Goal: Task Accomplishment & Management: Use online tool/utility

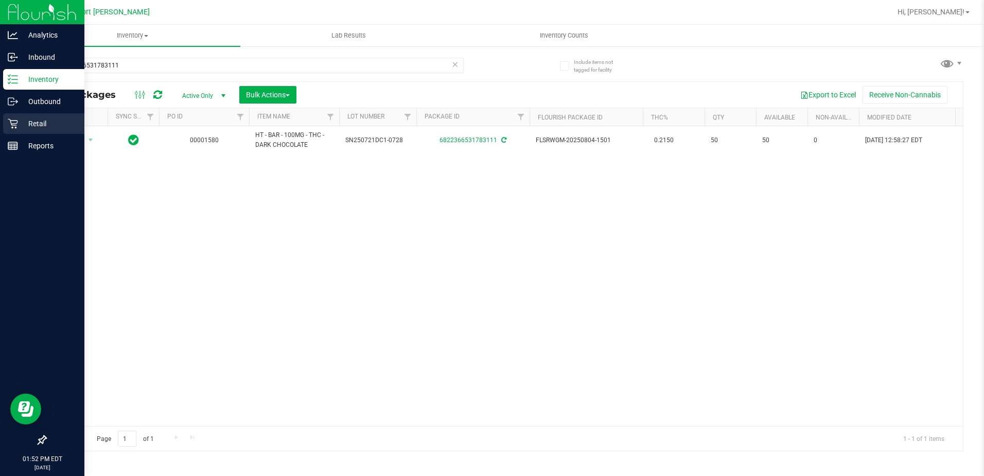
click at [43, 124] on p "Retail" at bounding box center [49, 123] width 62 height 12
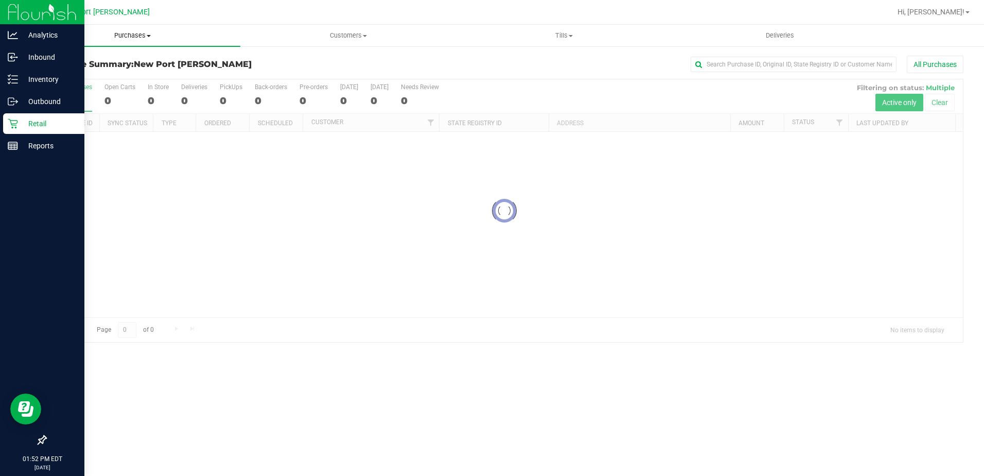
click at [143, 36] on span "Purchases" at bounding box center [133, 35] width 216 height 9
click at [126, 76] on li "Fulfillment" at bounding box center [133, 74] width 216 height 12
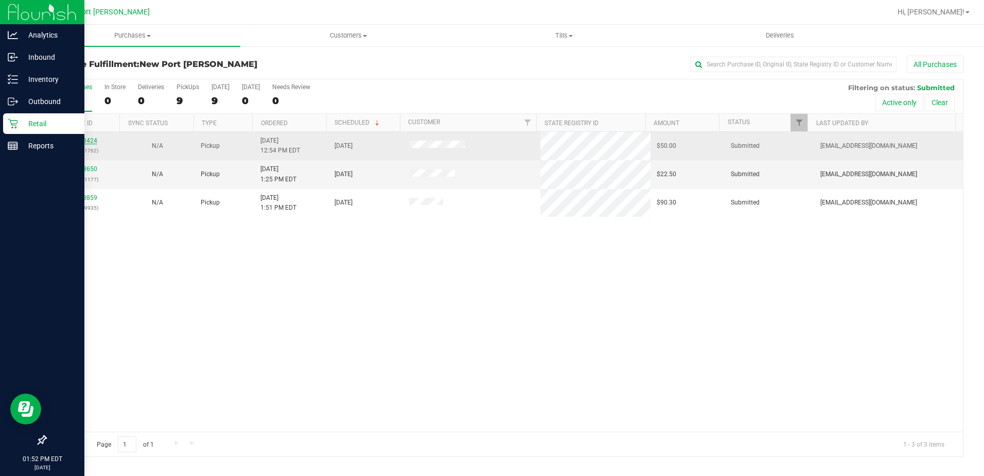
click at [91, 143] on link "12003424" at bounding box center [82, 140] width 29 height 7
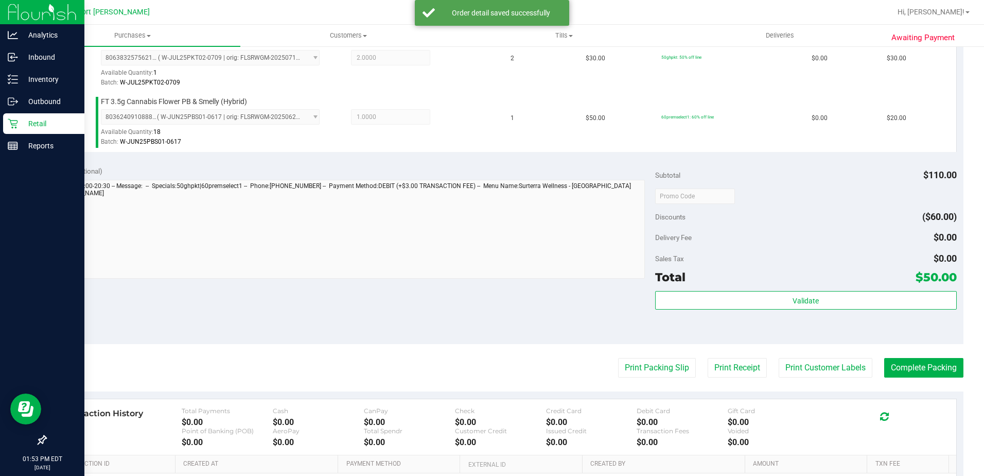
scroll to position [309, 0]
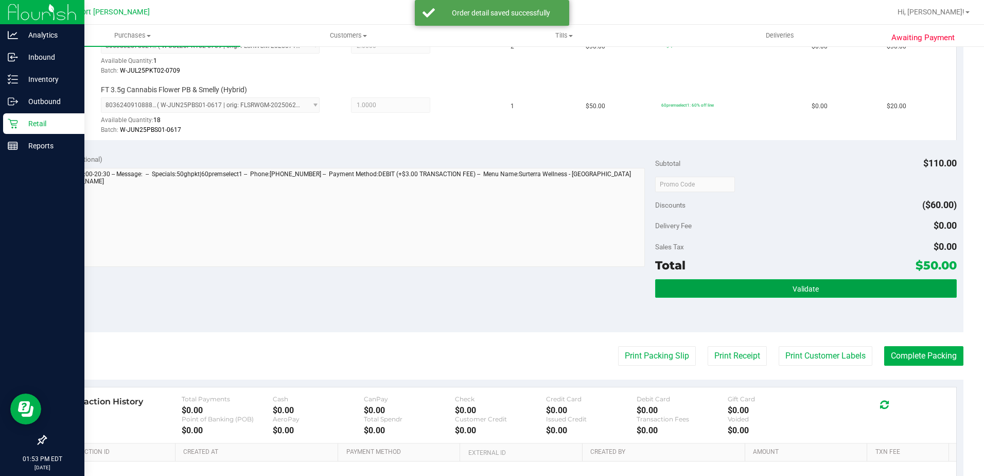
click at [664, 287] on button "Validate" at bounding box center [806, 288] width 302 height 19
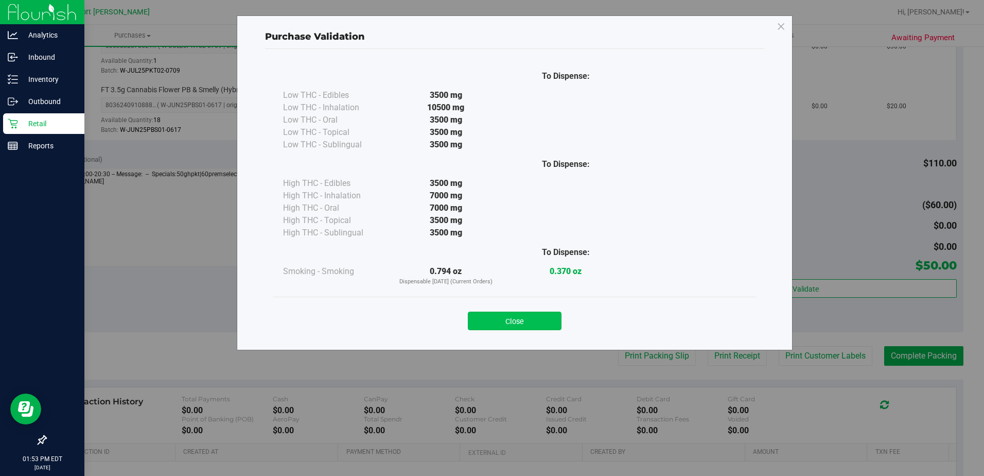
click at [490, 320] on button "Close" at bounding box center [515, 320] width 94 height 19
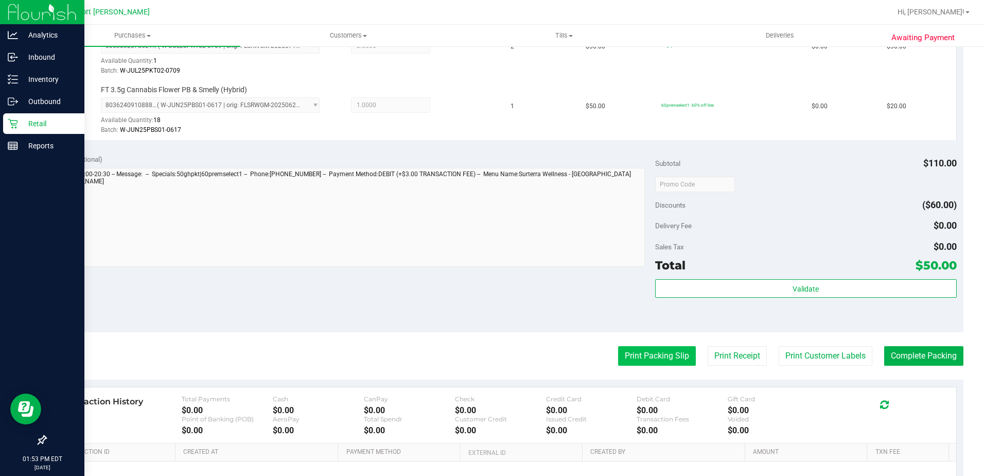
click at [629, 355] on button "Print Packing Slip" at bounding box center [657, 356] width 78 height 20
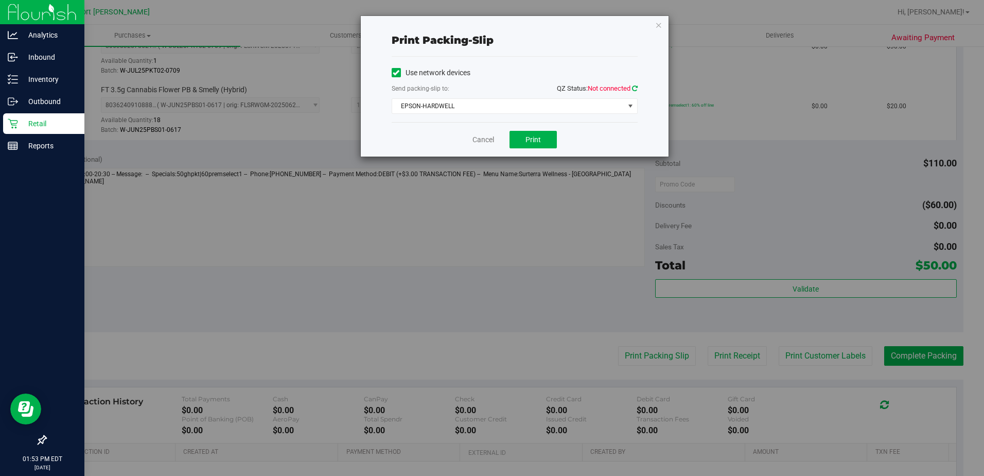
click at [637, 89] on icon at bounding box center [635, 88] width 6 height 7
click at [549, 133] on button "Print" at bounding box center [533, 140] width 47 height 18
click at [485, 145] on div "Cancel Print" at bounding box center [515, 139] width 246 height 34
click at [486, 138] on link "Cancel" at bounding box center [484, 139] width 22 height 11
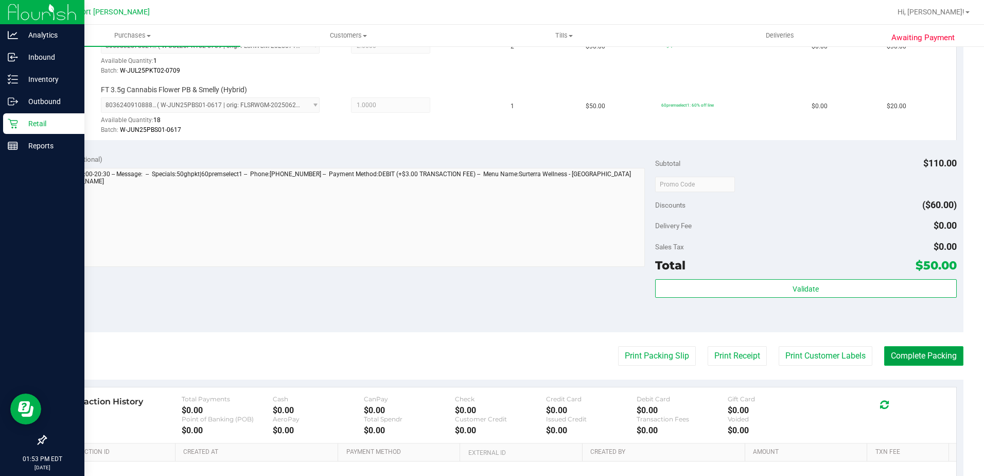
click at [923, 351] on button "Complete Packing" at bounding box center [923, 356] width 79 height 20
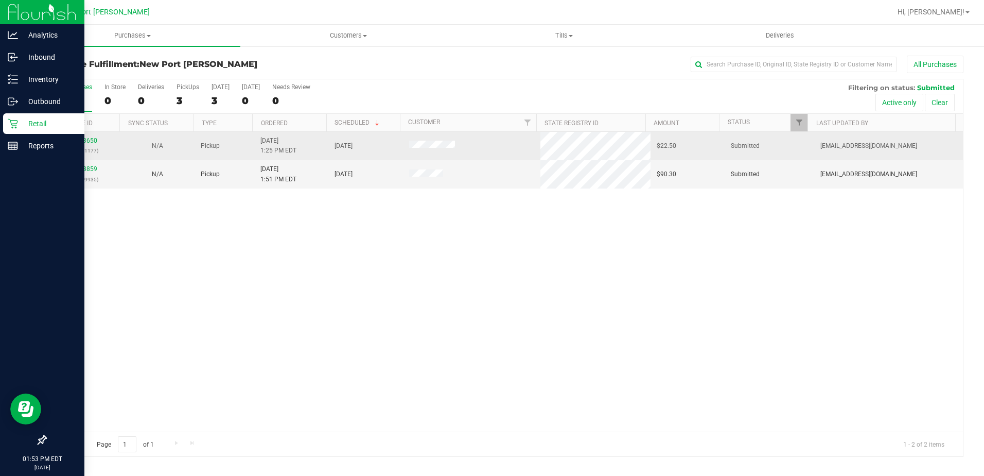
click at [79, 136] on div "12003650 (327681177)" at bounding box center [83, 146] width 62 height 20
click at [85, 136] on div "12003650 (327681177)" at bounding box center [83, 146] width 62 height 20
click at [85, 138] on link "12003650" at bounding box center [82, 140] width 29 height 7
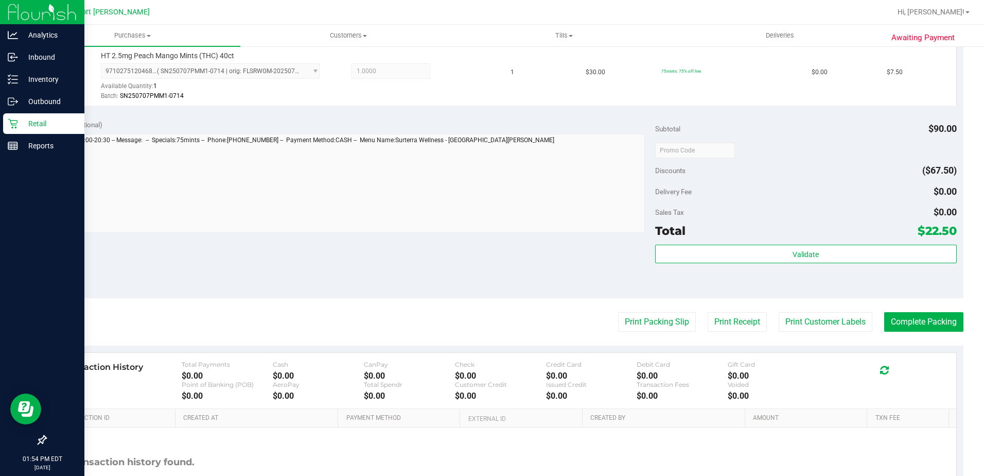
scroll to position [412, 0]
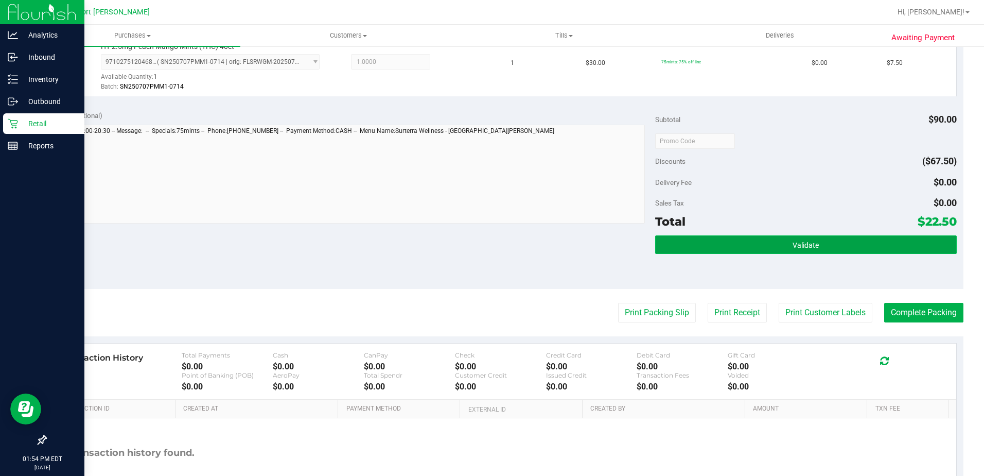
click at [684, 242] on button "Validate" at bounding box center [806, 244] width 302 height 19
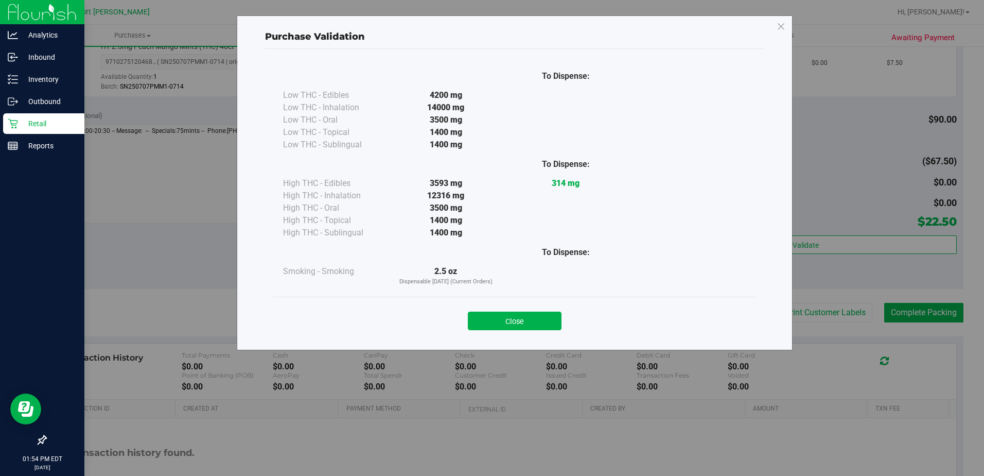
click at [563, 320] on div "Close" at bounding box center [515, 318] width 468 height 26
click at [558, 321] on button "Close" at bounding box center [515, 320] width 94 height 19
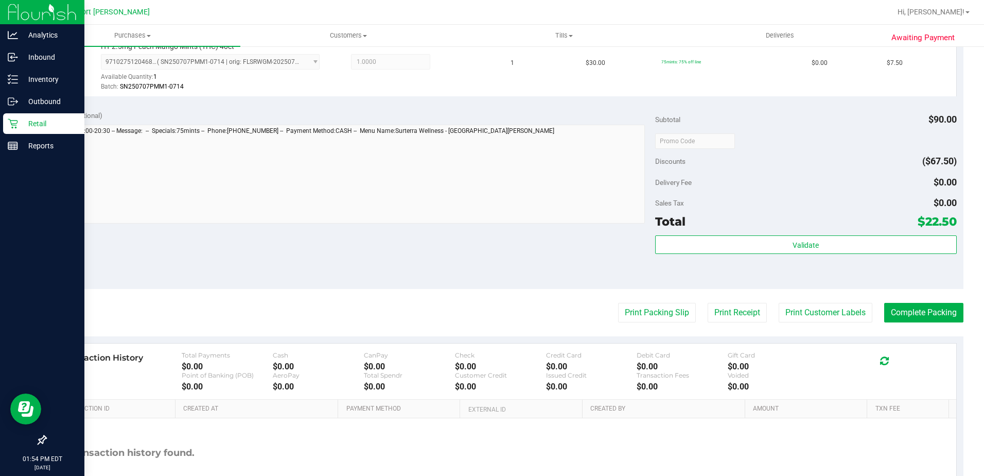
click at [627, 301] on purchase-details "Back Edit Purchase Cancel Purchase View Profile # 12003650 BioTrack ID: - Submi…" at bounding box center [504, 86] width 918 height 885
click at [634, 311] on button "Print Packing Slip" at bounding box center [657, 313] width 78 height 20
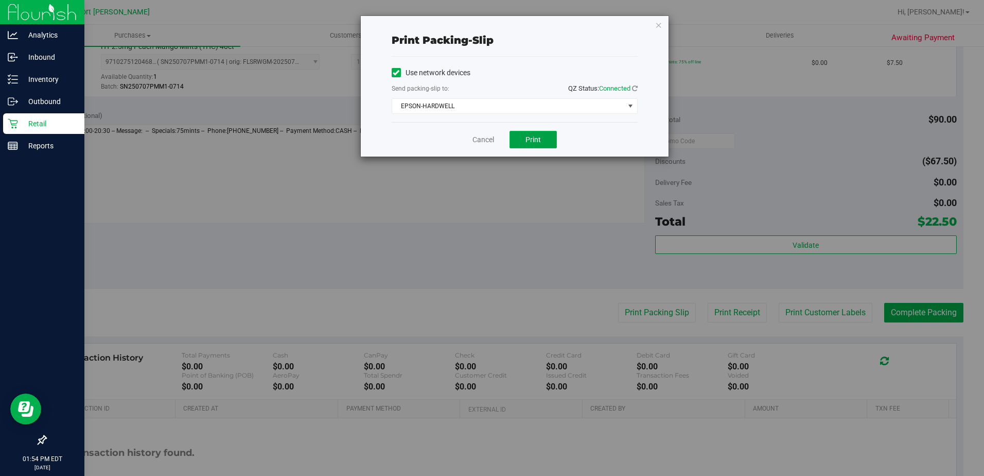
click at [552, 147] on button "Print" at bounding box center [533, 140] width 47 height 18
click at [487, 140] on link "Cancel" at bounding box center [484, 139] width 22 height 11
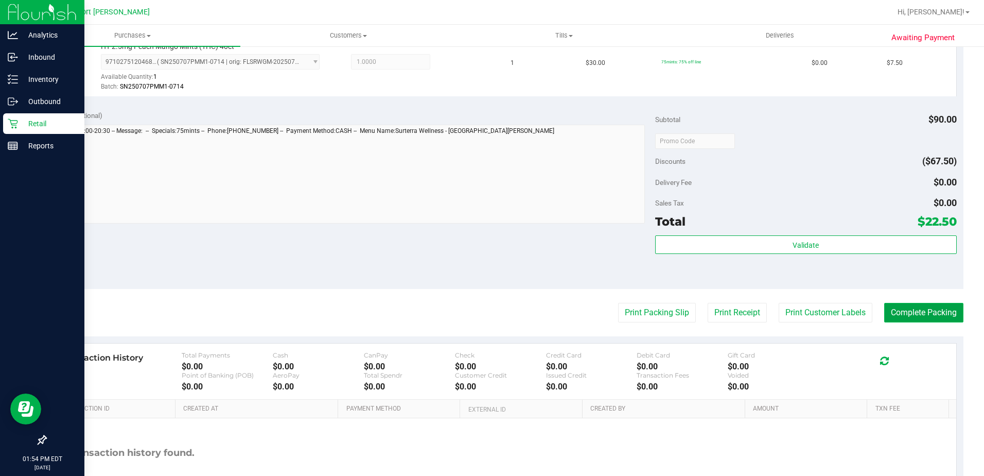
click at [930, 305] on button "Complete Packing" at bounding box center [923, 313] width 79 height 20
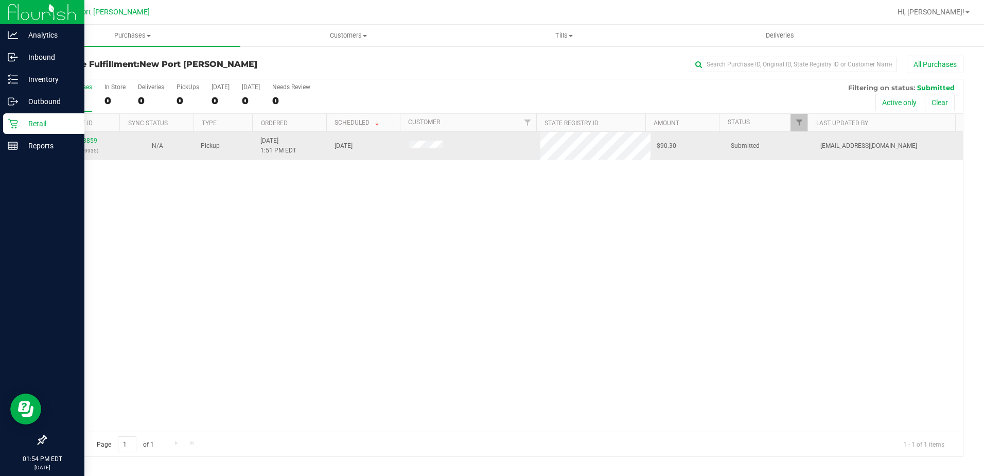
click at [76, 136] on div "12003859 (327689935)" at bounding box center [83, 146] width 62 height 20
click at [82, 138] on link "12003859" at bounding box center [82, 140] width 29 height 7
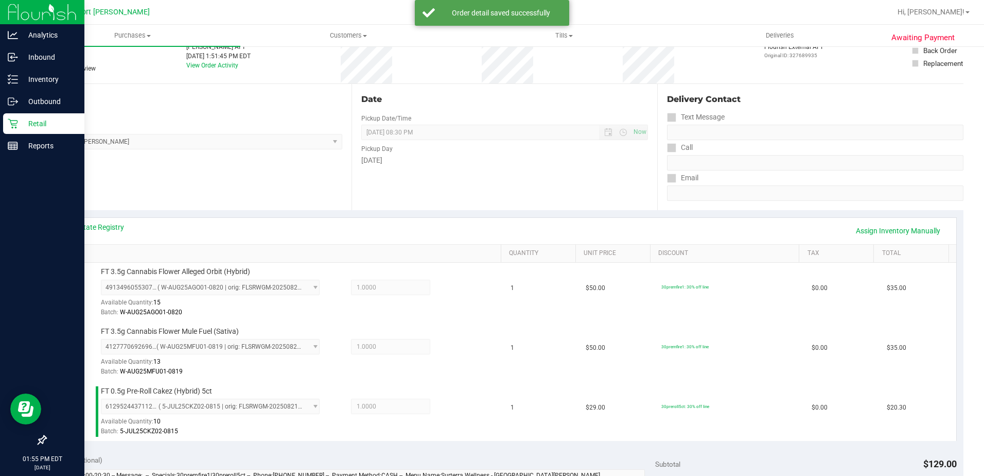
scroll to position [412, 0]
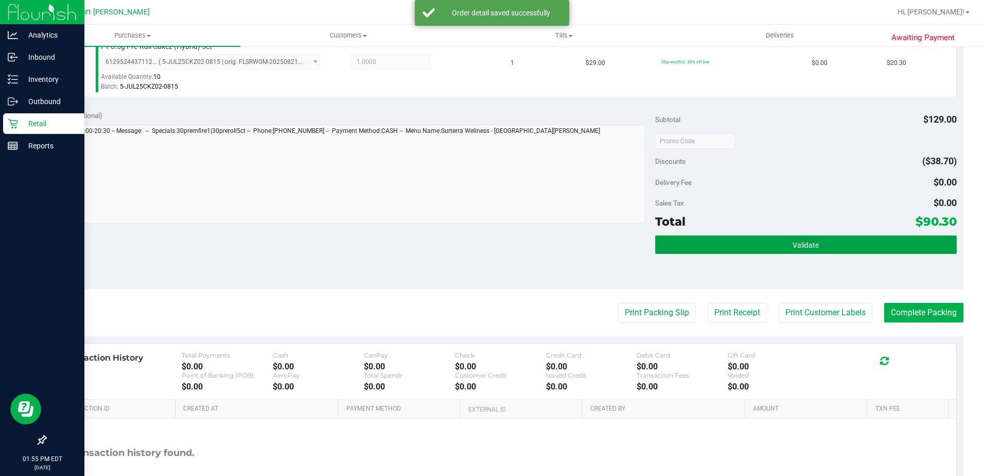
click at [672, 238] on button "Validate" at bounding box center [806, 244] width 302 height 19
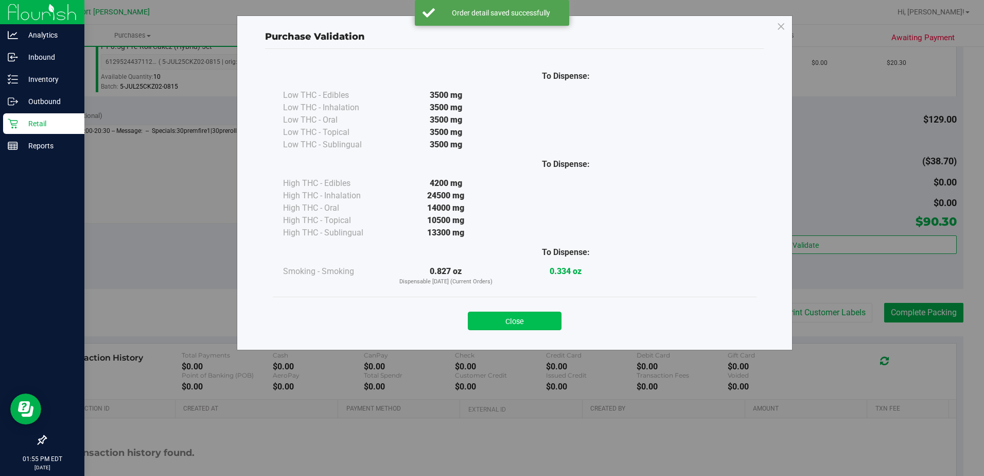
click at [532, 319] on button "Close" at bounding box center [515, 320] width 94 height 19
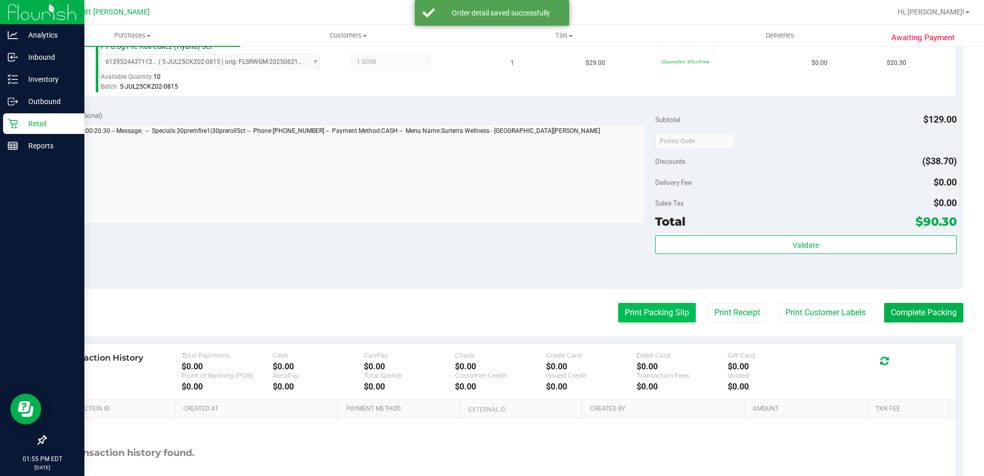
click at [628, 303] on button "Print Packing Slip" at bounding box center [657, 313] width 78 height 20
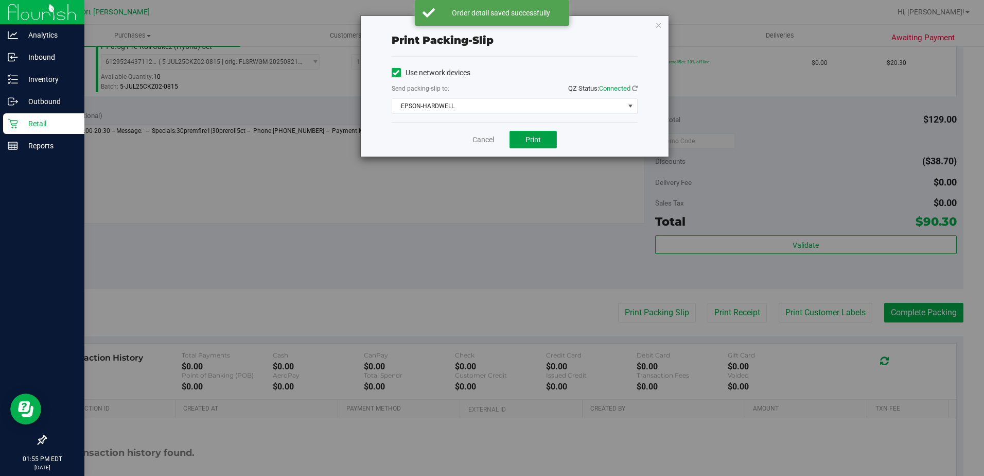
click at [543, 140] on button "Print" at bounding box center [533, 140] width 47 height 18
click at [488, 144] on link "Cancel" at bounding box center [484, 139] width 22 height 11
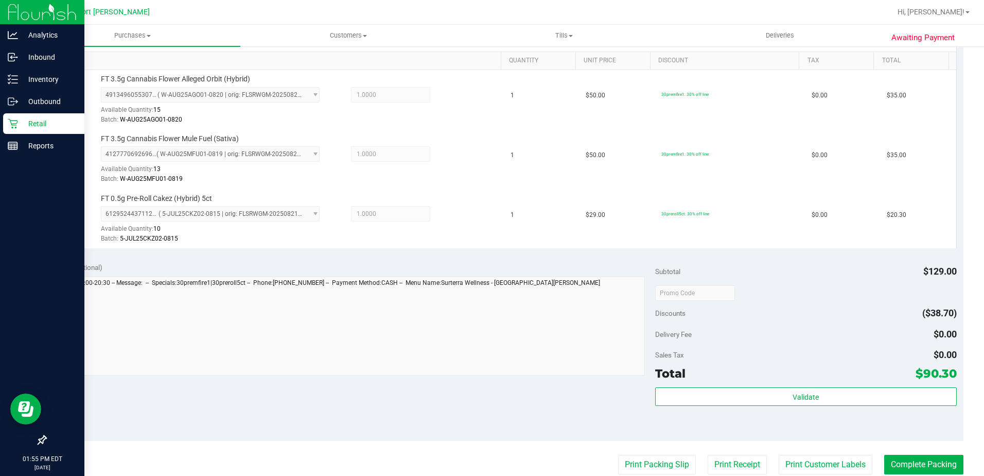
scroll to position [463, 0]
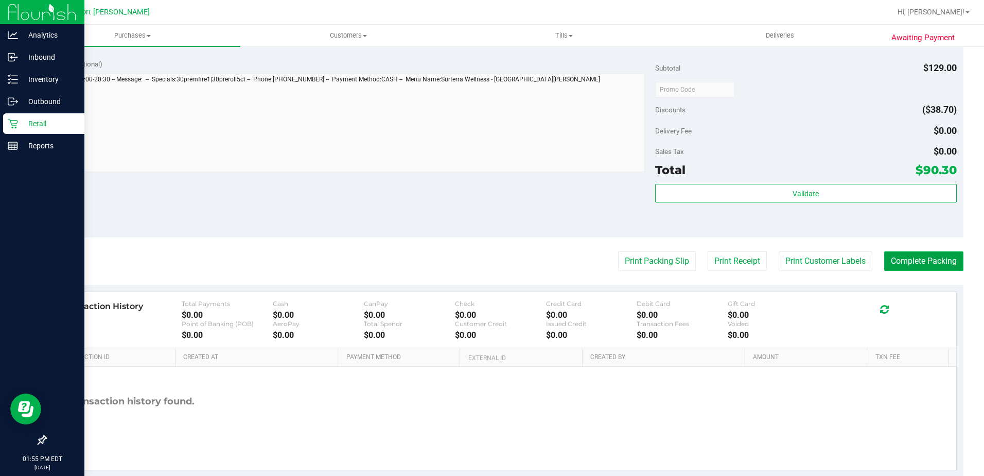
click at [884, 254] on button "Complete Packing" at bounding box center [923, 261] width 79 height 20
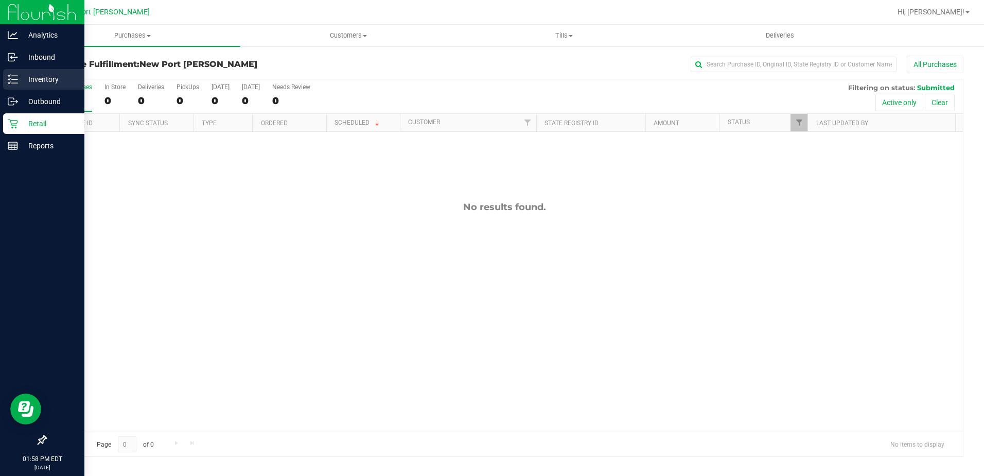
click at [15, 88] on div "Inventory" at bounding box center [43, 79] width 81 height 21
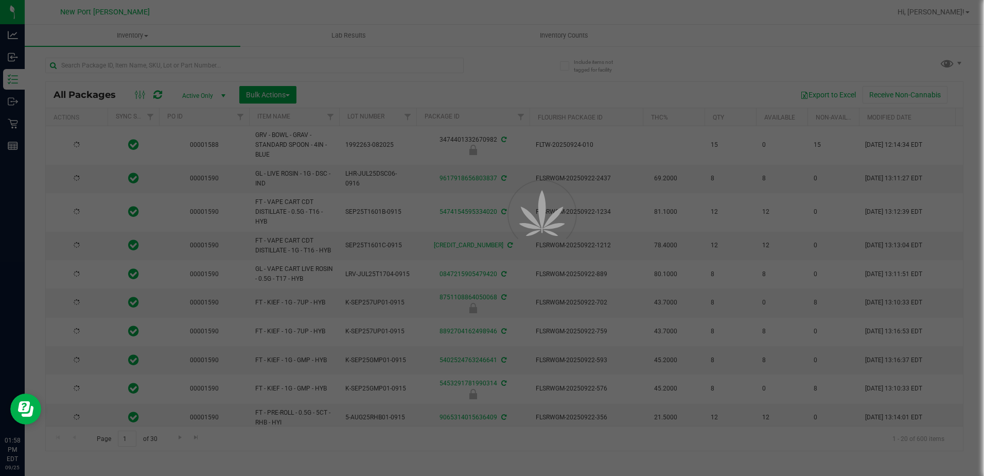
click at [106, 70] on div at bounding box center [492, 238] width 984 height 476
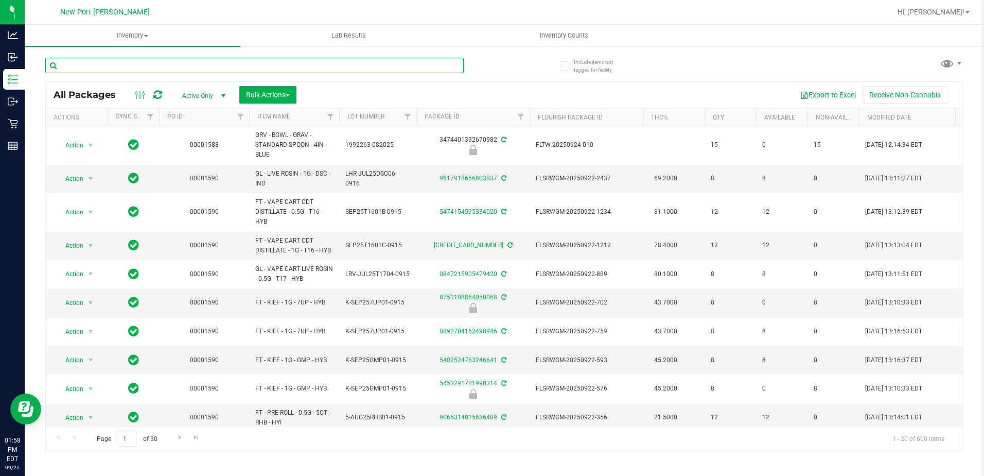
click at [106, 66] on input "text" at bounding box center [254, 65] width 418 height 15
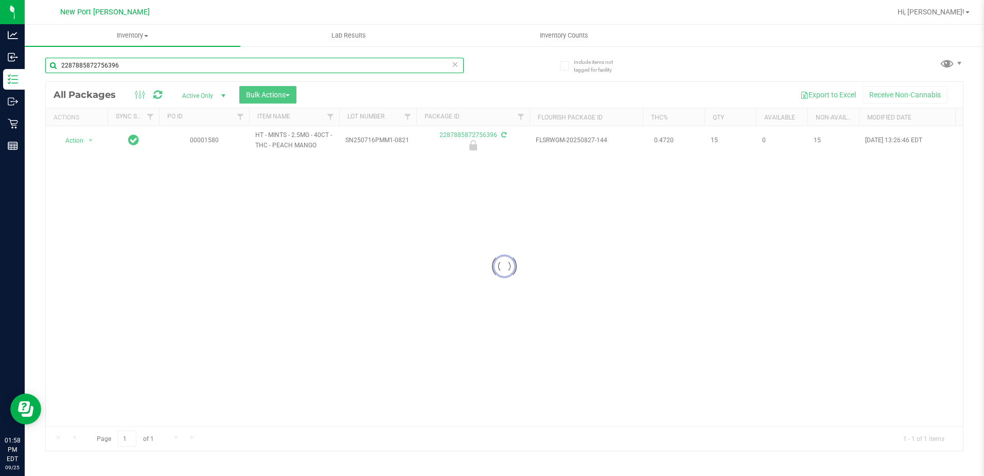
type input "2287885872756396"
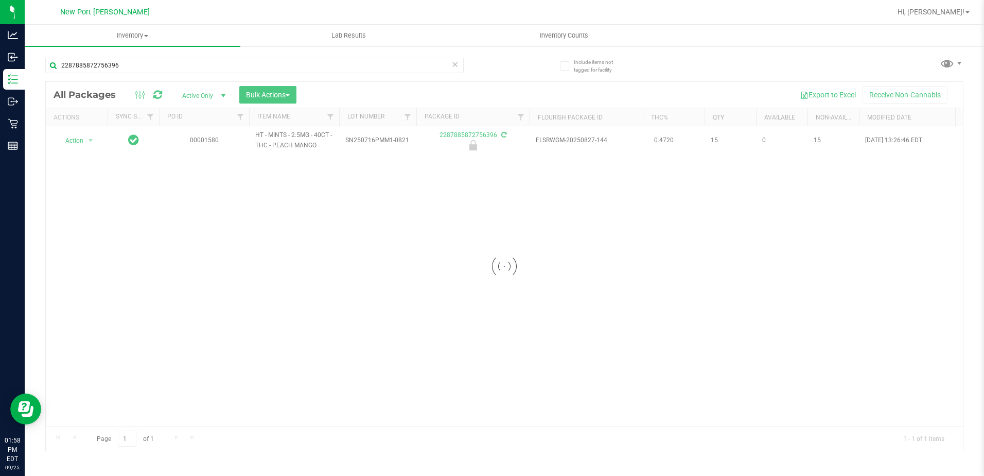
click at [85, 142] on div at bounding box center [504, 266] width 917 height 369
click at [85, 138] on div at bounding box center [504, 266] width 917 height 369
click at [89, 139] on span "select" at bounding box center [90, 140] width 8 height 8
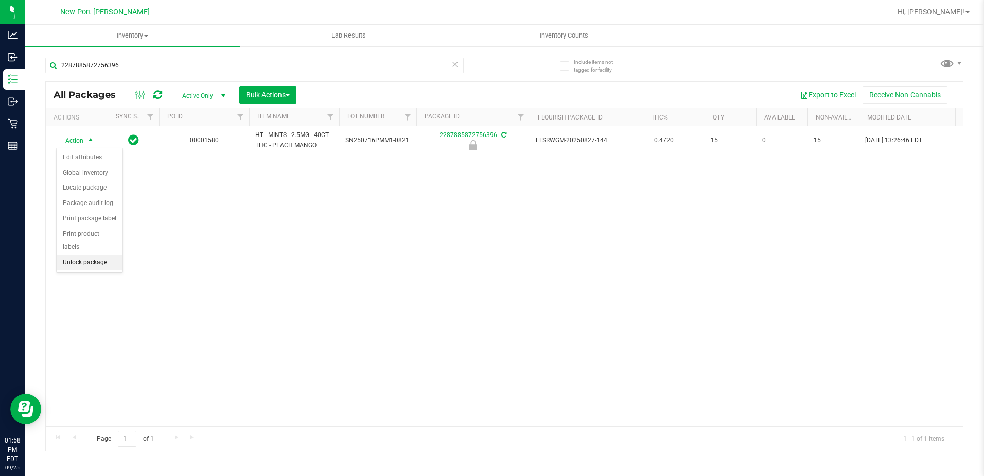
click at [82, 255] on li "Unlock package" at bounding box center [90, 262] width 66 height 15
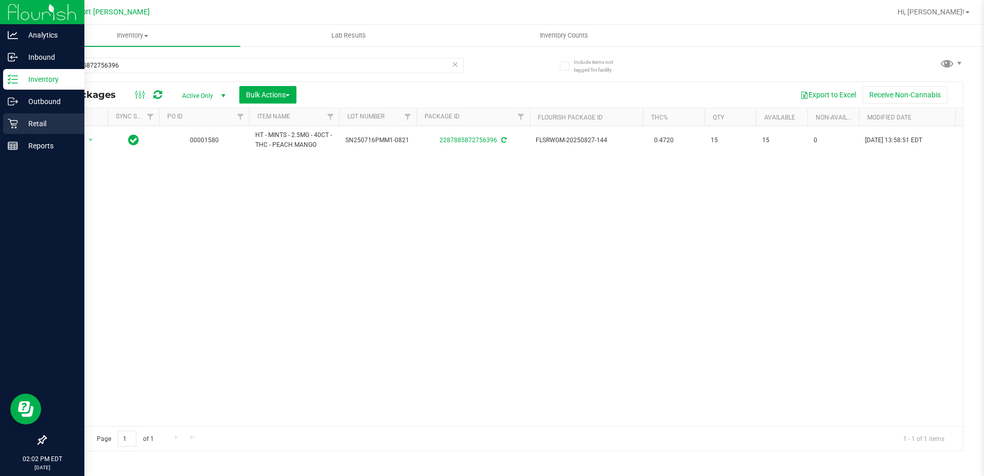
click at [24, 128] on p "Retail" at bounding box center [49, 123] width 62 height 12
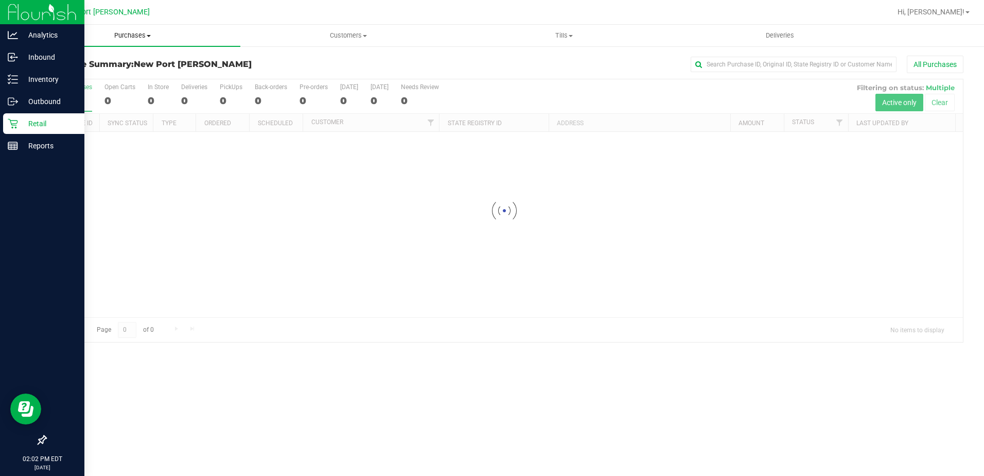
click at [131, 36] on span "Purchases" at bounding box center [133, 35] width 216 height 9
click at [97, 71] on li "Fulfillment" at bounding box center [133, 74] width 216 height 12
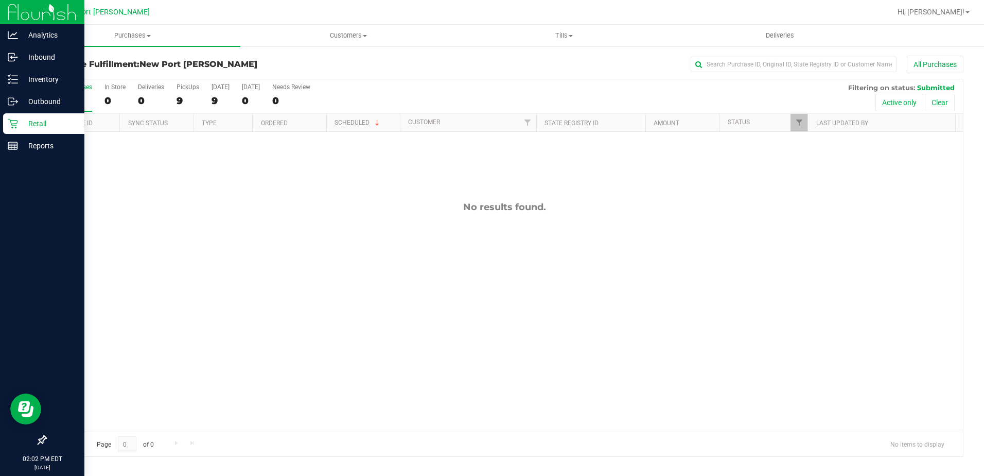
click at [292, 245] on div "No results found." at bounding box center [504, 316] width 917 height 369
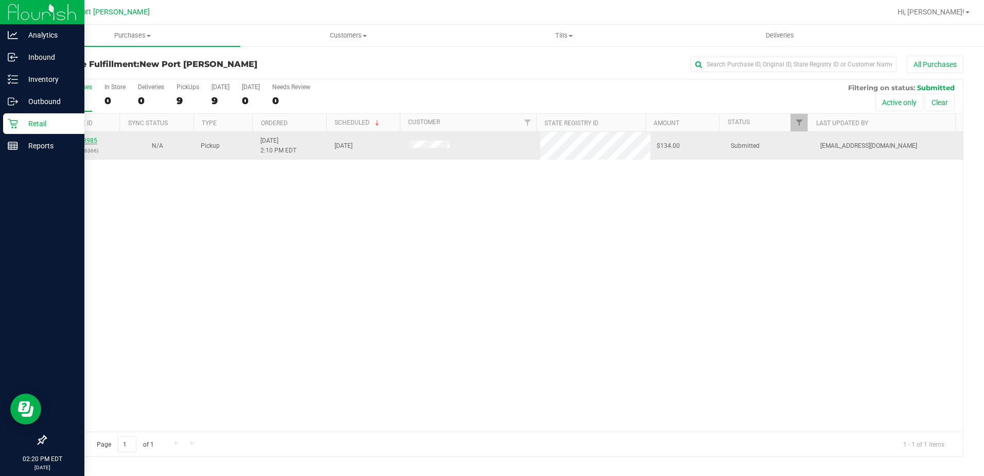
click at [88, 139] on link "12003985" at bounding box center [82, 140] width 29 height 7
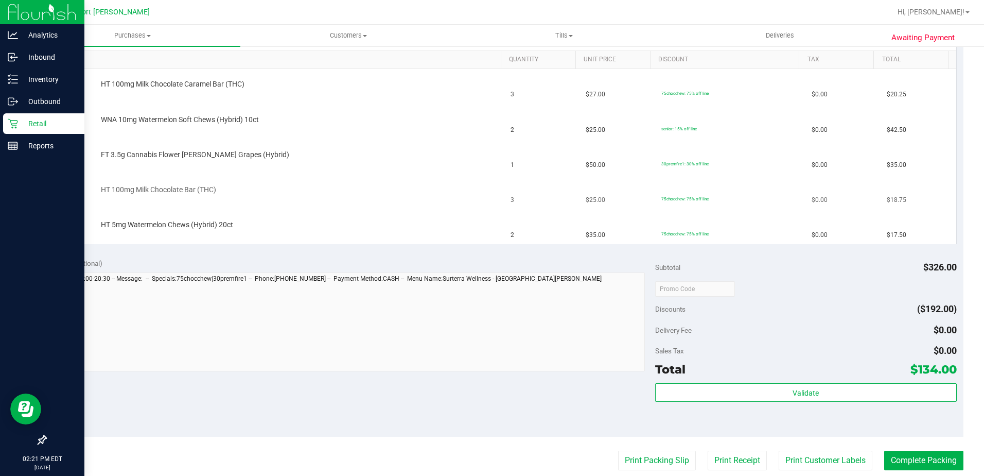
scroll to position [412, 0]
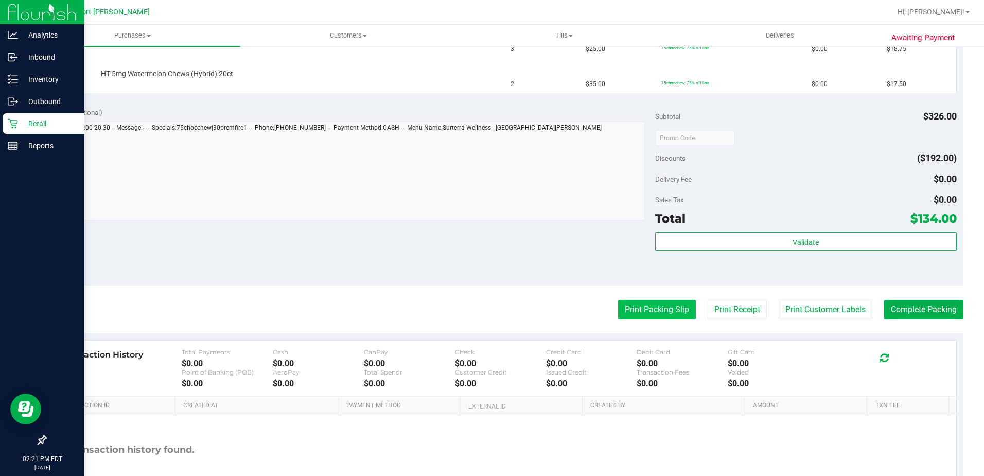
click at [643, 310] on button "Print Packing Slip" at bounding box center [657, 310] width 78 height 20
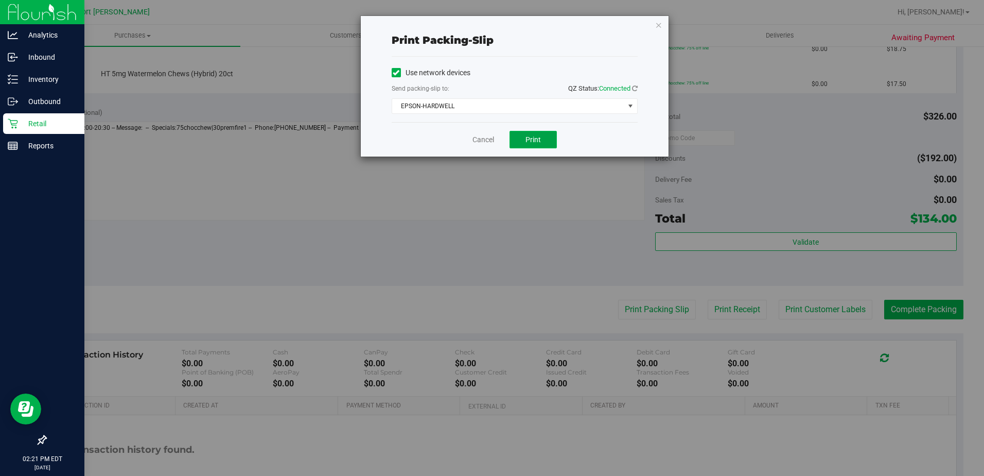
click at [542, 141] on button "Print" at bounding box center [533, 140] width 47 height 18
click at [477, 142] on link "Cancel" at bounding box center [484, 139] width 22 height 11
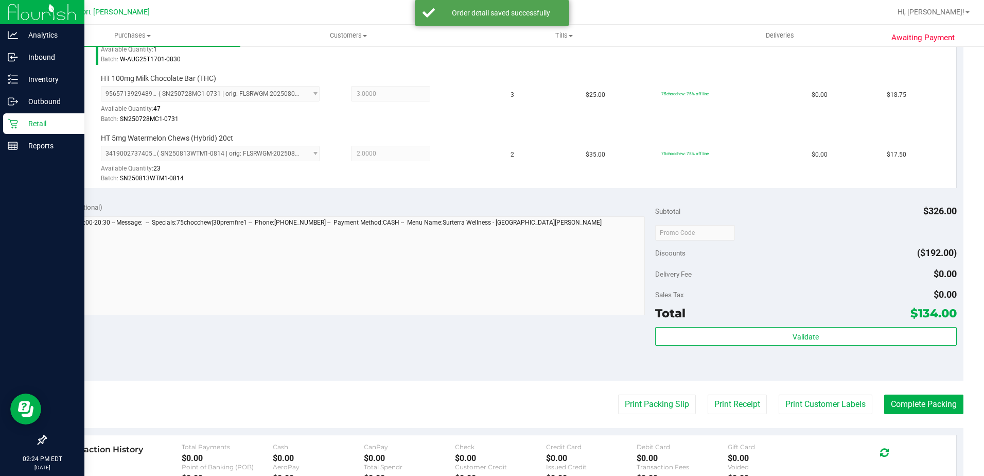
scroll to position [463, 0]
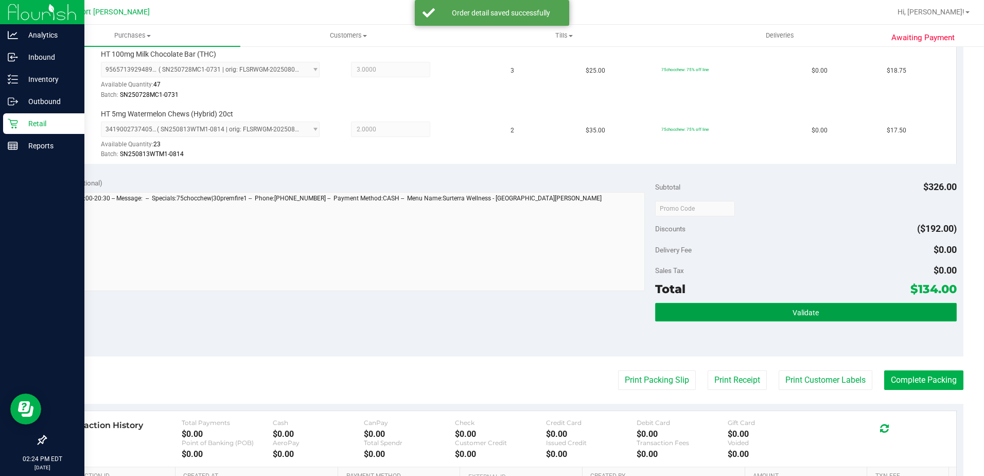
click at [696, 318] on button "Validate" at bounding box center [806, 312] width 302 height 19
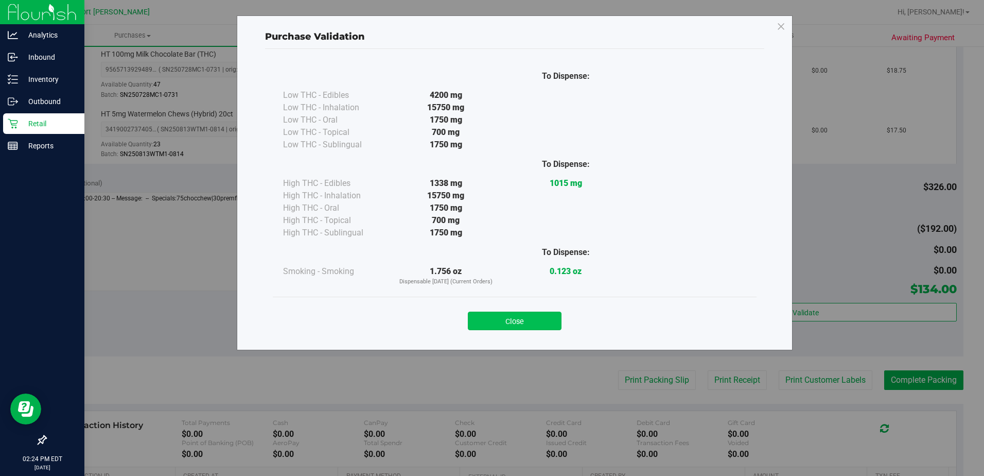
click at [539, 320] on button "Close" at bounding box center [515, 320] width 94 height 19
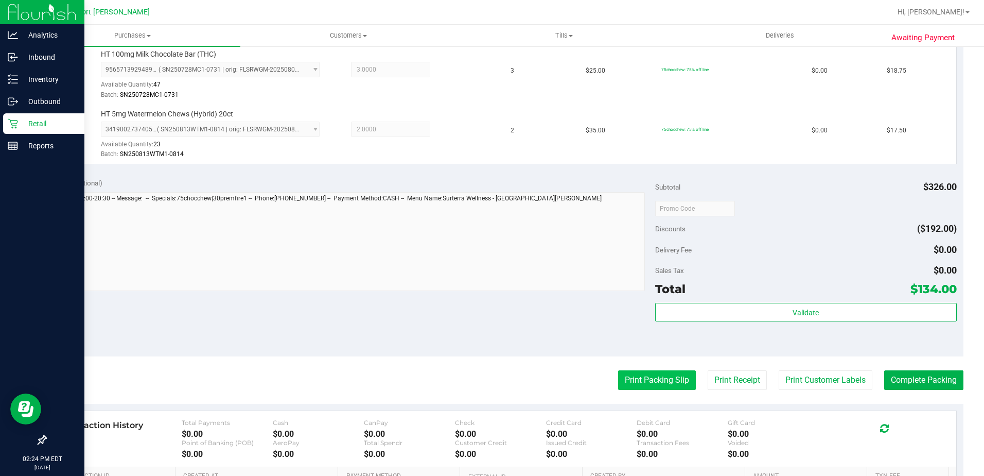
click at [648, 379] on button "Print Packing Slip" at bounding box center [657, 380] width 78 height 20
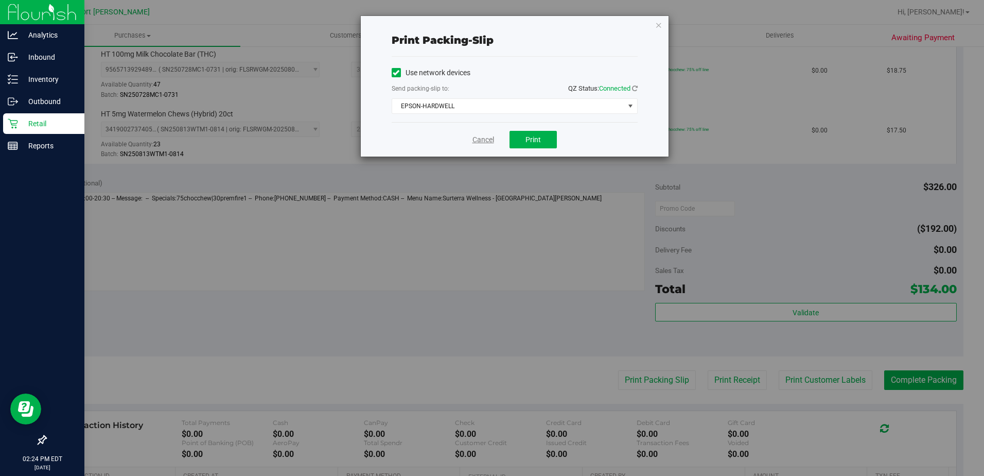
click at [479, 137] on link "Cancel" at bounding box center [484, 139] width 22 height 11
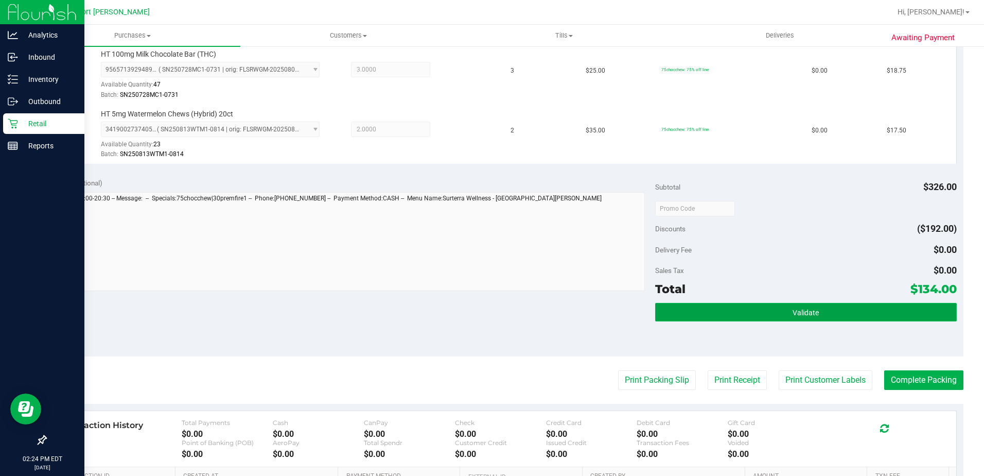
click at [848, 313] on button "Validate" at bounding box center [806, 312] width 302 height 19
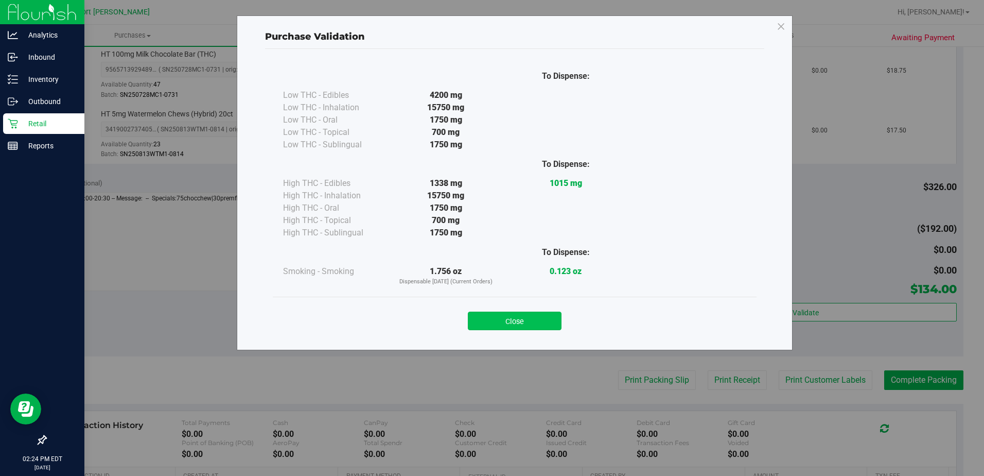
click at [558, 319] on button "Close" at bounding box center [515, 320] width 94 height 19
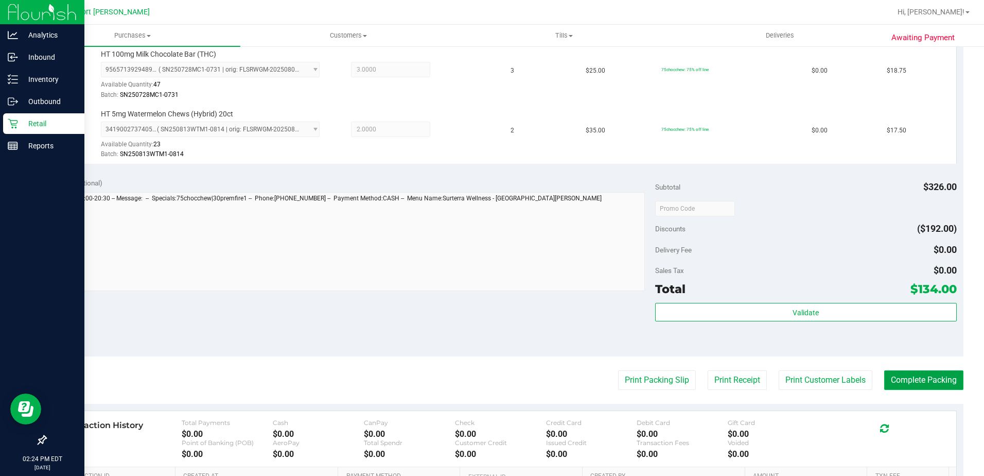
click at [934, 378] on button "Complete Packing" at bounding box center [923, 380] width 79 height 20
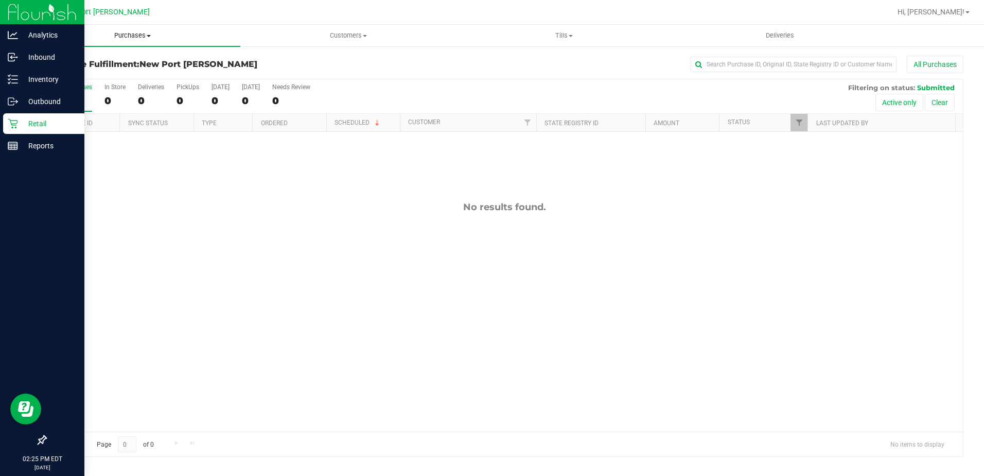
click at [138, 39] on span "Purchases" at bounding box center [133, 35] width 216 height 9
click at [95, 66] on span "Summary of purchases" at bounding box center [78, 62] width 106 height 9
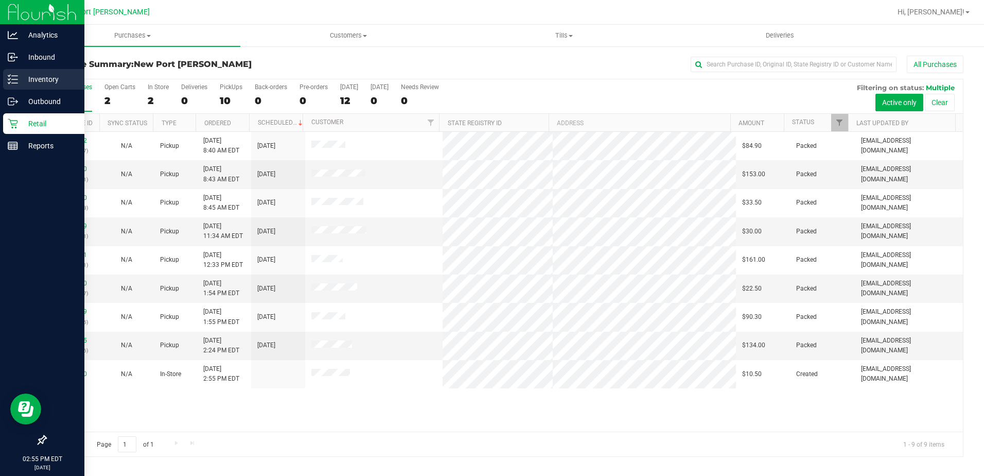
click at [16, 79] on icon at bounding box center [13, 79] width 10 height 10
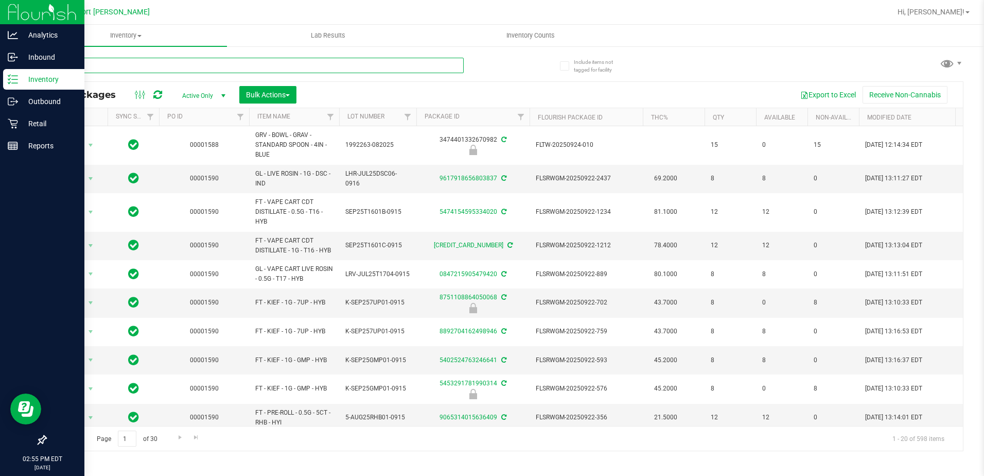
click at [132, 67] on input "text" at bounding box center [254, 65] width 418 height 15
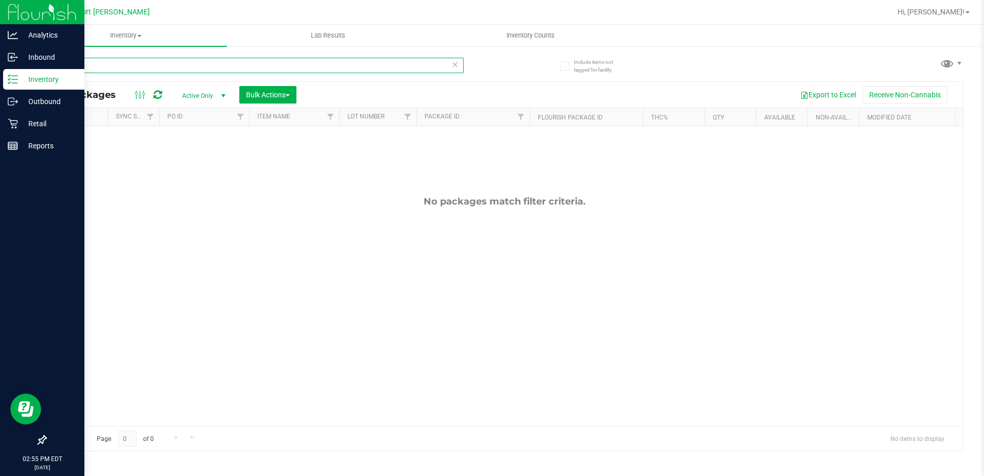
type input "S"
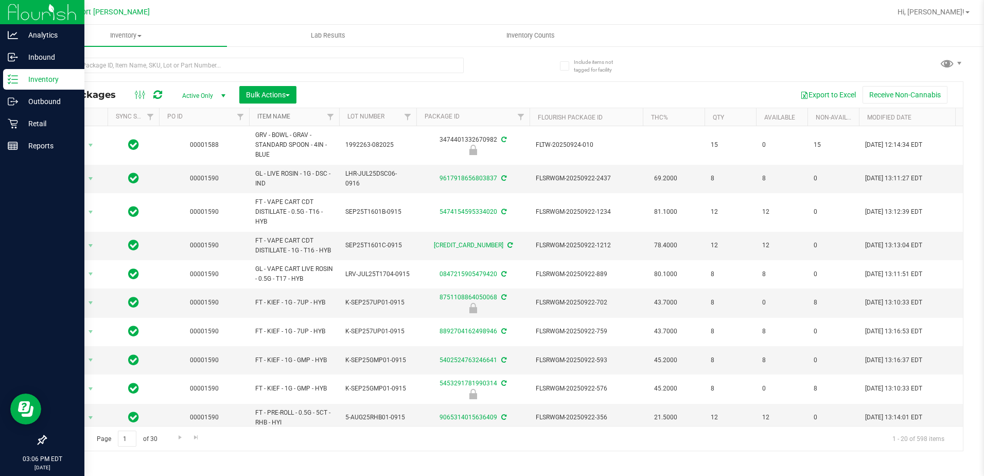
click at [262, 115] on link "Item Name" at bounding box center [273, 116] width 33 height 7
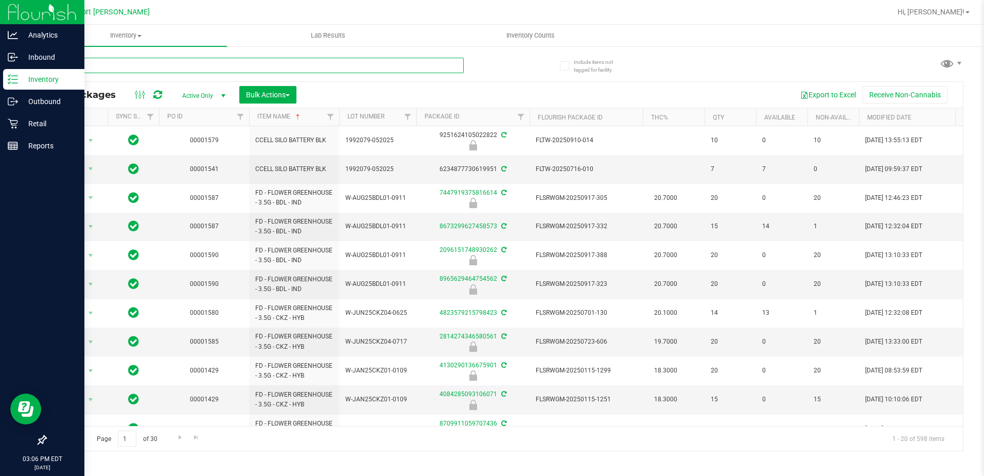
click at [198, 66] on input "text" at bounding box center [254, 65] width 418 height 15
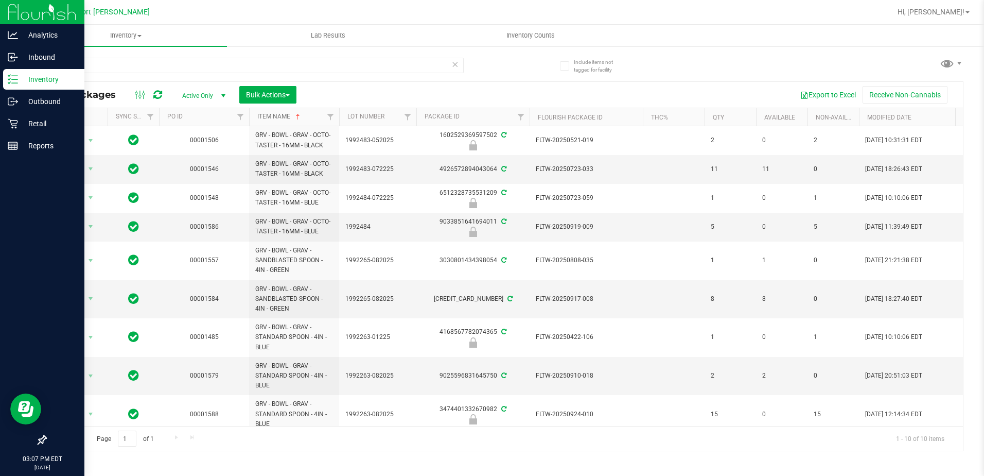
click at [275, 116] on link "Item Name" at bounding box center [279, 116] width 45 height 7
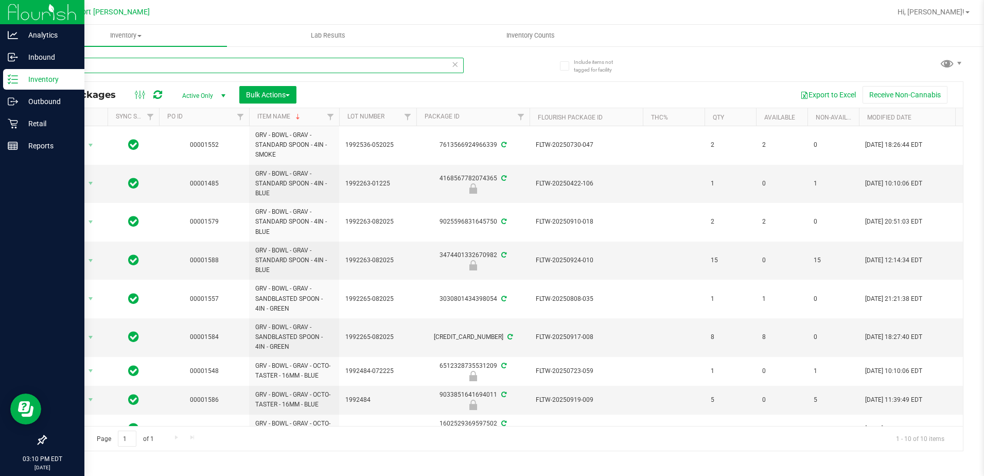
click at [154, 68] on input "bowl" at bounding box center [254, 65] width 418 height 15
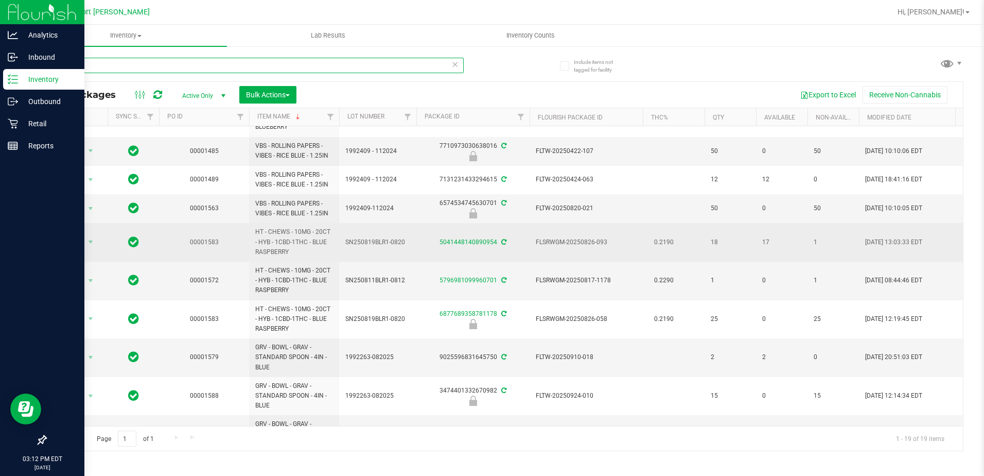
scroll to position [3, 0]
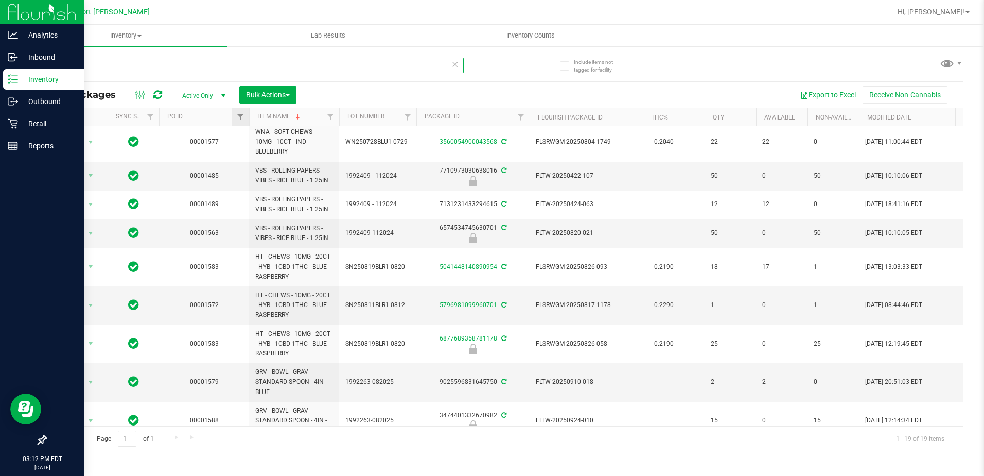
type input "b"
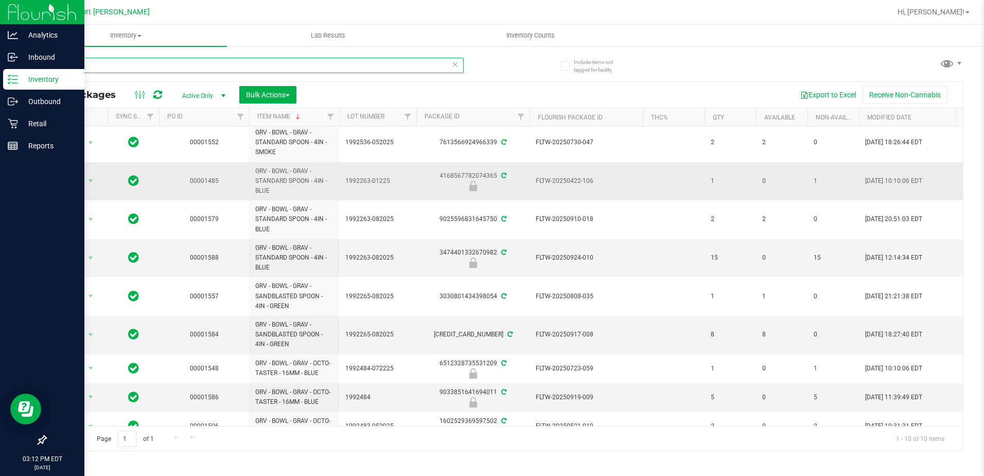
scroll to position [2, 0]
type input "b"
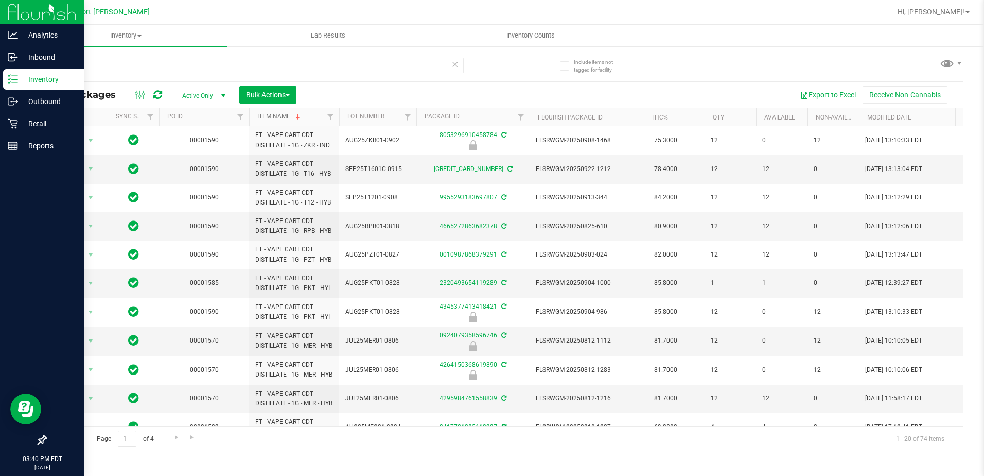
click at [284, 115] on link "Item Name" at bounding box center [279, 116] width 45 height 7
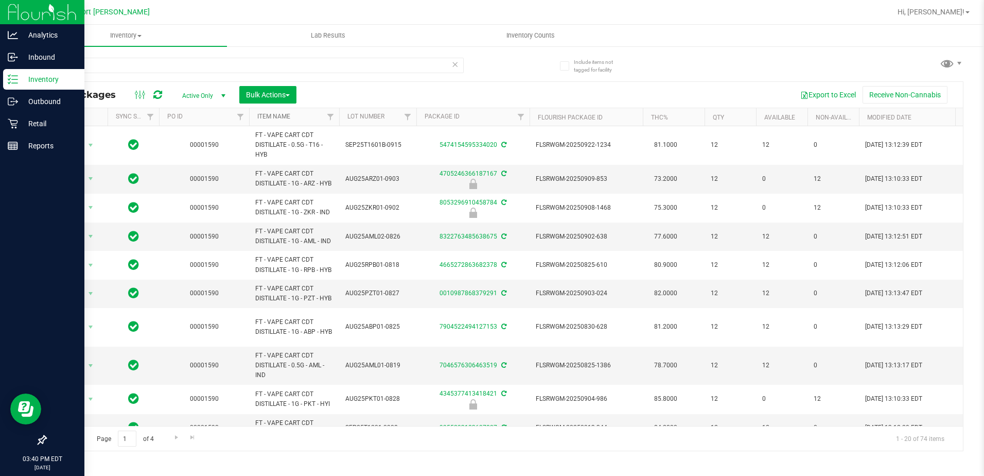
click at [282, 114] on link "Item Name" at bounding box center [273, 116] width 33 height 7
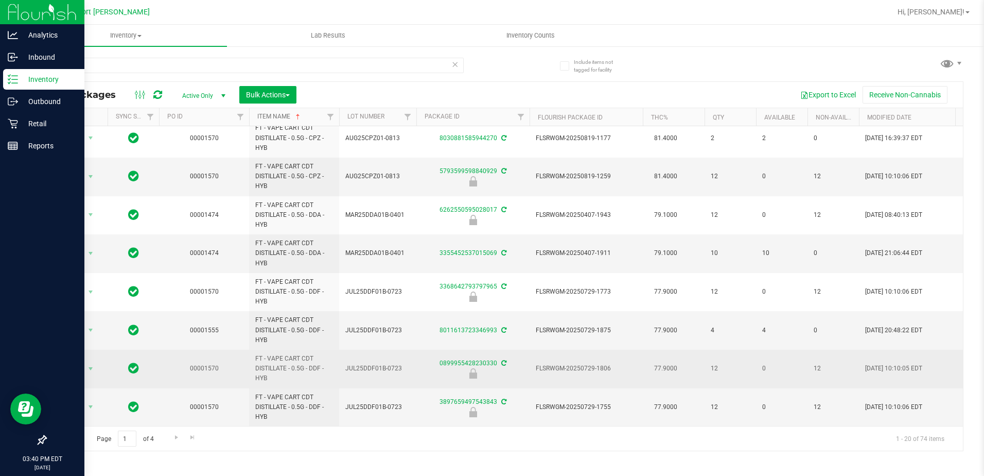
scroll to position [476, 0]
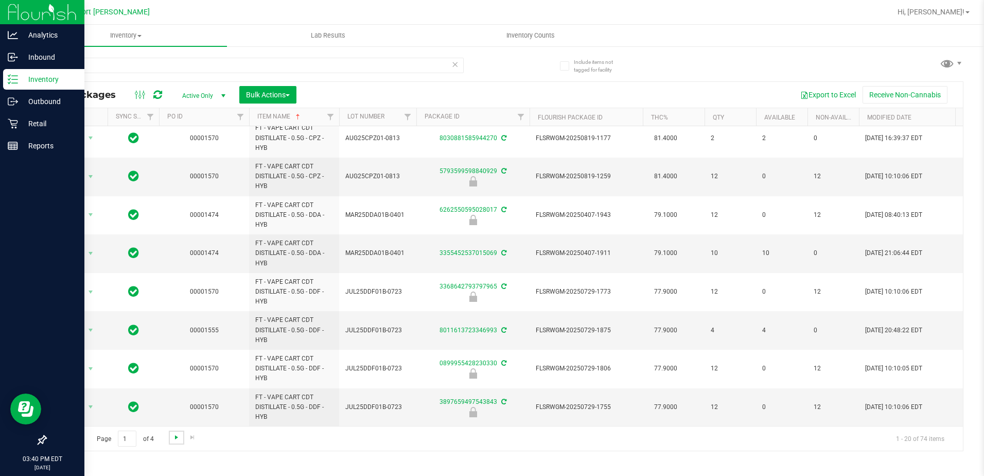
click at [176, 440] on span "Go to the next page" at bounding box center [176, 437] width 8 height 8
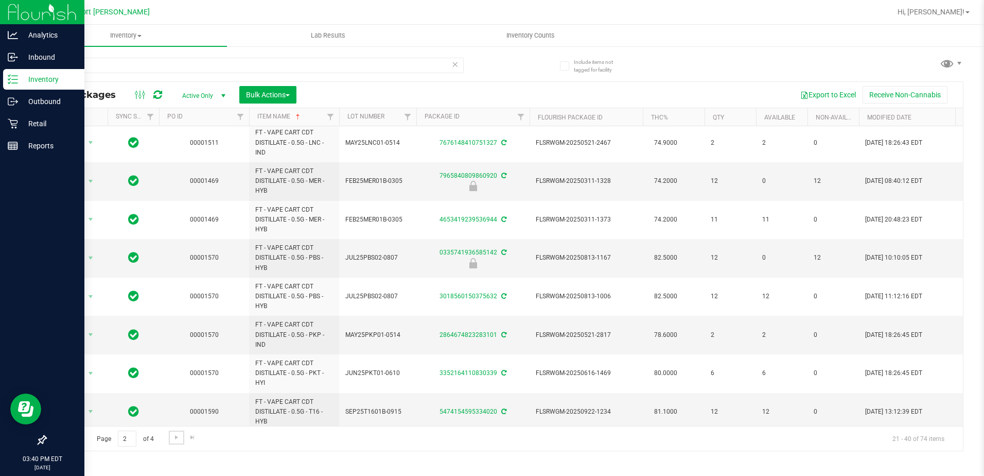
scroll to position [476, 0]
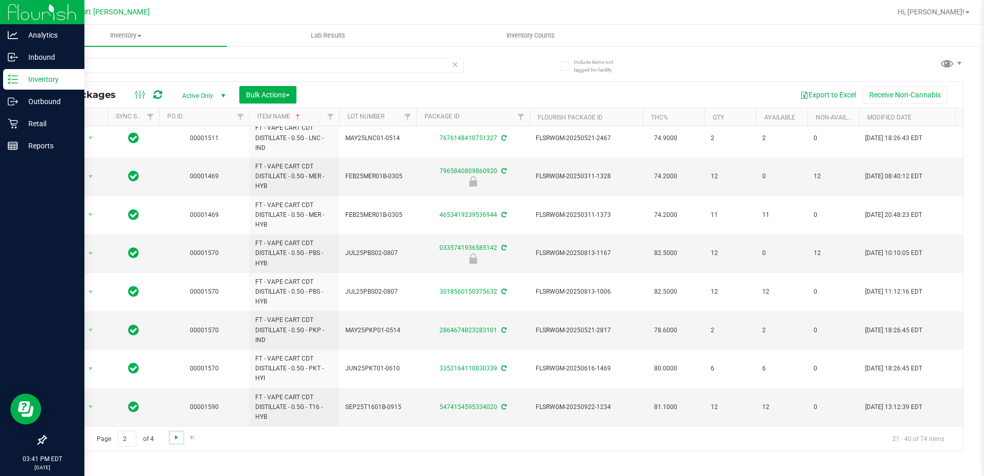
click at [175, 440] on span "Go to the next page" at bounding box center [176, 437] width 8 height 8
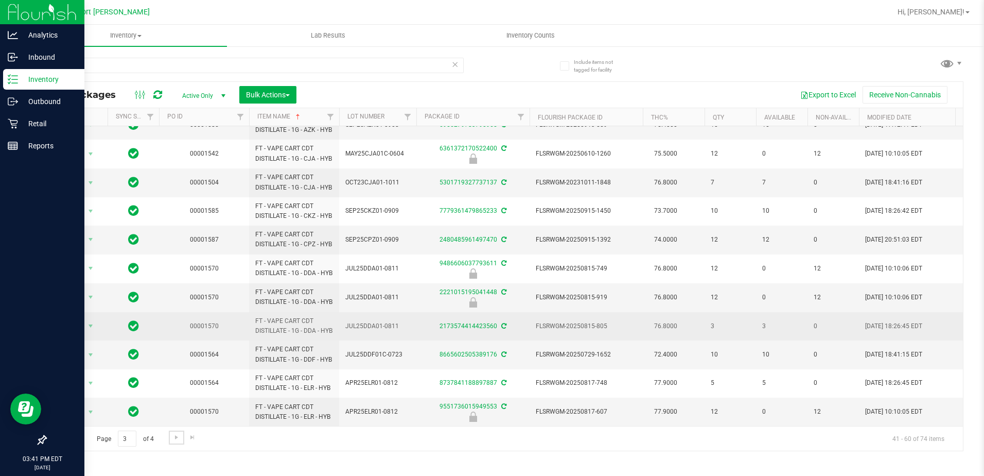
scroll to position [388, 0]
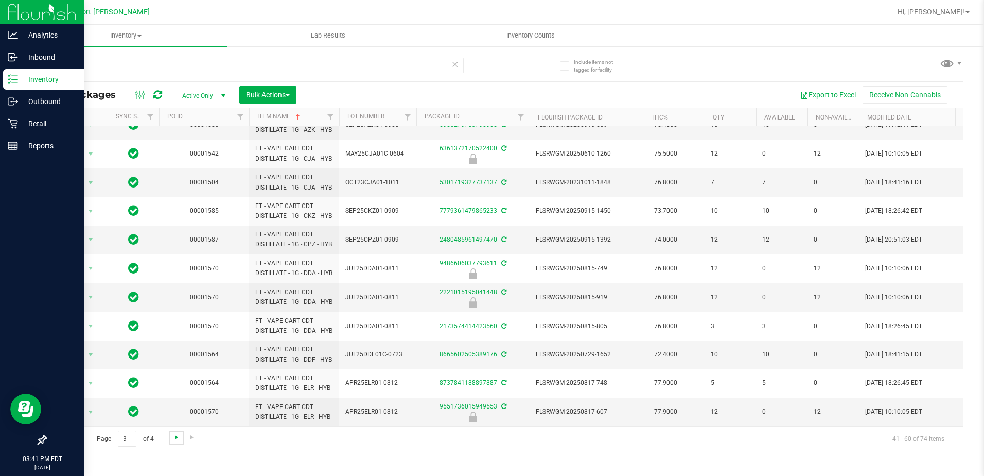
click at [175, 438] on span "Go to the next page" at bounding box center [176, 437] width 8 height 8
click at [178, 439] on div "Page 4 of 4 61 - 74 of 74 items" at bounding box center [504, 438] width 917 height 25
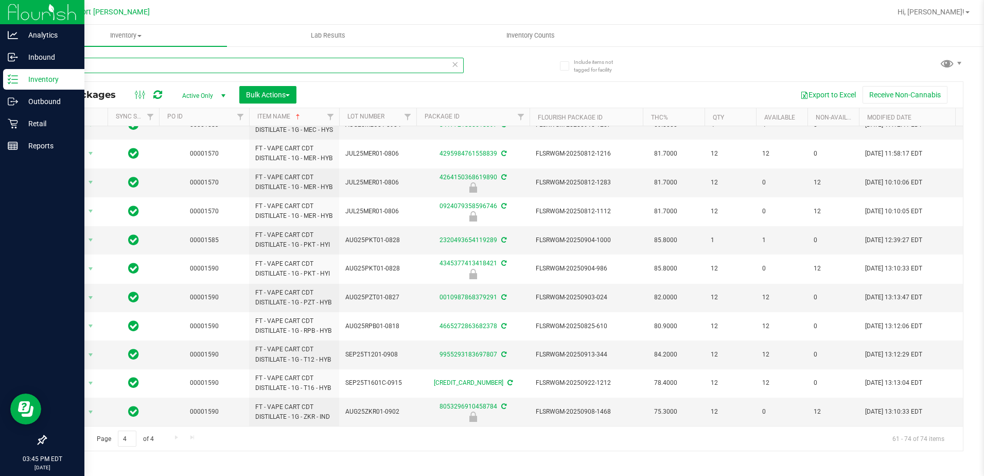
click at [63, 66] on input "cdt" at bounding box center [254, 65] width 418 height 15
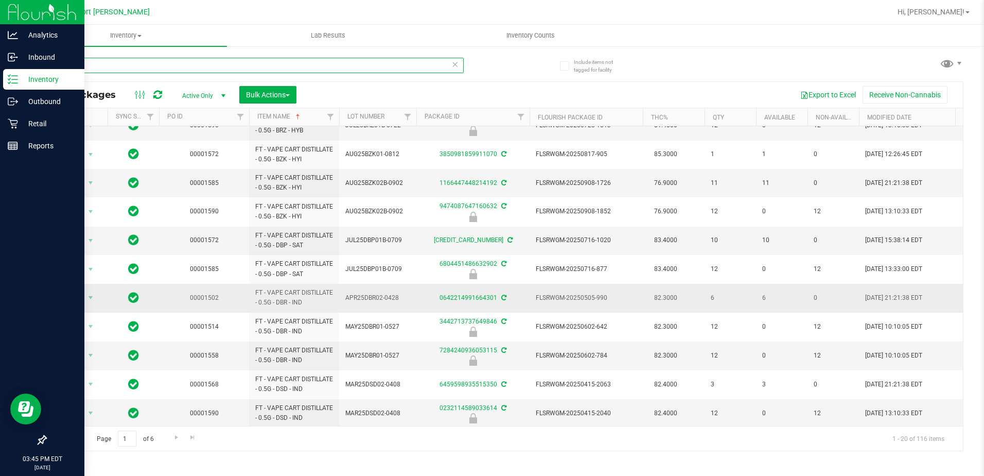
scroll to position [283, 0]
type input "bdt"
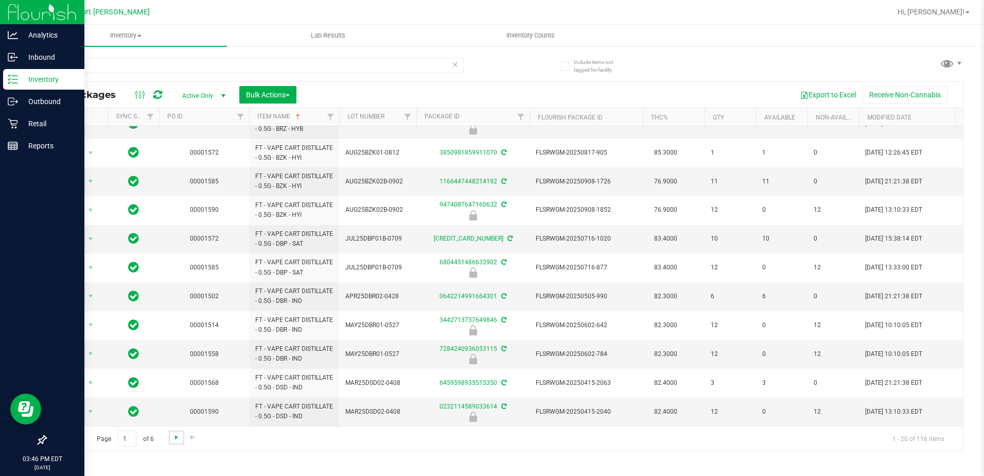
click at [177, 439] on span "Go to the next page" at bounding box center [176, 437] width 8 height 8
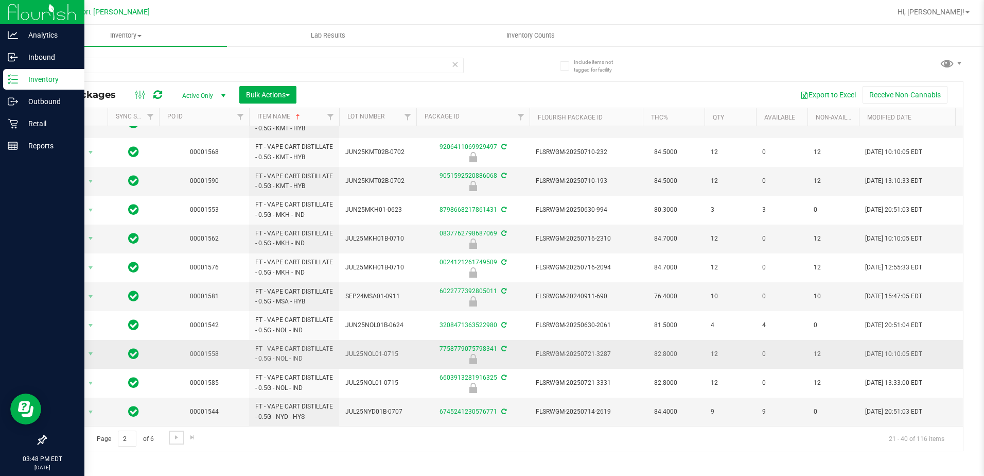
scroll to position [283, 0]
click at [174, 438] on span "Go to the next page" at bounding box center [176, 437] width 8 height 8
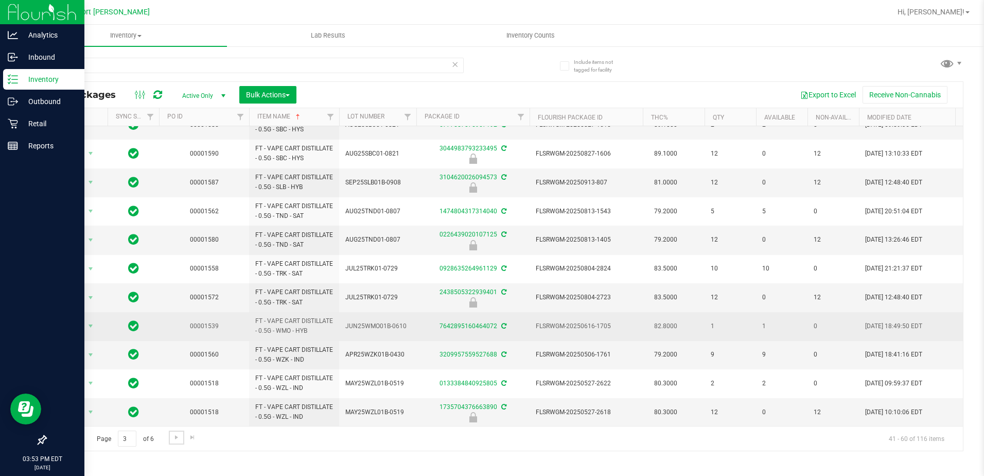
scroll to position [283, 0]
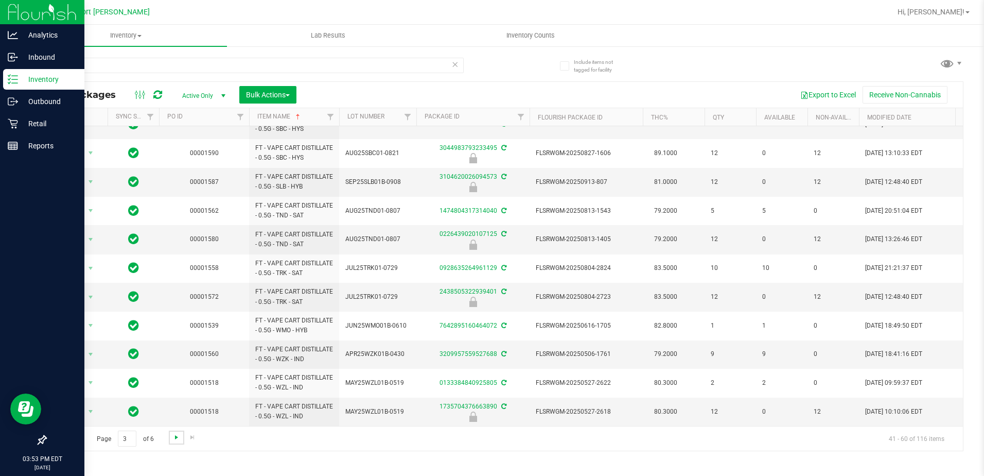
click at [176, 436] on span "Go to the next page" at bounding box center [176, 437] width 8 height 8
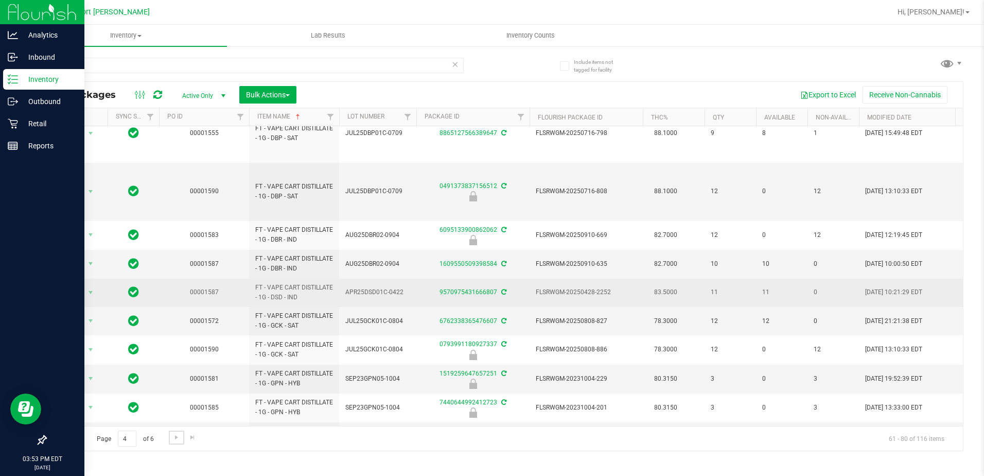
scroll to position [342, 0]
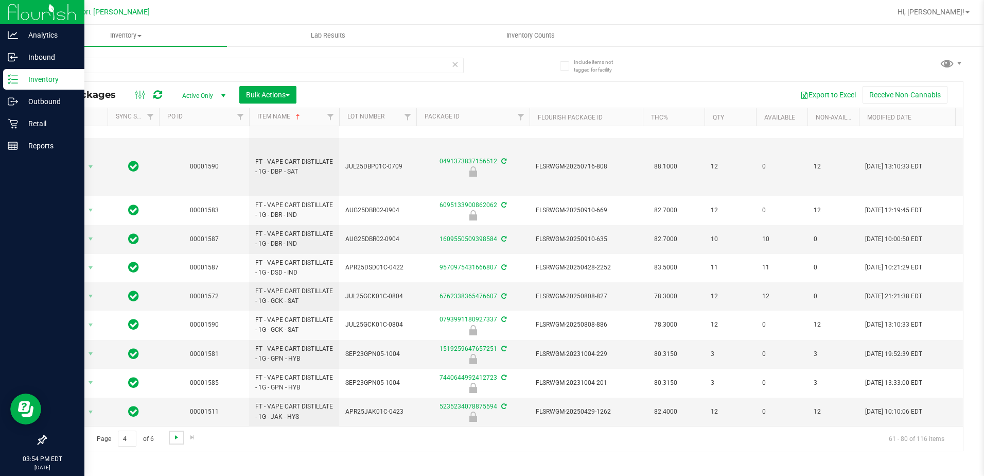
click at [178, 440] on span "Go to the next page" at bounding box center [176, 437] width 8 height 8
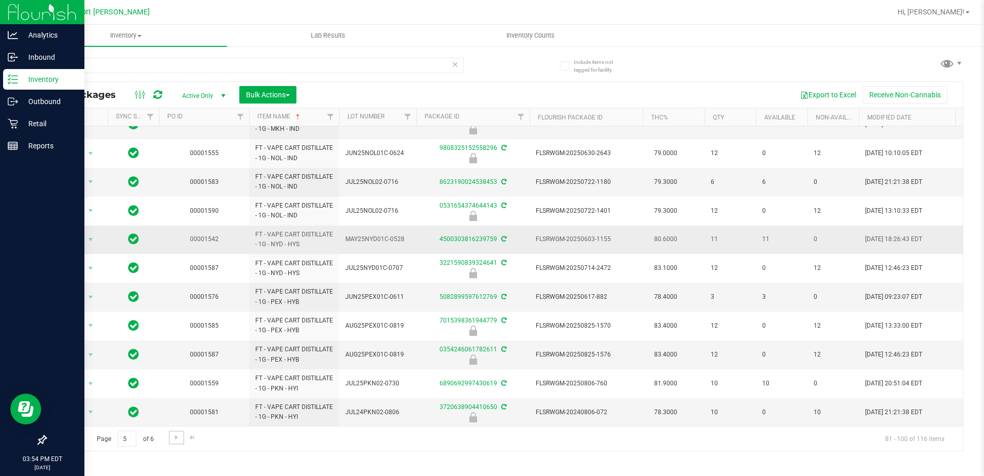
scroll to position [283, 0]
click at [177, 438] on span "Go to the next page" at bounding box center [176, 437] width 8 height 8
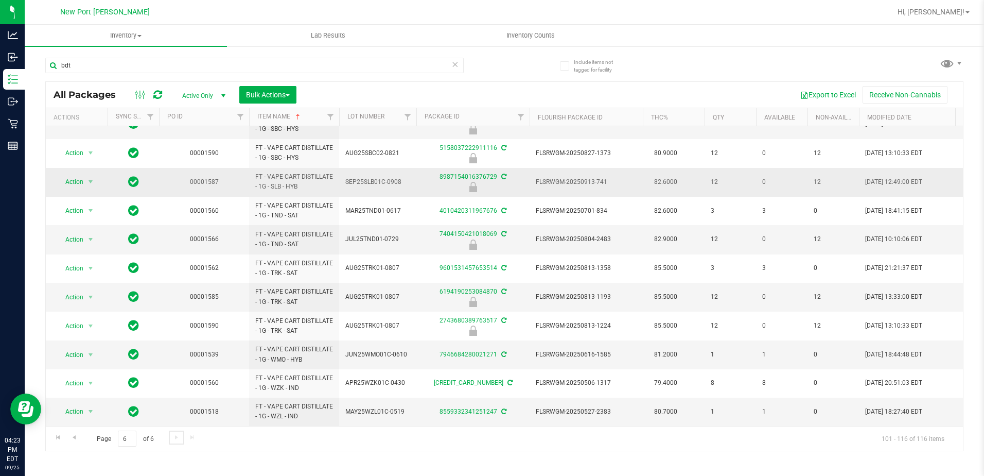
scroll to position [168, 0]
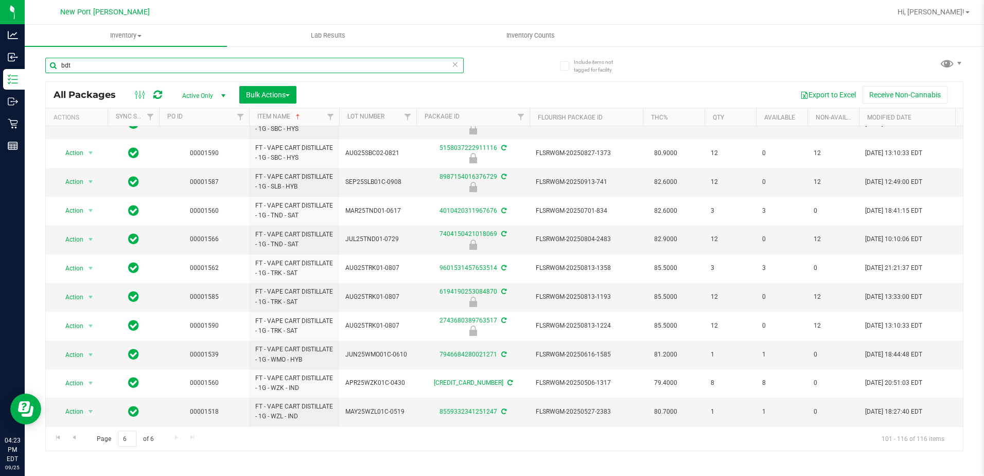
click at [80, 62] on input "bdt" at bounding box center [254, 65] width 418 height 15
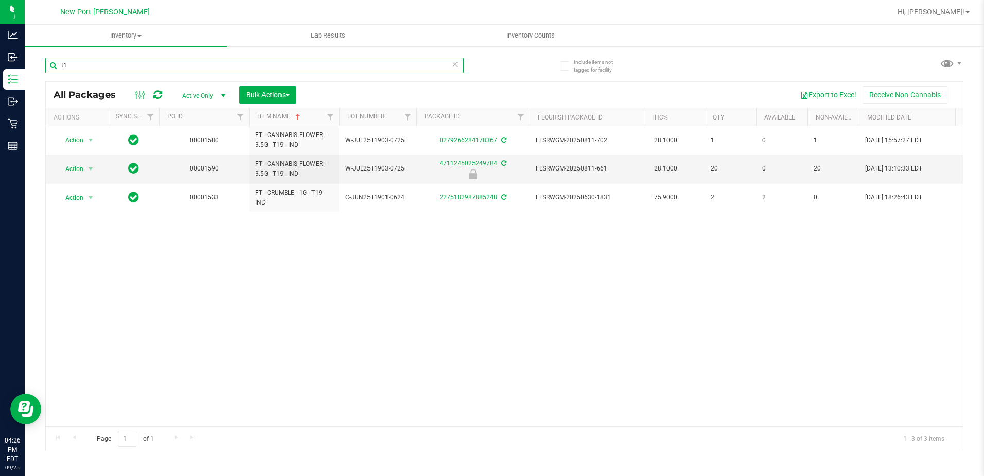
type input "t"
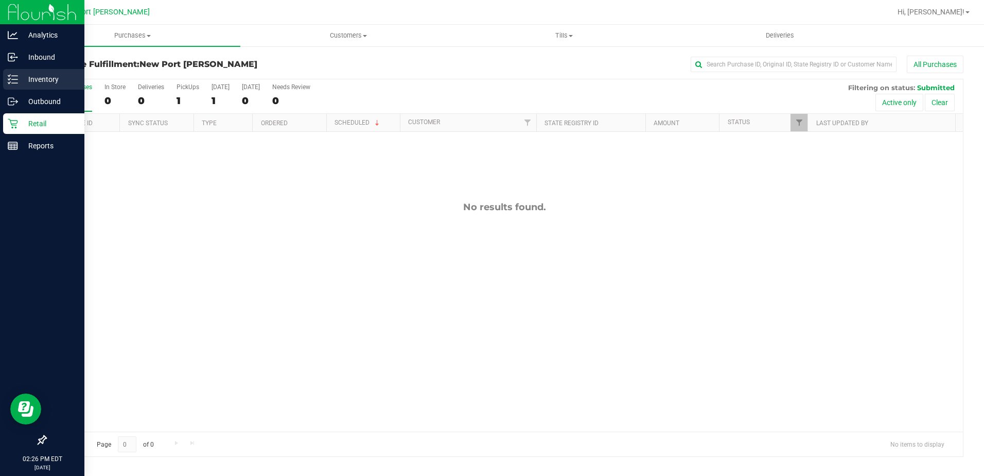
click at [14, 79] on icon at bounding box center [13, 79] width 10 height 10
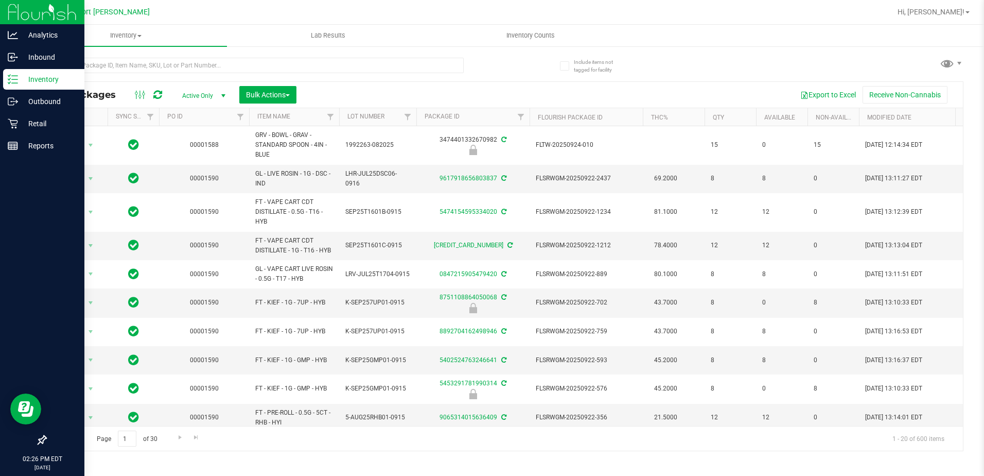
click at [274, 112] on th "Item Name" at bounding box center [294, 117] width 90 height 18
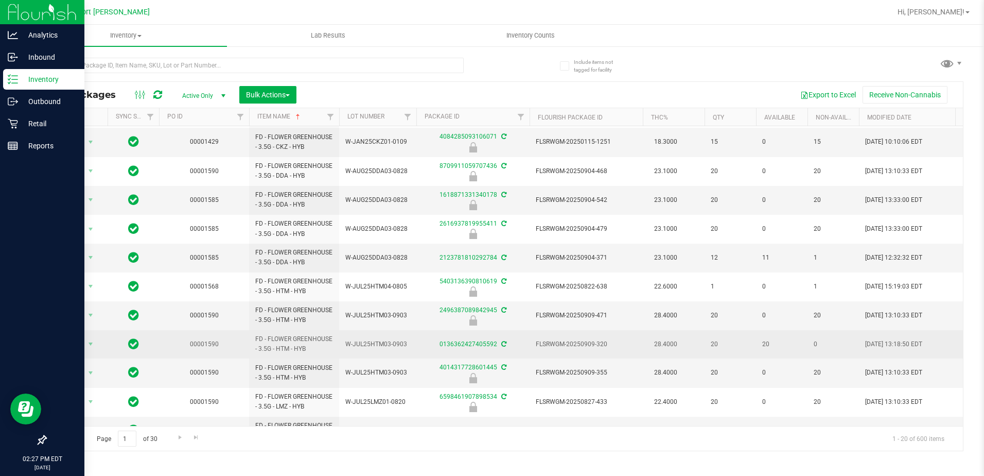
scroll to position [284, 0]
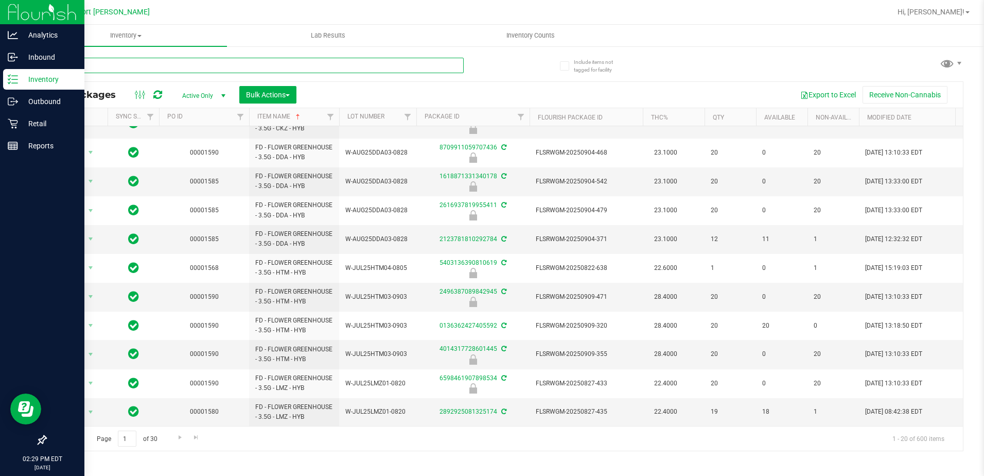
click at [131, 68] on input "text" at bounding box center [254, 65] width 418 height 15
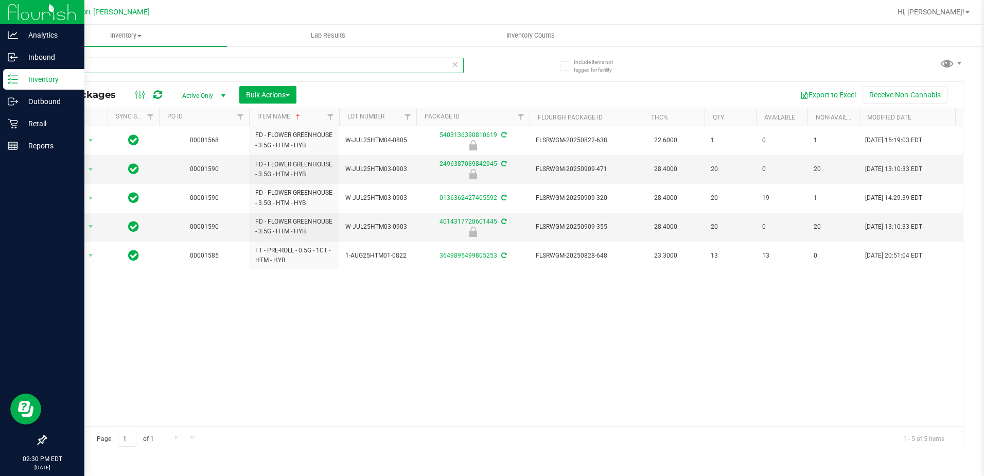
type input "h"
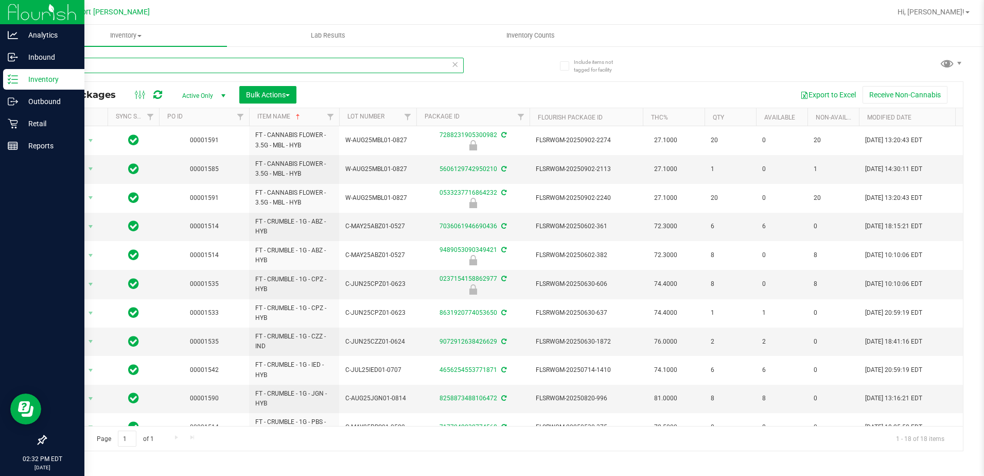
type input "m"
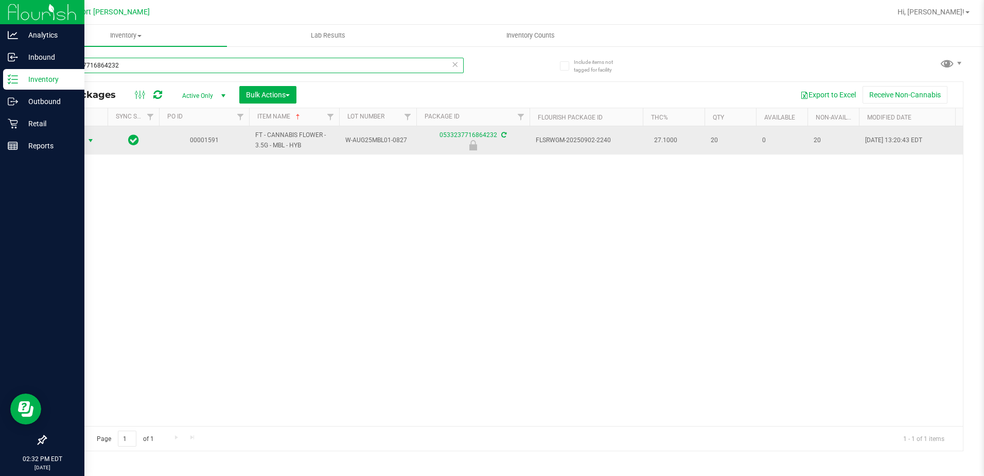
type input "0533237716864232"
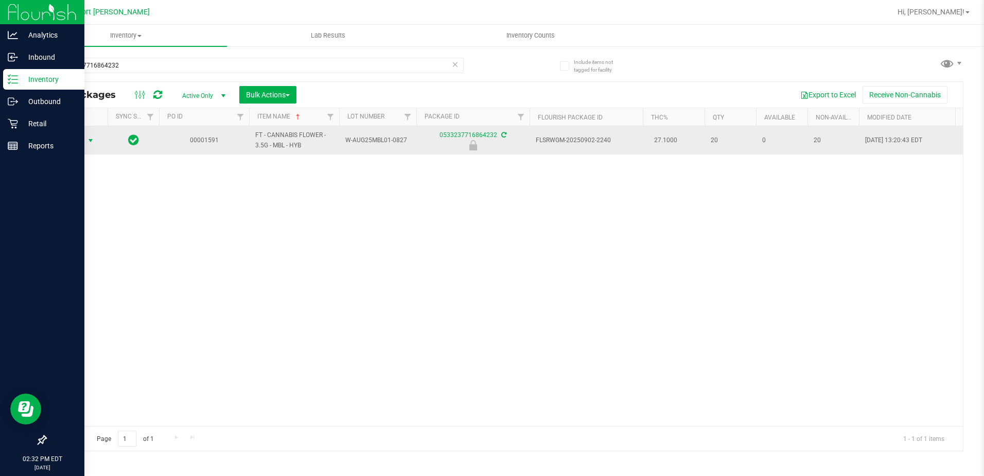
click at [90, 142] on span "select" at bounding box center [90, 140] width 8 height 8
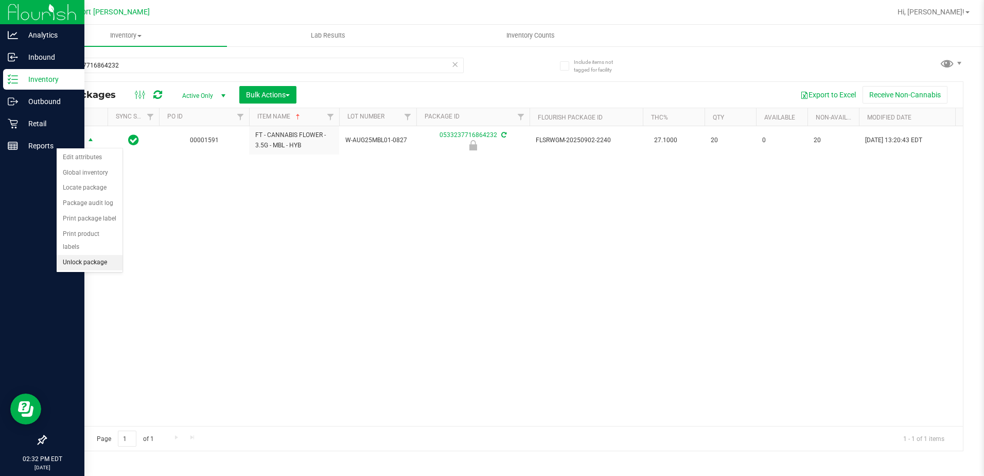
click at [104, 255] on li "Unlock package" at bounding box center [90, 262] width 66 height 15
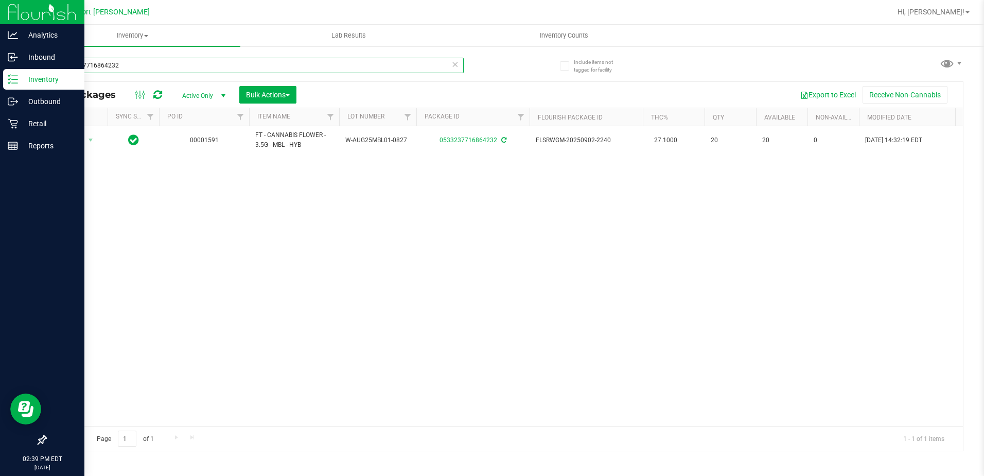
click at [161, 65] on input "0533237716864232" at bounding box center [254, 65] width 418 height 15
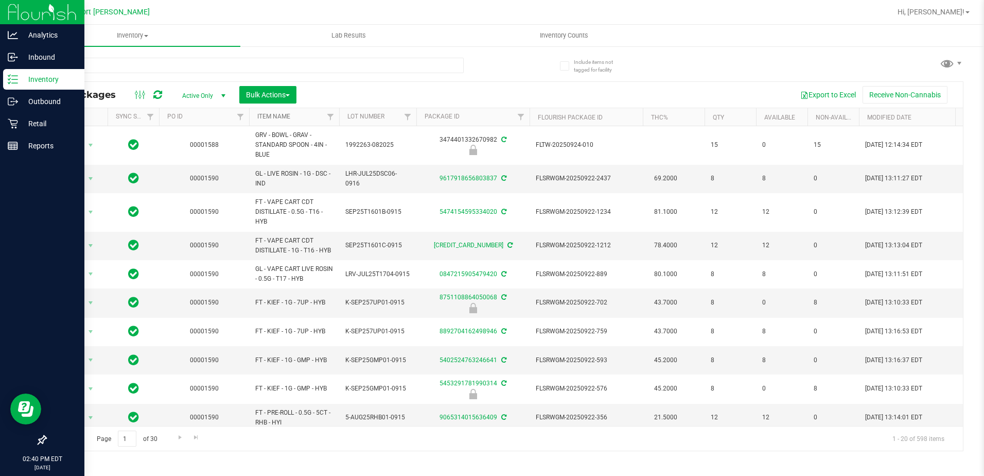
click at [271, 116] on link "Item Name" at bounding box center [273, 116] width 33 height 7
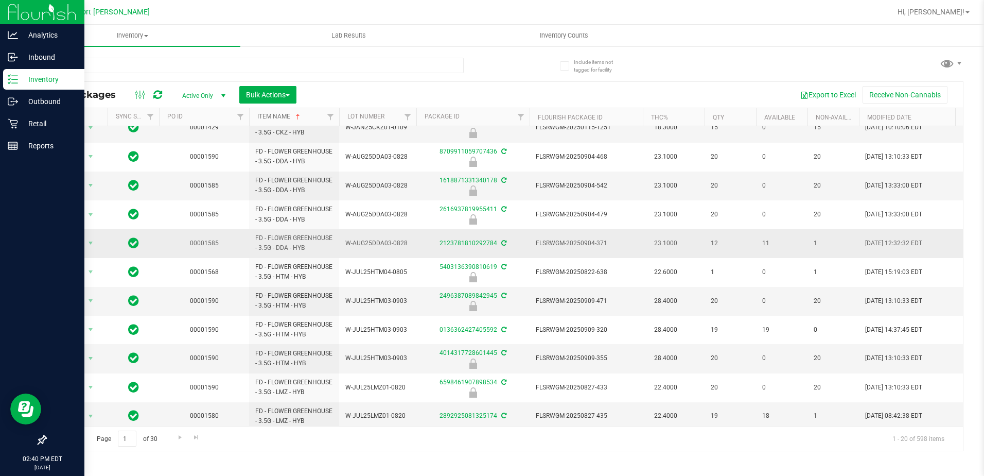
scroll to position [284, 0]
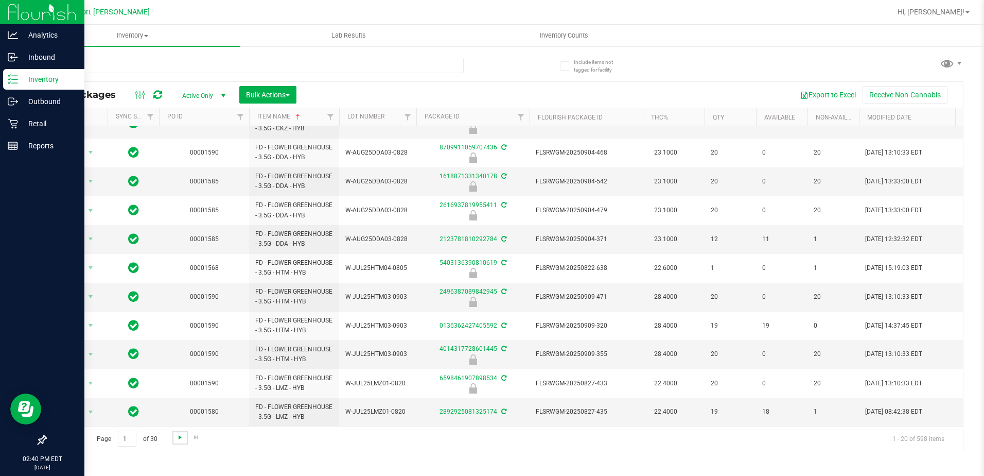
click at [181, 438] on span "Go to the next page" at bounding box center [180, 437] width 8 height 8
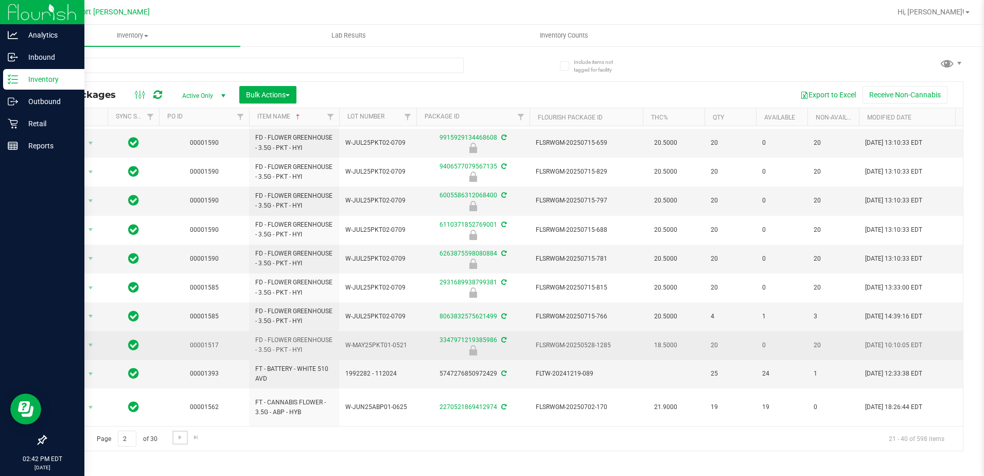
scroll to position [294, 0]
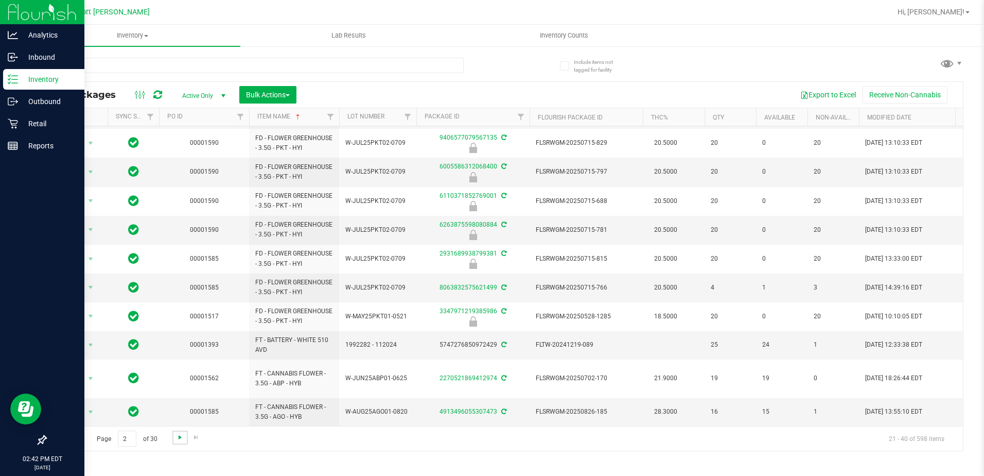
click at [176, 439] on span "Go to the next page" at bounding box center [180, 437] width 8 height 8
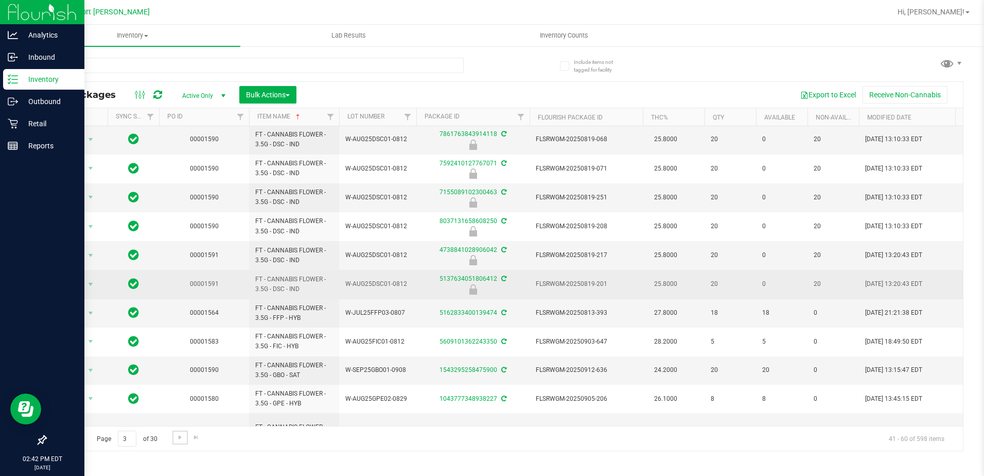
scroll to position [281, 0]
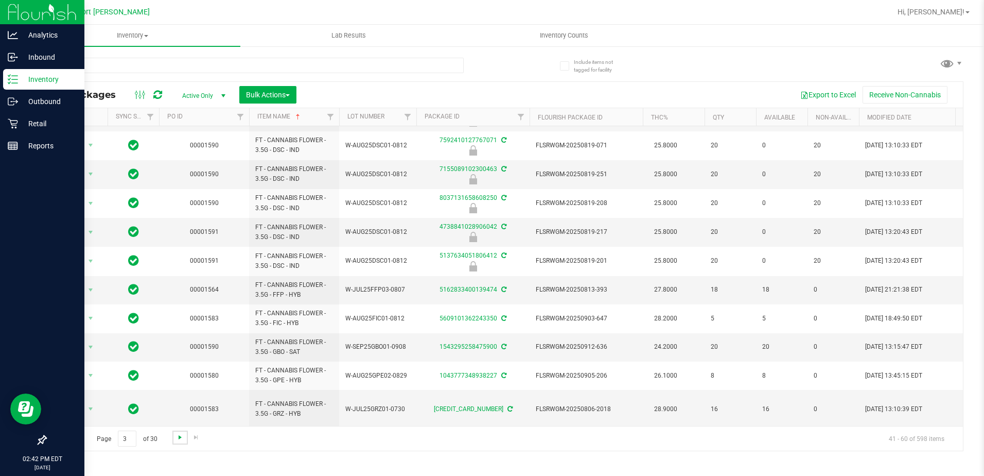
click at [182, 436] on span "Go to the next page" at bounding box center [180, 437] width 8 height 8
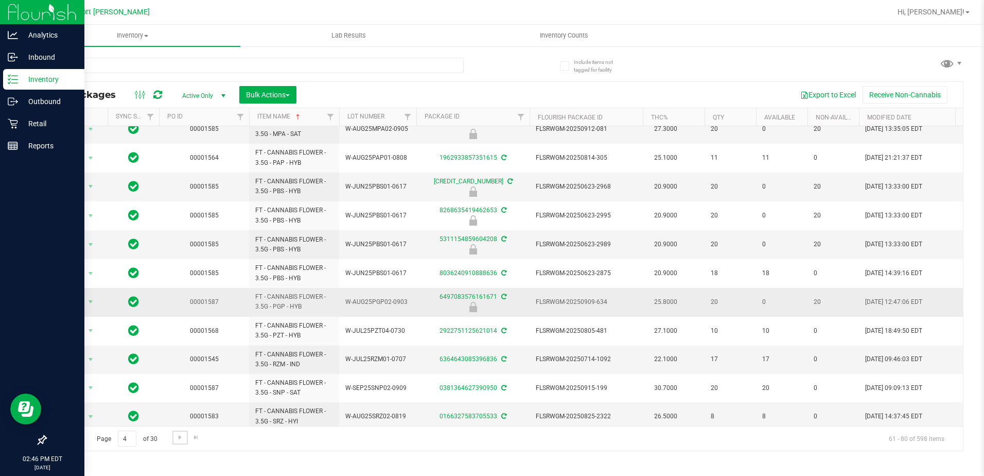
scroll to position [282, 0]
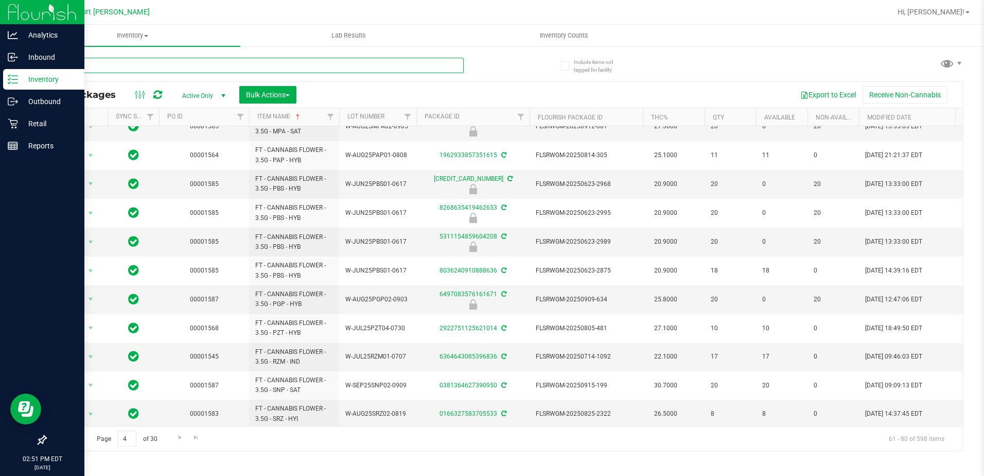
click at [133, 64] on input "text" at bounding box center [254, 65] width 418 height 15
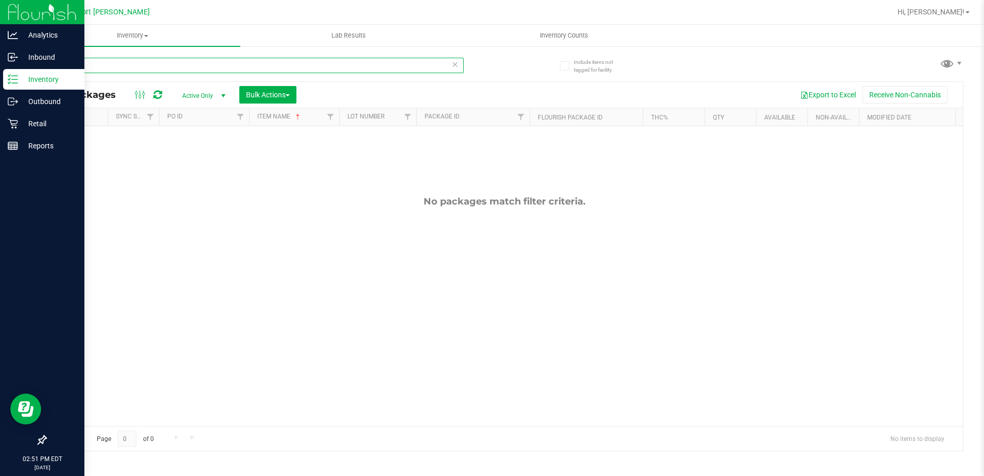
type input "S"
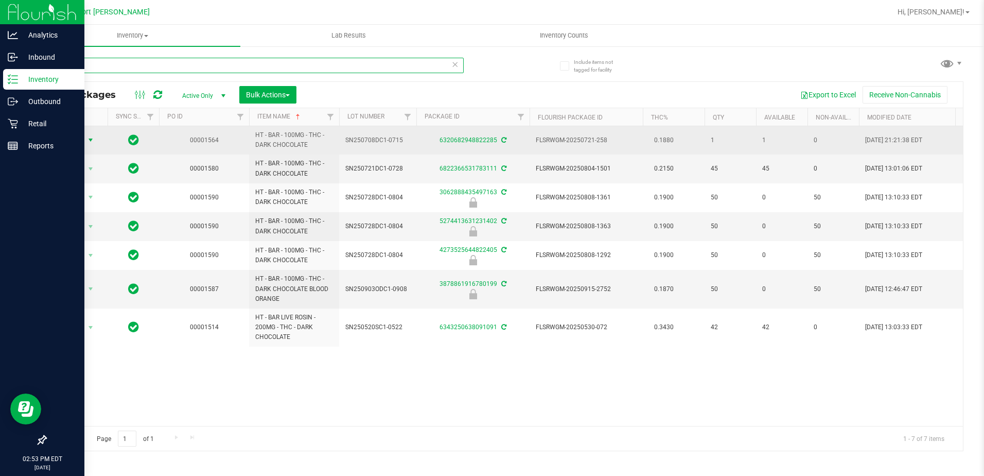
type input "dark"
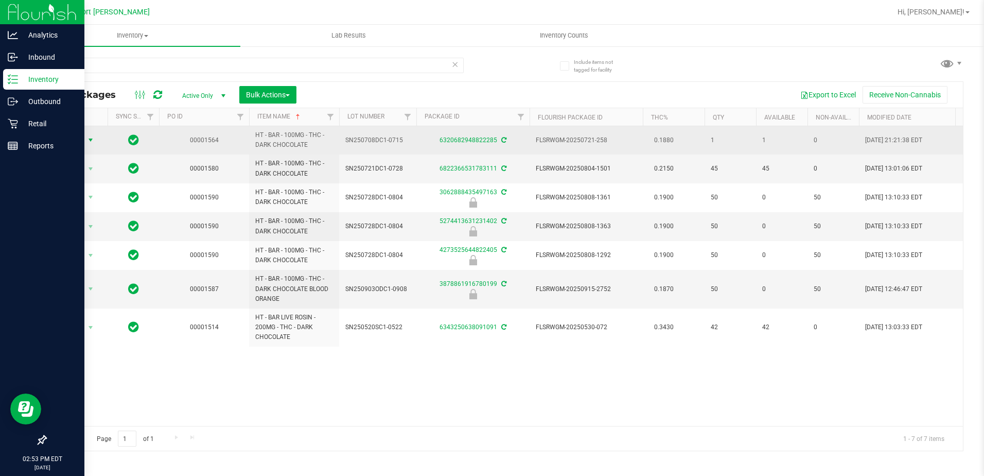
click at [92, 143] on span "select" at bounding box center [90, 140] width 8 height 8
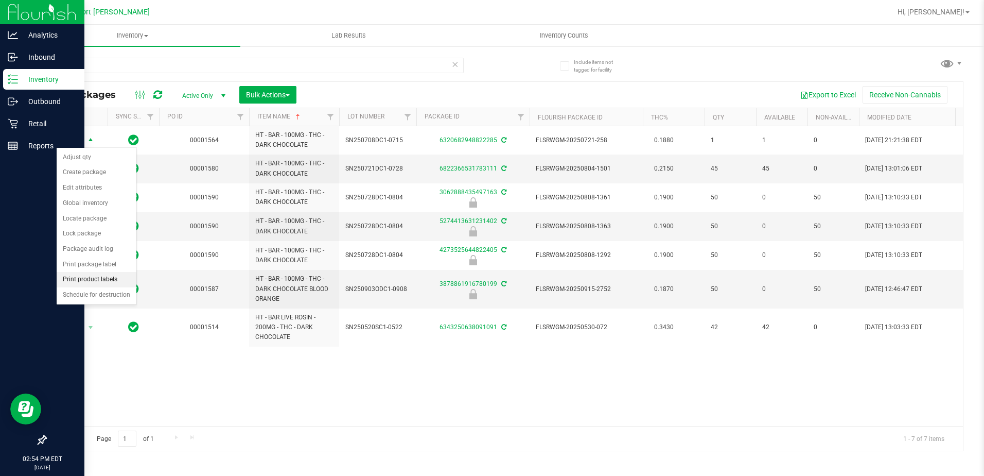
click at [88, 281] on li "Print product labels" at bounding box center [97, 279] width 80 height 15
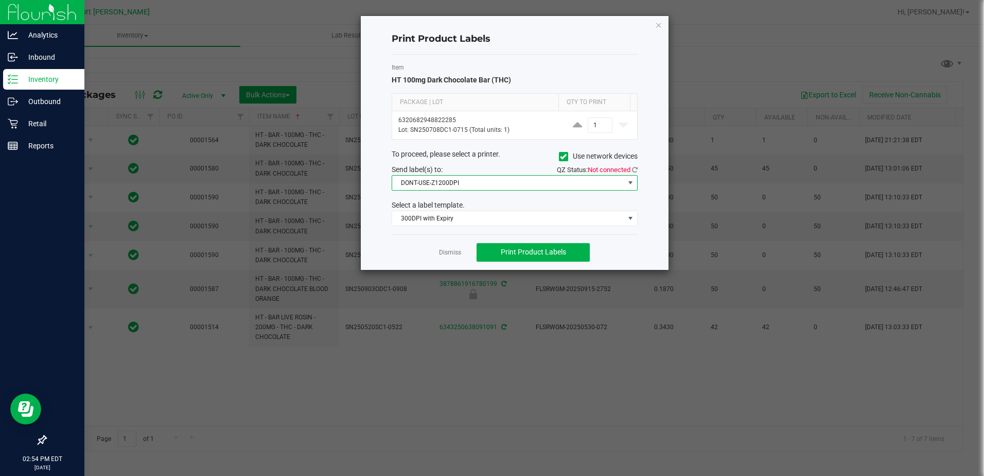
click at [508, 189] on span "DONT-USE-Z1200DPI" at bounding box center [508, 183] width 232 height 14
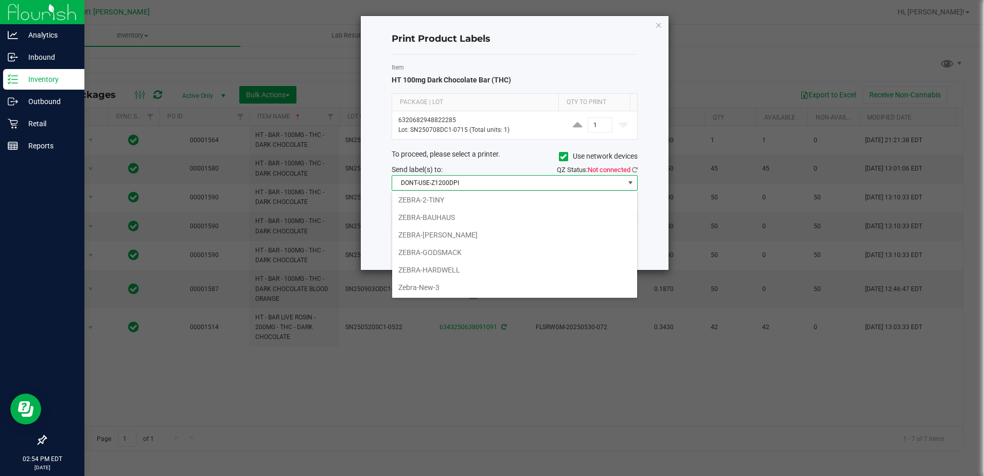
scroll to position [90, 0]
click at [459, 271] on li "ZEBRA-HARDWELL" at bounding box center [514, 269] width 245 height 18
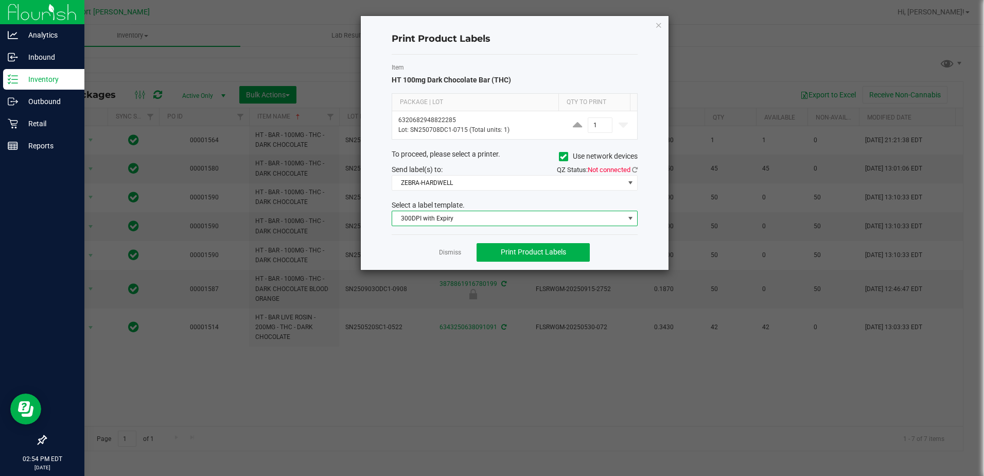
click at [462, 217] on span "300DPI with Expiry" at bounding box center [508, 218] width 232 height 14
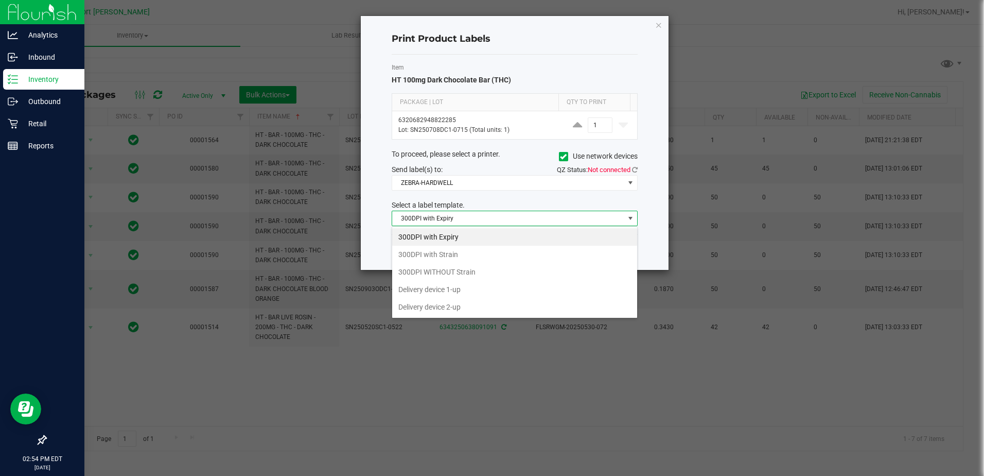
scroll to position [15, 246]
click at [458, 250] on li "300DPI with Strain" at bounding box center [514, 255] width 245 height 18
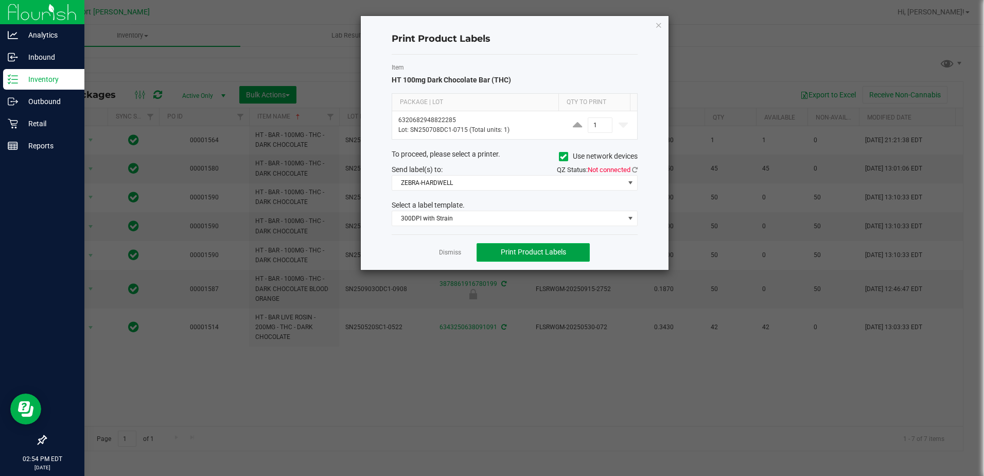
click at [535, 252] on span "Print Product Labels" at bounding box center [533, 252] width 65 height 8
click at [532, 253] on span "Print Product Labels" at bounding box center [533, 252] width 65 height 8
click at [659, 21] on icon "button" at bounding box center [658, 25] width 7 height 12
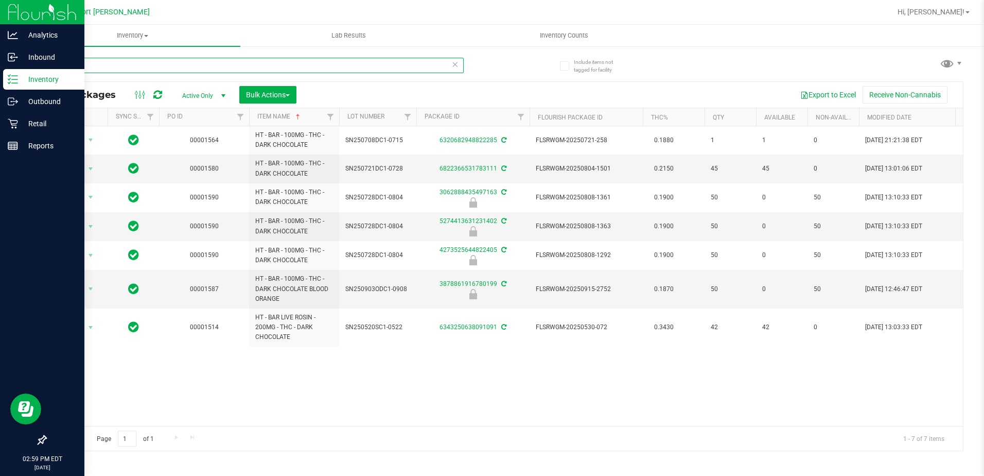
click at [92, 71] on input "dark" at bounding box center [254, 65] width 418 height 15
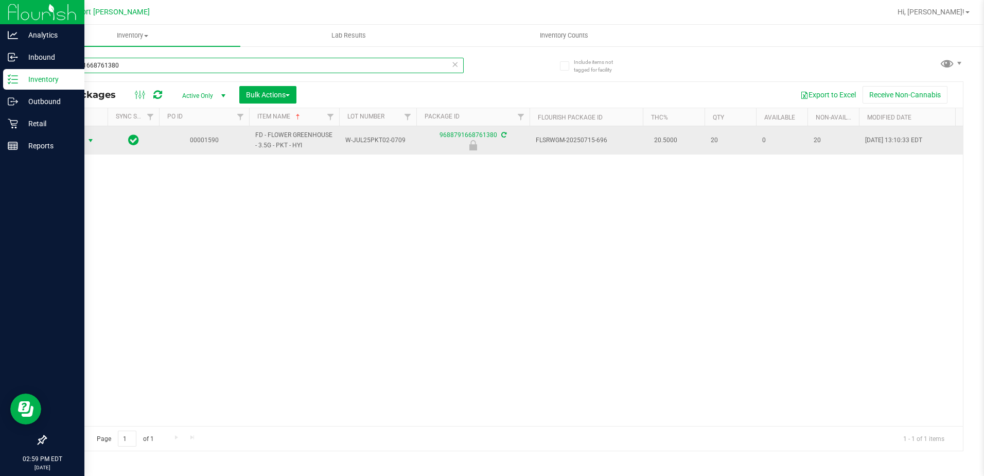
type input "9688791668761380"
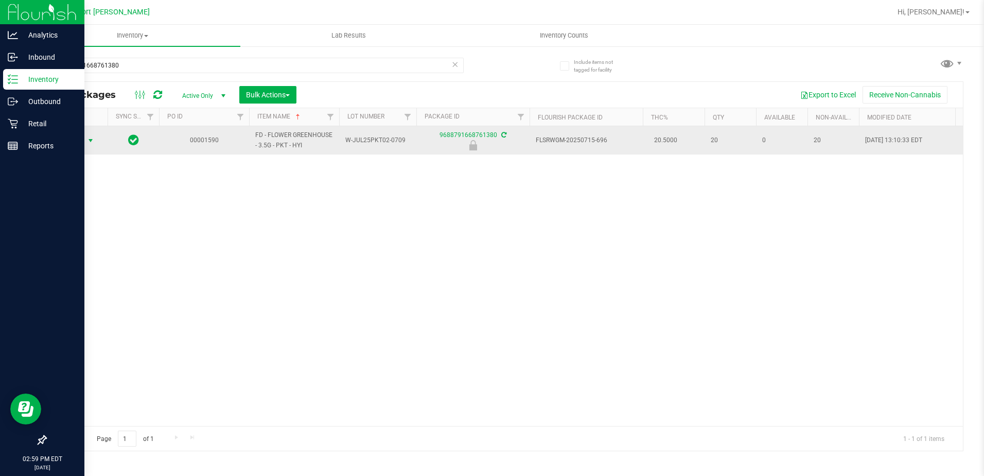
click at [92, 141] on span "select" at bounding box center [90, 140] width 8 height 8
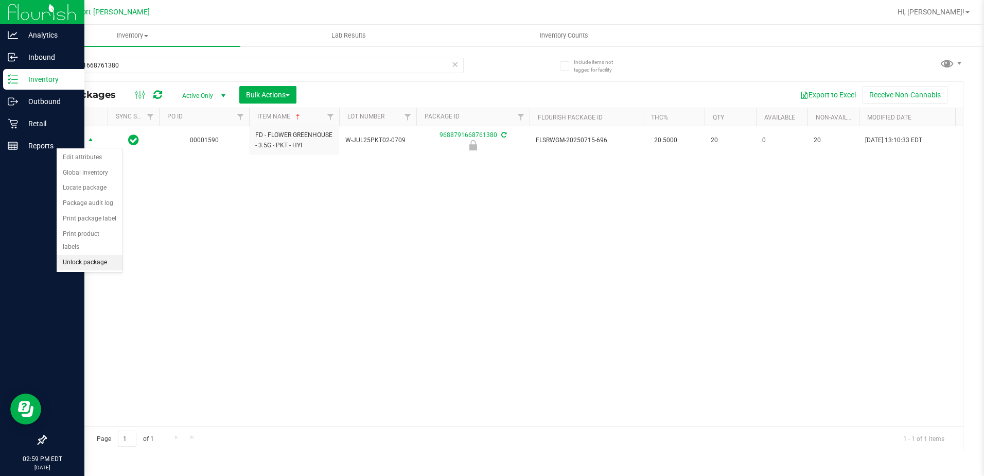
click at [93, 255] on li "Unlock package" at bounding box center [90, 262] width 66 height 15
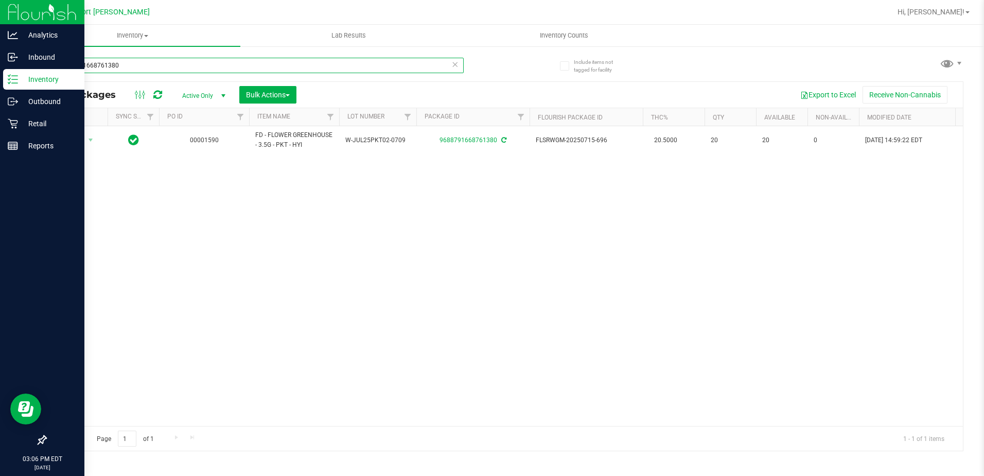
click at [128, 63] on input "9688791668761380" at bounding box center [254, 65] width 418 height 15
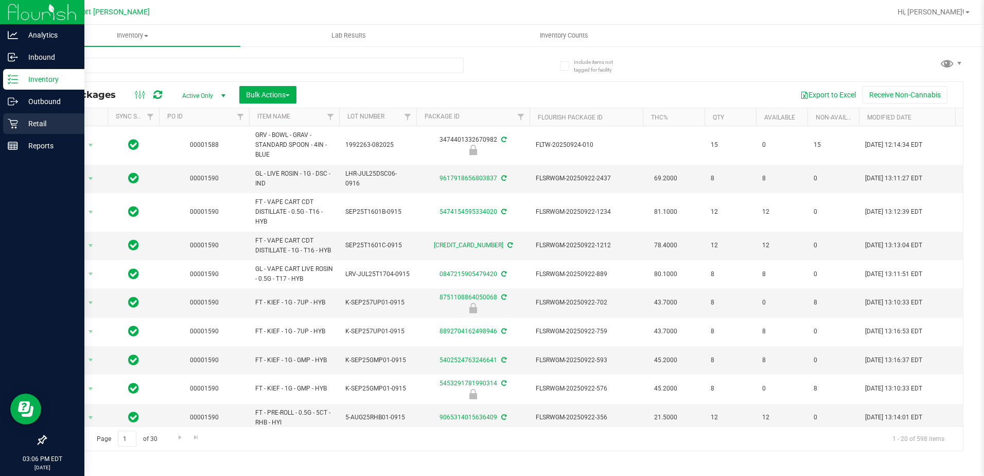
click at [11, 124] on icon at bounding box center [13, 124] width 10 height 10
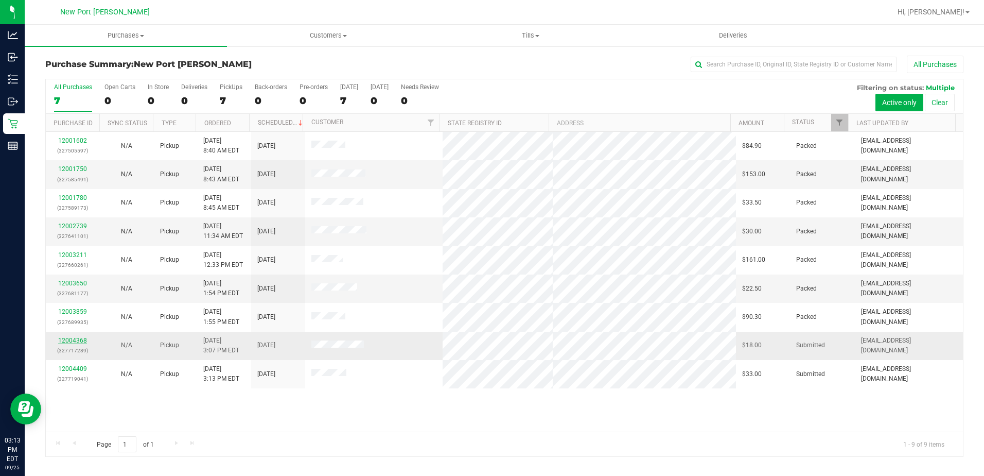
click at [82, 342] on link "12004368" at bounding box center [72, 340] width 29 height 7
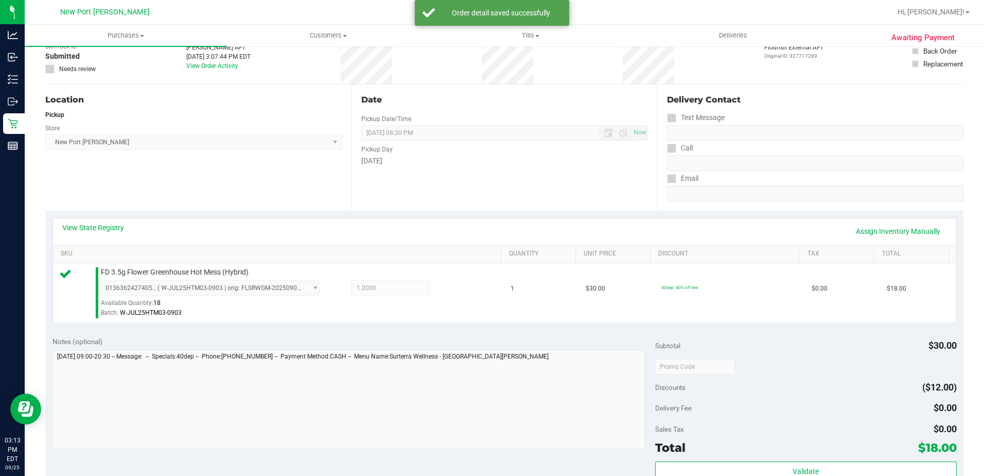
scroll to position [206, 0]
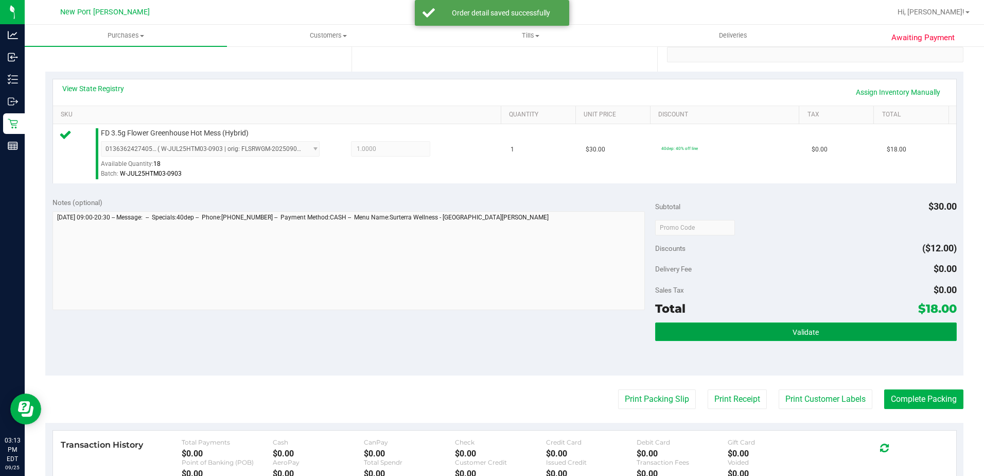
click at [701, 333] on button "Validate" at bounding box center [806, 331] width 302 height 19
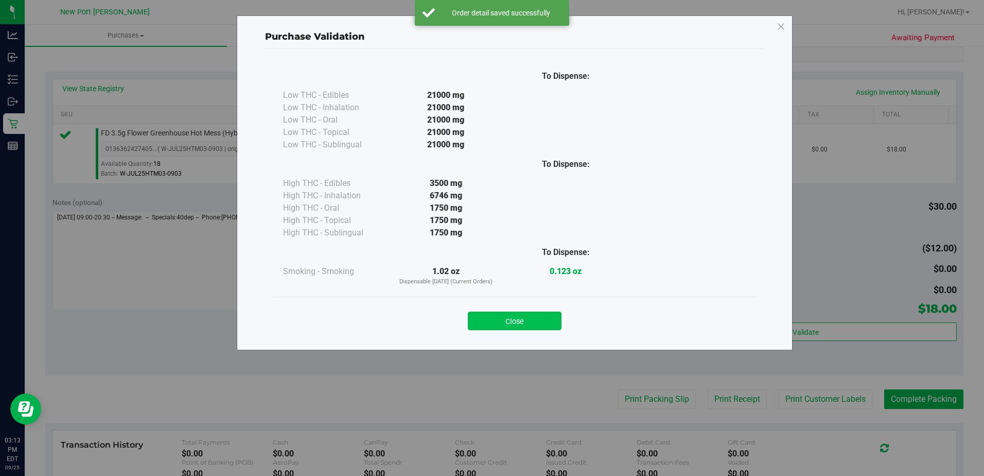
click at [546, 316] on button "Close" at bounding box center [515, 320] width 94 height 19
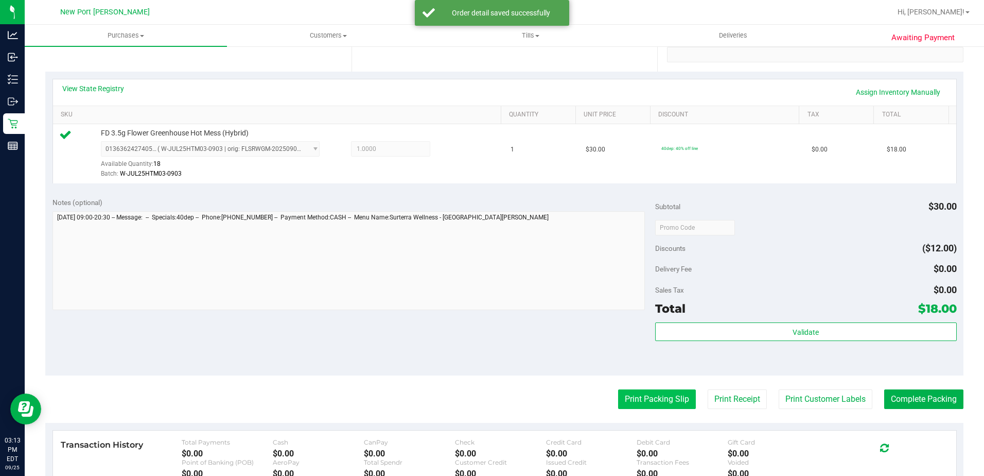
click at [647, 396] on button "Print Packing Slip" at bounding box center [657, 399] width 78 height 20
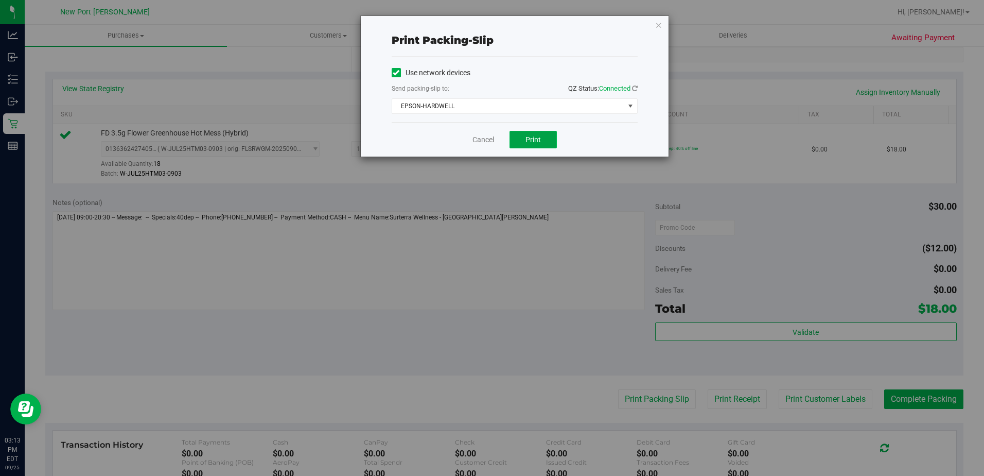
click at [538, 139] on span "Print" at bounding box center [533, 139] width 15 height 8
click at [486, 139] on link "Cancel" at bounding box center [484, 139] width 22 height 11
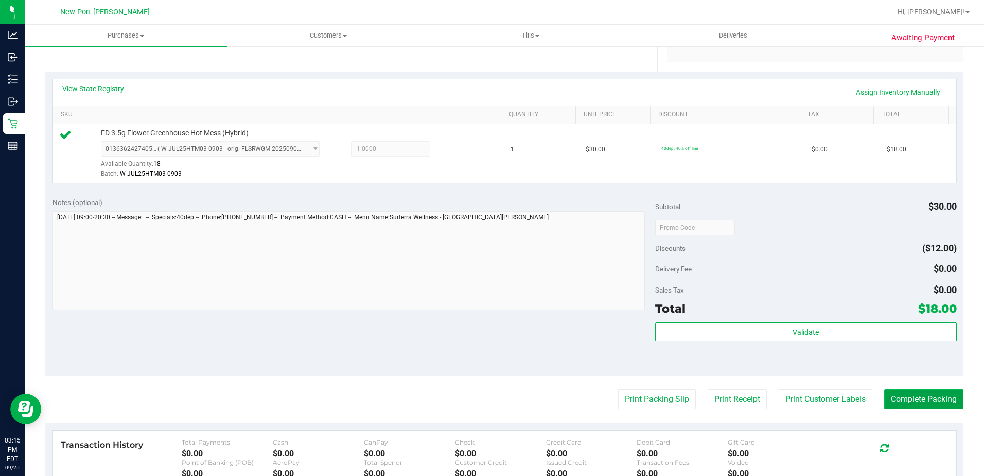
click at [945, 399] on button "Complete Packing" at bounding box center [923, 399] width 79 height 20
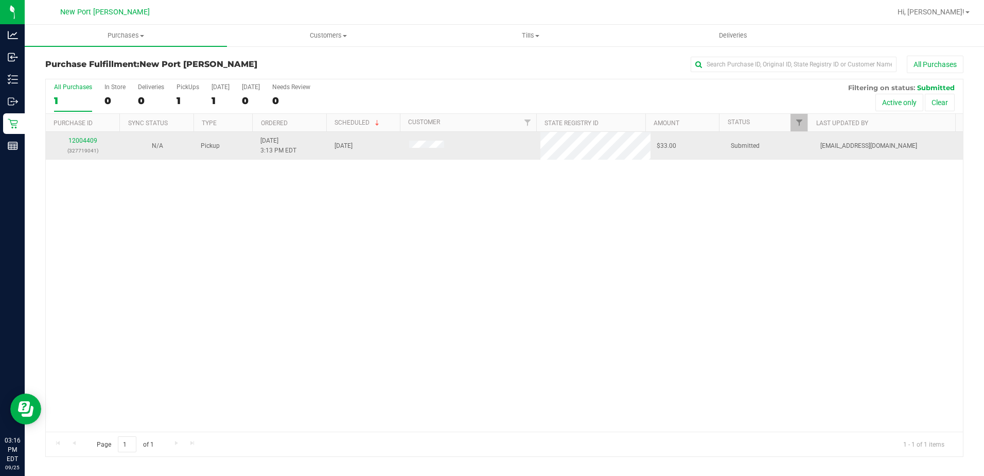
click at [89, 145] on div "12004409 (327719041)" at bounding box center [83, 146] width 62 height 20
click at [89, 141] on link "12004409" at bounding box center [82, 140] width 29 height 7
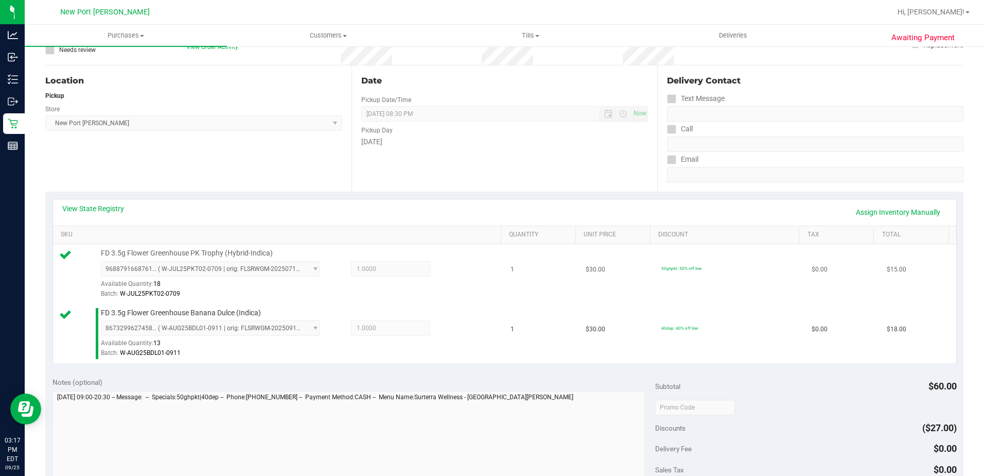
scroll to position [154, 0]
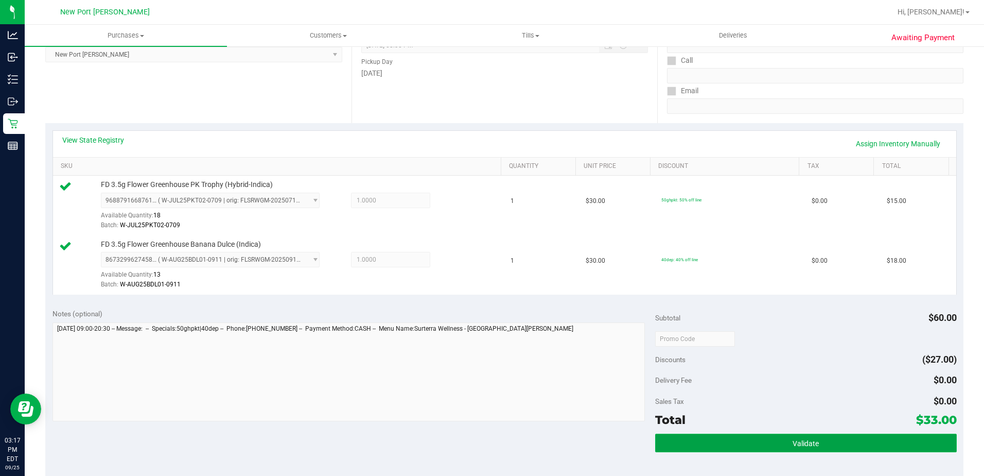
click at [747, 444] on button "Validate" at bounding box center [806, 442] width 302 height 19
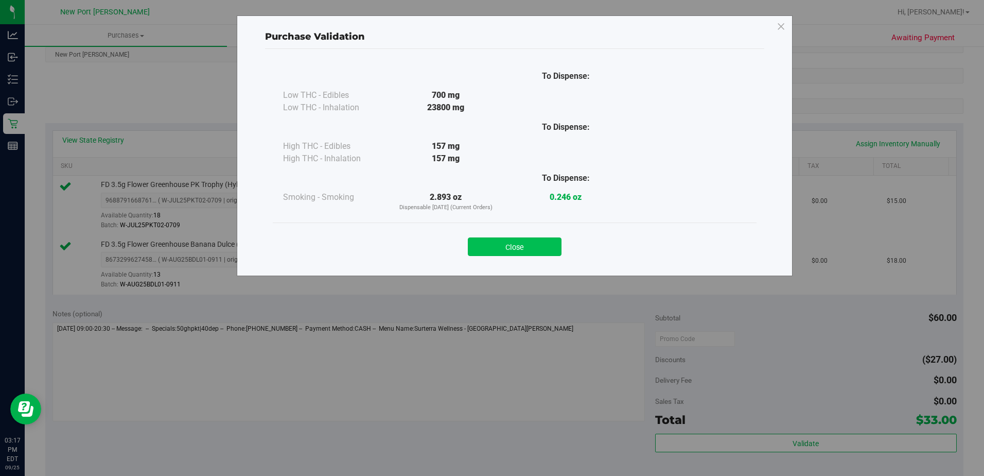
click at [533, 244] on button "Close" at bounding box center [515, 246] width 94 height 19
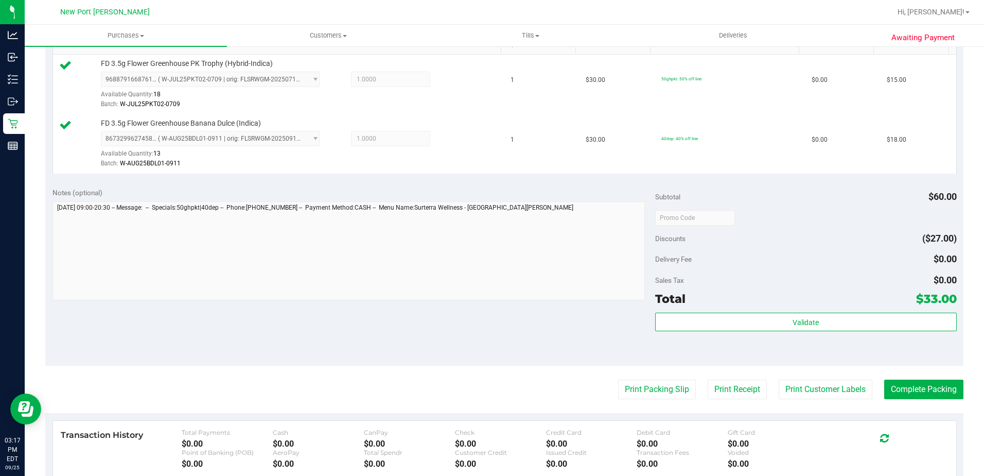
scroll to position [360, 0]
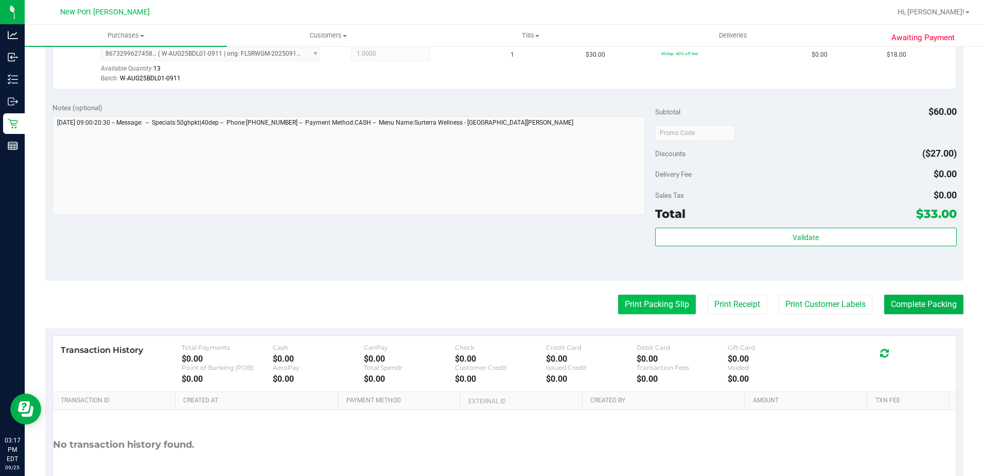
click at [655, 306] on button "Print Packing Slip" at bounding box center [657, 304] width 78 height 20
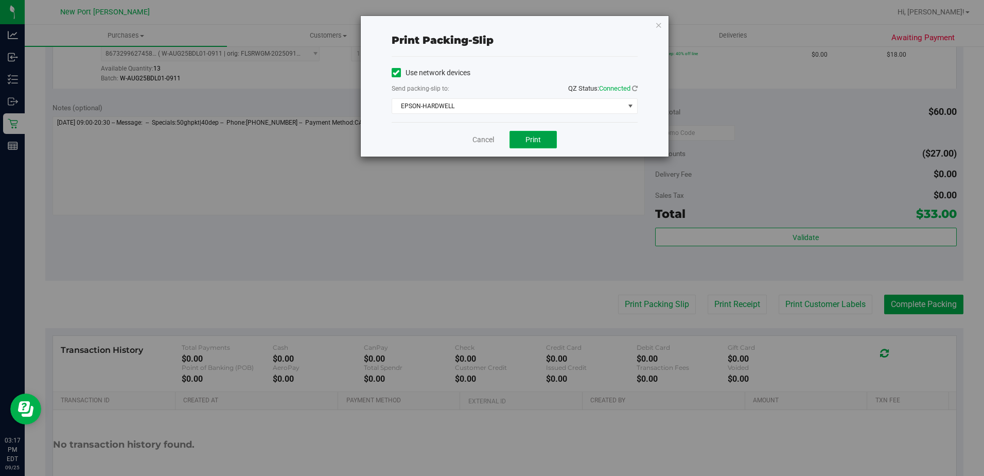
click at [518, 147] on button "Print" at bounding box center [533, 140] width 47 height 18
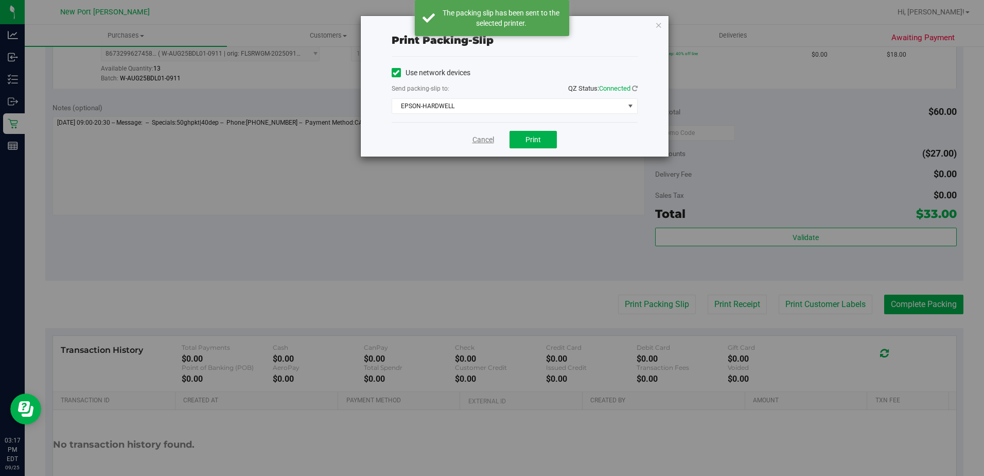
click at [483, 142] on link "Cancel" at bounding box center [484, 139] width 22 height 11
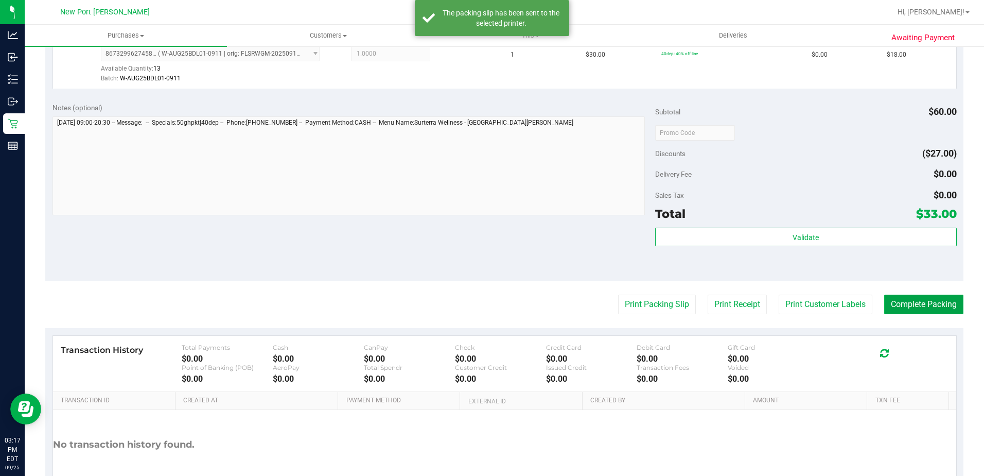
click at [916, 300] on button "Complete Packing" at bounding box center [923, 304] width 79 height 20
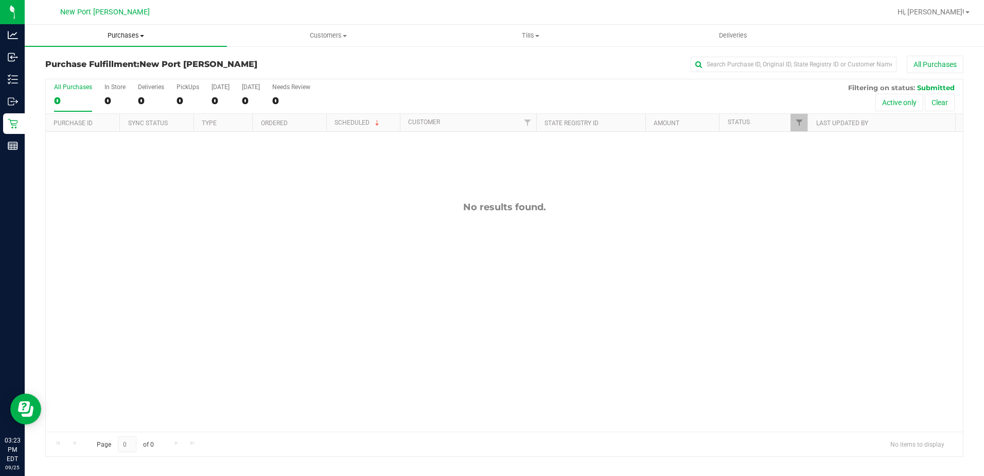
click at [118, 36] on span "Purchases" at bounding box center [126, 35] width 202 height 9
click at [106, 63] on span "Summary of purchases" at bounding box center [78, 62] width 106 height 9
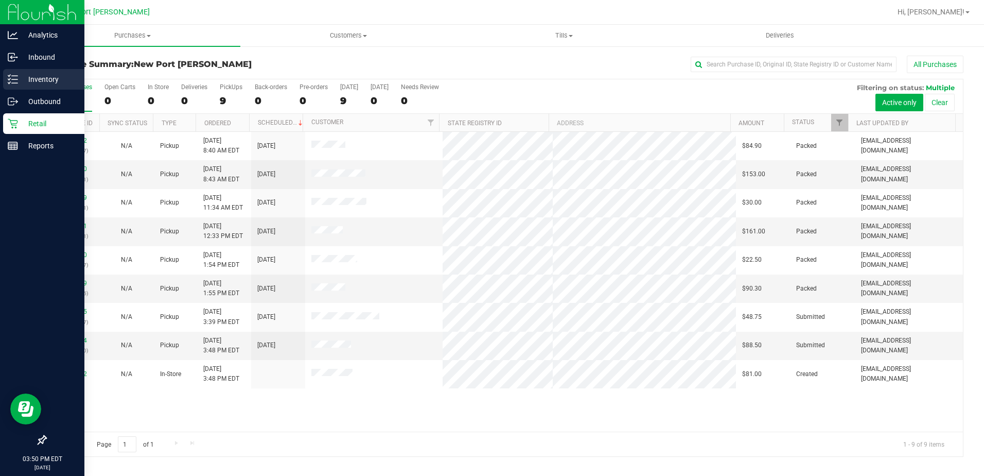
click at [26, 77] on p "Inventory" at bounding box center [49, 79] width 62 height 12
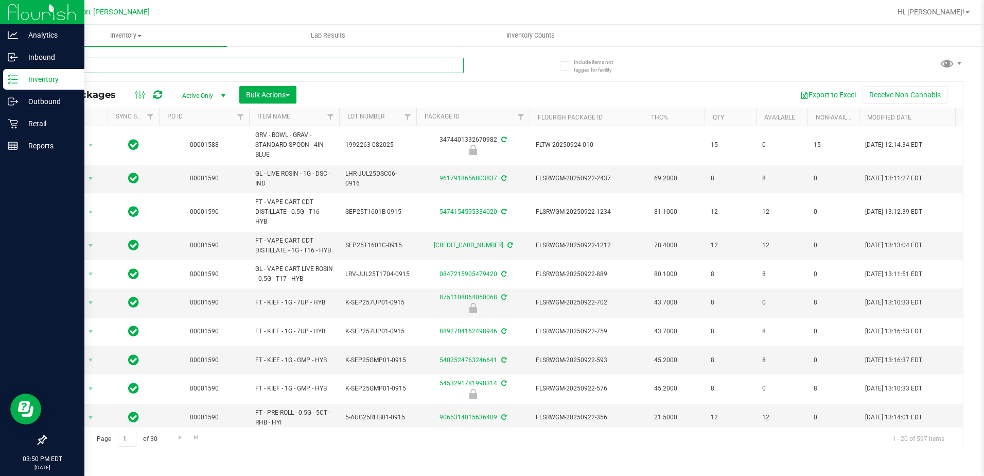
click at [120, 71] on input "text" at bounding box center [254, 65] width 418 height 15
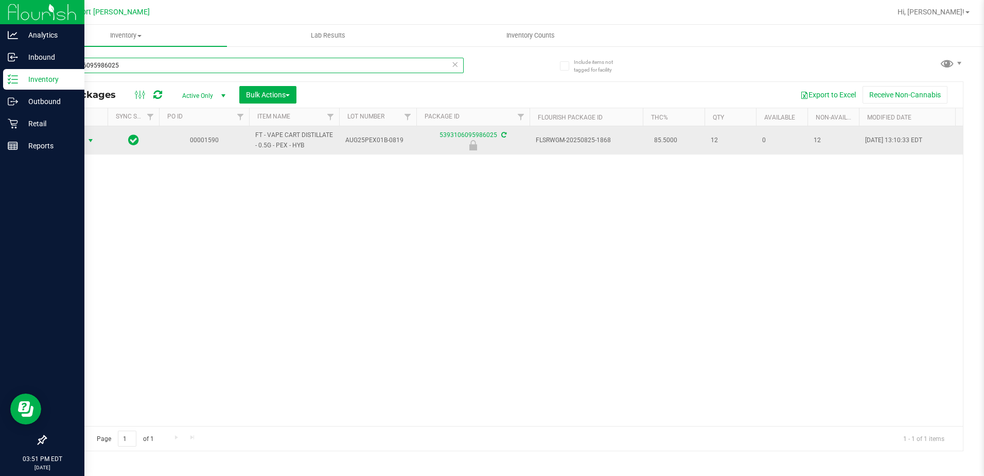
type input "5393106095986025"
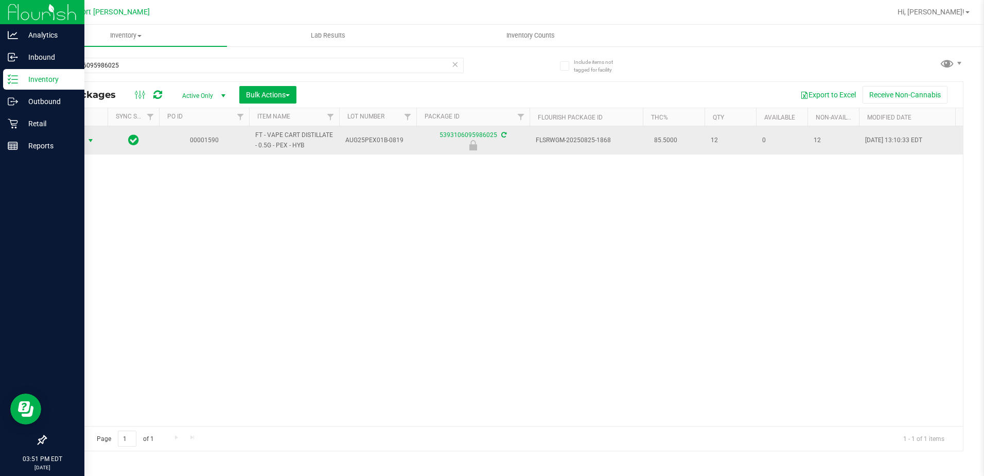
click at [92, 137] on span "select" at bounding box center [90, 140] width 8 height 8
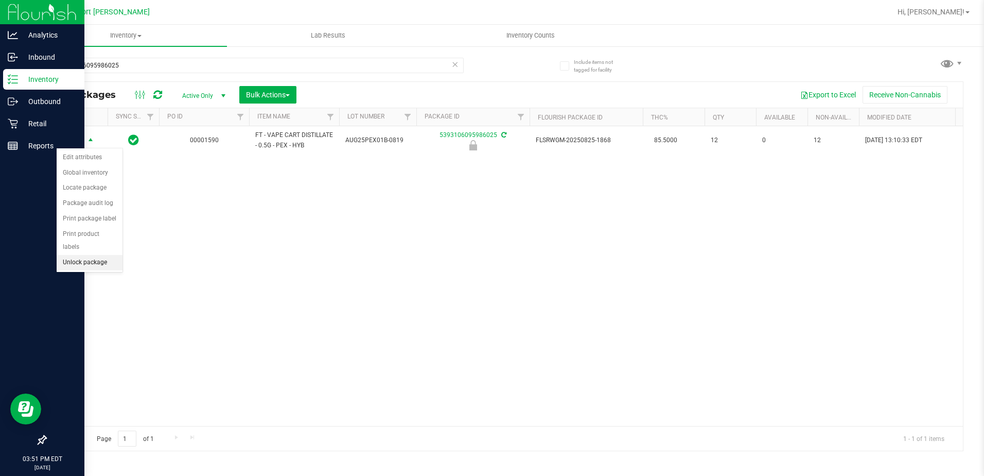
click at [79, 255] on li "Unlock package" at bounding box center [90, 262] width 66 height 15
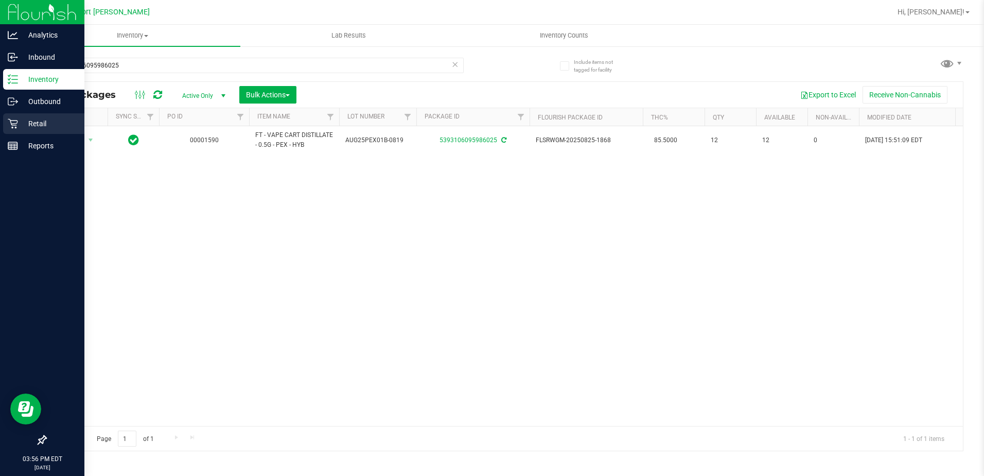
click at [33, 122] on p "Retail" at bounding box center [49, 123] width 62 height 12
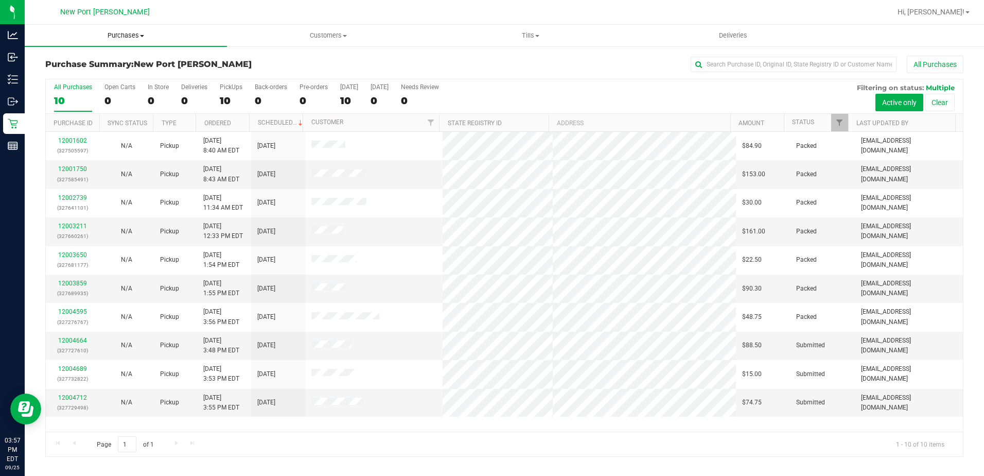
click at [143, 37] on span "Purchases" at bounding box center [126, 35] width 202 height 9
click at [93, 79] on li "Fulfillment" at bounding box center [126, 74] width 202 height 12
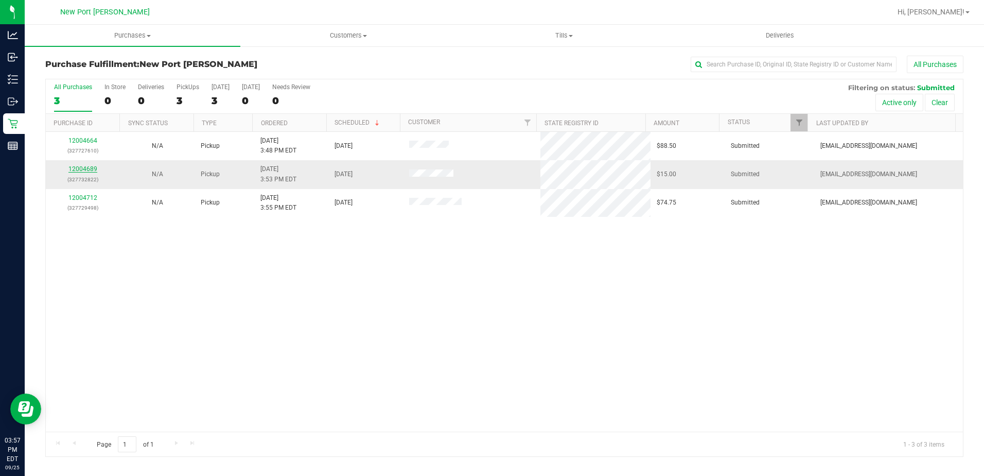
click at [79, 168] on link "12004689" at bounding box center [82, 168] width 29 height 7
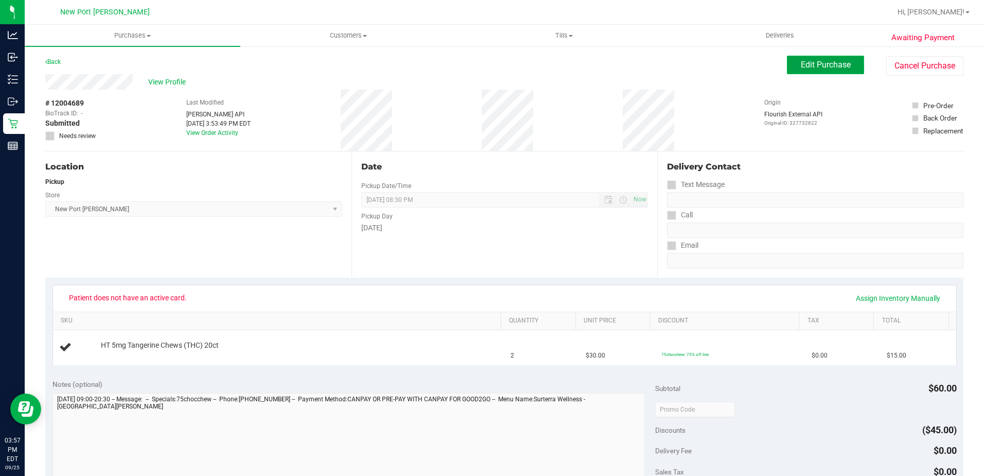
click at [811, 60] on span "Edit Purchase" at bounding box center [826, 65] width 50 height 10
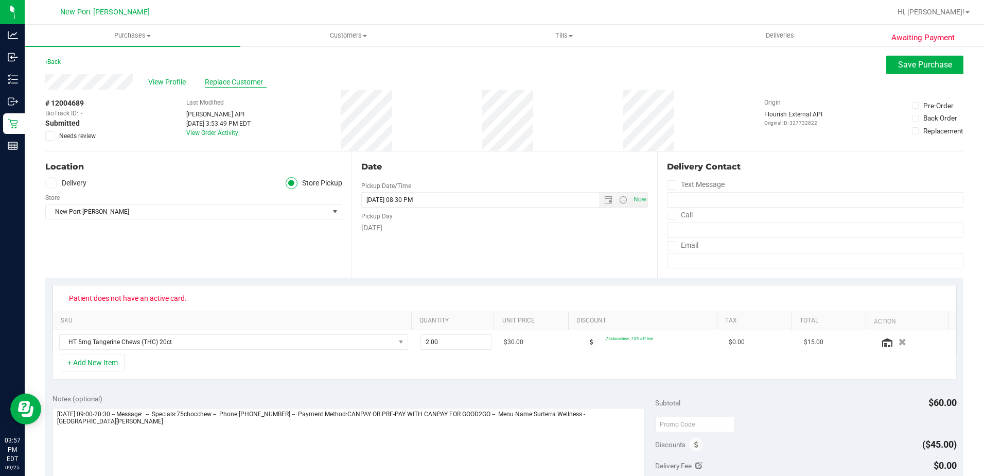
click at [249, 79] on span "Replace Customer" at bounding box center [236, 82] width 62 height 11
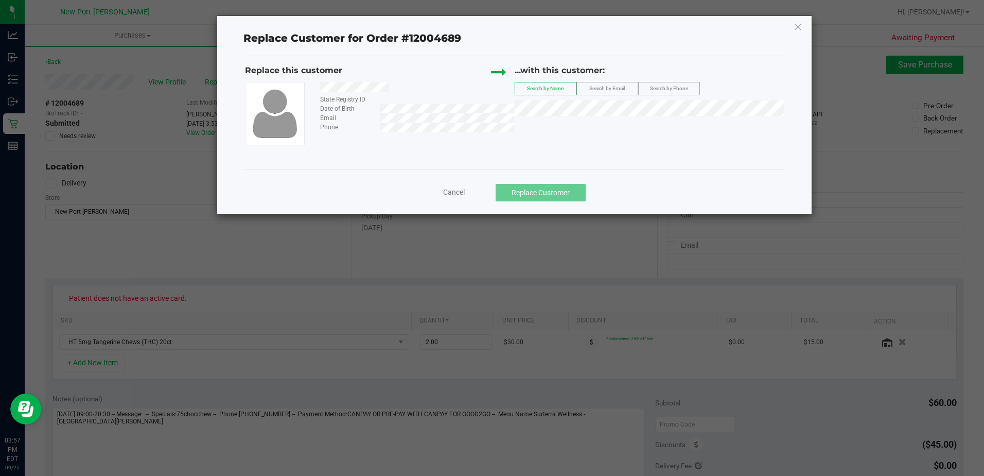
click at [594, 86] on span "Search by Email" at bounding box center [607, 88] width 36 height 6
click at [594, 125] on span "(davesellards@gmail.com)" at bounding box center [639, 127] width 119 height 8
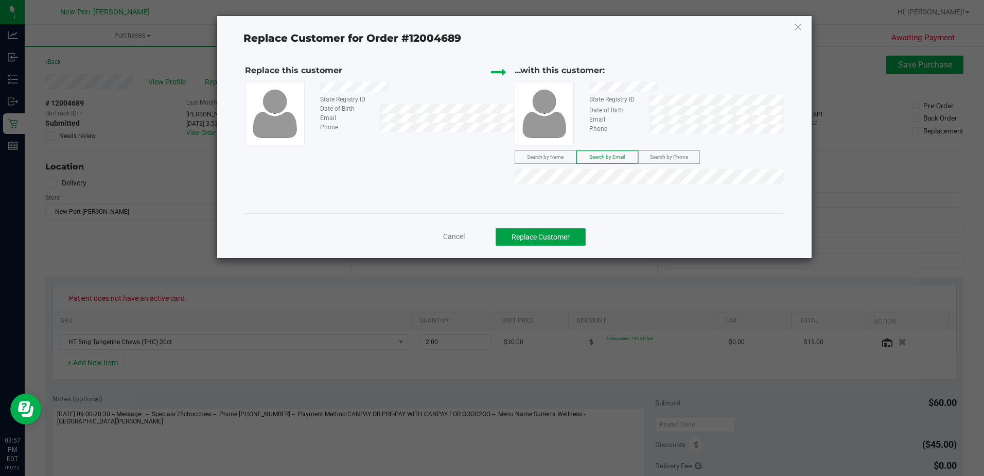
click at [535, 230] on button "Replace Customer" at bounding box center [541, 237] width 90 height 18
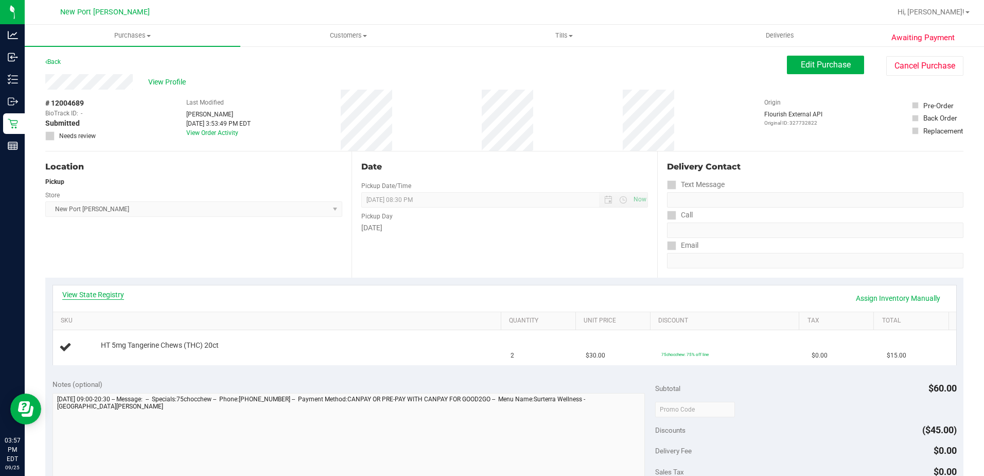
click at [108, 291] on link "View State Registry" at bounding box center [93, 294] width 62 height 10
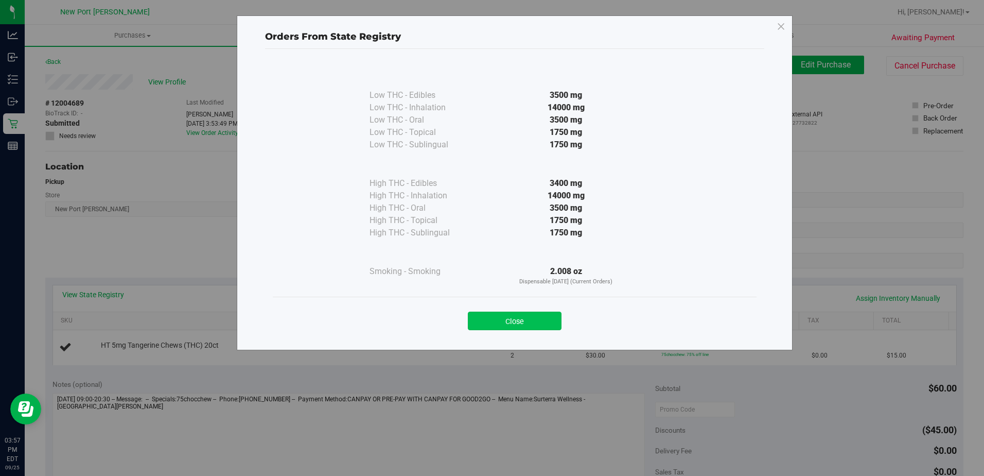
click at [494, 323] on button "Close" at bounding box center [515, 320] width 94 height 19
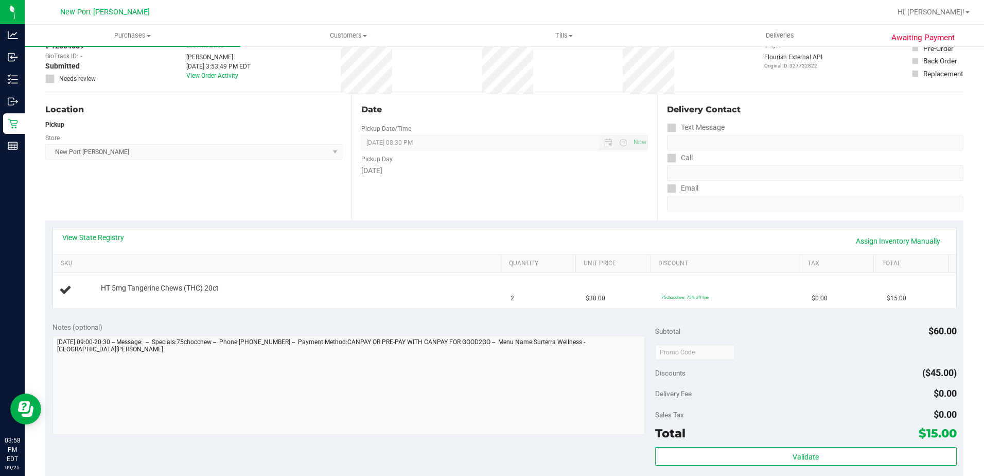
scroll to position [103, 0]
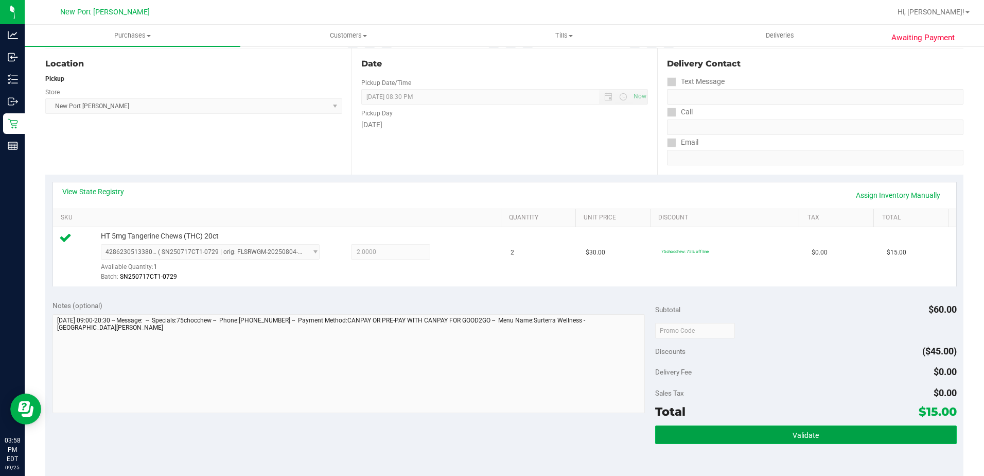
click at [837, 438] on button "Validate" at bounding box center [806, 434] width 302 height 19
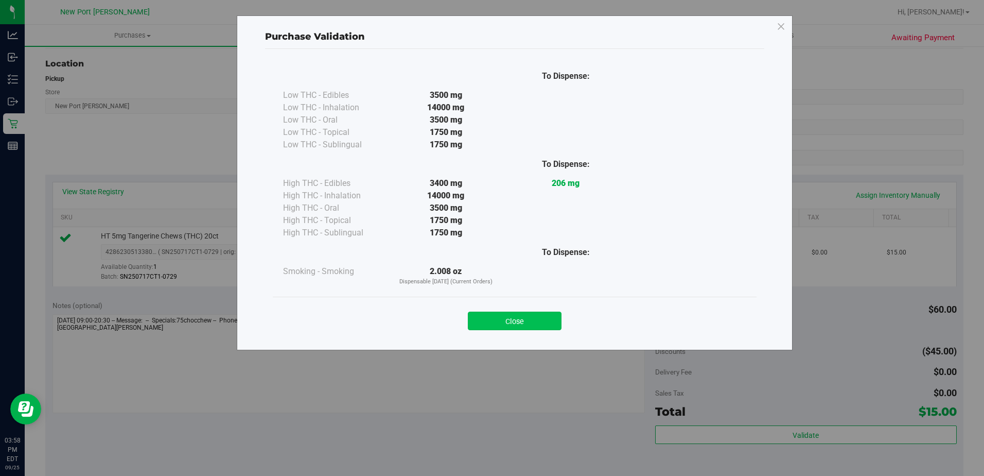
click at [531, 323] on button "Close" at bounding box center [515, 320] width 94 height 19
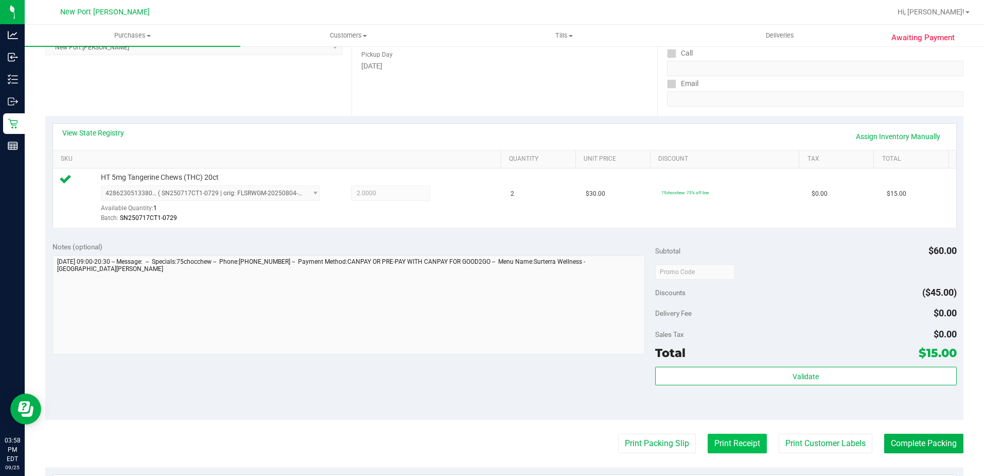
scroll to position [206, 0]
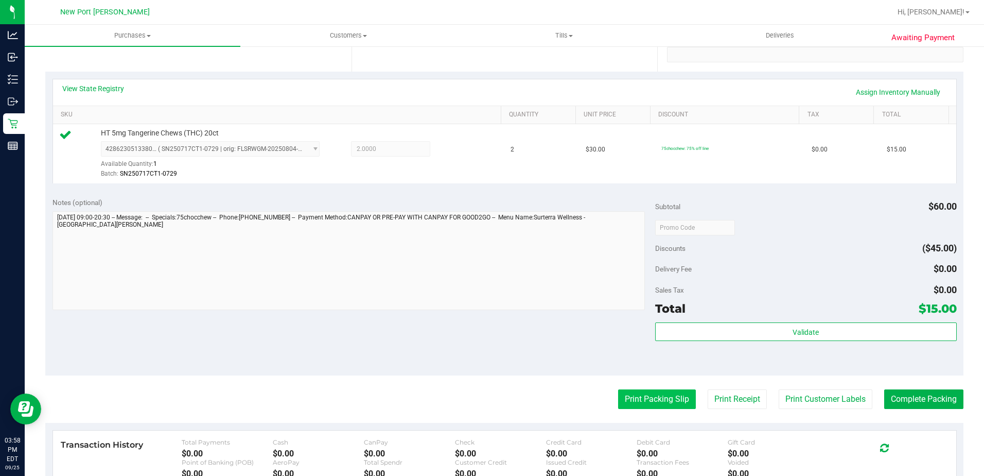
click at [628, 397] on button "Print Packing Slip" at bounding box center [657, 399] width 78 height 20
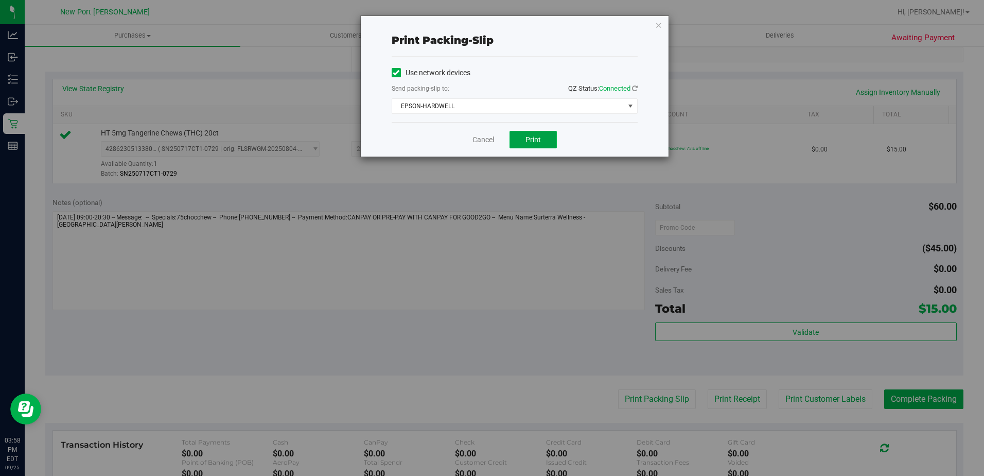
click at [537, 144] on button "Print" at bounding box center [533, 140] width 47 height 18
click at [480, 143] on link "Cancel" at bounding box center [484, 139] width 22 height 11
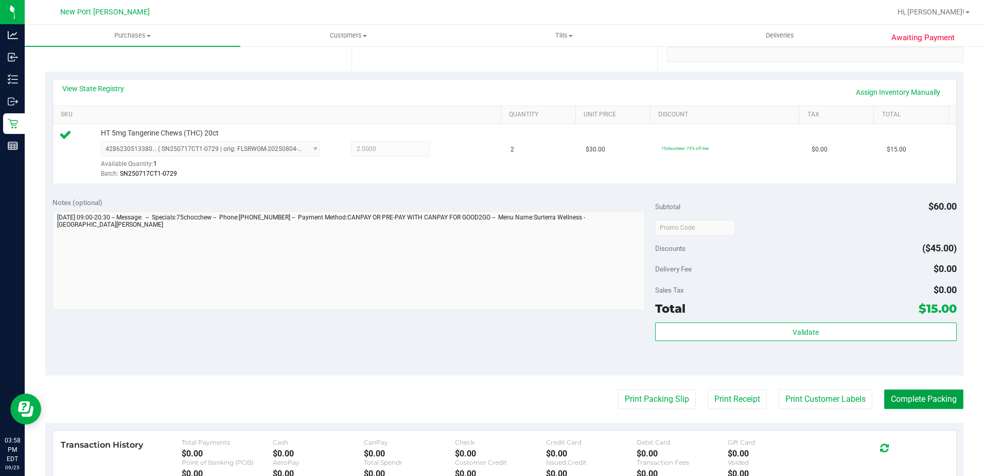
click at [932, 398] on button "Complete Packing" at bounding box center [923, 399] width 79 height 20
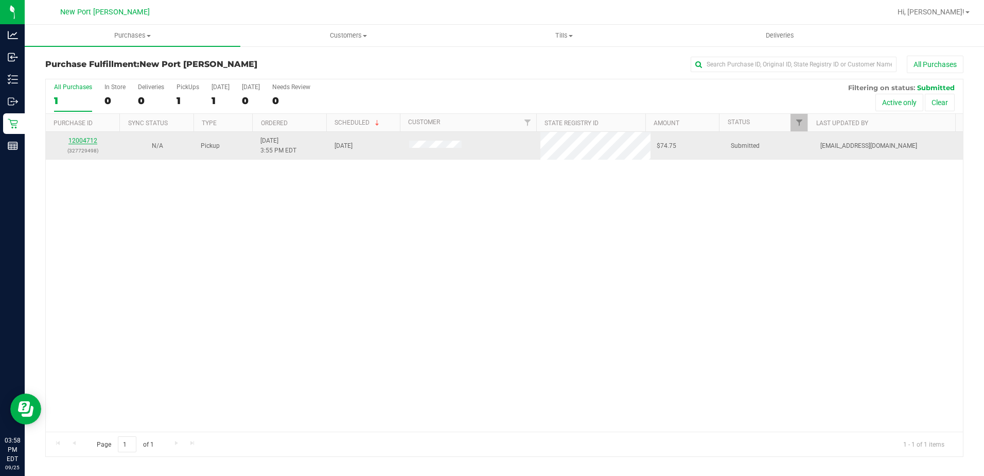
click at [83, 141] on link "12004712" at bounding box center [82, 140] width 29 height 7
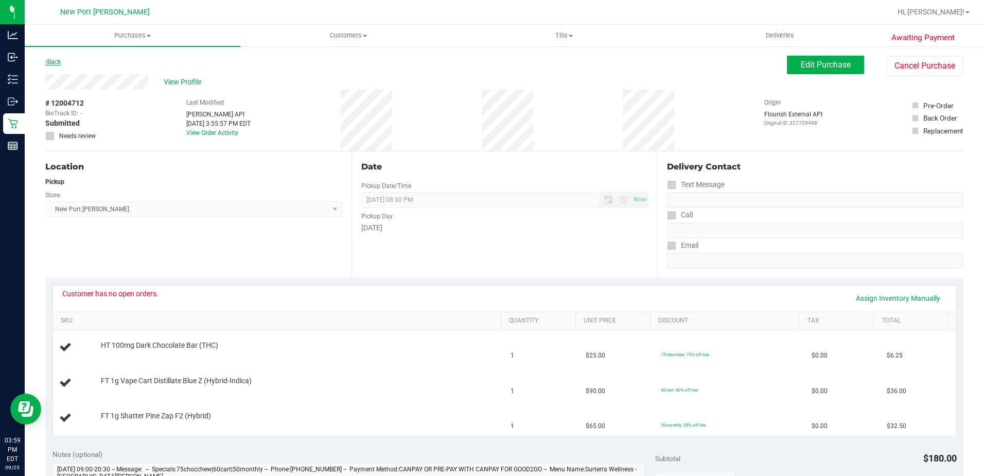
click at [56, 61] on link "Back" at bounding box center [52, 61] width 15 height 7
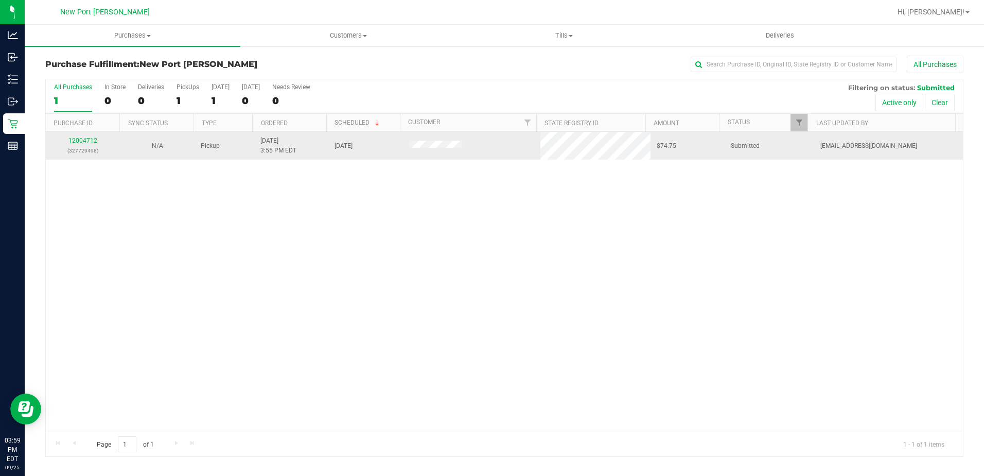
click at [82, 139] on link "12004712" at bounding box center [82, 140] width 29 height 7
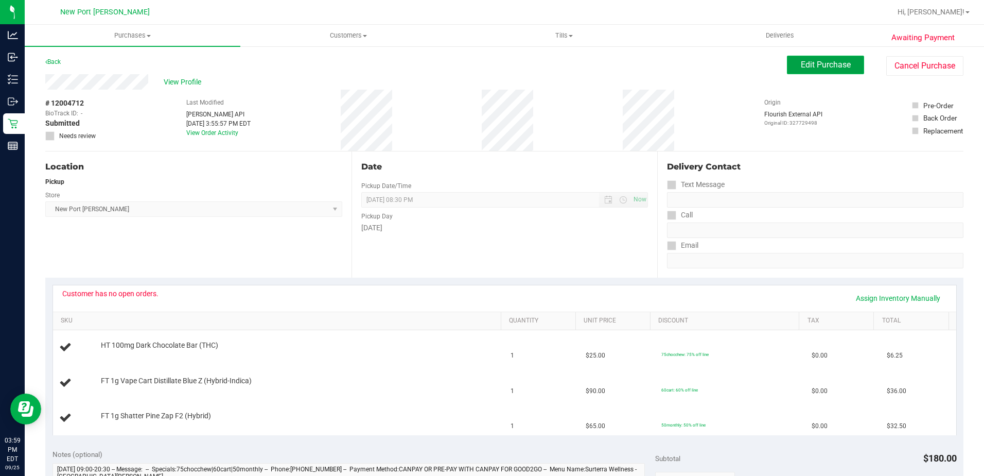
click at [809, 66] on span "Edit Purchase" at bounding box center [826, 65] width 50 height 10
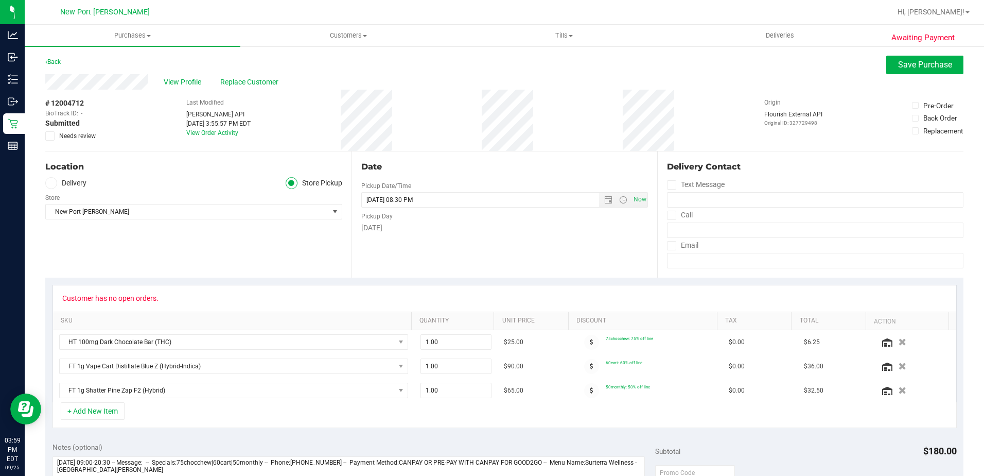
click at [46, 136] on span at bounding box center [49, 135] width 9 height 9
click at [0, 0] on input "Needs review" at bounding box center [0, 0] width 0 height 0
click at [920, 63] on span "Save Purchase" at bounding box center [925, 65] width 54 height 10
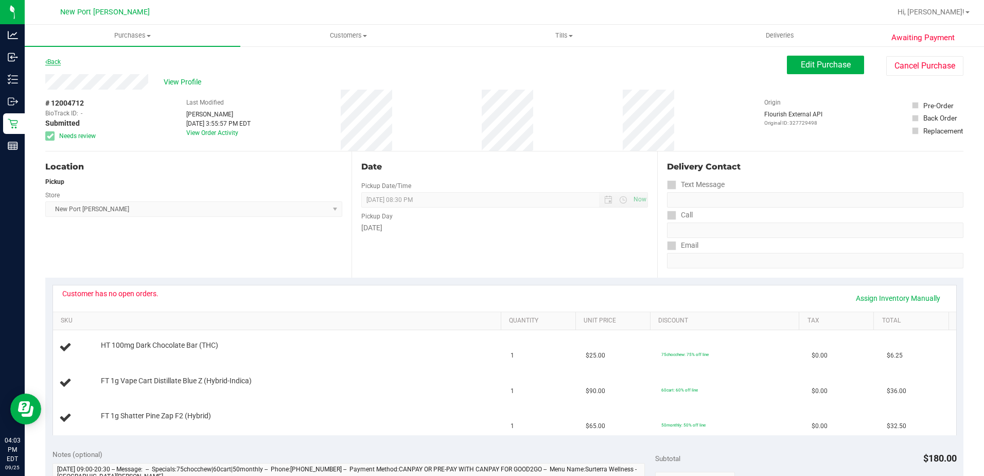
click at [53, 61] on link "Back" at bounding box center [52, 61] width 15 height 7
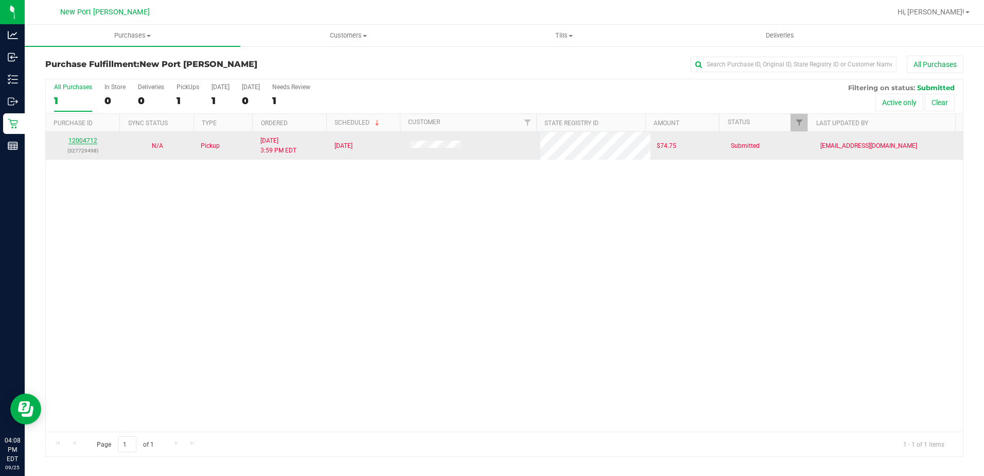
click at [84, 140] on link "12004712" at bounding box center [82, 140] width 29 height 7
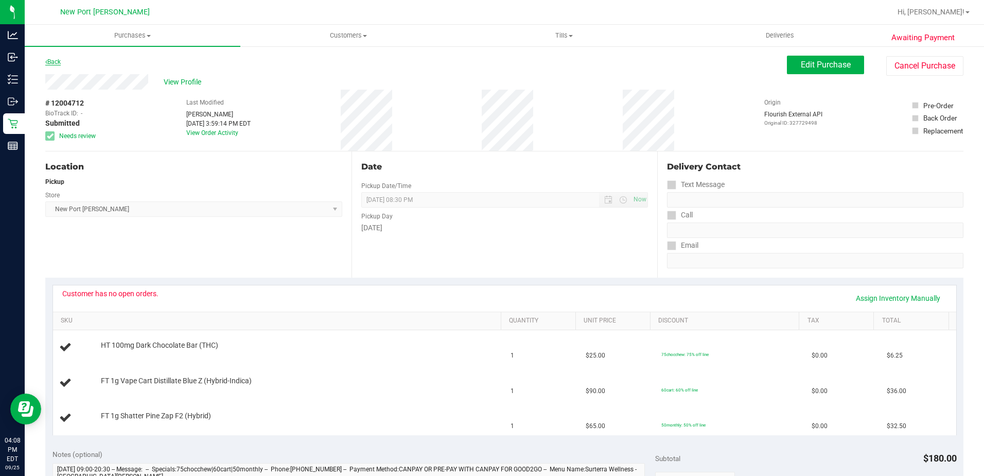
click at [58, 62] on link "Back" at bounding box center [52, 61] width 15 height 7
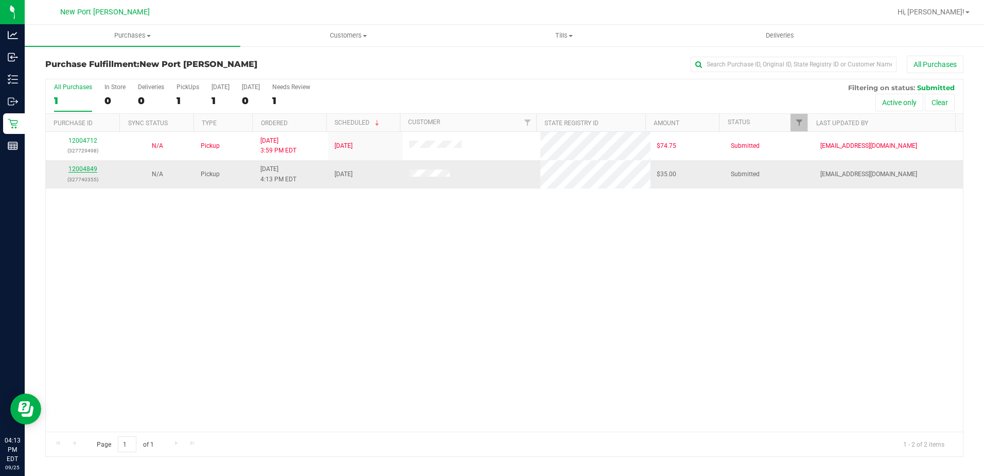
click at [85, 169] on link "12004849" at bounding box center [82, 168] width 29 height 7
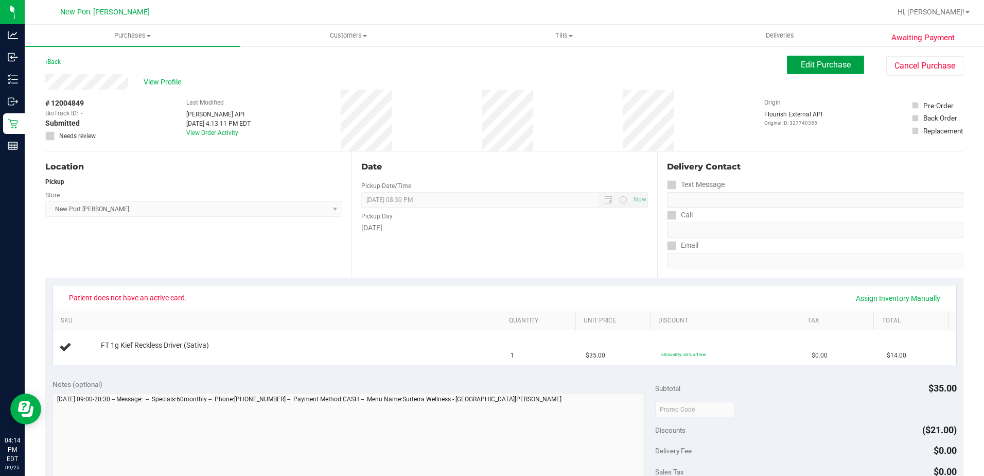
click at [825, 65] on span "Edit Purchase" at bounding box center [826, 65] width 50 height 10
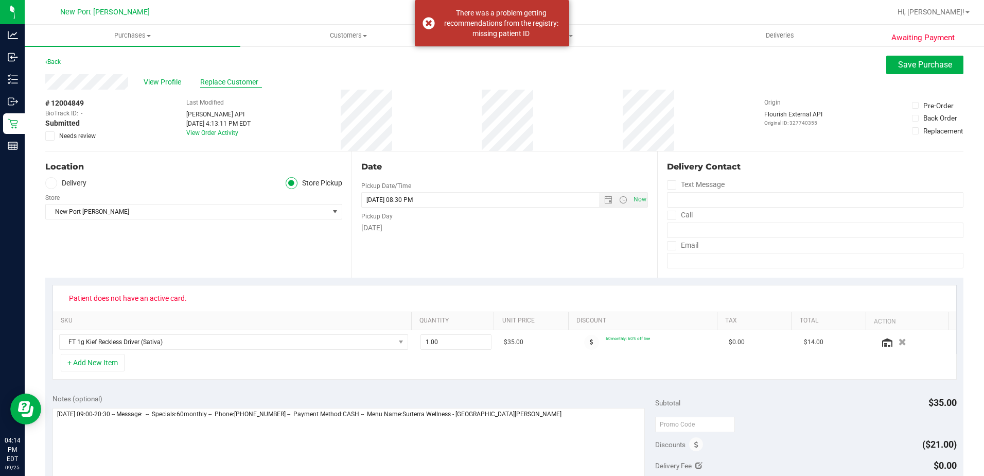
click at [224, 81] on span "Replace Customer" at bounding box center [231, 82] width 62 height 11
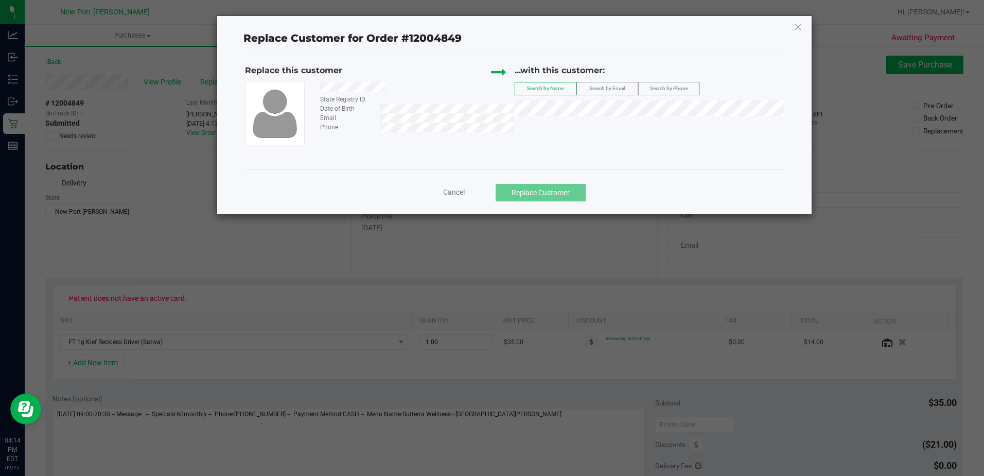
click at [391, 88] on div at bounding box center [413, 88] width 202 height 13
click at [615, 90] on span "Search by Email" at bounding box center [607, 88] width 36 height 6
click at [571, 127] on li "William Howell (bowler772011@gmail.com)" at bounding box center [649, 125] width 268 height 14
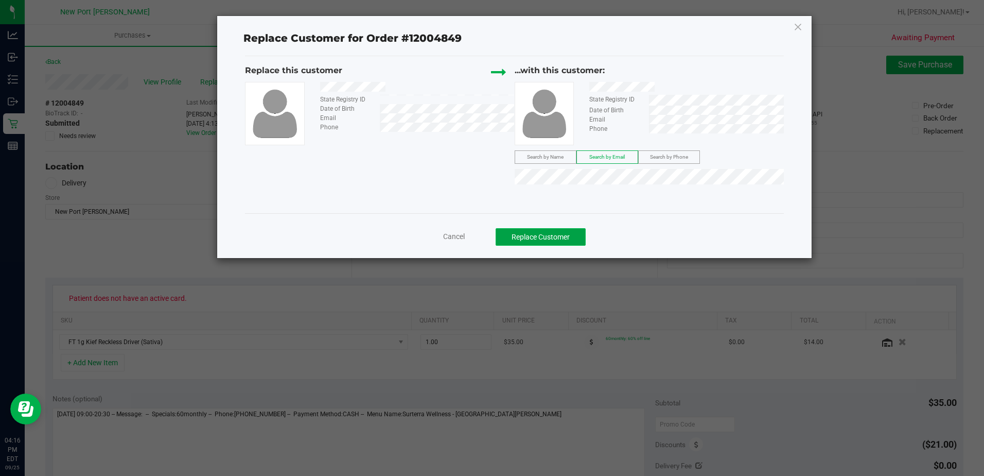
click at [550, 240] on button "Replace Customer" at bounding box center [541, 237] width 90 height 18
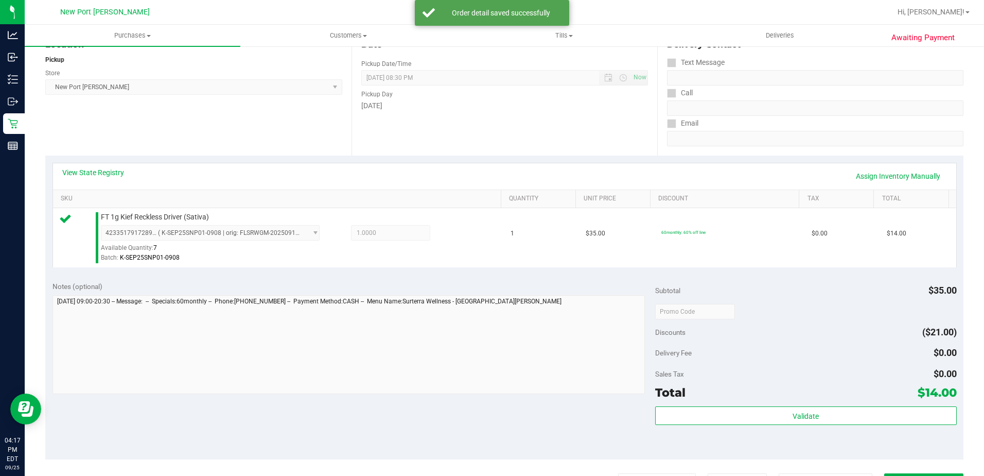
scroll to position [257, 0]
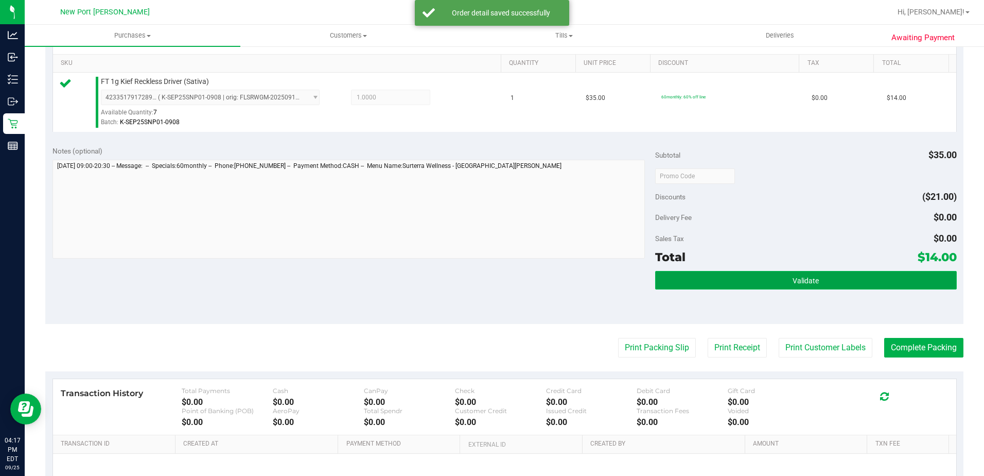
click at [853, 280] on button "Validate" at bounding box center [806, 280] width 302 height 19
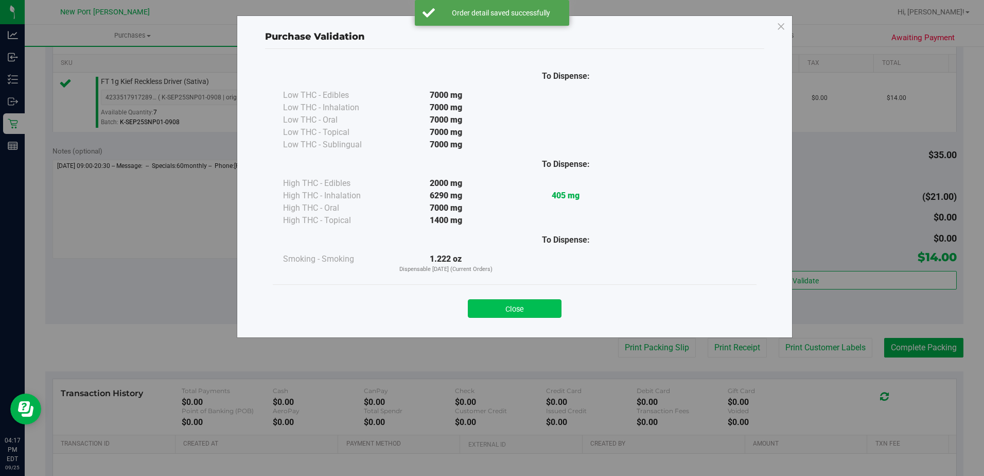
click at [528, 311] on button "Close" at bounding box center [515, 308] width 94 height 19
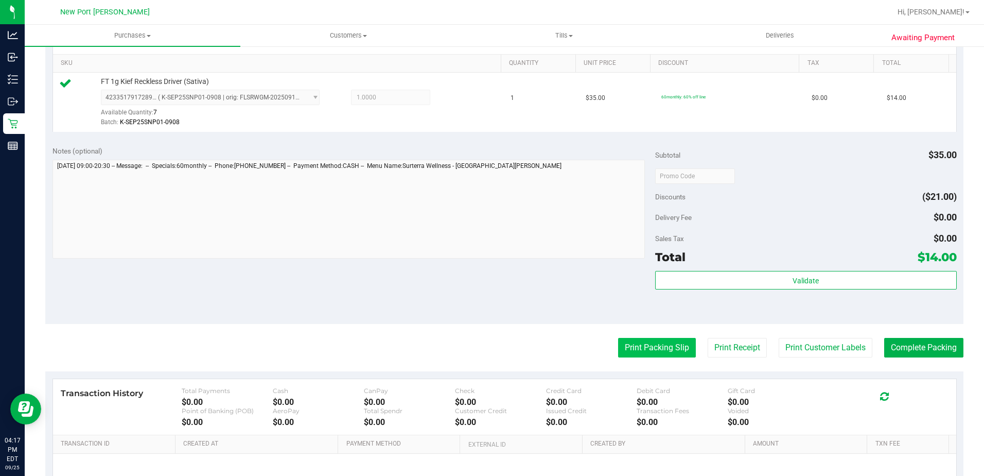
click at [633, 346] on button "Print Packing Slip" at bounding box center [657, 348] width 78 height 20
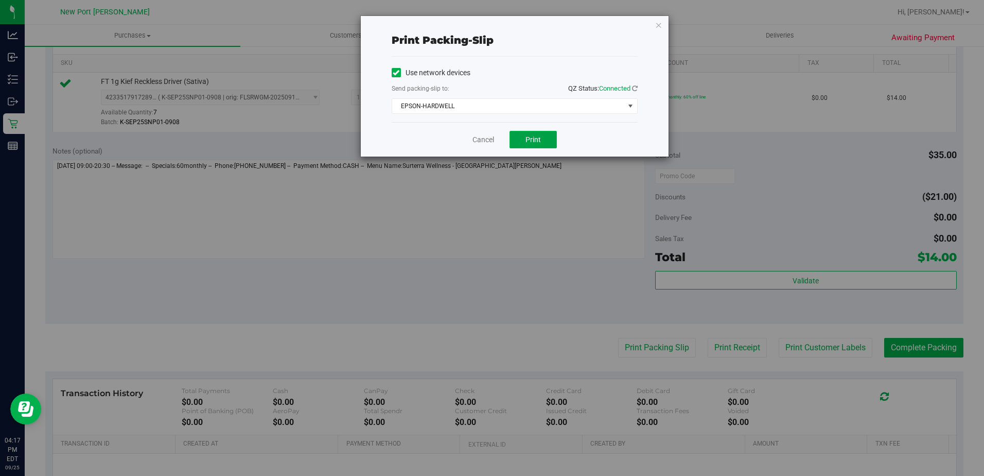
click at [534, 133] on button "Print" at bounding box center [533, 140] width 47 height 18
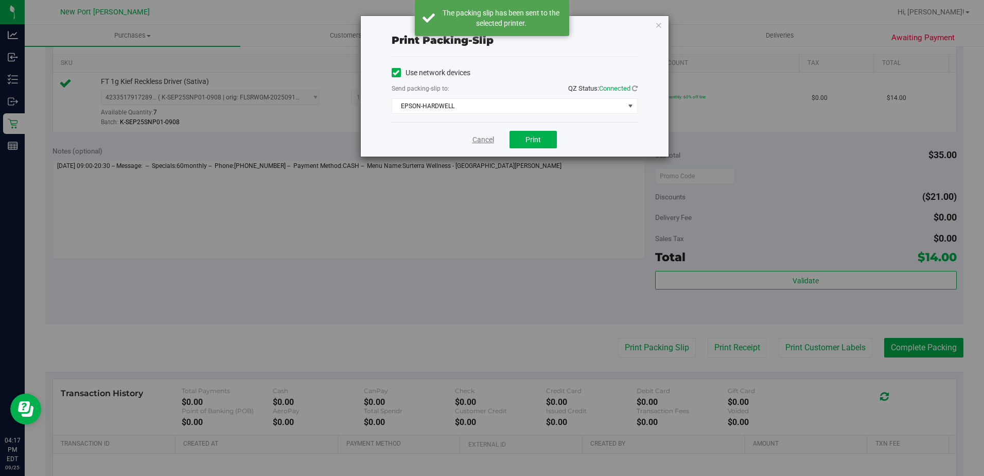
click at [486, 141] on link "Cancel" at bounding box center [484, 139] width 22 height 11
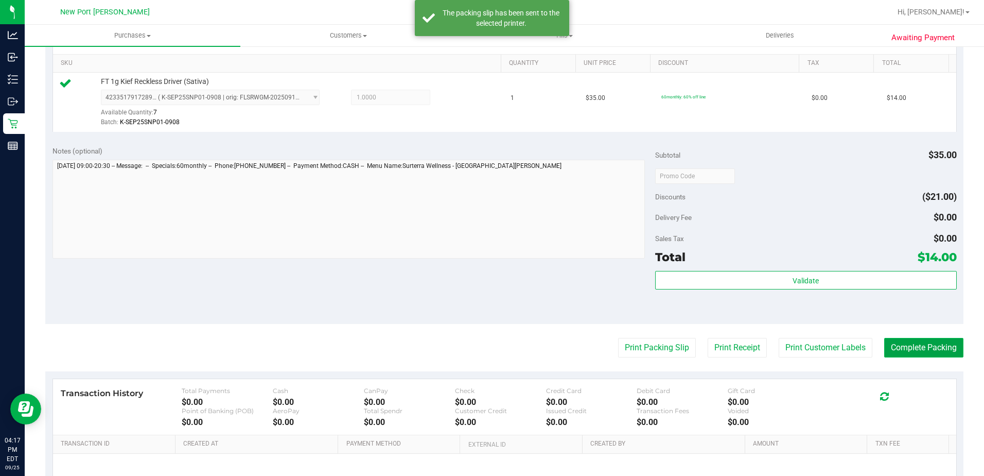
click at [902, 348] on button "Complete Packing" at bounding box center [923, 348] width 79 height 20
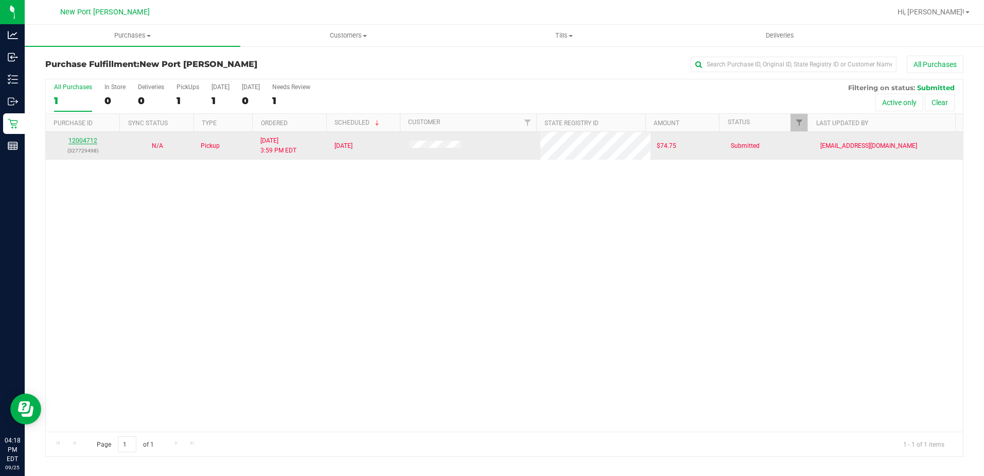
click at [80, 142] on link "12004712" at bounding box center [82, 140] width 29 height 7
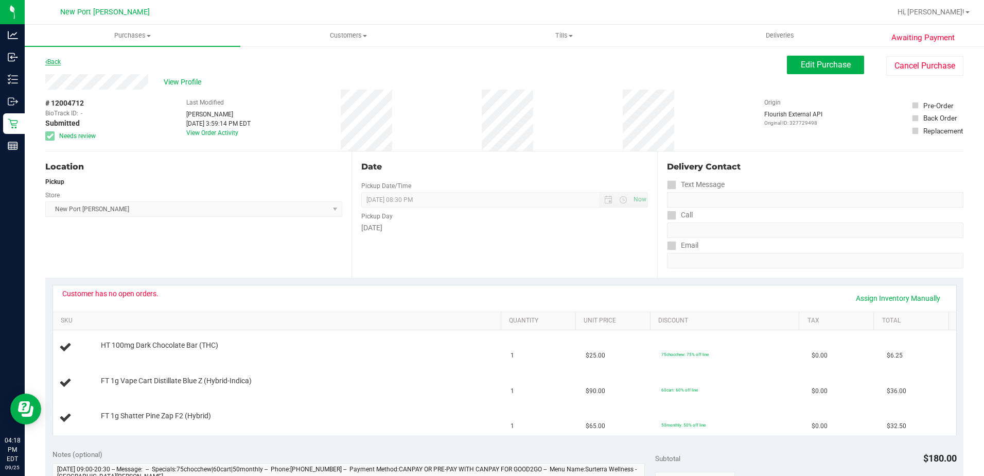
click at [57, 60] on link "Back" at bounding box center [52, 61] width 15 height 7
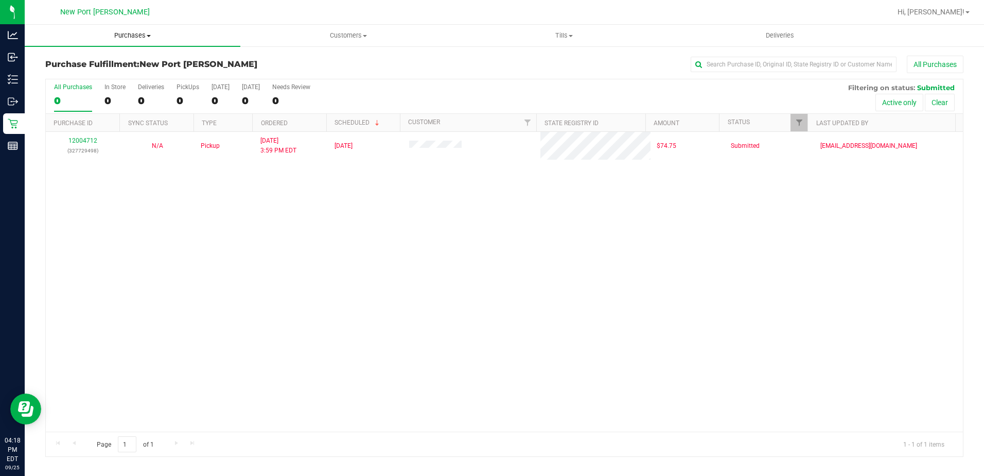
click at [125, 38] on span "Purchases" at bounding box center [133, 35] width 216 height 9
click at [106, 58] on span "Summary of purchases" at bounding box center [78, 62] width 106 height 9
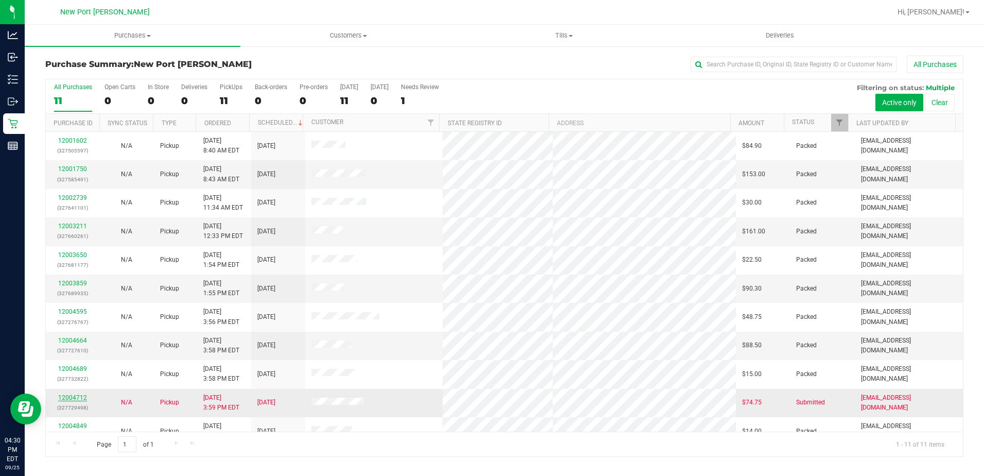
click at [76, 399] on link "12004712" at bounding box center [72, 397] width 29 height 7
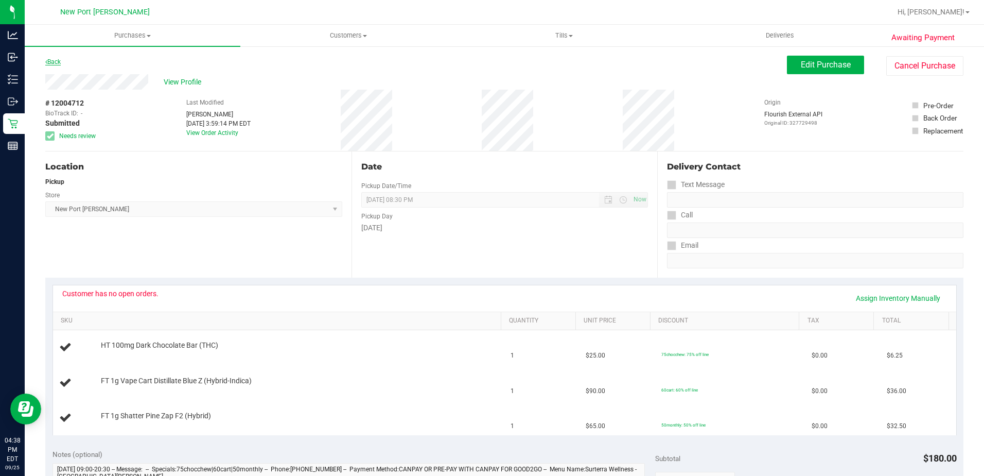
click at [59, 62] on link "Back" at bounding box center [52, 61] width 15 height 7
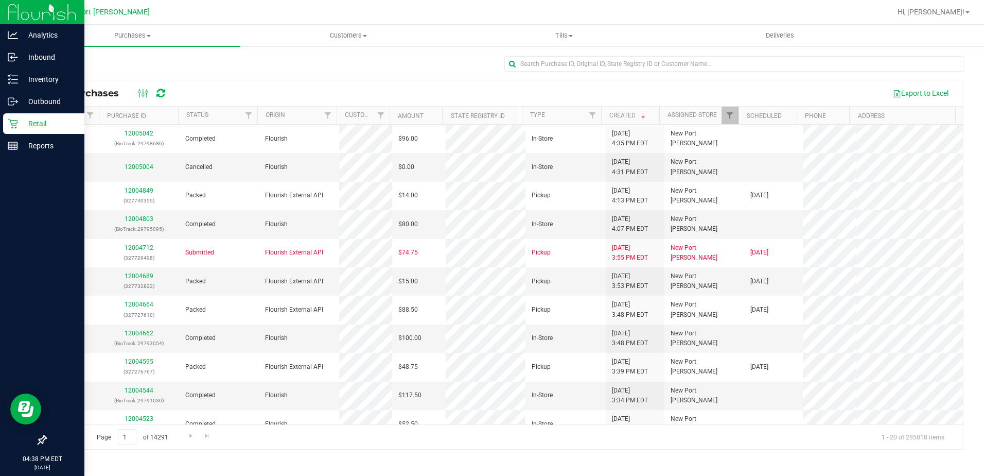
click at [16, 121] on icon at bounding box center [13, 123] width 10 height 10
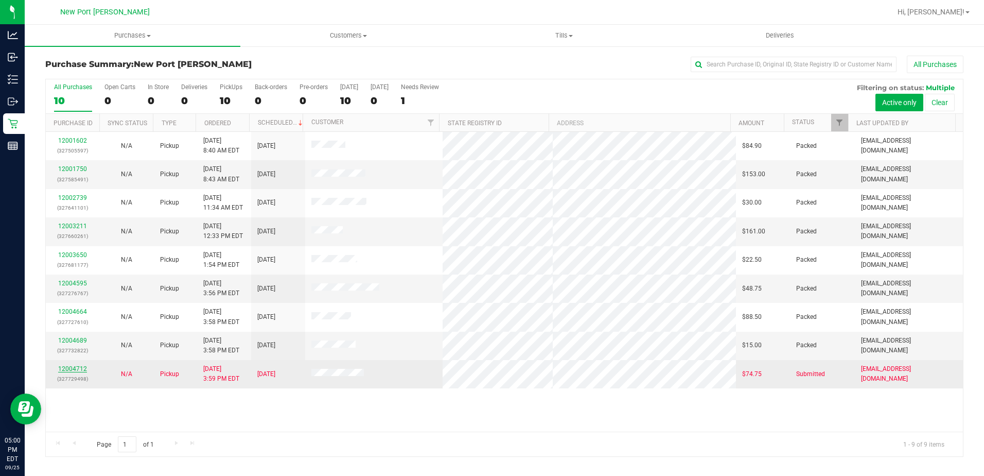
click at [79, 367] on link "12004712" at bounding box center [72, 368] width 29 height 7
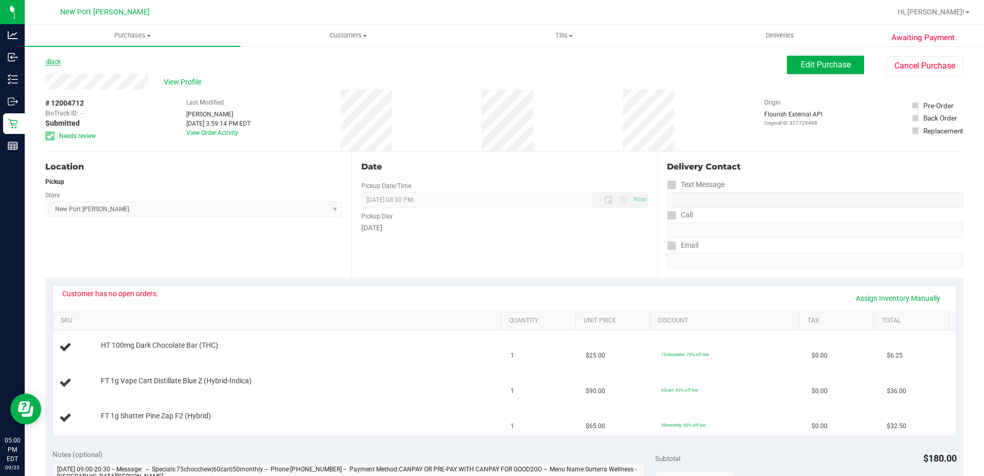
click at [55, 60] on link "Back" at bounding box center [52, 61] width 15 height 7
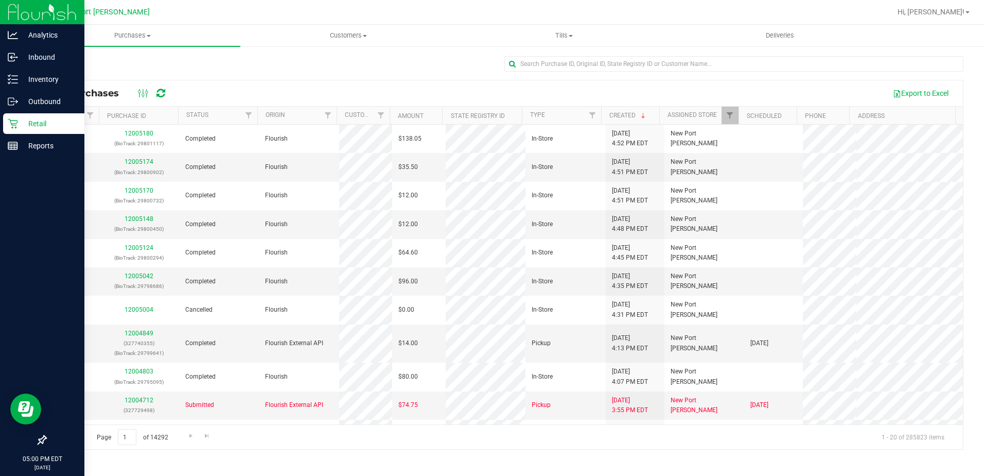
click at [15, 120] on icon at bounding box center [13, 124] width 10 height 10
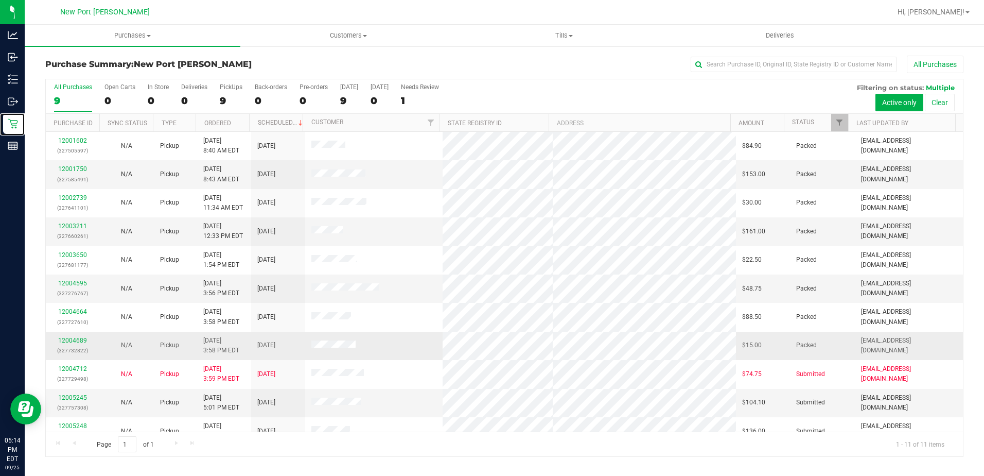
scroll to position [13, 0]
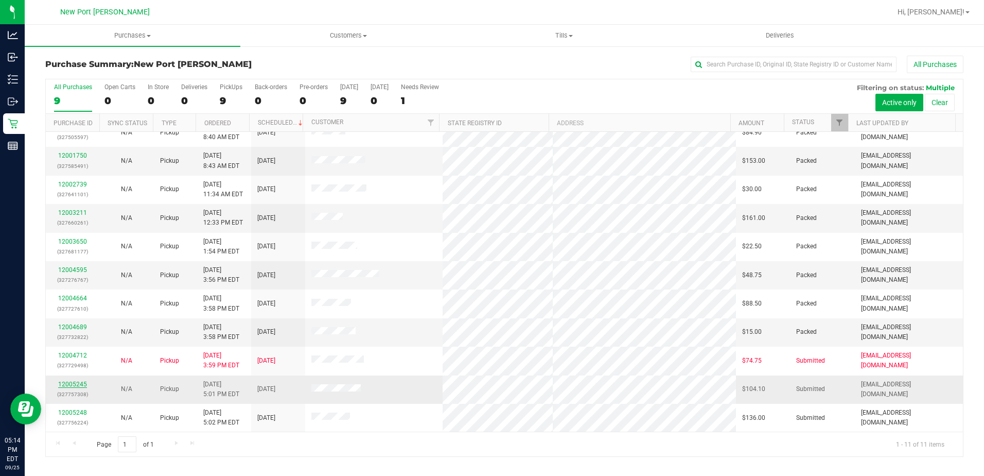
click at [80, 386] on link "12005245" at bounding box center [72, 383] width 29 height 7
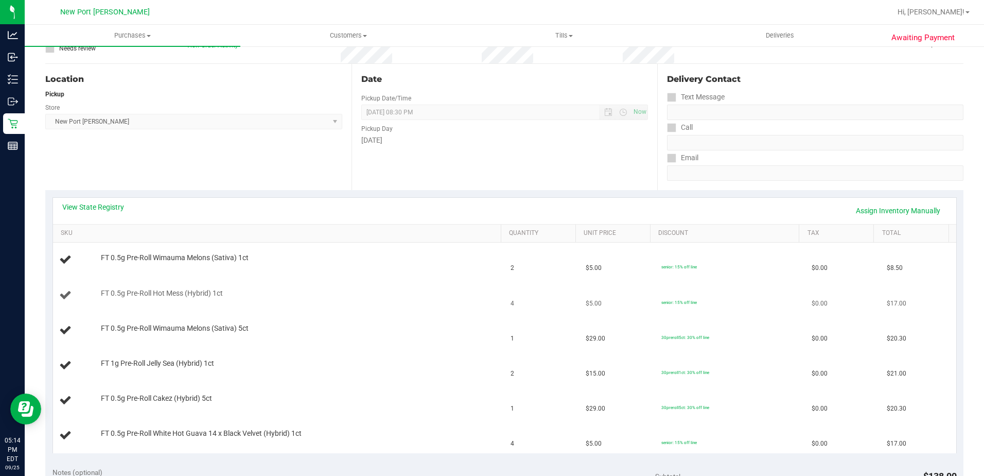
scroll to position [154, 0]
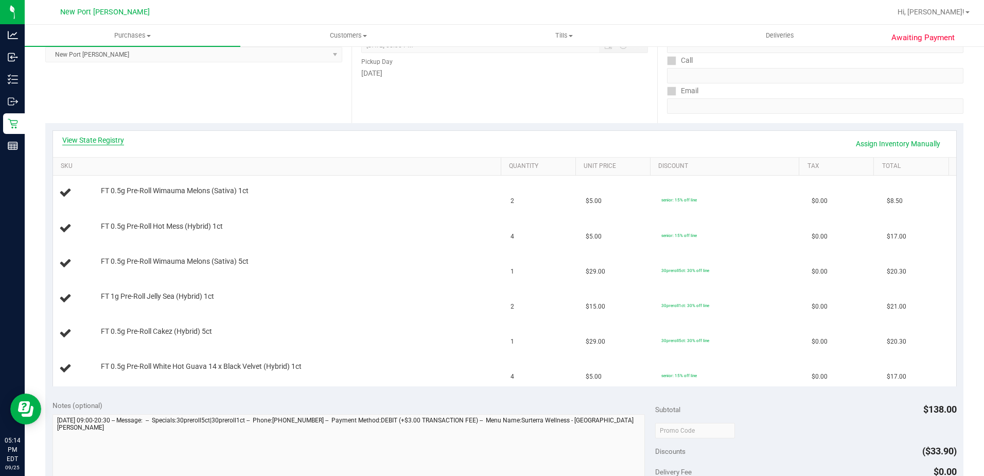
click at [107, 136] on link "View State Registry" at bounding box center [93, 140] width 62 height 10
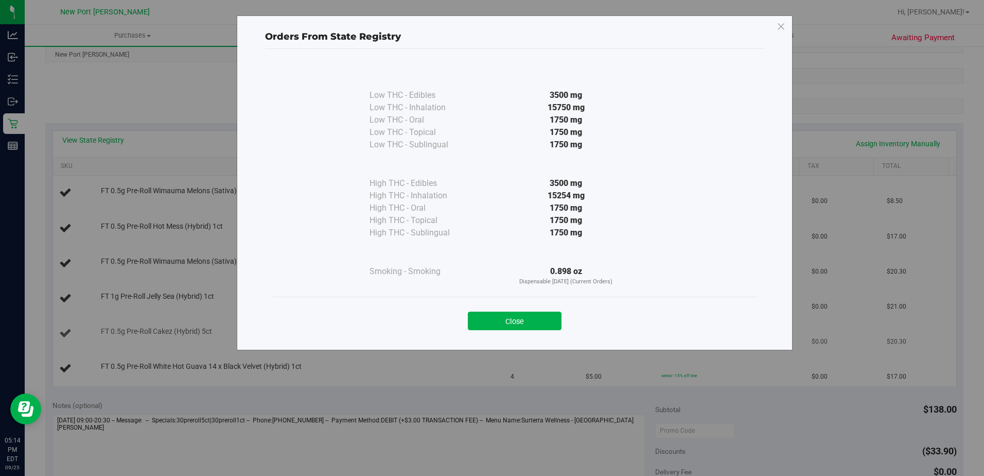
click at [501, 324] on button "Close" at bounding box center [515, 320] width 94 height 19
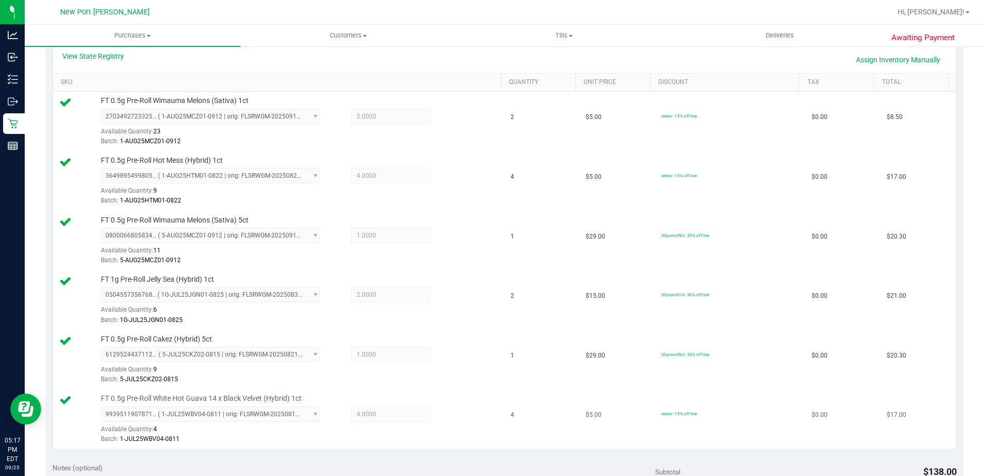
scroll to position [463, 0]
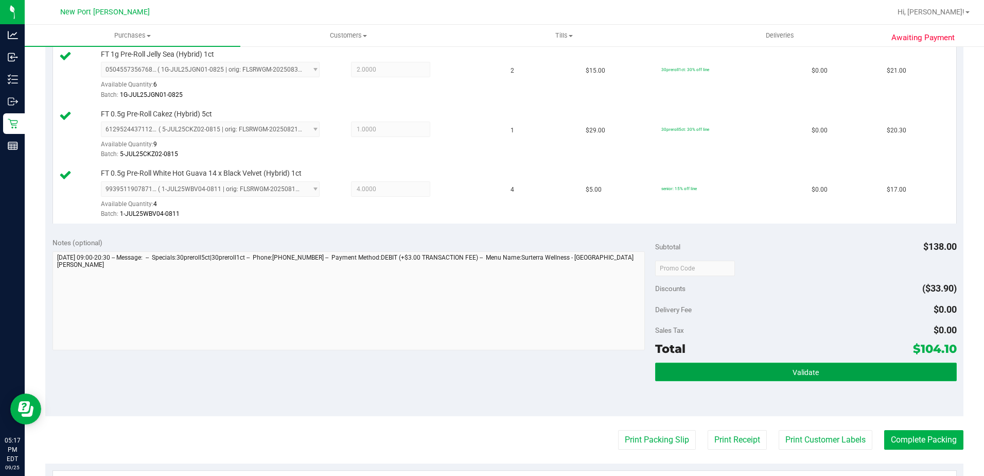
click at [798, 367] on button "Validate" at bounding box center [806, 371] width 302 height 19
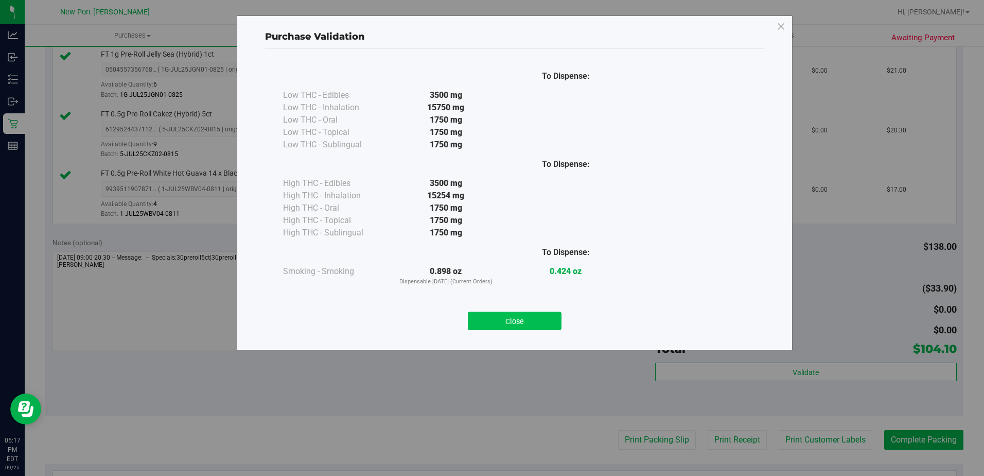
click at [545, 320] on button "Close" at bounding box center [515, 320] width 94 height 19
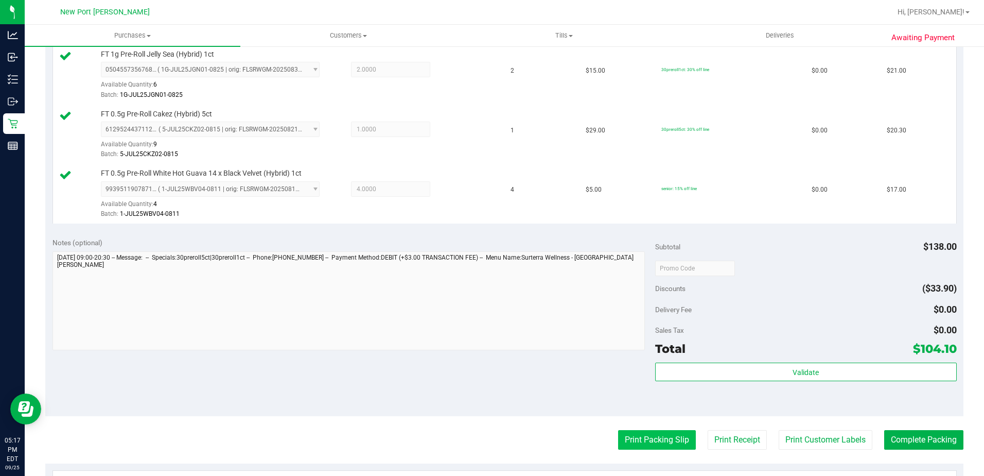
click at [668, 442] on button "Print Packing Slip" at bounding box center [657, 440] width 78 height 20
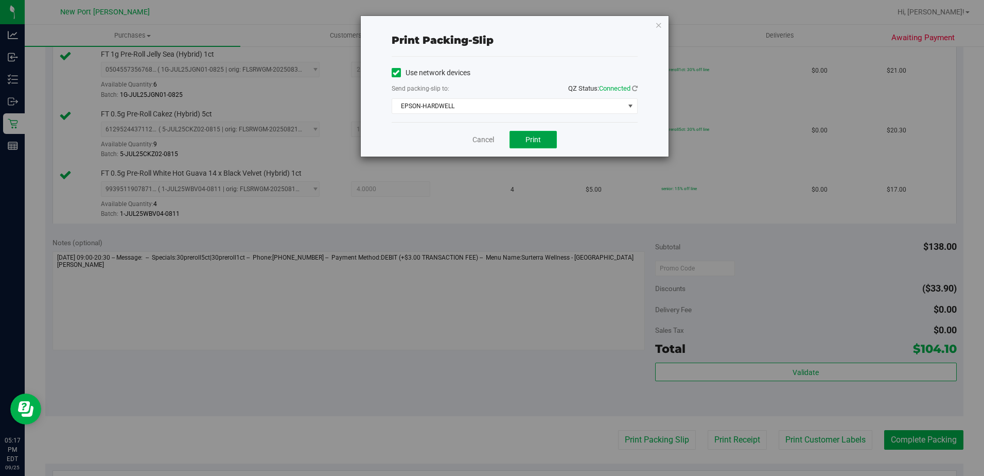
click at [526, 139] on span "Print" at bounding box center [533, 139] width 15 height 8
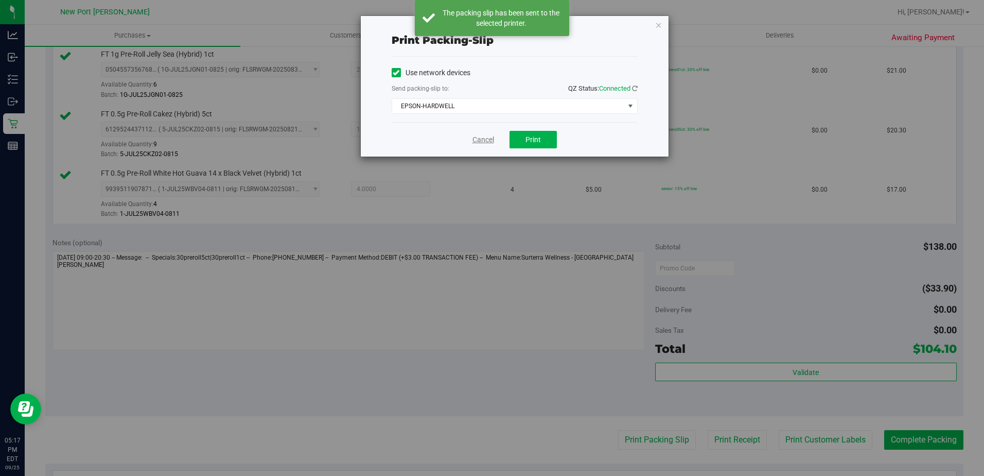
click at [481, 143] on link "Cancel" at bounding box center [484, 139] width 22 height 11
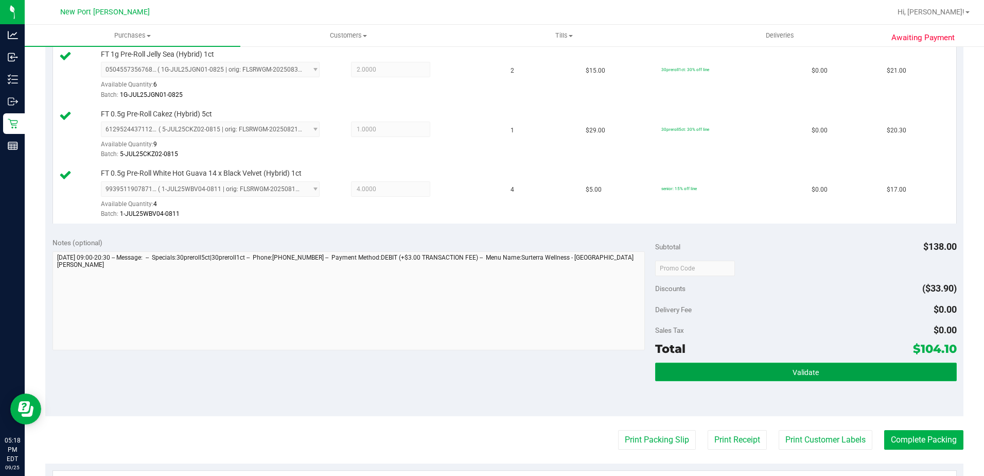
click at [774, 371] on button "Validate" at bounding box center [806, 371] width 302 height 19
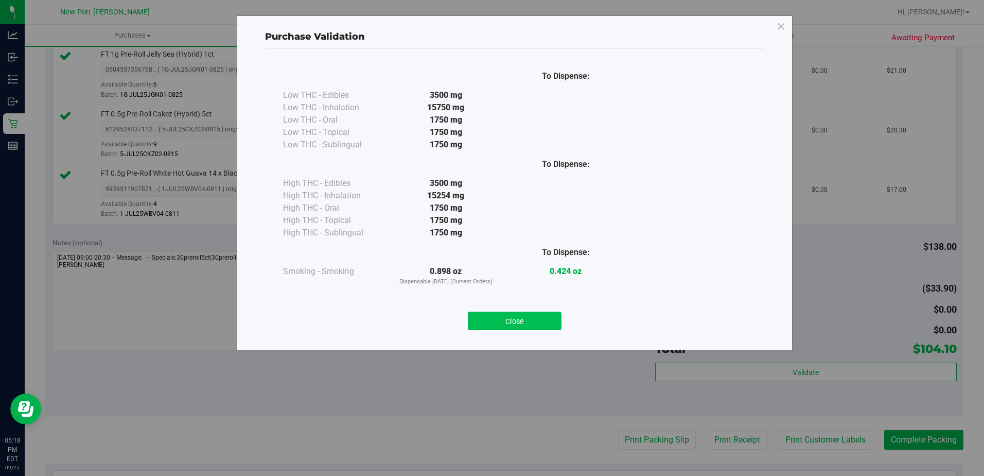
click at [521, 312] on button "Close" at bounding box center [515, 320] width 94 height 19
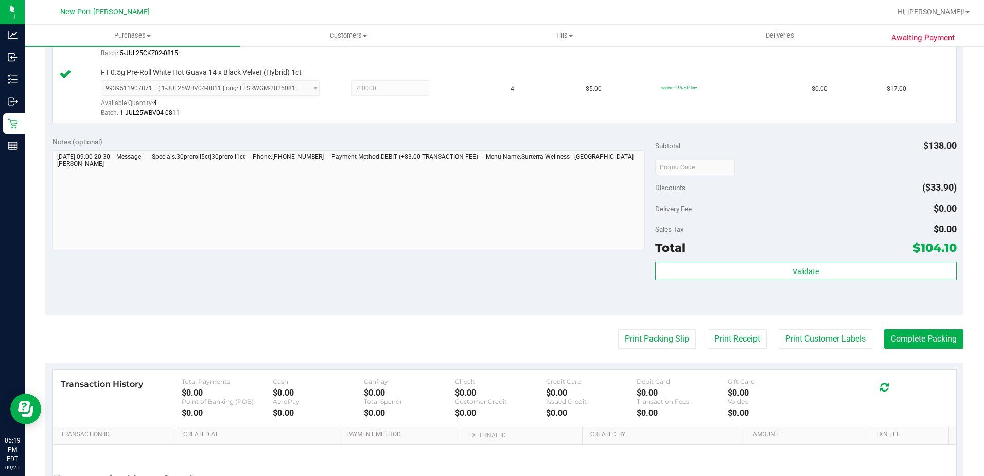
scroll to position [566, 0]
click at [903, 335] on button "Complete Packing" at bounding box center [923, 337] width 79 height 20
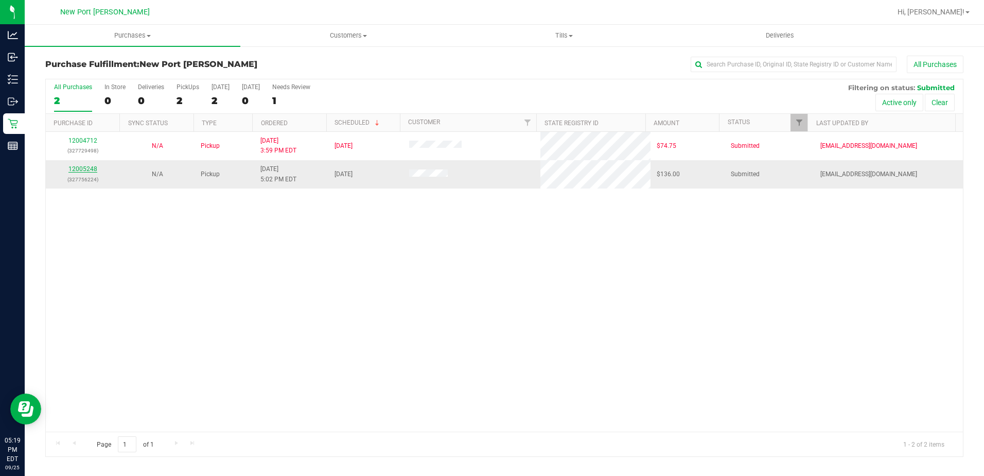
click at [92, 168] on link "12005248" at bounding box center [82, 168] width 29 height 7
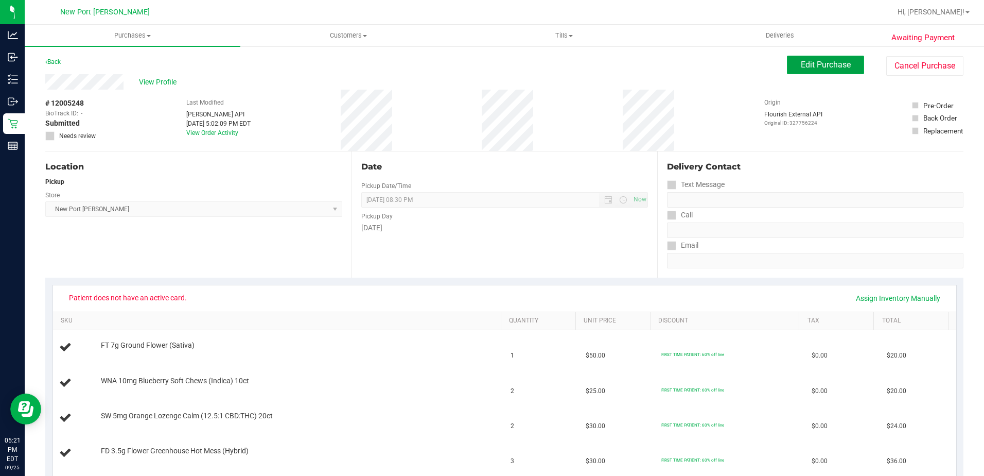
click at [822, 63] on span "Edit Purchase" at bounding box center [826, 65] width 50 height 10
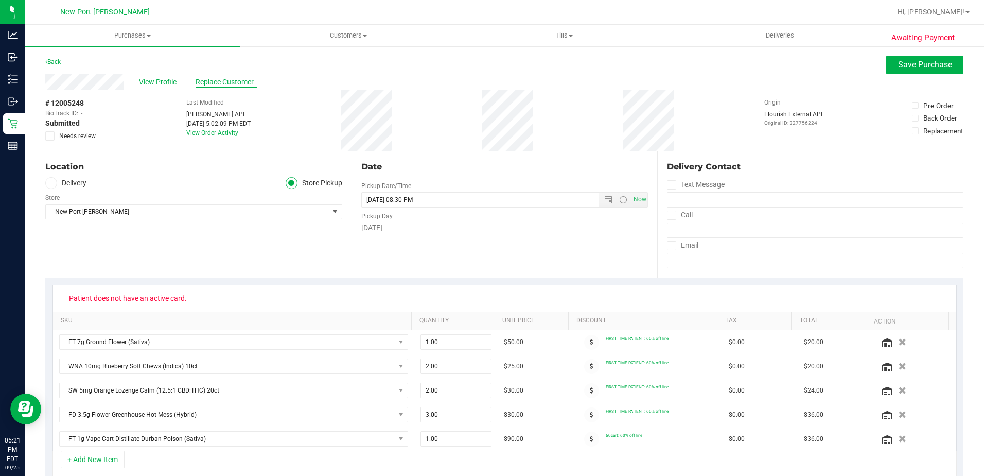
click at [230, 80] on span "Replace Customer" at bounding box center [227, 82] width 62 height 11
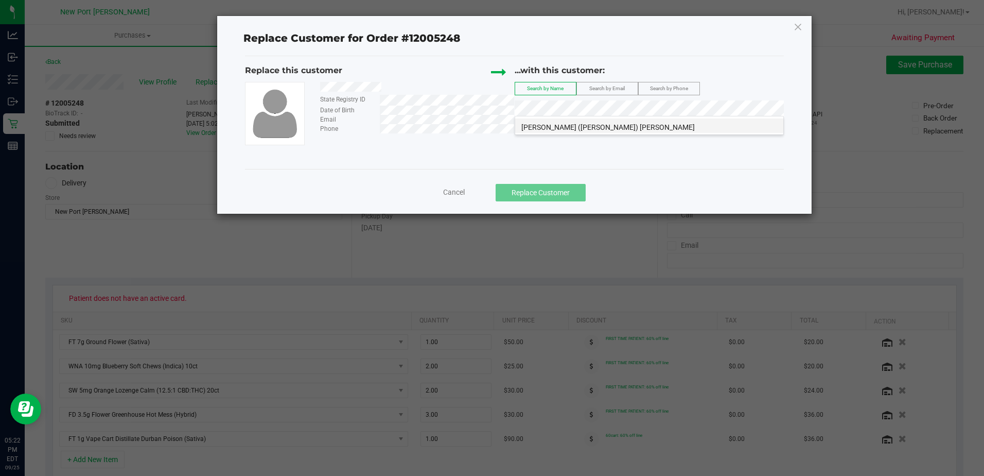
click at [534, 127] on span "PATRICIA (PATTY) SOYKE" at bounding box center [607, 127] width 173 height 8
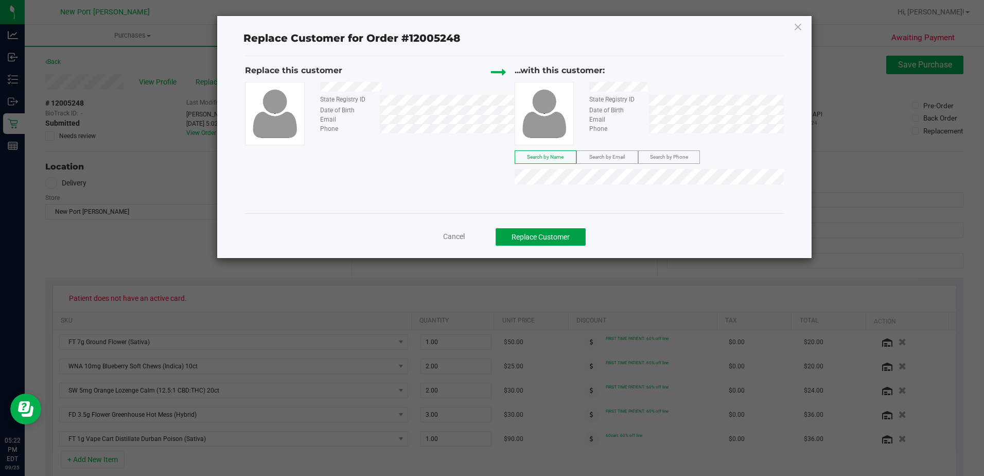
click at [534, 236] on button "Replace Customer" at bounding box center [541, 237] width 90 height 18
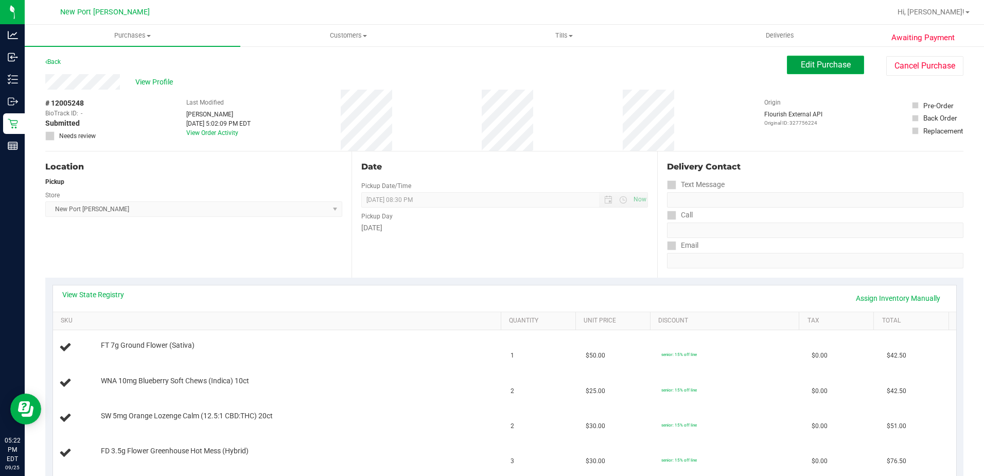
click at [837, 66] on span "Edit Purchase" at bounding box center [826, 65] width 50 height 10
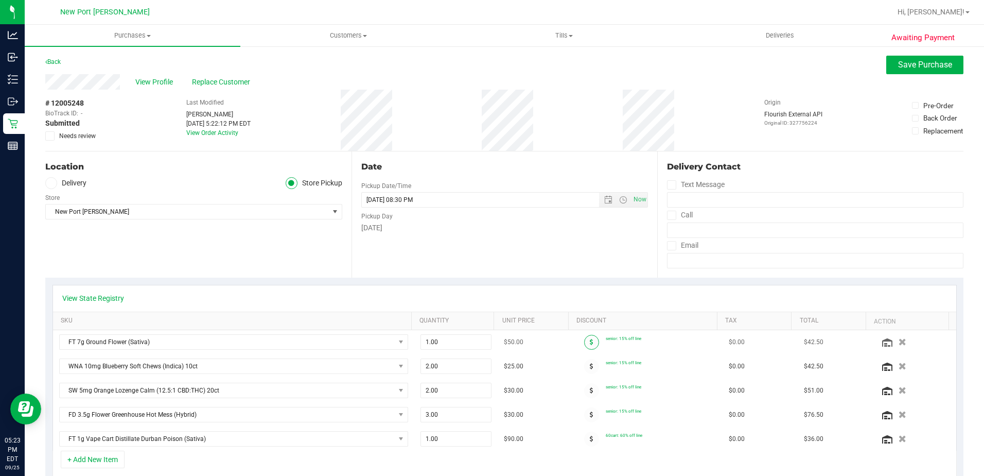
click at [590, 341] on icon at bounding box center [592, 342] width 4 height 6
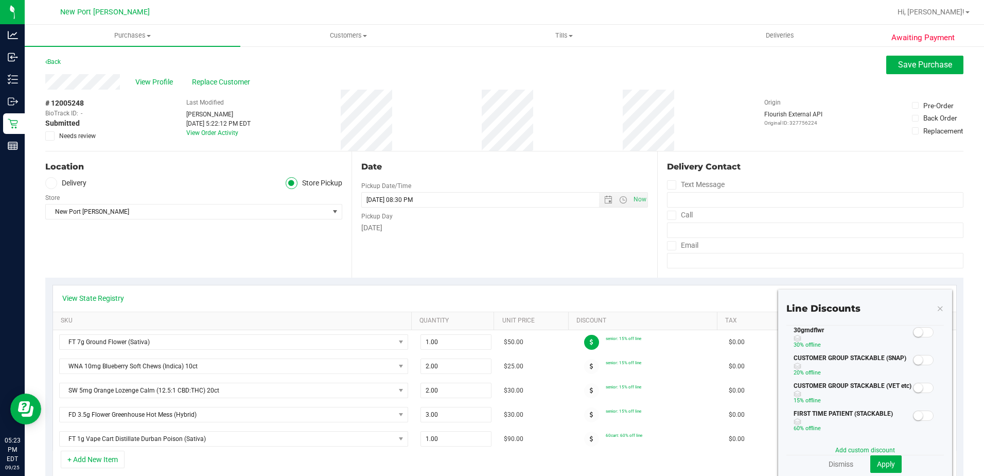
click at [914, 330] on small at bounding box center [918, 331] width 9 height 9
click at [882, 458] on button "Apply" at bounding box center [885, 464] width 31 height 18
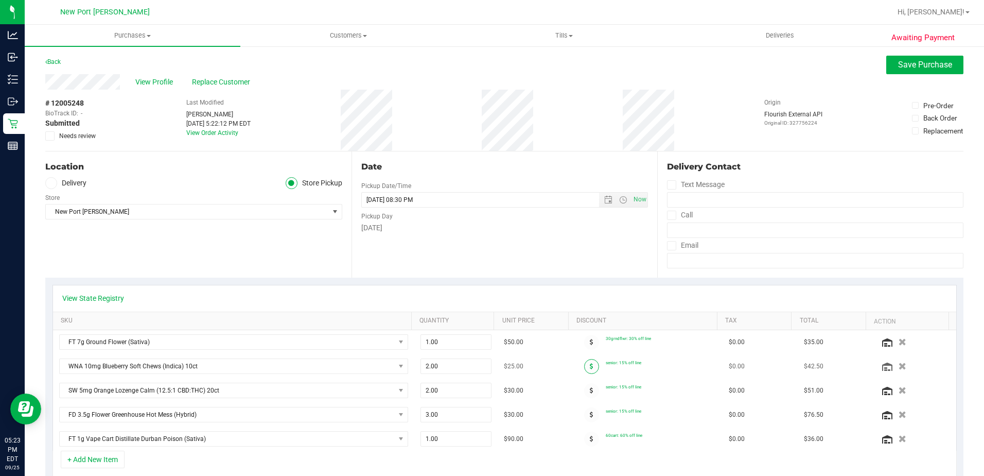
click at [590, 364] on icon at bounding box center [592, 366] width 4 height 6
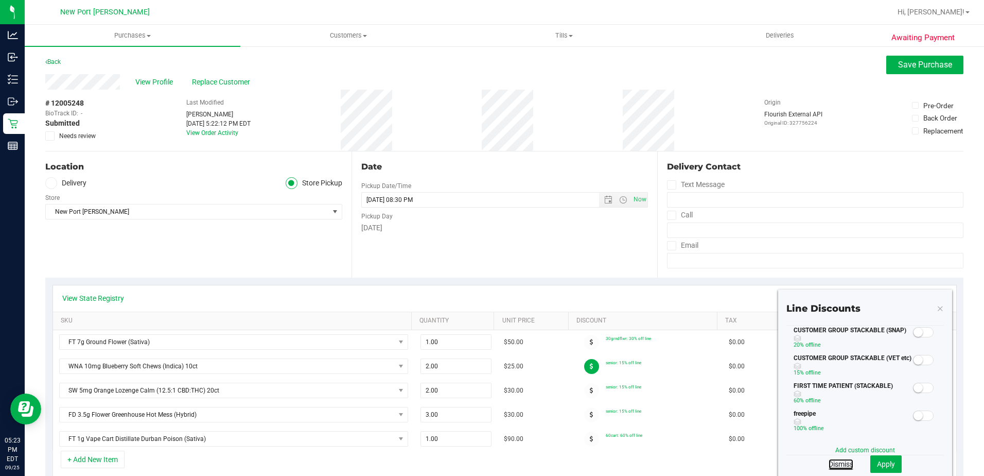
click at [831, 462] on link "Dismiss" at bounding box center [841, 464] width 25 height 10
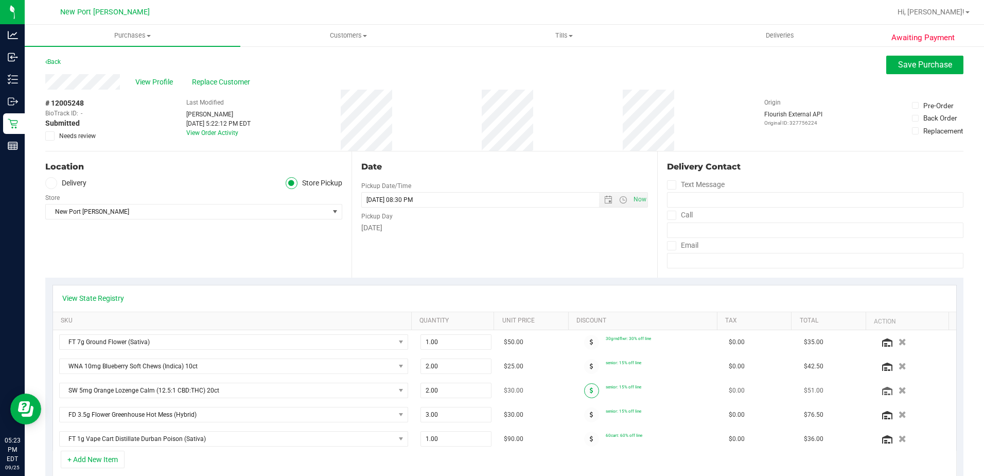
click at [590, 390] on icon at bounding box center [592, 390] width 4 height 6
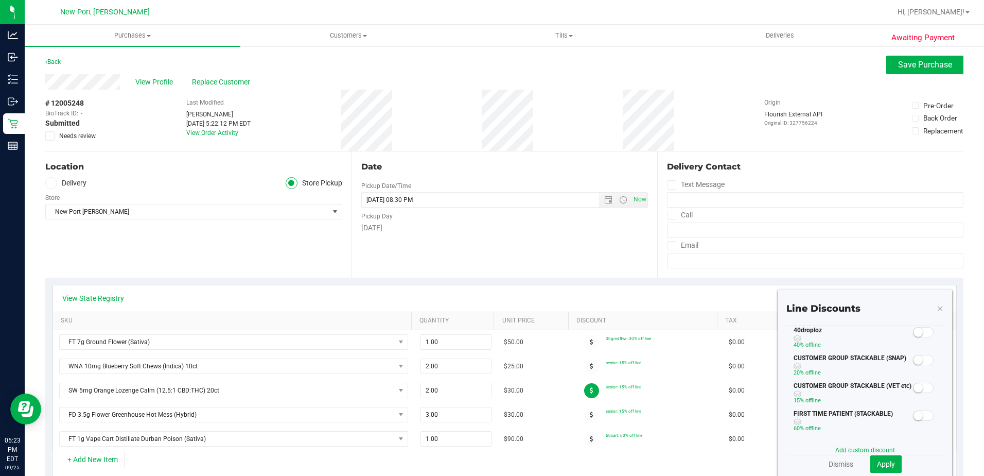
click at [914, 333] on small at bounding box center [918, 331] width 9 height 9
click at [890, 463] on button "Apply" at bounding box center [885, 464] width 31 height 18
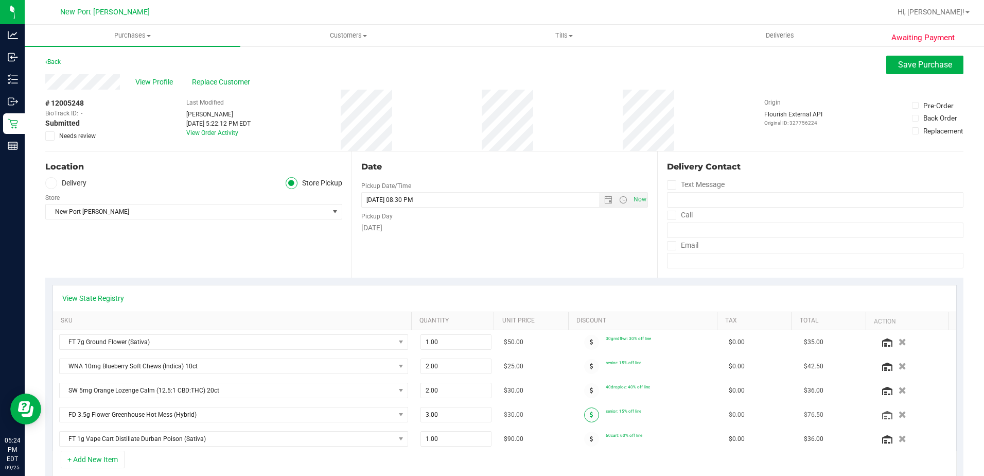
click at [584, 415] on span at bounding box center [591, 414] width 15 height 15
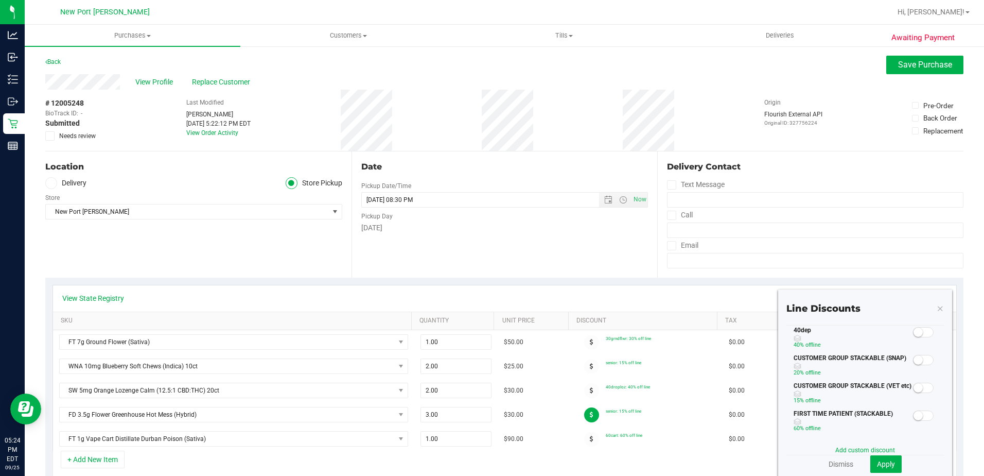
click at [914, 331] on small at bounding box center [918, 331] width 9 height 9
click at [885, 462] on span "Apply" at bounding box center [886, 464] width 18 height 8
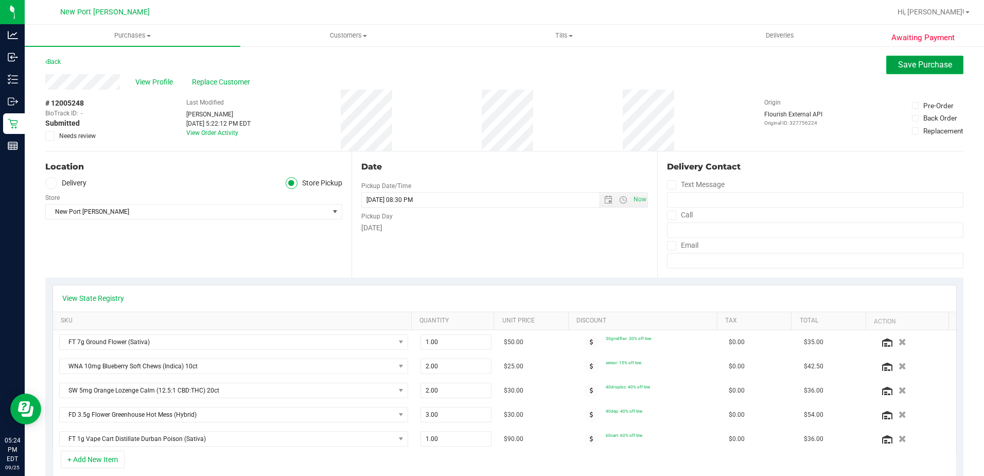
click at [920, 64] on span "Save Purchase" at bounding box center [925, 65] width 54 height 10
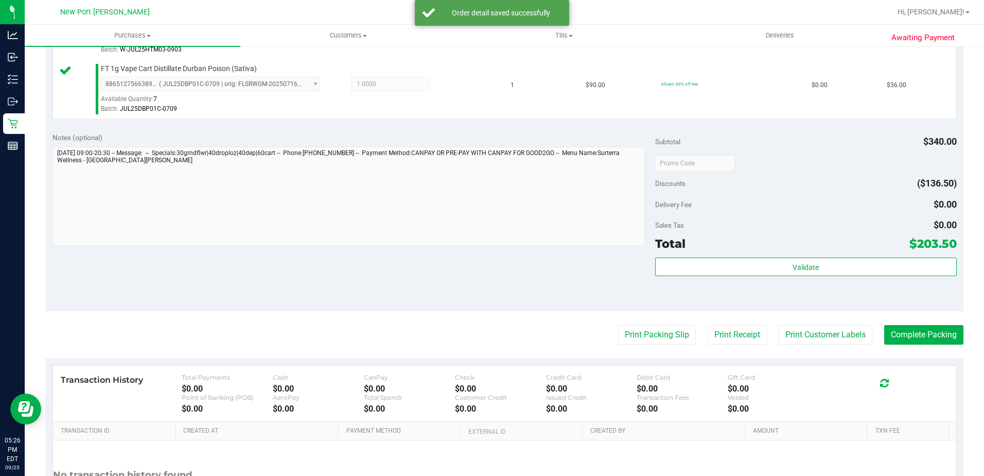
scroll to position [510, 0]
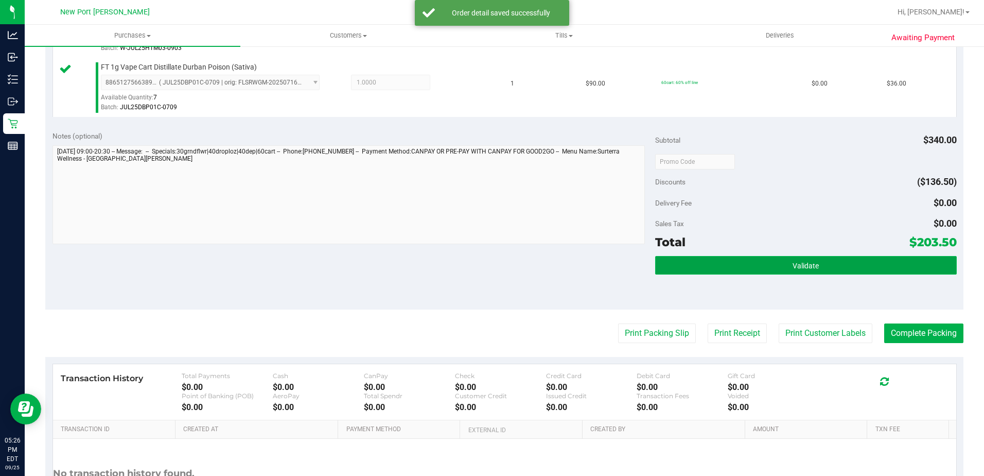
click at [801, 266] on span "Validate" at bounding box center [806, 265] width 26 height 8
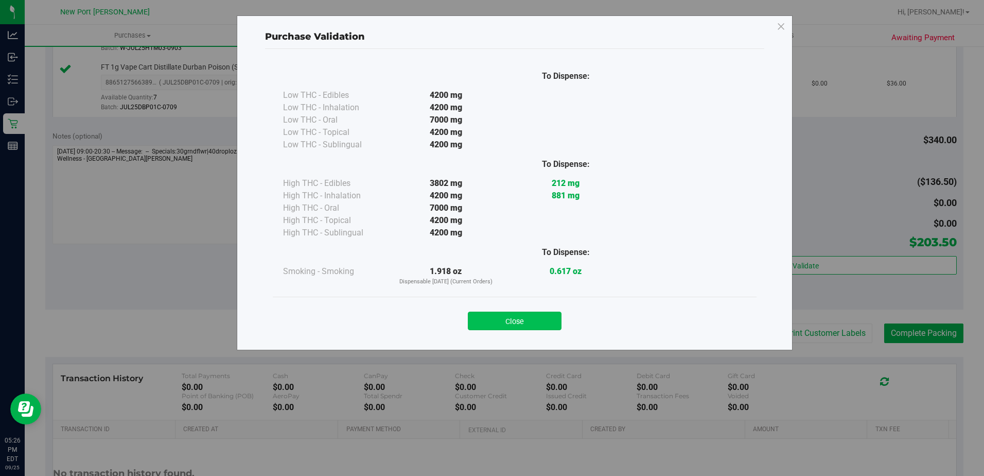
click at [525, 321] on button "Close" at bounding box center [515, 320] width 94 height 19
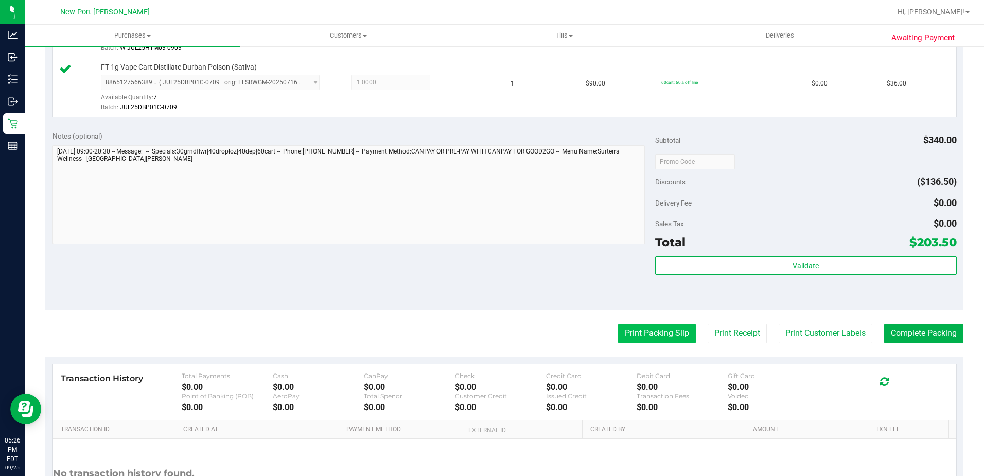
click at [619, 329] on button "Print Packing Slip" at bounding box center [657, 333] width 78 height 20
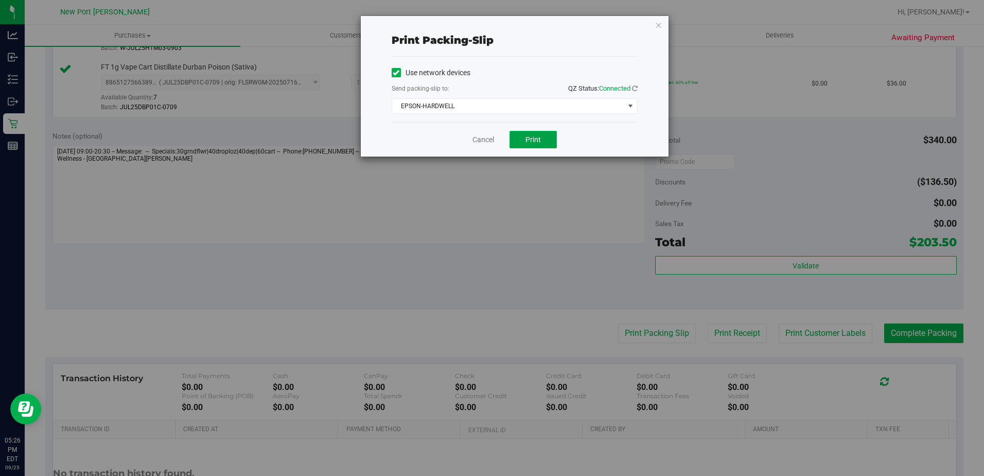
click at [532, 136] on span "Print" at bounding box center [533, 139] width 15 height 8
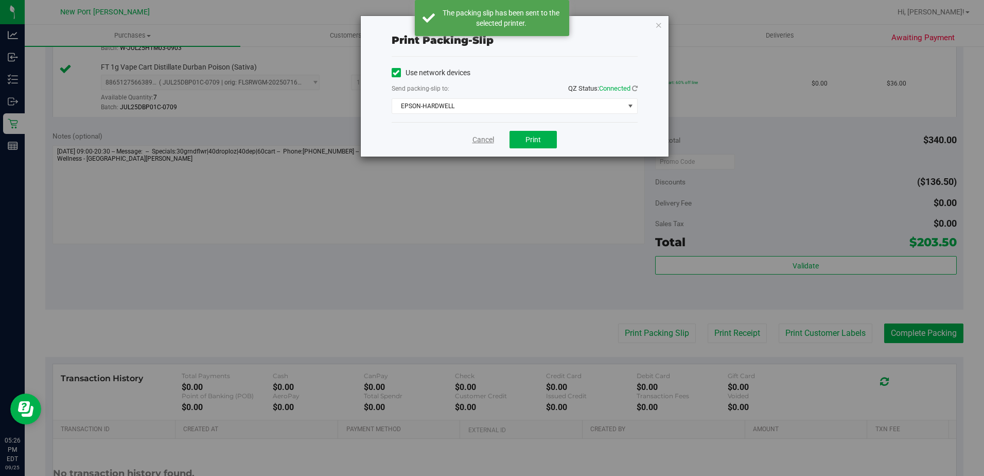
click at [479, 137] on link "Cancel" at bounding box center [484, 139] width 22 height 11
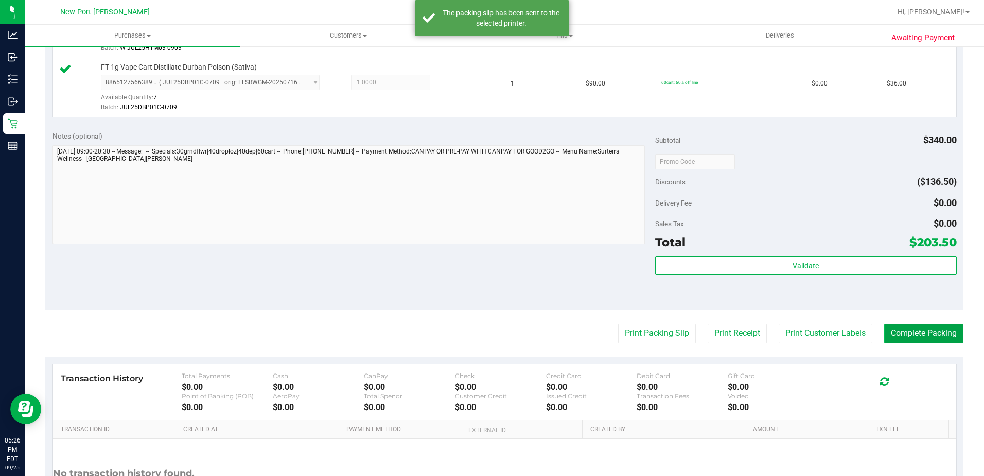
click at [920, 331] on button "Complete Packing" at bounding box center [923, 333] width 79 height 20
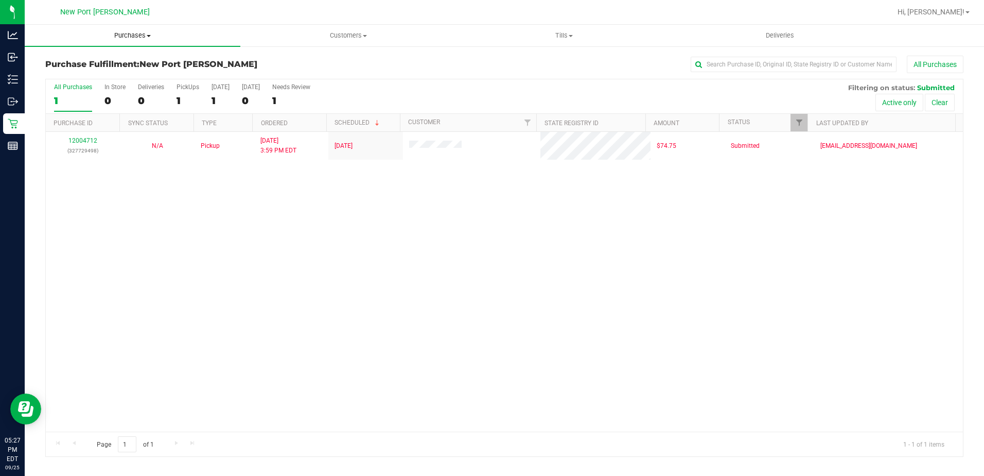
click at [126, 34] on span "Purchases" at bounding box center [133, 35] width 216 height 9
click at [115, 60] on span "Summary of purchases" at bounding box center [78, 62] width 106 height 9
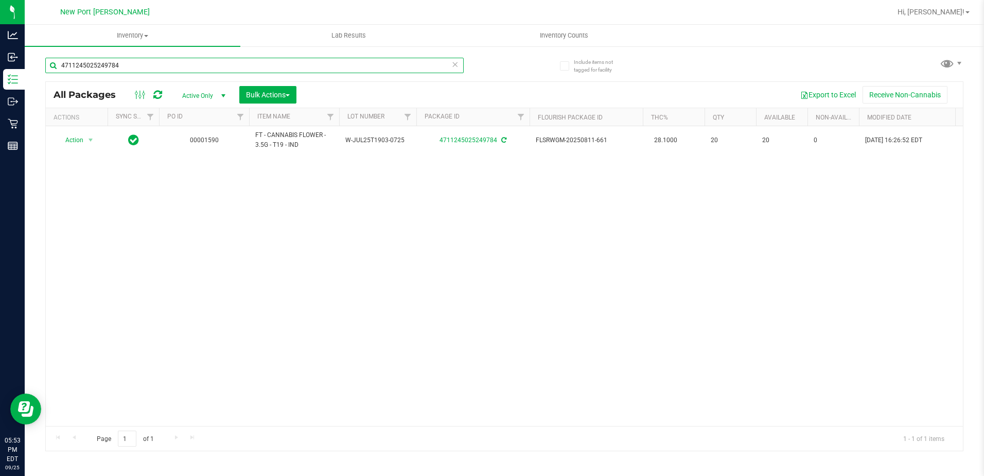
click at [136, 65] on input "4711245025249784" at bounding box center [254, 65] width 418 height 15
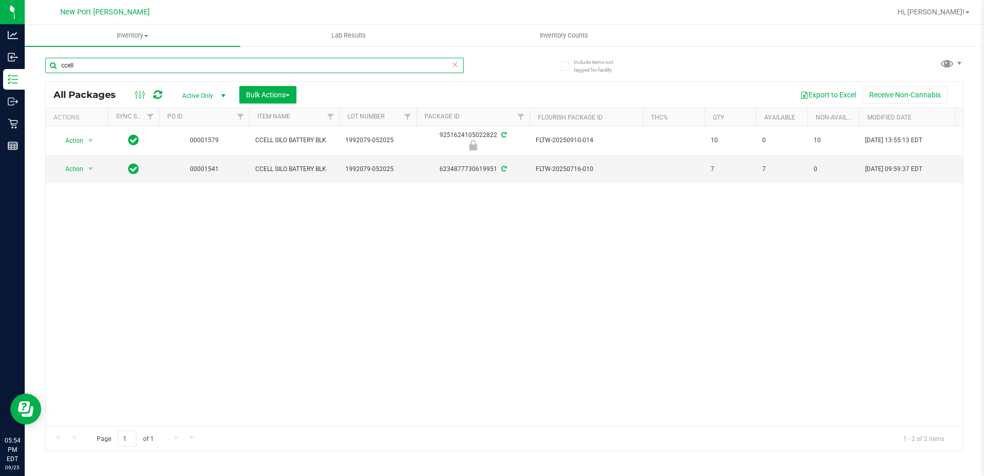
click at [95, 65] on input "ccell" at bounding box center [254, 65] width 418 height 15
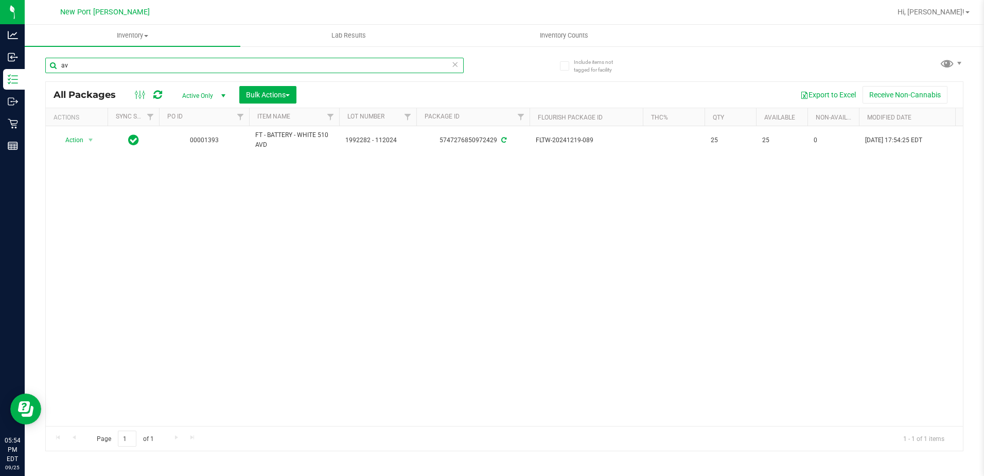
type input "a"
type input "var"
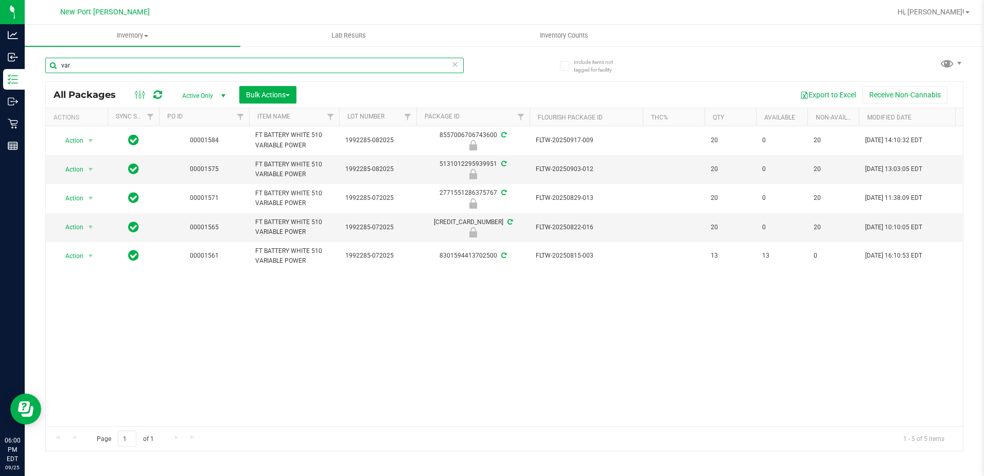
click at [173, 63] on input "var" at bounding box center [254, 65] width 418 height 15
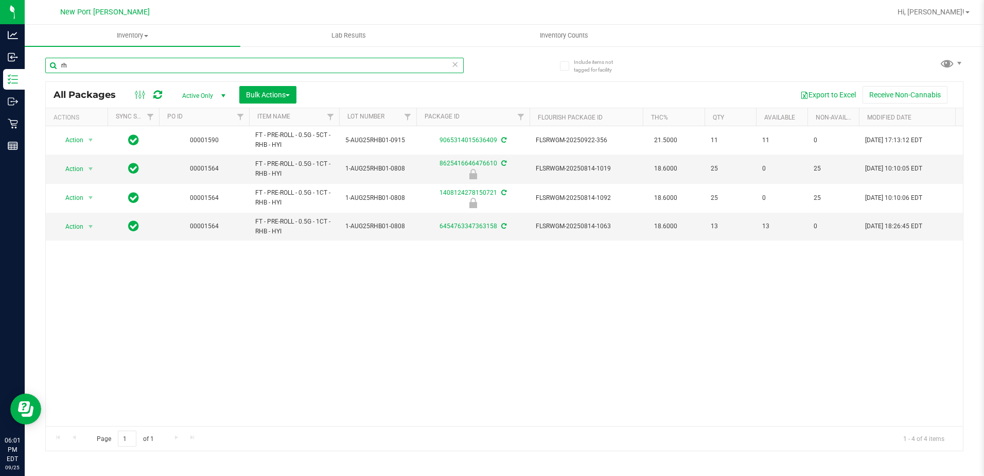
type input "r"
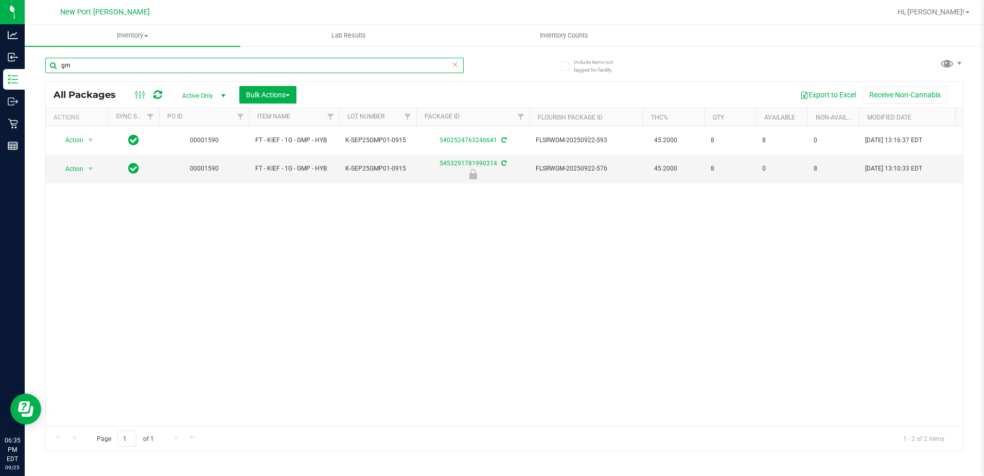
type input "g"
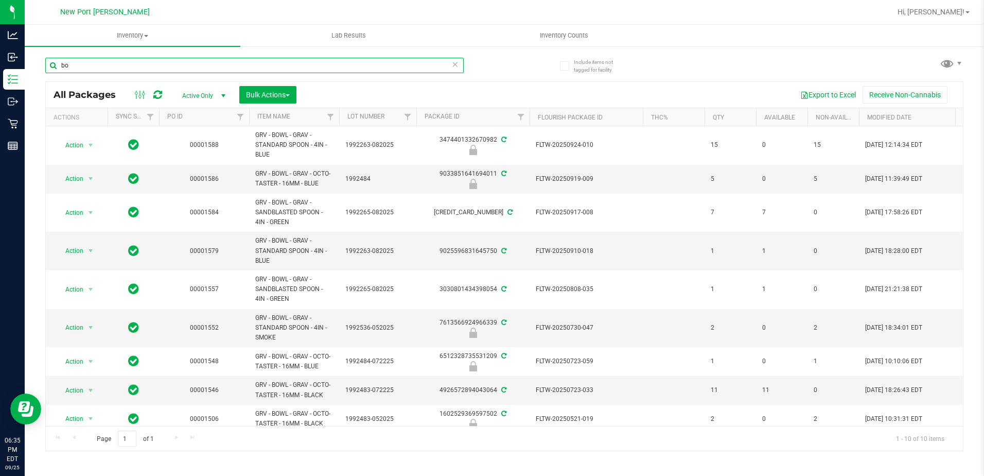
type input "b"
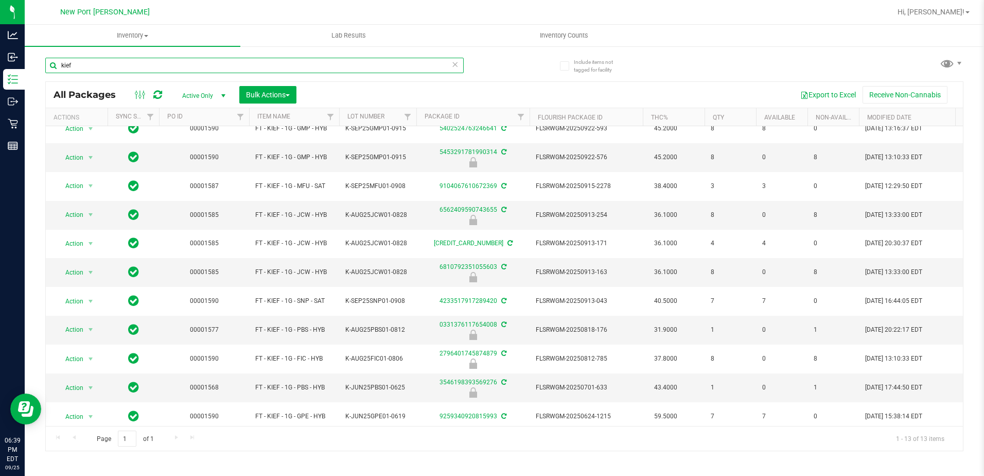
scroll to position [81, 0]
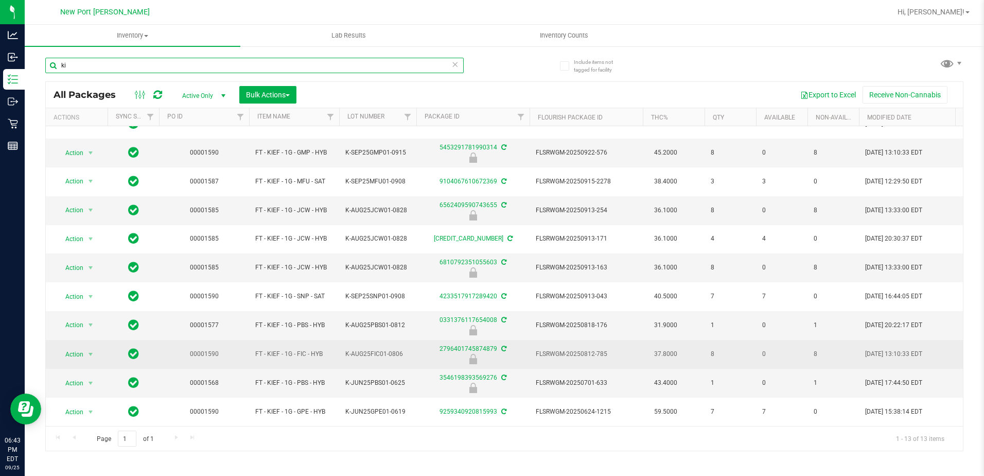
type input "k"
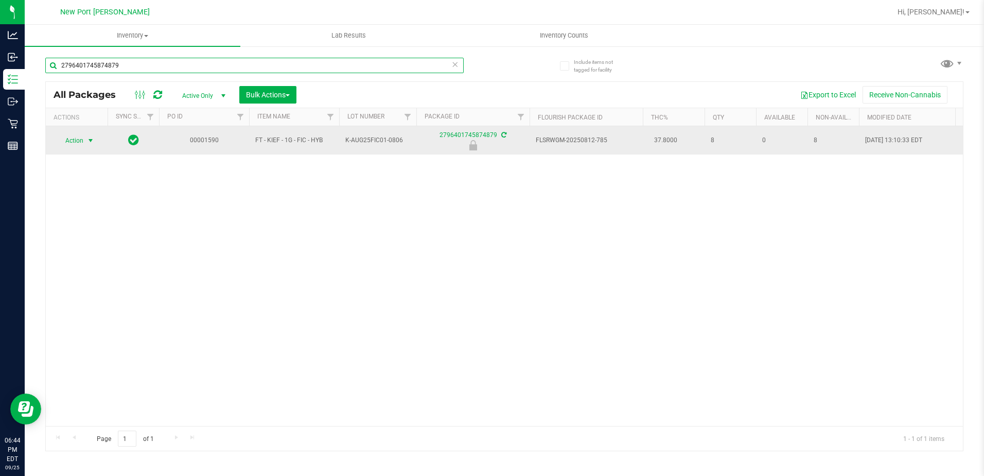
type input "2796401745874879"
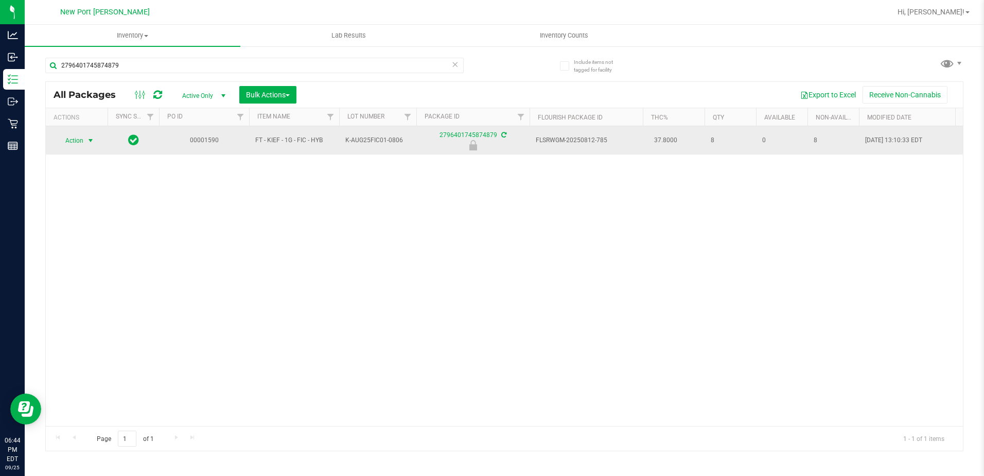
click at [78, 144] on span "Action" at bounding box center [70, 140] width 28 height 14
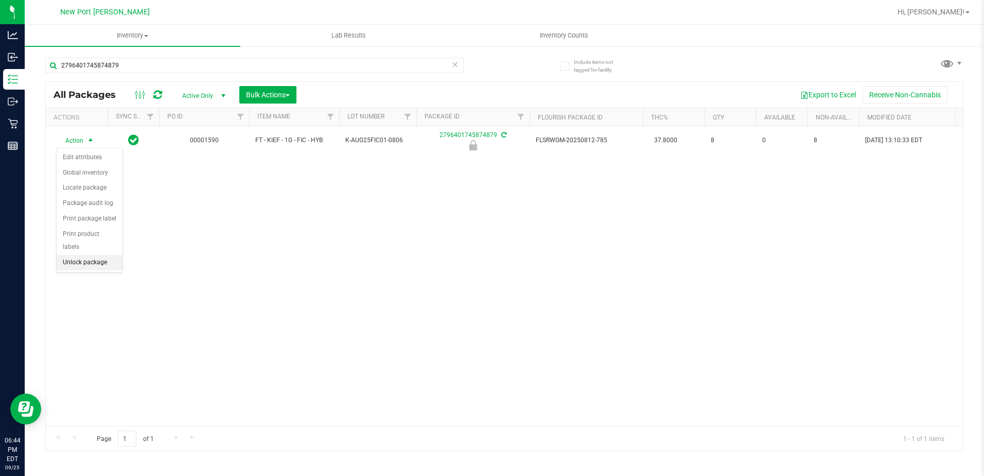
click at [84, 255] on li "Unlock package" at bounding box center [90, 262] width 66 height 15
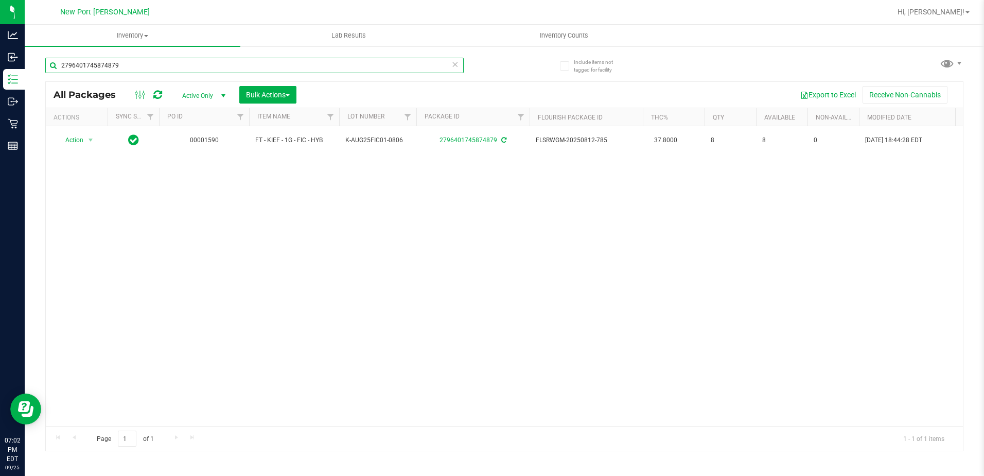
click at [138, 66] on input "2796401745874879" at bounding box center [254, 65] width 418 height 15
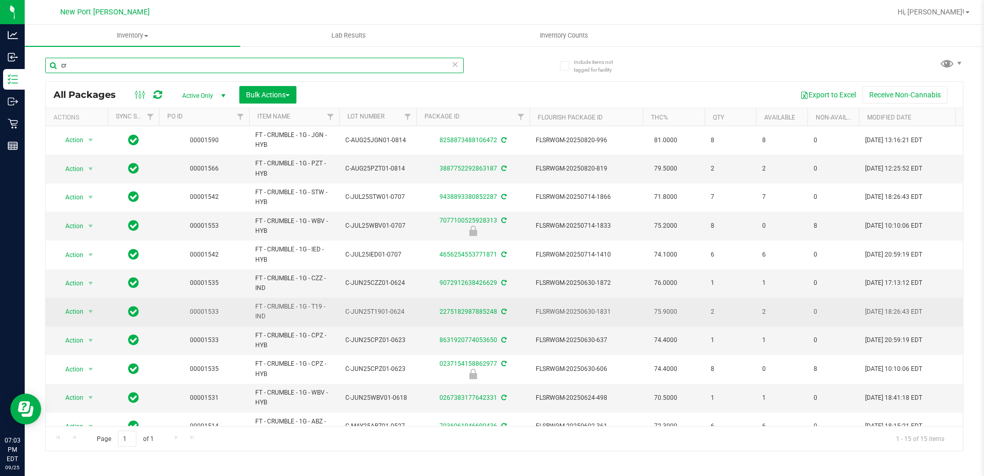
type input "c"
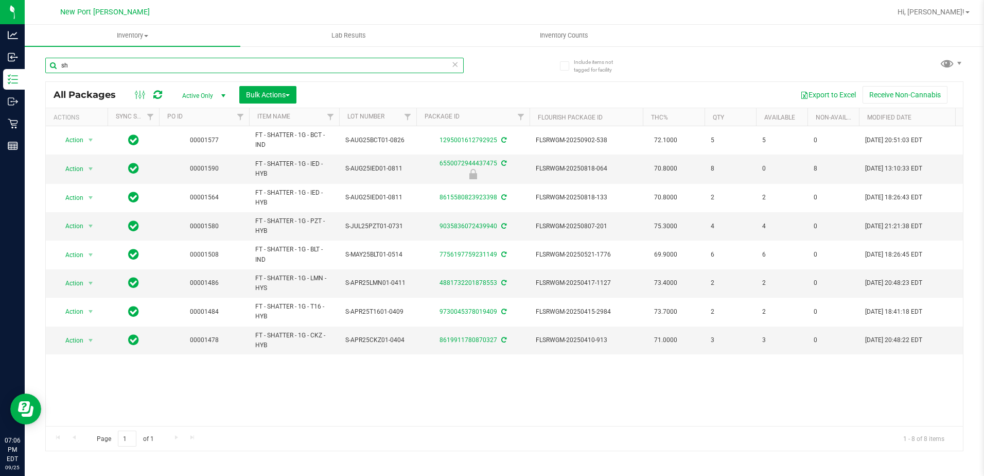
type input "s"
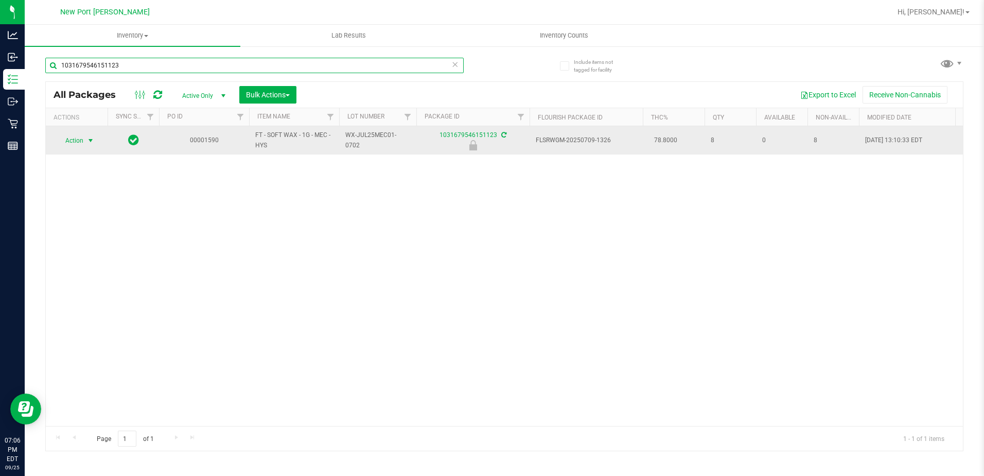
type input "1031679546151123"
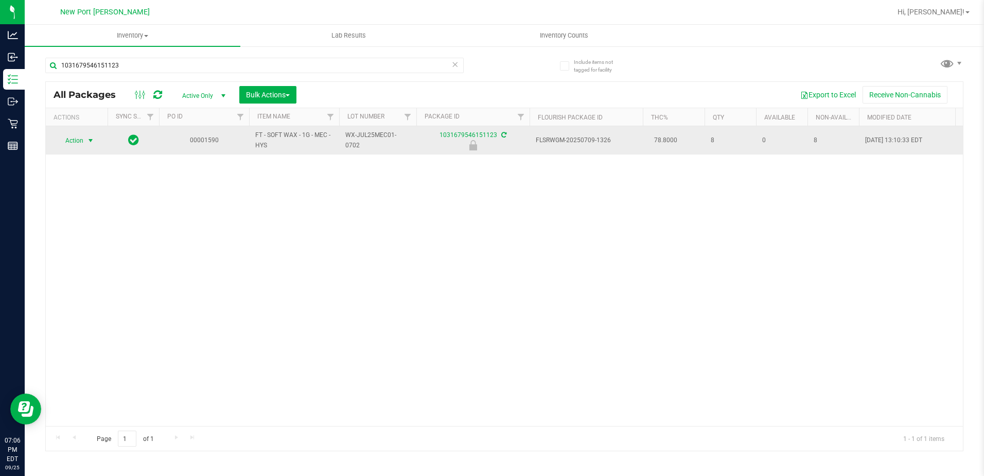
click at [84, 139] on span "select" at bounding box center [90, 140] width 13 height 14
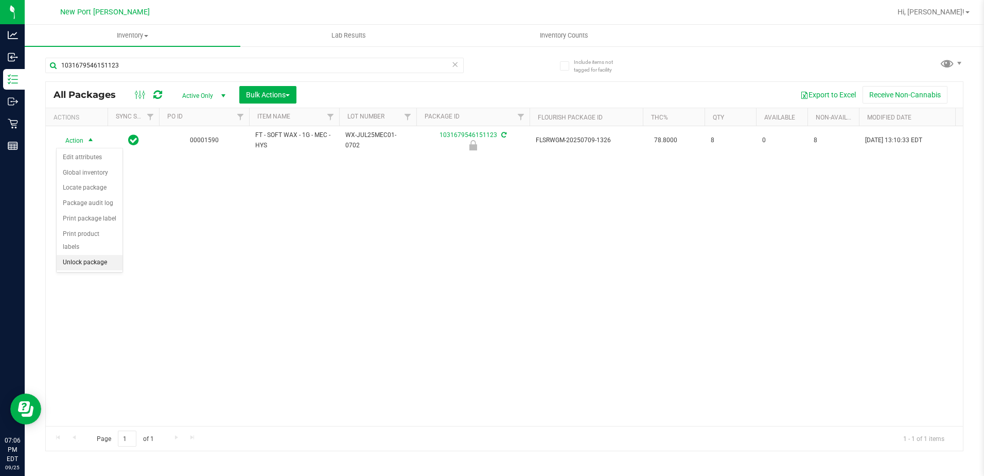
click at [87, 255] on li "Unlock package" at bounding box center [90, 262] width 66 height 15
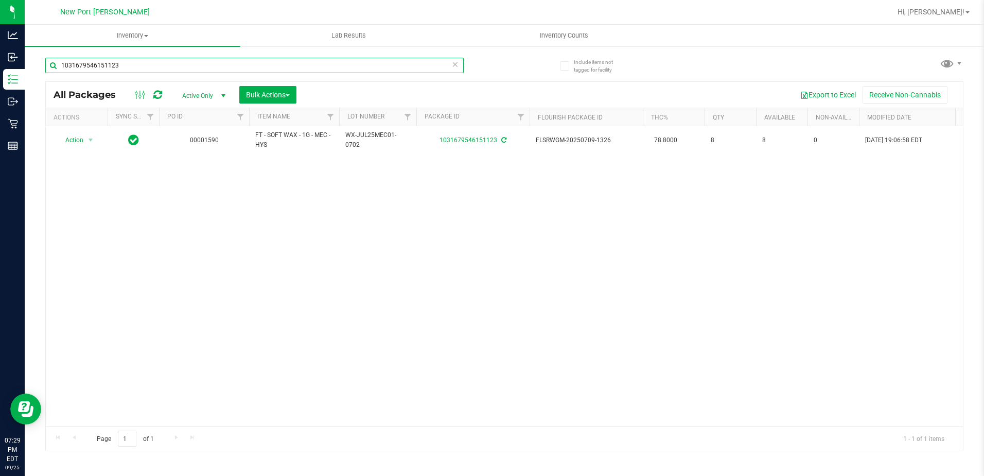
click at [115, 64] on input "1031679546151123" at bounding box center [254, 65] width 418 height 15
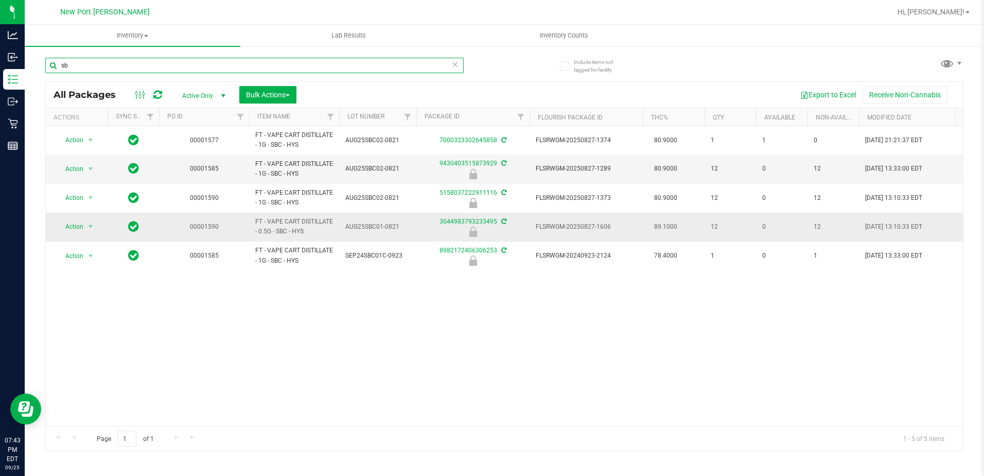
type input "s"
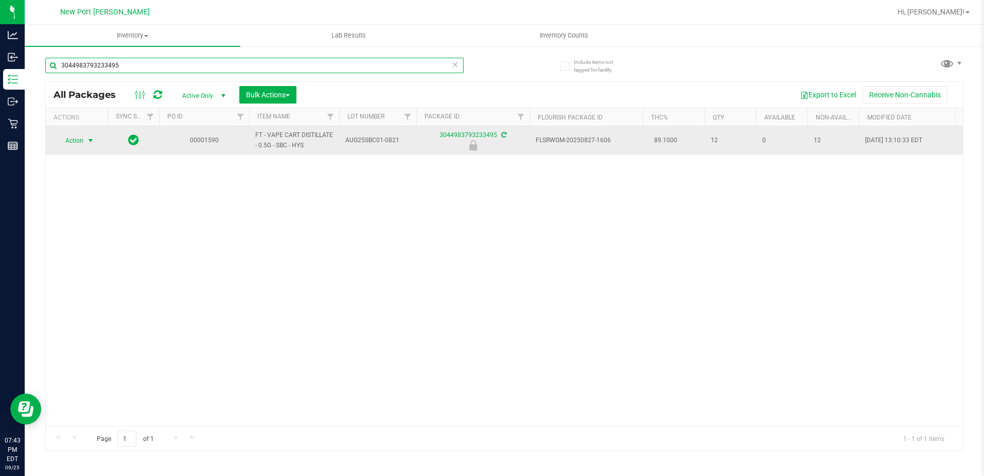
type input "3044983793233495"
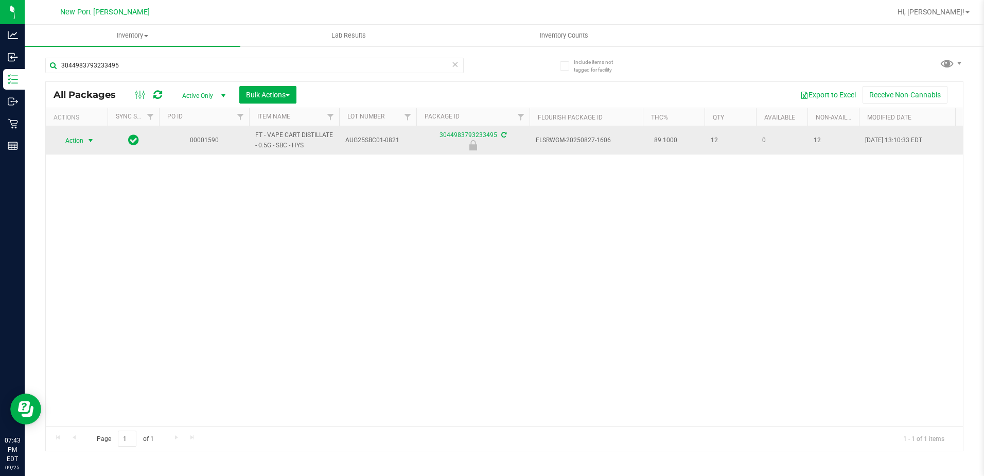
click at [91, 139] on span "select" at bounding box center [90, 140] width 8 height 8
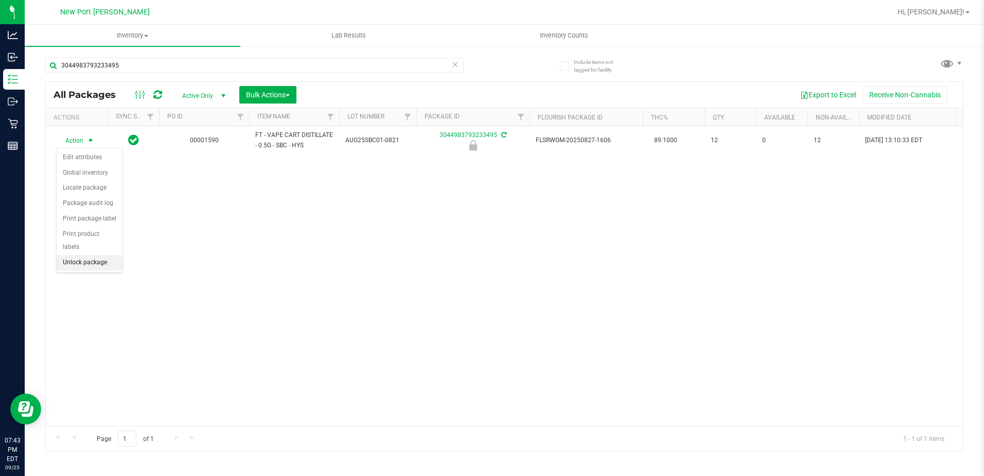
click at [106, 255] on li "Unlock package" at bounding box center [90, 262] width 66 height 15
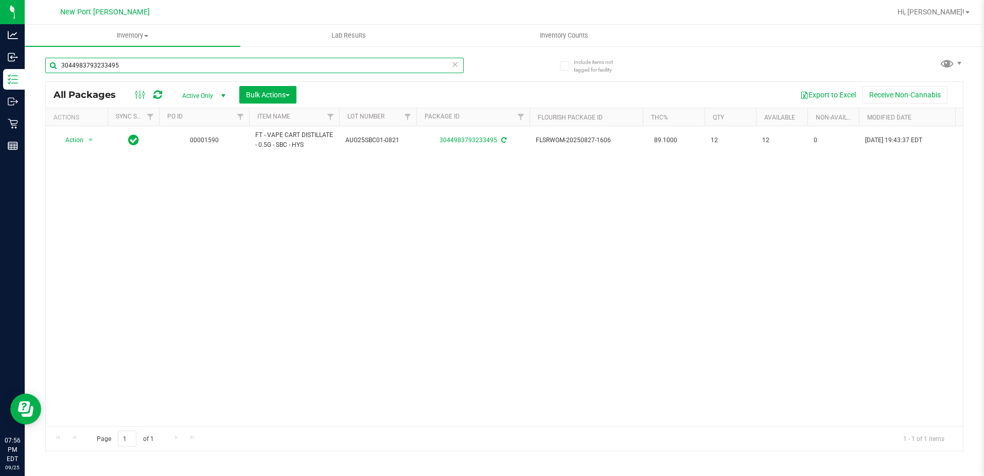
click at [124, 65] on input "3044983793233495" at bounding box center [254, 65] width 418 height 15
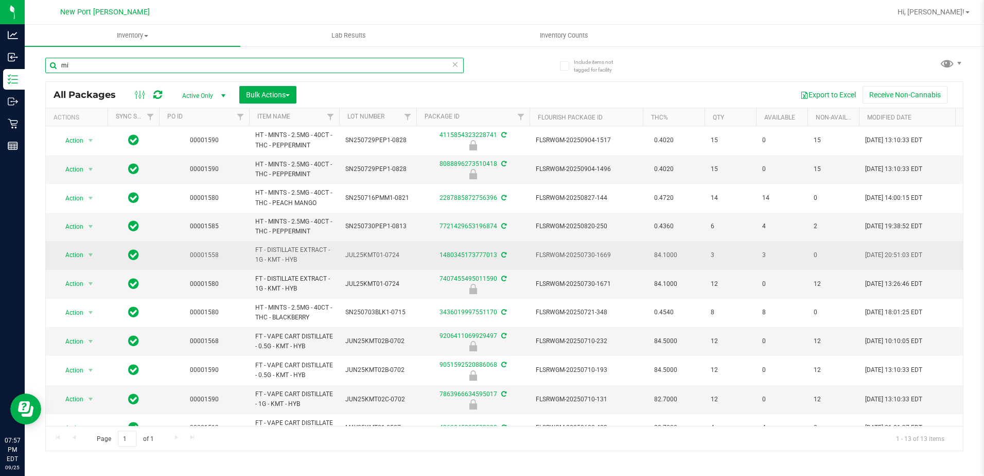
type input "m"
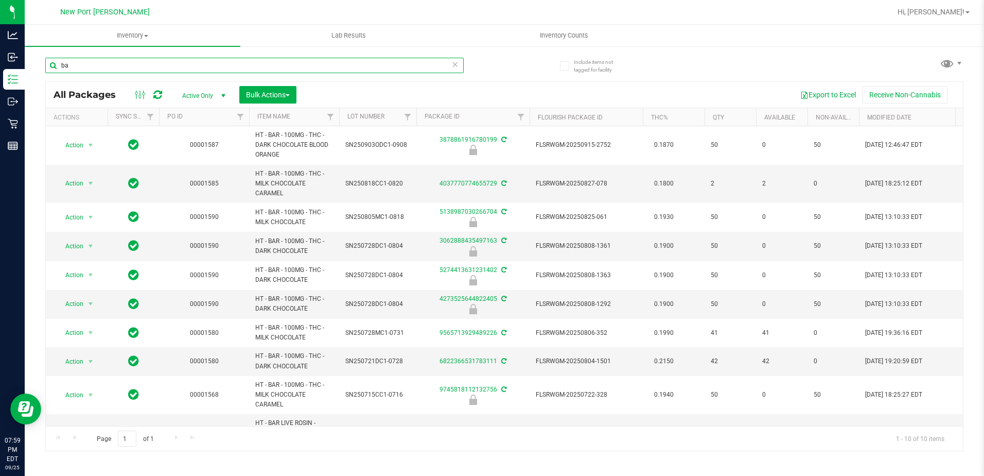
type input "b"
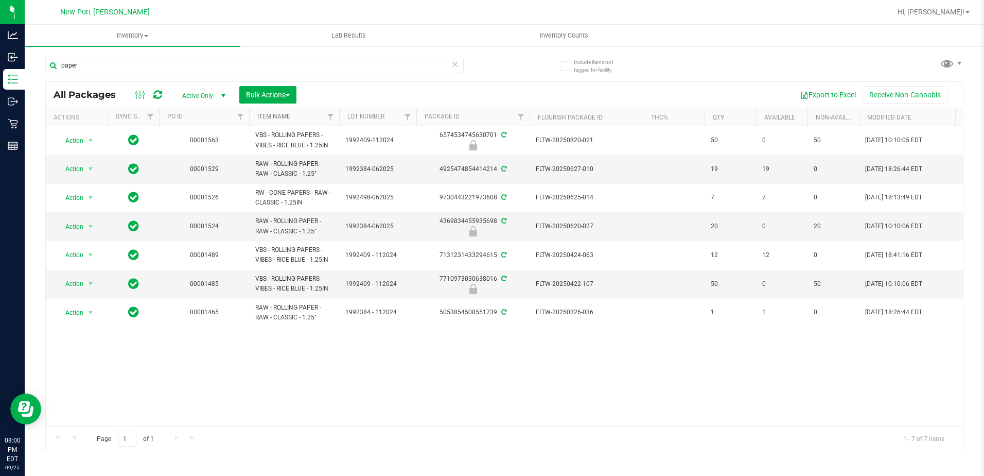
click at [274, 118] on link "Item Name" at bounding box center [273, 116] width 33 height 7
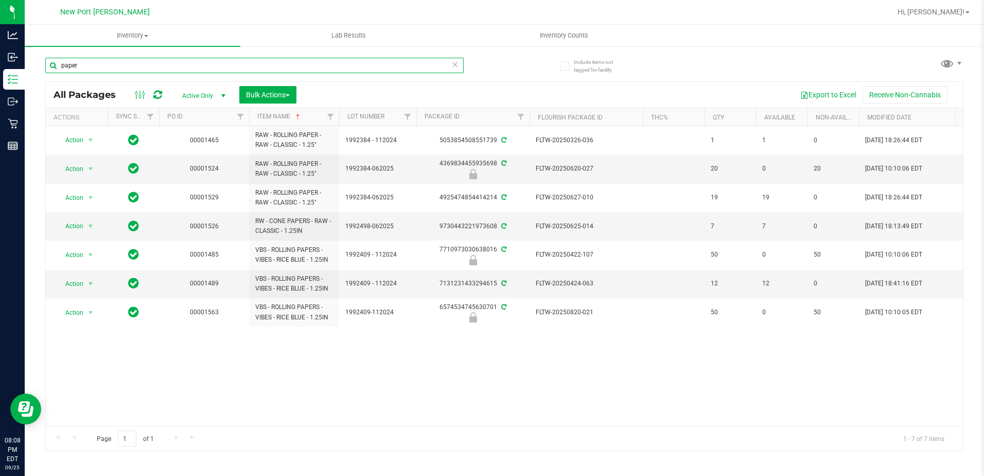
click at [118, 63] on input "paper" at bounding box center [254, 65] width 418 height 15
click at [121, 63] on input "paper" at bounding box center [254, 65] width 418 height 15
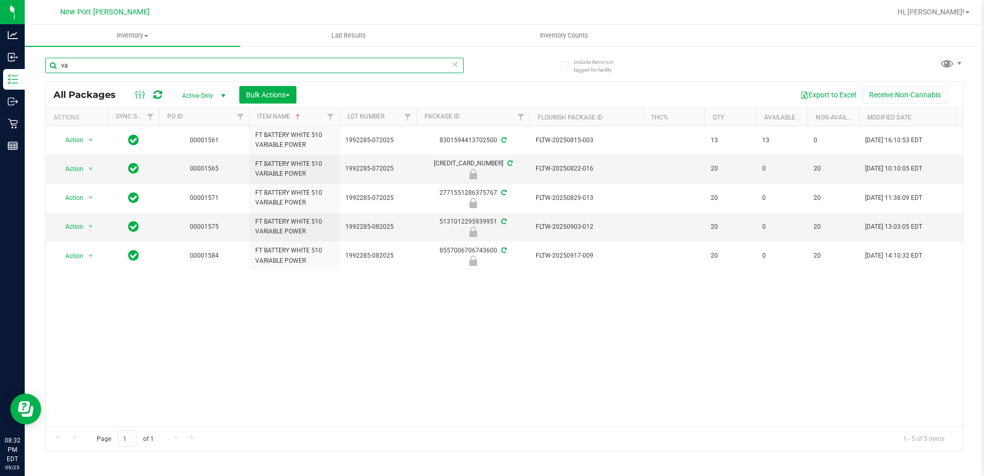
type input "v"
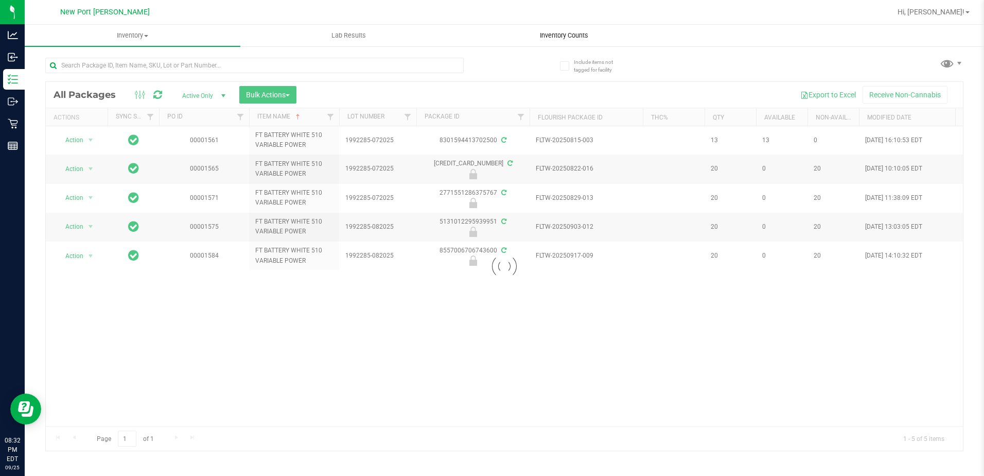
click at [561, 37] on span "Inventory Counts" at bounding box center [564, 35] width 76 height 9
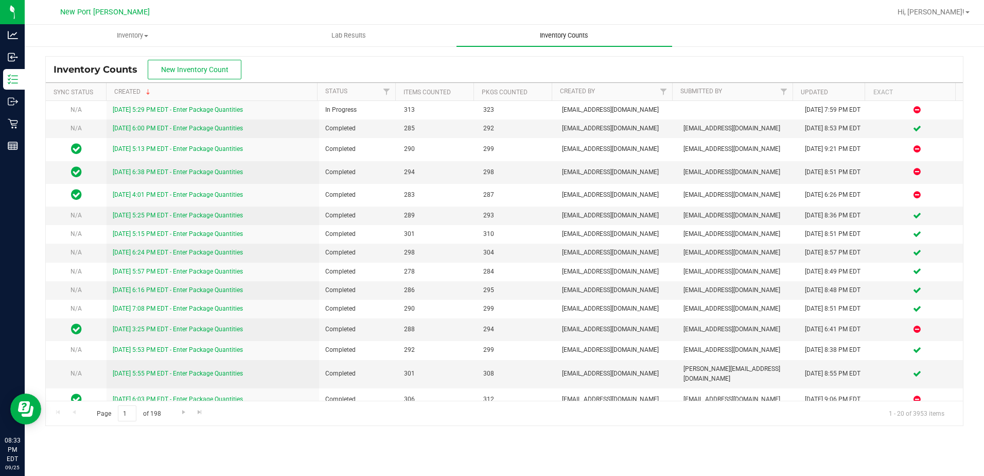
click at [557, 35] on span "Inventory Counts" at bounding box center [564, 35] width 76 height 9
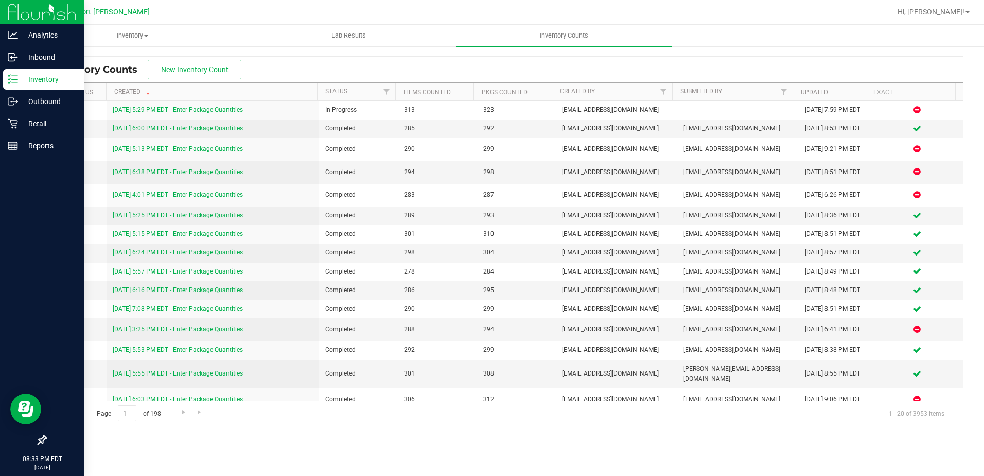
click at [10, 80] on icon at bounding box center [13, 79] width 10 height 10
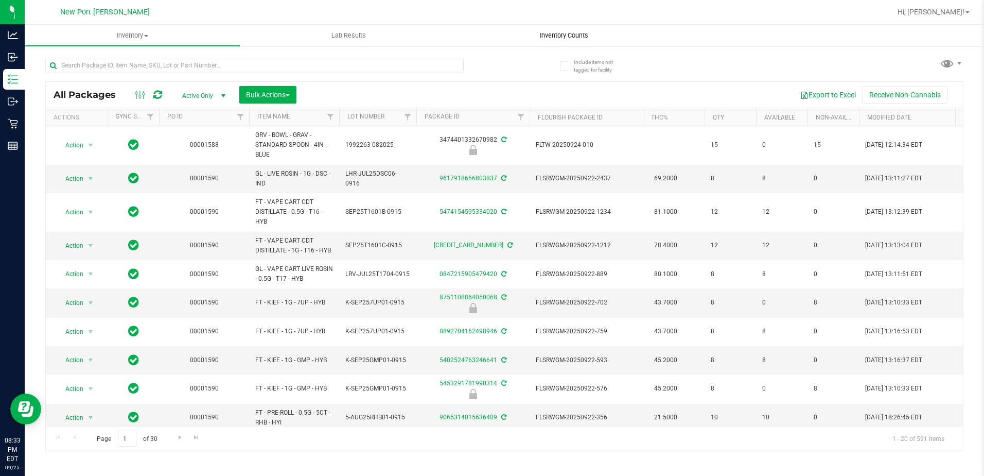
click at [563, 37] on span "Inventory Counts" at bounding box center [564, 35] width 76 height 9
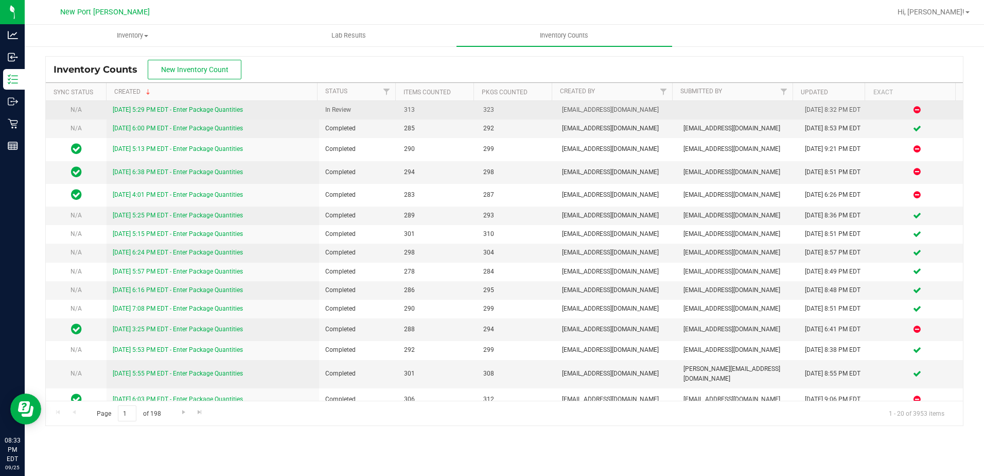
click at [221, 110] on link "9/25/25 5:29 PM EDT - Enter Package Quantities" at bounding box center [178, 109] width 130 height 7
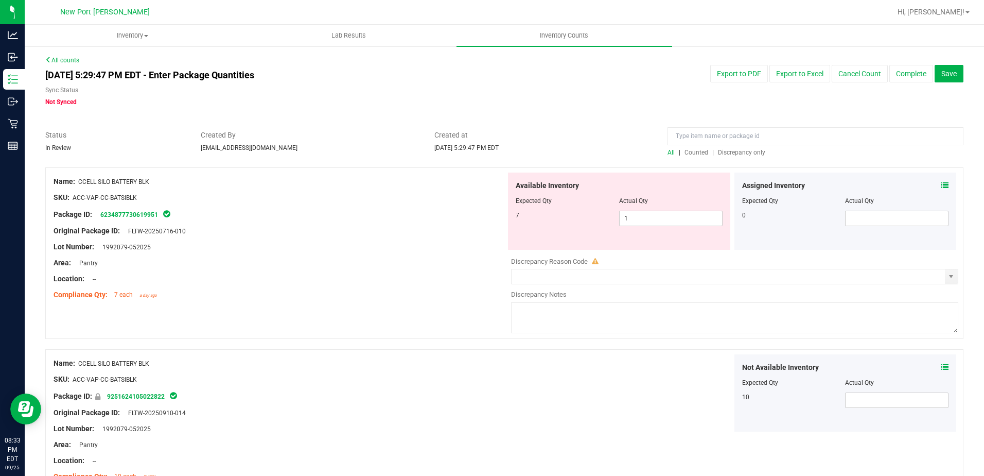
click at [941, 184] on icon at bounding box center [944, 185] width 7 height 7
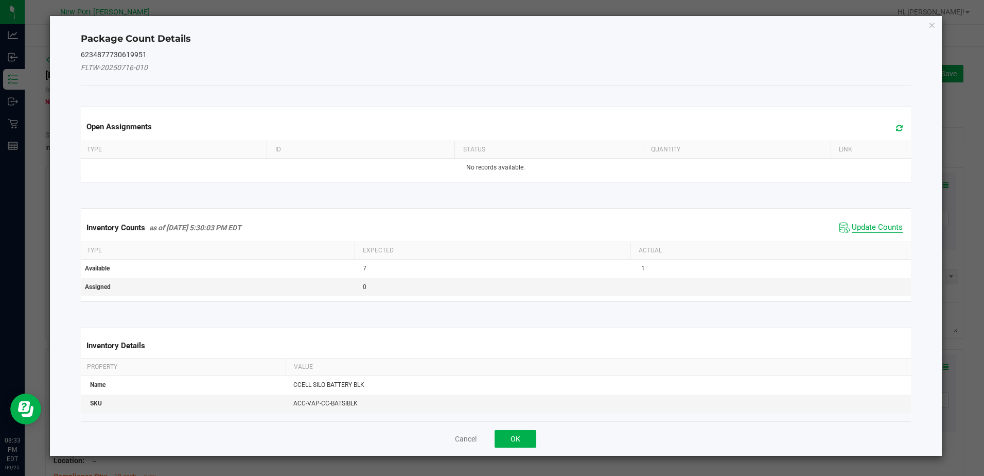
click at [875, 223] on span "Update Counts" at bounding box center [877, 227] width 51 height 10
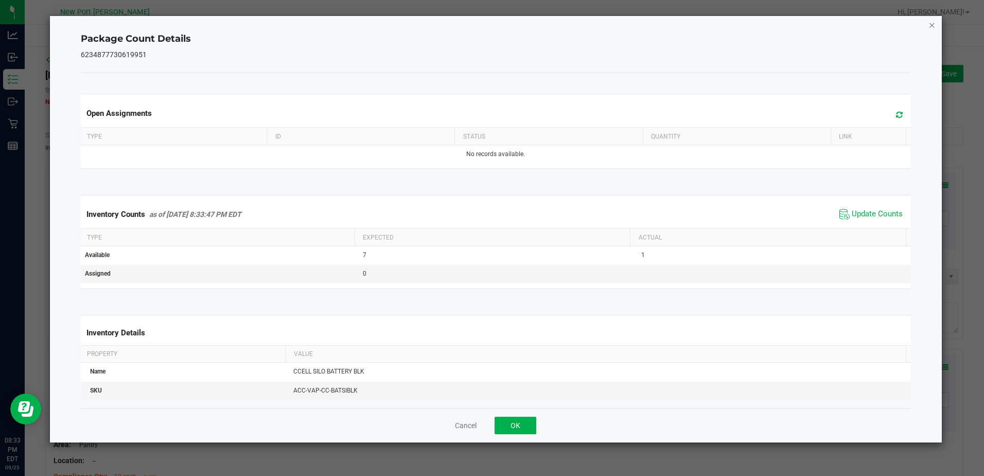
click at [932, 25] on icon "Close" at bounding box center [932, 25] width 7 height 12
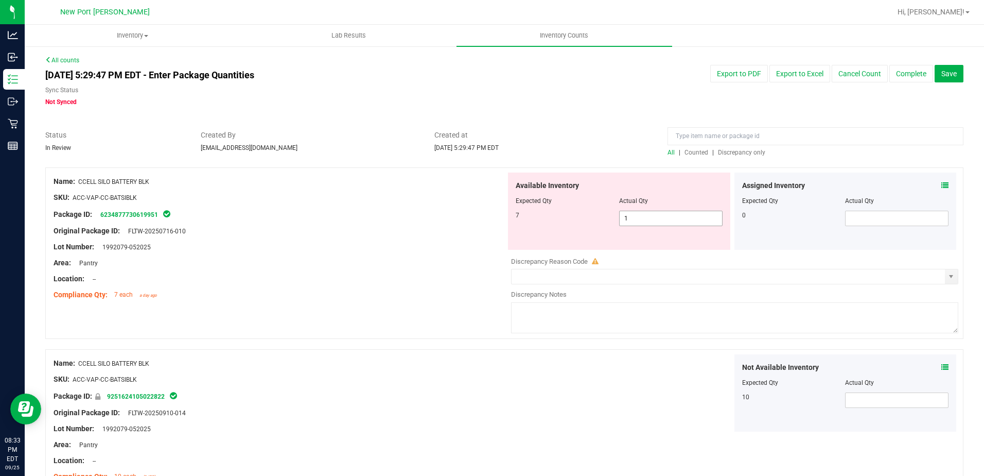
click at [657, 217] on span "1 1" at bounding box center [670, 218] width 103 height 15
click at [656, 217] on input "1" at bounding box center [671, 218] width 102 height 14
type input "7"
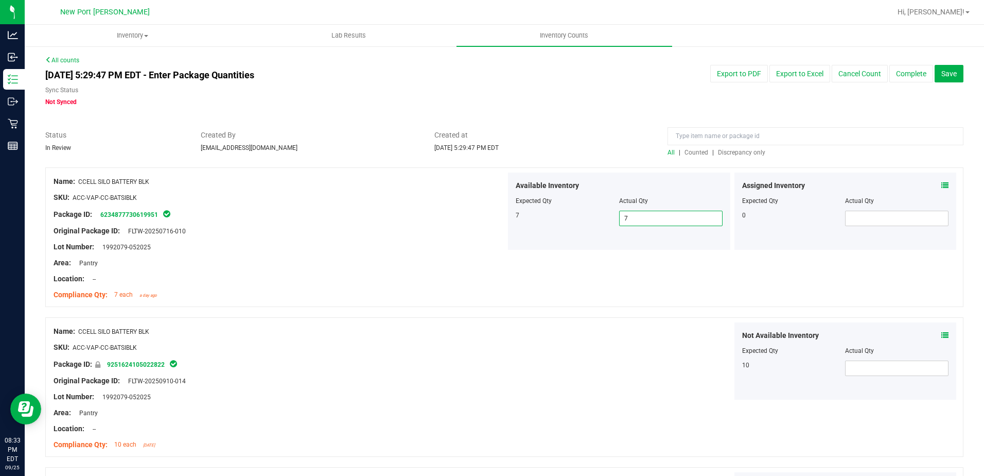
click at [724, 150] on span "Discrepancy only" at bounding box center [741, 152] width 47 height 7
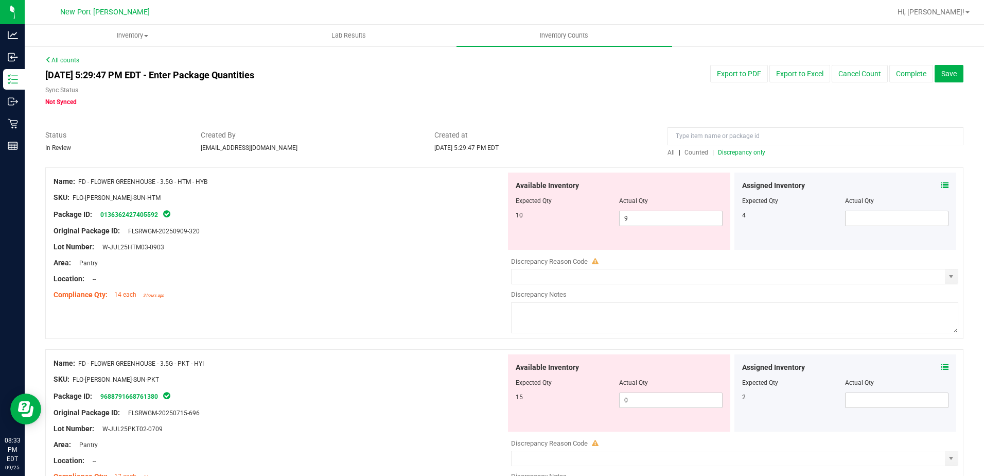
click at [941, 184] on icon at bounding box center [944, 185] width 7 height 7
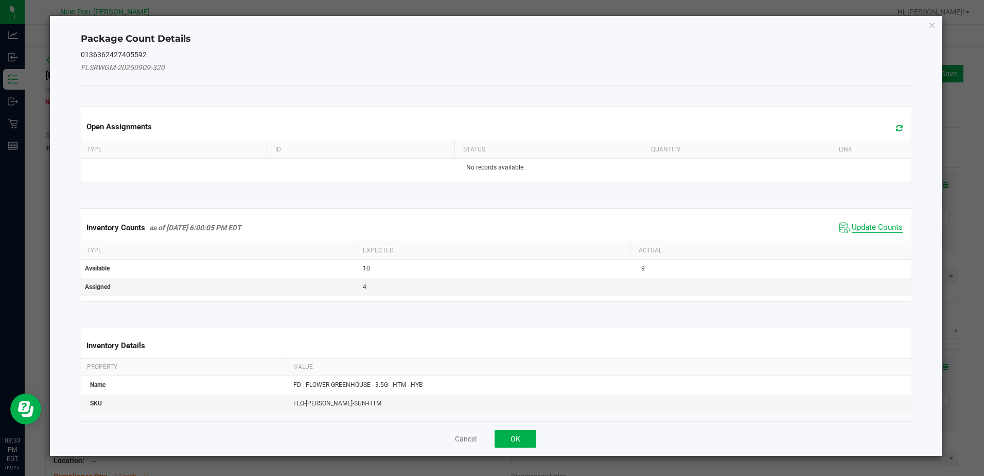
click at [881, 223] on span "Update Counts" at bounding box center [877, 227] width 51 height 10
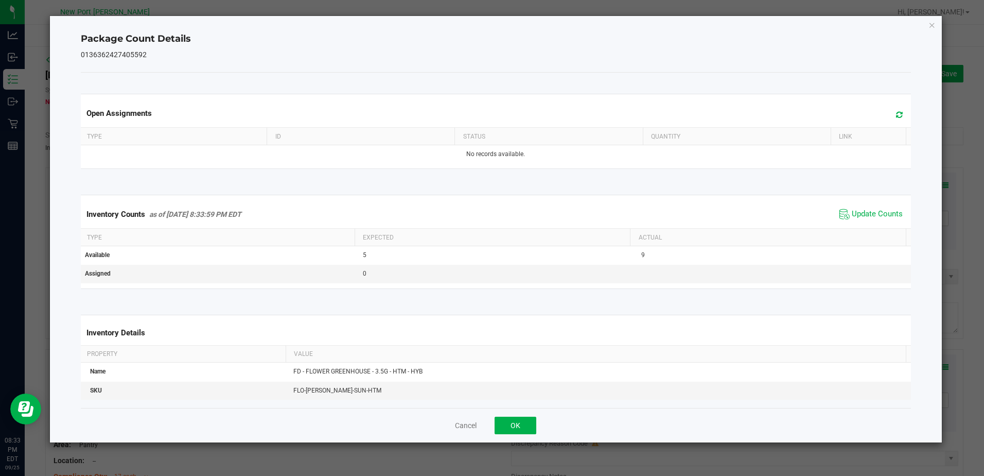
click at [936, 25] on div "Package Count Details 0136362427405592 Open Assignments Type ID Status Quantity…" at bounding box center [496, 229] width 892 height 426
click at [930, 26] on icon "Close" at bounding box center [932, 25] width 7 height 12
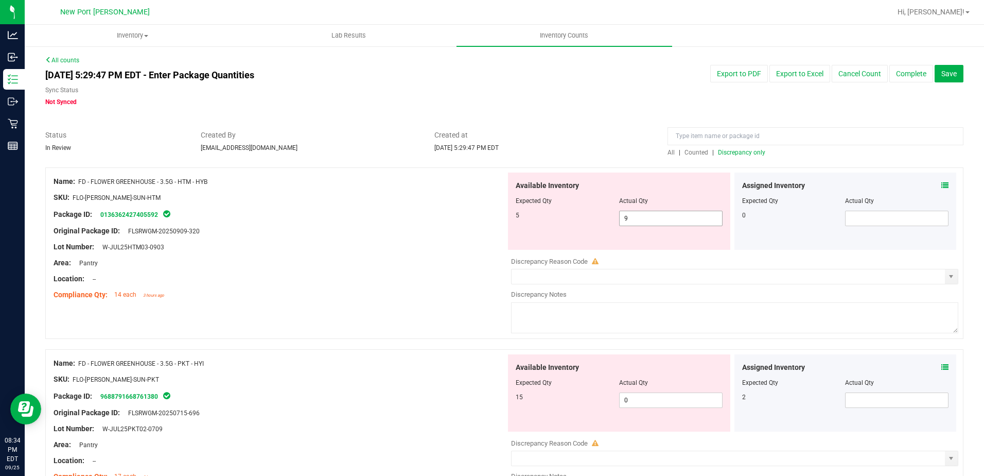
click at [633, 216] on input "9" at bounding box center [671, 218] width 102 height 14
type input "5"
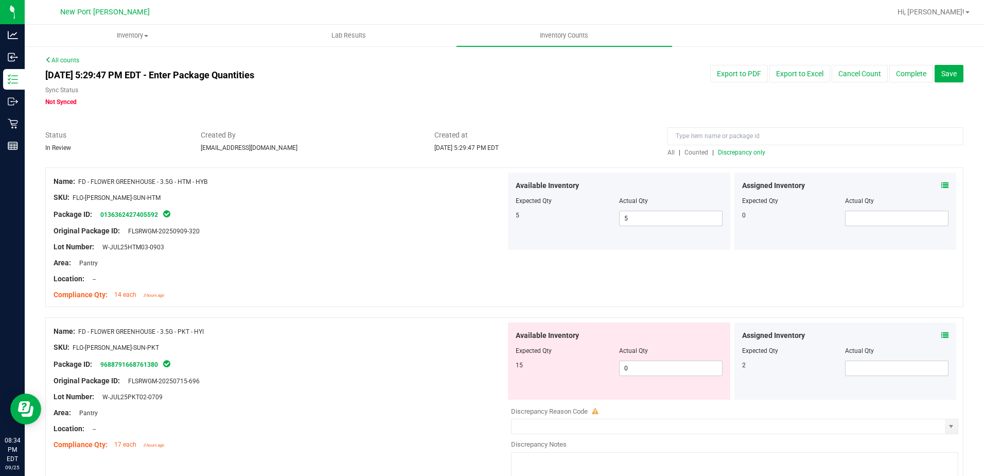
click at [746, 154] on span "Discrepancy only" at bounding box center [741, 152] width 47 height 7
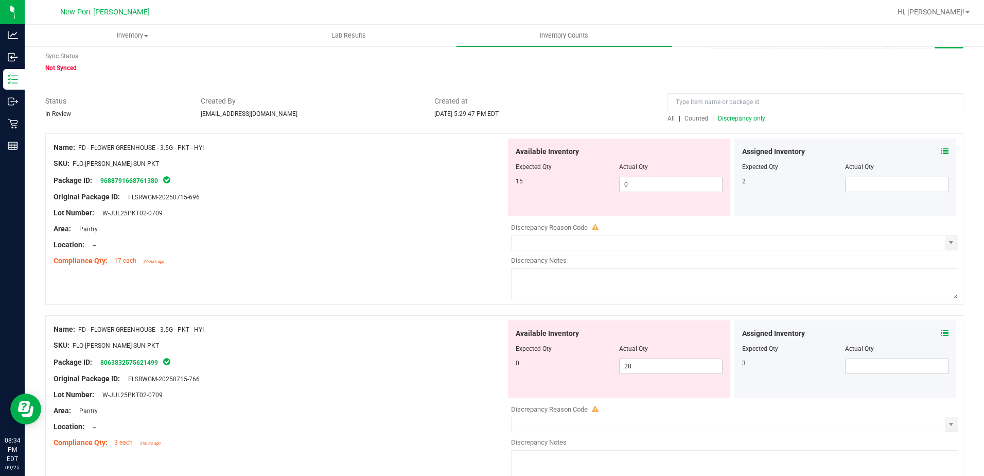
scroll to position [51, 0]
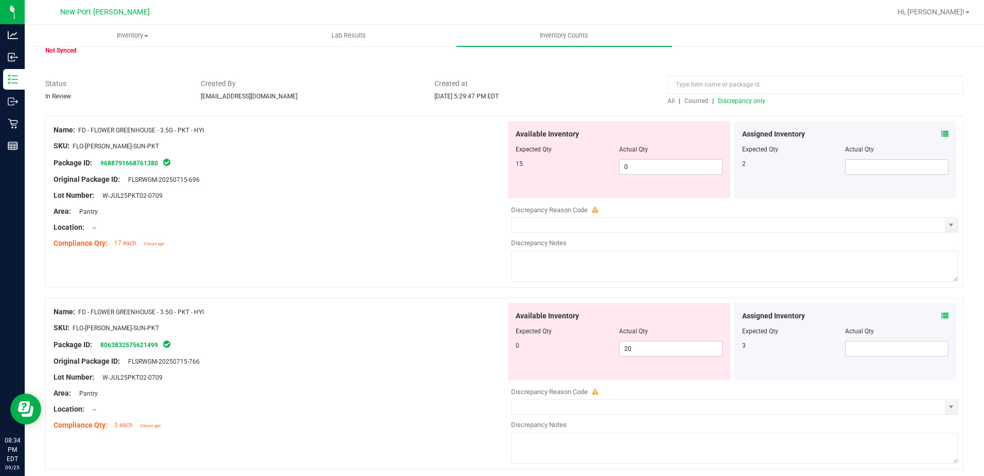
click at [941, 134] on icon at bounding box center [944, 133] width 7 height 7
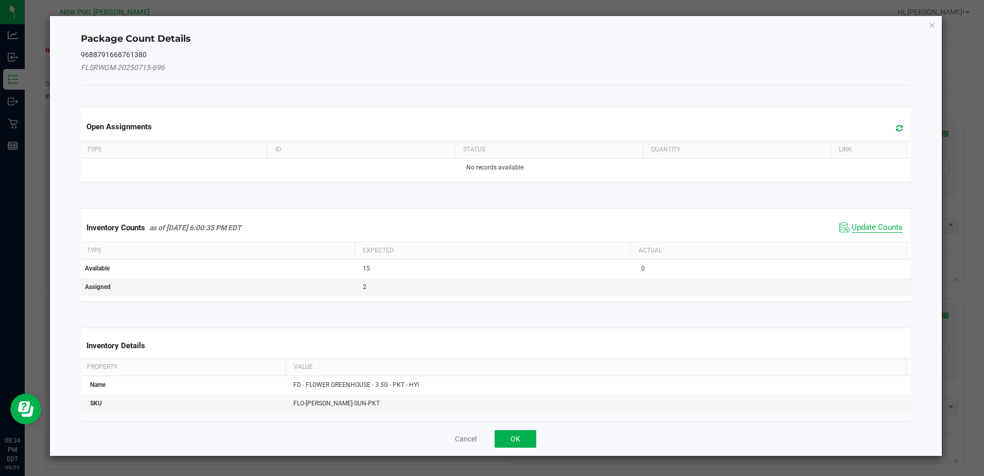
click at [862, 230] on span "Update Counts" at bounding box center [877, 227] width 51 height 10
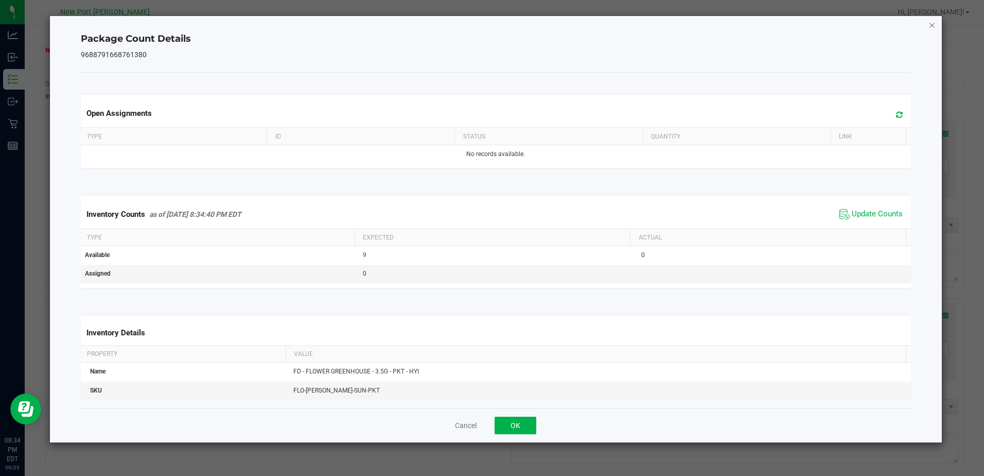
click at [931, 26] on icon "Close" at bounding box center [932, 25] width 7 height 12
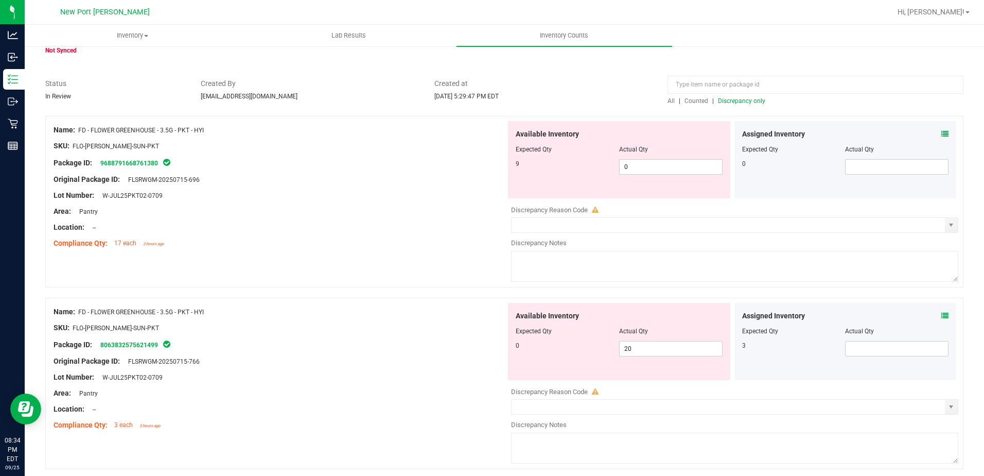
click at [941, 315] on icon at bounding box center [944, 315] width 7 height 7
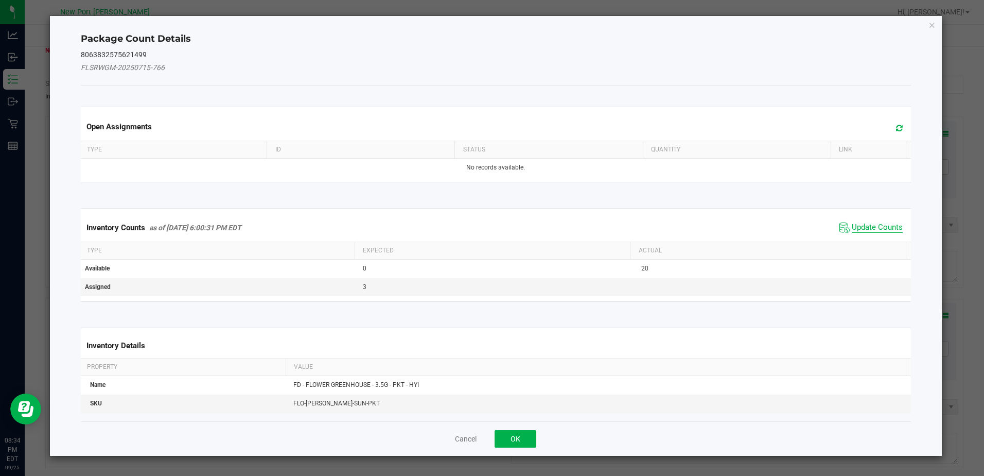
click at [878, 223] on span "Update Counts" at bounding box center [877, 227] width 51 height 10
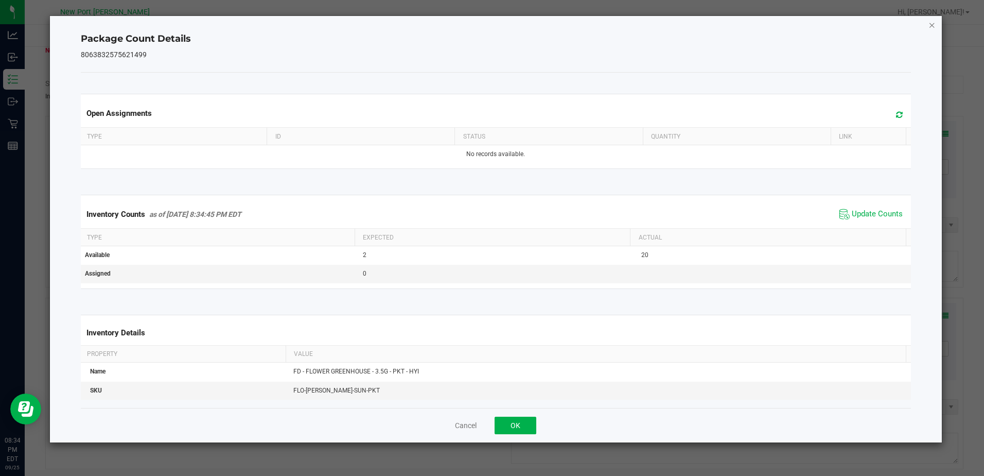
click at [933, 24] on icon "Close" at bounding box center [932, 25] width 7 height 12
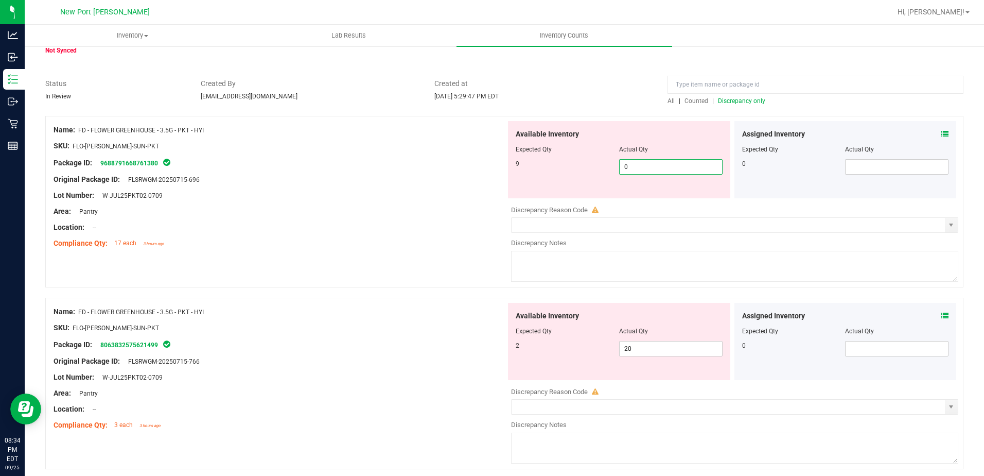
click at [630, 160] on span "0 0" at bounding box center [670, 166] width 103 height 15
type input "9"
click at [643, 348] on div "Available Inventory Expected Qty Actual Qty 2 20 20" at bounding box center [732, 384] width 452 height 163
type input "9"
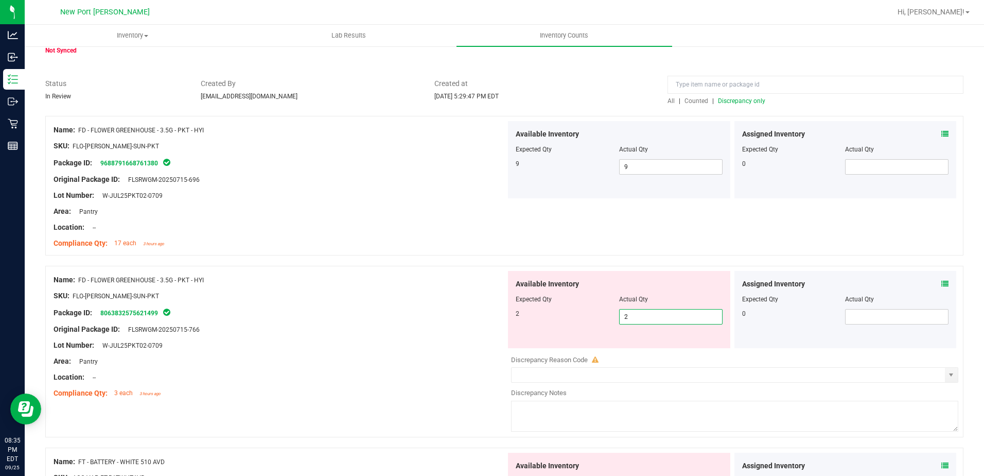
type input "2"
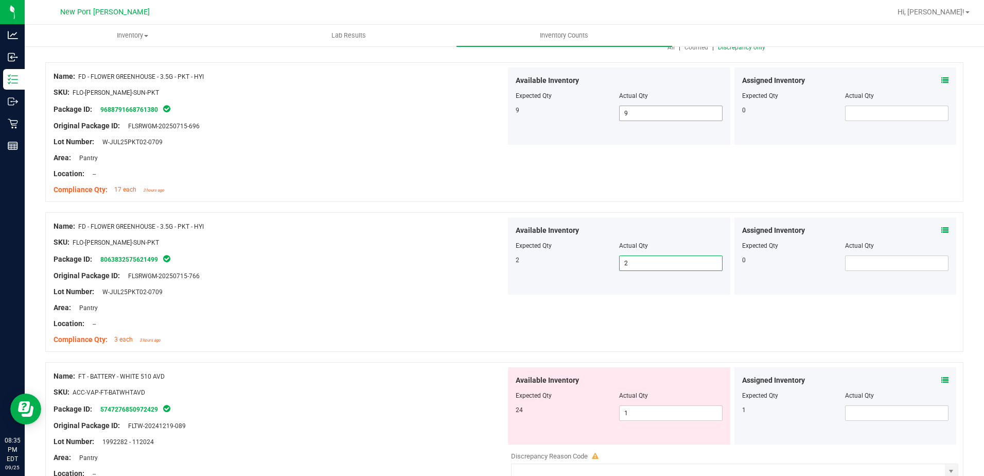
scroll to position [257, 0]
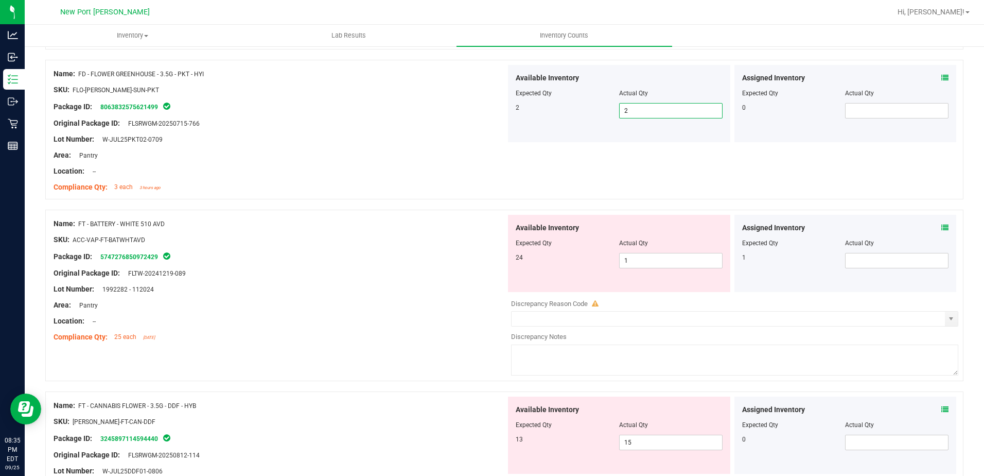
click at [941, 226] on icon at bounding box center [944, 227] width 7 height 7
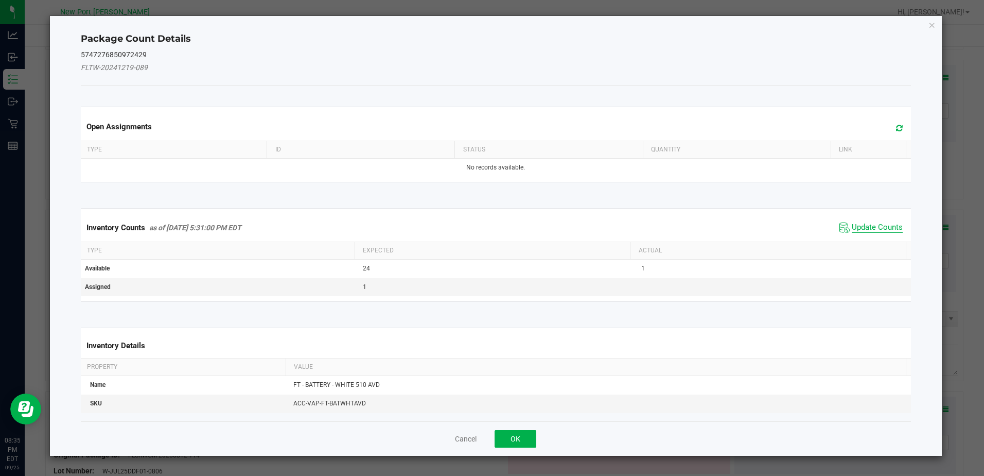
click at [873, 226] on span "Update Counts" at bounding box center [877, 227] width 51 height 10
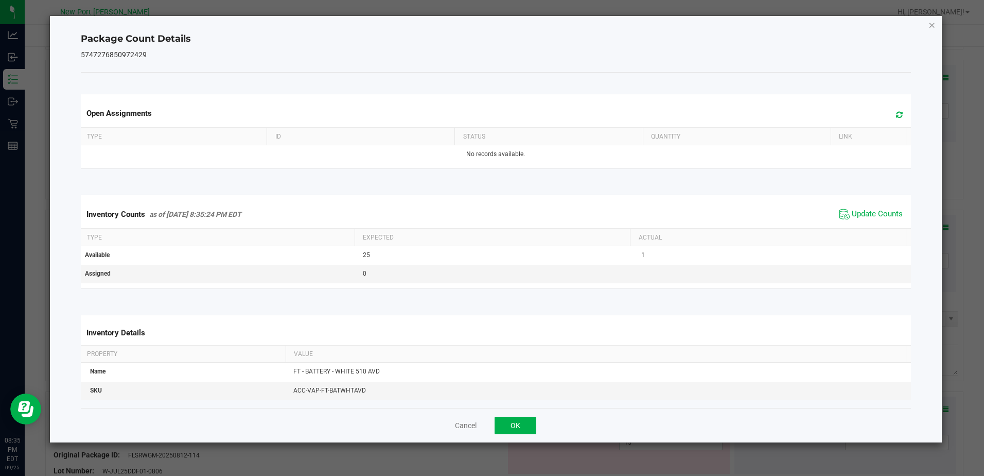
click at [930, 23] on icon "Close" at bounding box center [932, 25] width 7 height 12
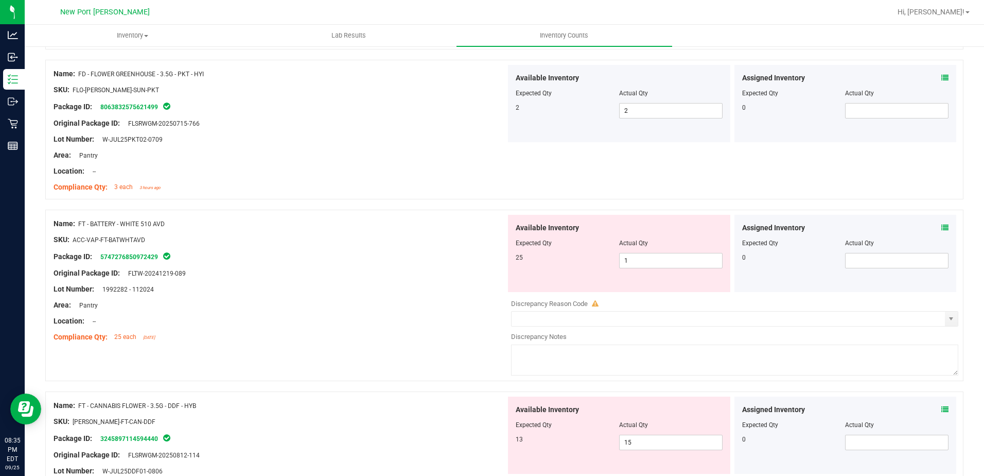
scroll to position [309, 0]
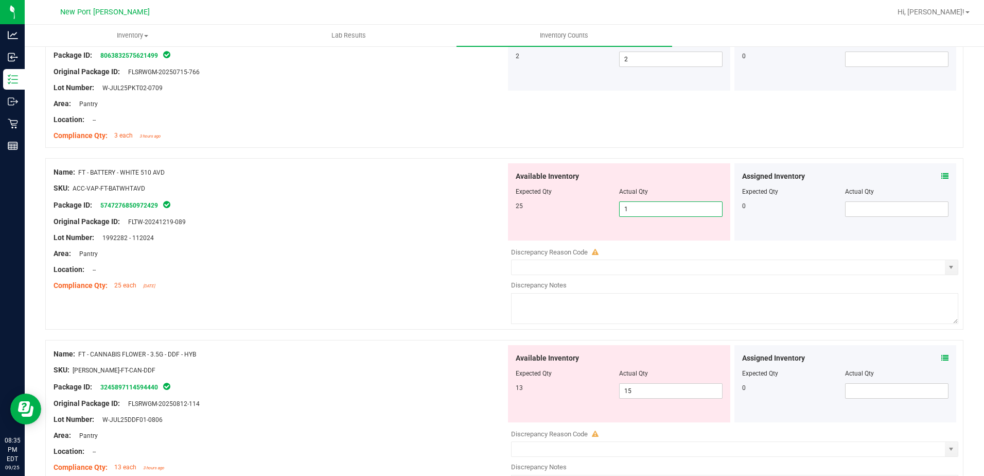
click at [631, 205] on span "1 1" at bounding box center [670, 208] width 103 height 15
type input "25"
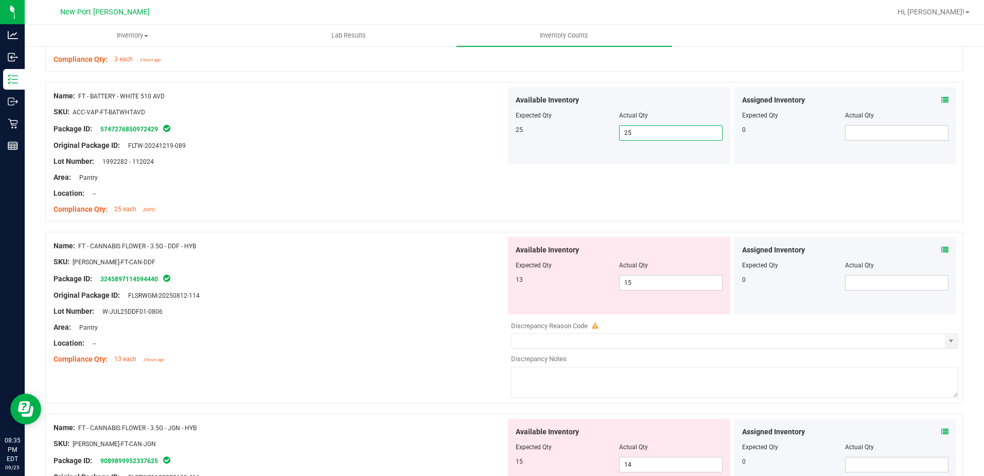
scroll to position [412, 0]
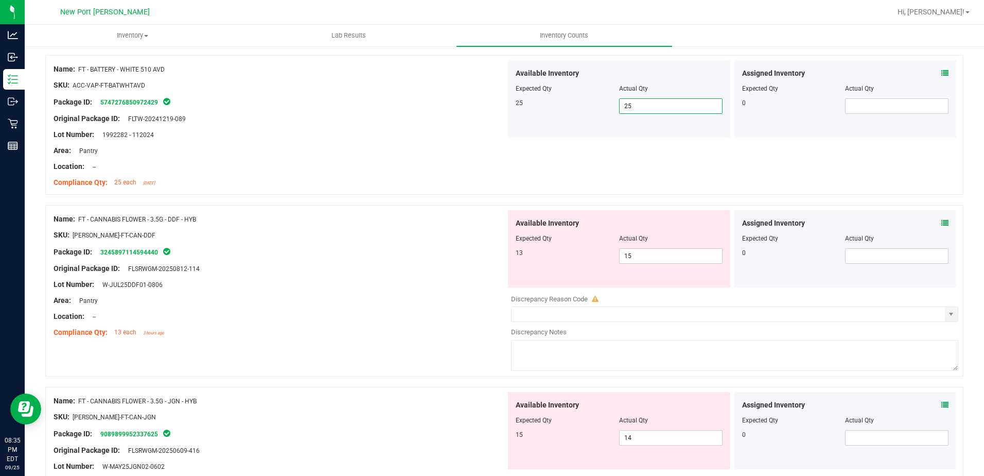
click at [941, 223] on icon at bounding box center [944, 222] width 7 height 7
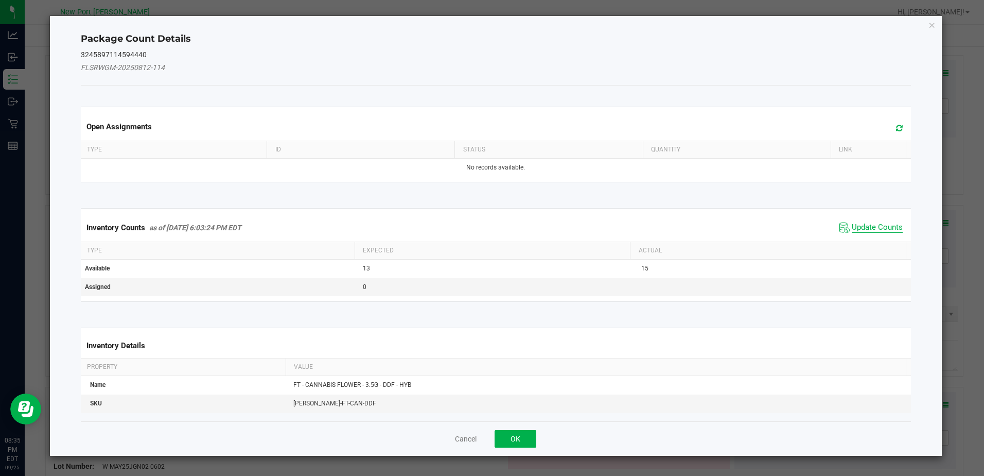
click at [878, 225] on span "Update Counts" at bounding box center [877, 227] width 51 height 10
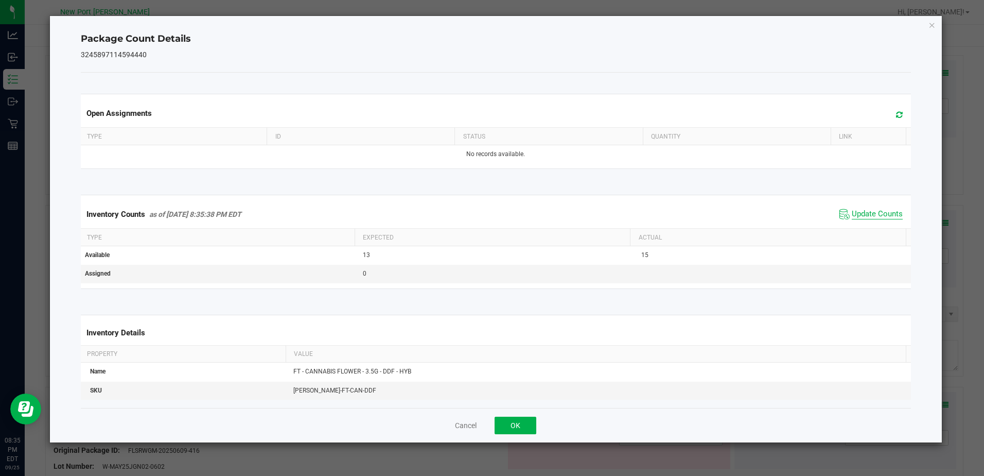
click at [879, 214] on span "Update Counts" at bounding box center [877, 214] width 51 height 10
click at [931, 26] on icon "Close" at bounding box center [932, 25] width 7 height 12
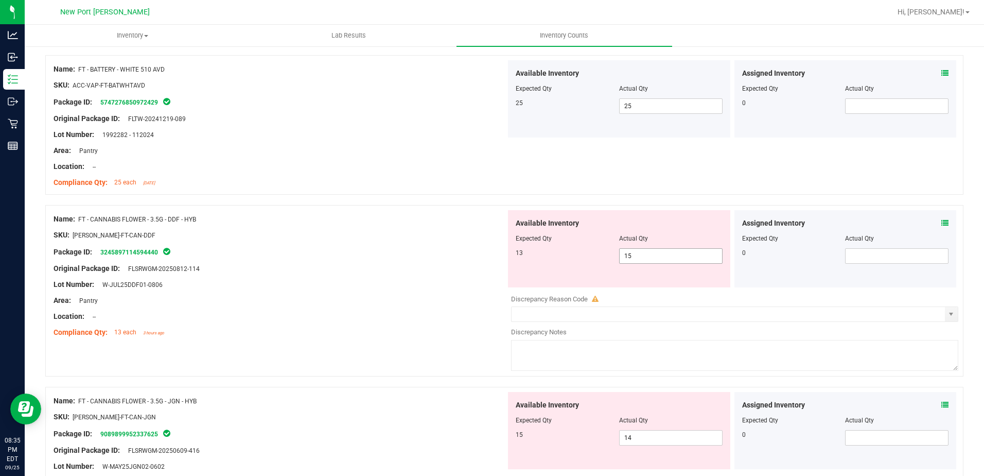
click at [635, 258] on input "15" at bounding box center [671, 256] width 102 height 14
type input "13"
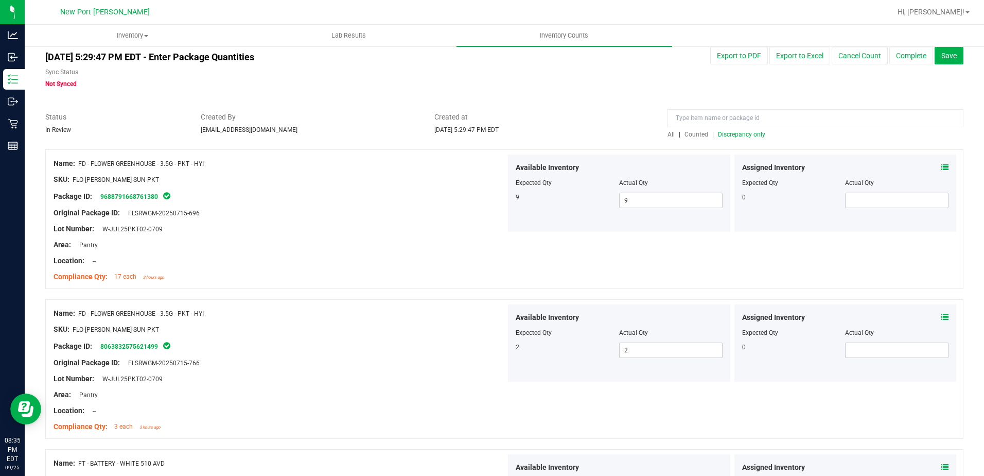
scroll to position [0, 0]
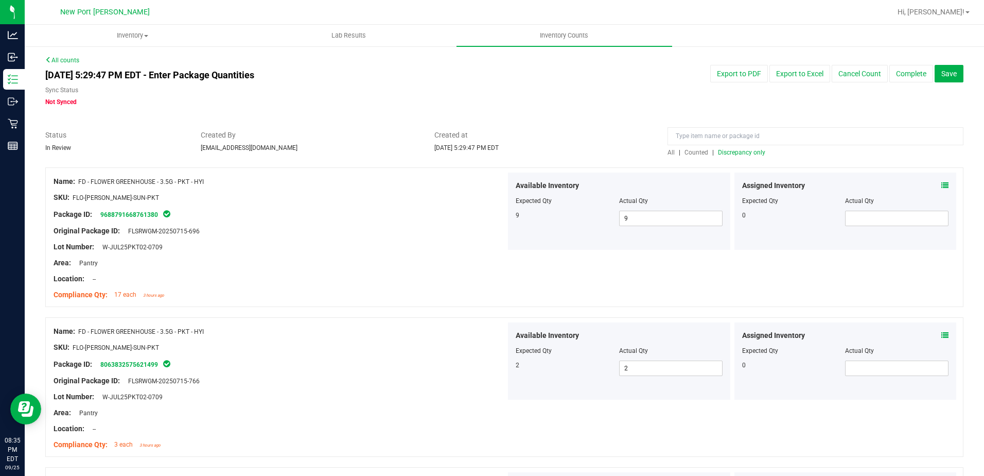
click at [732, 150] on span "Discrepancy only" at bounding box center [741, 152] width 47 height 7
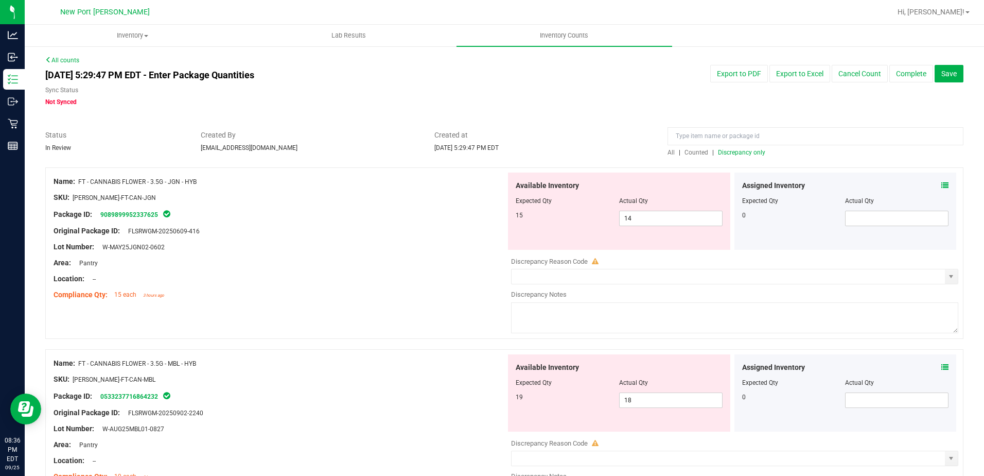
click at [941, 185] on icon at bounding box center [944, 185] width 7 height 7
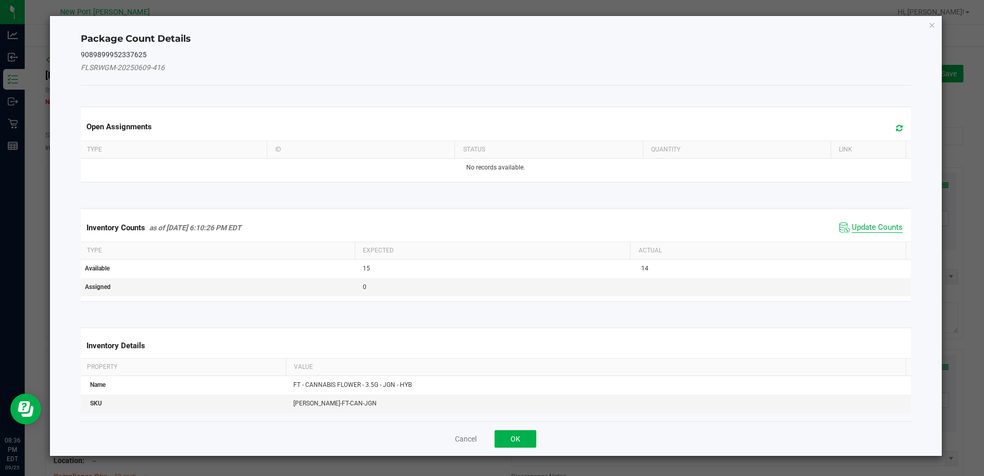
click at [869, 230] on span "Update Counts" at bounding box center [877, 227] width 51 height 10
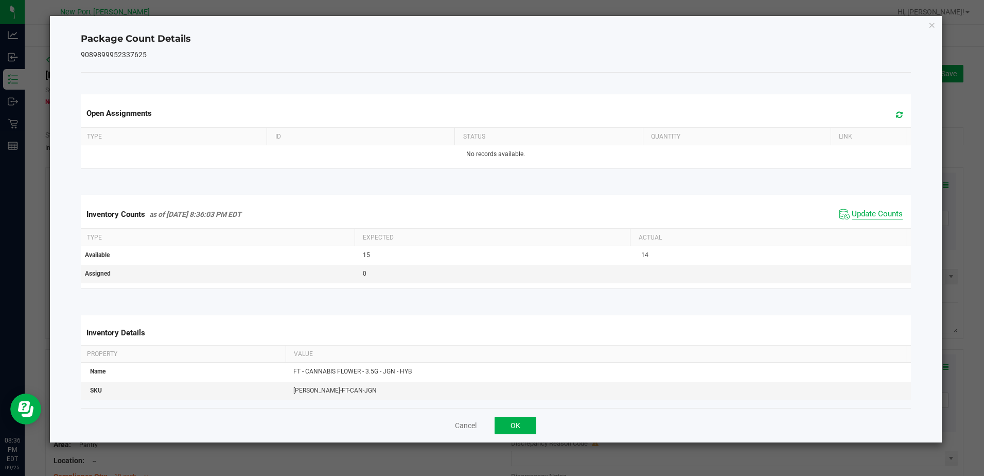
click at [868, 214] on span "Update Counts" at bounding box center [877, 214] width 51 height 10
click at [931, 25] on icon "Close" at bounding box center [932, 25] width 7 height 12
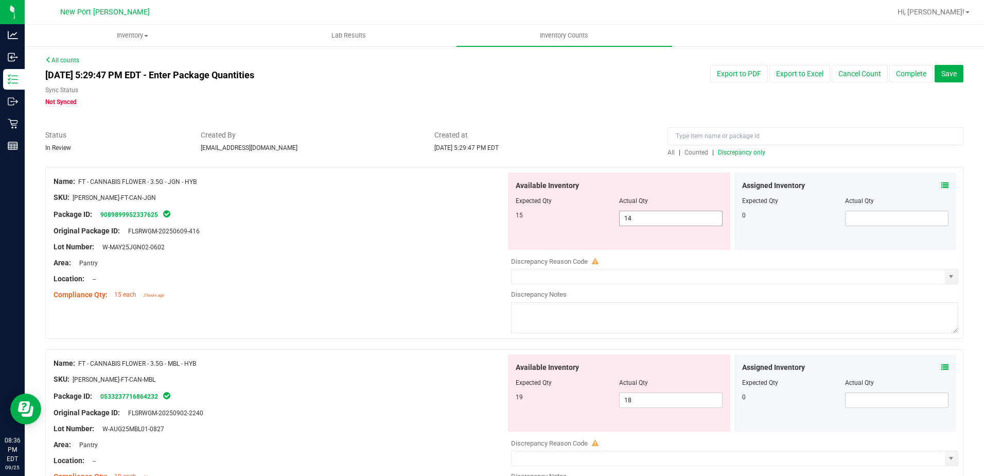
click at [640, 215] on input "14" at bounding box center [671, 218] width 102 height 14
type input "15"
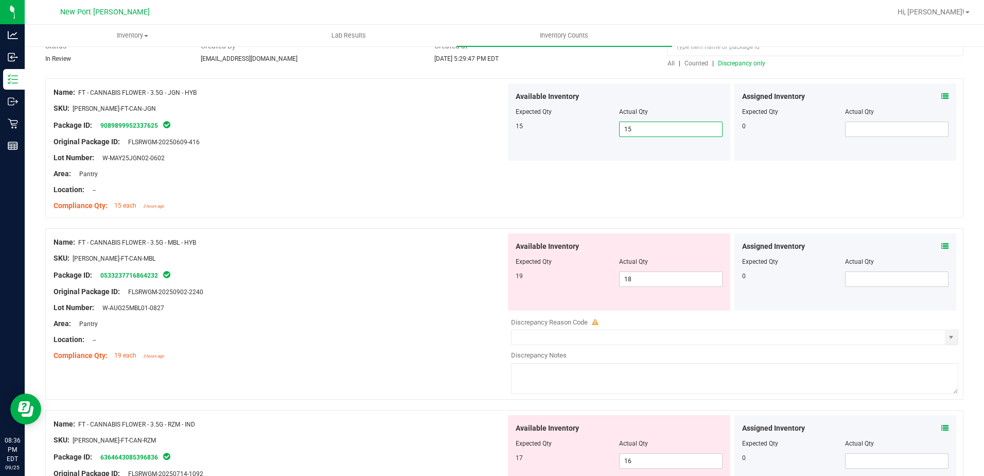
scroll to position [103, 0]
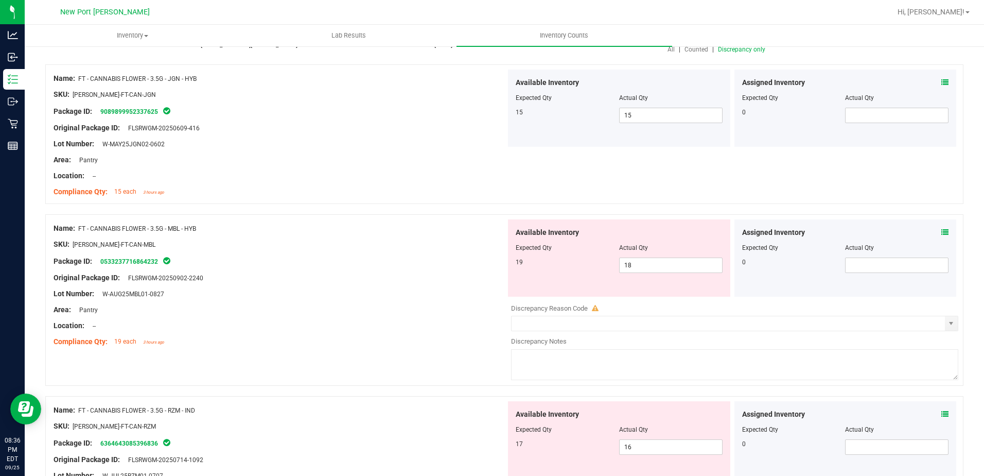
click at [941, 232] on icon at bounding box center [944, 232] width 7 height 7
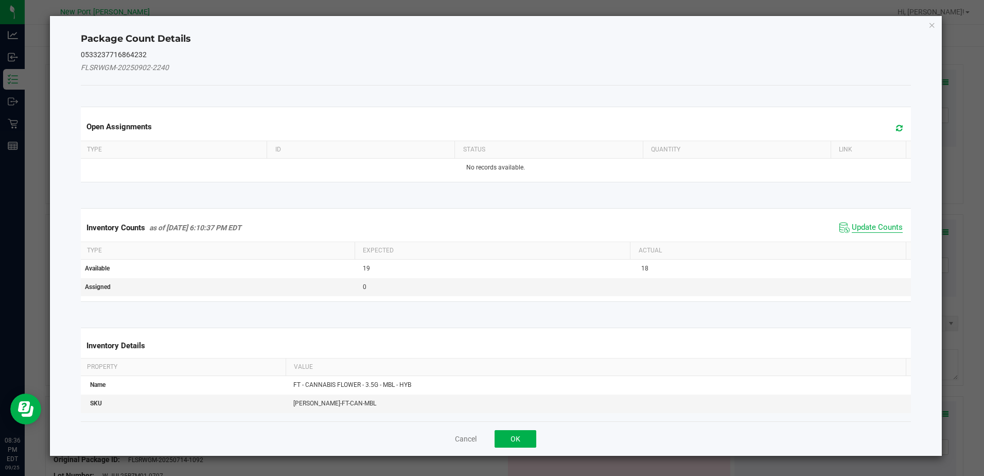
click at [872, 229] on span "Update Counts" at bounding box center [877, 227] width 51 height 10
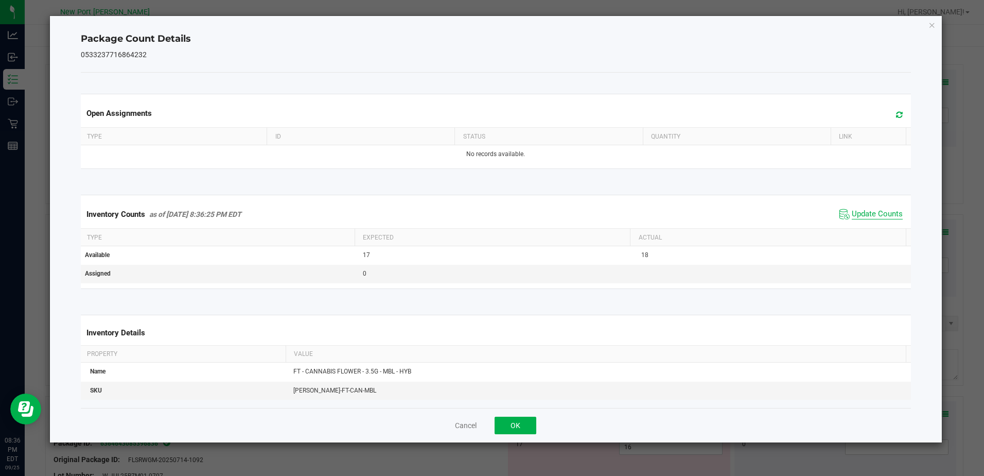
click at [881, 212] on span "Update Counts" at bounding box center [877, 214] width 51 height 10
click at [932, 25] on icon "Close" at bounding box center [932, 25] width 7 height 12
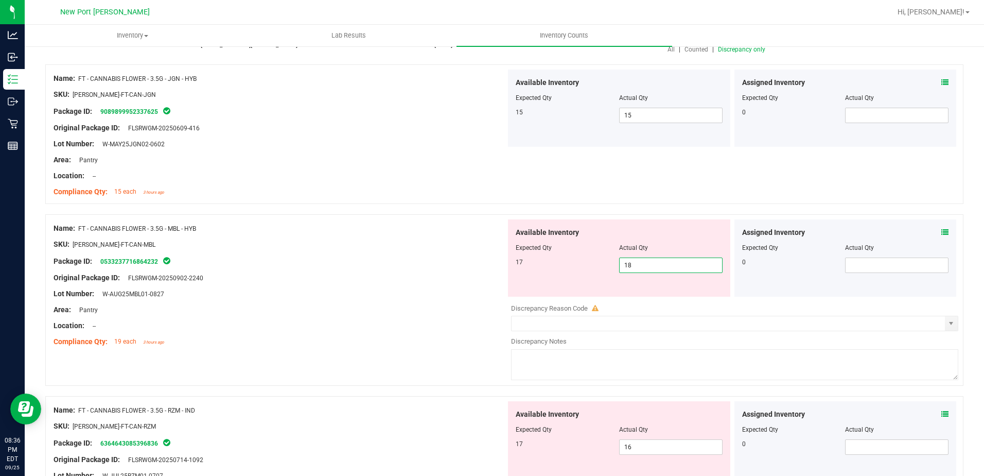
click at [646, 262] on span "18 18" at bounding box center [670, 264] width 103 height 15
click at [646, 262] on input "18" at bounding box center [671, 265] width 102 height 14
type input "17"
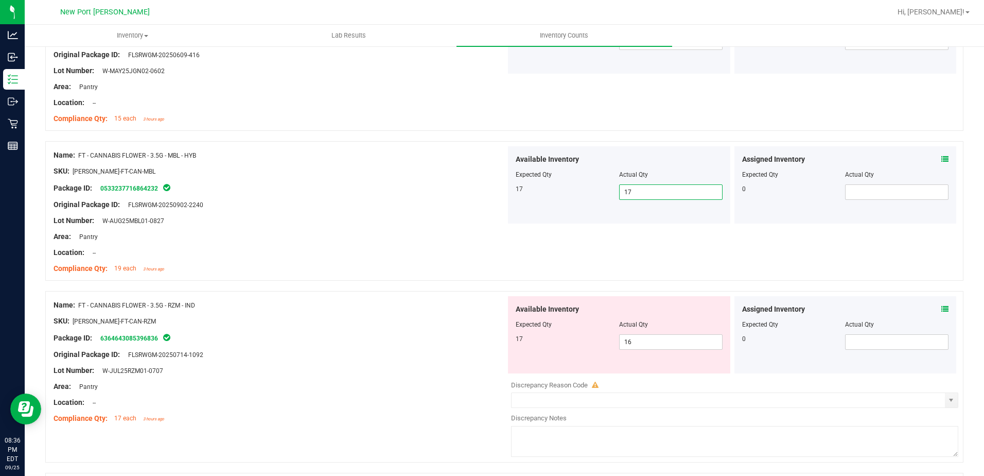
scroll to position [206, 0]
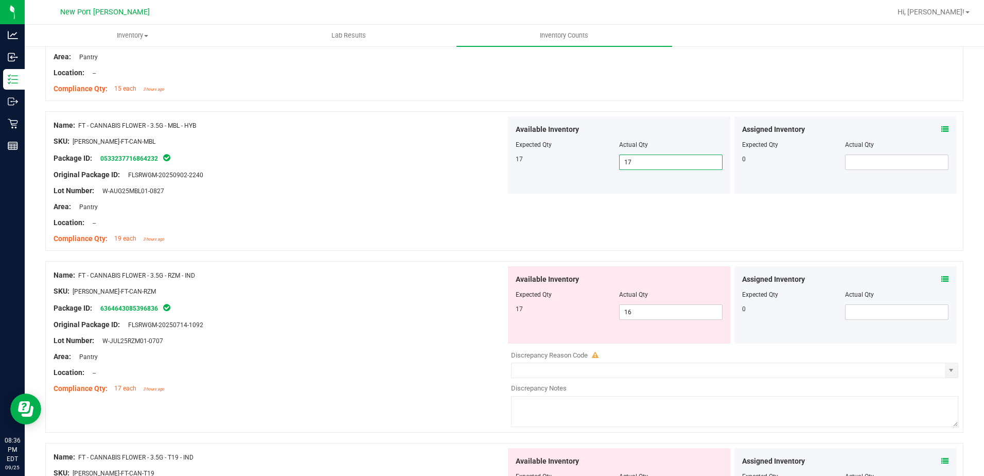
click at [941, 281] on icon at bounding box center [944, 278] width 7 height 7
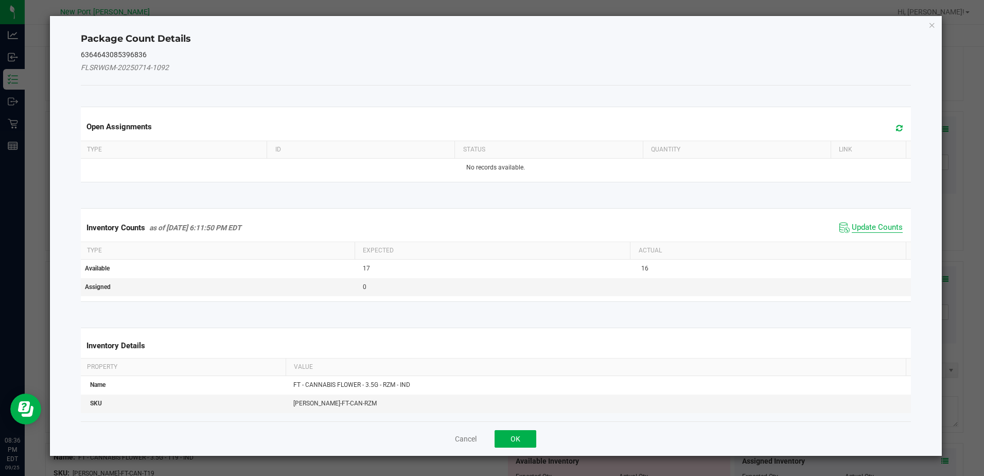
click at [863, 228] on span "Update Counts" at bounding box center [877, 227] width 51 height 10
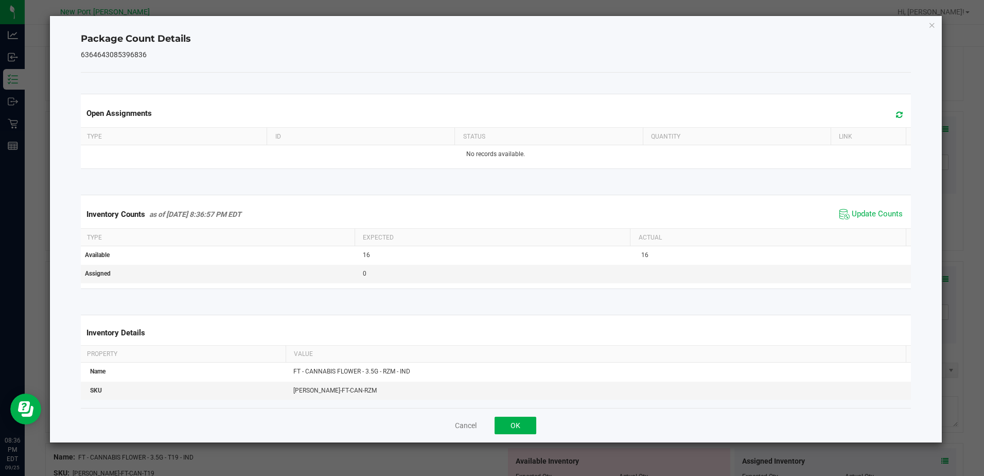
click at [936, 27] on div "Package Count Details 6364643085396836 Open Assignments Type ID Status Quantity…" at bounding box center [496, 229] width 892 height 426
click at [930, 25] on icon "Close" at bounding box center [932, 25] width 7 height 12
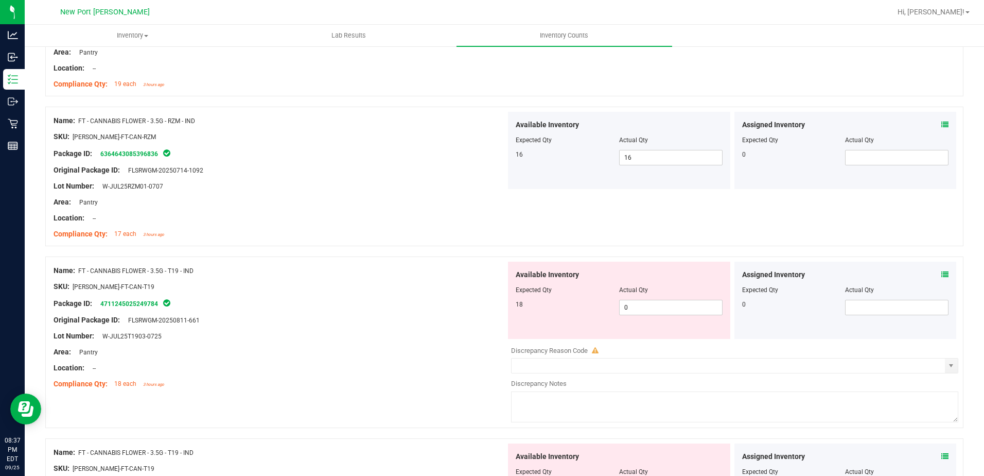
scroll to position [412, 0]
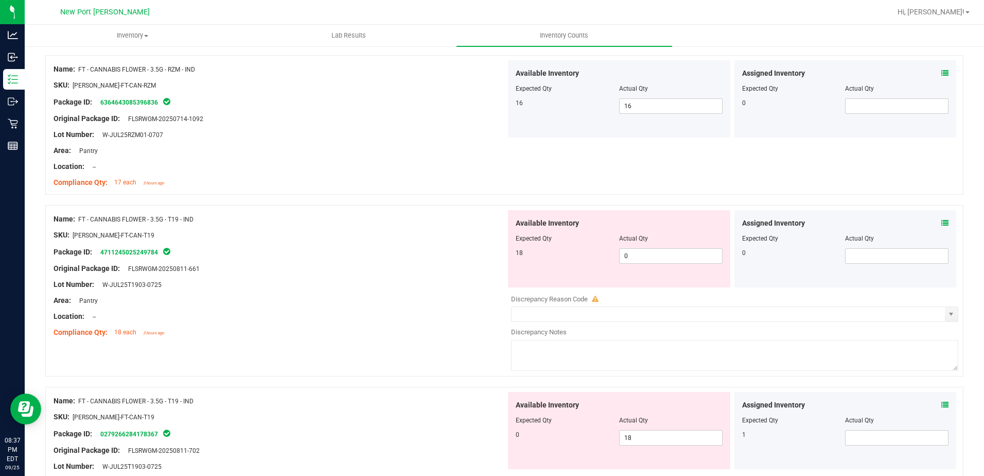
click at [941, 405] on icon at bounding box center [944, 404] width 7 height 7
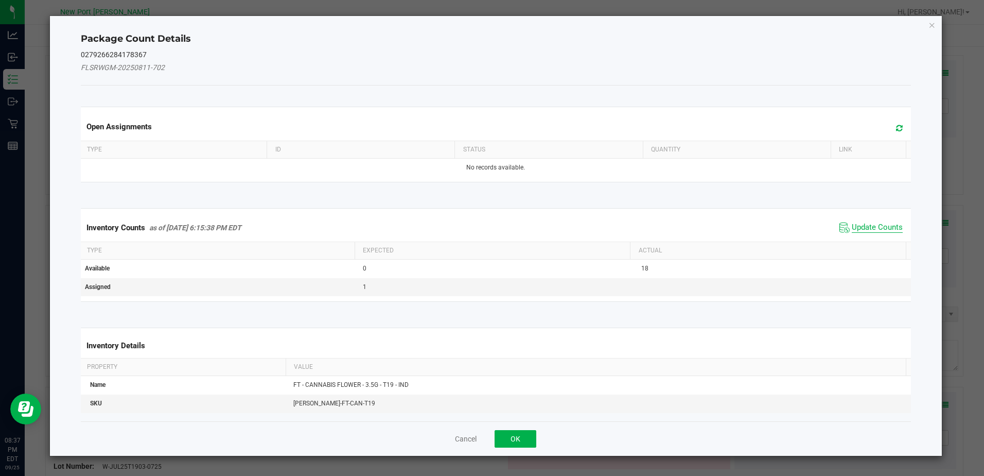
click at [865, 225] on span "Update Counts" at bounding box center [877, 227] width 51 height 10
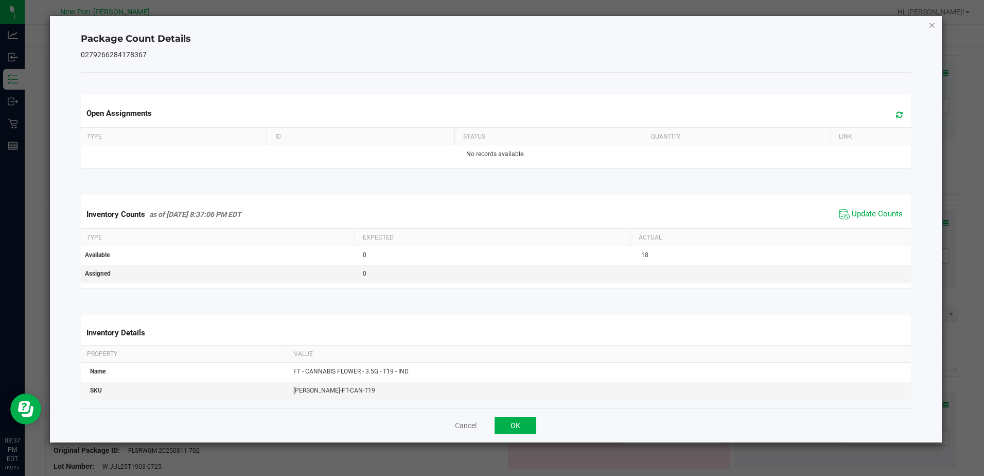
click at [935, 21] on icon "Close" at bounding box center [932, 25] width 7 height 12
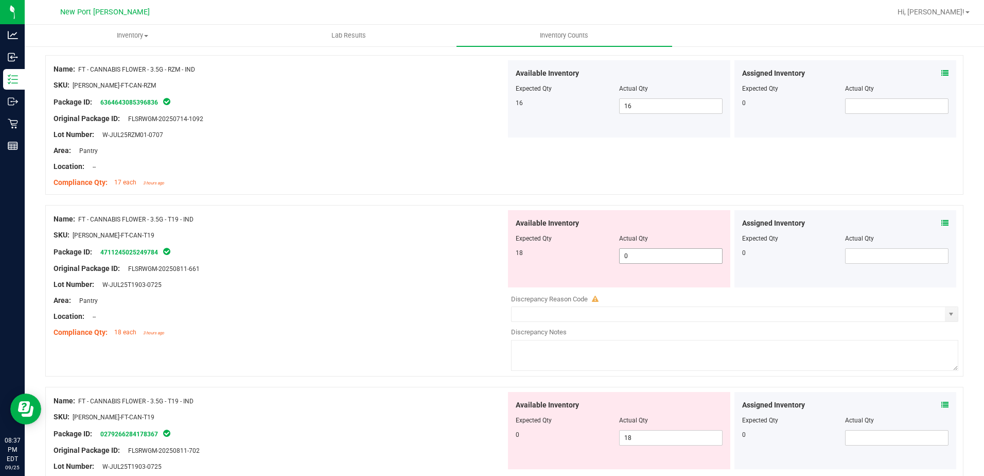
click at [625, 257] on span "0 0" at bounding box center [670, 255] width 103 height 15
click at [625, 257] on input "0" at bounding box center [671, 256] width 102 height 14
type input "18"
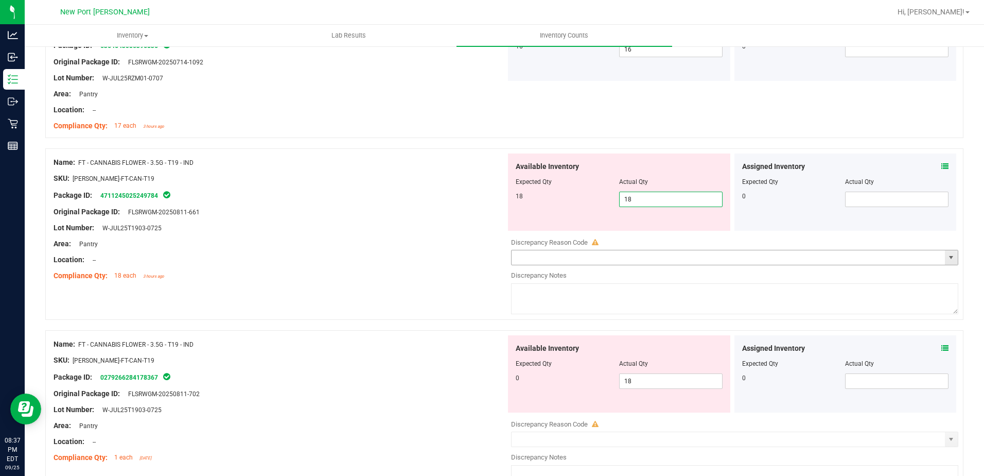
scroll to position [515, 0]
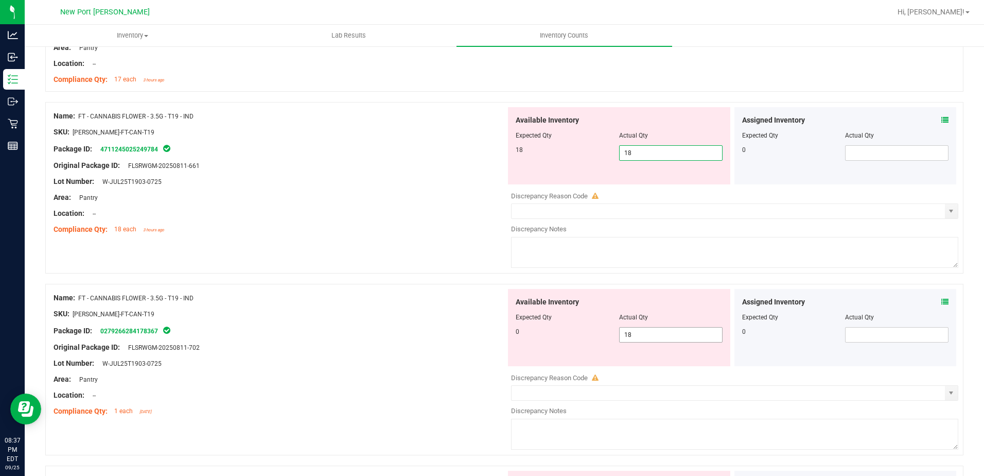
type input "18"
click at [648, 333] on div "Available Inventory Expected Qty Actual Qty 0 18 18" at bounding box center [619, 327] width 222 height 77
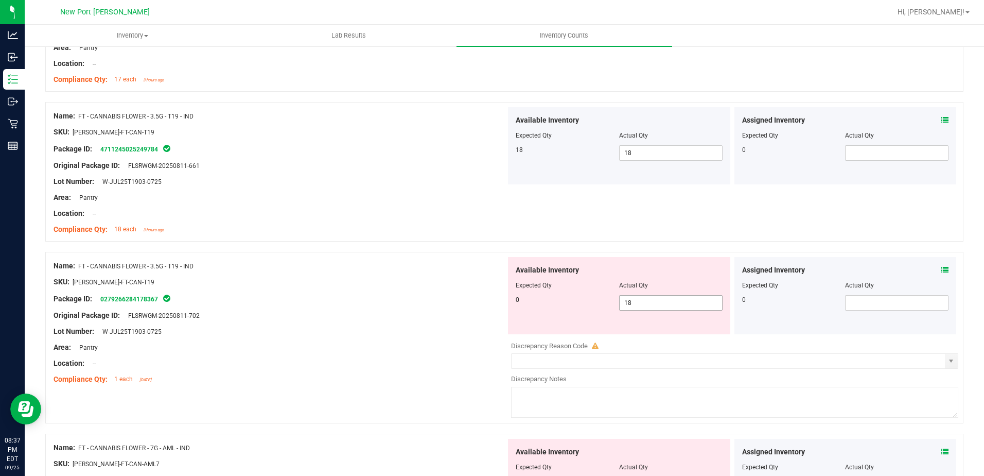
click at [648, 333] on div "Available Inventory Expected Qty Actual Qty 0 18 18" at bounding box center [619, 295] width 222 height 77
click at [638, 299] on span "18 18" at bounding box center [670, 302] width 103 height 15
click at [638, 299] on input "18" at bounding box center [671, 302] width 102 height 14
type input "0"
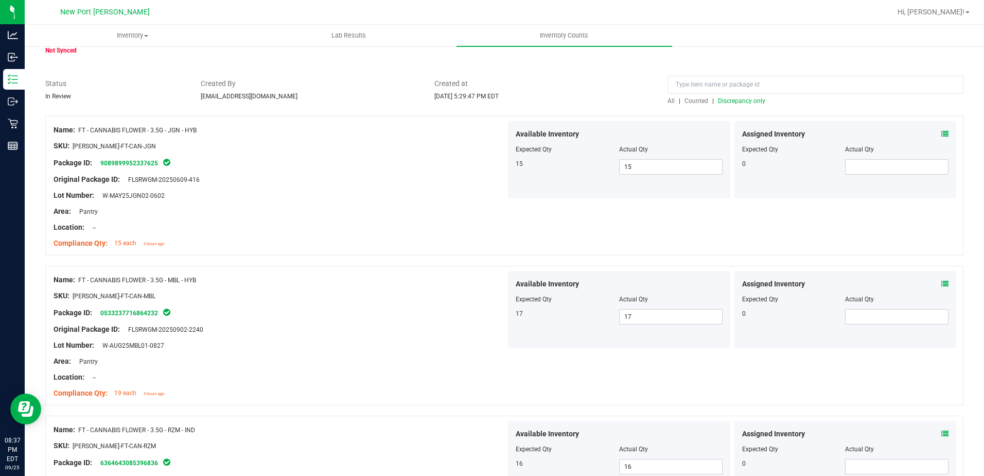
scroll to position [0, 0]
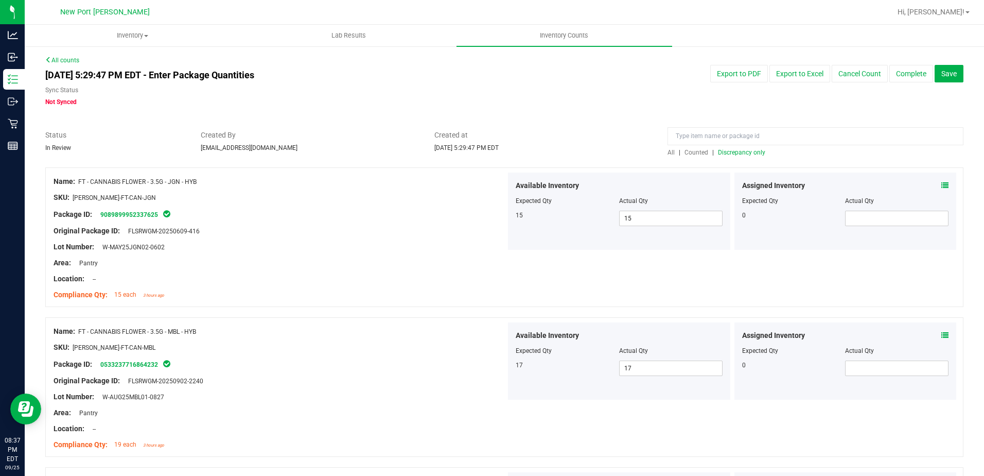
click at [724, 154] on span "Discrepancy only" at bounding box center [741, 152] width 47 height 7
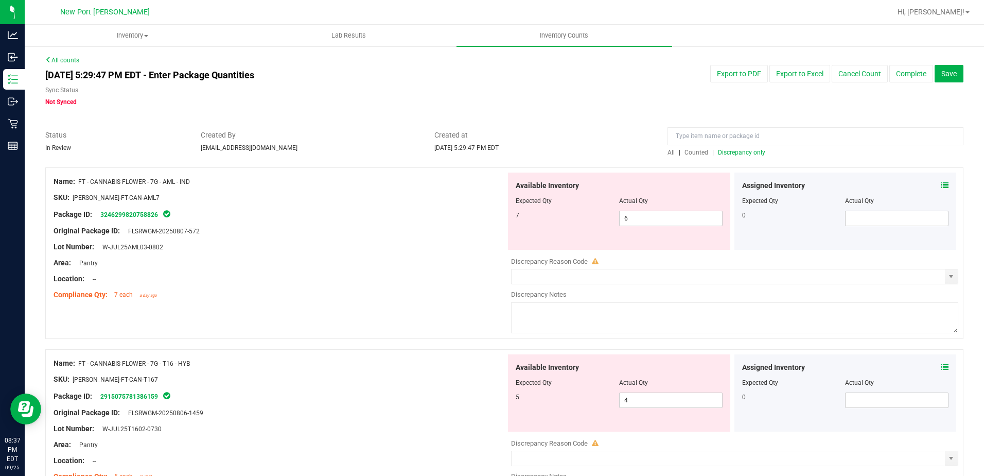
click at [941, 186] on icon at bounding box center [944, 185] width 7 height 7
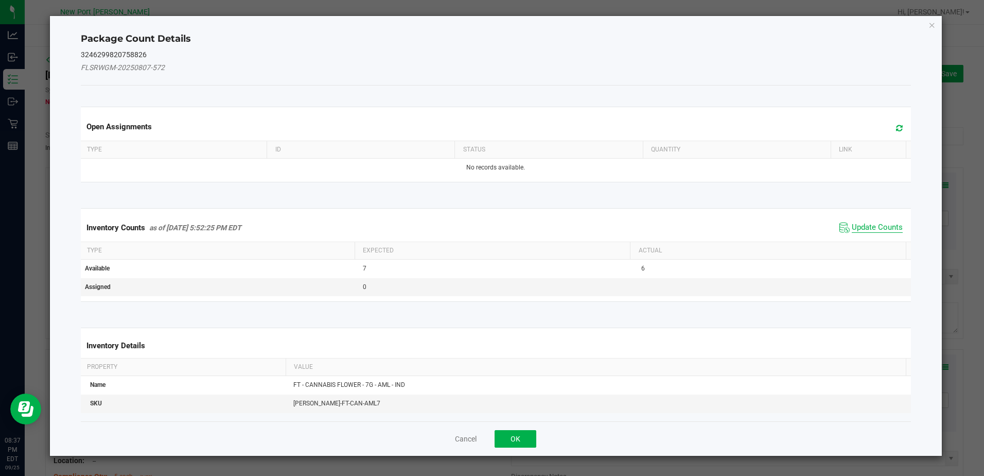
click at [878, 223] on span "Update Counts" at bounding box center [877, 227] width 51 height 10
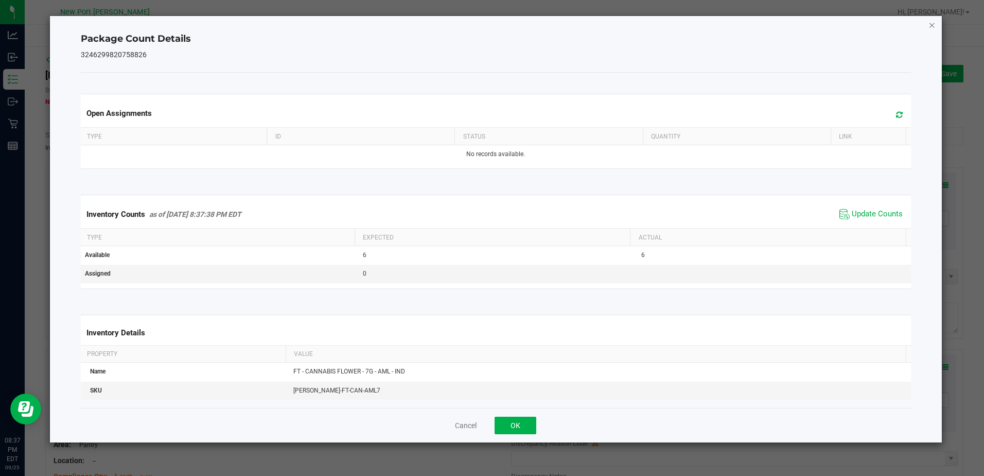
click at [930, 25] on icon "Close" at bounding box center [932, 25] width 7 height 12
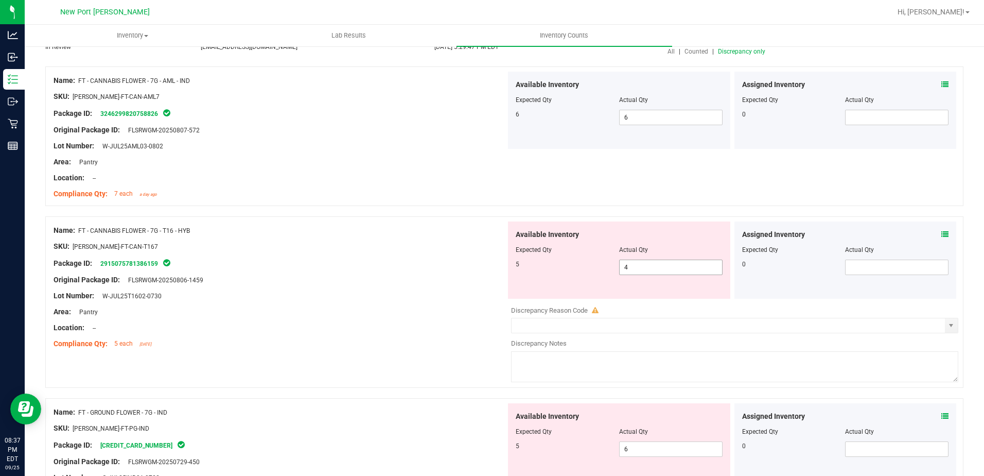
scroll to position [103, 0]
click at [941, 235] on icon at bounding box center [944, 232] width 7 height 7
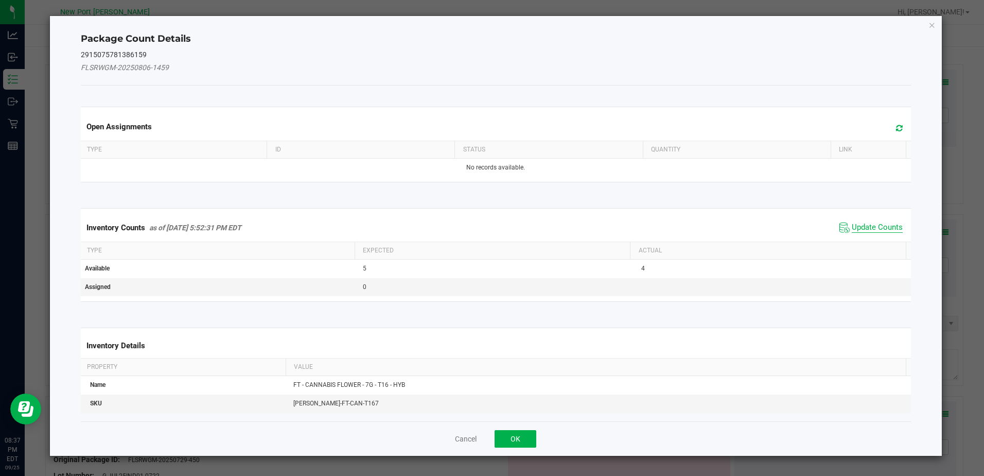
click at [884, 224] on span "Update Counts" at bounding box center [877, 227] width 51 height 10
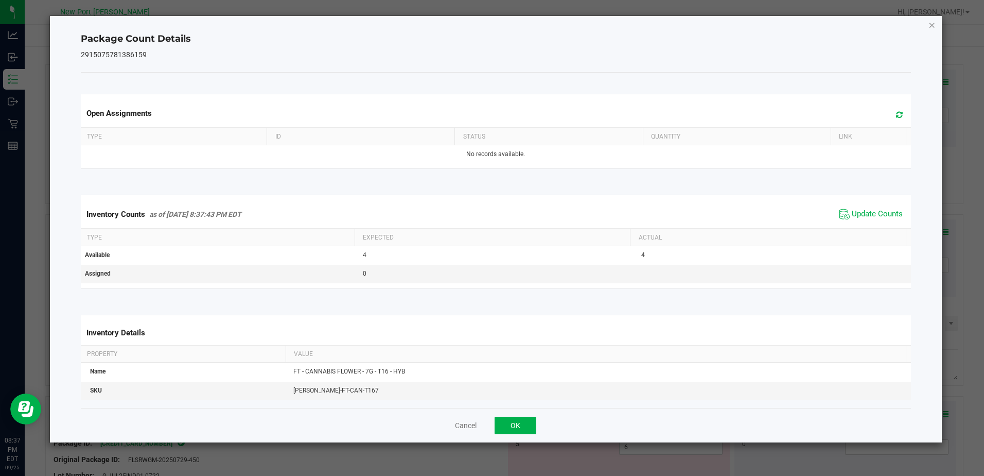
click at [931, 26] on icon "Close" at bounding box center [932, 25] width 7 height 12
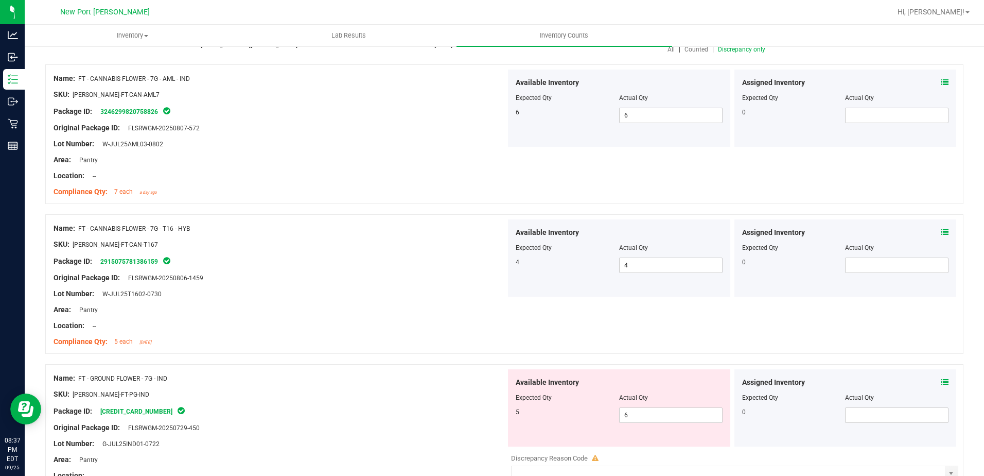
click at [941, 382] on icon at bounding box center [944, 381] width 7 height 7
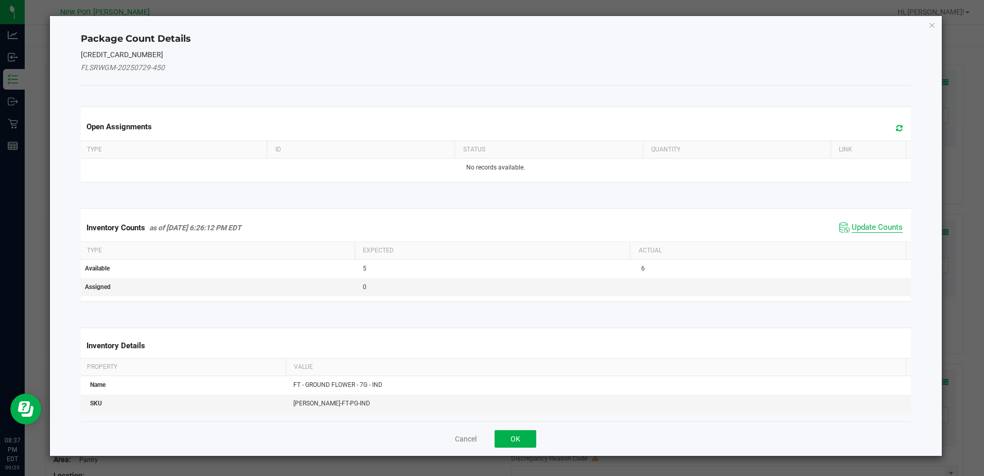
click at [875, 223] on span "Update Counts" at bounding box center [877, 227] width 51 height 10
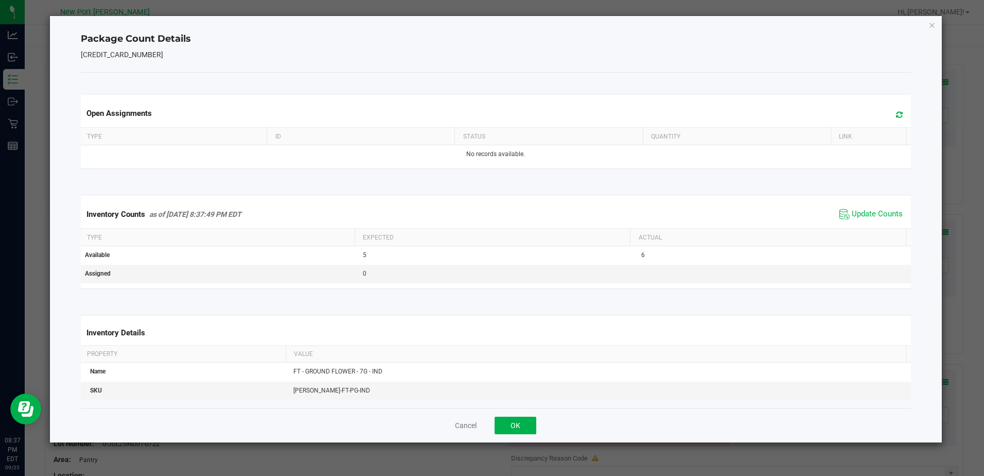
click at [872, 208] on span "Update Counts" at bounding box center [871, 213] width 68 height 15
click at [934, 24] on icon "Close" at bounding box center [932, 25] width 7 height 12
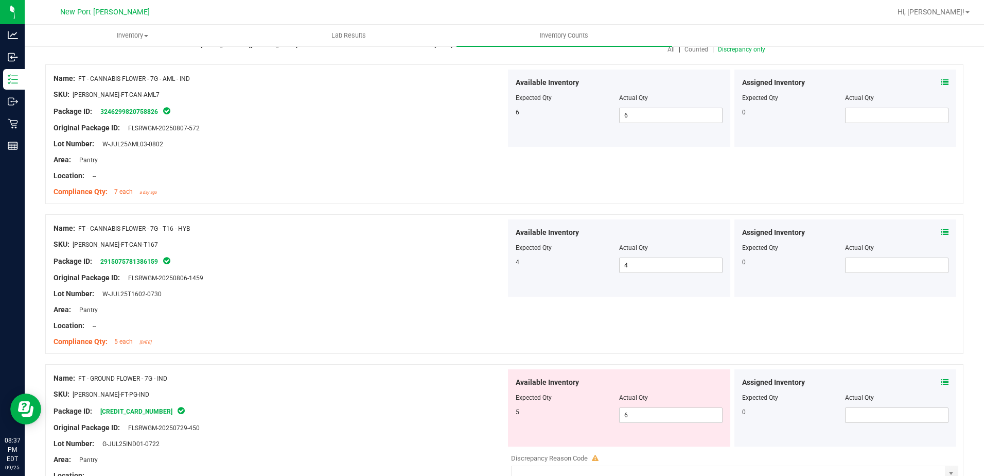
click at [744, 48] on span "Discrepancy only" at bounding box center [741, 49] width 47 height 7
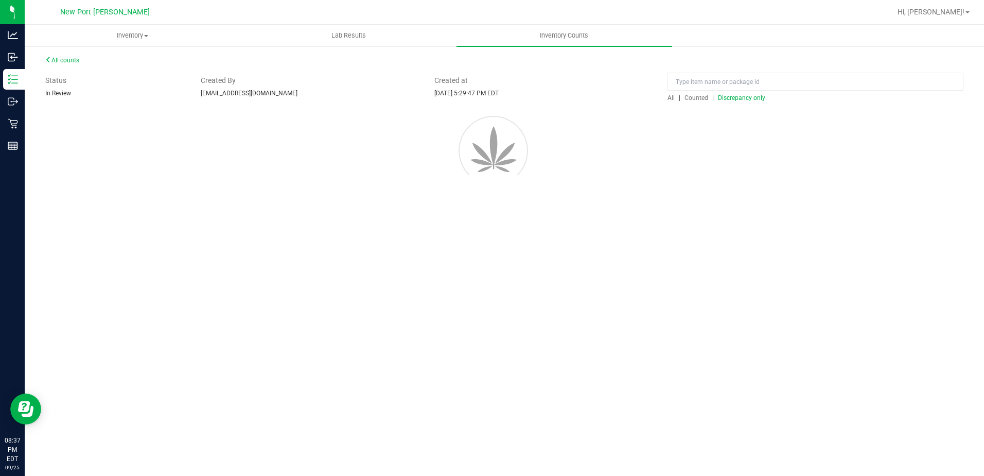
scroll to position [0, 0]
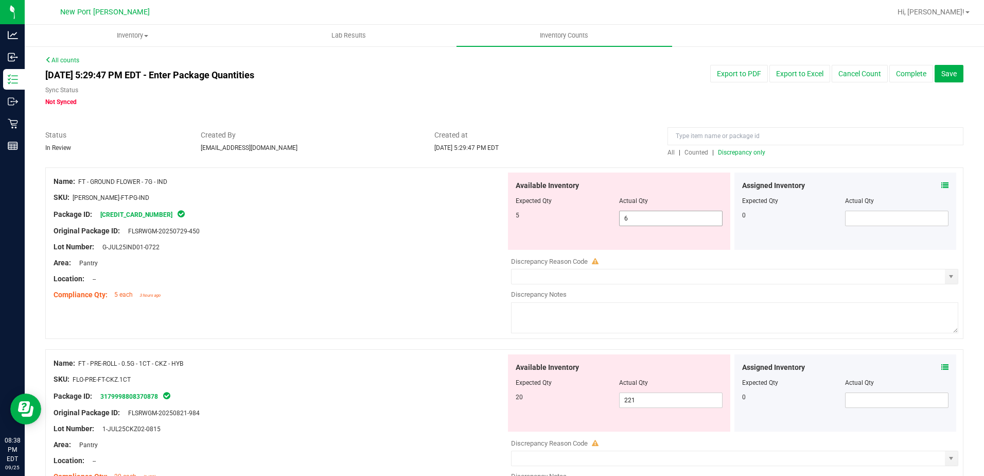
click at [633, 218] on input "6" at bounding box center [671, 218] width 102 height 14
type input "5"
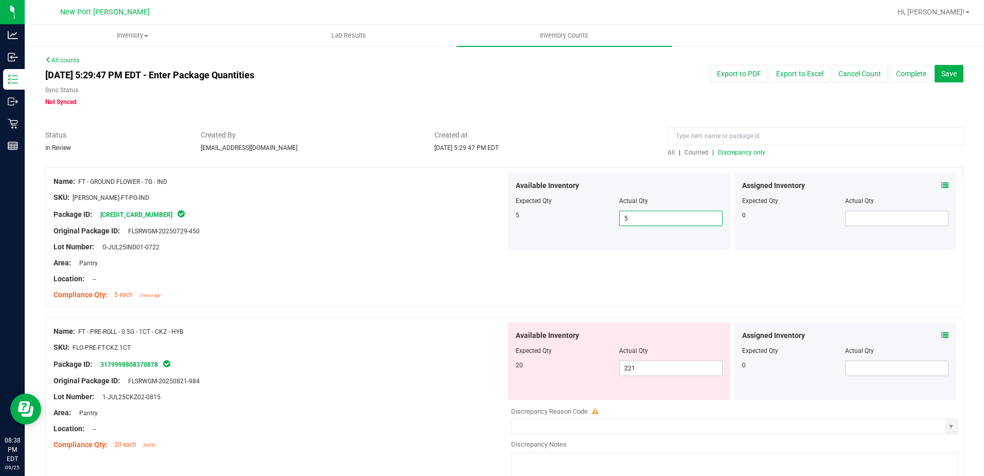
click at [941, 334] on icon at bounding box center [944, 334] width 7 height 7
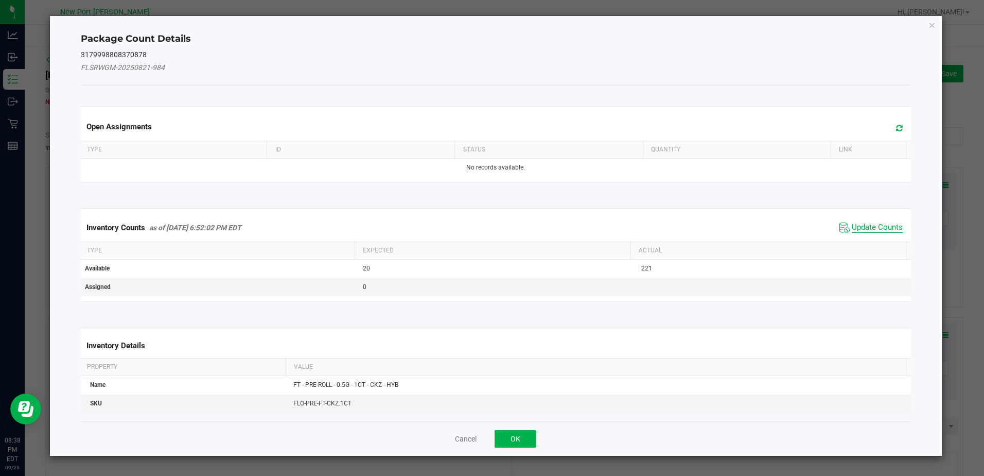
click at [876, 227] on span "Update Counts" at bounding box center [877, 227] width 51 height 10
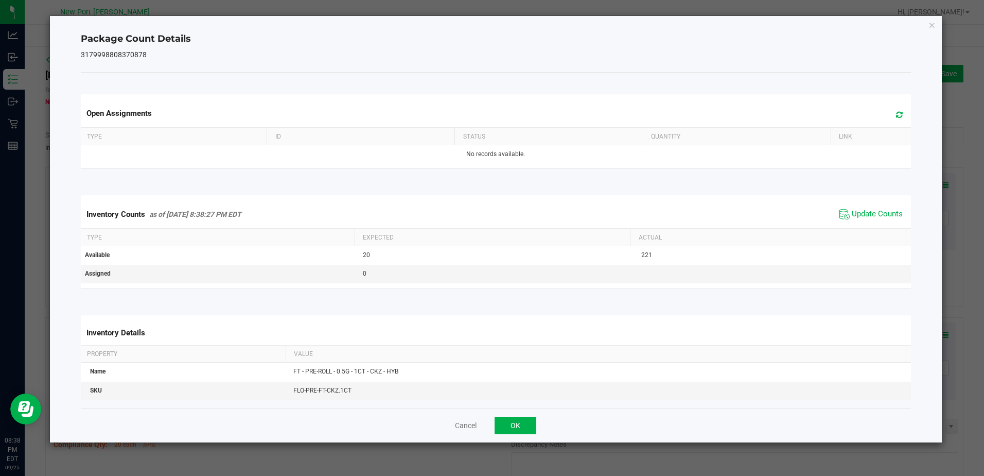
drag, startPoint x: 931, startPoint y: 24, endPoint x: 931, endPoint y: 29, distance: 5.7
click at [931, 24] on icon "Close" at bounding box center [932, 25] width 7 height 12
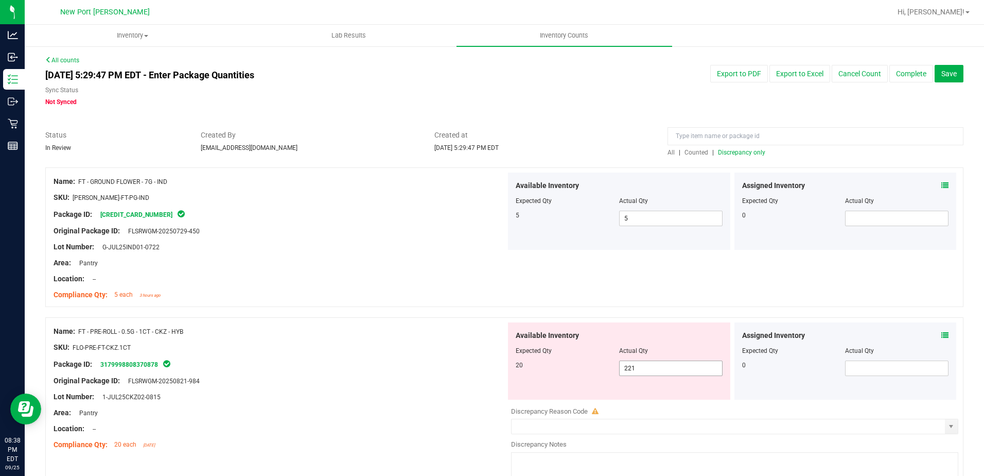
click at [643, 370] on span "221 221" at bounding box center [670, 367] width 103 height 15
click at [643, 370] on input "221" at bounding box center [671, 368] width 102 height 14
type input "20"
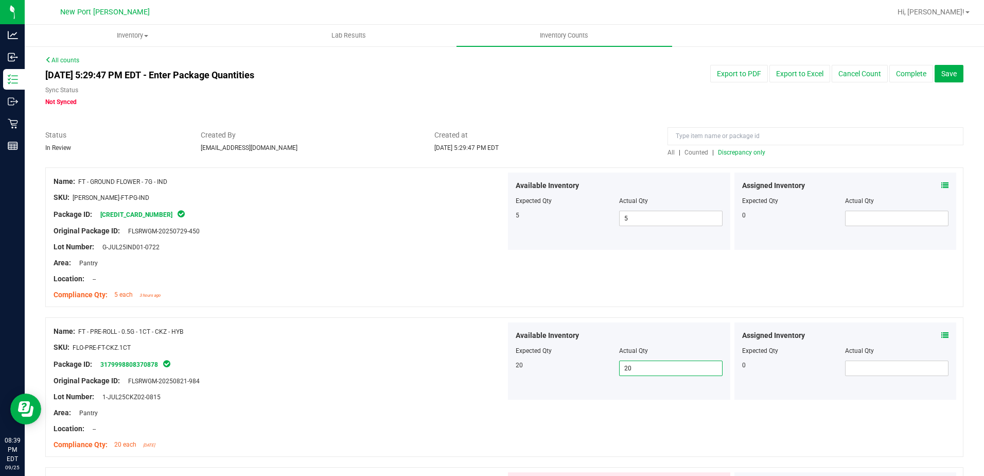
click at [732, 150] on span "Discrepancy only" at bounding box center [741, 152] width 47 height 7
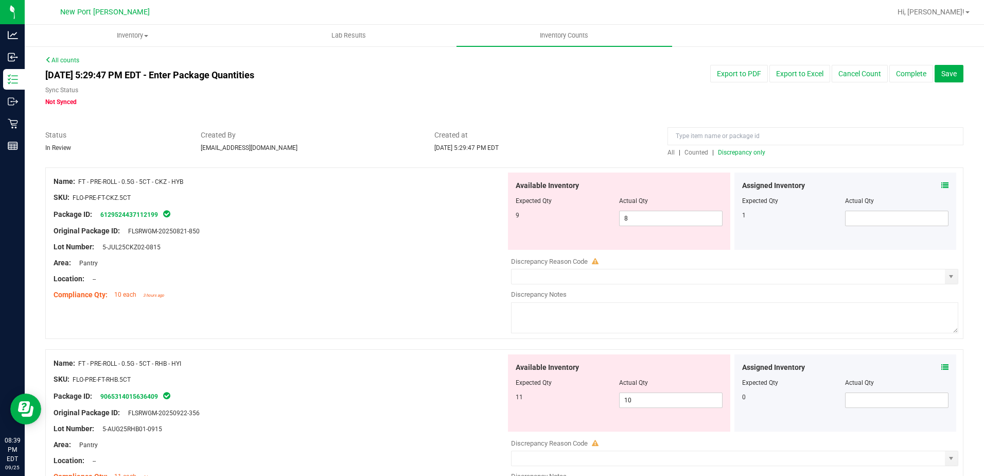
click at [941, 183] on icon at bounding box center [944, 185] width 7 height 7
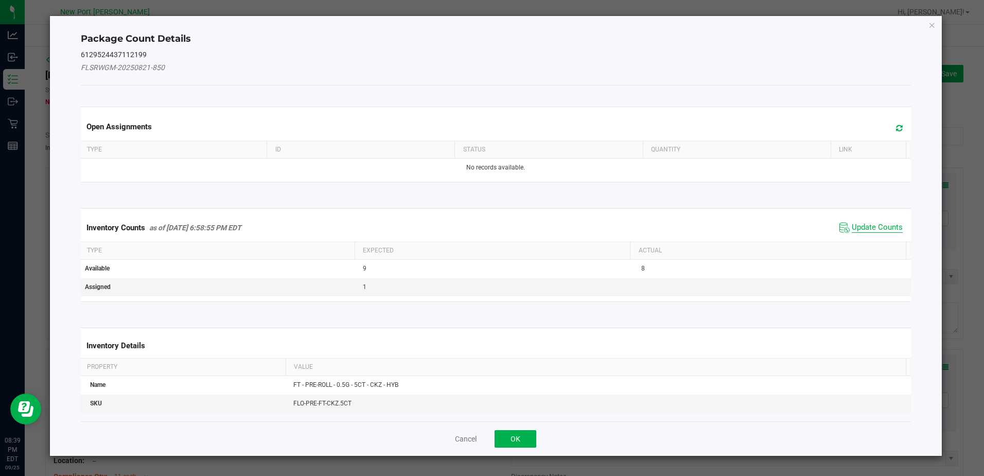
click at [864, 227] on span "Update Counts" at bounding box center [877, 227] width 51 height 10
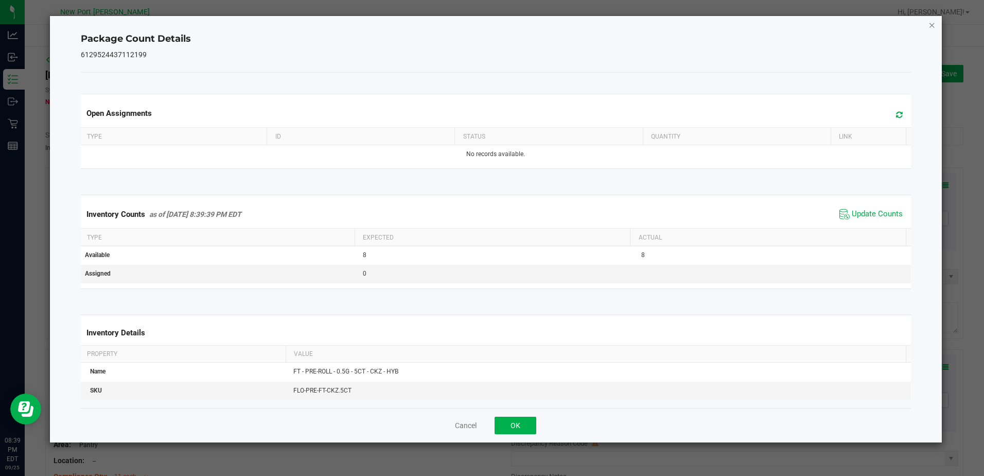
click at [933, 28] on icon "Close" at bounding box center [932, 25] width 7 height 12
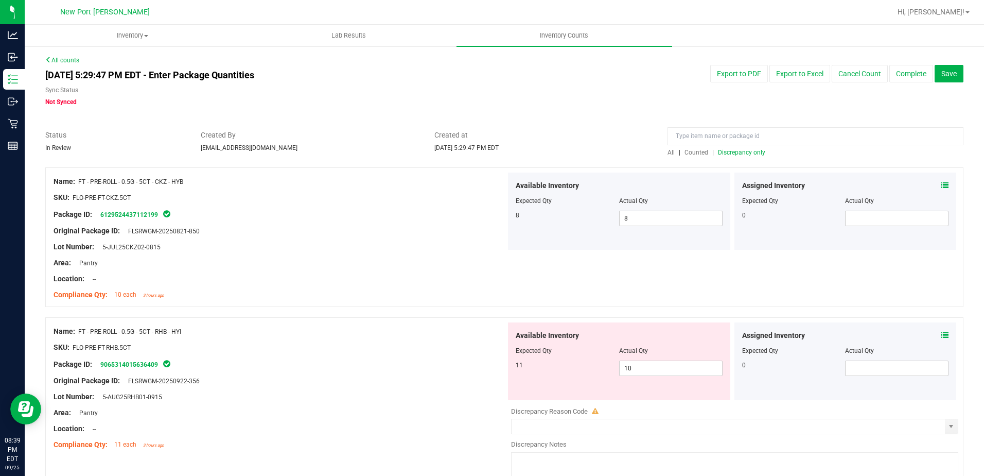
click at [941, 338] on icon at bounding box center [944, 334] width 7 height 7
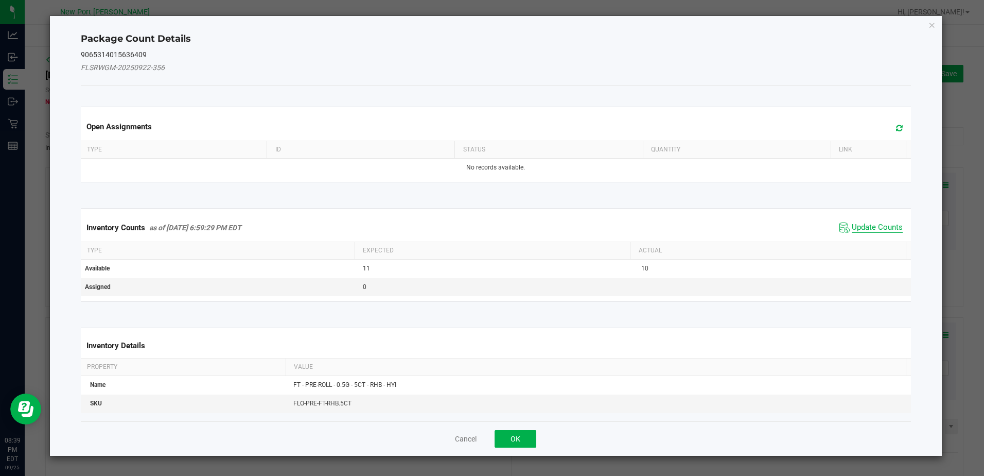
click at [875, 225] on span "Update Counts" at bounding box center [877, 227] width 51 height 10
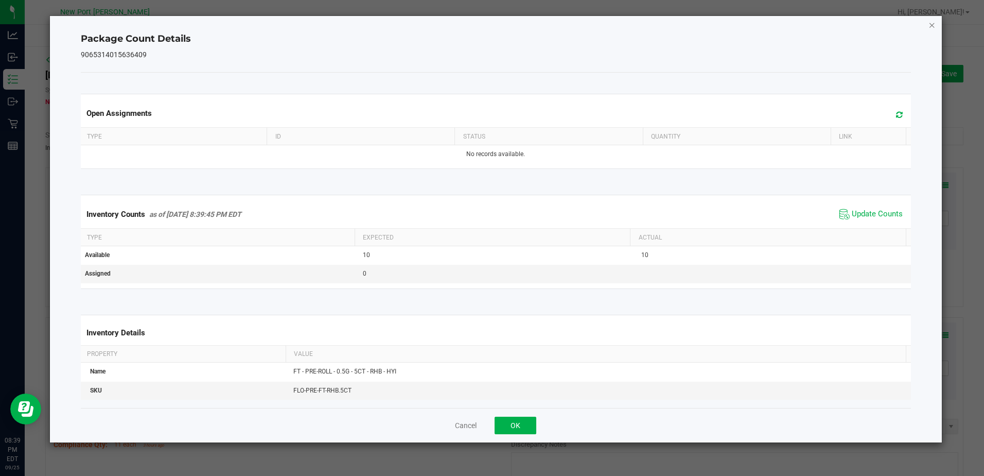
click at [932, 23] on icon "Close" at bounding box center [932, 25] width 7 height 12
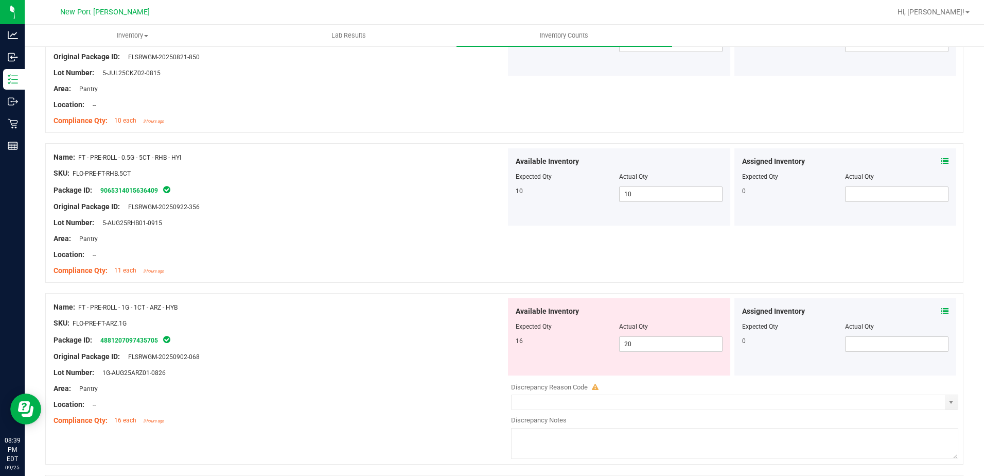
scroll to position [206, 0]
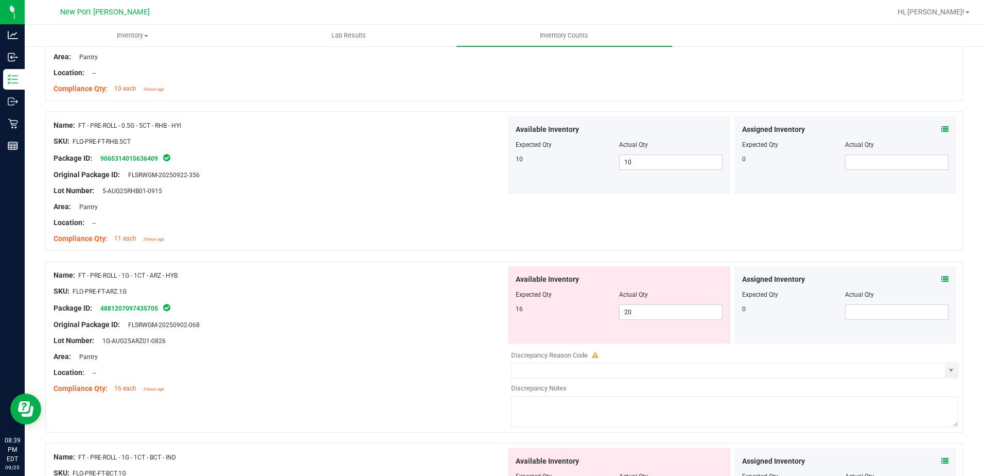
click at [941, 279] on icon at bounding box center [944, 278] width 7 height 7
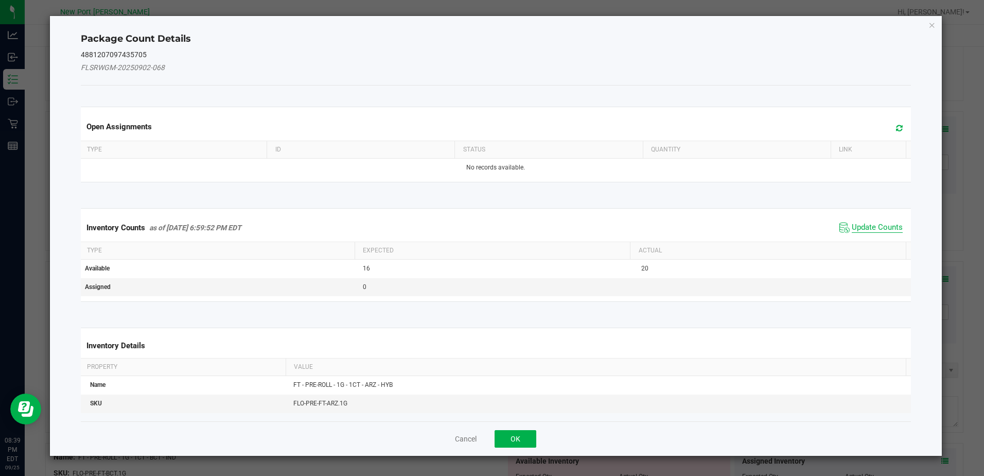
click at [874, 228] on span "Update Counts" at bounding box center [877, 227] width 51 height 10
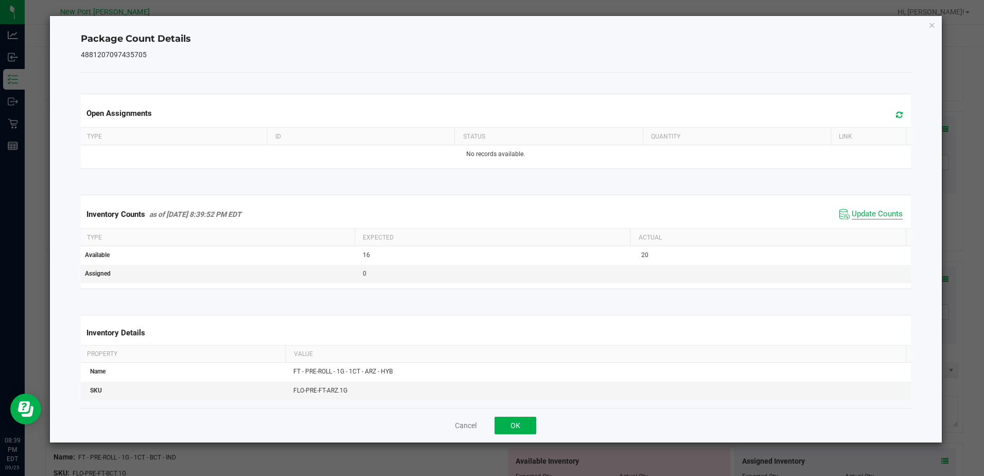
click at [868, 212] on span "Update Counts" at bounding box center [877, 214] width 51 height 10
click at [930, 27] on icon "Close" at bounding box center [932, 25] width 7 height 12
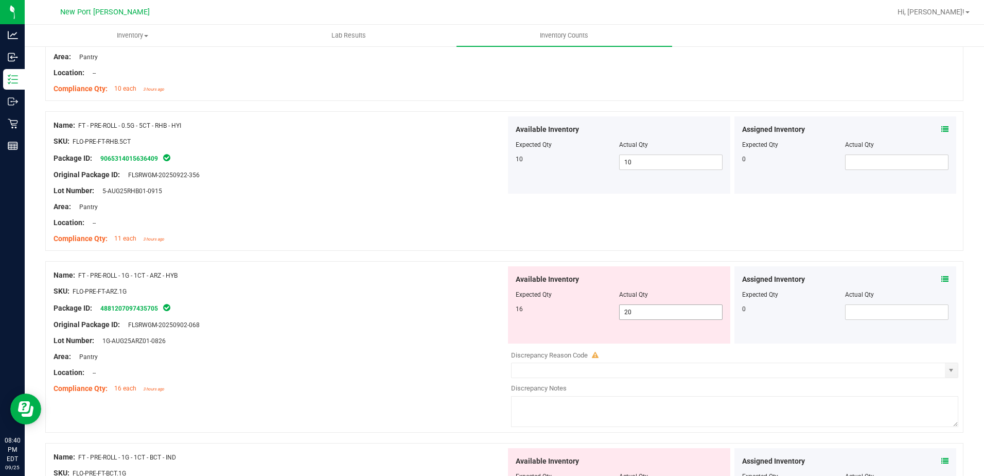
click at [638, 310] on input "20" at bounding box center [671, 312] width 102 height 14
type input "2"
type input "16"
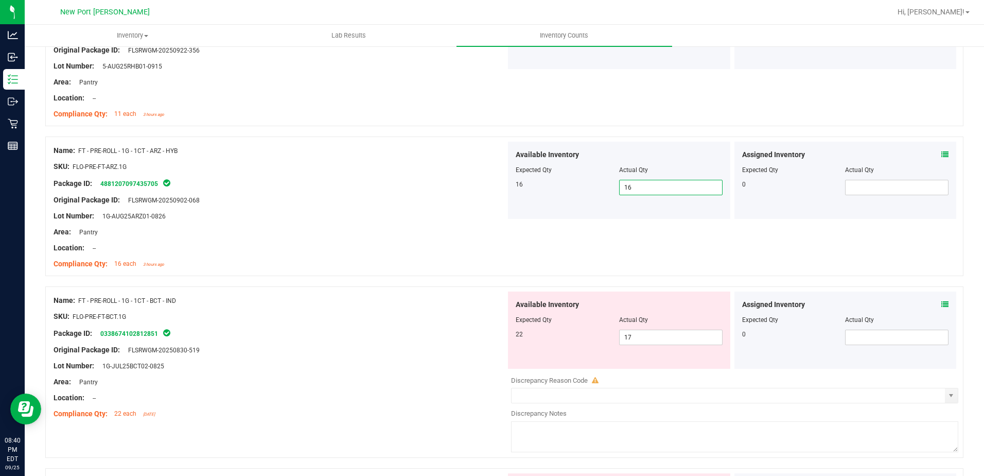
scroll to position [360, 0]
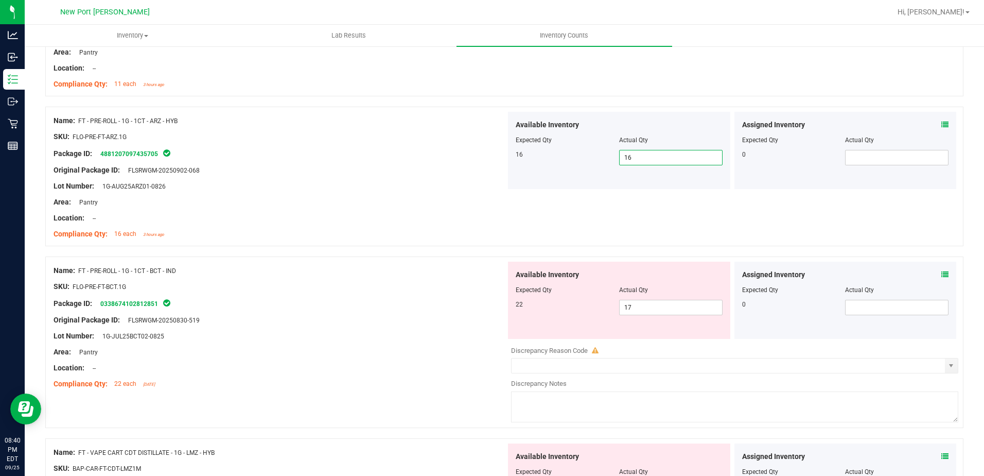
click at [941, 273] on icon at bounding box center [944, 274] width 7 height 7
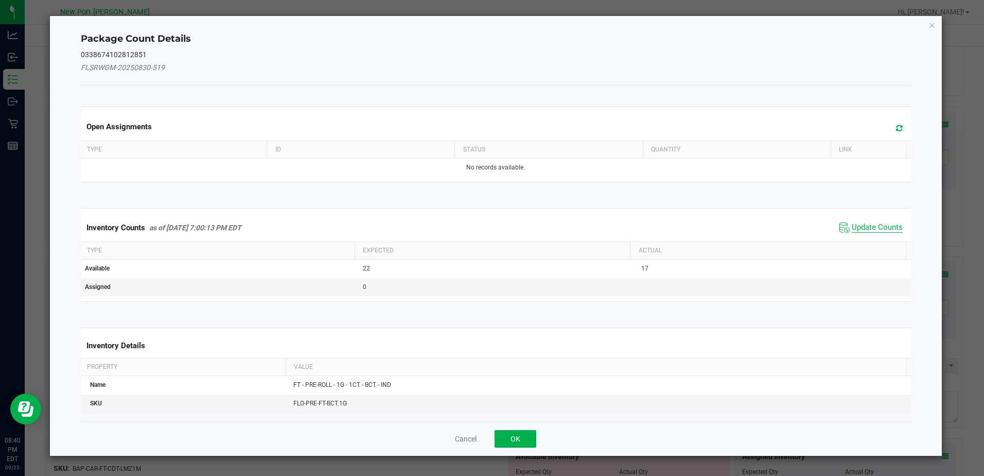
click at [875, 226] on span "Update Counts" at bounding box center [877, 227] width 51 height 10
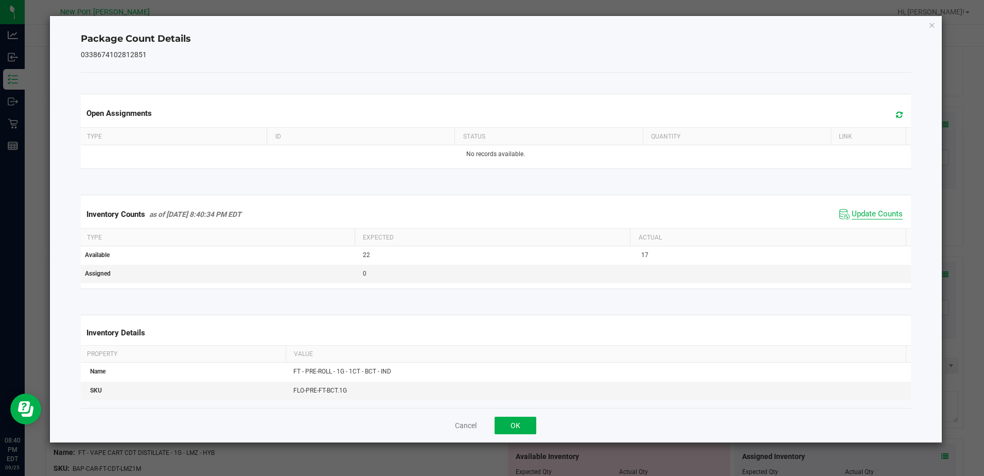
click at [877, 215] on span "Update Counts" at bounding box center [877, 214] width 51 height 10
click at [932, 23] on icon "Close" at bounding box center [932, 25] width 7 height 12
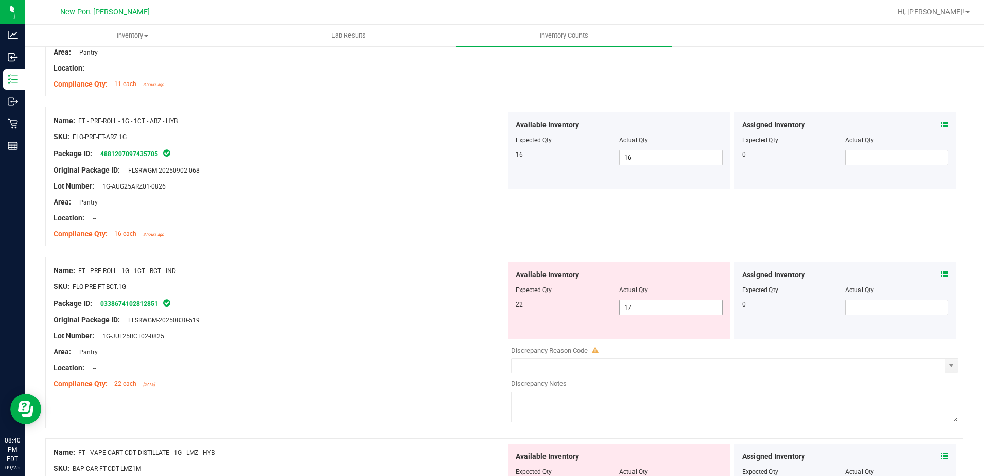
click at [633, 309] on span "17 17" at bounding box center [670, 307] width 103 height 15
click at [633, 309] on input "17" at bounding box center [671, 307] width 102 height 14
type input "22"
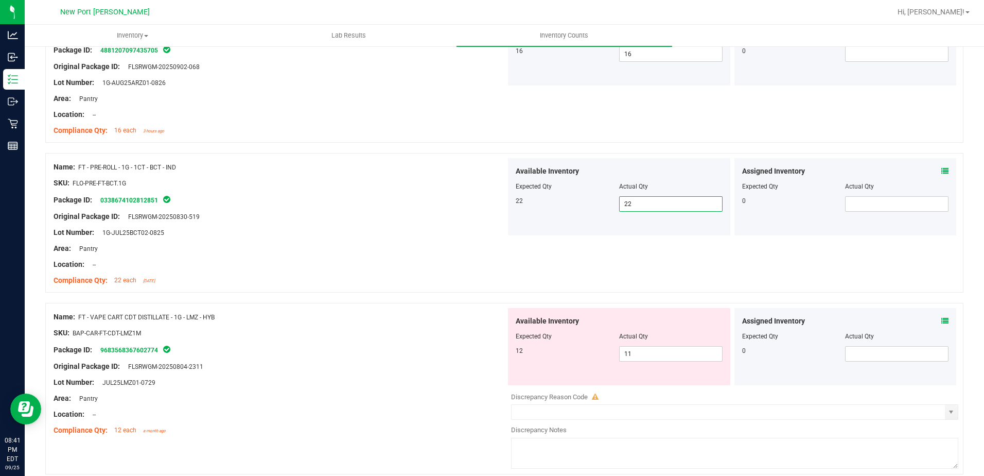
scroll to position [515, 0]
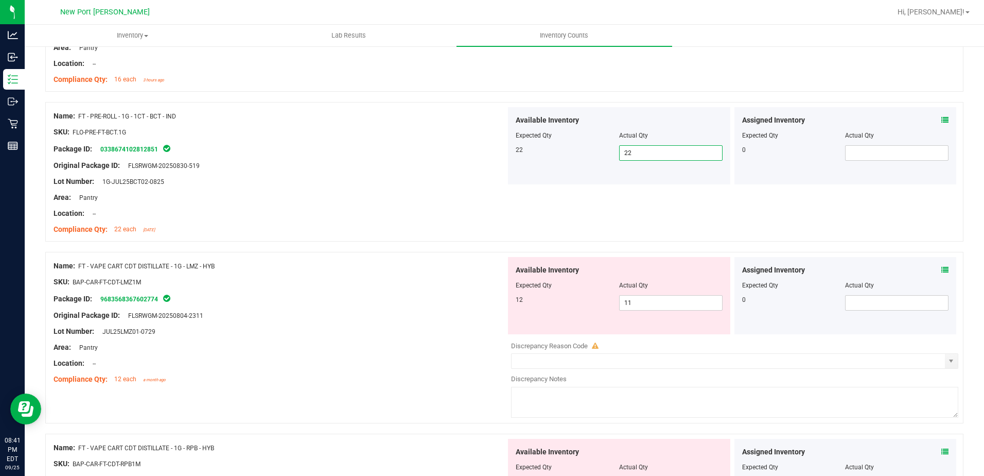
click at [941, 269] on icon at bounding box center [944, 269] width 7 height 7
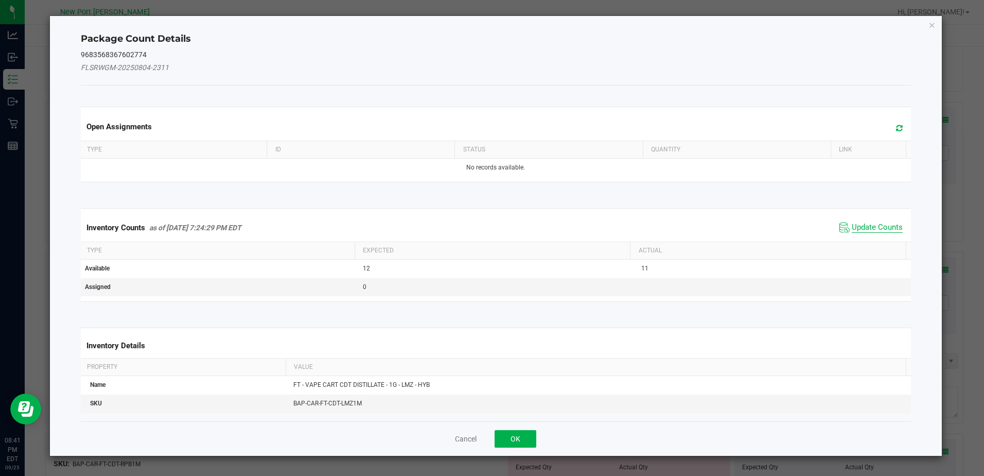
click at [880, 225] on span "Update Counts" at bounding box center [877, 227] width 51 height 10
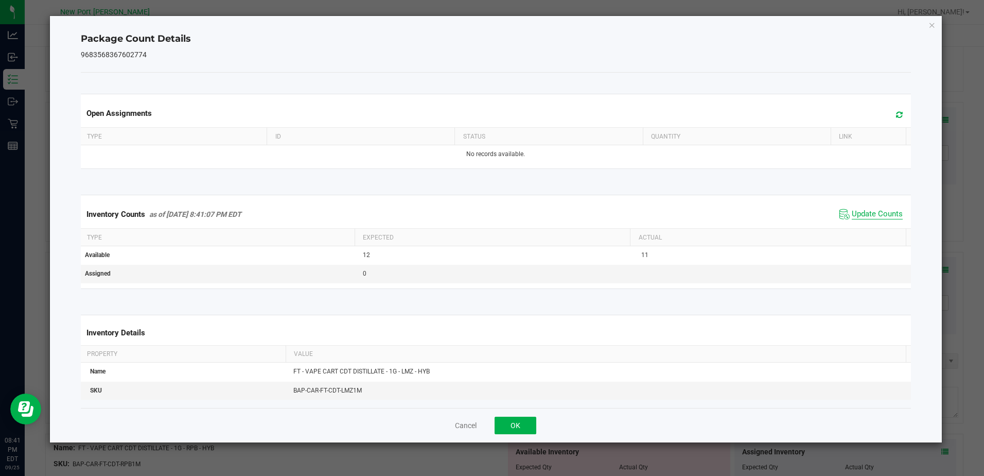
click at [875, 211] on span "Update Counts" at bounding box center [877, 214] width 51 height 10
click at [933, 23] on icon "Close" at bounding box center [932, 25] width 7 height 12
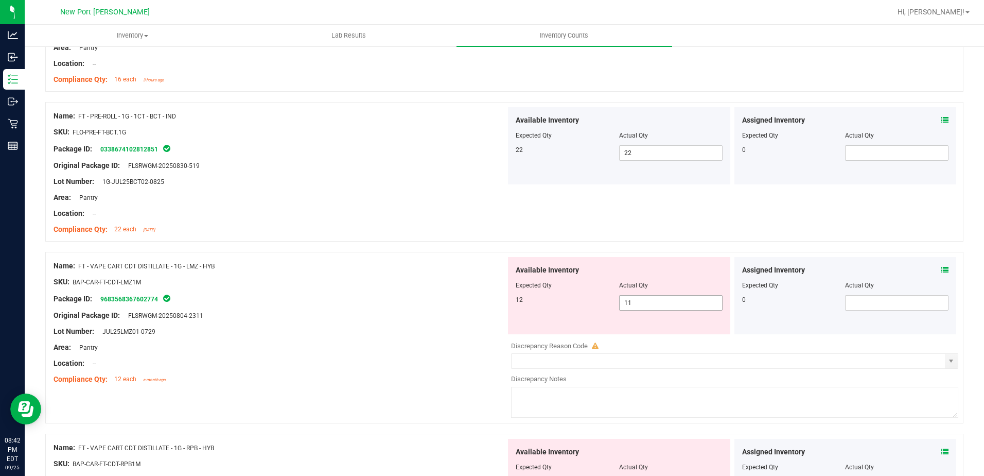
click at [662, 307] on span "11 11" at bounding box center [670, 302] width 103 height 15
type input "12"
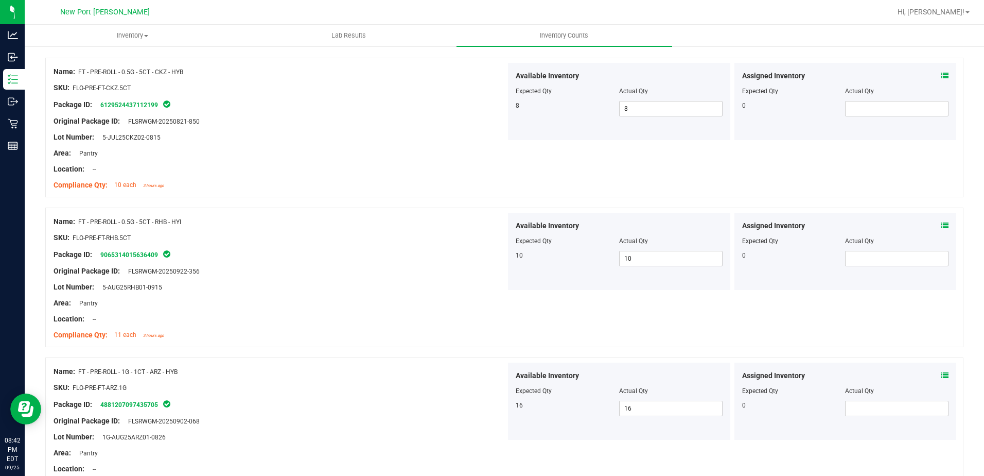
scroll to position [0, 0]
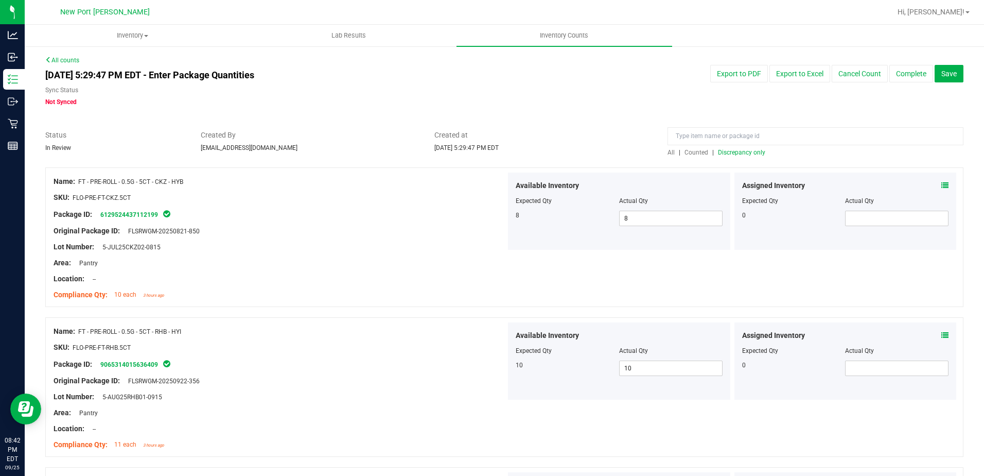
click at [742, 154] on span "Discrepancy only" at bounding box center [741, 152] width 47 height 7
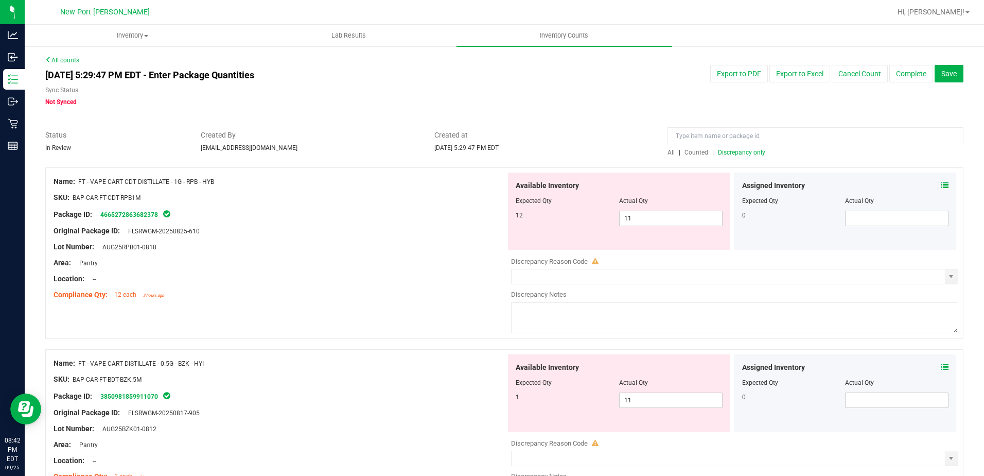
click at [941, 186] on icon at bounding box center [944, 185] width 7 height 7
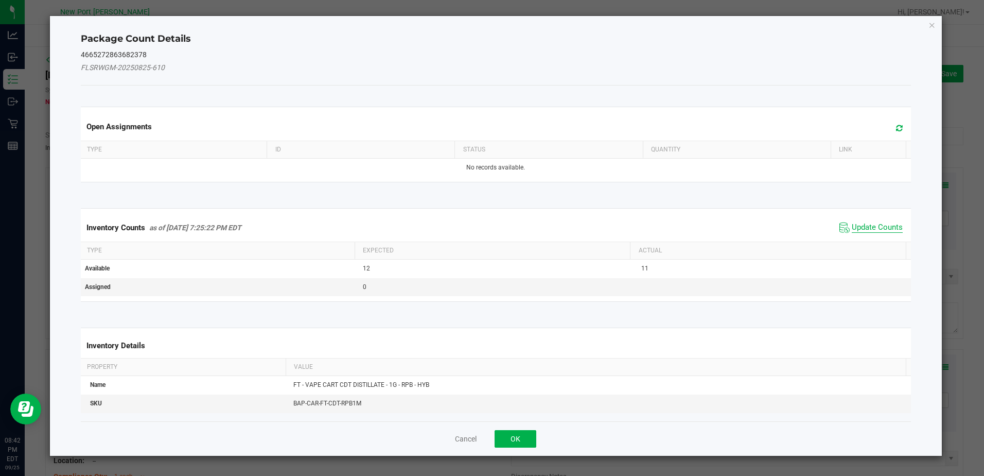
click at [888, 222] on span "Update Counts" at bounding box center [877, 227] width 51 height 10
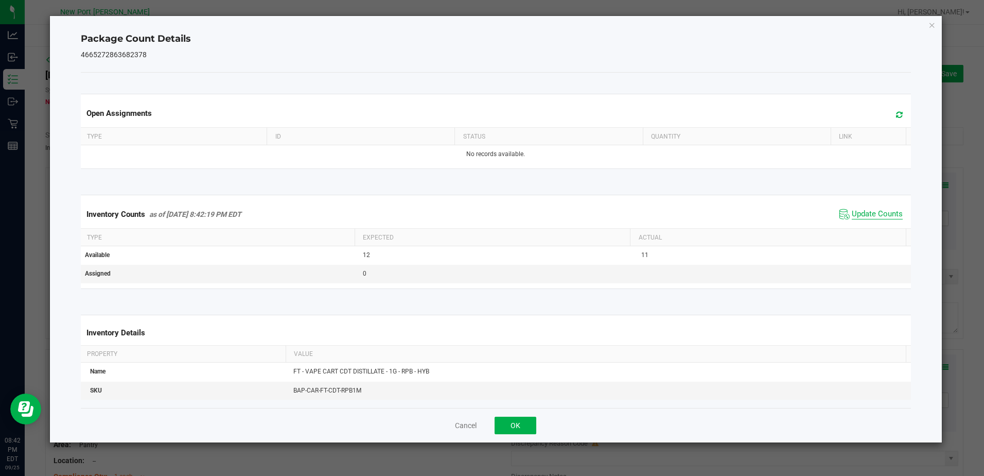
click at [879, 215] on span "Update Counts" at bounding box center [877, 214] width 51 height 10
click at [932, 23] on icon "Close" at bounding box center [932, 25] width 7 height 12
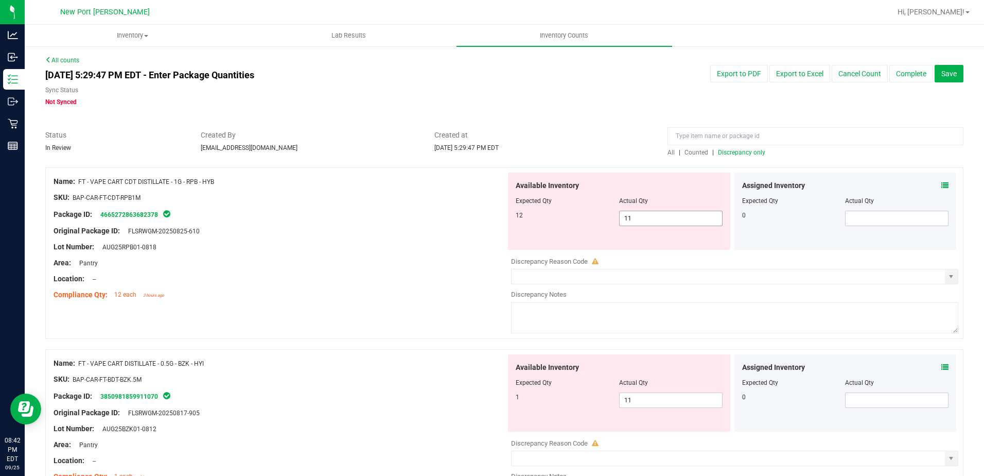
click at [645, 218] on input "11" at bounding box center [671, 218] width 102 height 14
type input "12"
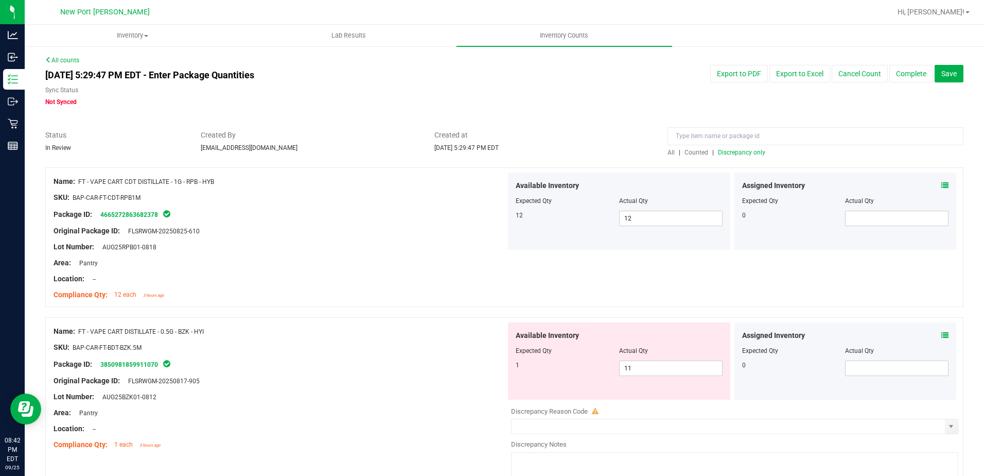
click at [723, 153] on span "Discrepancy only" at bounding box center [741, 152] width 47 height 7
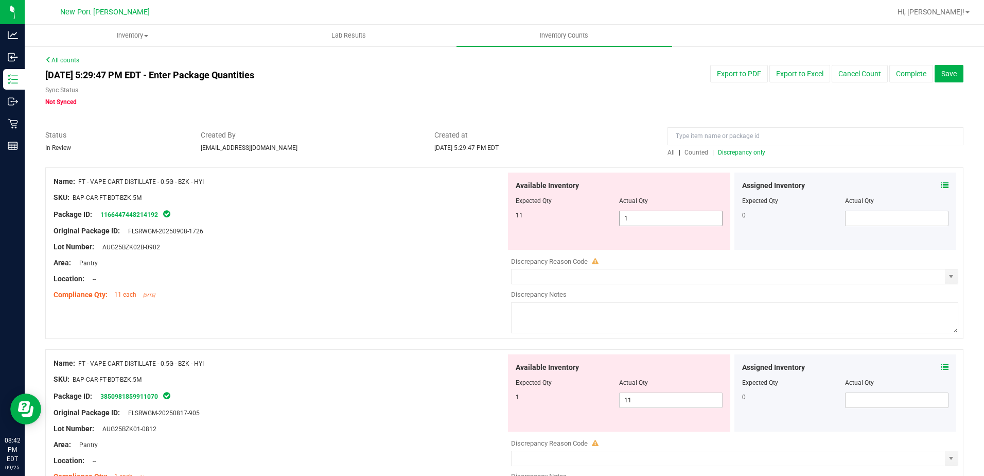
click at [651, 218] on span "1 1" at bounding box center [670, 218] width 103 height 15
type input "11"
click at [642, 400] on div "Available Inventory Expected Qty Actual Qty 1 11 11" at bounding box center [732, 435] width 452 height 163
type input "11"
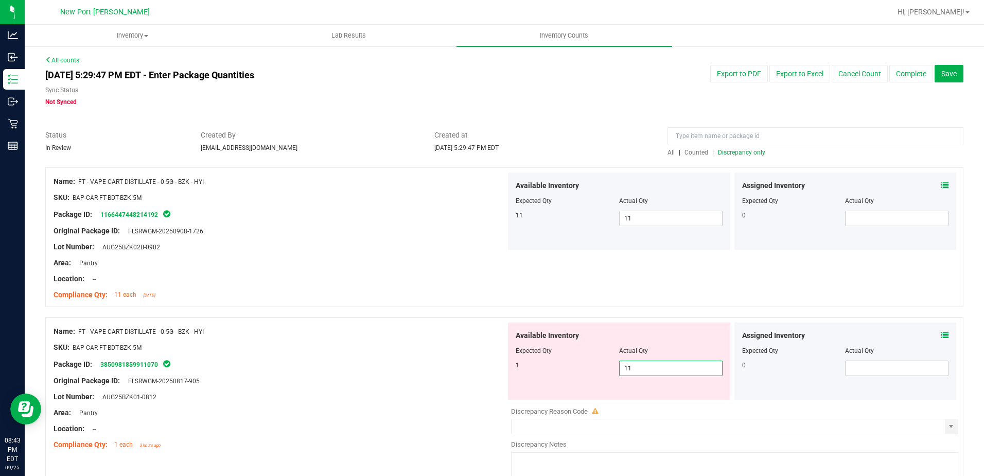
type input "1"
click at [736, 150] on span "Discrepancy only" at bounding box center [741, 152] width 47 height 7
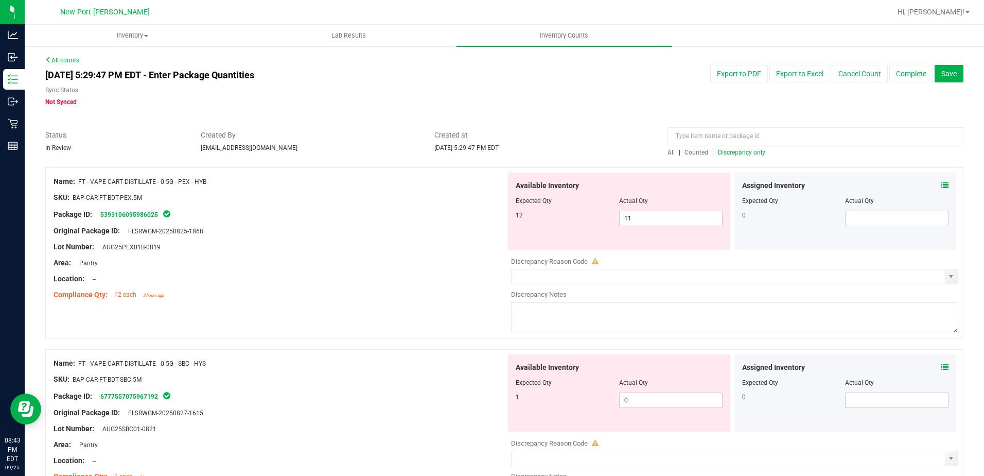
click at [941, 184] on icon at bounding box center [944, 185] width 7 height 7
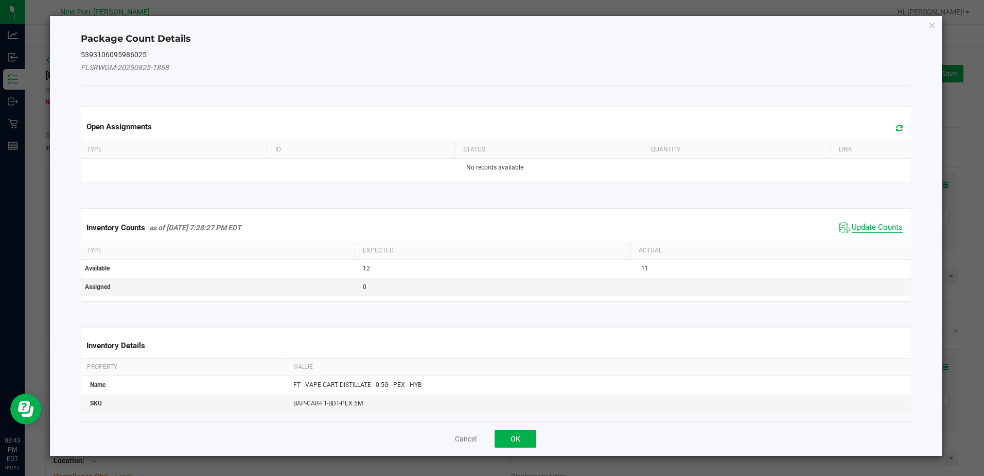
click at [876, 224] on span "Update Counts" at bounding box center [877, 227] width 51 height 10
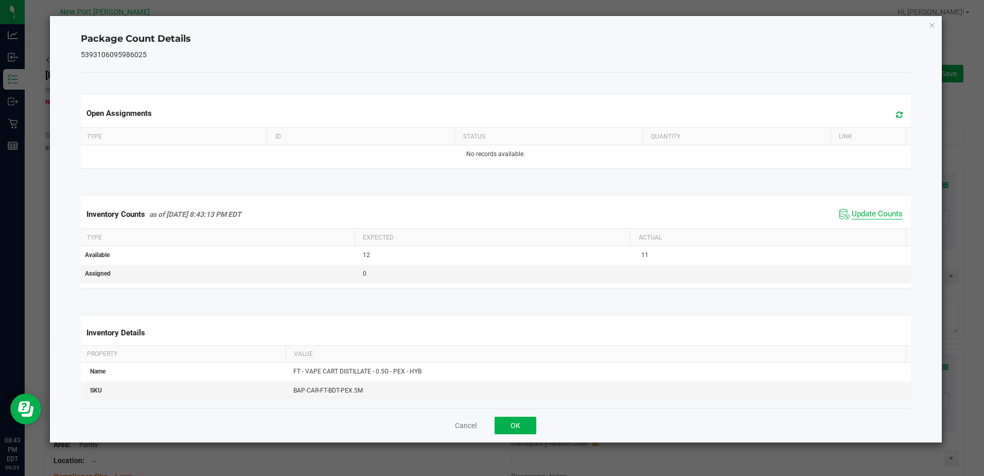
click at [879, 218] on span "Update Counts" at bounding box center [877, 214] width 51 height 10
click at [929, 25] on icon "Close" at bounding box center [932, 25] width 7 height 12
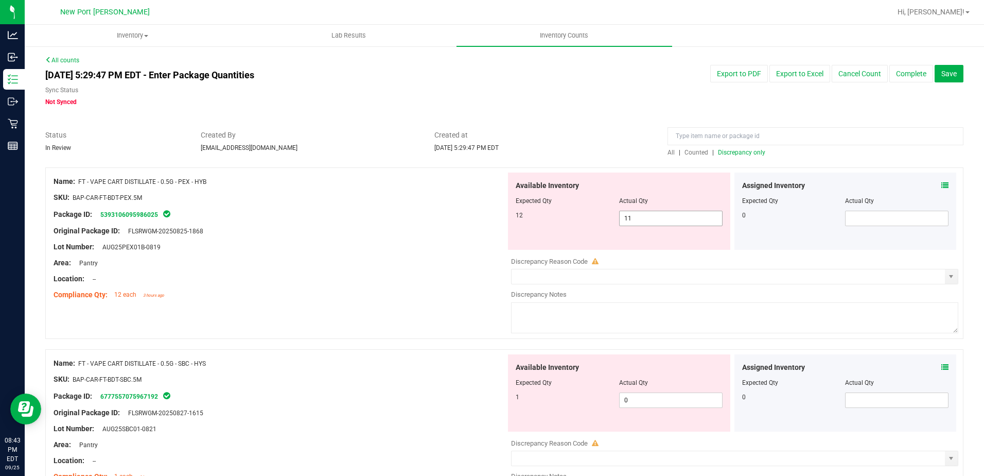
click at [639, 218] on input "11" at bounding box center [671, 218] width 102 height 14
type input "12"
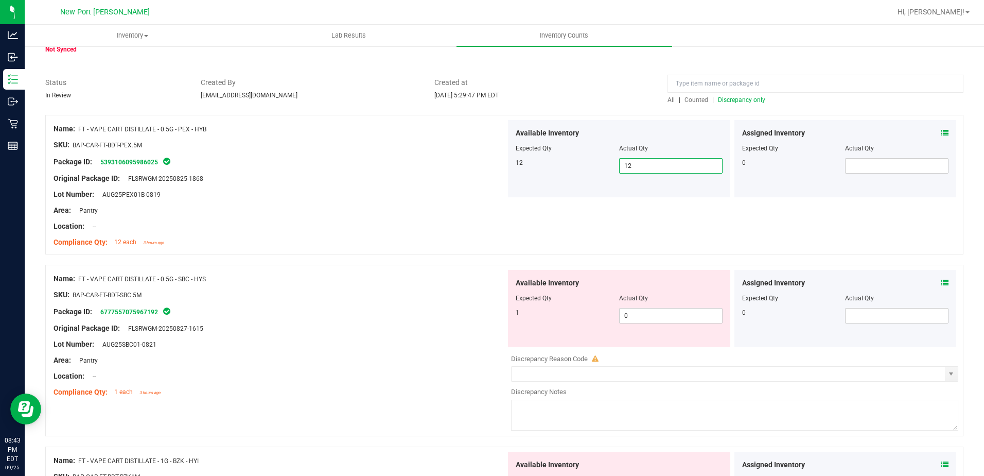
scroll to position [103, 0]
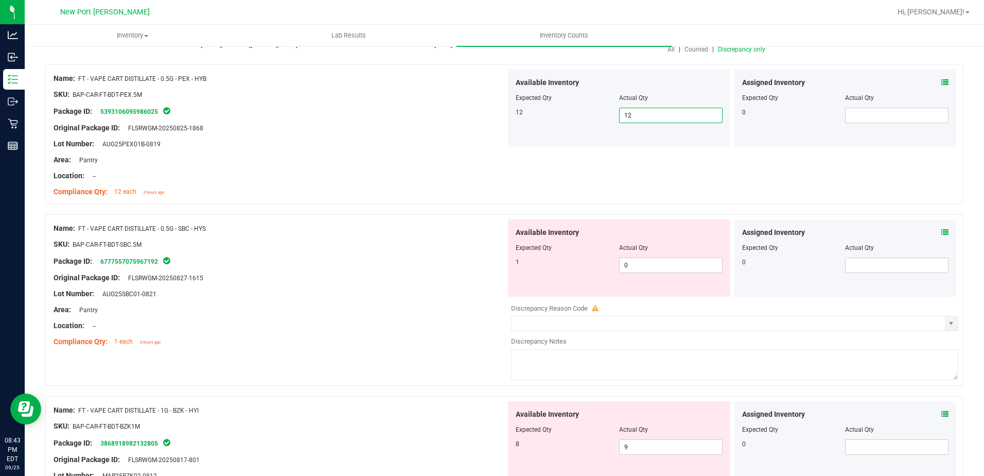
click at [941, 231] on icon at bounding box center [944, 232] width 7 height 7
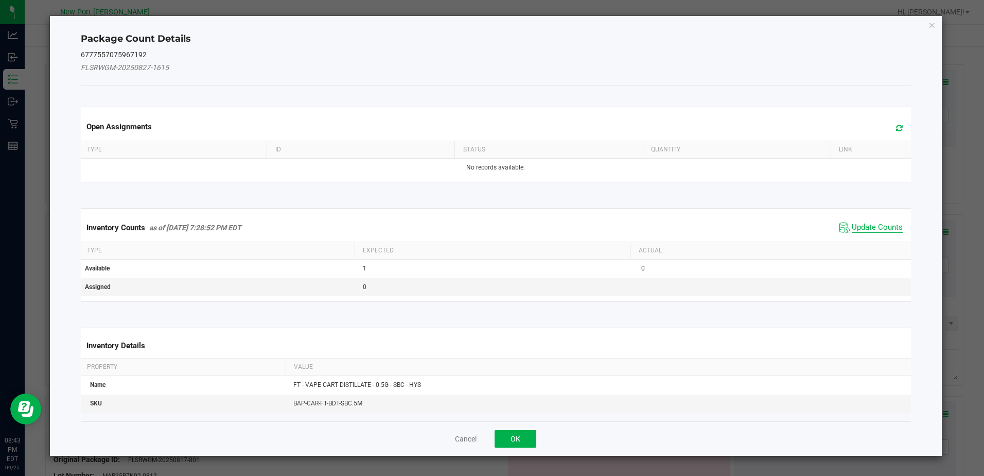
click at [864, 226] on span "Update Counts" at bounding box center [877, 227] width 51 height 10
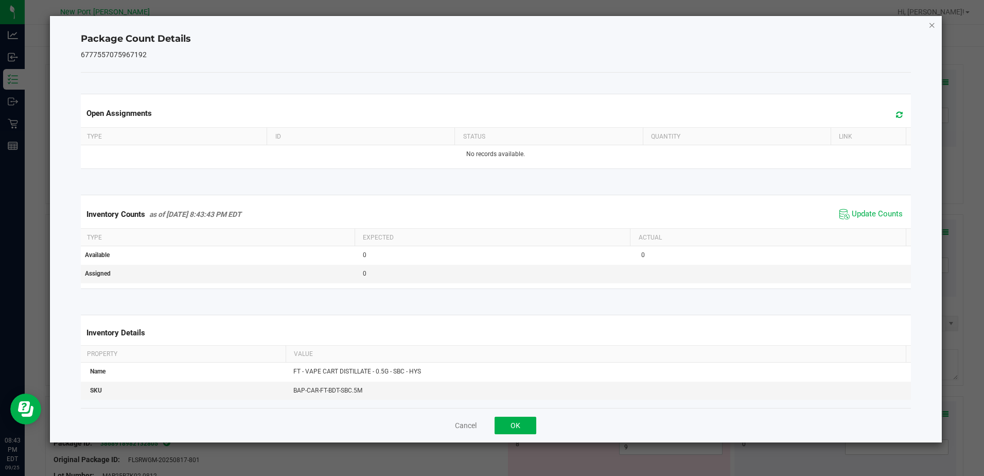
click at [932, 22] on icon "Close" at bounding box center [932, 25] width 7 height 12
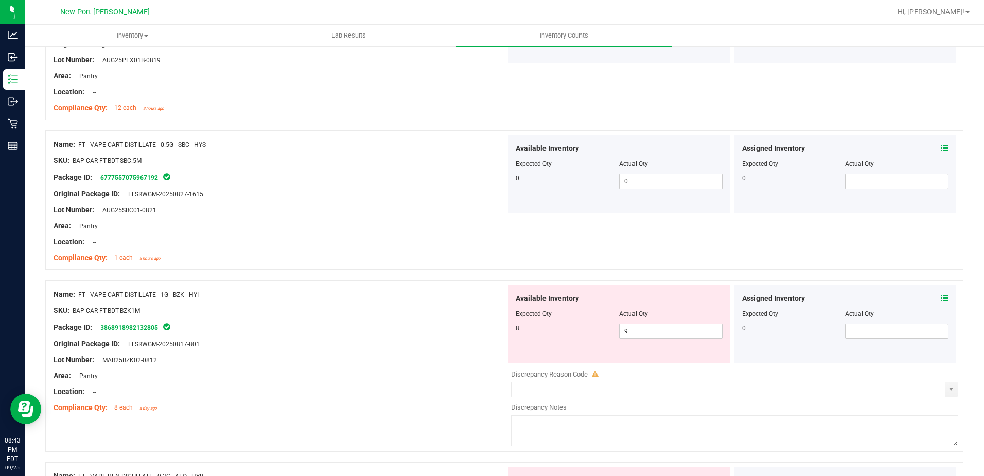
scroll to position [206, 0]
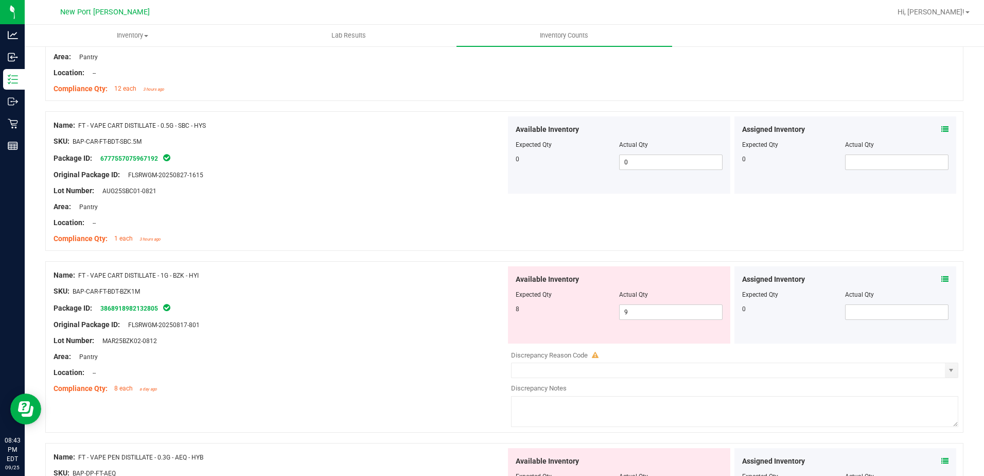
click at [941, 275] on icon at bounding box center [944, 278] width 7 height 7
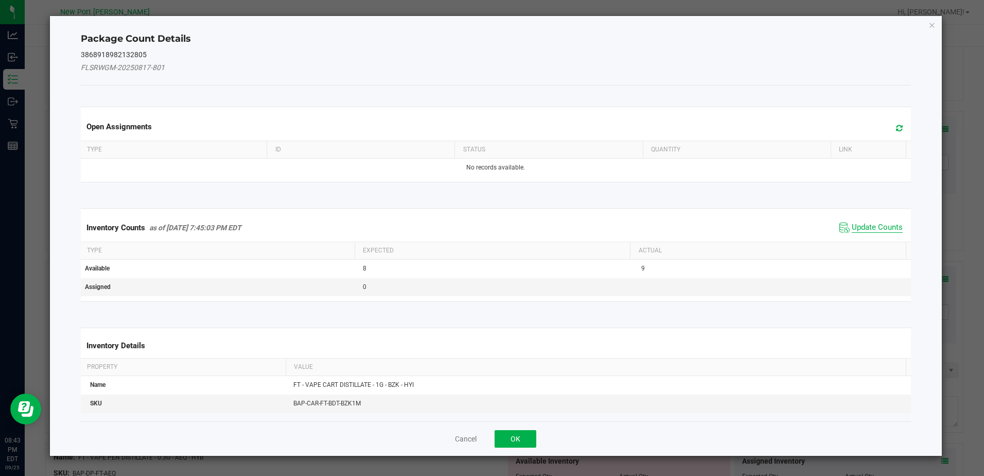
click at [870, 225] on span "Update Counts" at bounding box center [877, 227] width 51 height 10
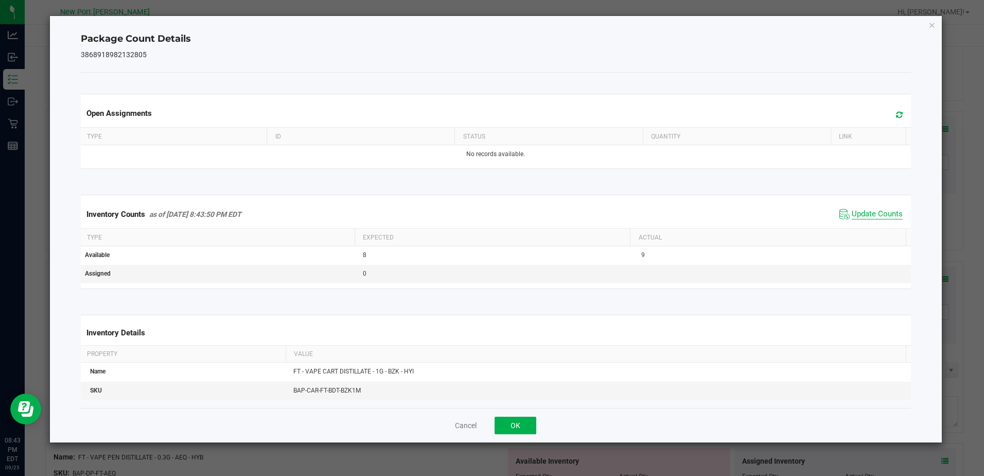
click at [880, 215] on span "Update Counts" at bounding box center [877, 214] width 51 height 10
click at [931, 28] on icon "Close" at bounding box center [932, 25] width 7 height 12
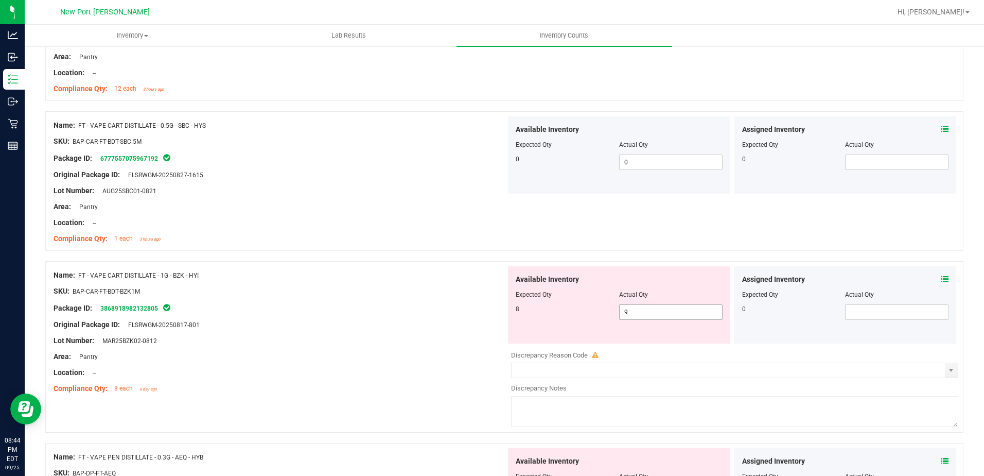
click at [634, 310] on input "9" at bounding box center [671, 312] width 102 height 14
type input "8"
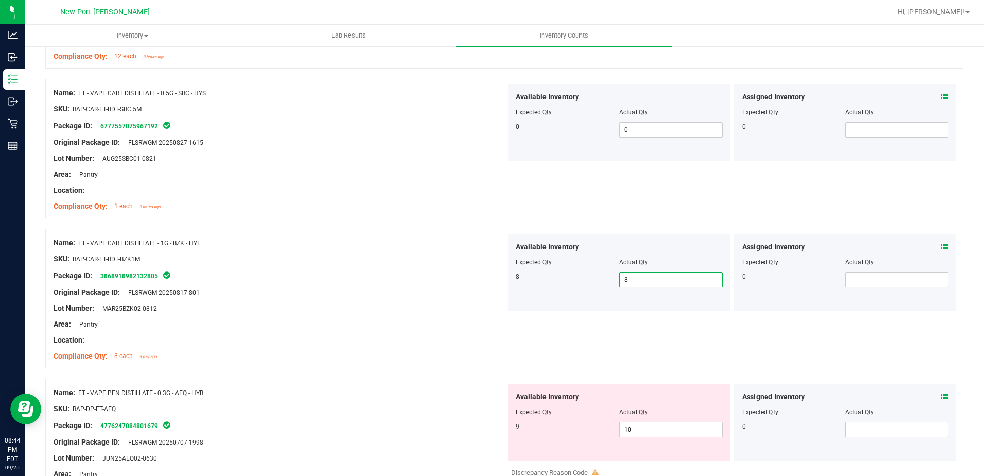
scroll to position [360, 0]
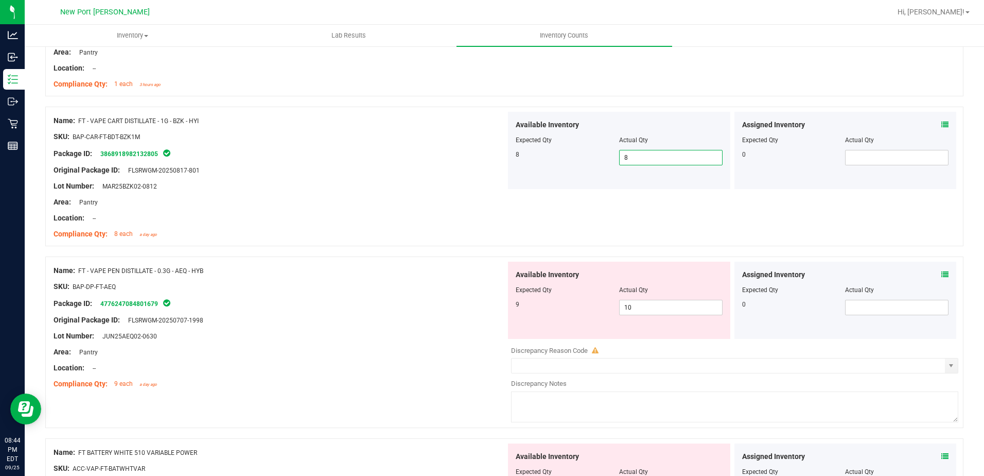
click at [941, 271] on icon at bounding box center [944, 274] width 7 height 7
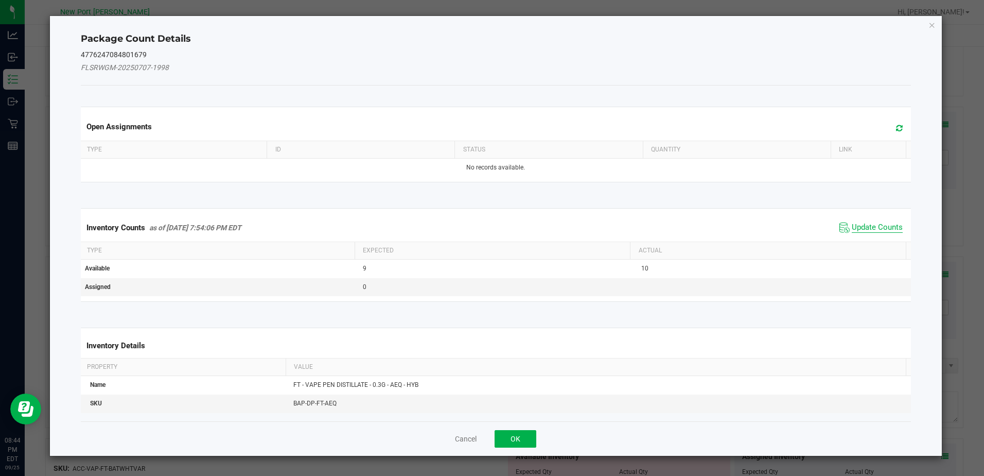
click at [876, 228] on span "Update Counts" at bounding box center [877, 227] width 51 height 10
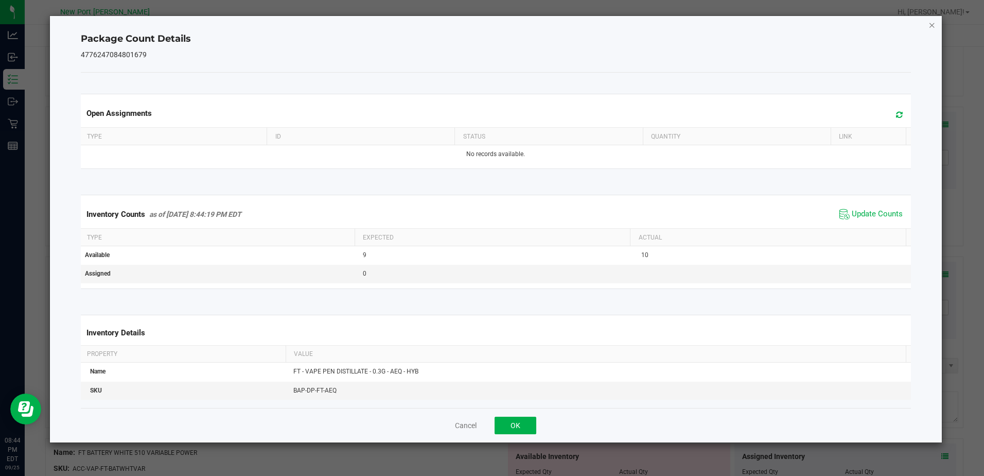
click at [932, 24] on icon "Close" at bounding box center [932, 25] width 7 height 12
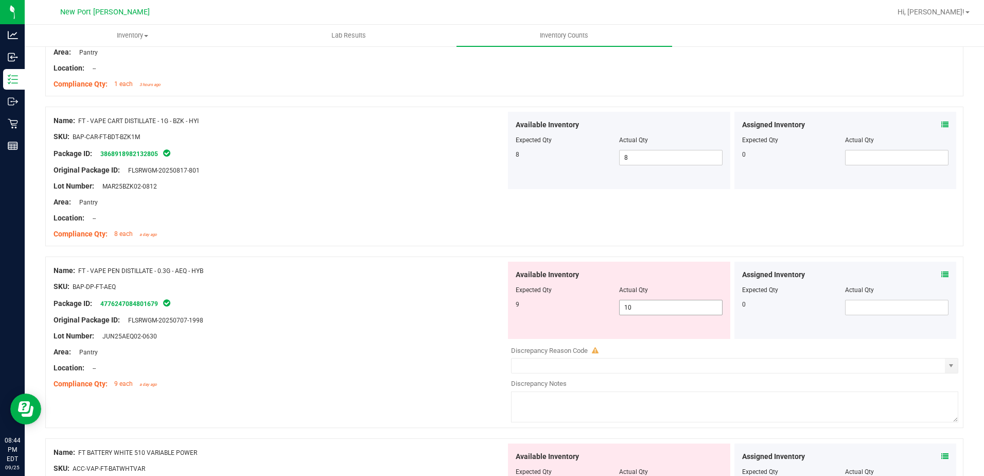
click at [668, 307] on span "10 10" at bounding box center [670, 307] width 103 height 15
click at [668, 307] on input "10" at bounding box center [671, 307] width 102 height 14
type input "9"
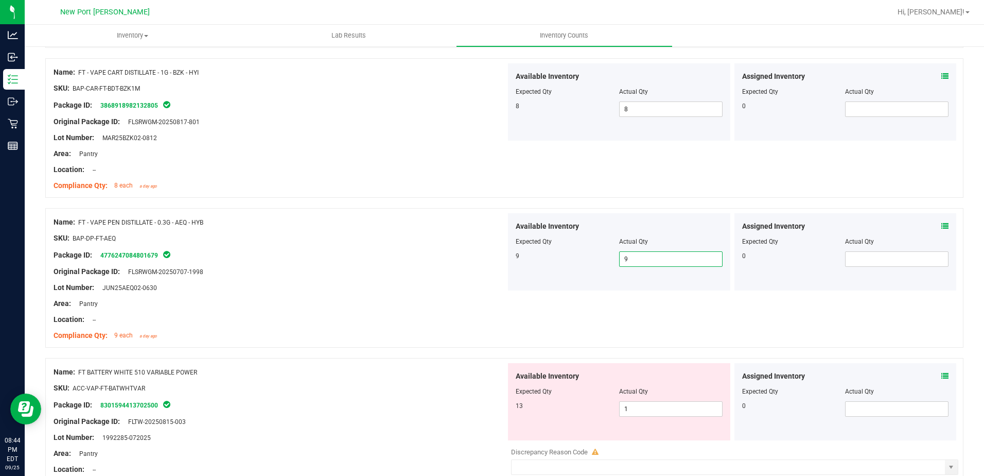
scroll to position [463, 0]
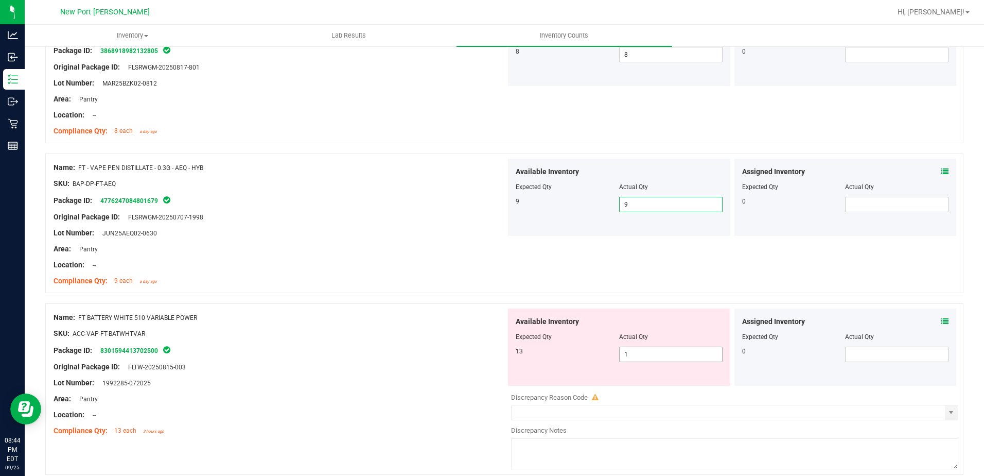
click at [643, 353] on span "1 1" at bounding box center [670, 353] width 103 height 15
type input "13"
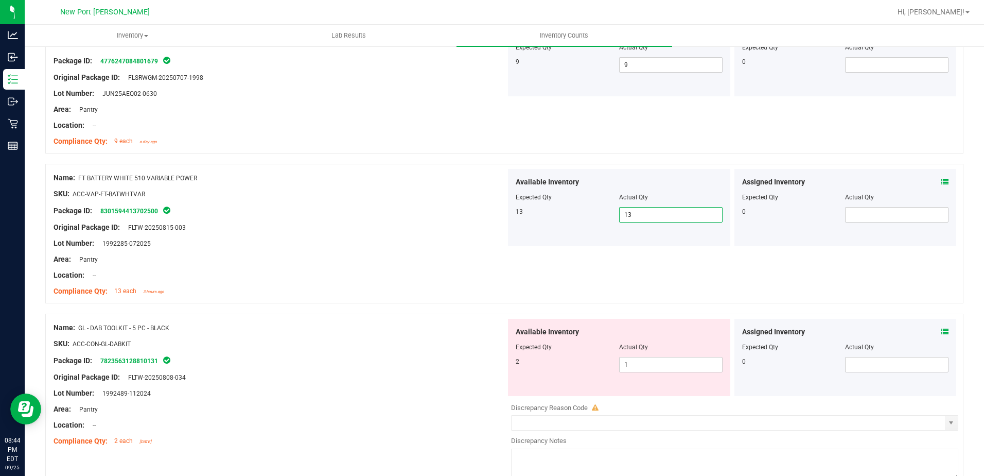
scroll to position [618, 0]
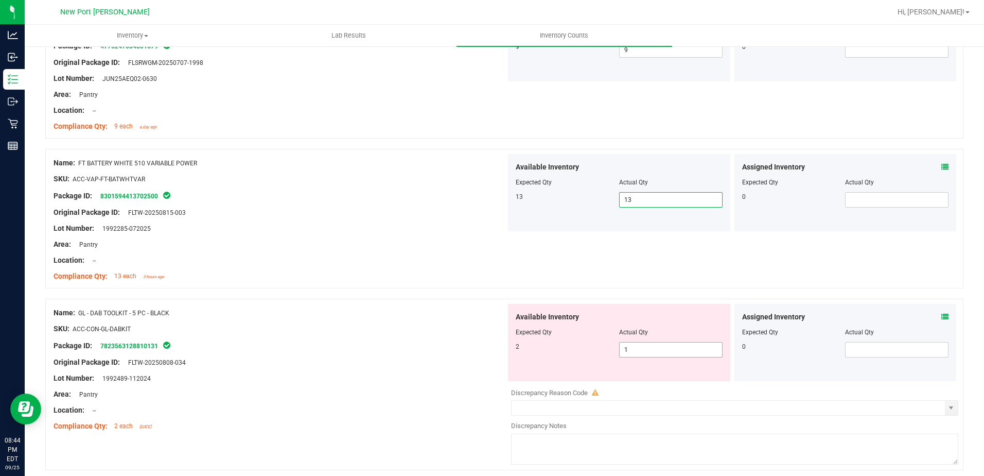
click at [661, 354] on span "1 1" at bounding box center [670, 349] width 103 height 15
type input "2"
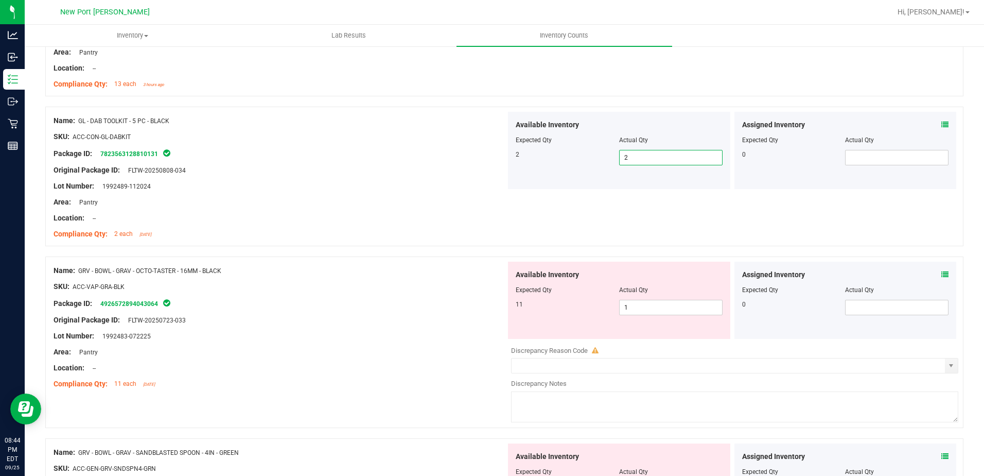
scroll to position [824, 0]
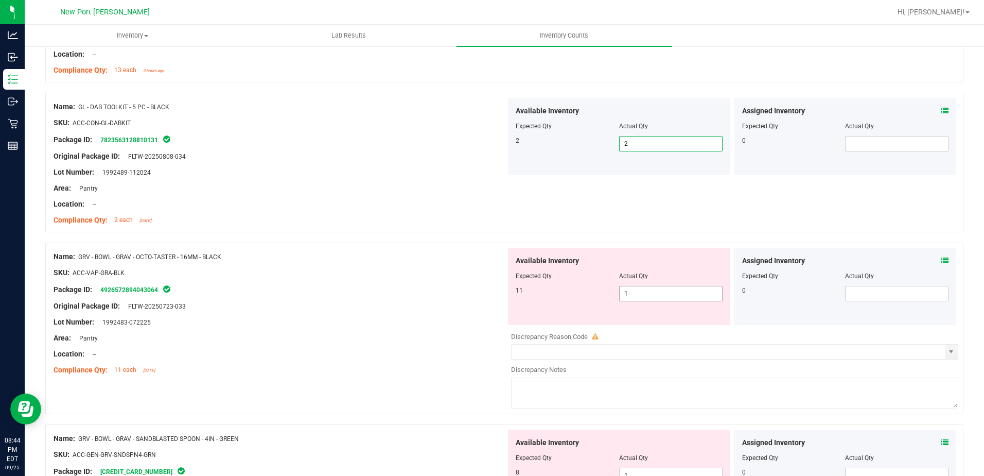
click at [646, 290] on span "1 1" at bounding box center [670, 293] width 103 height 15
type input "11"
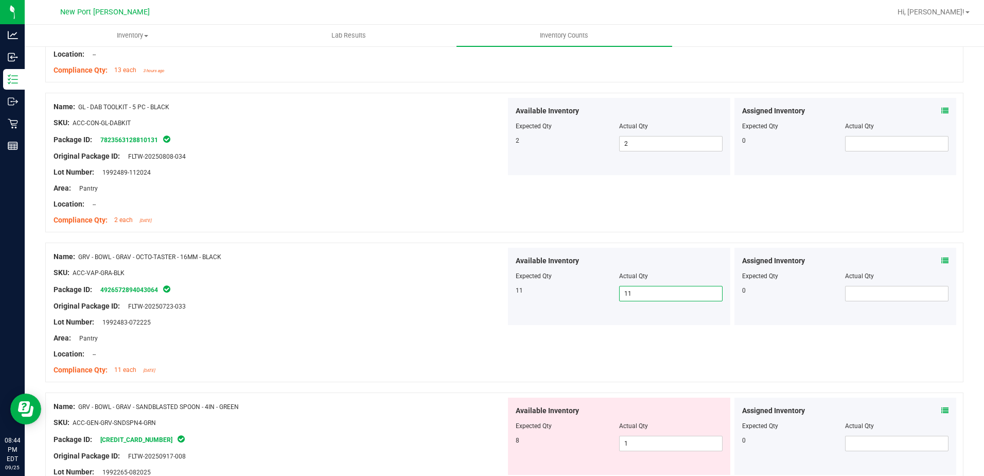
scroll to position [875, 0]
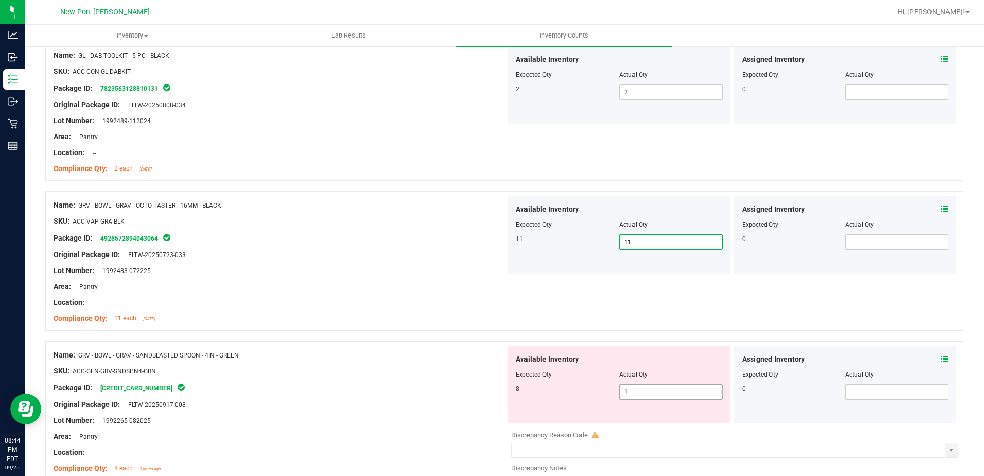
click at [638, 394] on span "1 1" at bounding box center [670, 391] width 103 height 15
type input "8"
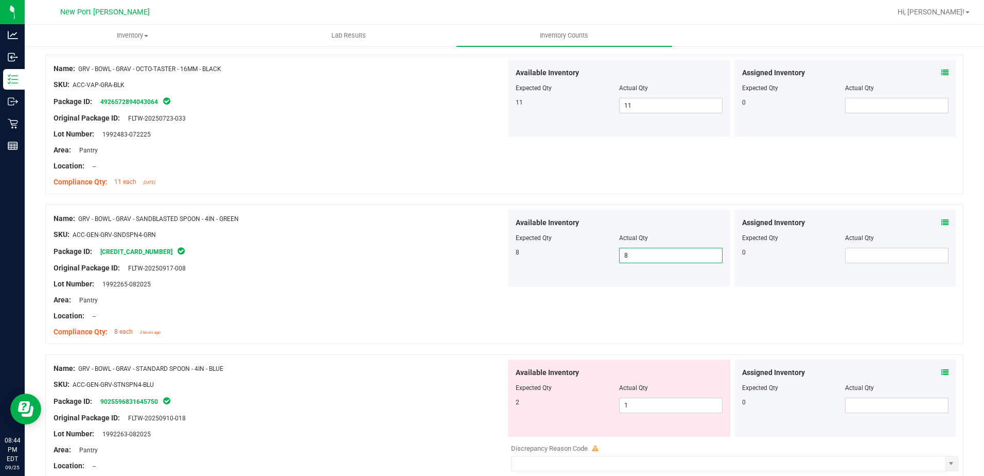
scroll to position [1029, 0]
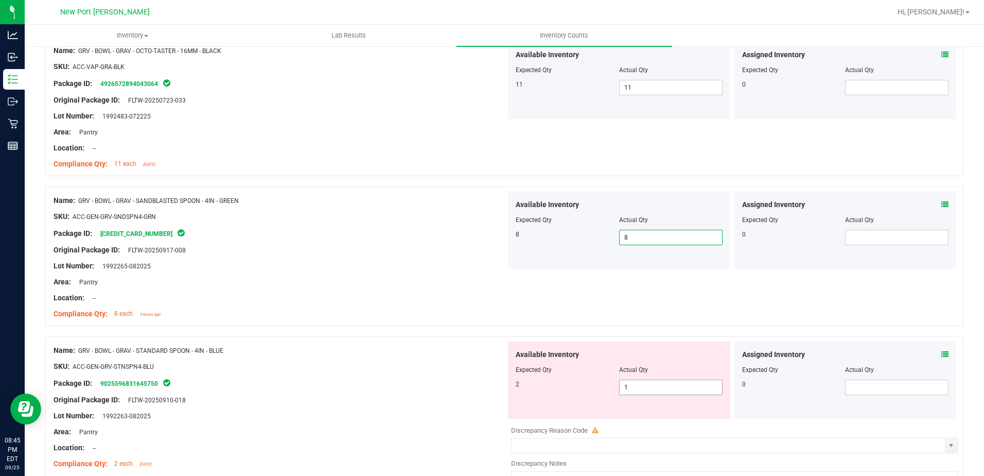
click at [640, 387] on span "1 1" at bounding box center [670, 386] width 103 height 15
type input "2"
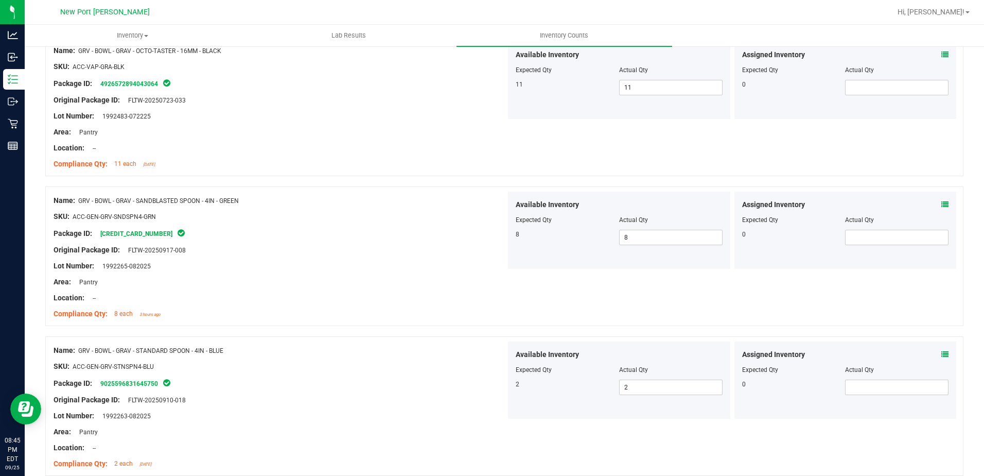
click at [941, 352] on icon at bounding box center [944, 354] width 7 height 7
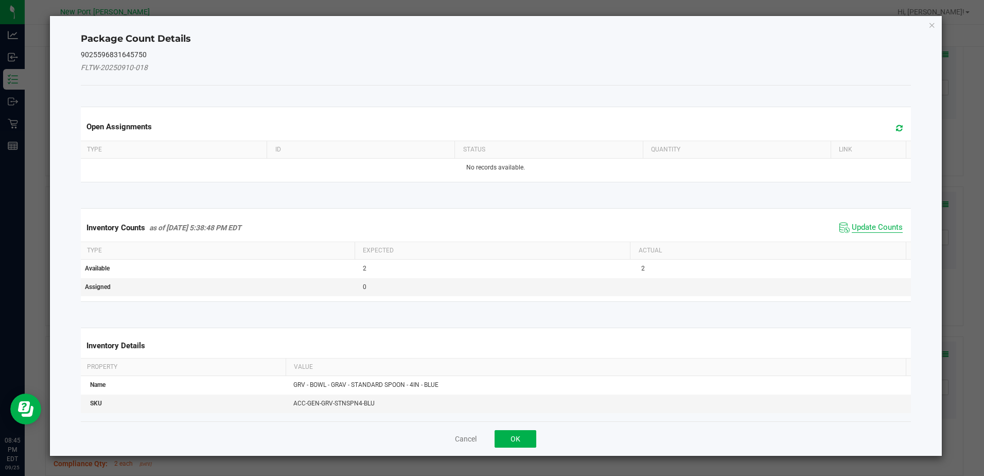
click at [868, 226] on span "Update Counts" at bounding box center [877, 227] width 51 height 10
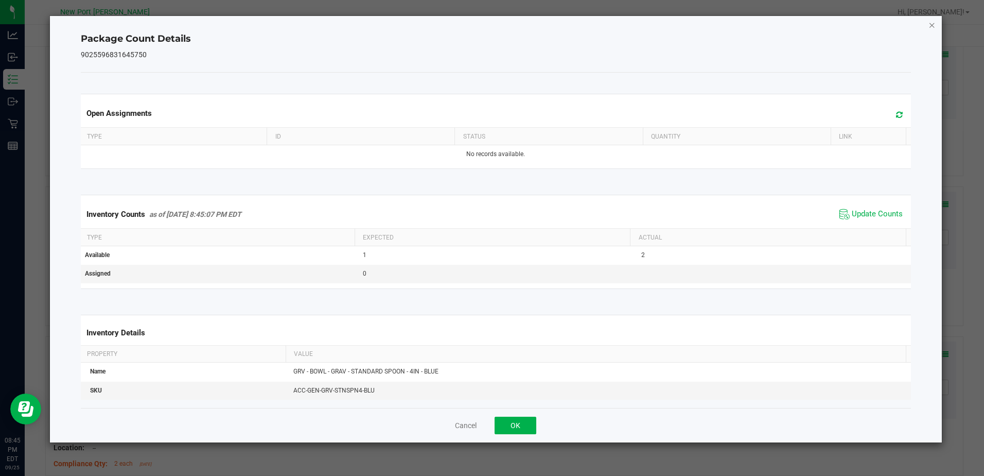
click at [932, 25] on icon "Close" at bounding box center [932, 25] width 7 height 12
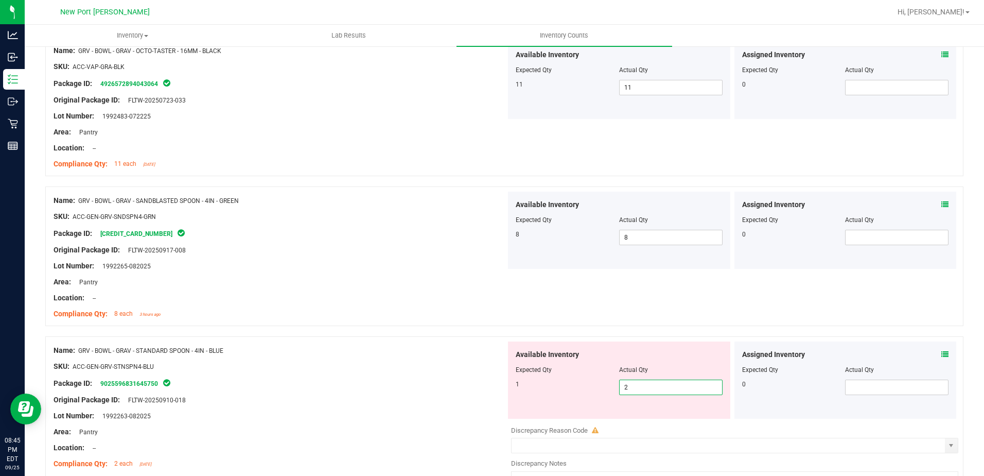
click at [634, 389] on span "2 2" at bounding box center [670, 386] width 103 height 15
click at [634, 389] on input "2" at bounding box center [671, 387] width 102 height 14
type input "1"
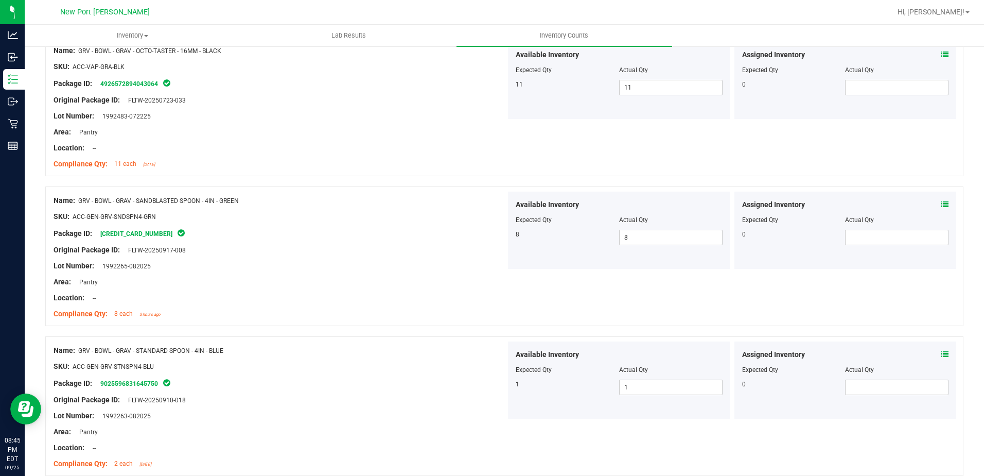
click at [941, 203] on icon at bounding box center [944, 204] width 7 height 7
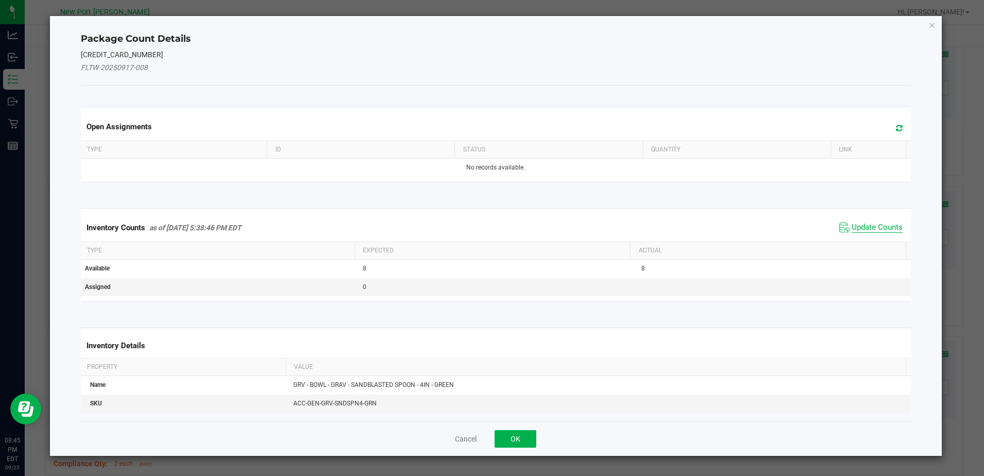
click at [871, 223] on span "Update Counts" at bounding box center [877, 227] width 51 height 10
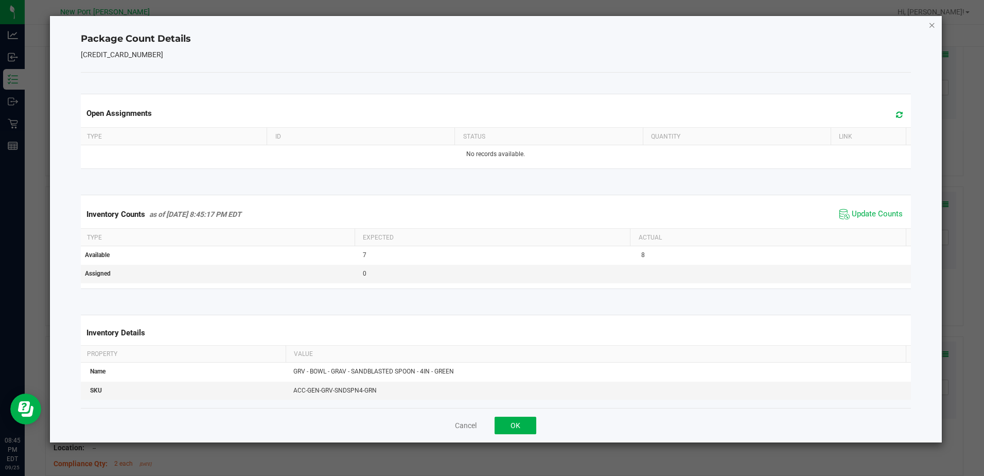
click at [931, 26] on icon "Close" at bounding box center [932, 25] width 7 height 12
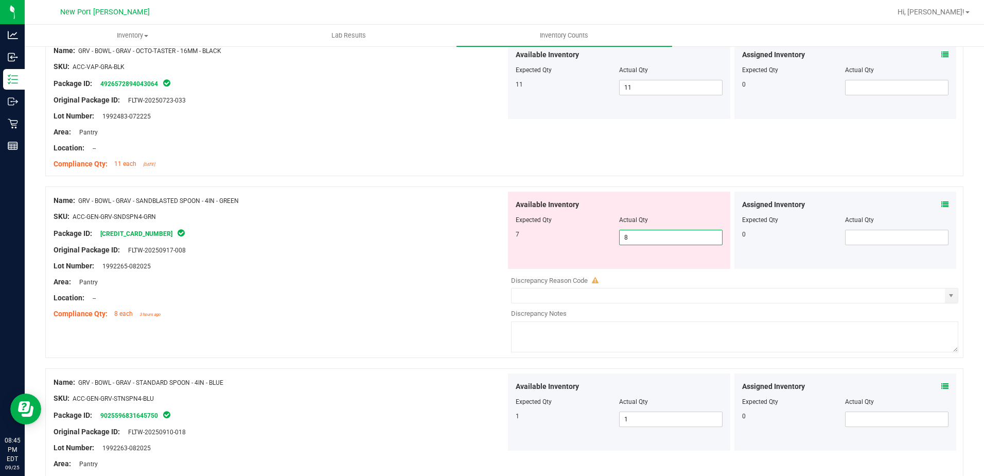
click at [638, 239] on span "8 8" at bounding box center [670, 237] width 103 height 15
click at [638, 239] on input "8" at bounding box center [671, 237] width 102 height 14
type input "7"
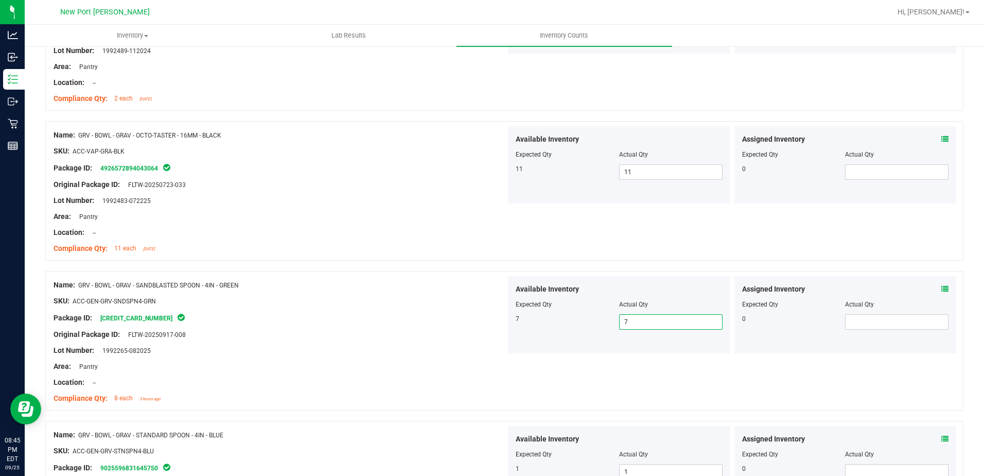
scroll to position [927, 0]
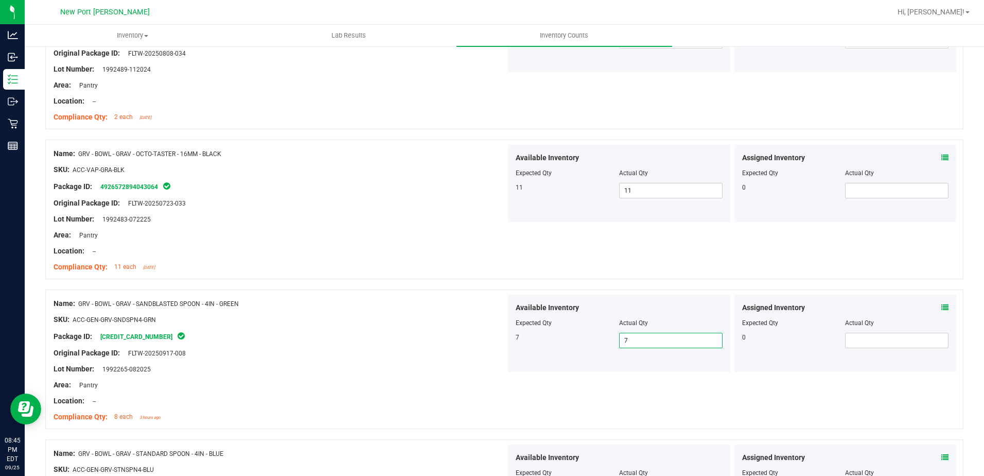
click at [941, 155] on icon at bounding box center [944, 157] width 7 height 7
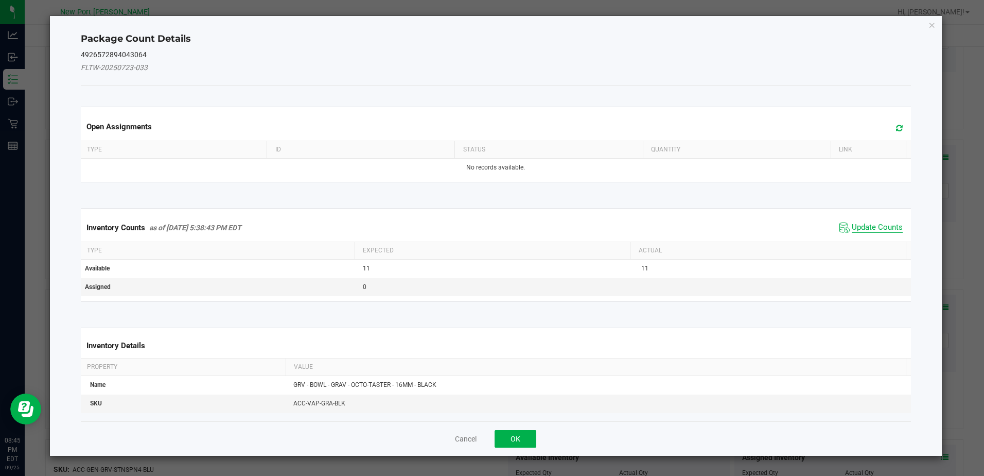
click at [865, 228] on span "Update Counts" at bounding box center [877, 227] width 51 height 10
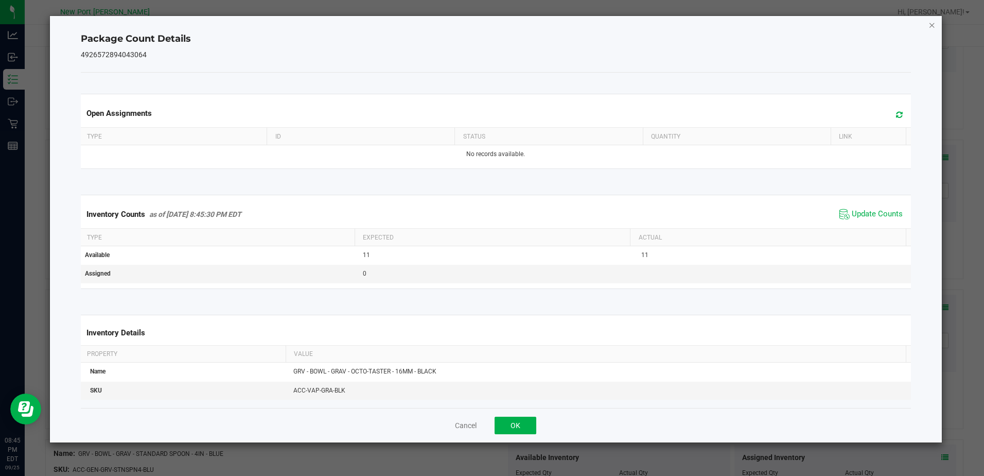
click at [929, 23] on icon "Close" at bounding box center [932, 25] width 7 height 12
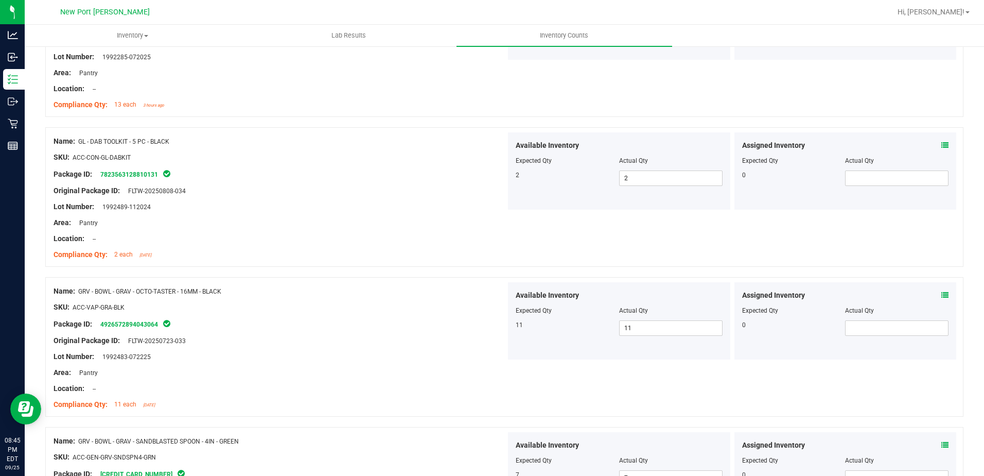
scroll to position [772, 0]
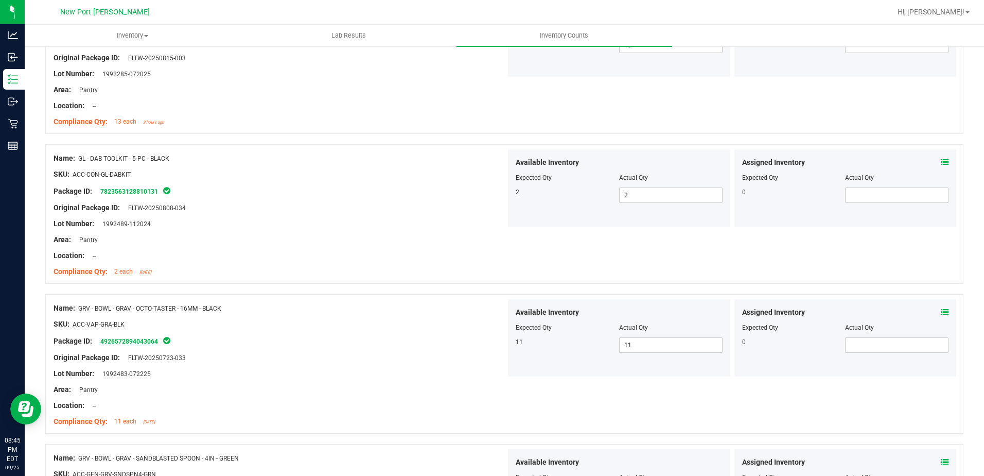
click at [941, 161] on icon at bounding box center [944, 162] width 7 height 7
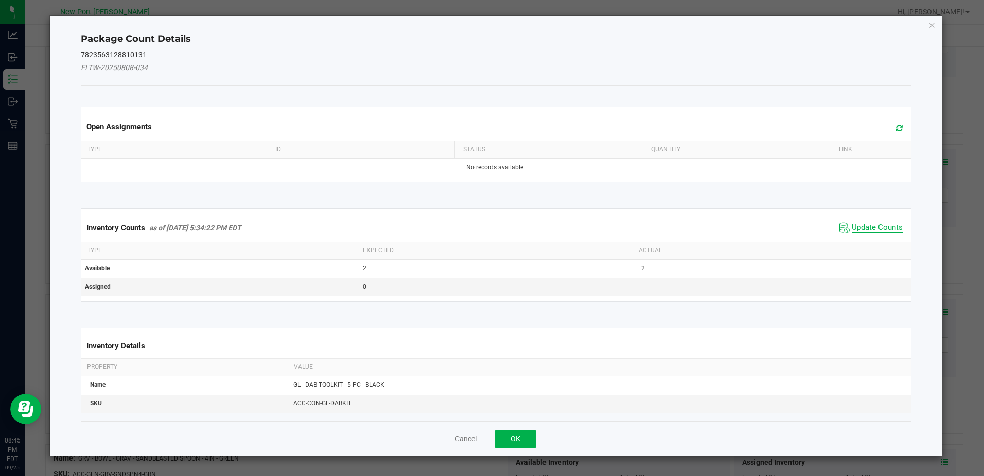
click at [866, 229] on span "Update Counts" at bounding box center [877, 227] width 51 height 10
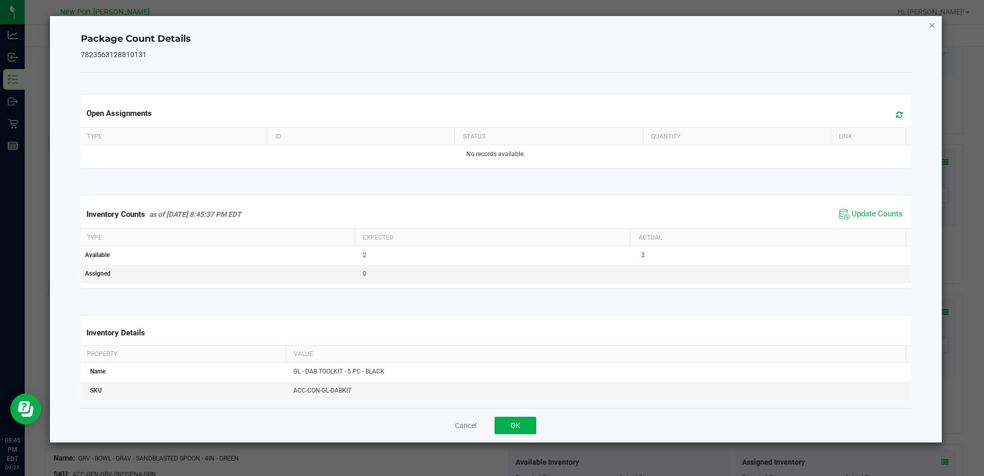
click at [930, 25] on icon "Close" at bounding box center [932, 25] width 7 height 12
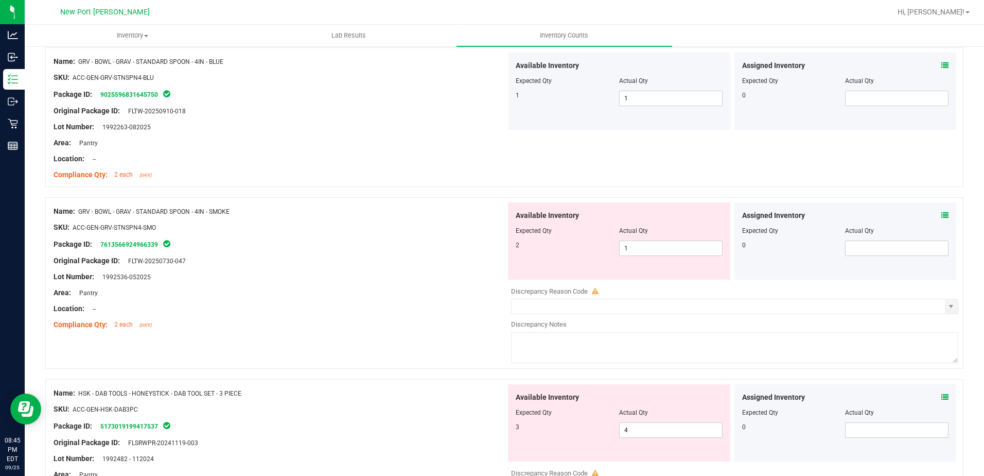
scroll to position [1338, 0]
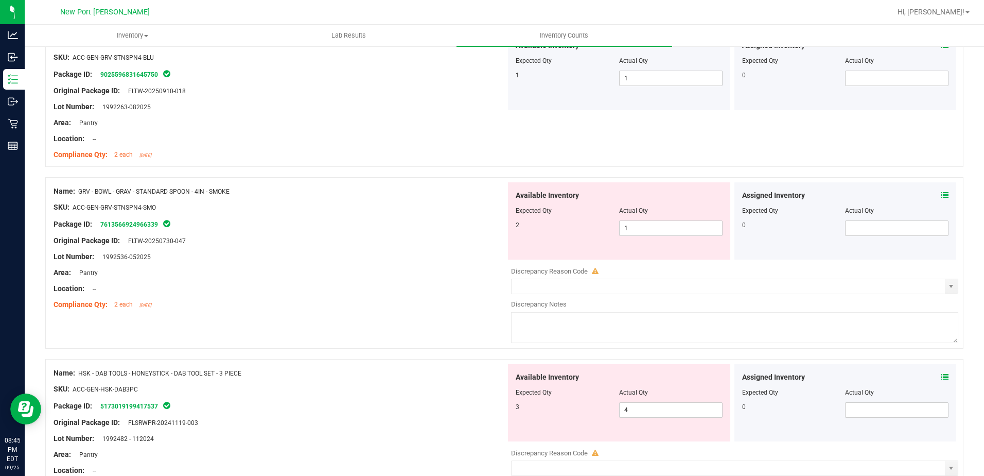
click at [941, 194] on icon at bounding box center [944, 194] width 7 height 7
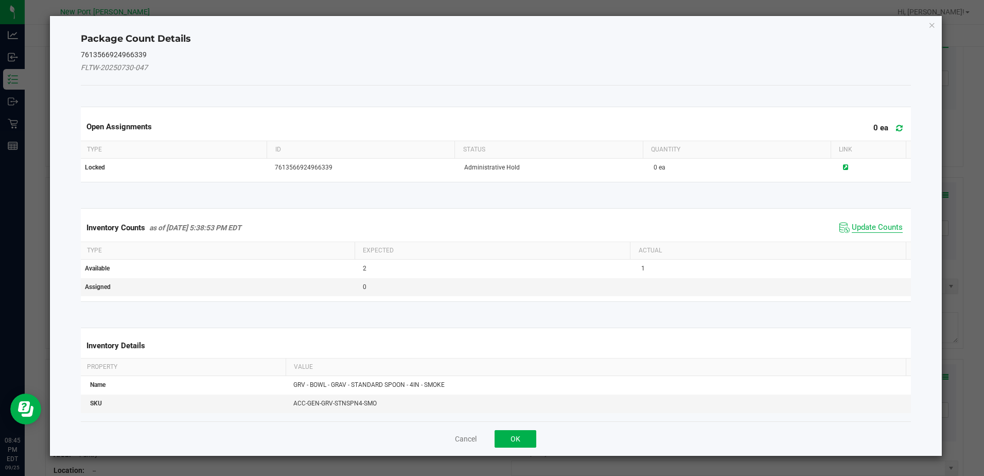
click at [867, 227] on span "Update Counts" at bounding box center [877, 227] width 51 height 10
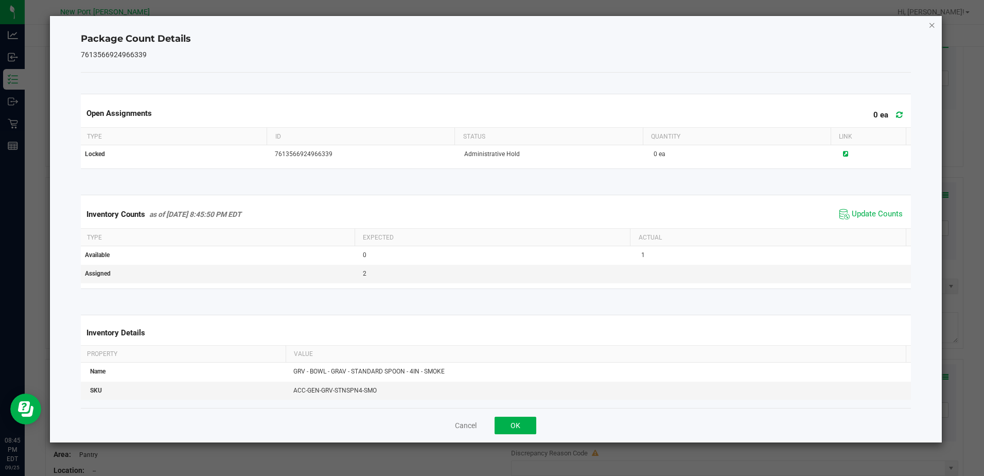
click at [931, 26] on icon "Close" at bounding box center [932, 25] width 7 height 12
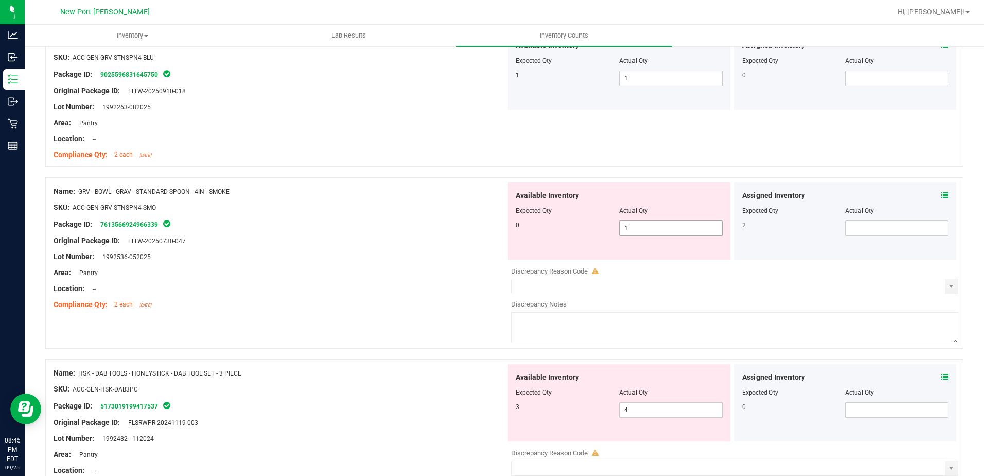
click at [647, 228] on span "1 1" at bounding box center [670, 227] width 103 height 15
click at [647, 228] on input "1" at bounding box center [671, 228] width 102 height 14
type input "0"
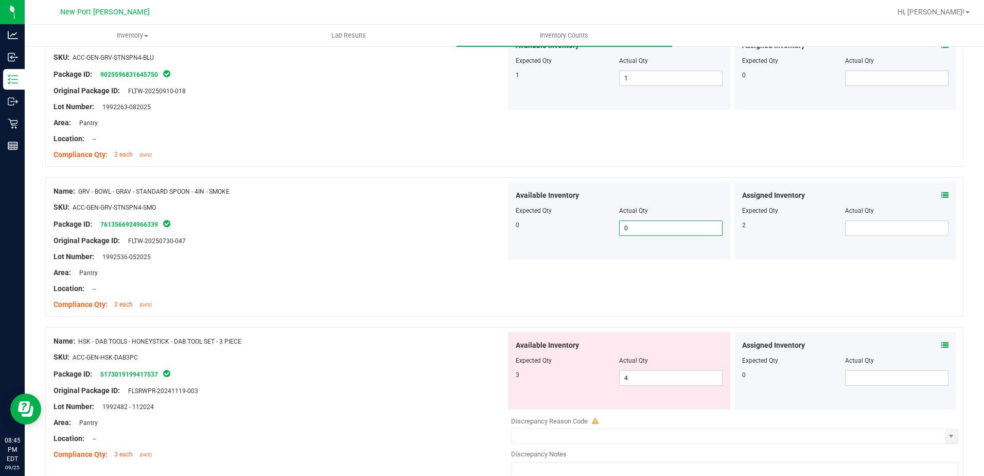
click at [941, 345] on icon at bounding box center [944, 344] width 7 height 7
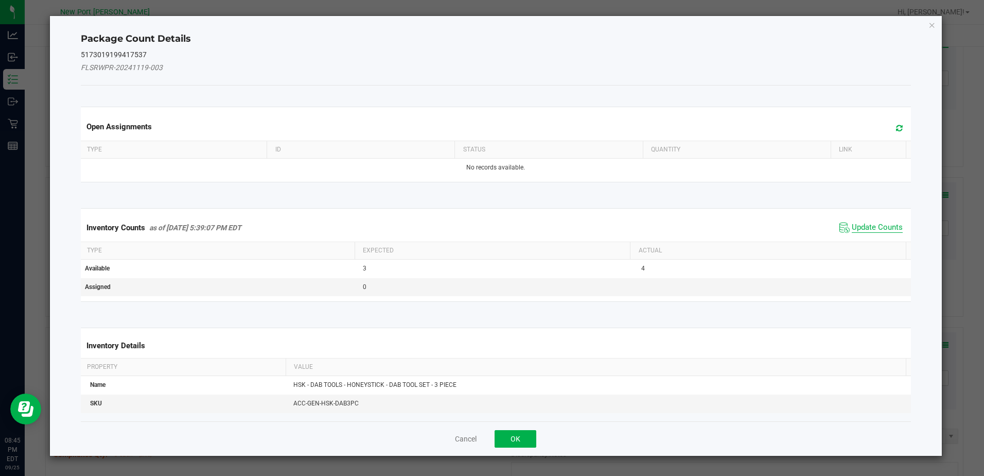
click at [862, 228] on span "Update Counts" at bounding box center [877, 227] width 51 height 10
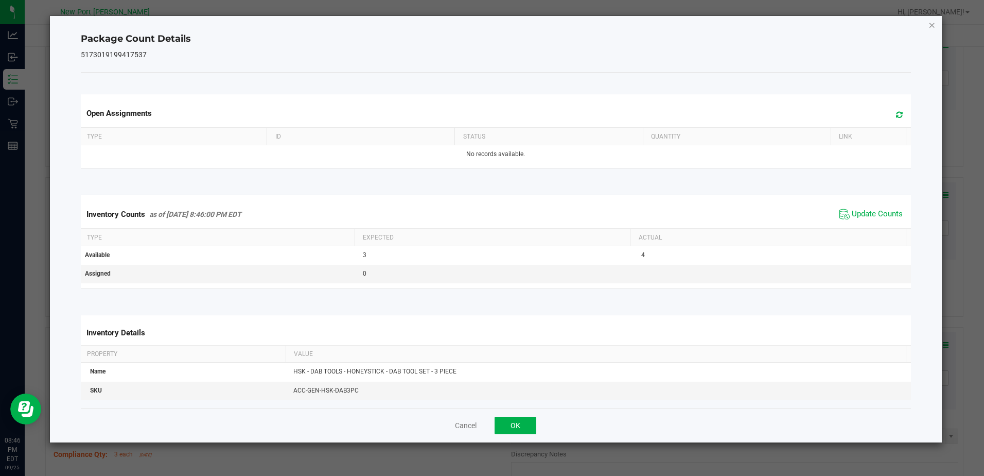
click at [932, 27] on icon "Close" at bounding box center [932, 25] width 7 height 12
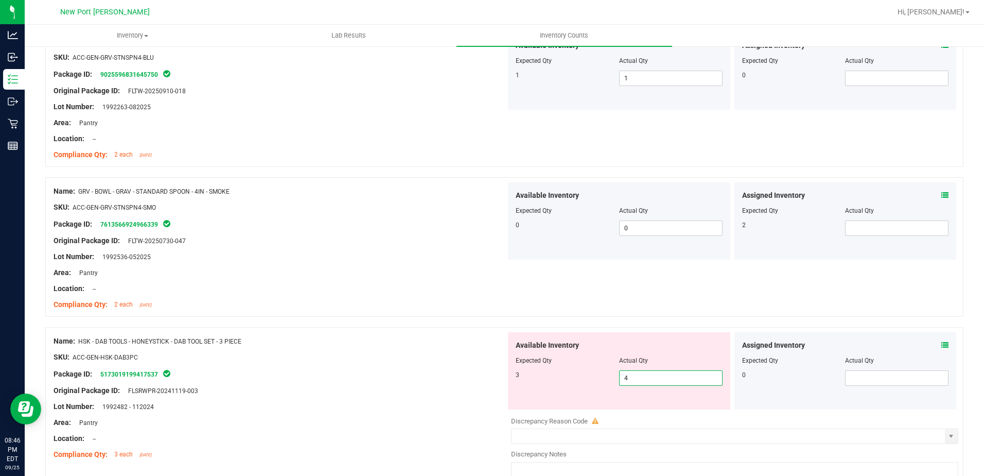
click at [651, 377] on span "4 4" at bounding box center [670, 377] width 103 height 15
click at [651, 377] on input "4" at bounding box center [671, 378] width 102 height 14
click at [625, 378] on input "4" at bounding box center [671, 378] width 102 height 14
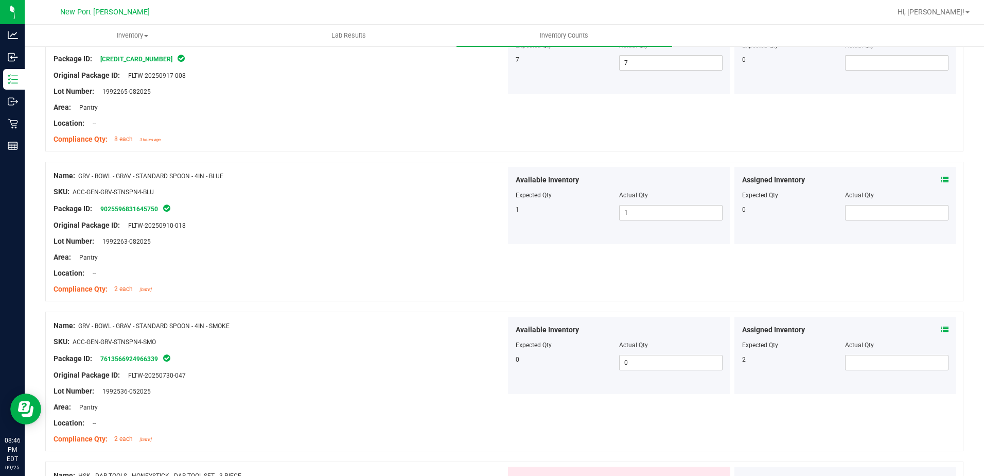
scroll to position [1184, 0]
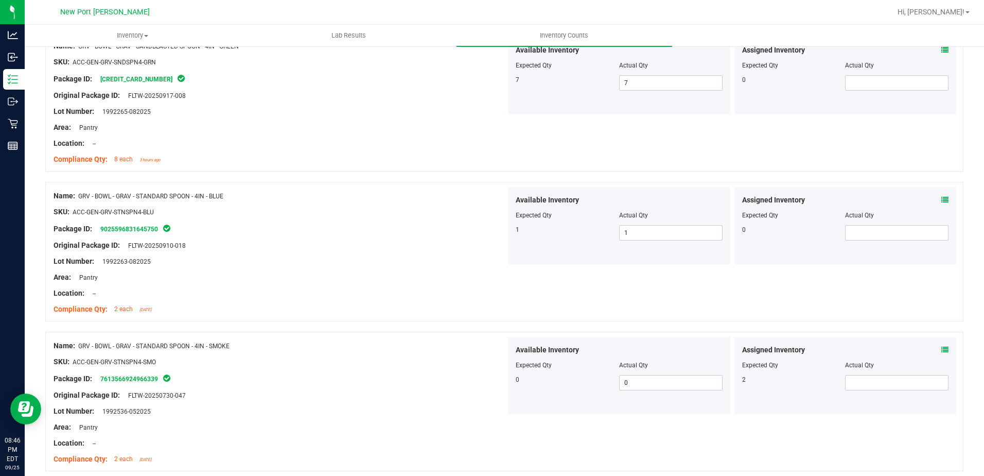
drag, startPoint x: 74, startPoint y: 213, endPoint x: 162, endPoint y: 214, distance: 88.6
click at [162, 214] on div "SKU: ACC-GEN-GRV-STNSPN4-BLU" at bounding box center [280, 211] width 452 height 11
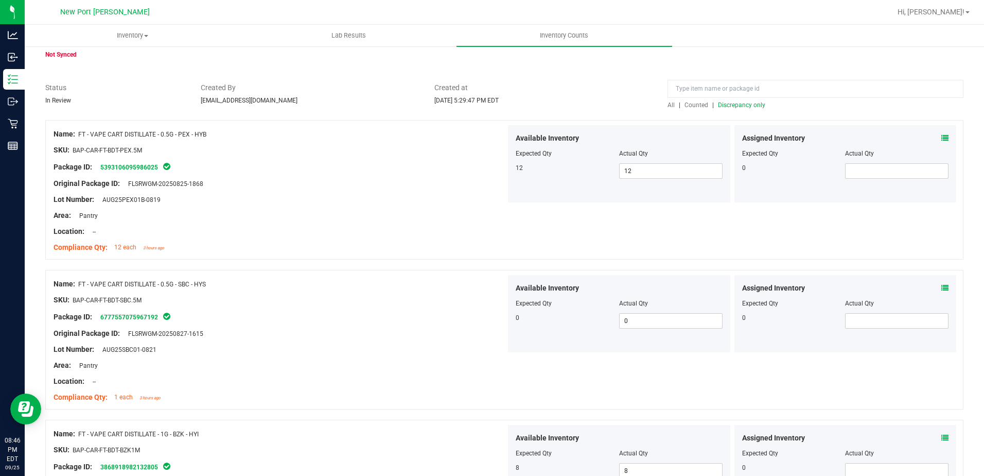
scroll to position [44, 0]
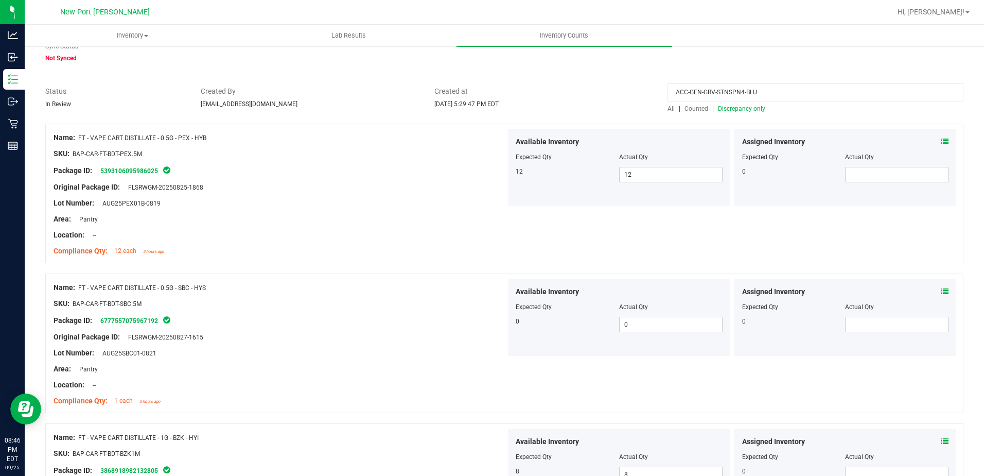
type input "ACC-GEN-GRV-STNSPN4-BLU"
click at [668, 110] on span "All" at bounding box center [671, 108] width 7 height 7
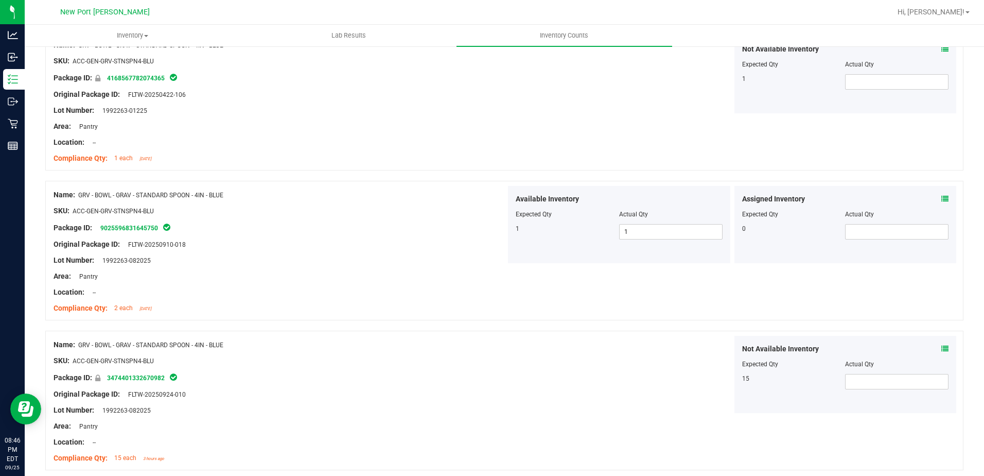
scroll to position [154, 0]
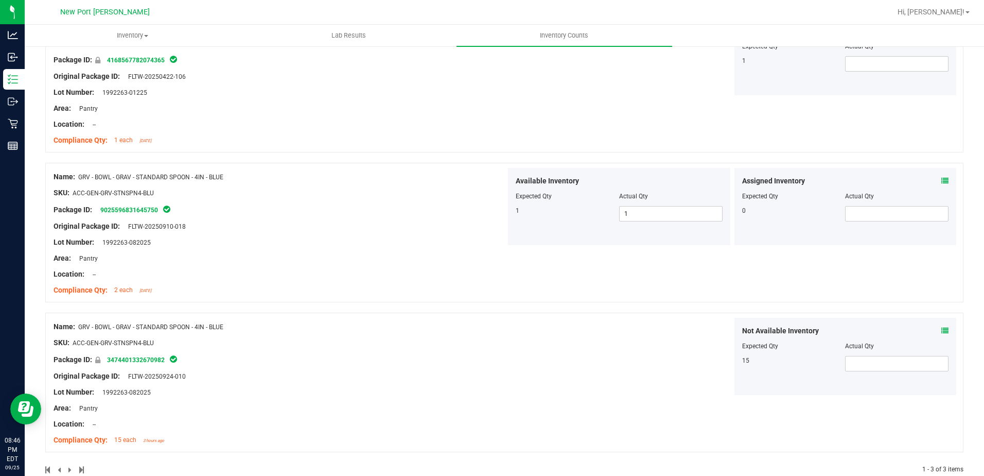
click at [941, 332] on icon at bounding box center [944, 330] width 7 height 7
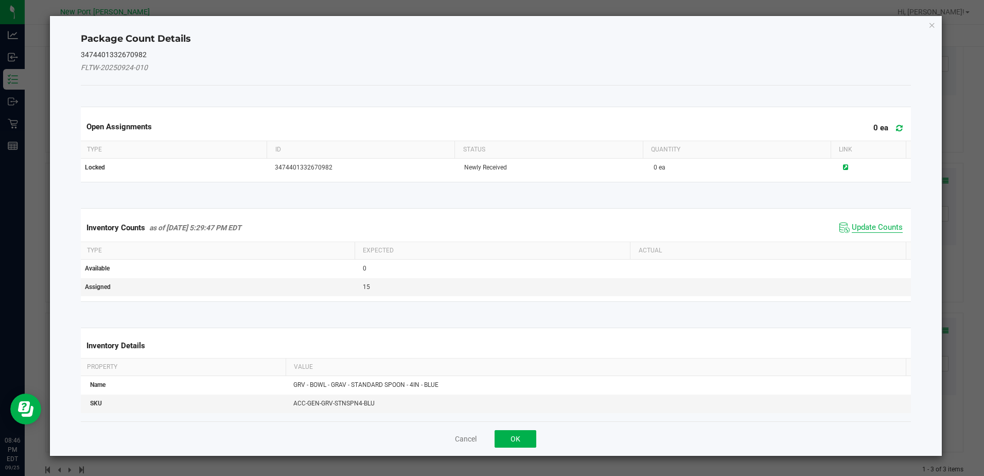
click at [877, 223] on span "Update Counts" at bounding box center [877, 227] width 51 height 10
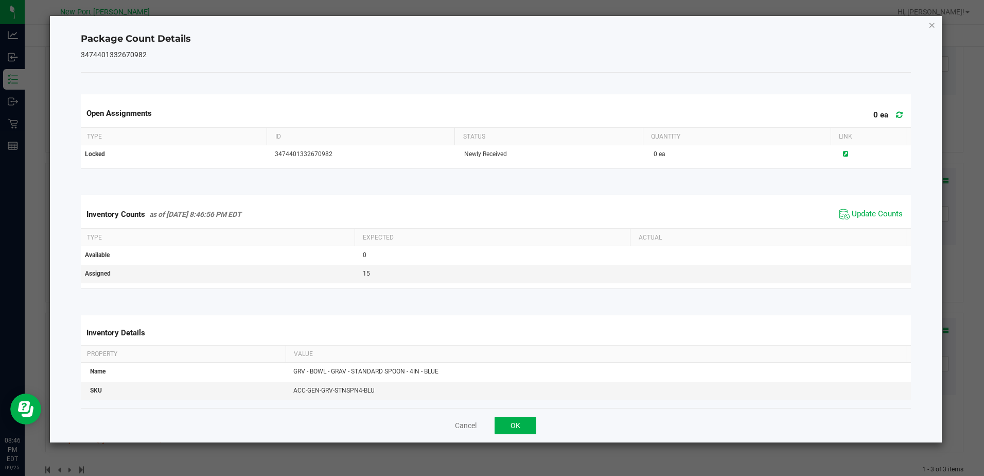
click at [934, 22] on icon "Close" at bounding box center [932, 25] width 7 height 12
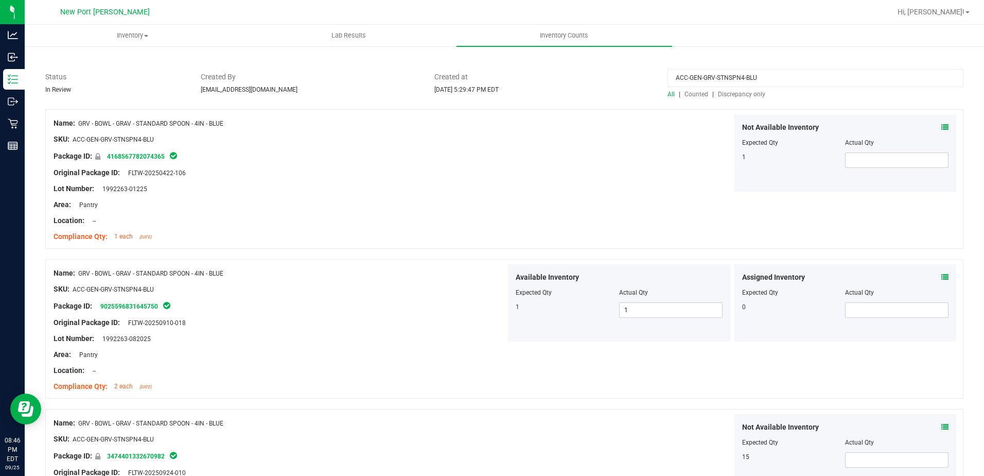
scroll to position [51, 0]
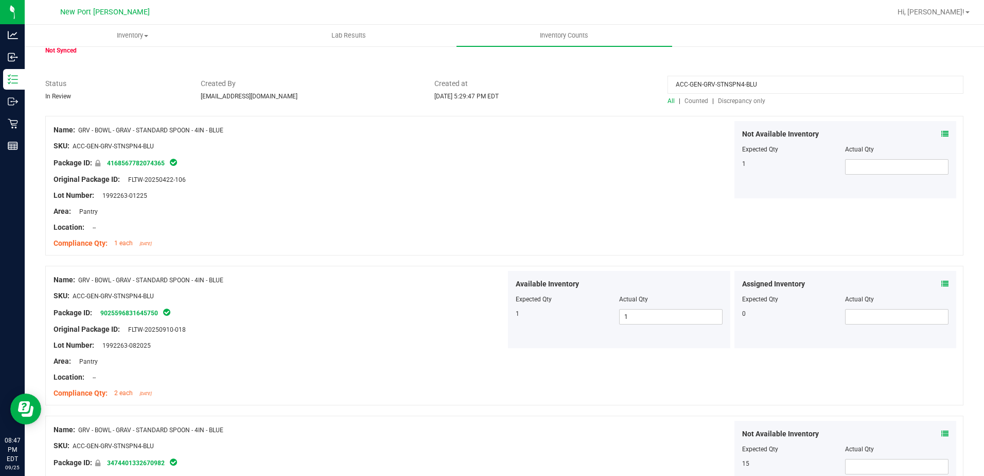
click at [941, 133] on div "Not Available Inventory Expected Qty Actual Qty 1" at bounding box center [846, 159] width 222 height 77
click at [941, 134] on icon at bounding box center [944, 133] width 7 height 7
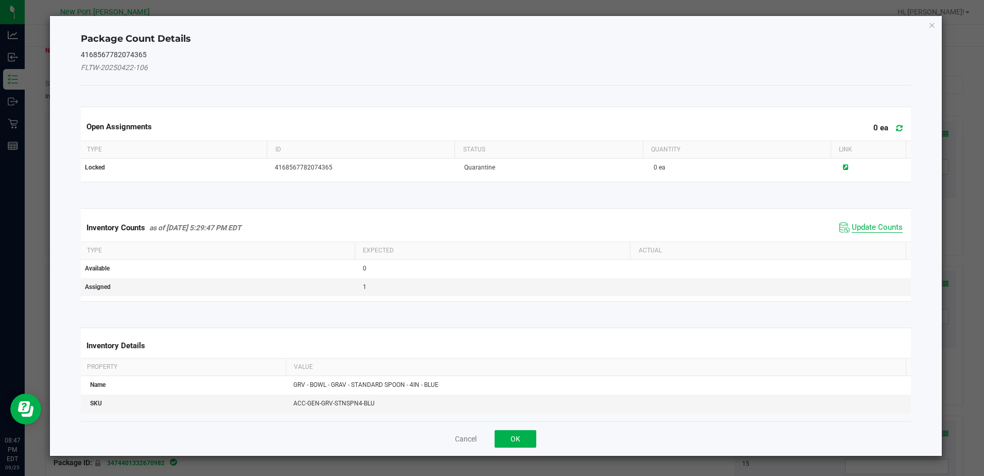
click at [864, 225] on span "Update Counts" at bounding box center [877, 227] width 51 height 10
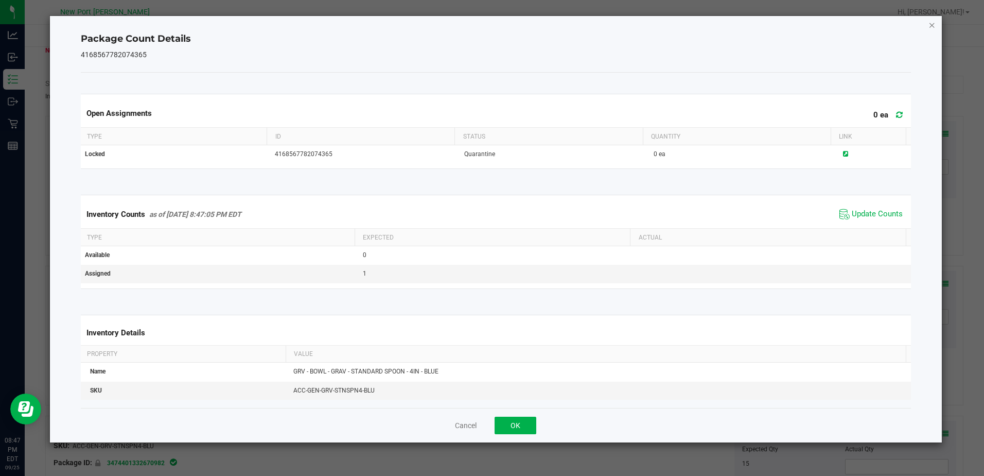
click at [931, 25] on icon "Close" at bounding box center [932, 25] width 7 height 12
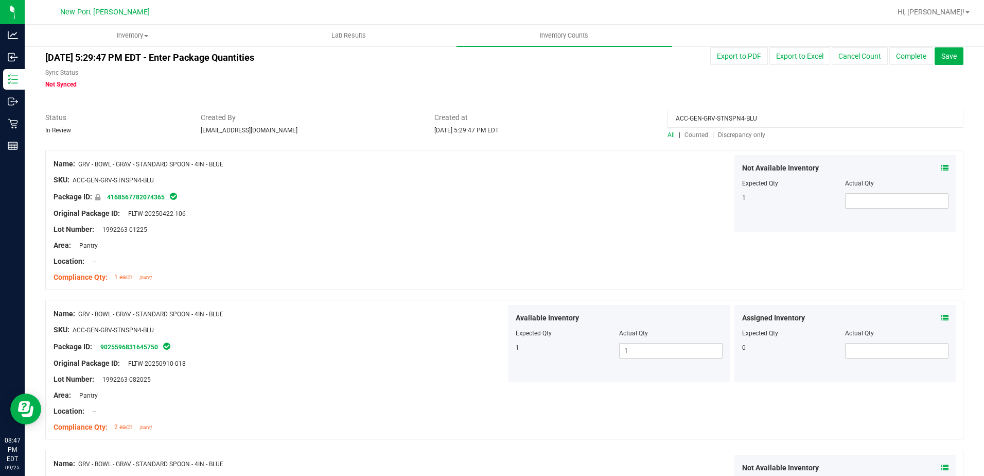
scroll to position [0, 0]
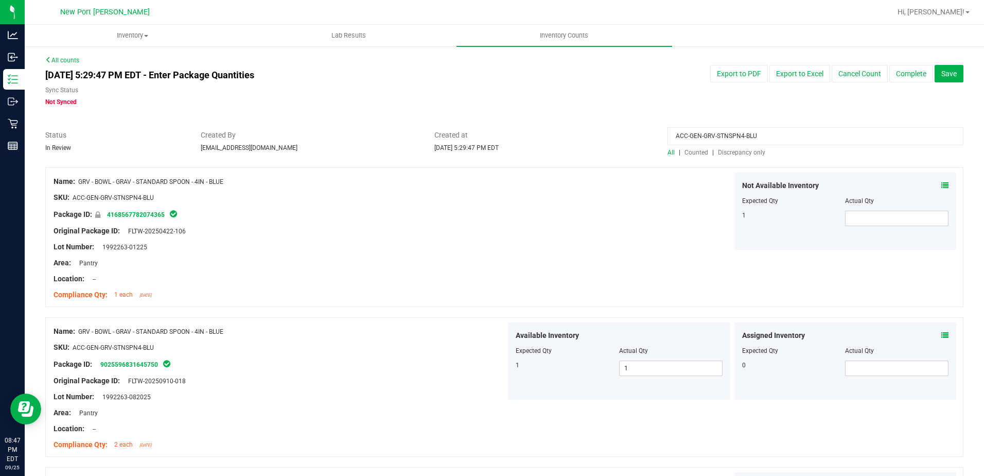
drag, startPoint x: 758, startPoint y: 134, endPoint x: 661, endPoint y: 133, distance: 96.8
click at [661, 133] on div "ACC-GEN-GRV-STNSPN4-BLU All | Counted | Discrepancy only" at bounding box center [815, 143] width 311 height 27
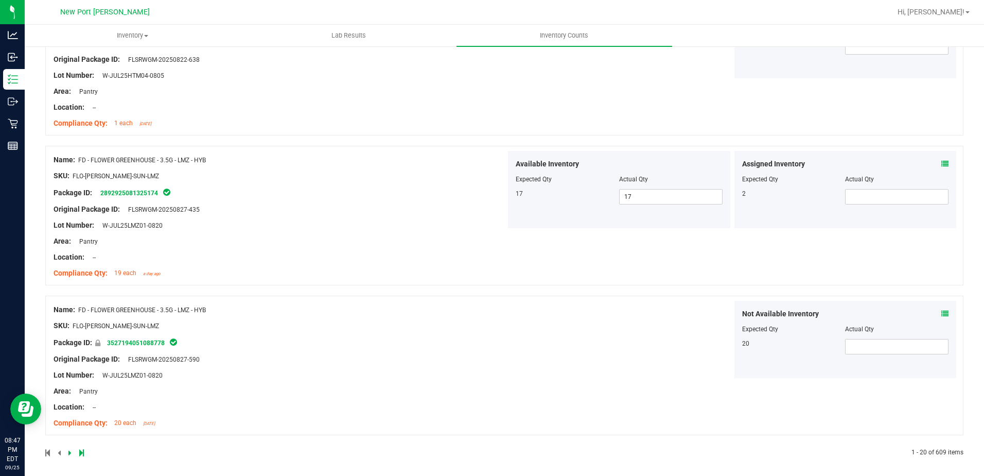
scroll to position [2723, 0]
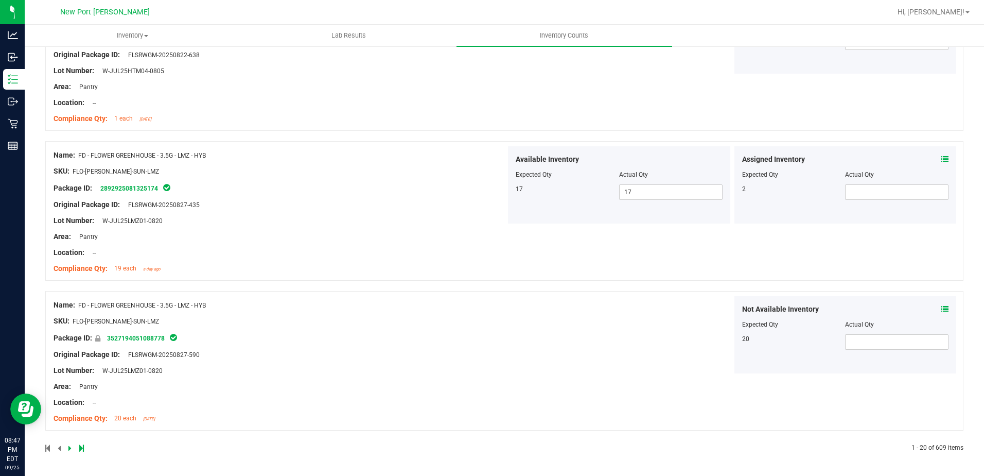
click at [67, 446] on div at bounding box center [274, 447] width 459 height 9
click at [70, 448] on icon at bounding box center [69, 448] width 3 height 6
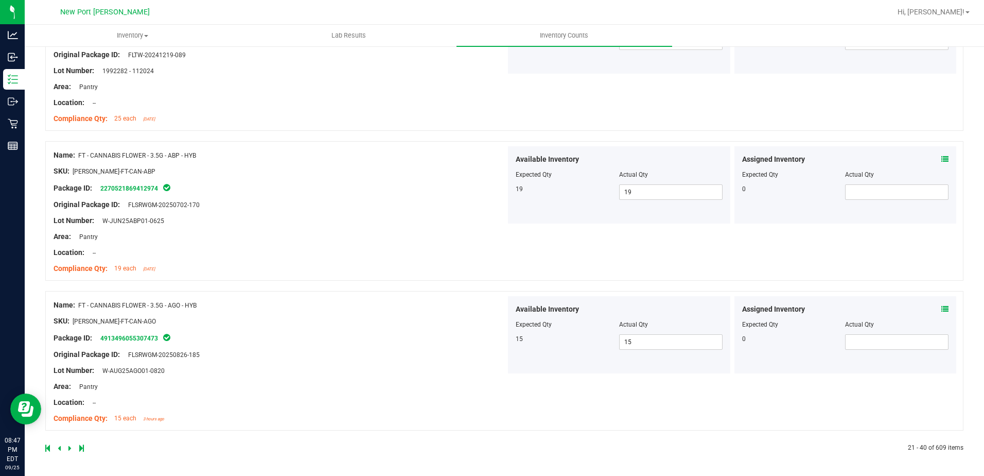
click at [69, 445] on icon at bounding box center [69, 448] width 3 height 6
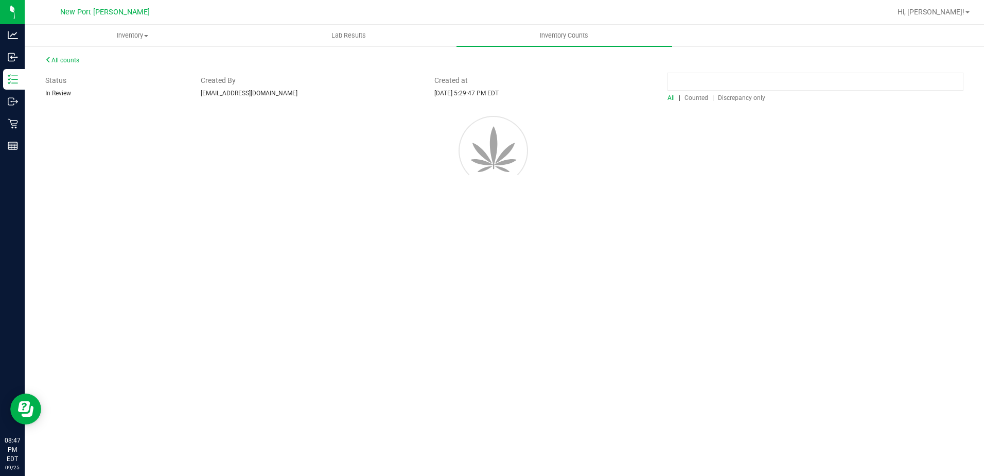
scroll to position [0, 0]
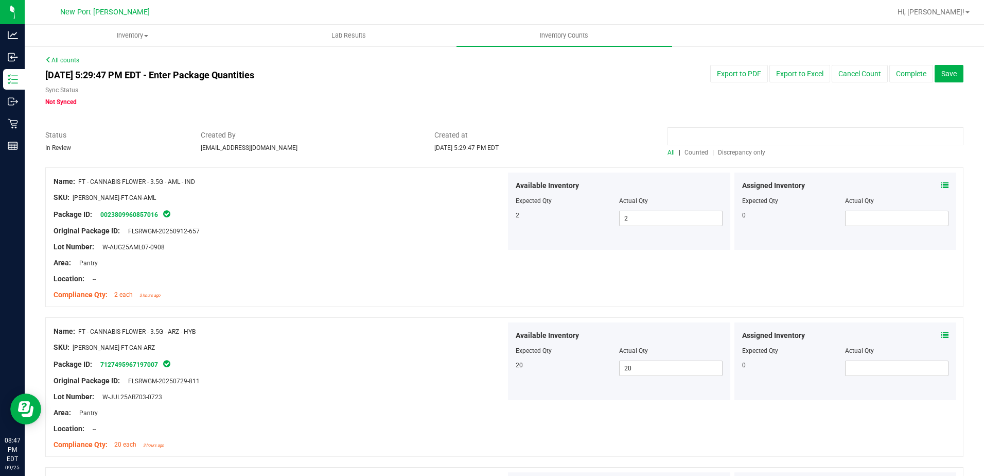
click at [731, 153] on span "Discrepancy only" at bounding box center [741, 152] width 47 height 7
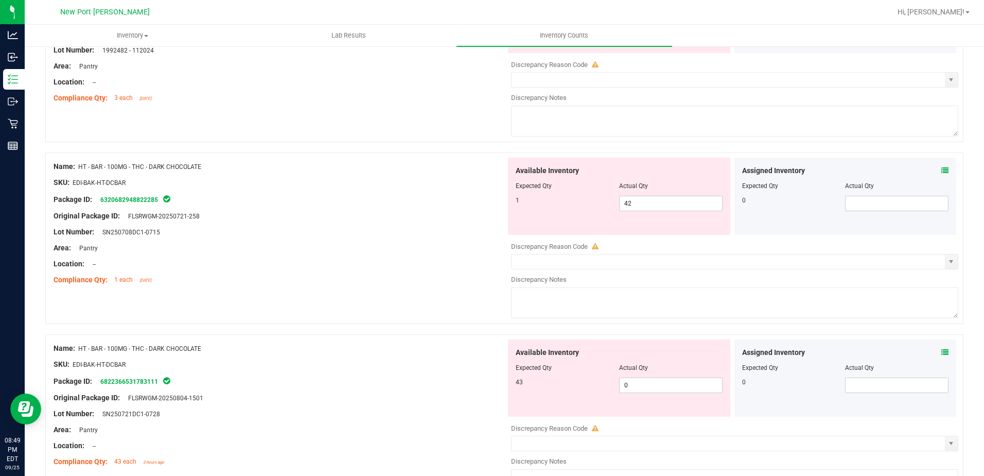
scroll to position [206, 0]
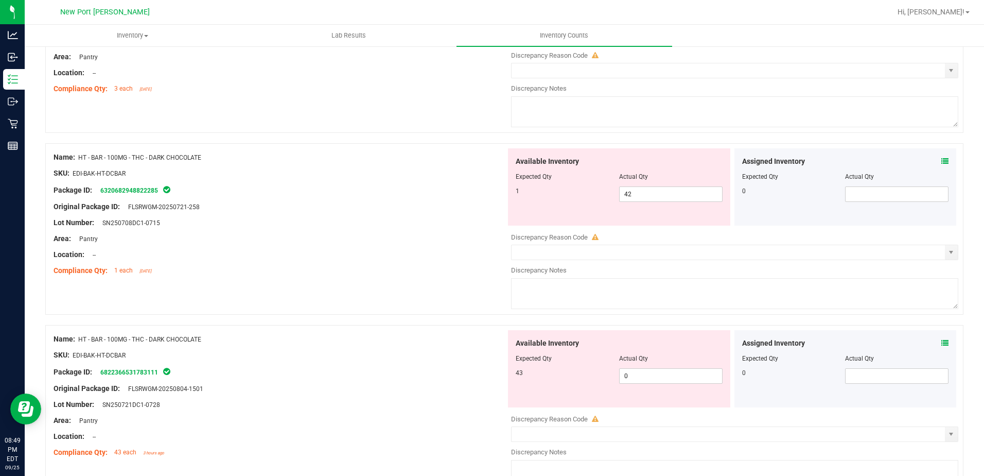
click at [941, 343] on icon at bounding box center [944, 342] width 7 height 7
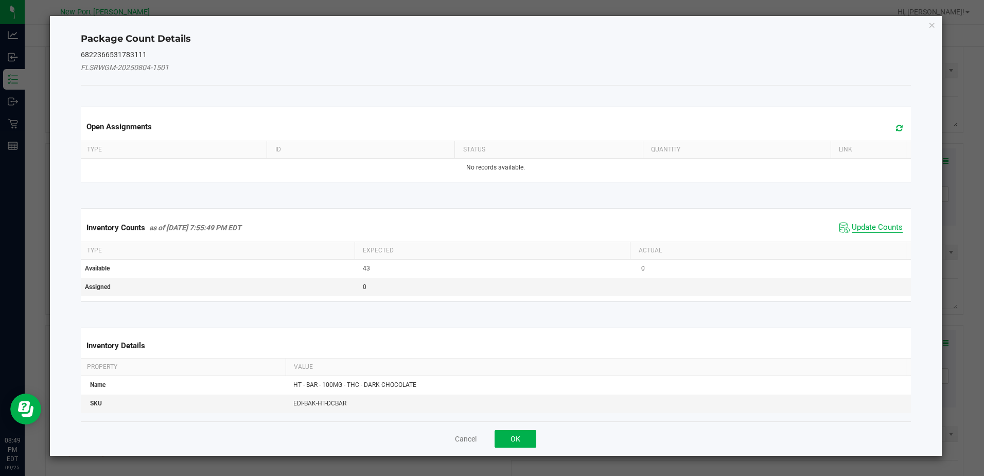
click at [861, 225] on span "Update Counts" at bounding box center [877, 227] width 51 height 10
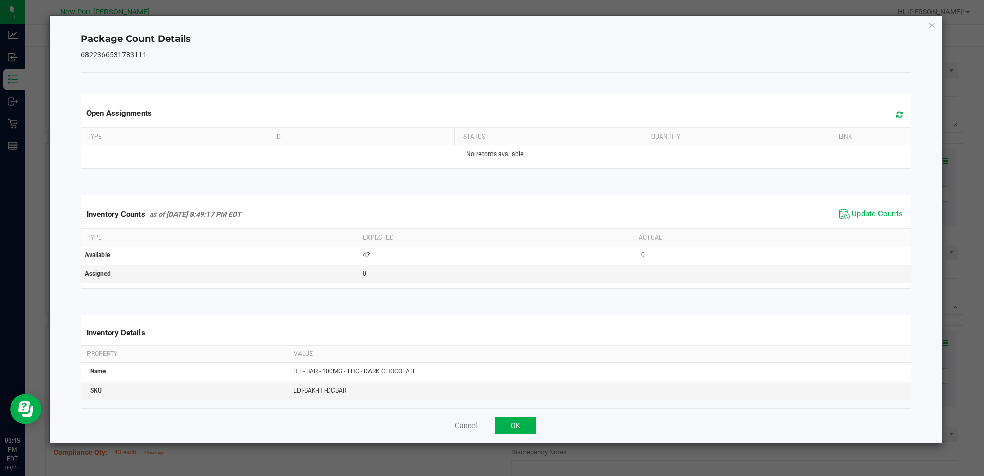
click at [929, 24] on icon "Close" at bounding box center [932, 25] width 7 height 12
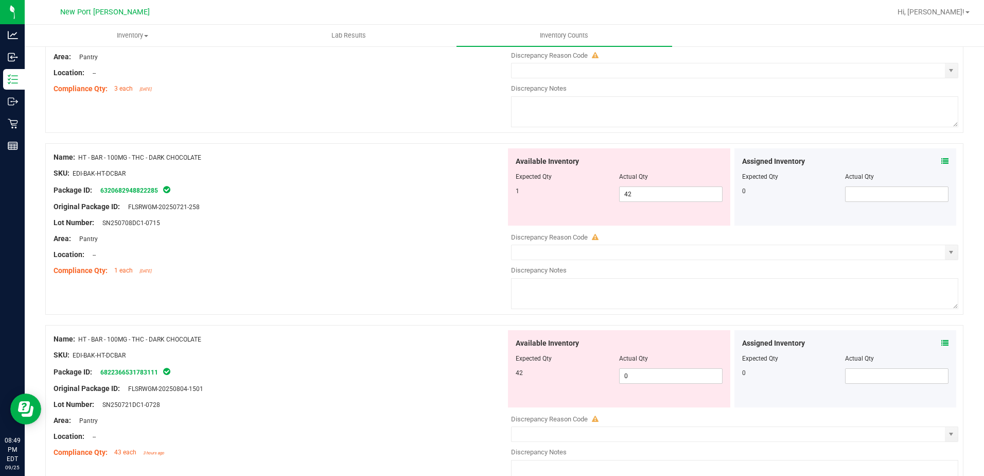
click at [941, 161] on icon at bounding box center [944, 161] width 7 height 7
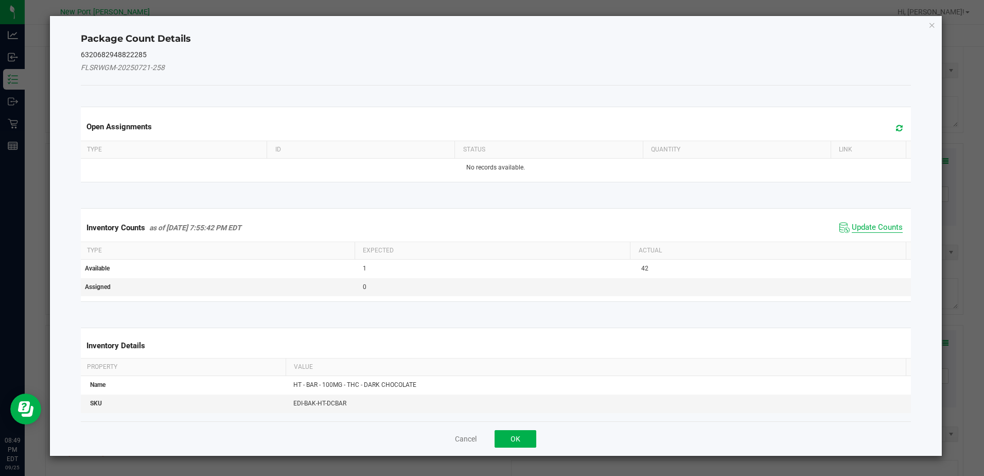
click at [878, 229] on span "Update Counts" at bounding box center [877, 227] width 51 height 10
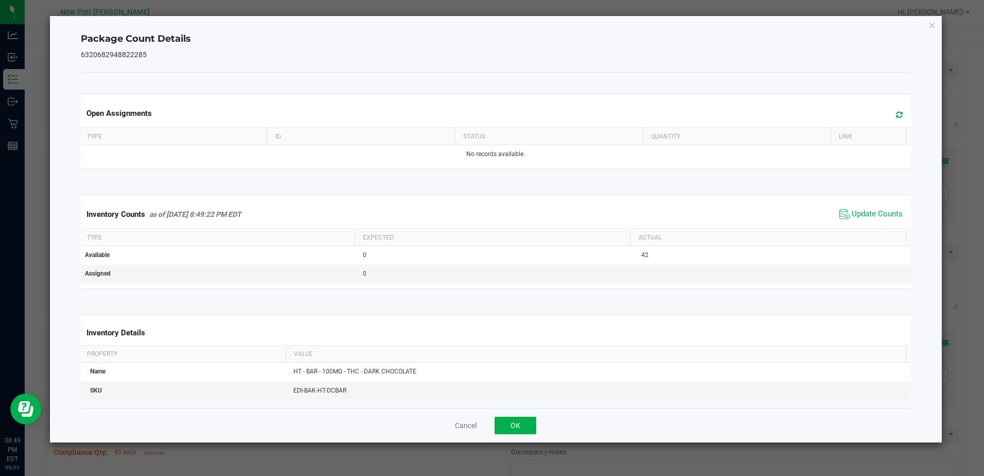
click at [931, 23] on icon "Close" at bounding box center [932, 25] width 7 height 12
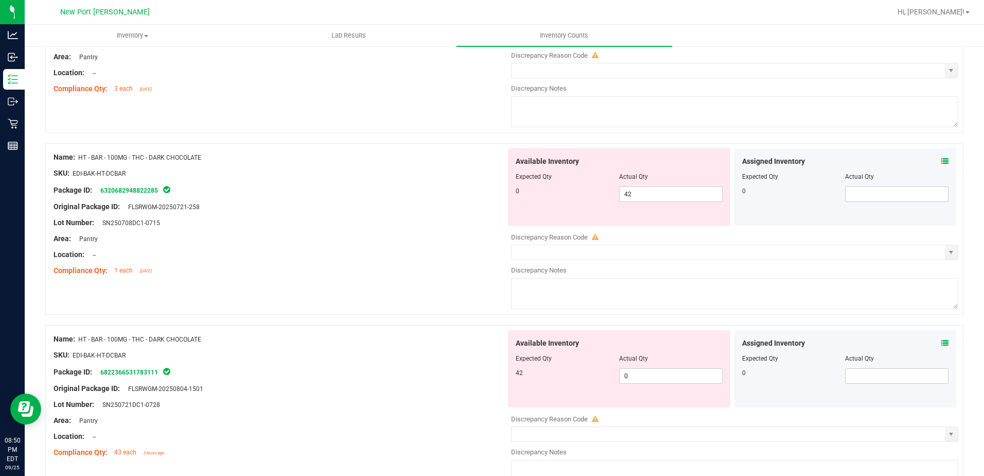
click at [941, 160] on icon at bounding box center [944, 161] width 7 height 7
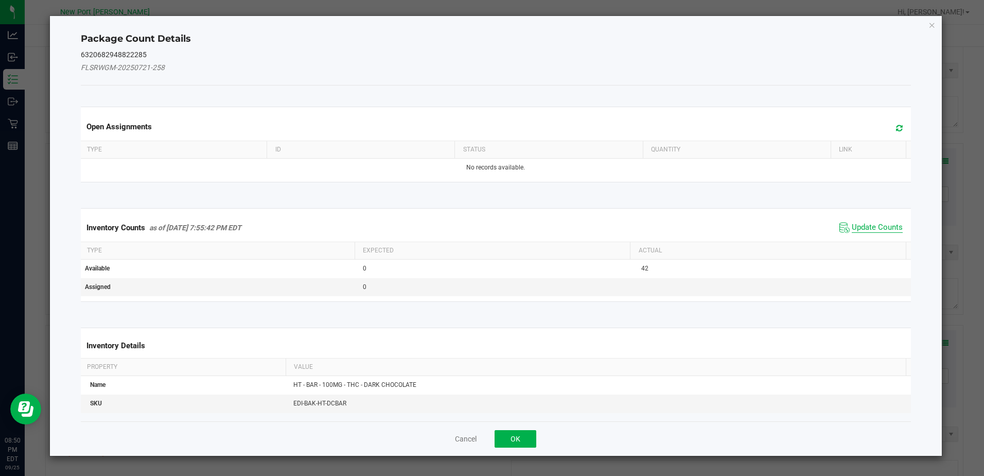
click at [882, 225] on span "Update Counts" at bounding box center [877, 227] width 51 height 10
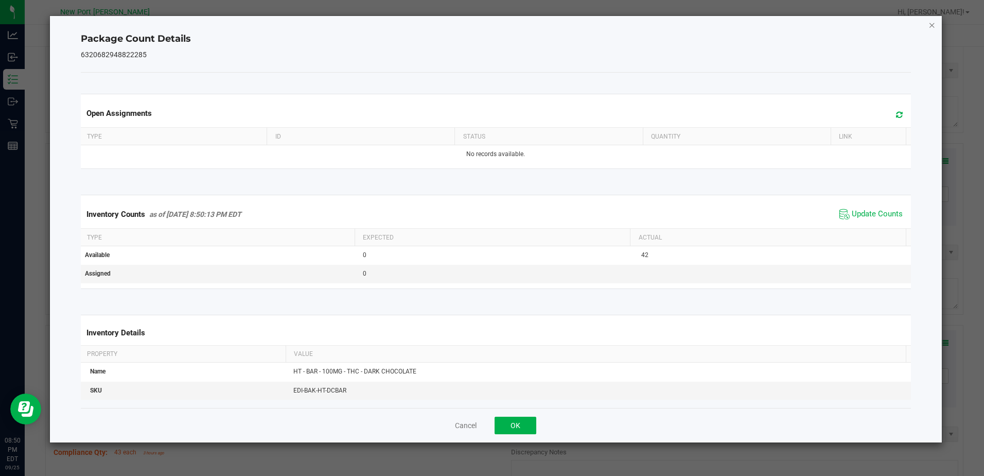
click at [931, 25] on icon "Close" at bounding box center [932, 25] width 7 height 12
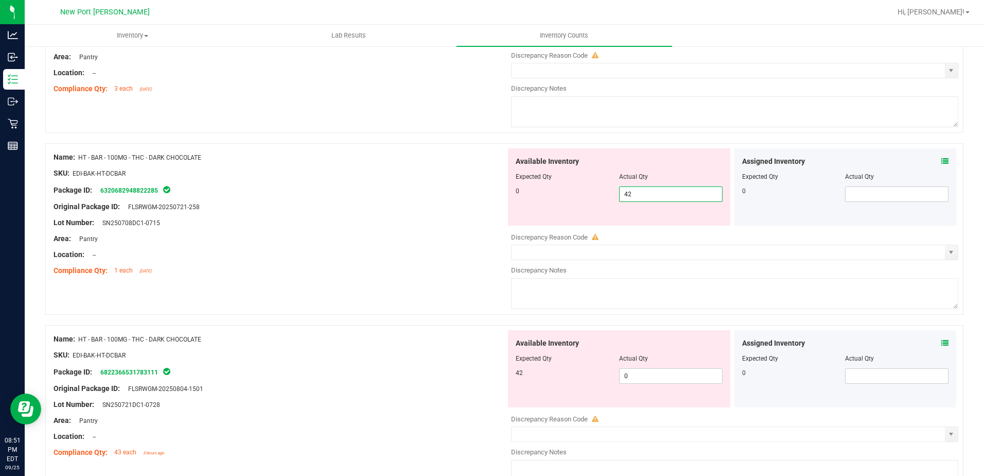
click at [636, 194] on span "42 42" at bounding box center [670, 193] width 103 height 15
click at [636, 194] on input "42" at bounding box center [671, 194] width 102 height 14
type input "0"
click at [636, 374] on div "Available Inventory Expected Qty Actual Qty 42 0 0" at bounding box center [619, 368] width 222 height 77
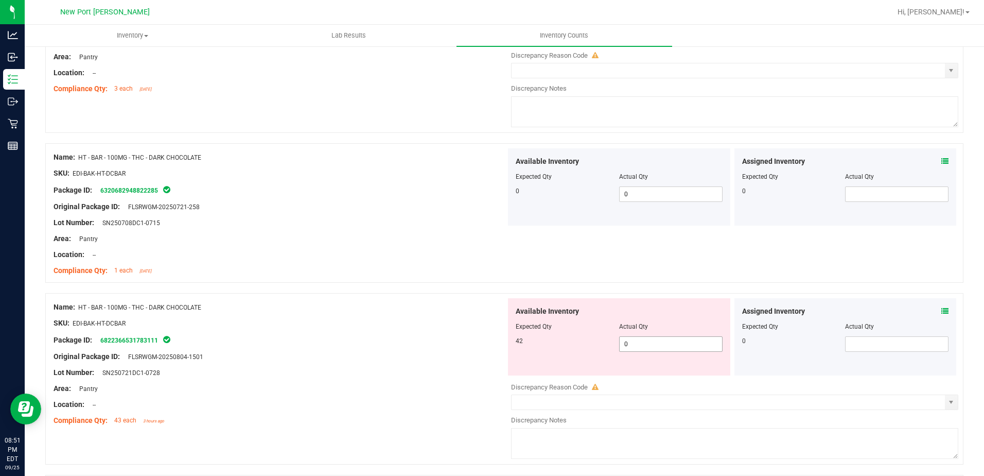
click at [636, 374] on div "Available Inventory Expected Qty Actual Qty 42 0 0" at bounding box center [619, 336] width 222 height 77
click at [638, 345] on span "0 0" at bounding box center [670, 343] width 103 height 15
click at [638, 345] on input "0" at bounding box center [671, 344] width 102 height 14
type input "42"
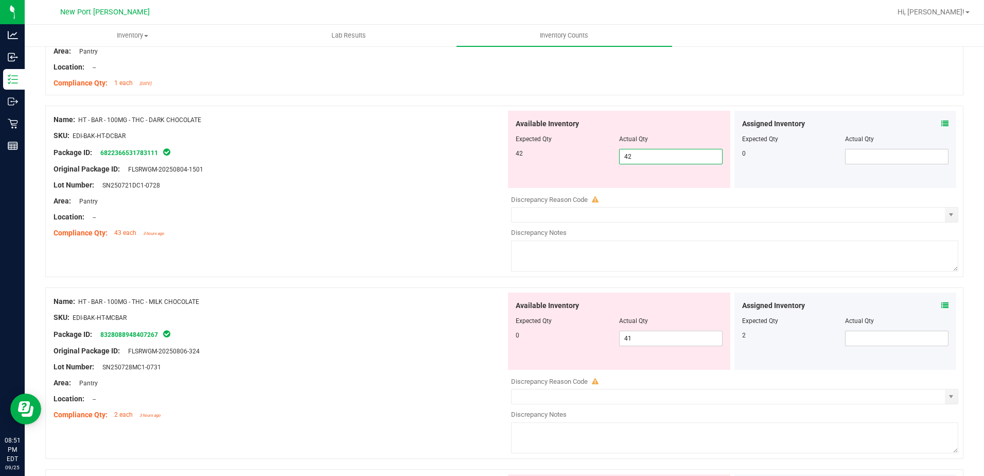
scroll to position [412, 0]
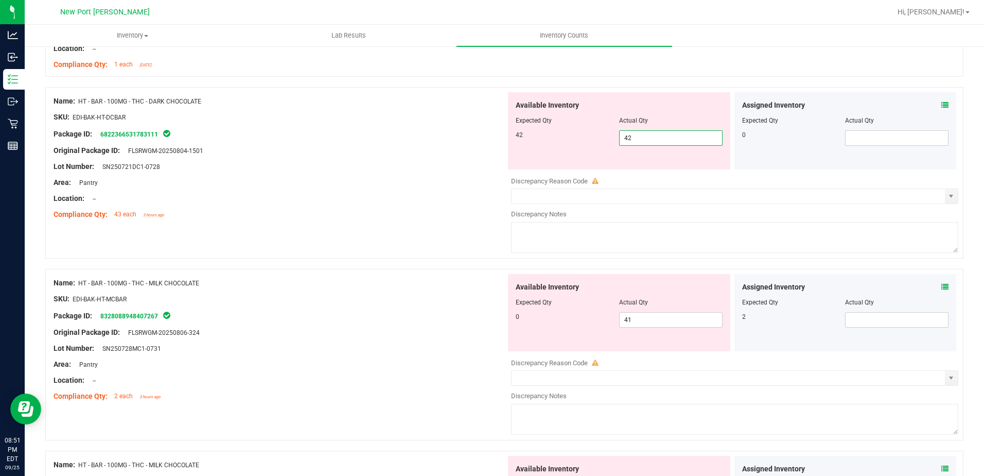
type input "42"
click at [939, 289] on div "Assigned Inventory Expected Qty Actual Qty 2" at bounding box center [846, 312] width 222 height 77
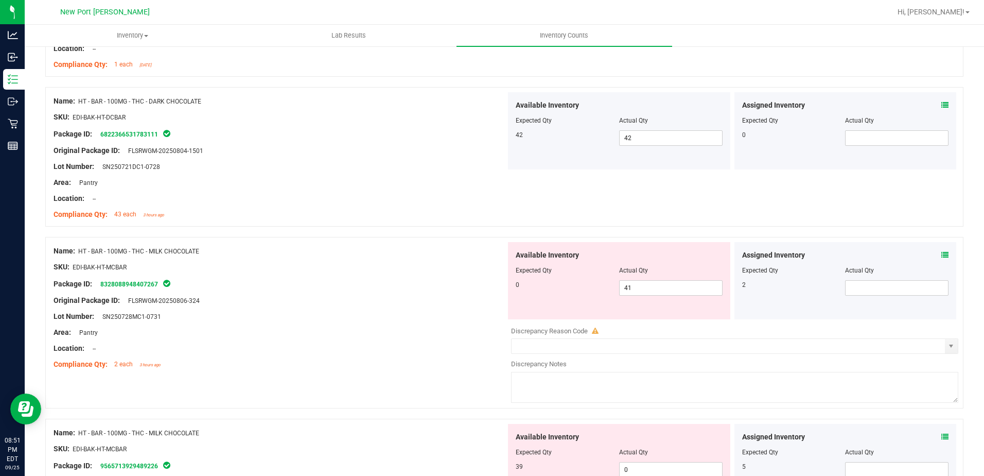
click at [941, 254] on icon at bounding box center [944, 254] width 7 height 7
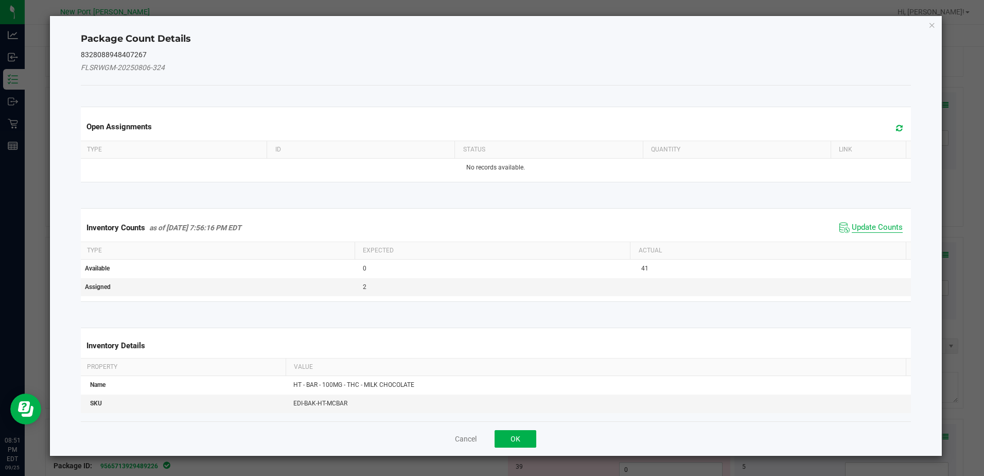
click at [880, 224] on span "Update Counts" at bounding box center [877, 227] width 51 height 10
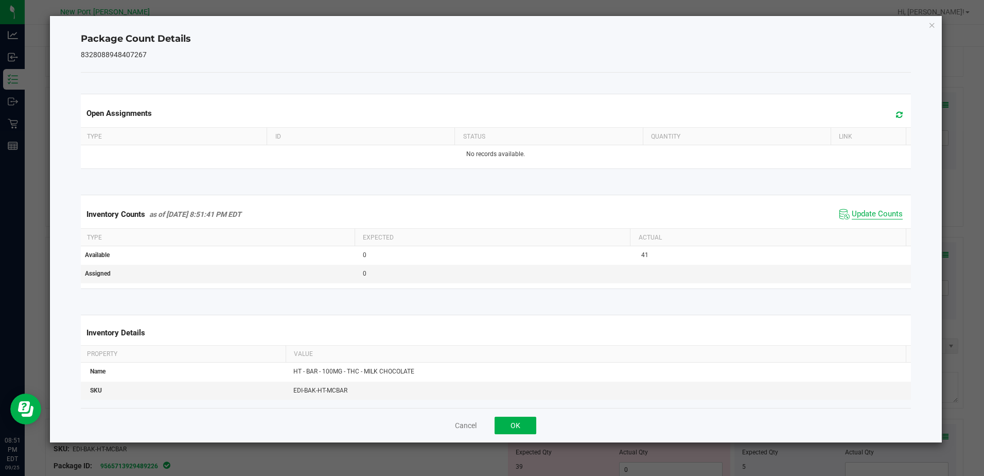
click at [876, 217] on span "Update Counts" at bounding box center [877, 214] width 51 height 10
click at [933, 28] on icon "Close" at bounding box center [932, 25] width 7 height 12
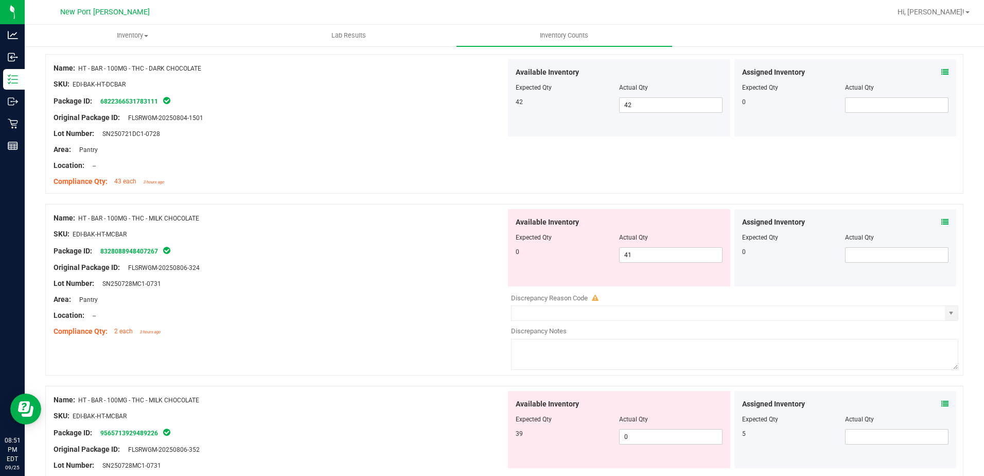
scroll to position [463, 0]
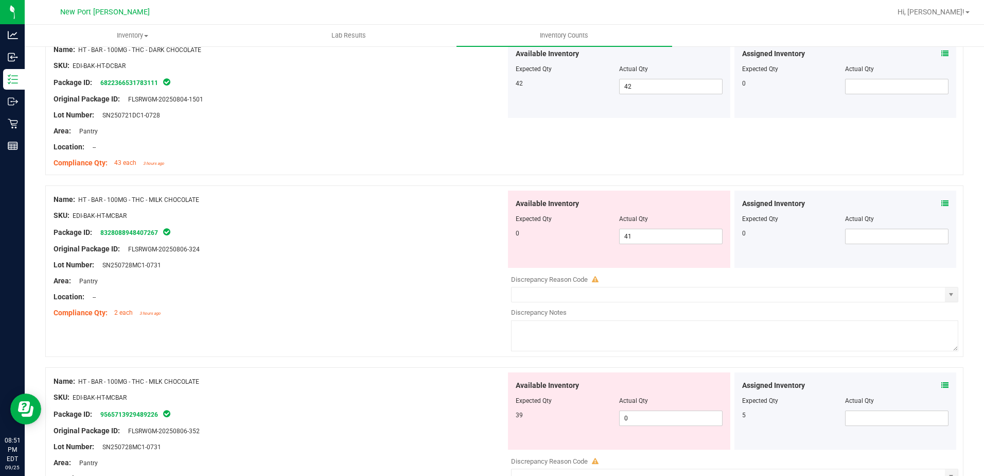
click at [941, 384] on icon at bounding box center [944, 384] width 7 height 7
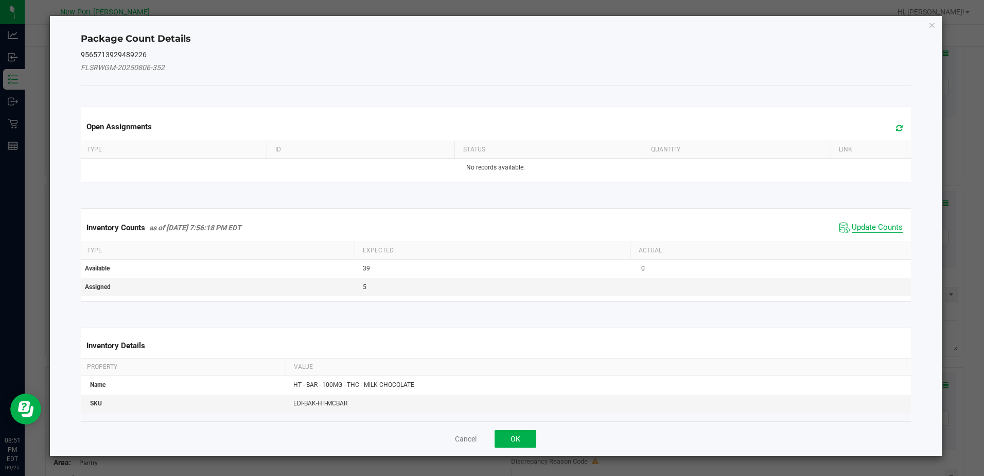
click at [864, 226] on span "Update Counts" at bounding box center [877, 227] width 51 height 10
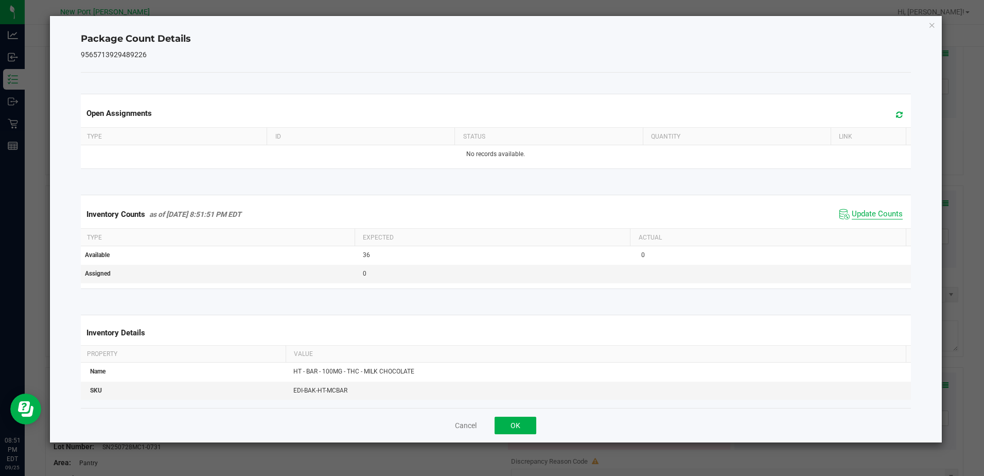
click at [873, 212] on span "Update Counts" at bounding box center [877, 214] width 51 height 10
click at [933, 27] on icon "Close" at bounding box center [932, 25] width 7 height 12
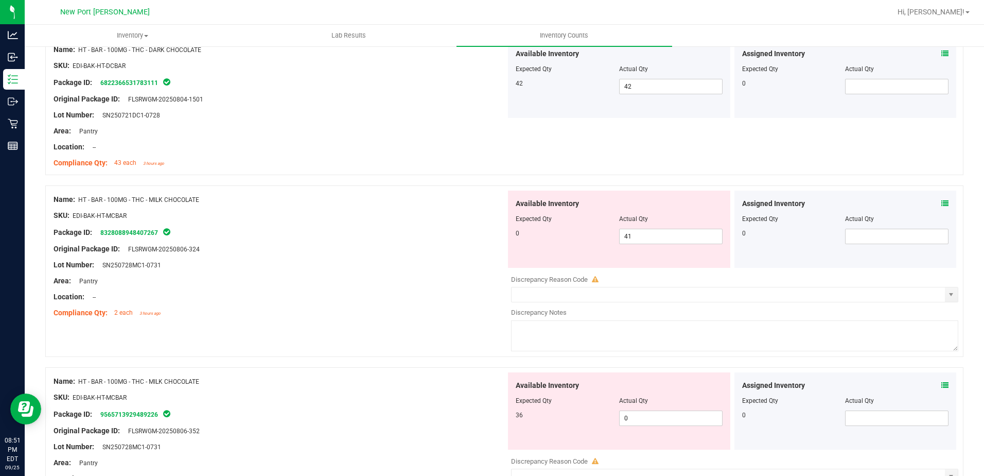
scroll to position [515, 0]
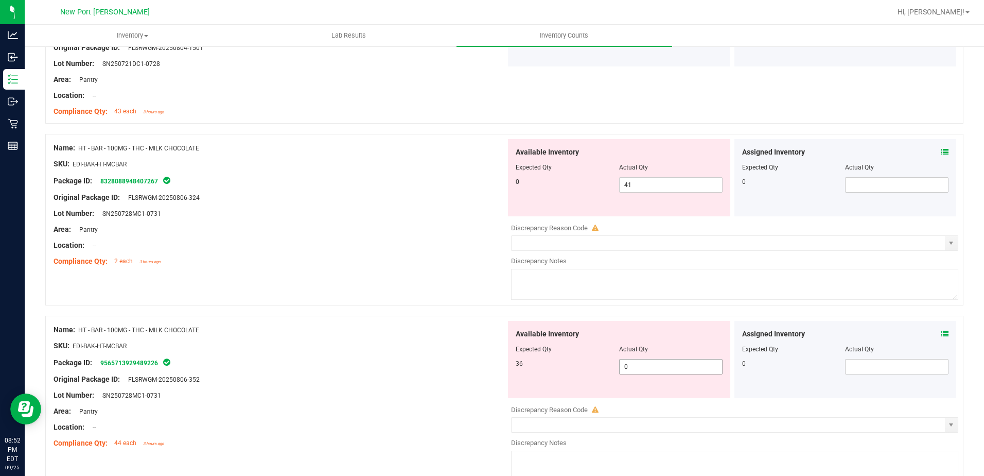
click at [637, 368] on input "0" at bounding box center [671, 366] width 102 height 14
type input "36"
click at [637, 184] on input "41" at bounding box center [671, 185] width 102 height 14
type input "36"
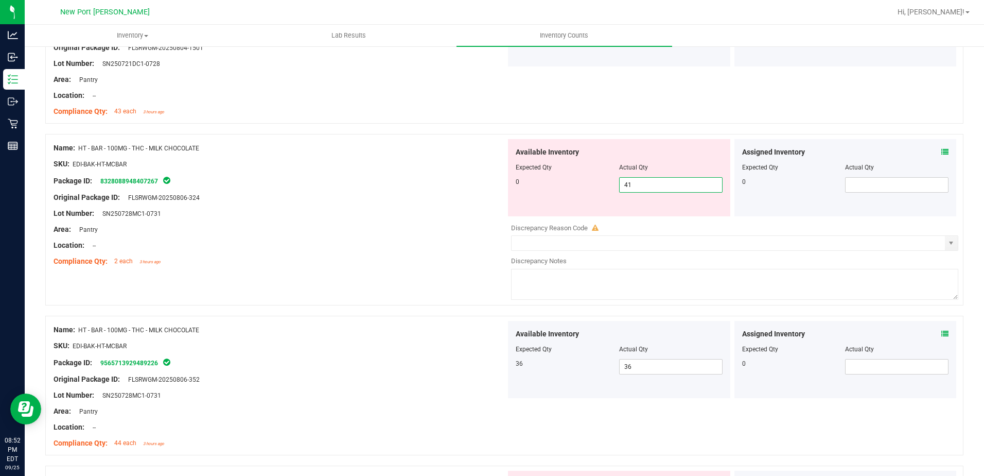
type input "4"
type input "0"
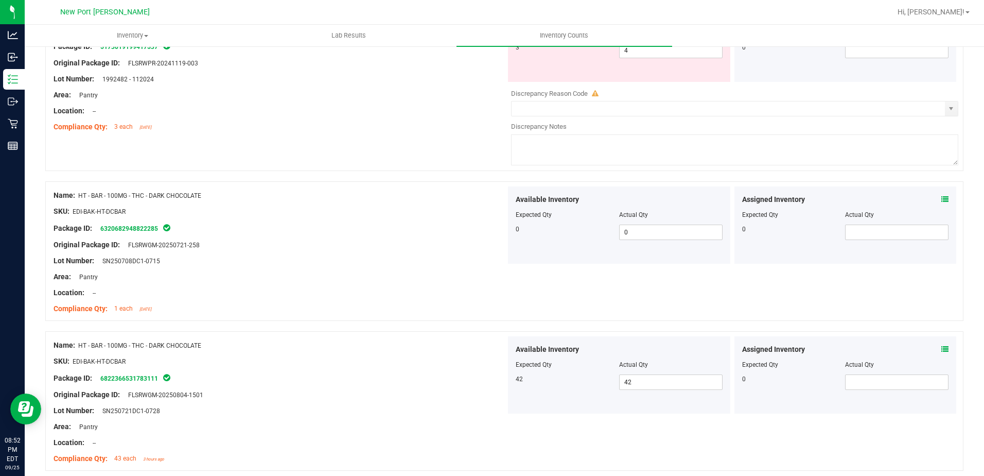
scroll to position [0, 0]
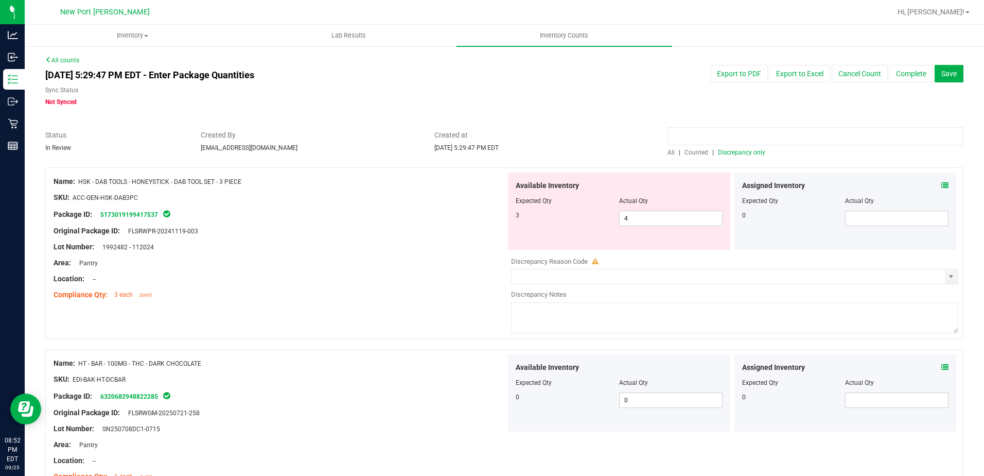
type input "0"
click at [744, 152] on span "Discrepancy only" at bounding box center [741, 152] width 47 height 7
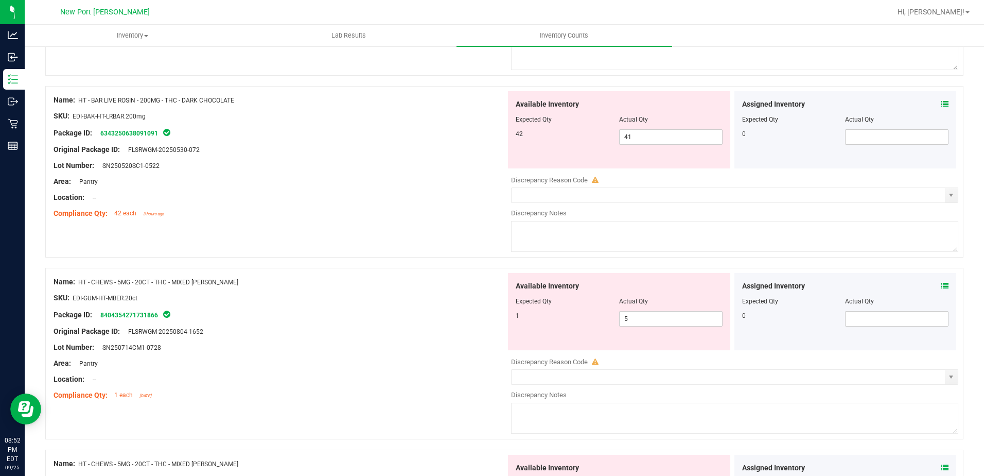
scroll to position [206, 0]
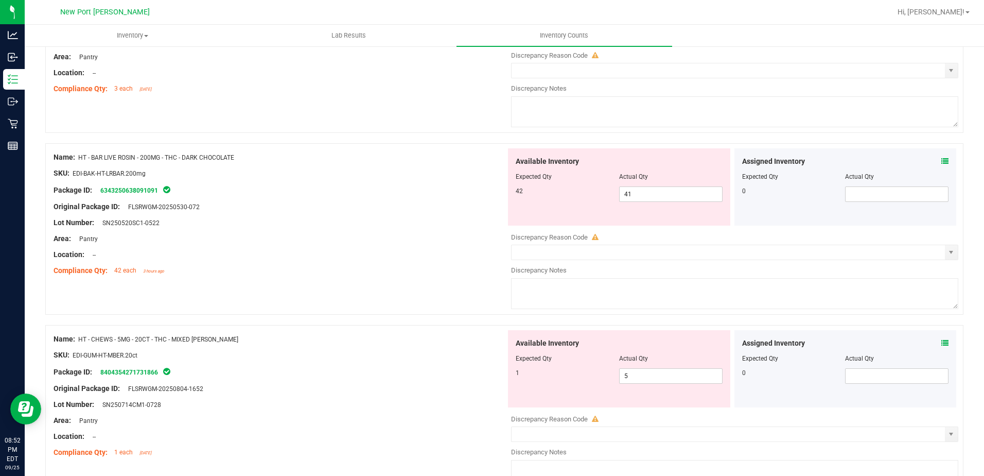
click at [941, 161] on icon at bounding box center [944, 161] width 7 height 7
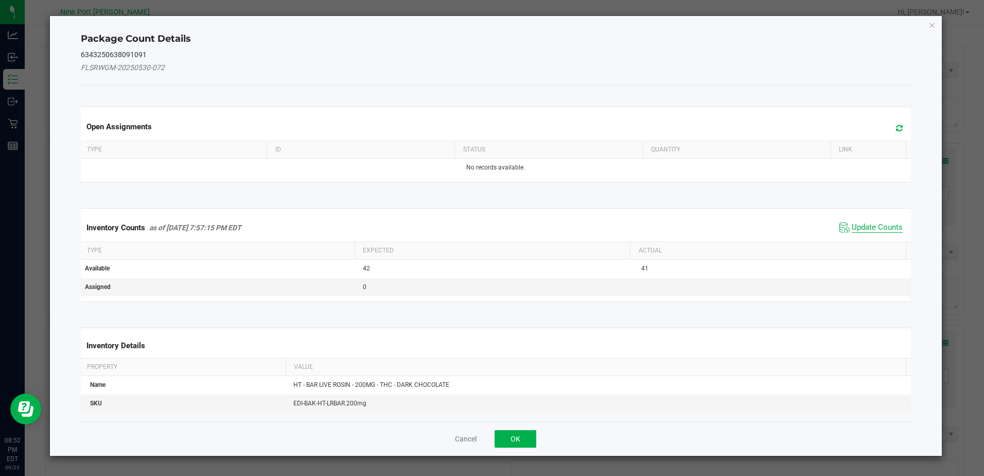
click at [865, 229] on span "Update Counts" at bounding box center [877, 227] width 51 height 10
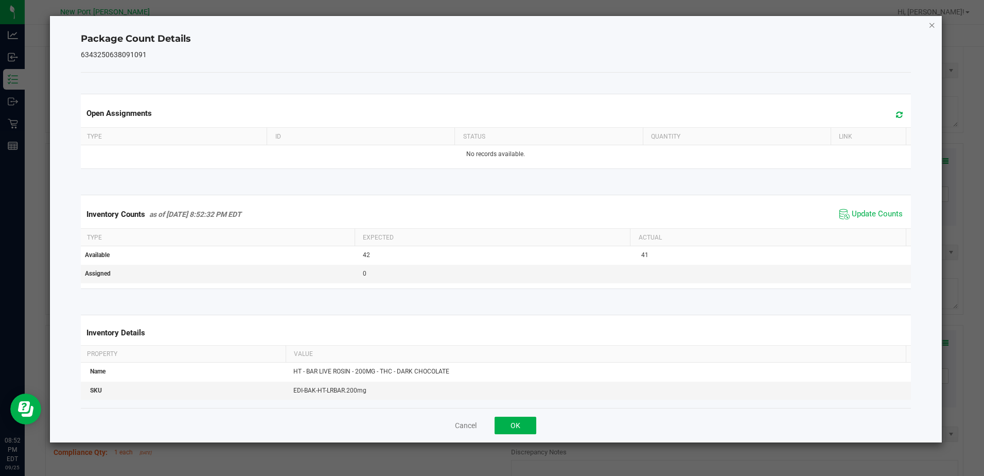
click at [932, 24] on icon "Close" at bounding box center [932, 25] width 7 height 12
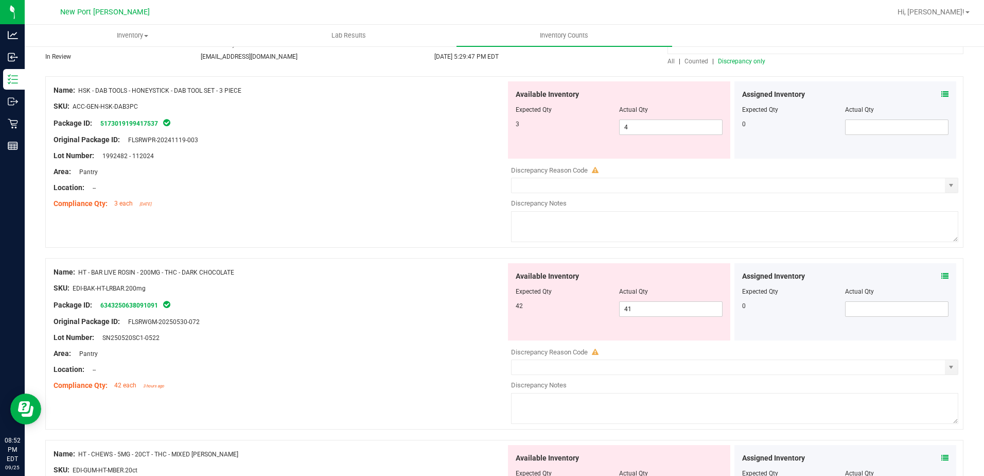
scroll to position [103, 0]
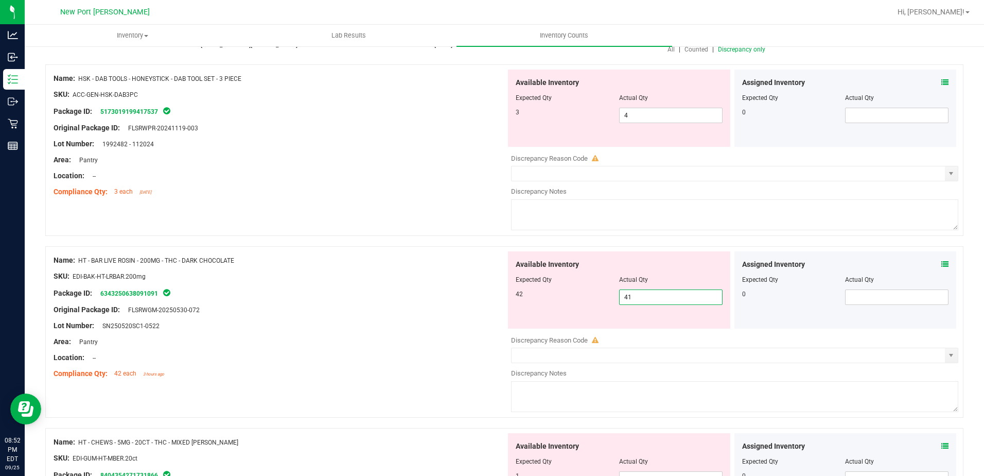
click at [667, 291] on span "41 41" at bounding box center [670, 296] width 103 height 15
type input "42"
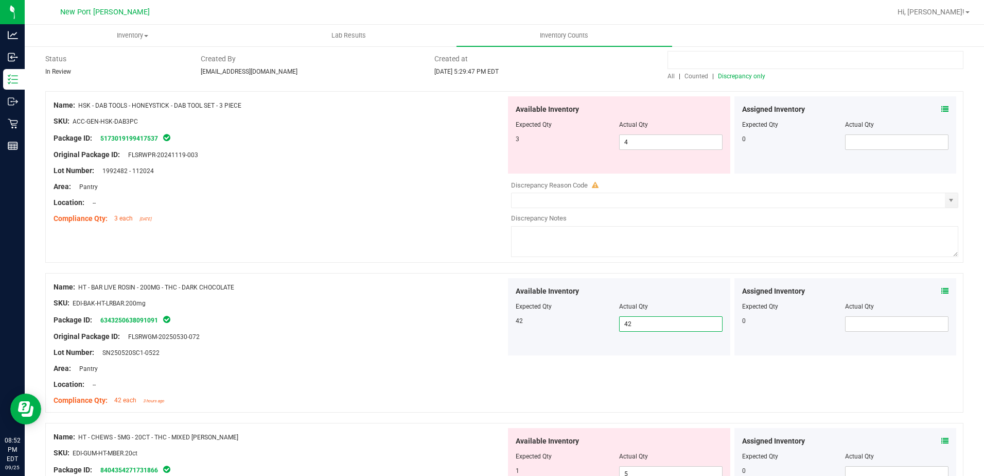
scroll to position [51, 0]
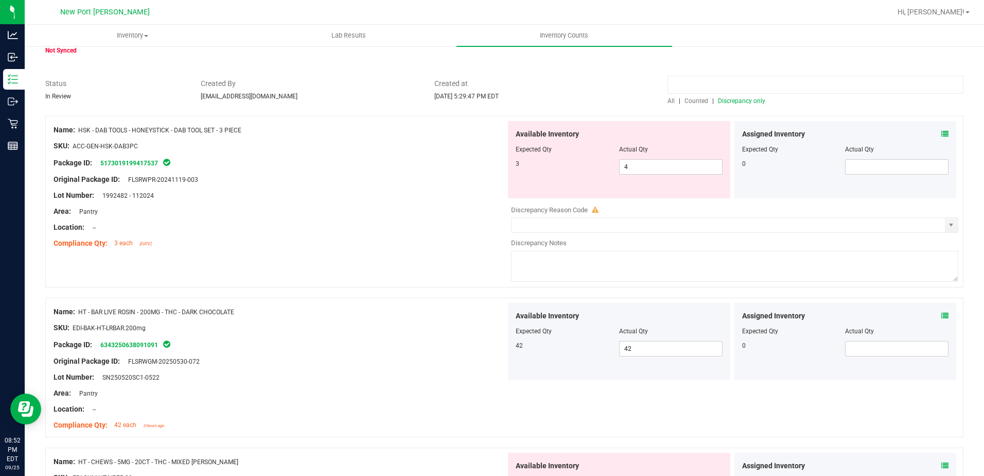
click at [738, 103] on span "Discrepancy only" at bounding box center [741, 100] width 47 height 7
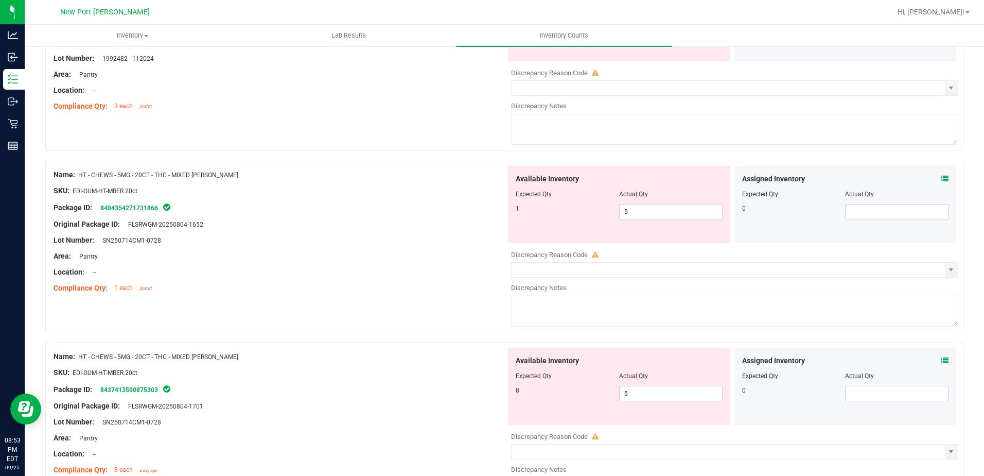
scroll to position [206, 0]
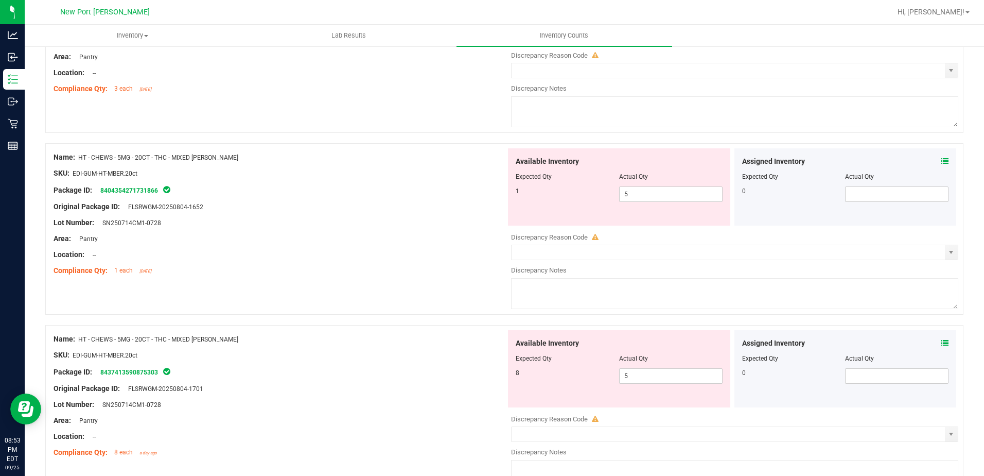
click at [941, 160] on icon at bounding box center [944, 161] width 7 height 7
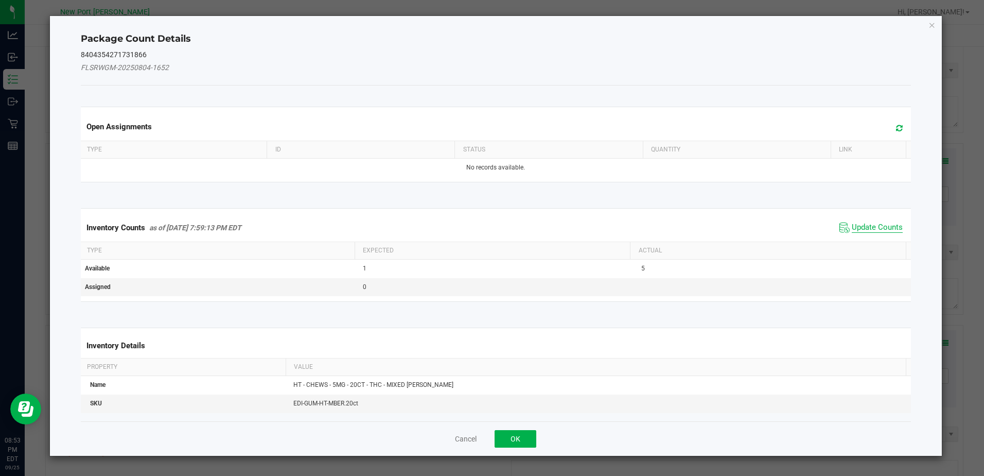
click at [877, 228] on span "Update Counts" at bounding box center [877, 227] width 51 height 10
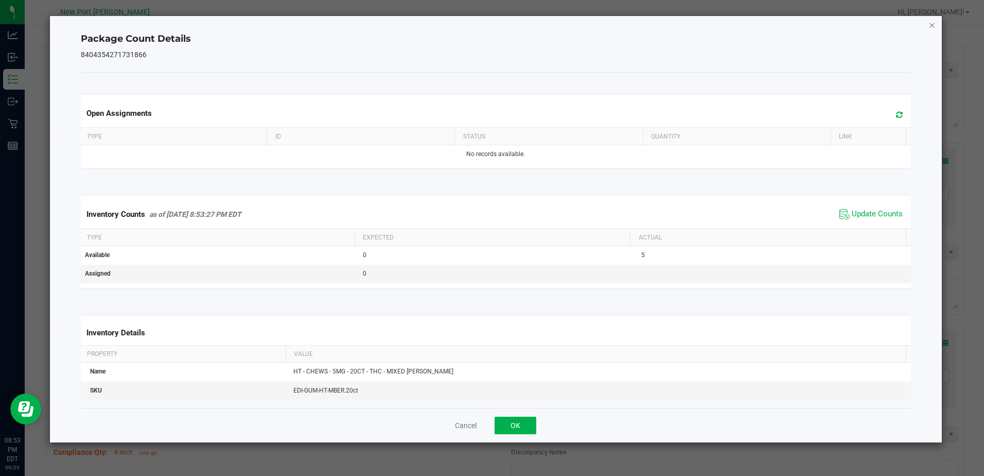
click at [931, 24] on icon "Close" at bounding box center [932, 25] width 7 height 12
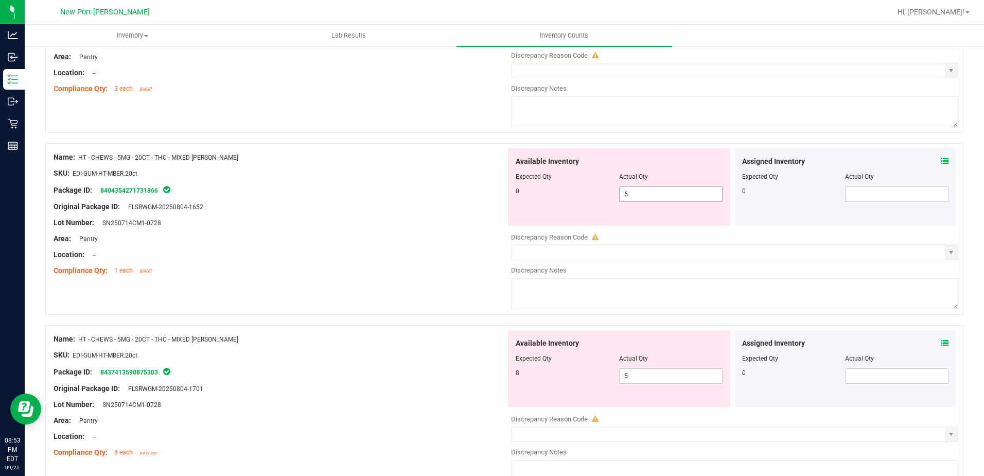
click at [672, 186] on span "5 5" at bounding box center [670, 193] width 103 height 15
click at [652, 195] on span "5 5" at bounding box center [670, 193] width 103 height 15
click at [652, 195] on input "5" at bounding box center [671, 194] width 102 height 14
type input "0"
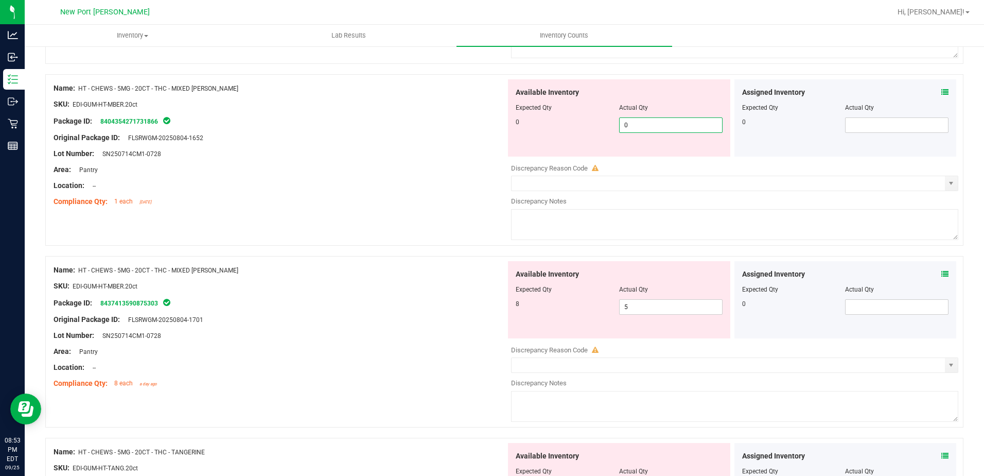
scroll to position [309, 0]
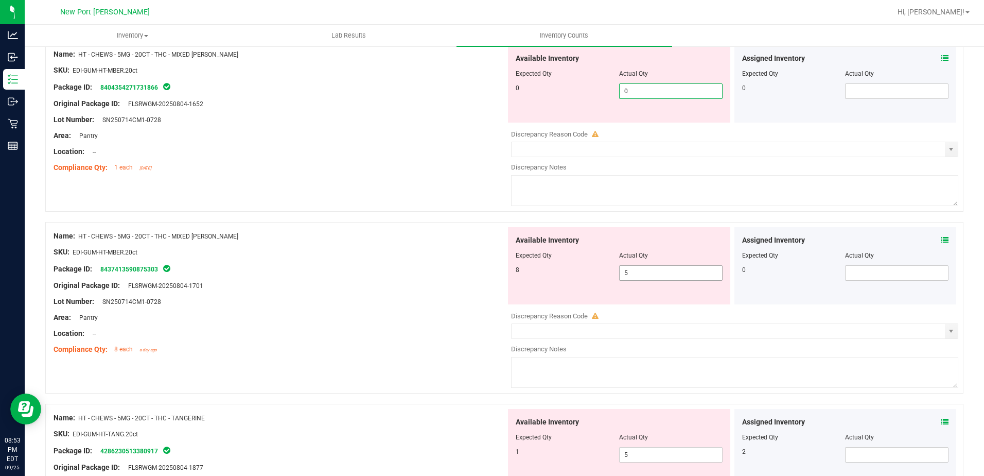
type input "0"
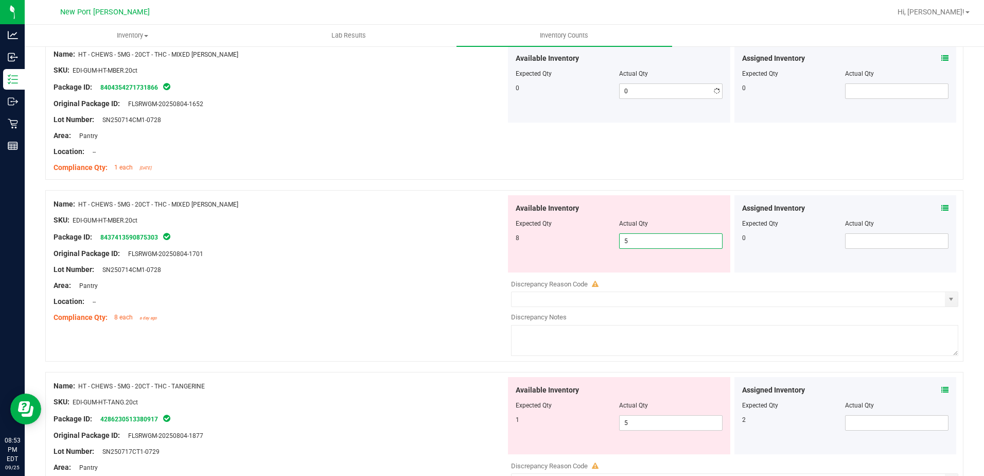
click at [634, 274] on div "Available Inventory Expected Qty Actual Qty 8 5 5" at bounding box center [732, 276] width 452 height 163
click at [634, 274] on div at bounding box center [734, 276] width 447 height 5
click at [630, 245] on span "5 5" at bounding box center [670, 240] width 103 height 15
click at [630, 245] on input "5" at bounding box center [671, 241] width 102 height 14
type input "8"
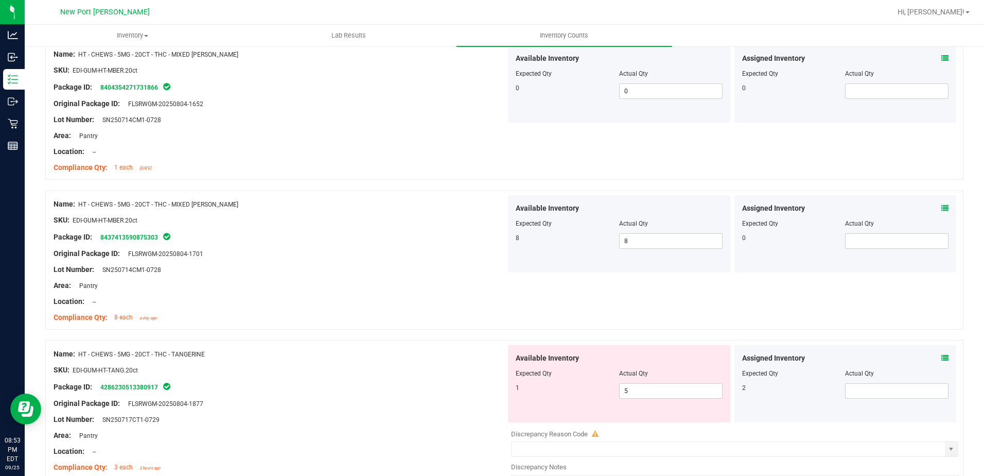
click at [941, 359] on icon at bounding box center [944, 357] width 7 height 7
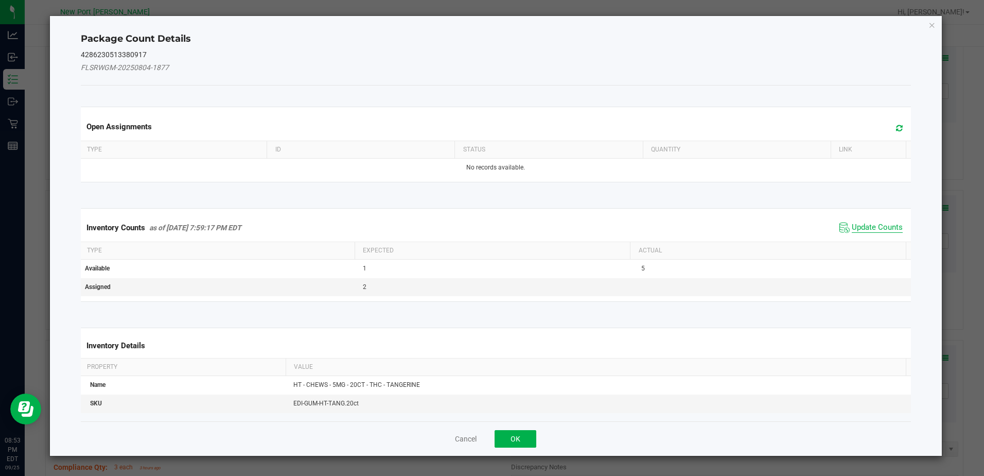
click at [873, 229] on span "Update Counts" at bounding box center [877, 227] width 51 height 10
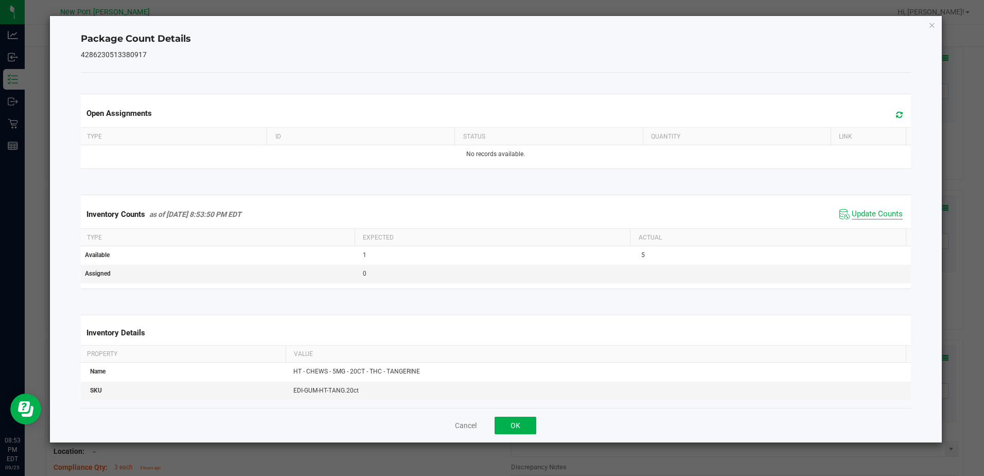
click at [874, 213] on span "Update Counts" at bounding box center [877, 214] width 51 height 10
click at [932, 23] on icon "Close" at bounding box center [932, 25] width 7 height 12
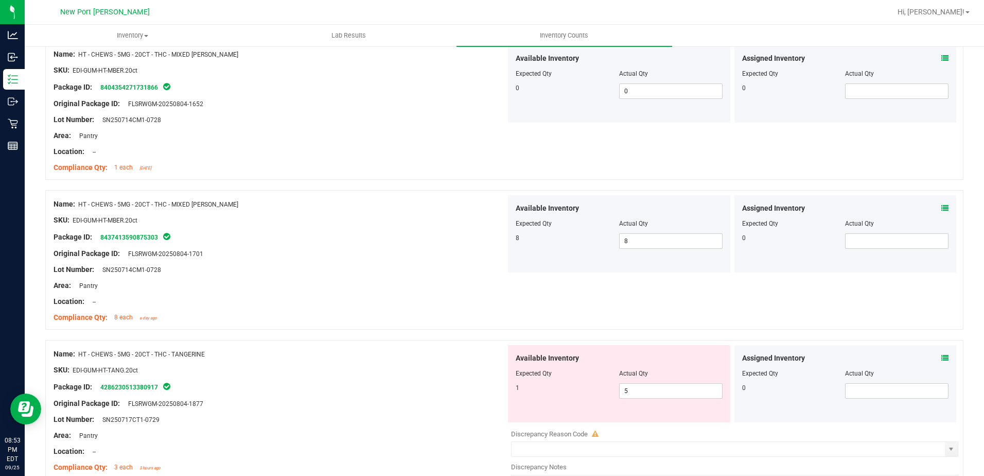
scroll to position [360, 0]
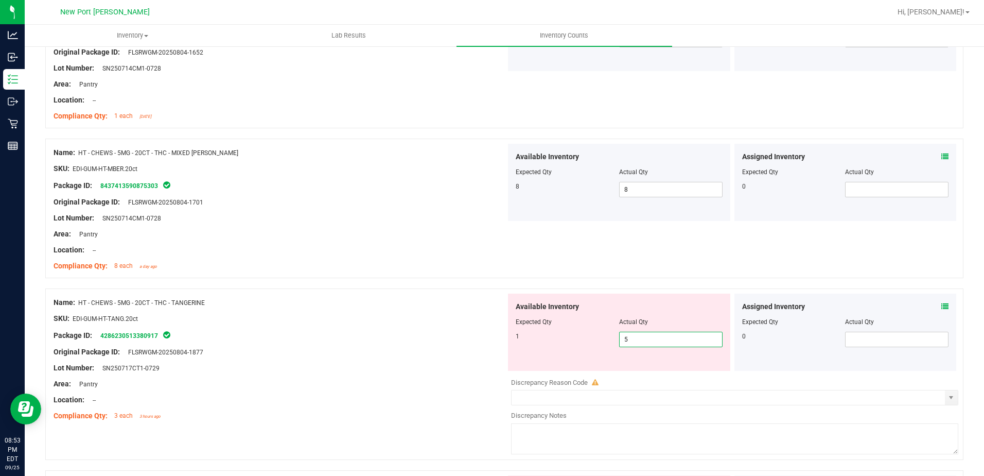
click at [638, 342] on span "5 5" at bounding box center [670, 338] width 103 height 15
click at [638, 342] on input "5" at bounding box center [671, 339] width 102 height 14
type input "1"
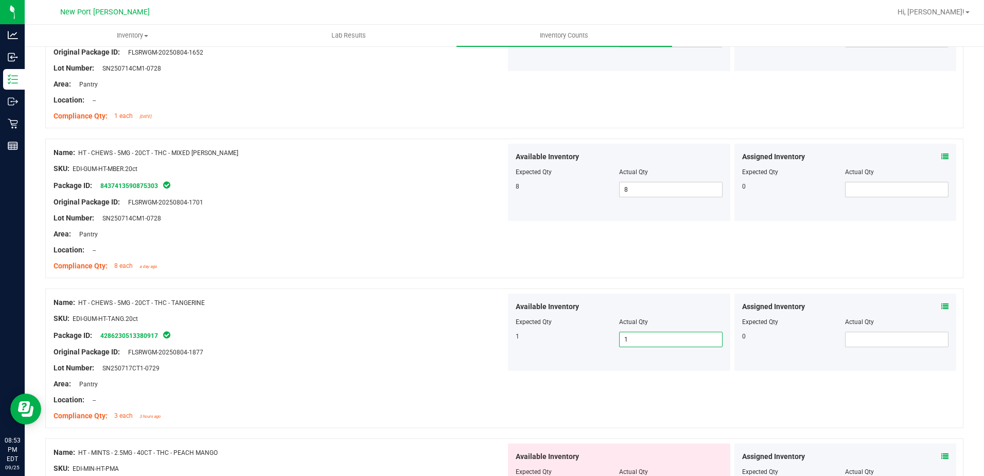
click at [441, 367] on div "Lot Number: SN250717CT1-0729" at bounding box center [280, 367] width 452 height 11
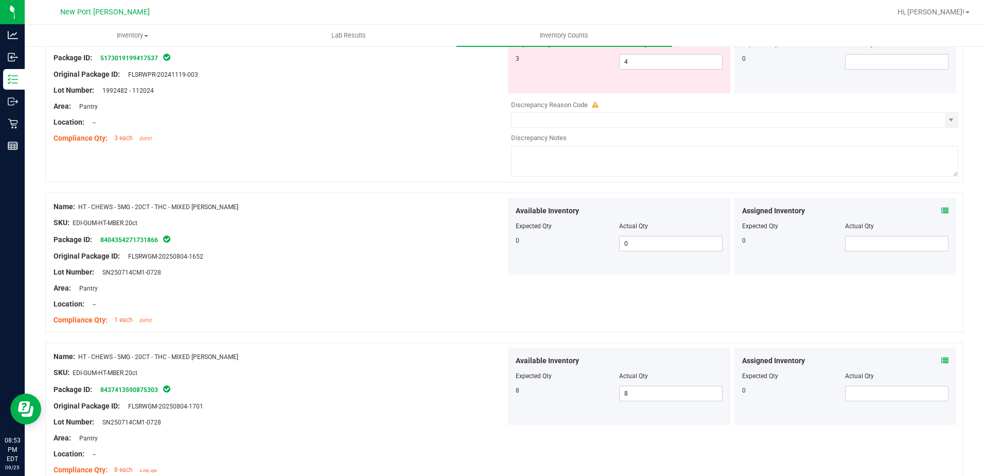
scroll to position [0, 0]
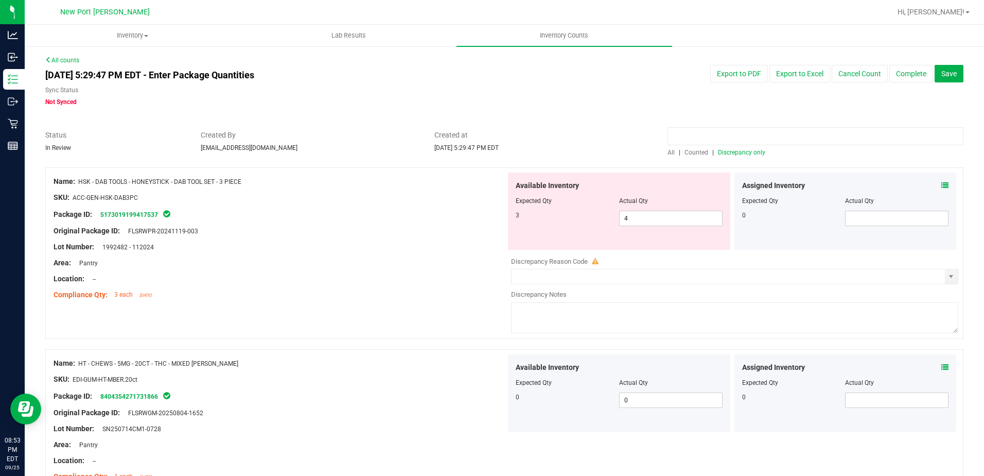
click at [749, 152] on span "Discrepancy only" at bounding box center [741, 152] width 47 height 7
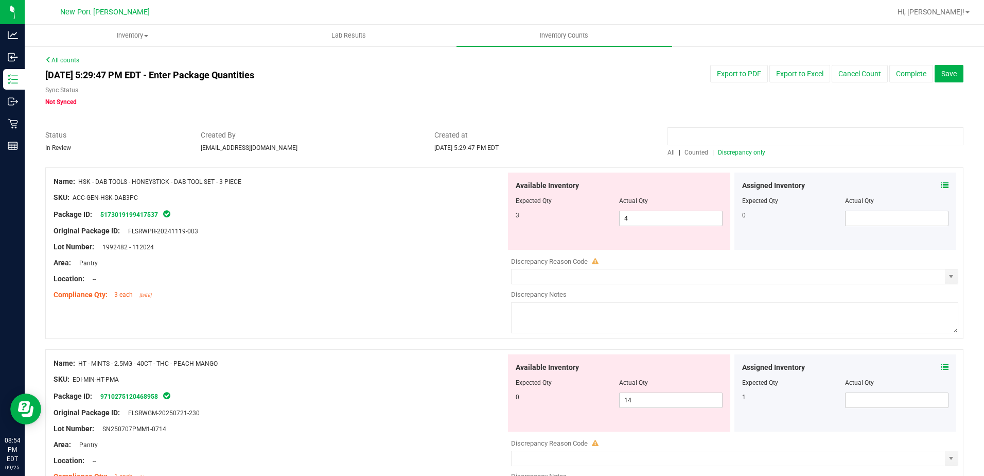
click at [941, 365] on icon at bounding box center [944, 366] width 7 height 7
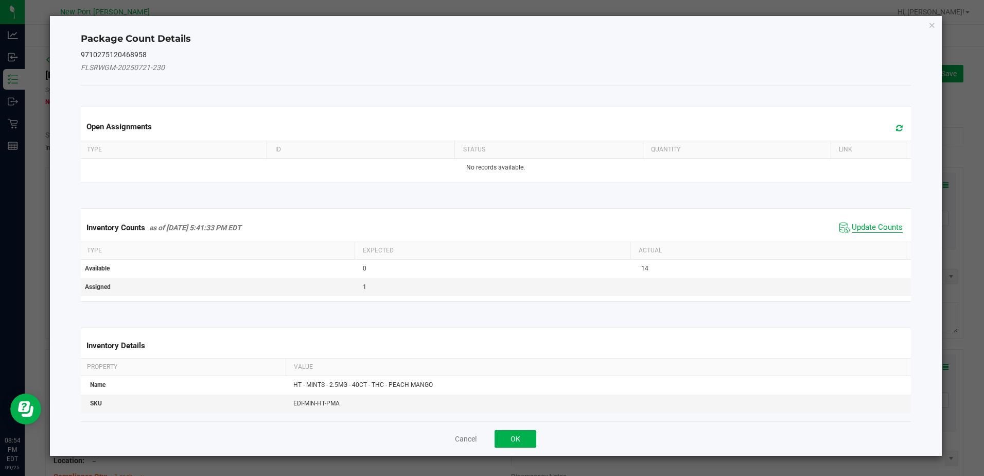
click at [862, 222] on span "Update Counts" at bounding box center [877, 227] width 51 height 10
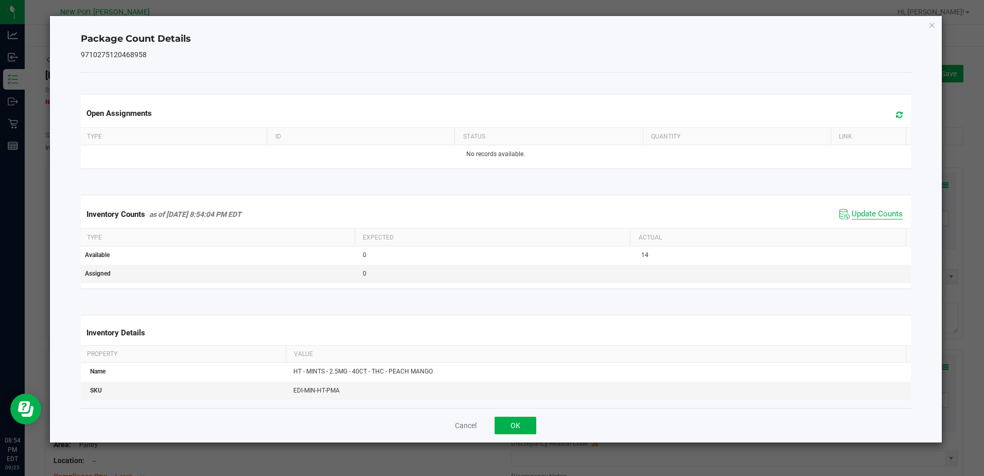
click at [866, 212] on span "Update Counts" at bounding box center [877, 214] width 51 height 10
click at [932, 24] on icon "Close" at bounding box center [932, 25] width 7 height 12
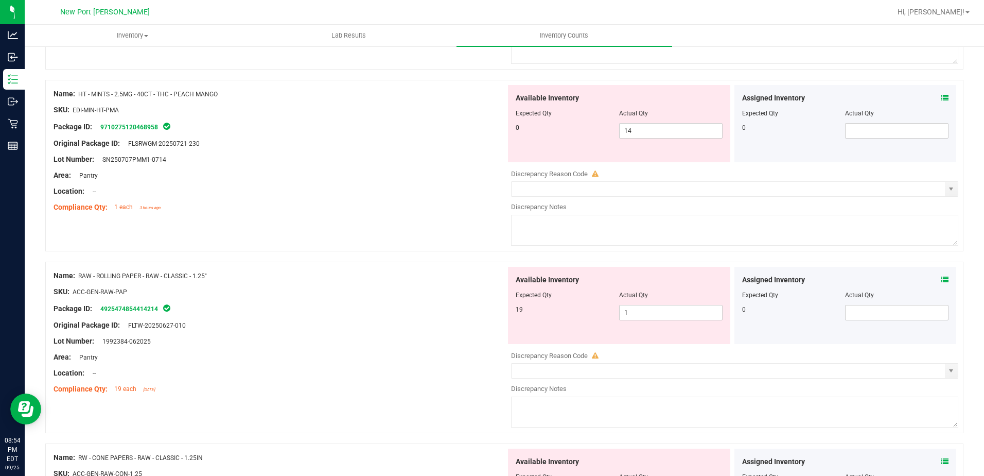
scroll to position [257, 0]
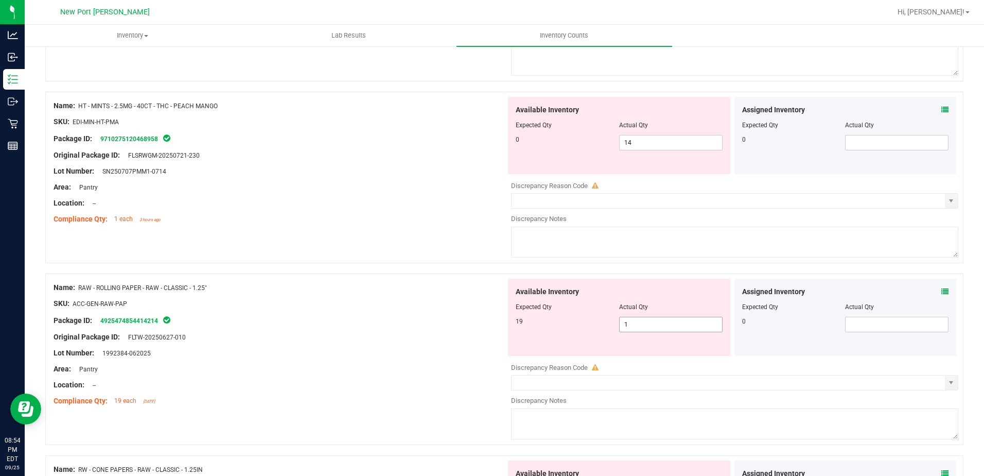
click at [672, 325] on span "1 1" at bounding box center [670, 324] width 103 height 15
type input "19"
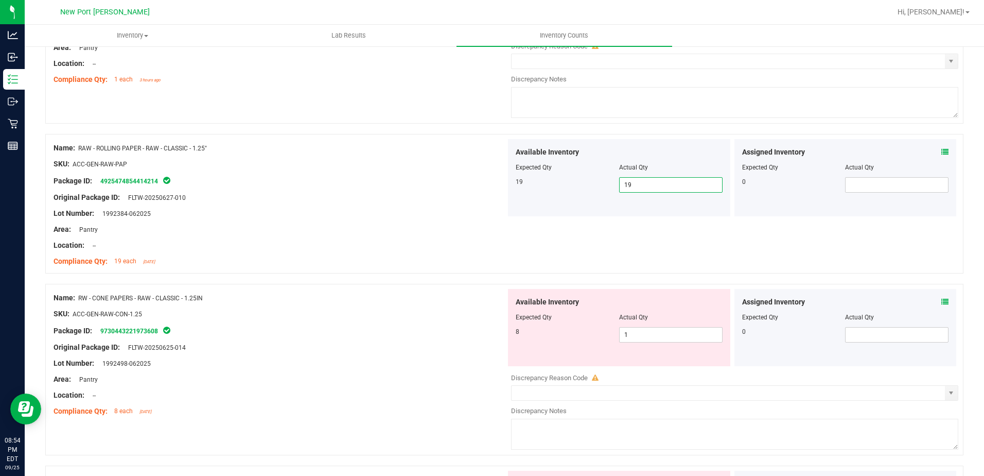
scroll to position [412, 0]
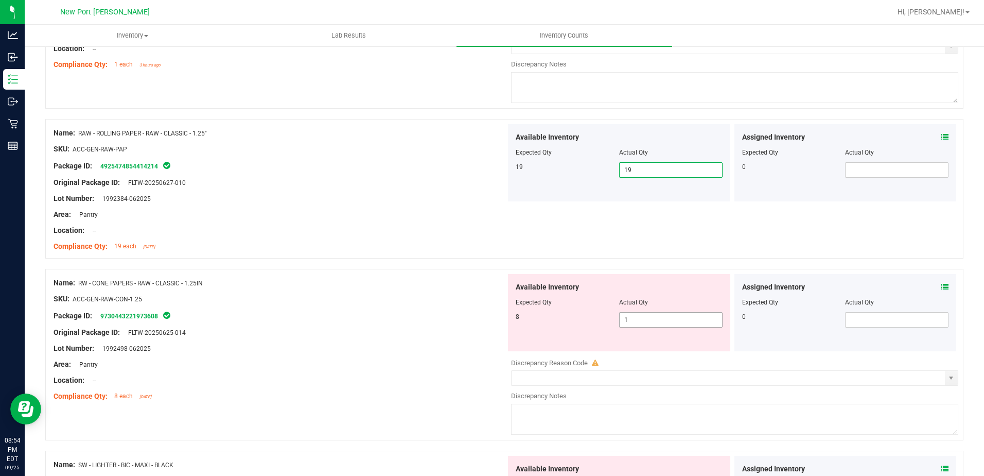
click at [637, 318] on span "1 1" at bounding box center [670, 319] width 103 height 15
click at [637, 318] on input "1" at bounding box center [671, 319] width 102 height 14
type input "8"
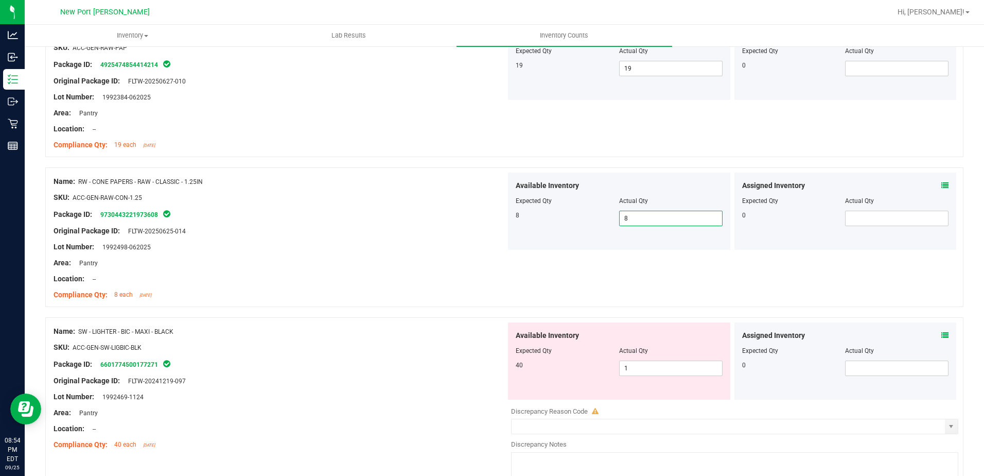
scroll to position [515, 0]
click at [653, 373] on span "1 1" at bounding box center [670, 366] width 103 height 15
click at [653, 373] on input "1" at bounding box center [671, 366] width 102 height 14
type input "40"
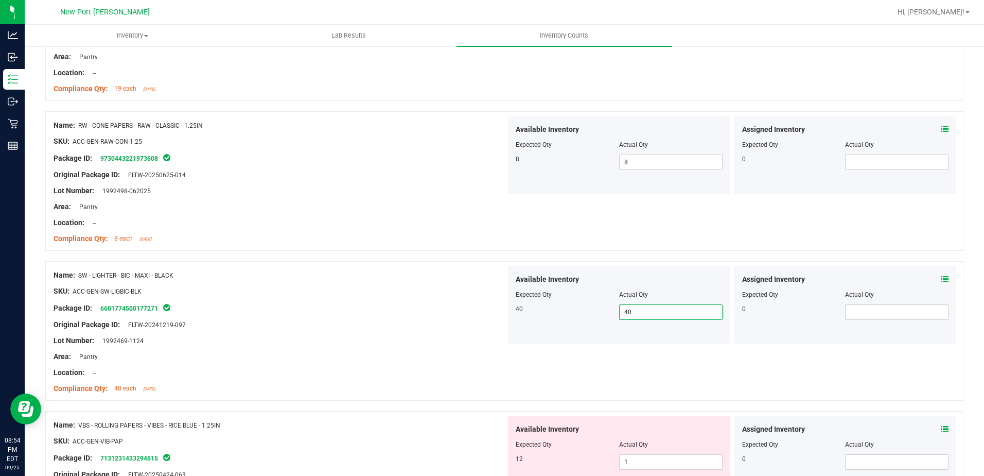
scroll to position [669, 0]
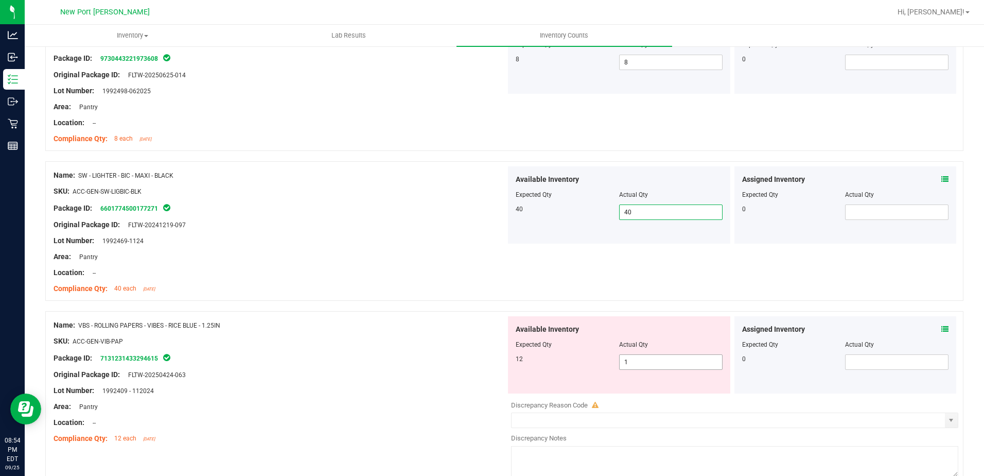
click at [650, 367] on span "1 1" at bounding box center [670, 361] width 103 height 15
type input "12"
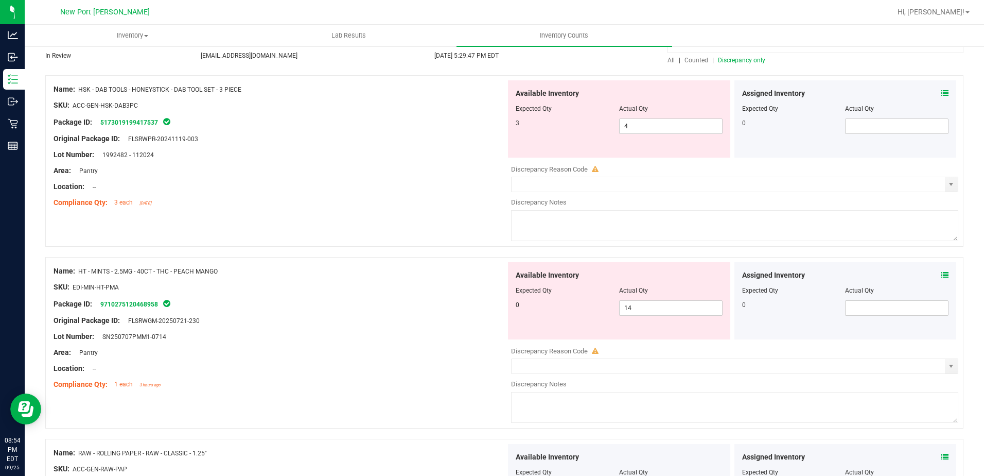
scroll to position [1, 0]
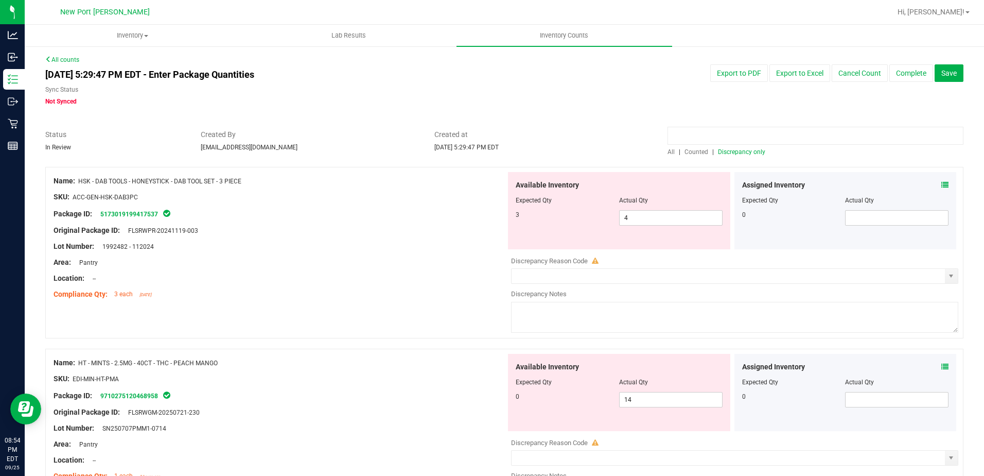
type input "12"
click at [736, 153] on span "Discrepancy only" at bounding box center [741, 151] width 47 height 7
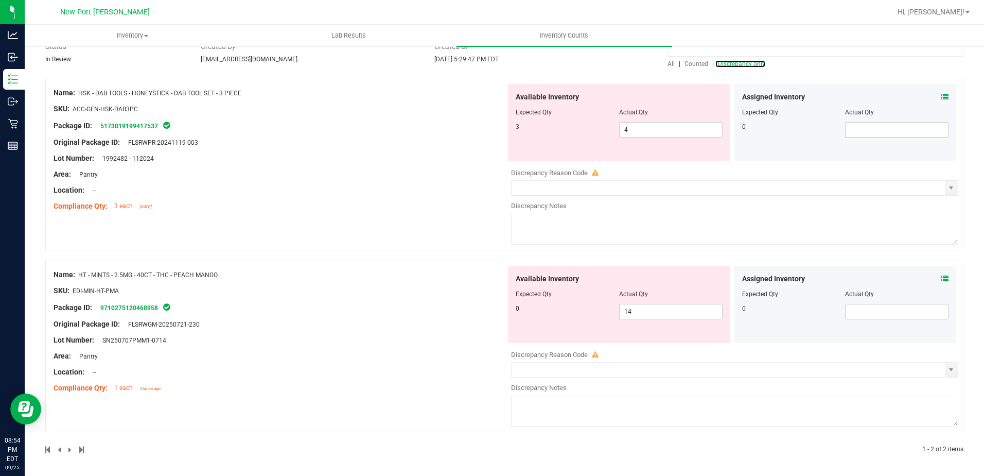
scroll to position [90, 0]
drag, startPoint x: 69, startPoint y: 290, endPoint x: 123, endPoint y: 298, distance: 54.6
click at [123, 298] on ng-container "SKU: EDI-MIN-HT-PMA" at bounding box center [280, 292] width 452 height 16
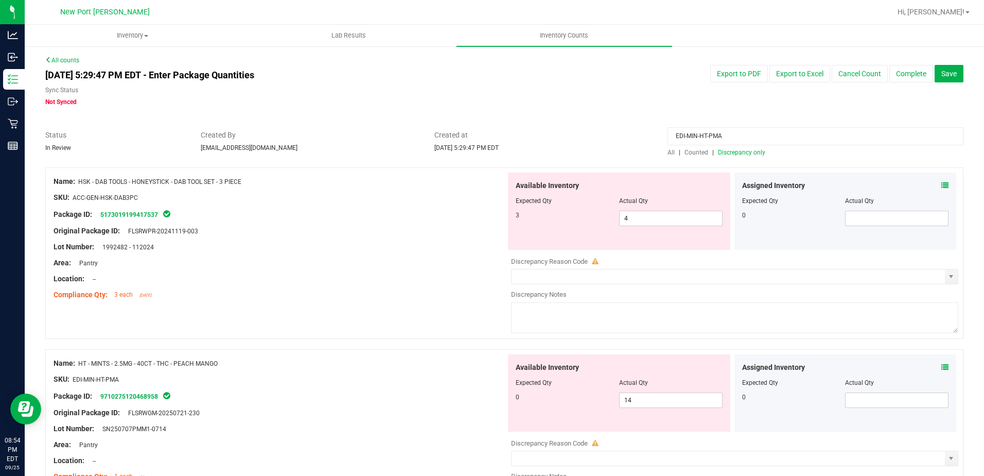
type input "EDI-MIN-HT-PMA"
click at [668, 153] on span "All" at bounding box center [671, 152] width 7 height 7
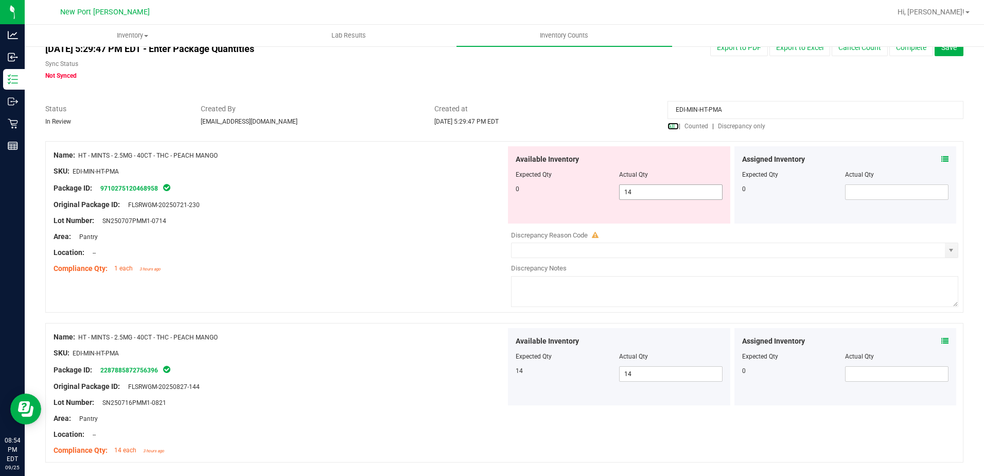
scroll to position [58, 0]
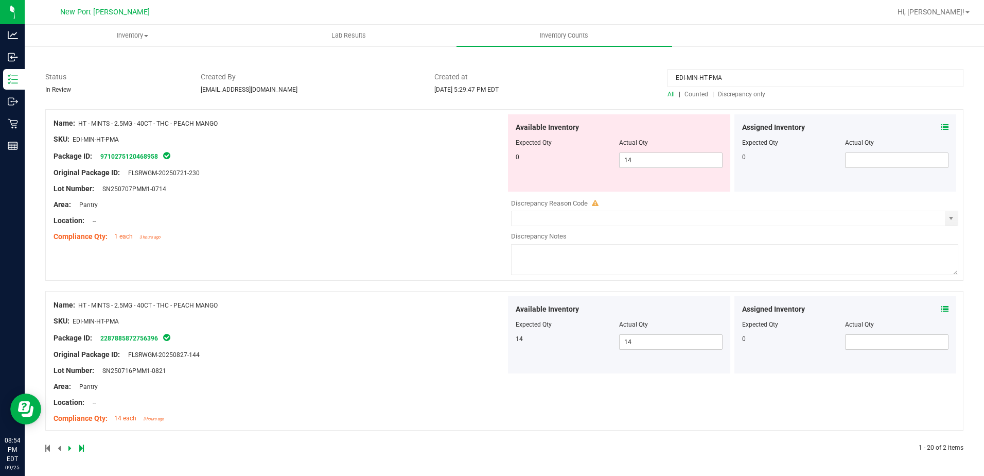
click at [941, 308] on icon at bounding box center [944, 308] width 7 height 7
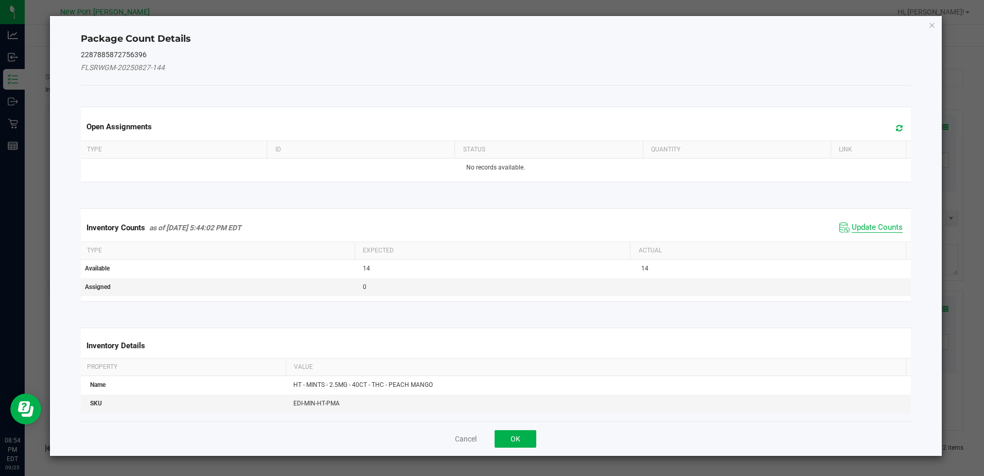
click at [872, 227] on span "Update Counts" at bounding box center [877, 227] width 51 height 10
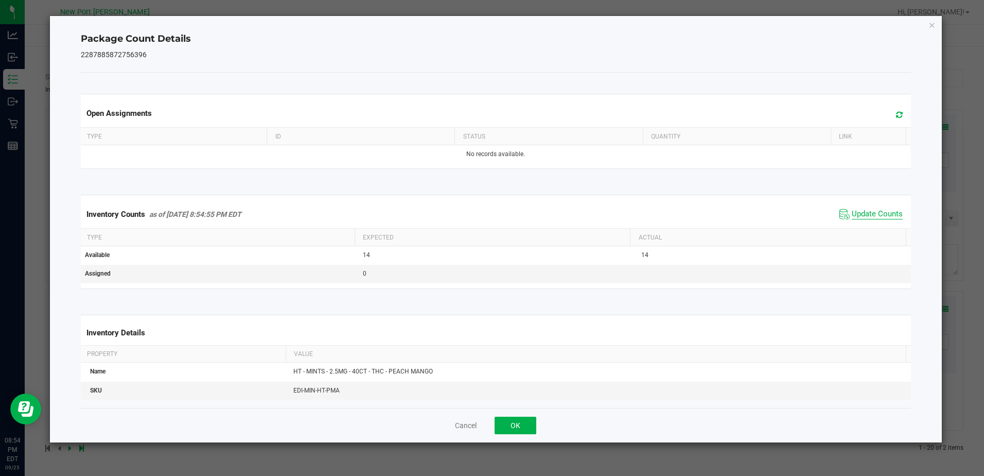
click at [874, 215] on span "Update Counts" at bounding box center [877, 214] width 51 height 10
click at [932, 25] on icon "Close" at bounding box center [932, 25] width 7 height 12
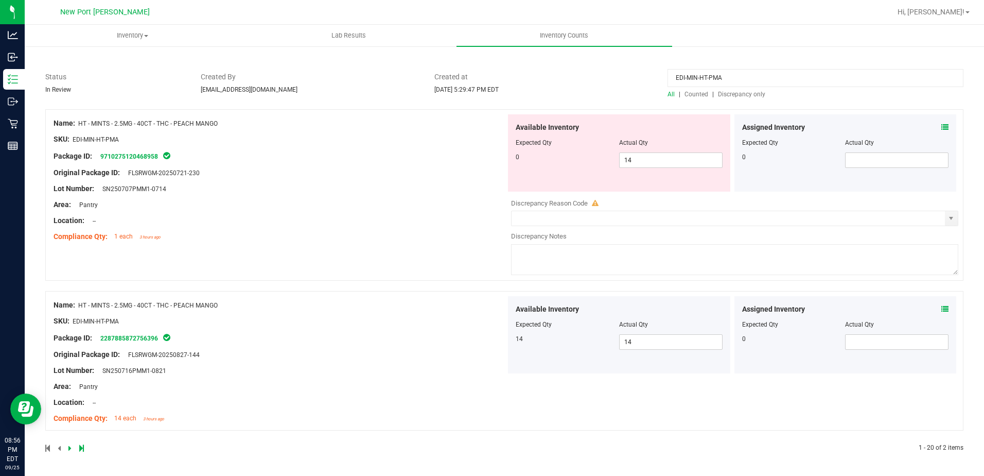
click at [941, 307] on icon at bounding box center [944, 308] width 7 height 7
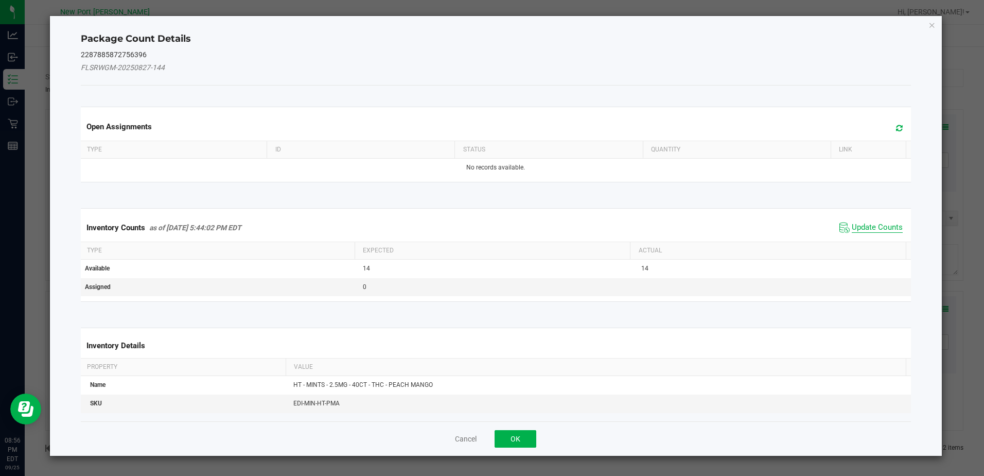
click at [878, 226] on span "Update Counts" at bounding box center [877, 227] width 51 height 10
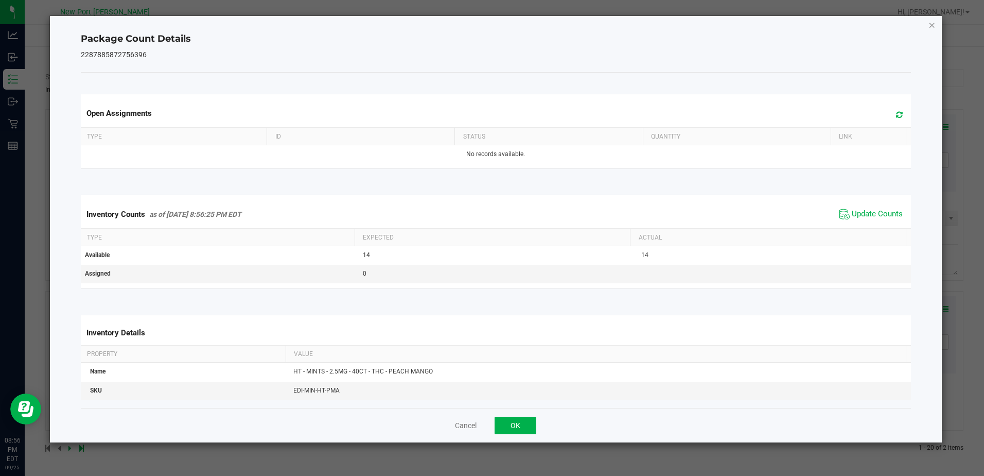
click at [931, 24] on icon "Close" at bounding box center [932, 25] width 7 height 12
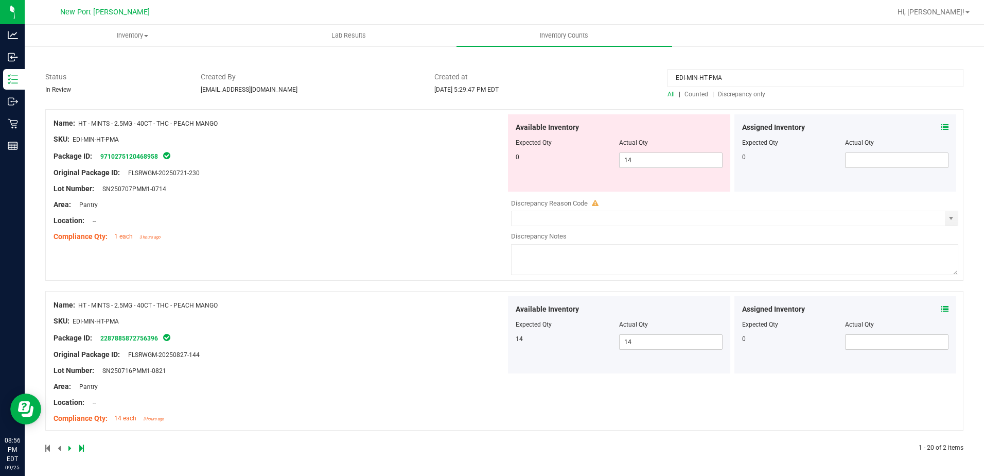
click at [718, 93] on span "Discrepancy only" at bounding box center [741, 94] width 47 height 7
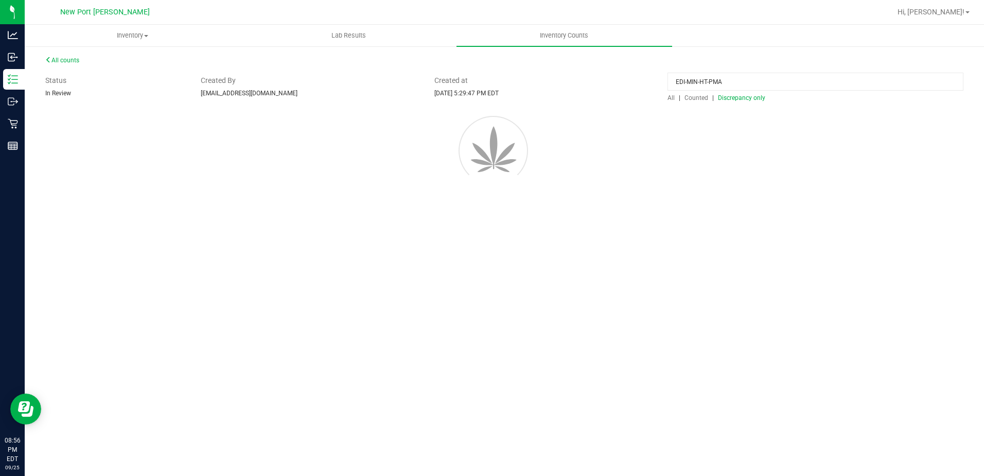
scroll to position [0, 0]
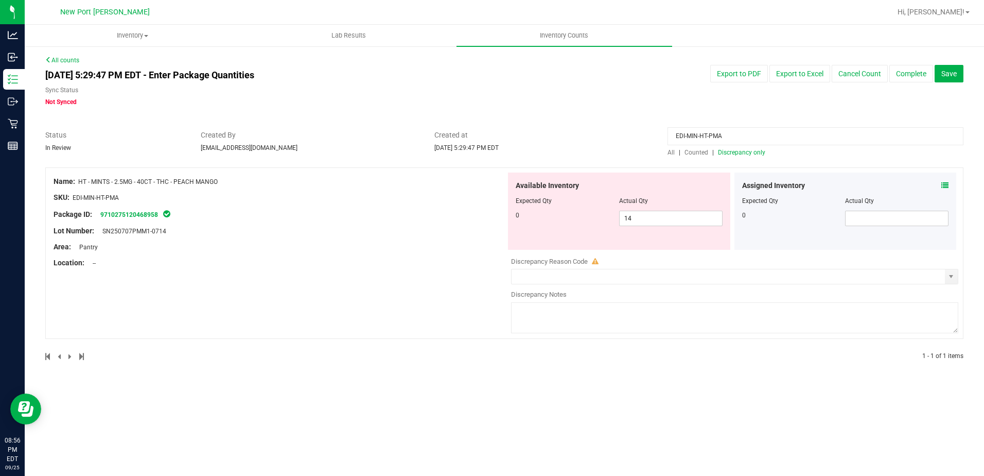
click at [675, 154] on span "All" at bounding box center [671, 152] width 7 height 7
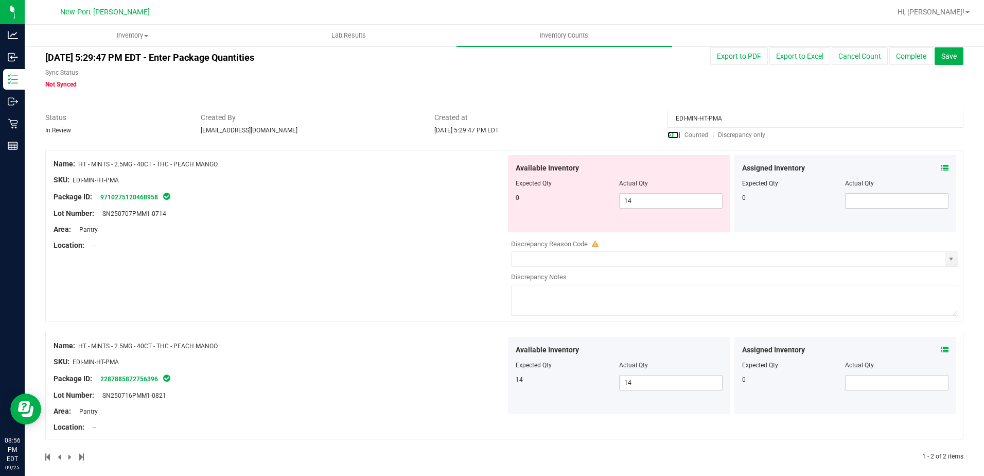
scroll to position [26, 0]
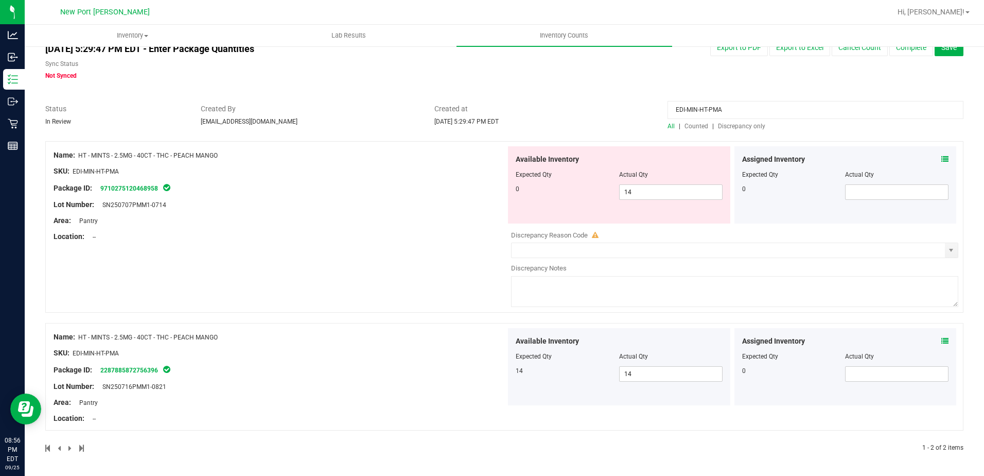
click at [136, 203] on span "SN250707PMM1-0714" at bounding box center [131, 204] width 69 height 7
drag, startPoint x: 136, startPoint y: 203, endPoint x: 125, endPoint y: 215, distance: 16.0
click at [145, 218] on div "Area: Pantry" at bounding box center [280, 220] width 452 height 11
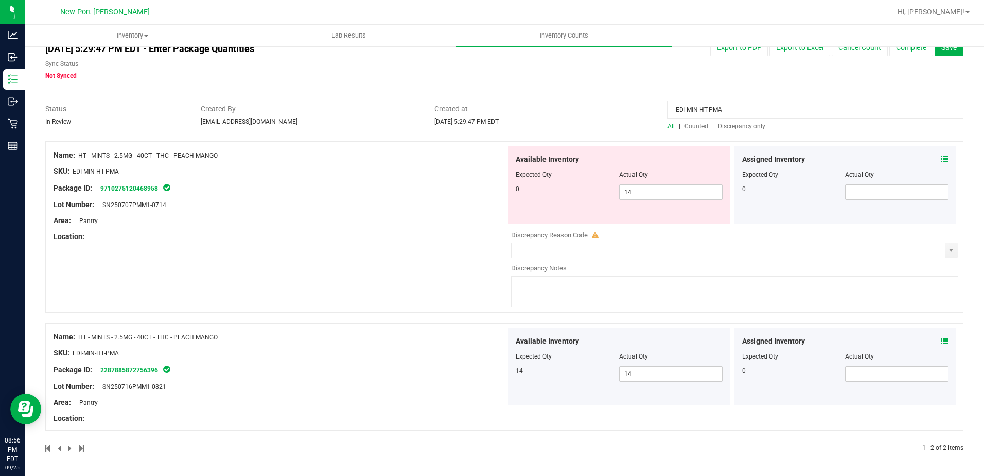
drag, startPoint x: 104, startPoint y: 206, endPoint x: 170, endPoint y: 205, distance: 66.4
click at [170, 205] on div "Lot Number: SN250707PMM1-0714" at bounding box center [280, 204] width 452 height 11
drag, startPoint x: 170, startPoint y: 205, endPoint x: 160, endPoint y: 202, distance: 11.1
copy span "SN250707PMM1-0714"
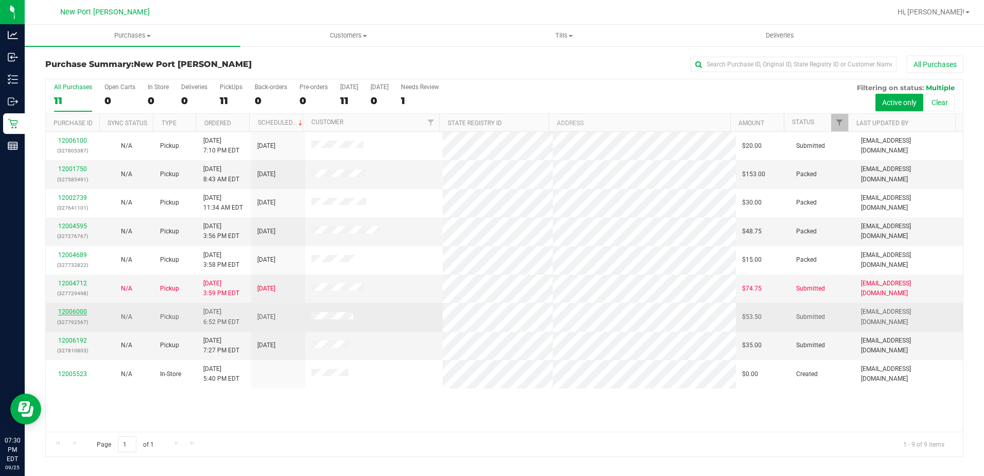
click at [76, 309] on link "12006000" at bounding box center [72, 311] width 29 height 7
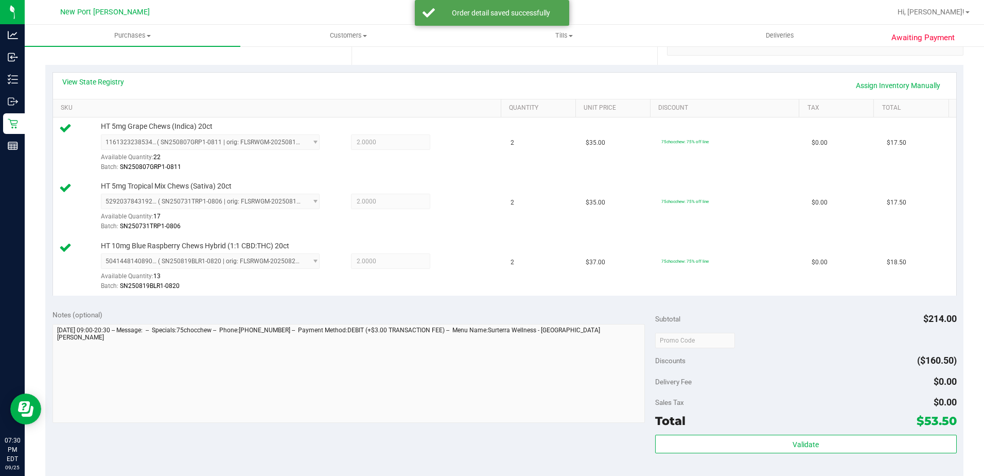
scroll to position [257, 0]
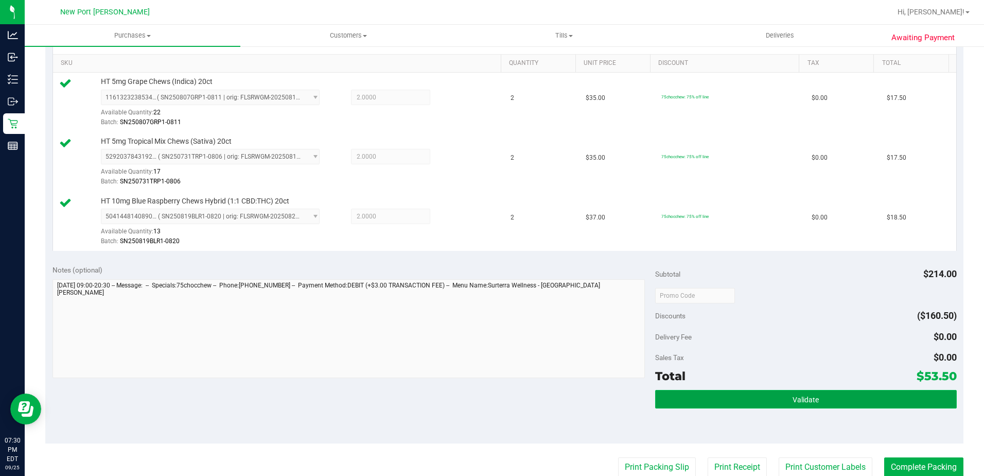
click at [820, 398] on button "Validate" at bounding box center [806, 399] width 302 height 19
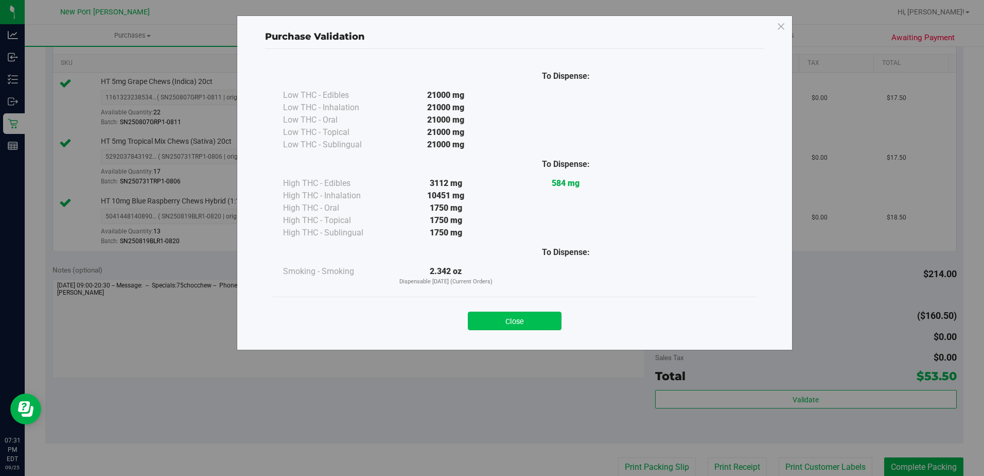
click at [528, 325] on button "Close" at bounding box center [515, 320] width 94 height 19
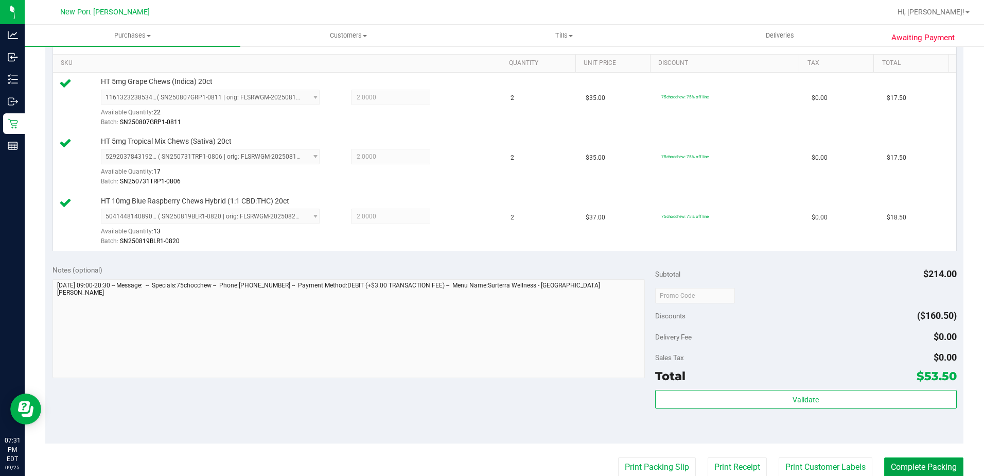
click at [906, 466] on button "Complete Packing" at bounding box center [923, 467] width 79 height 20
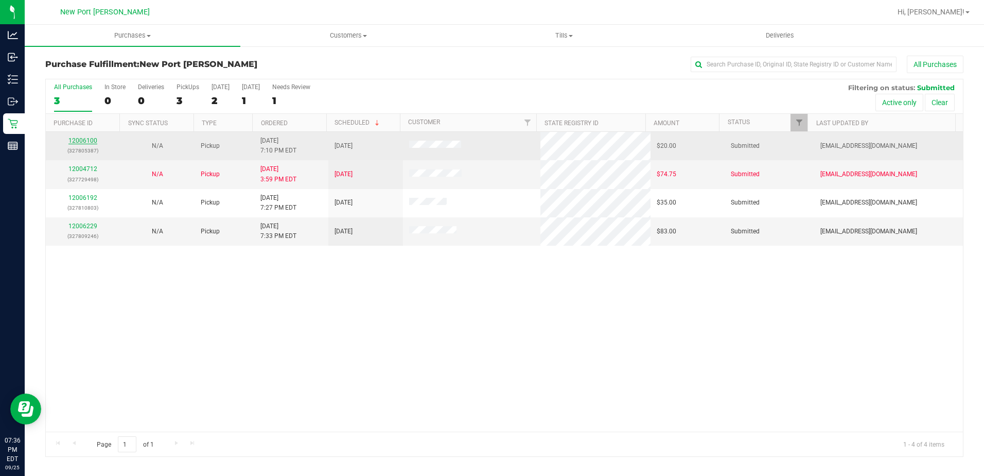
click at [94, 144] on link "12006100" at bounding box center [82, 140] width 29 height 7
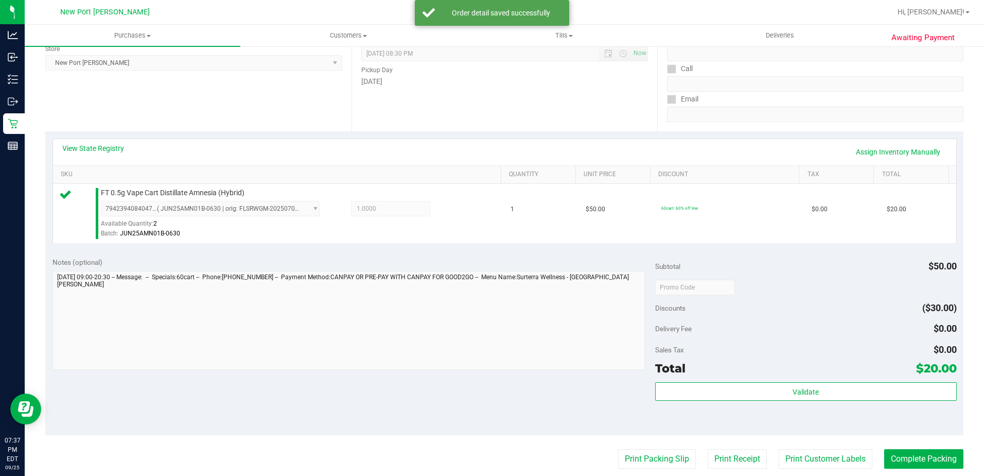
scroll to position [206, 0]
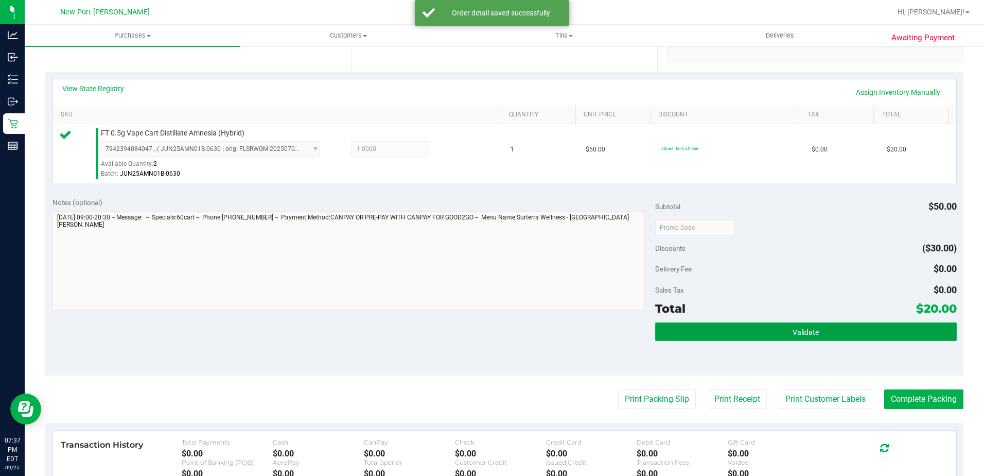
click at [789, 326] on button "Validate" at bounding box center [806, 331] width 302 height 19
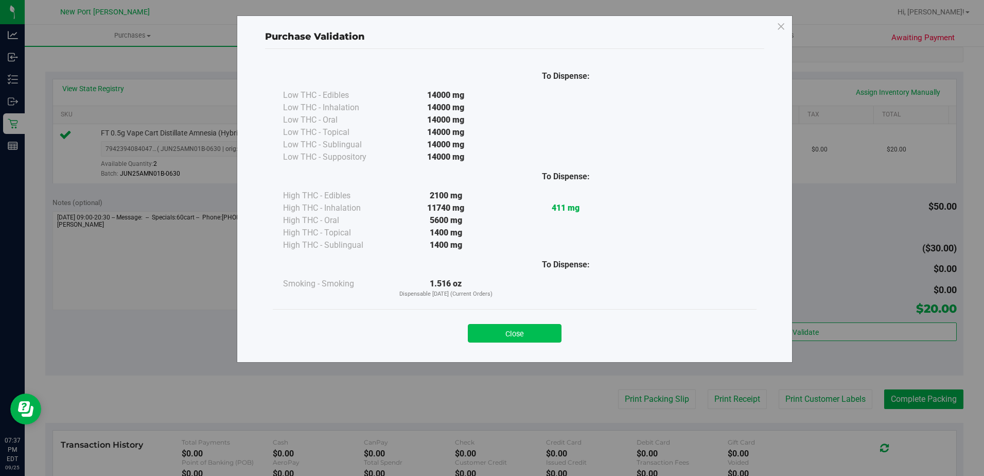
click at [506, 328] on button "Close" at bounding box center [515, 333] width 94 height 19
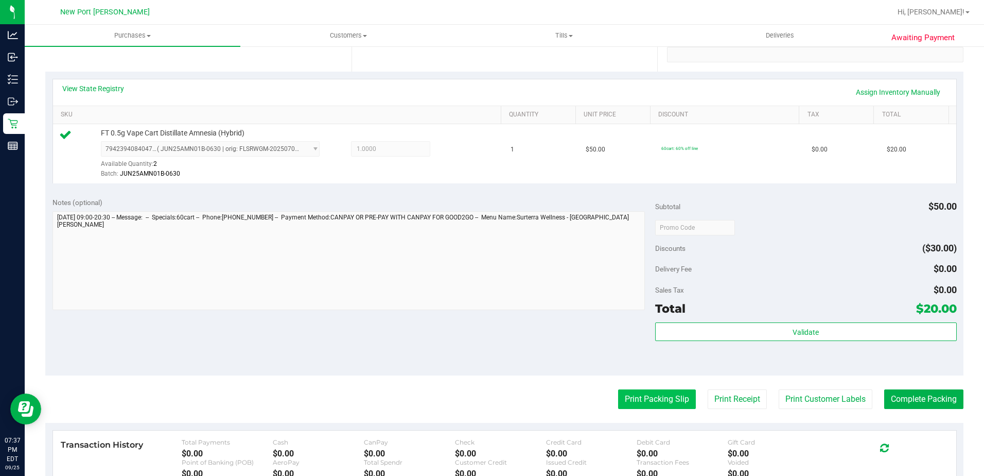
click at [645, 395] on button "Print Packing Slip" at bounding box center [657, 399] width 78 height 20
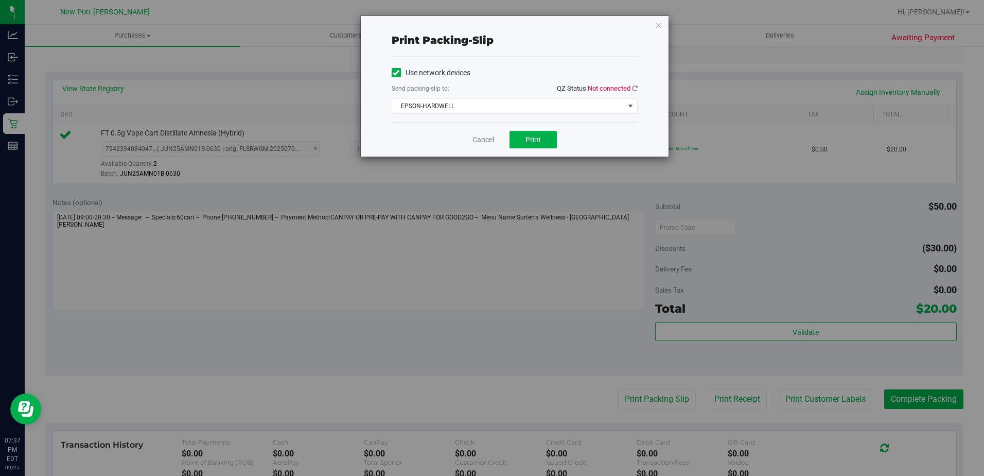
click at [619, 91] on span "Not connected" at bounding box center [609, 88] width 43 height 8
click at [633, 89] on icon at bounding box center [635, 88] width 6 height 7
click at [532, 144] on button "Print" at bounding box center [533, 140] width 47 height 18
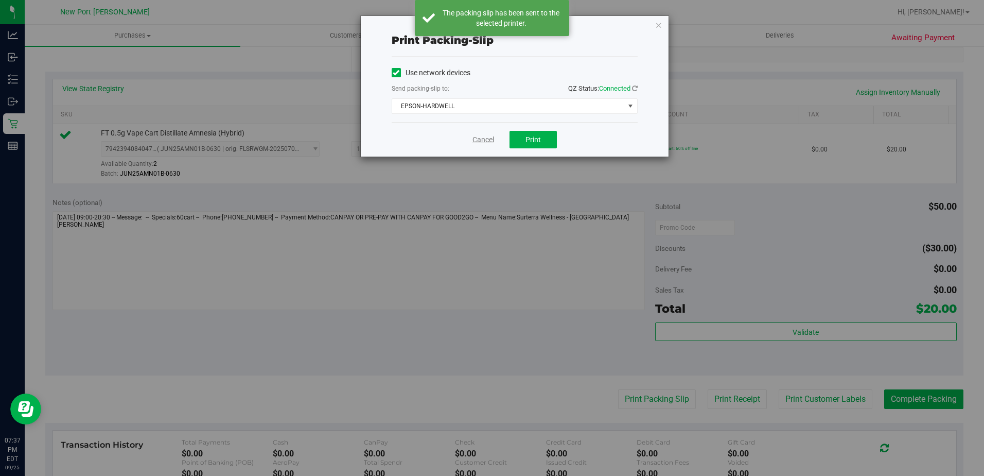
click at [482, 139] on link "Cancel" at bounding box center [484, 139] width 22 height 11
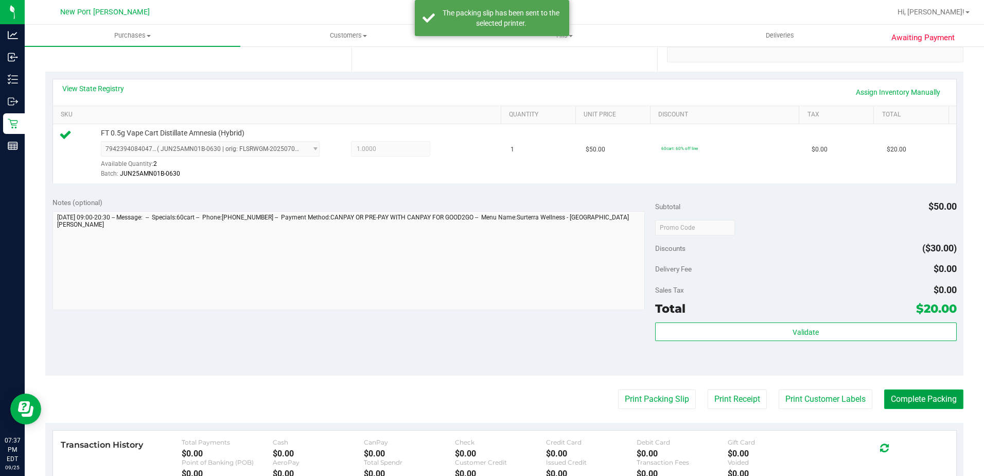
click at [944, 400] on button "Complete Packing" at bounding box center [923, 399] width 79 height 20
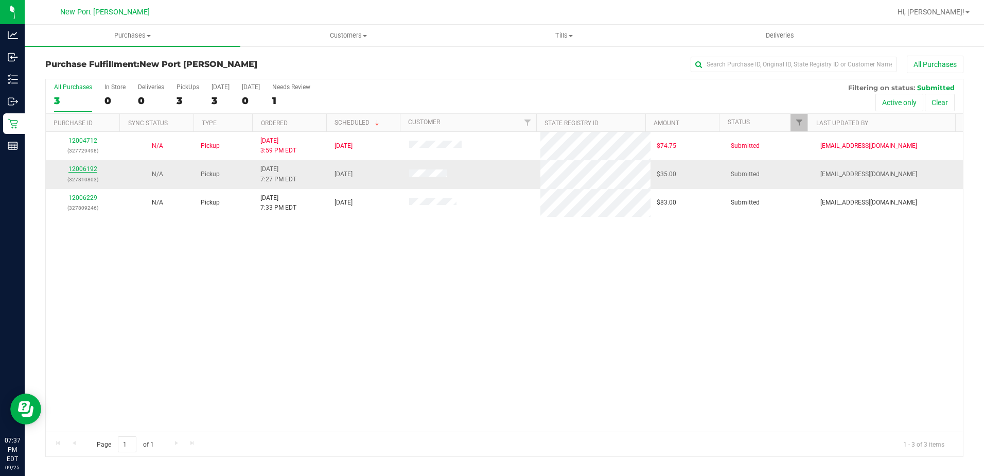
click at [89, 169] on link "12006192" at bounding box center [82, 168] width 29 height 7
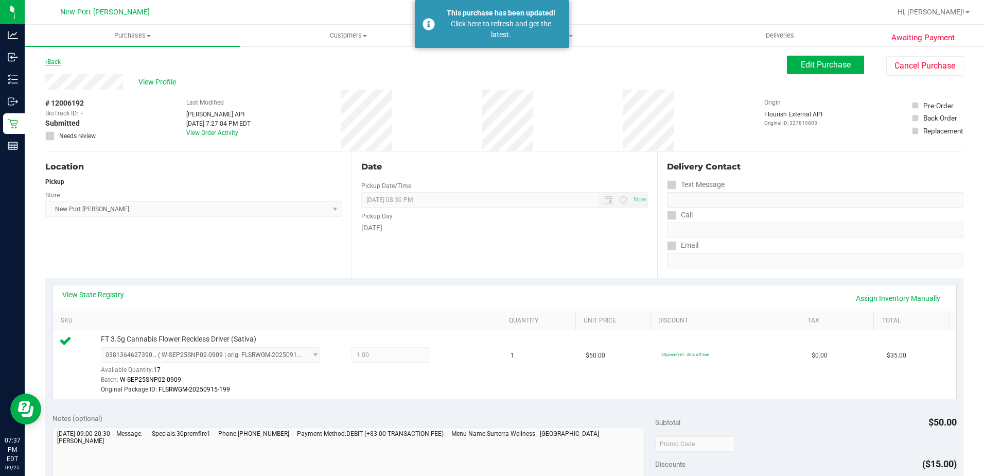
click at [57, 64] on link "Back" at bounding box center [52, 61] width 15 height 7
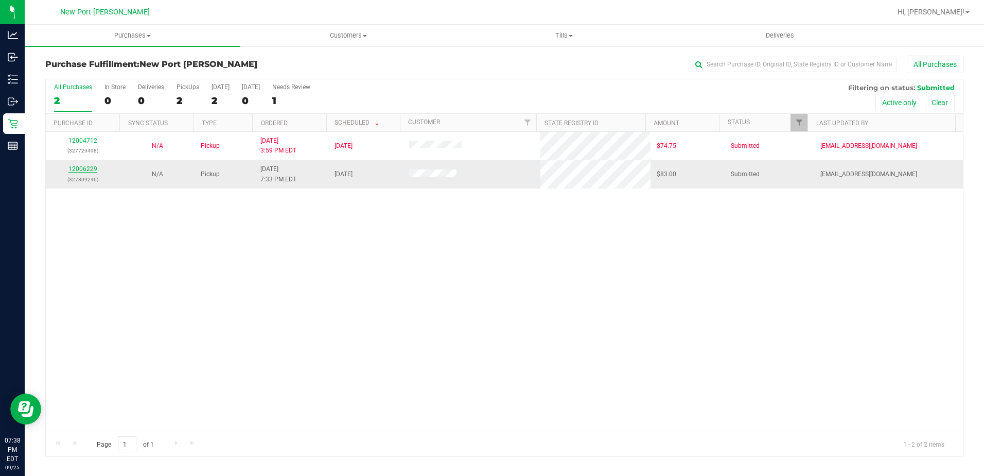
click at [86, 167] on link "12006229" at bounding box center [82, 168] width 29 height 7
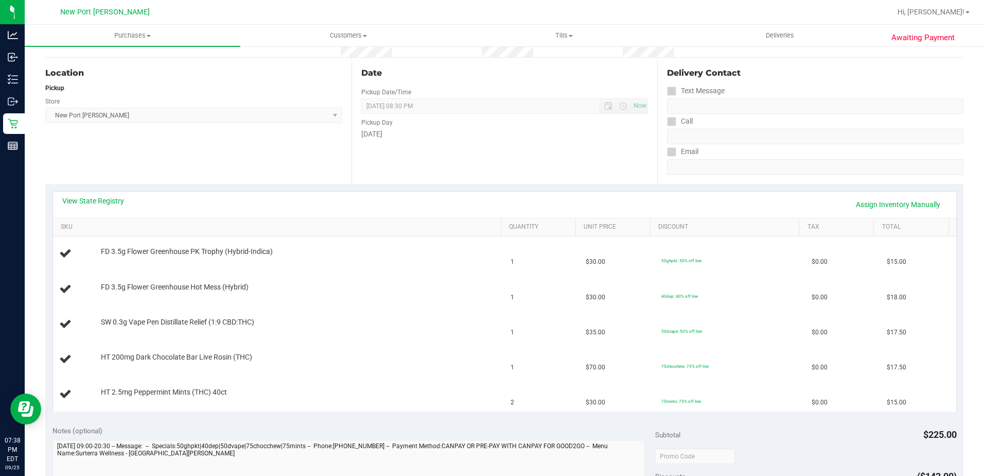
scroll to position [103, 0]
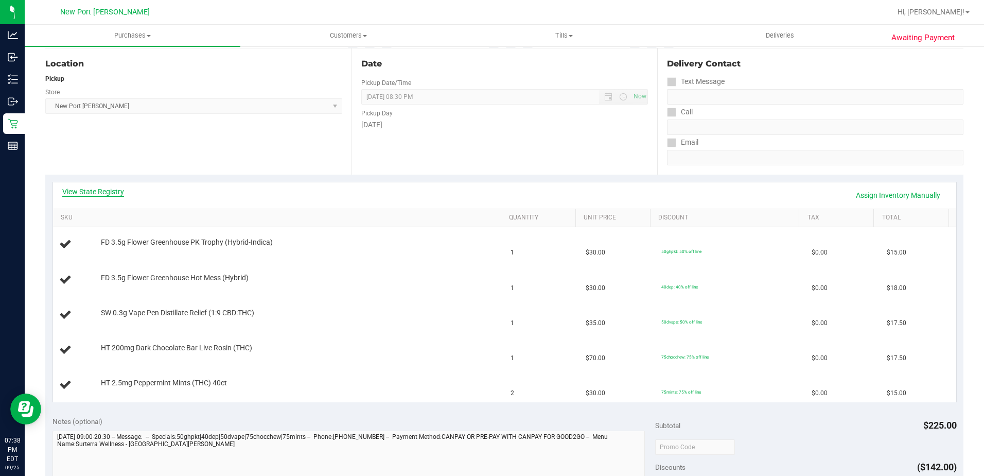
click at [111, 193] on link "View State Registry" at bounding box center [93, 191] width 62 height 10
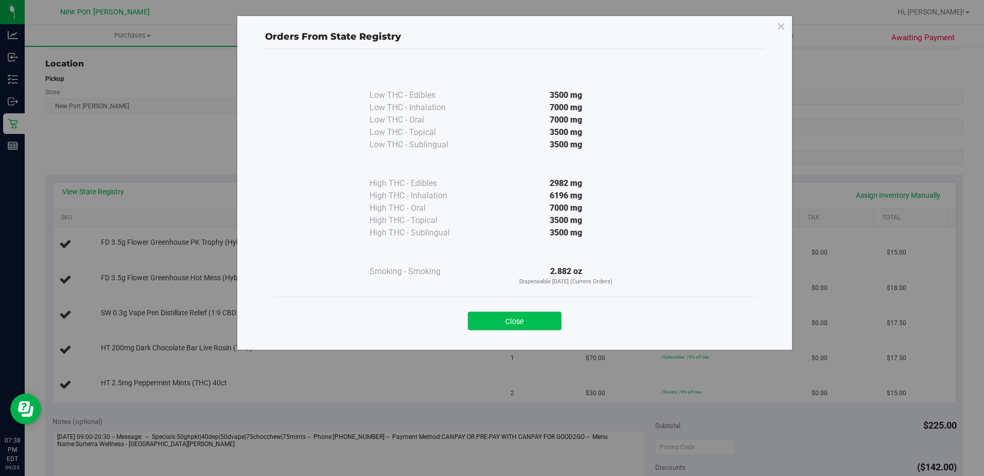
click at [477, 316] on button "Close" at bounding box center [515, 320] width 94 height 19
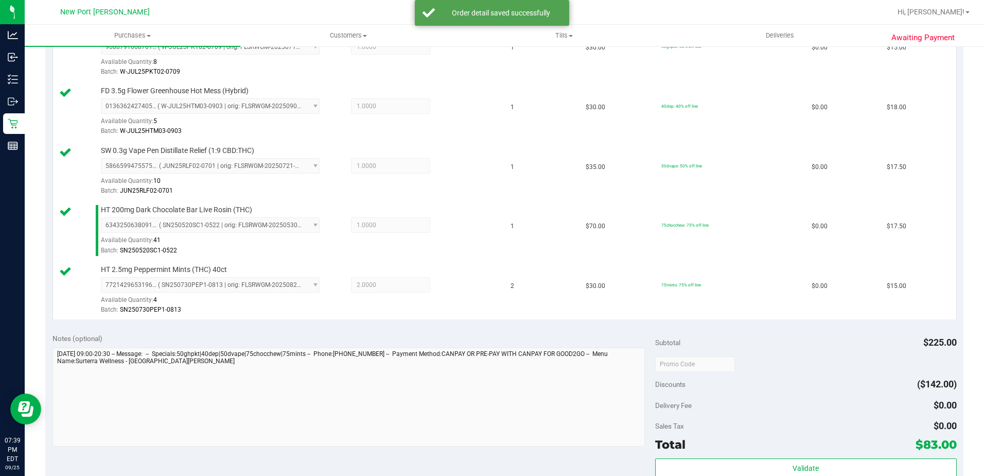
scroll to position [309, 0]
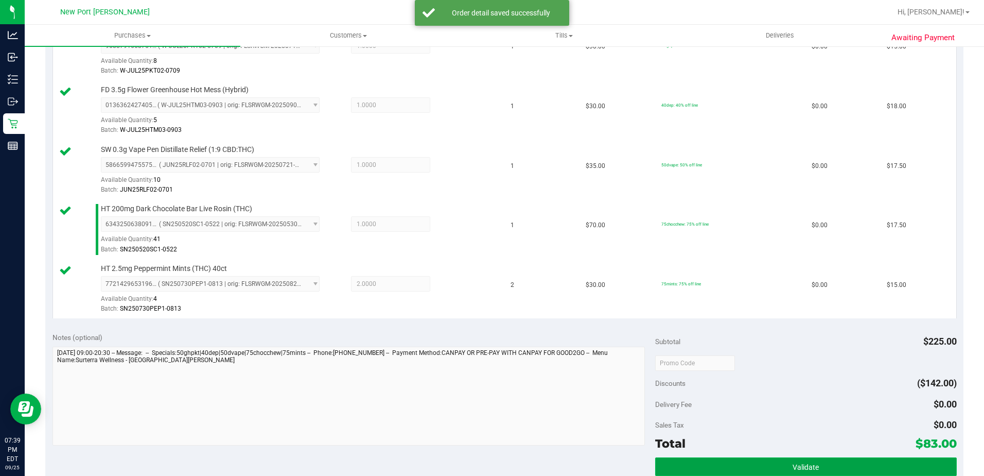
click at [734, 467] on button "Validate" at bounding box center [806, 466] width 302 height 19
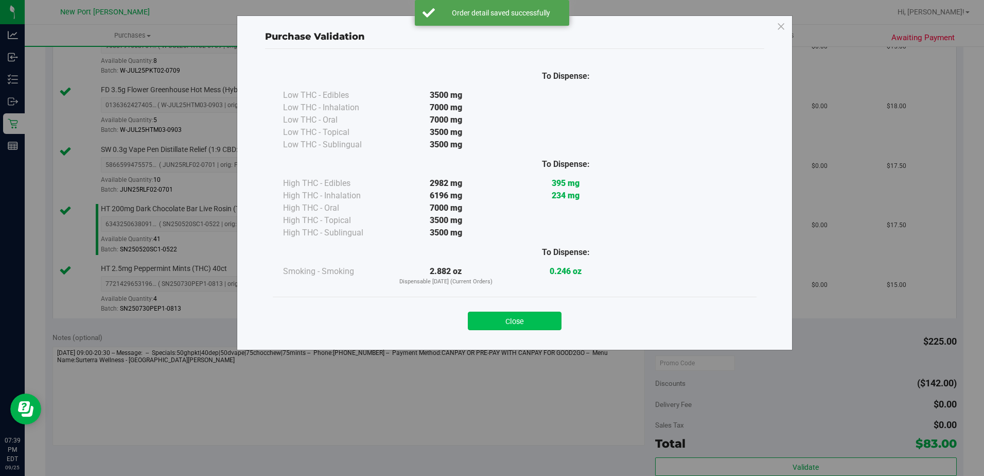
click at [530, 327] on button "Close" at bounding box center [515, 320] width 94 height 19
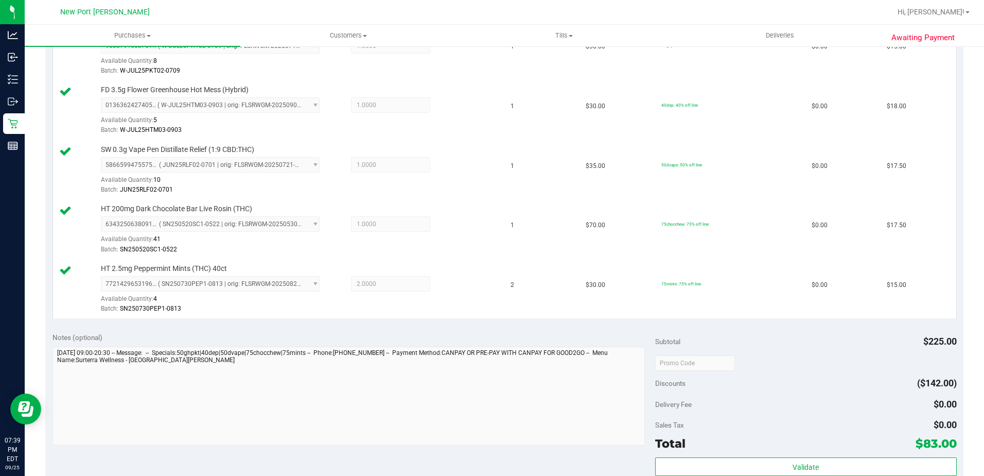
scroll to position [360, 0]
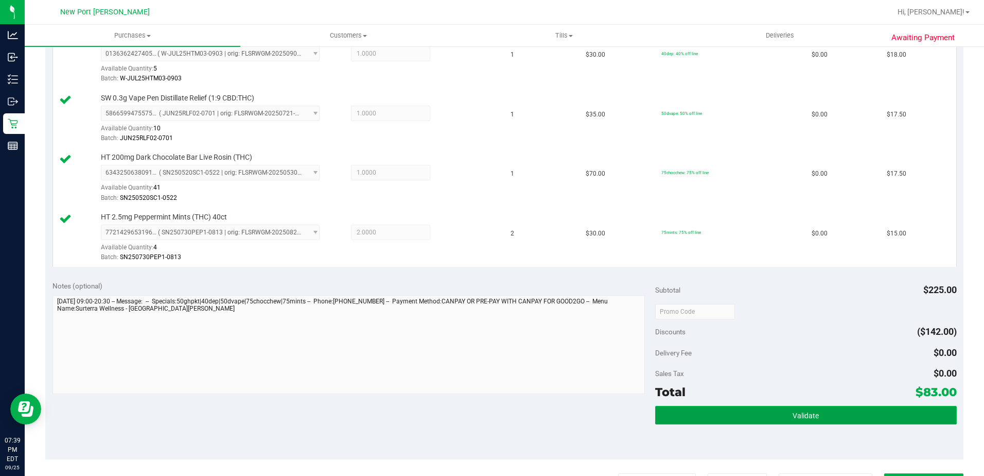
click at [749, 418] on button "Validate" at bounding box center [806, 415] width 302 height 19
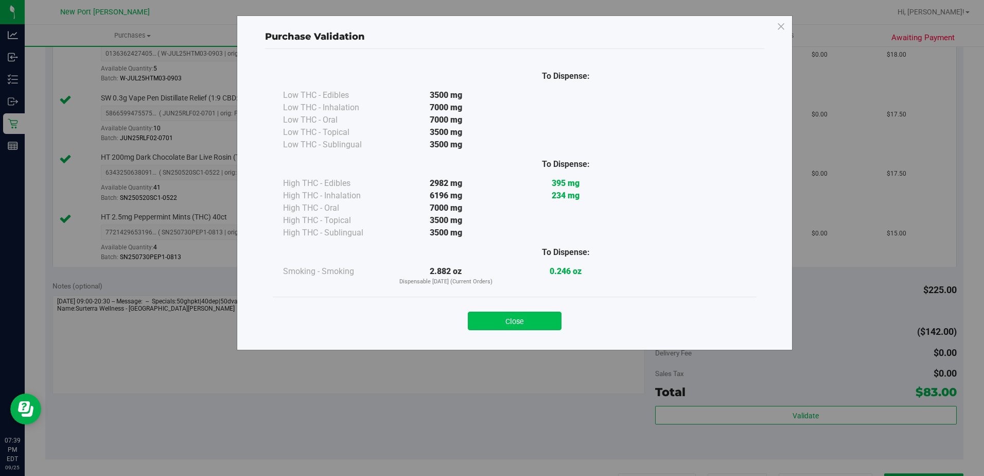
click at [536, 319] on button "Close" at bounding box center [515, 320] width 94 height 19
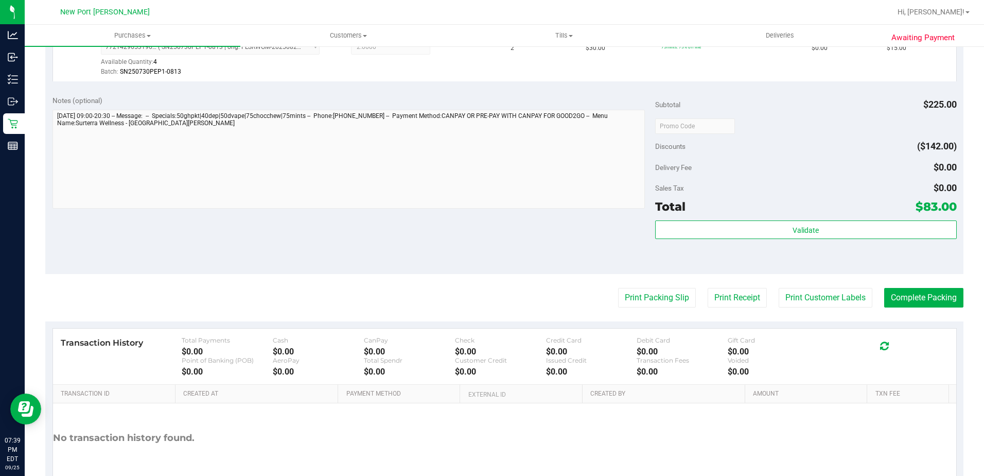
scroll to position [566, 0]
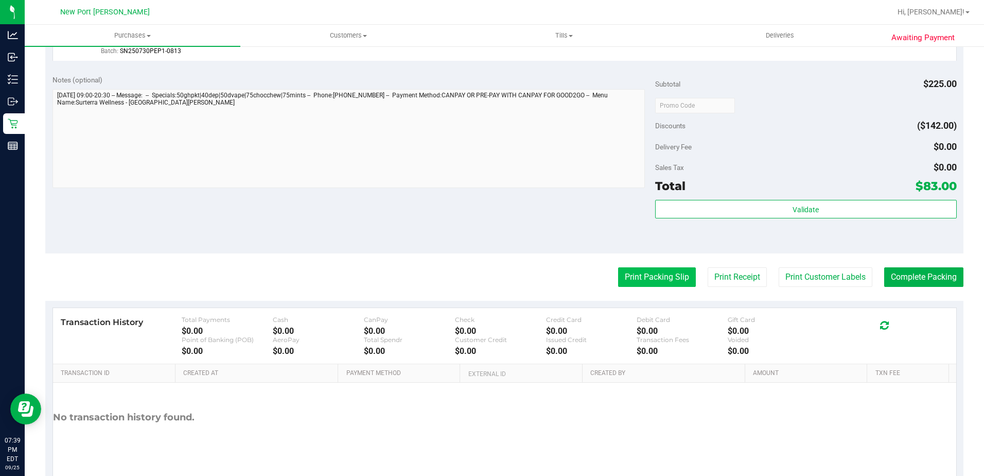
click at [634, 281] on button "Print Packing Slip" at bounding box center [657, 277] width 78 height 20
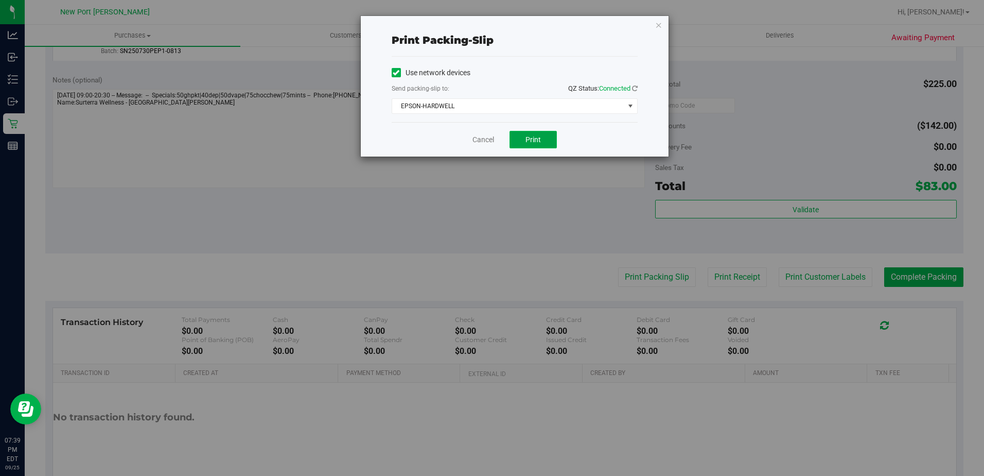
click at [540, 144] on button "Print" at bounding box center [533, 140] width 47 height 18
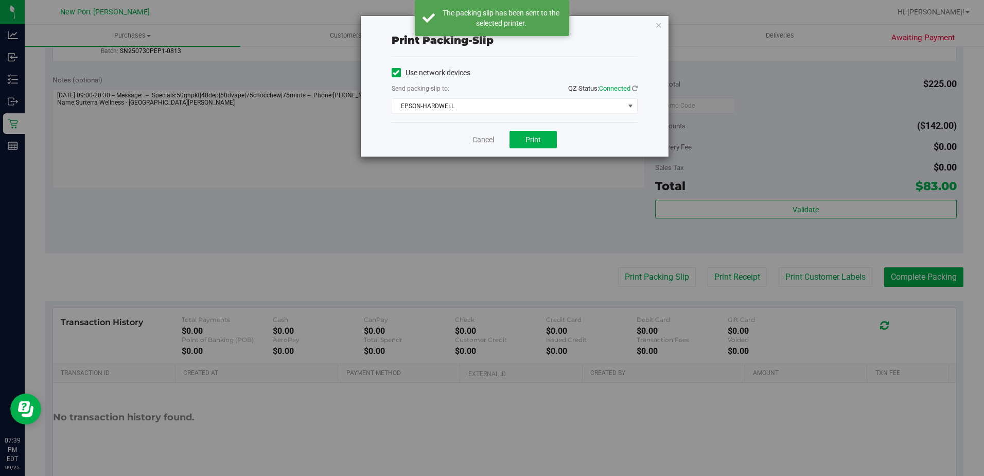
click at [488, 141] on link "Cancel" at bounding box center [484, 139] width 22 height 11
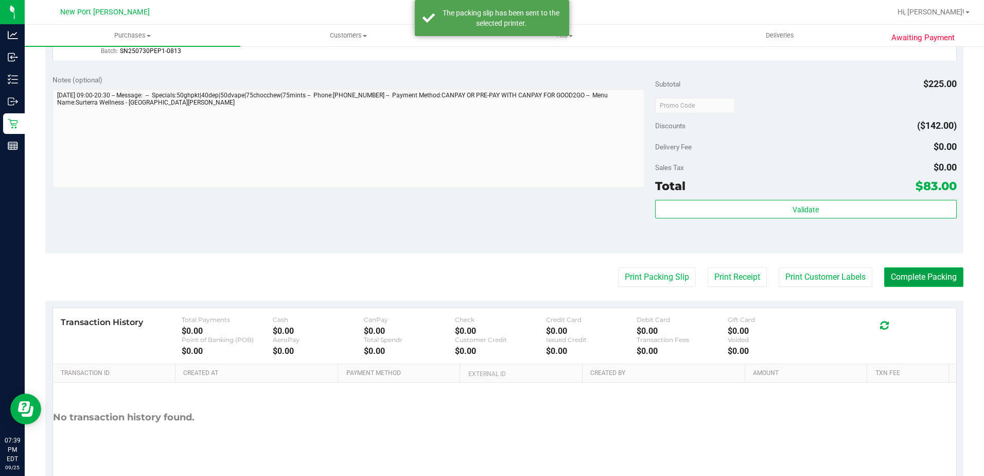
click at [901, 283] on button "Complete Packing" at bounding box center [923, 277] width 79 height 20
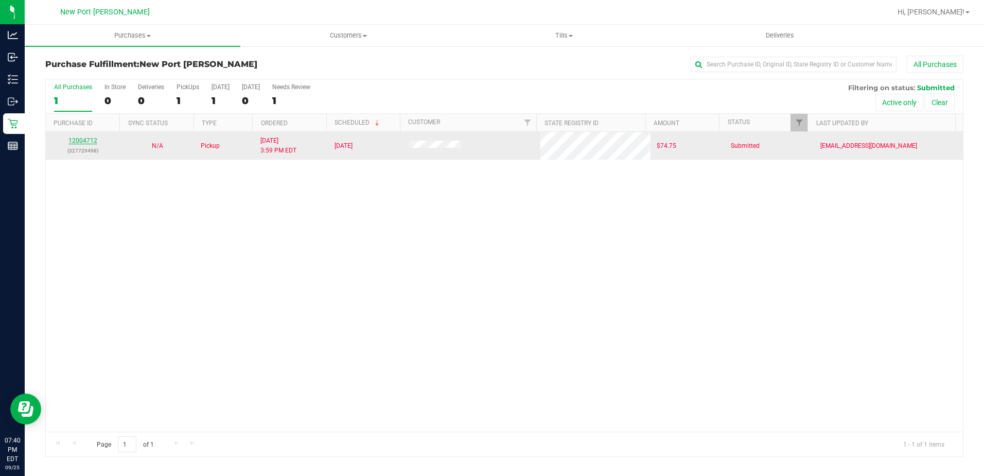
click at [92, 139] on link "12004712" at bounding box center [82, 140] width 29 height 7
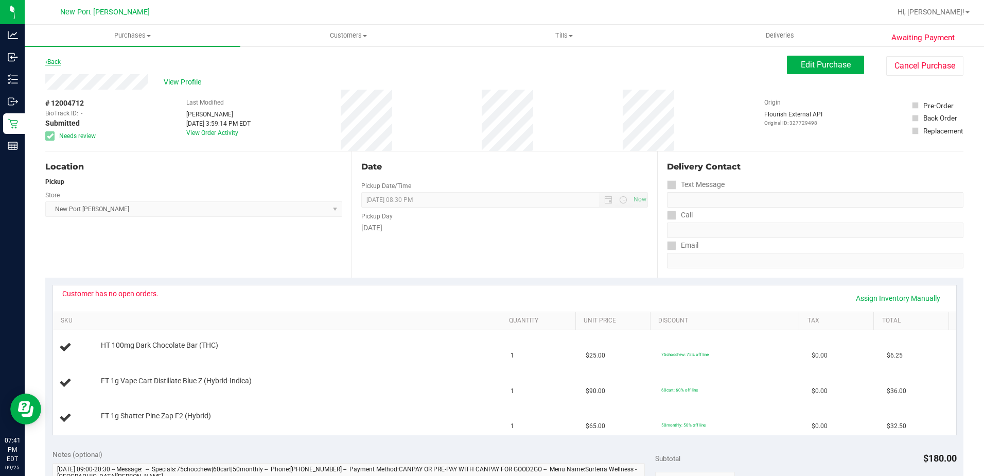
click at [54, 60] on link "Back" at bounding box center [52, 61] width 15 height 7
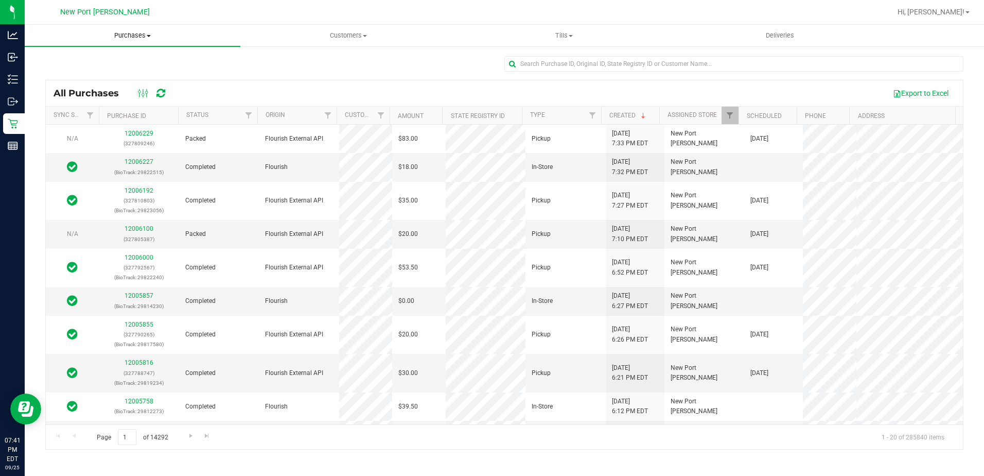
click at [132, 38] on span "Purchases" at bounding box center [133, 35] width 216 height 9
click at [102, 60] on span "Summary of purchases" at bounding box center [78, 62] width 106 height 9
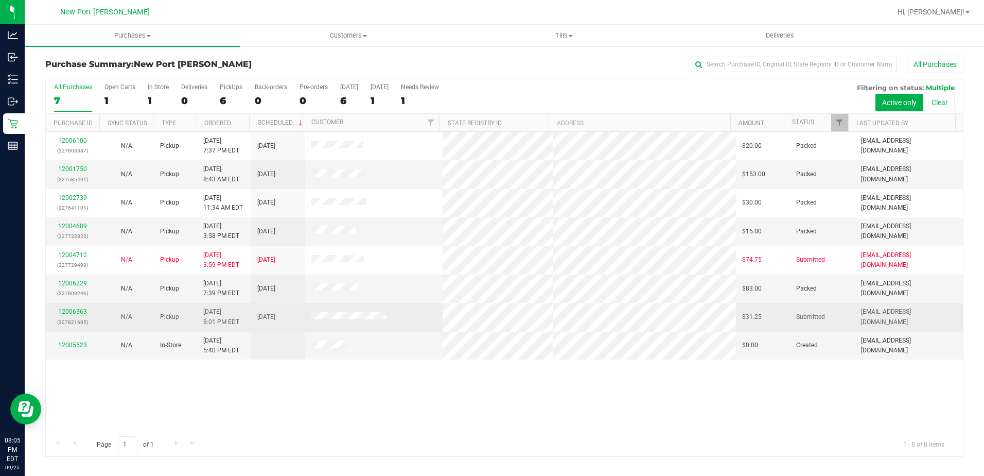
click at [79, 312] on link "12006363" at bounding box center [72, 311] width 29 height 7
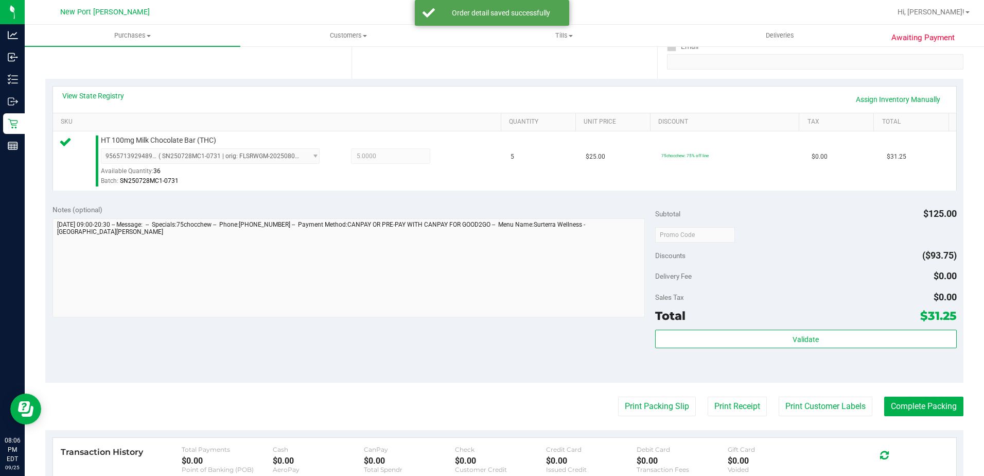
scroll to position [206, 0]
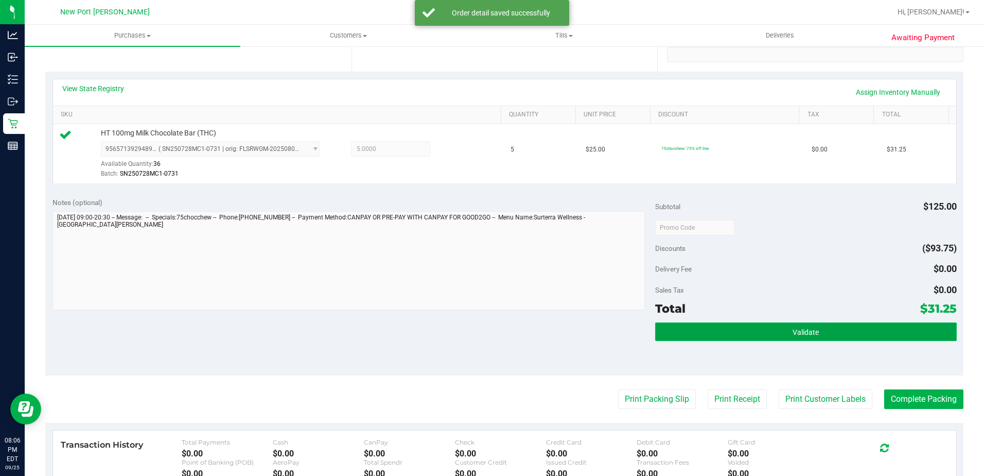
click at [794, 337] on button "Validate" at bounding box center [806, 331] width 302 height 19
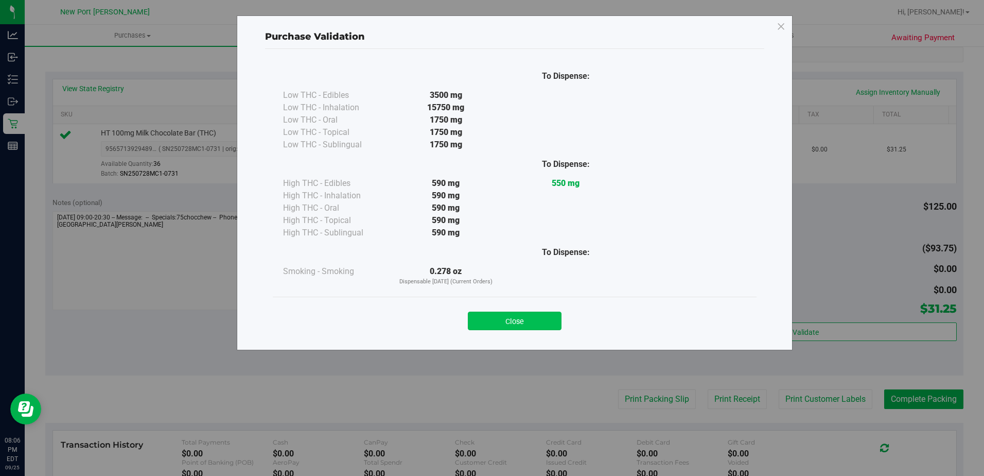
click at [522, 324] on button "Close" at bounding box center [515, 320] width 94 height 19
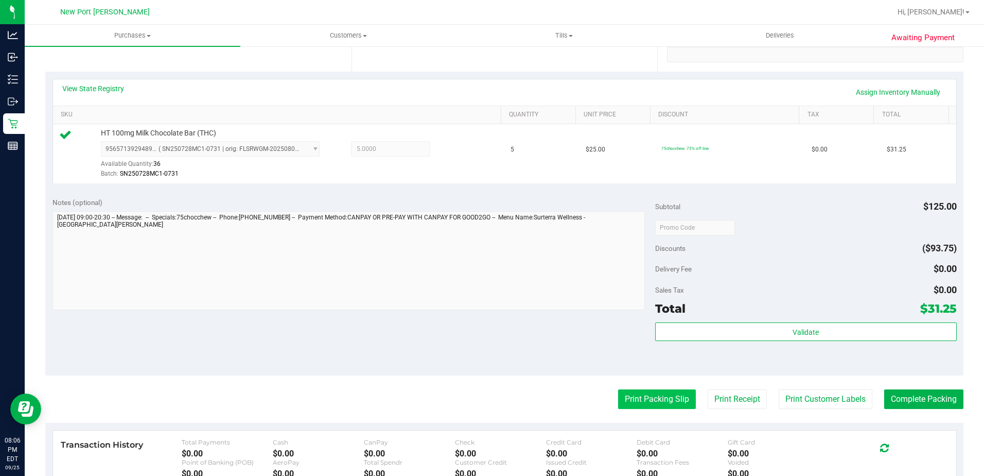
click at [652, 392] on button "Print Packing Slip" at bounding box center [657, 399] width 78 height 20
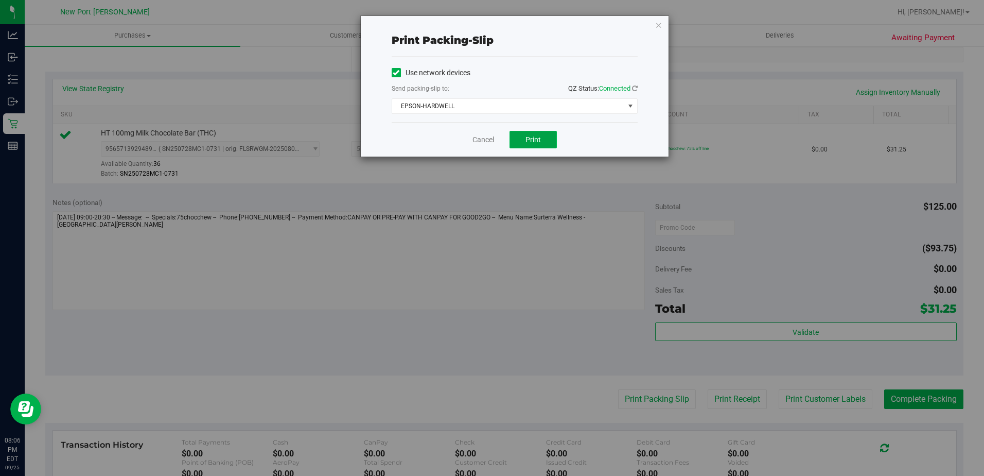
click at [526, 139] on span "Print" at bounding box center [533, 139] width 15 height 8
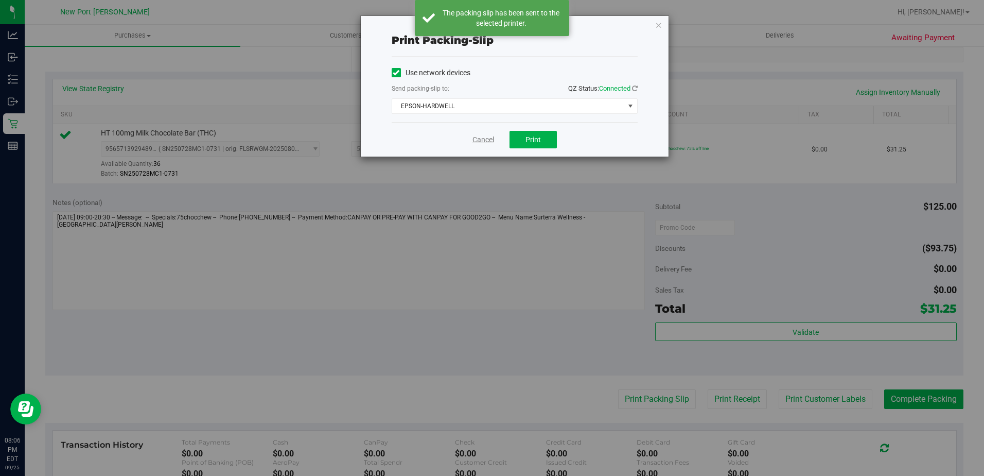
click at [488, 143] on link "Cancel" at bounding box center [484, 139] width 22 height 11
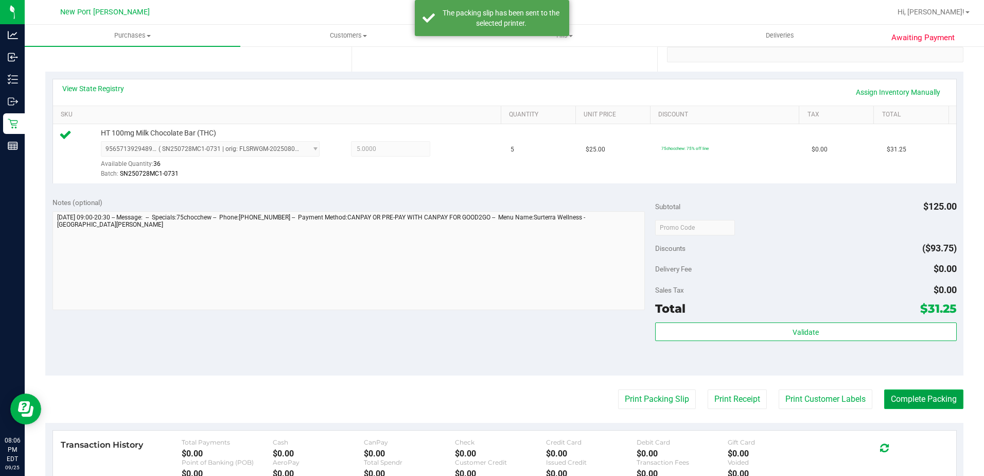
click at [909, 397] on button "Complete Packing" at bounding box center [923, 399] width 79 height 20
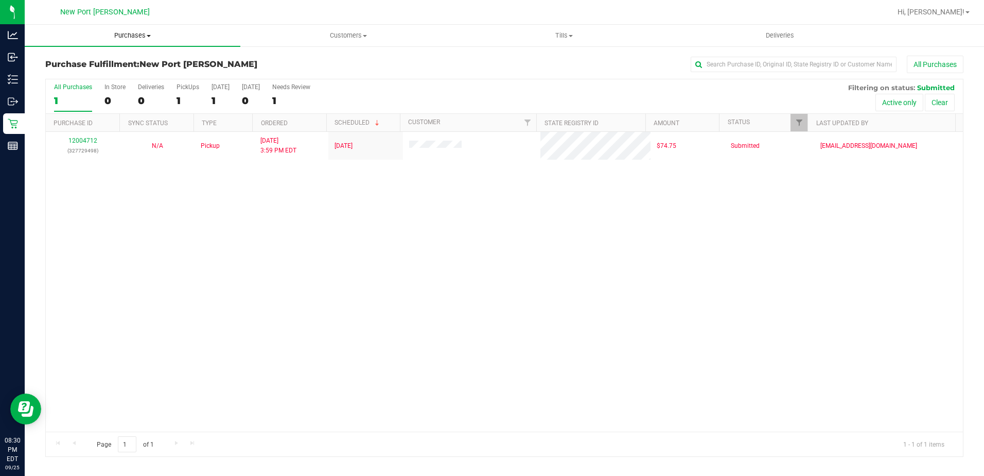
click at [126, 40] on uib-tab-heading "Purchases Summary of purchases Fulfillment All purchases" at bounding box center [133, 36] width 216 height 22
click at [109, 59] on span "Summary of purchases" at bounding box center [78, 62] width 106 height 9
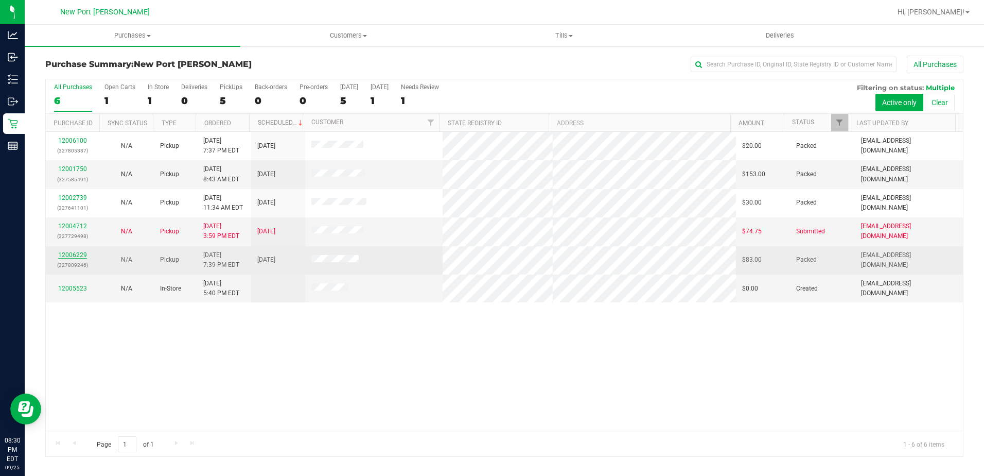
click at [80, 256] on link "12006229" at bounding box center [72, 254] width 29 height 7
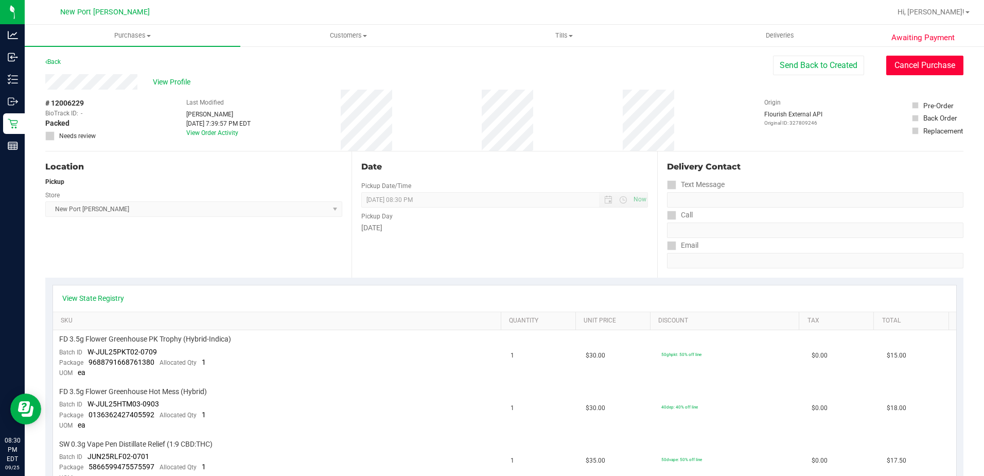
click at [898, 68] on button "Cancel Purchase" at bounding box center [924, 66] width 77 height 20
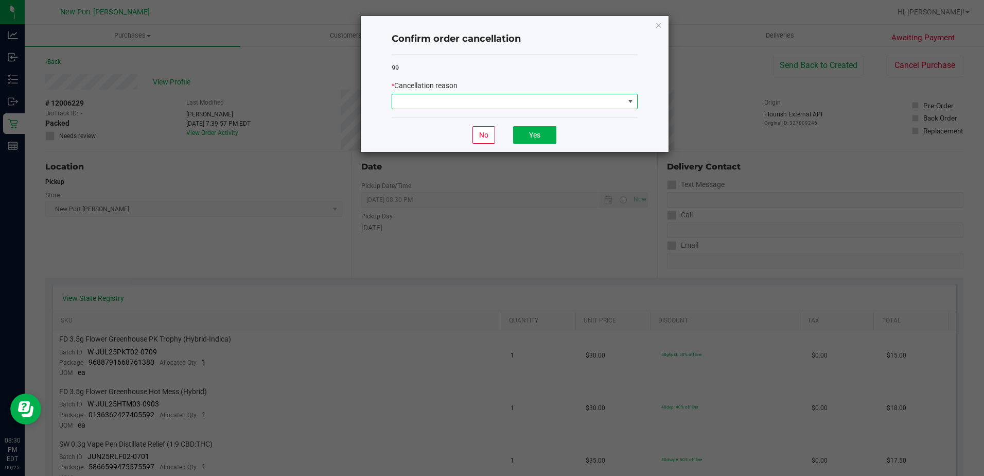
click at [632, 104] on span at bounding box center [630, 101] width 8 height 8
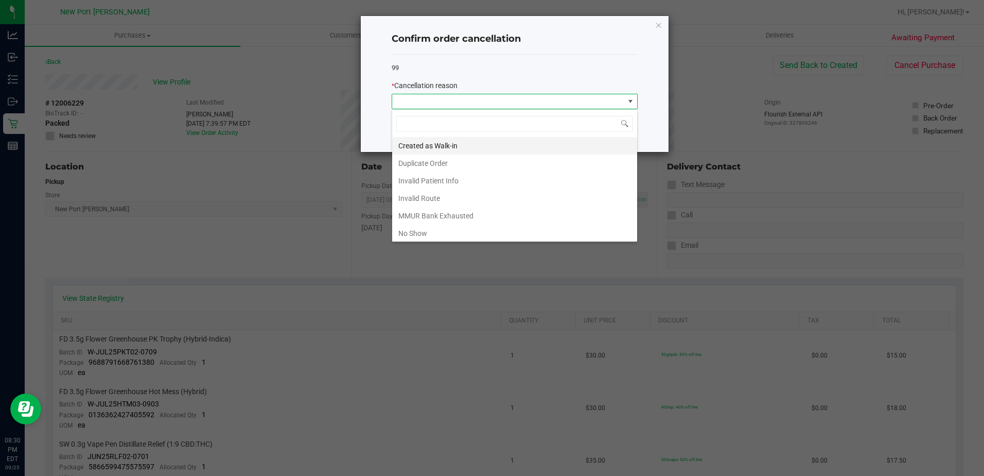
scroll to position [15, 246]
click at [451, 232] on li "No Show" at bounding box center [514, 233] width 245 height 18
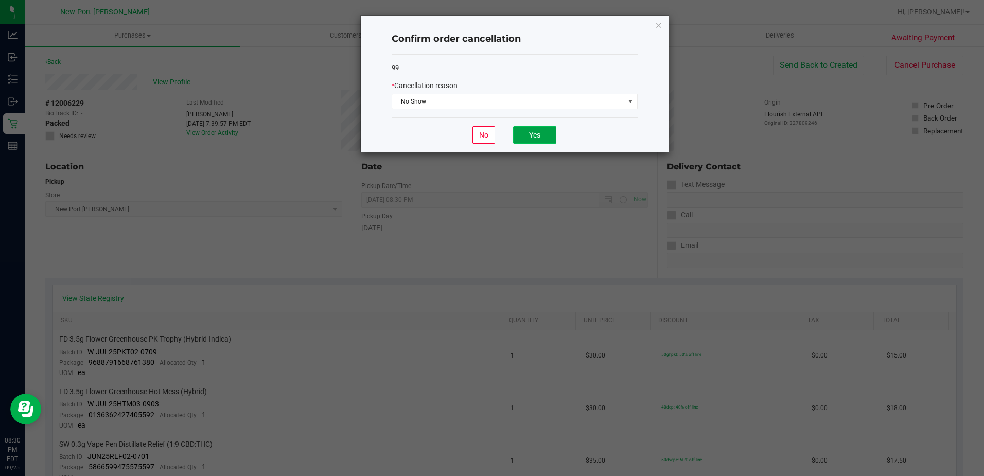
click at [539, 137] on button "Yes" at bounding box center [534, 135] width 43 height 18
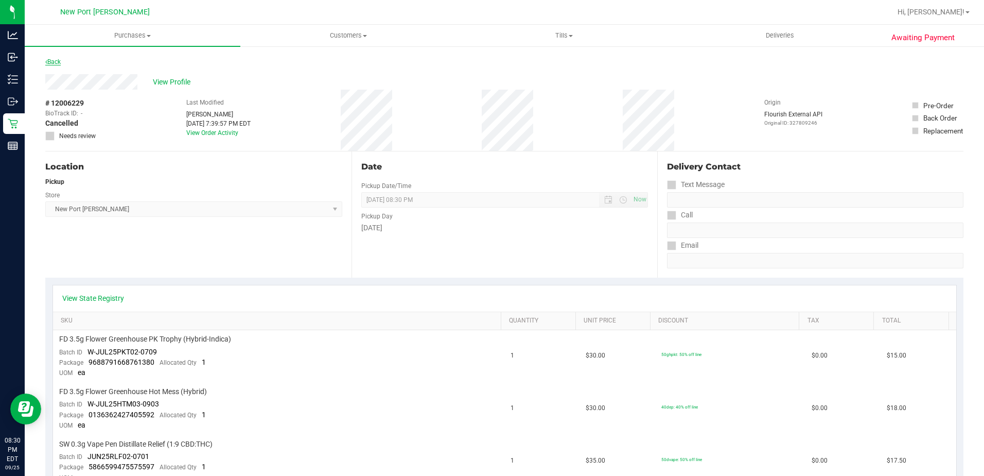
click at [55, 58] on link "Back" at bounding box center [52, 61] width 15 height 7
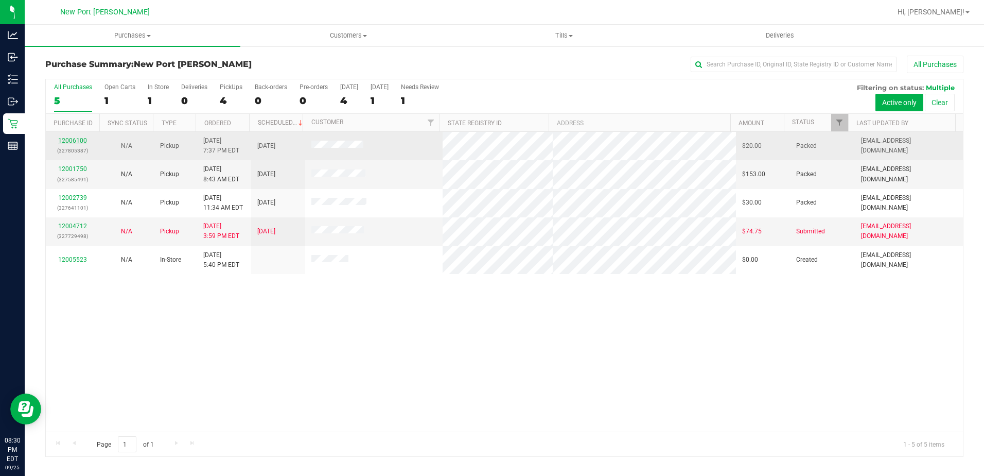
click at [77, 141] on link "12006100" at bounding box center [72, 140] width 29 height 7
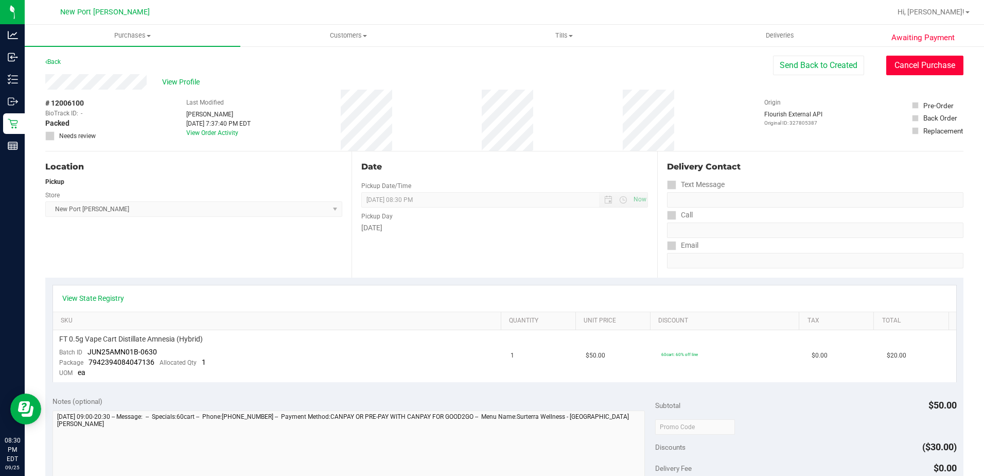
click at [917, 68] on button "Cancel Purchase" at bounding box center [924, 66] width 77 height 20
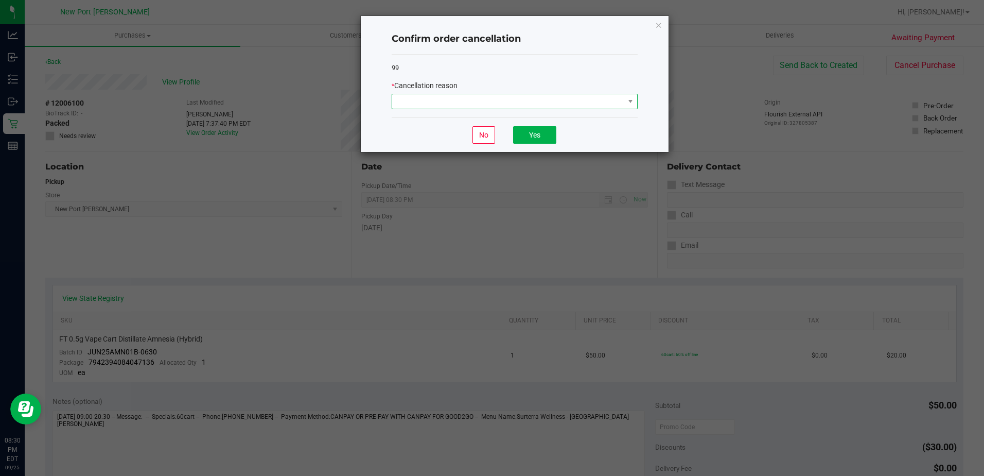
click at [622, 99] on span at bounding box center [508, 101] width 232 height 14
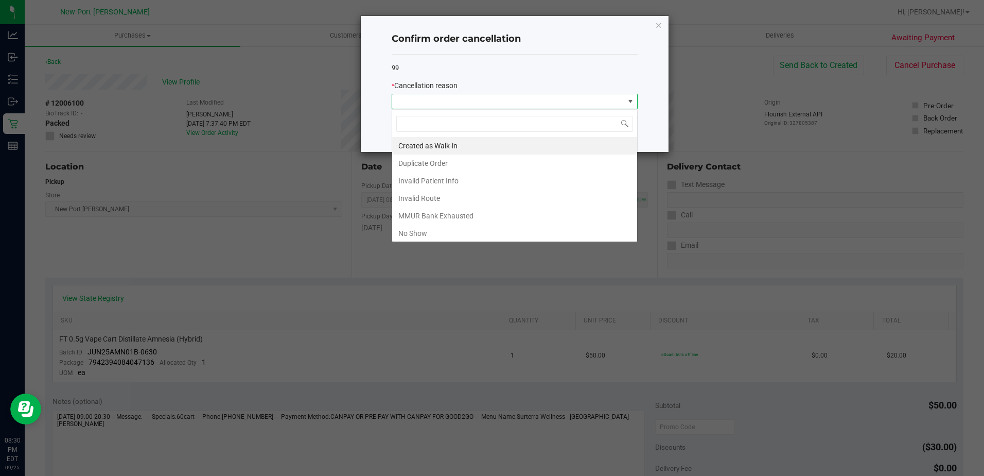
scroll to position [15, 246]
click at [432, 235] on li "No Show" at bounding box center [514, 233] width 245 height 18
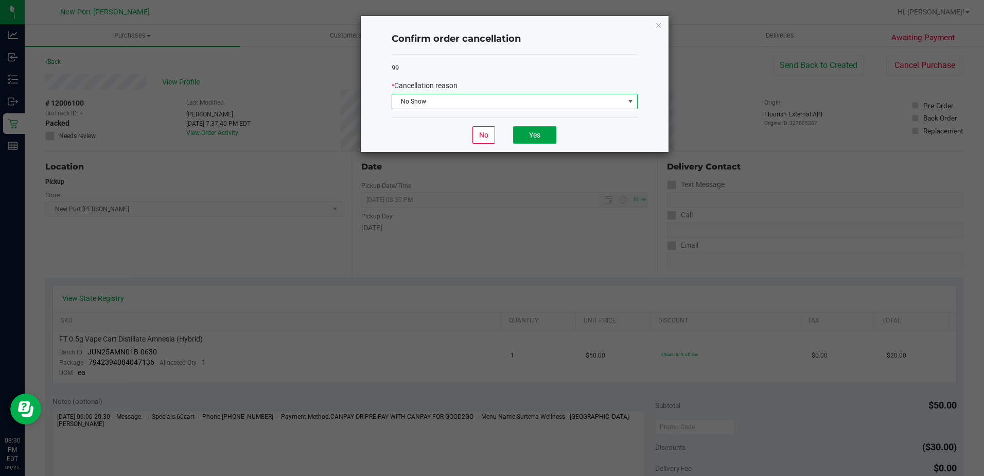
click at [531, 136] on button "Yes" at bounding box center [534, 135] width 43 height 18
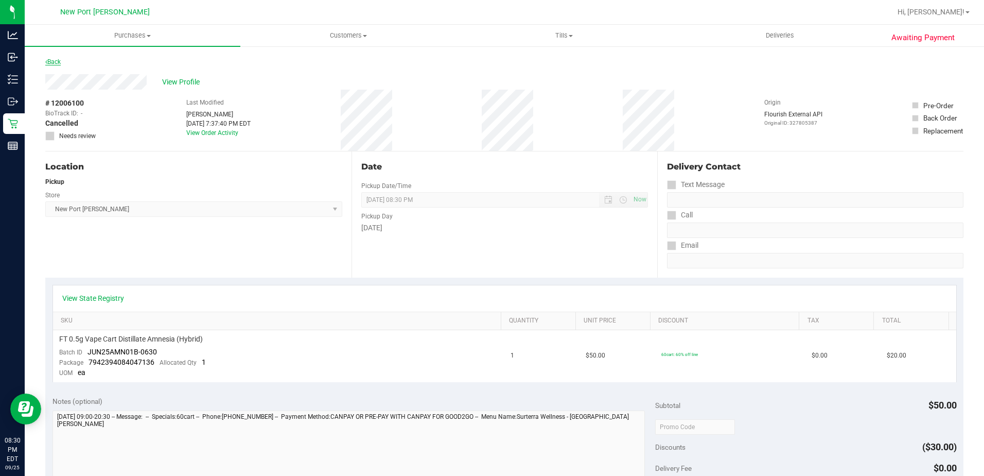
click at [60, 64] on link "Back" at bounding box center [52, 61] width 15 height 7
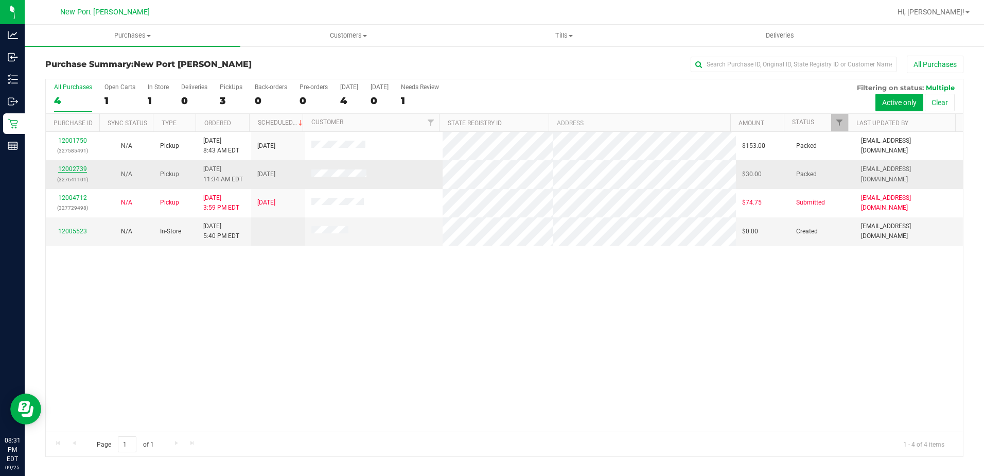
click at [78, 171] on link "12002739" at bounding box center [72, 168] width 29 height 7
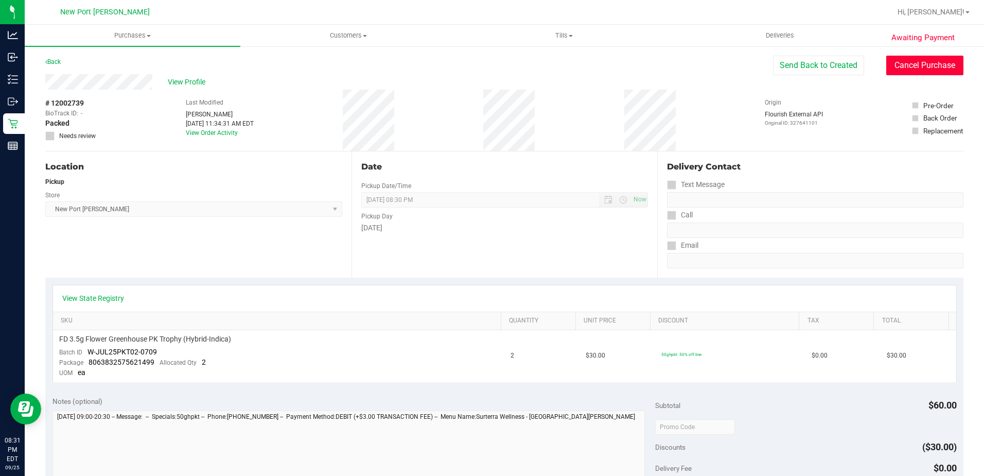
click at [918, 61] on button "Cancel Purchase" at bounding box center [924, 66] width 77 height 20
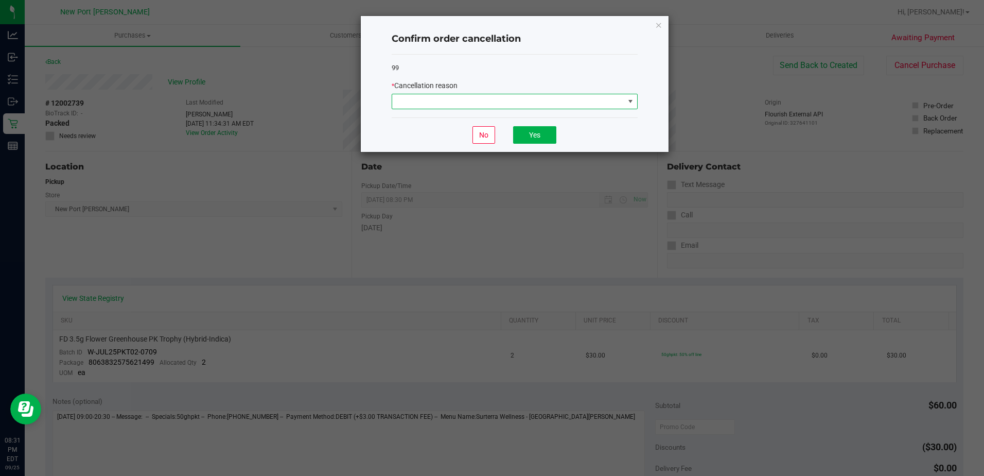
click at [613, 100] on span at bounding box center [508, 101] width 232 height 14
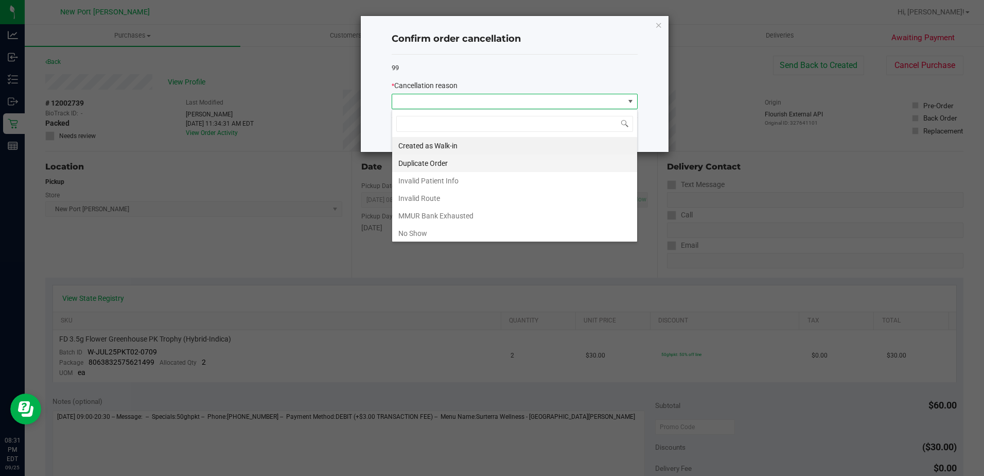
scroll to position [15, 246]
click at [434, 232] on li "No Show" at bounding box center [514, 233] width 245 height 18
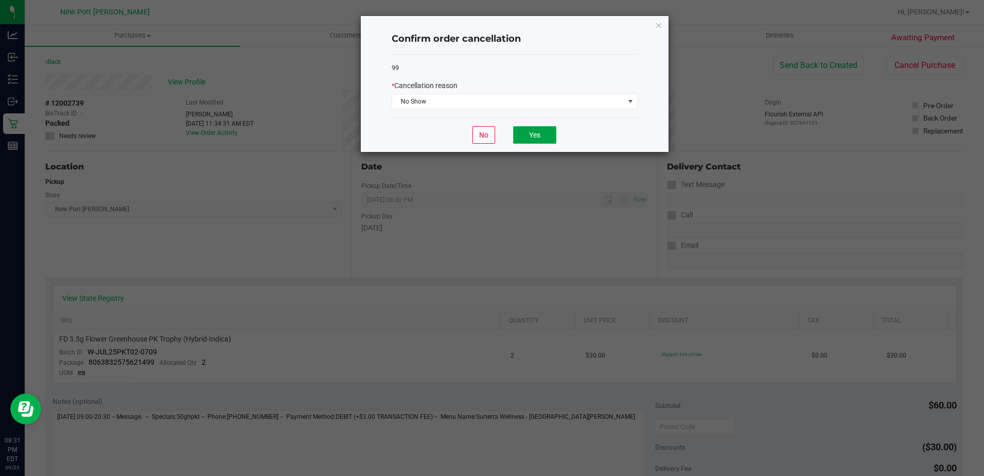
click at [532, 135] on button "Yes" at bounding box center [534, 135] width 43 height 18
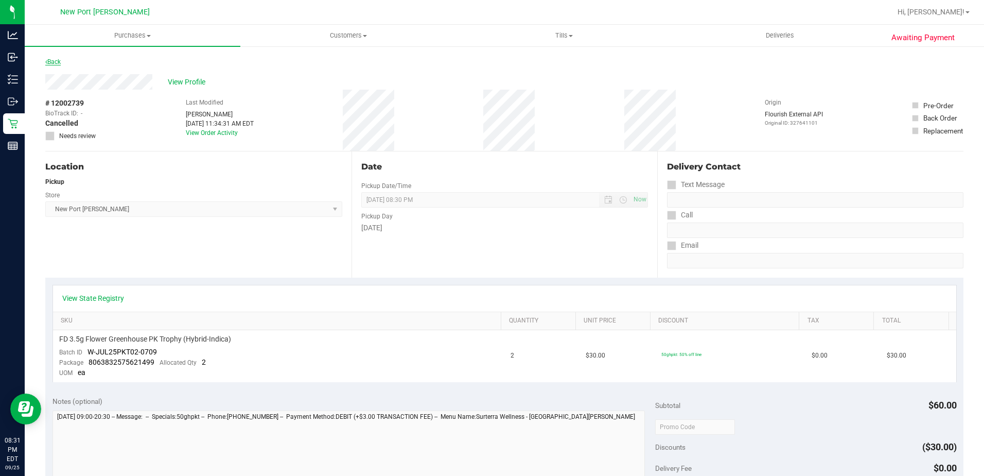
click at [56, 60] on link "Back" at bounding box center [52, 61] width 15 height 7
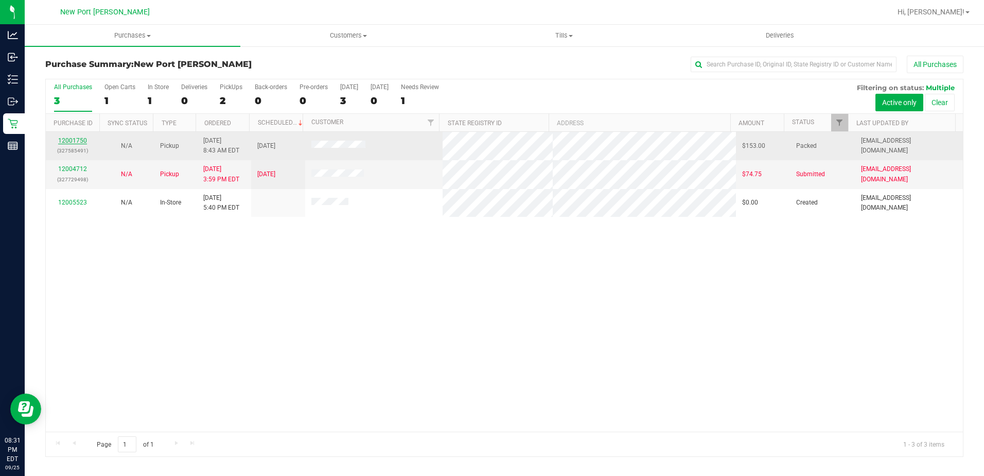
click at [73, 138] on link "12001750" at bounding box center [72, 140] width 29 height 7
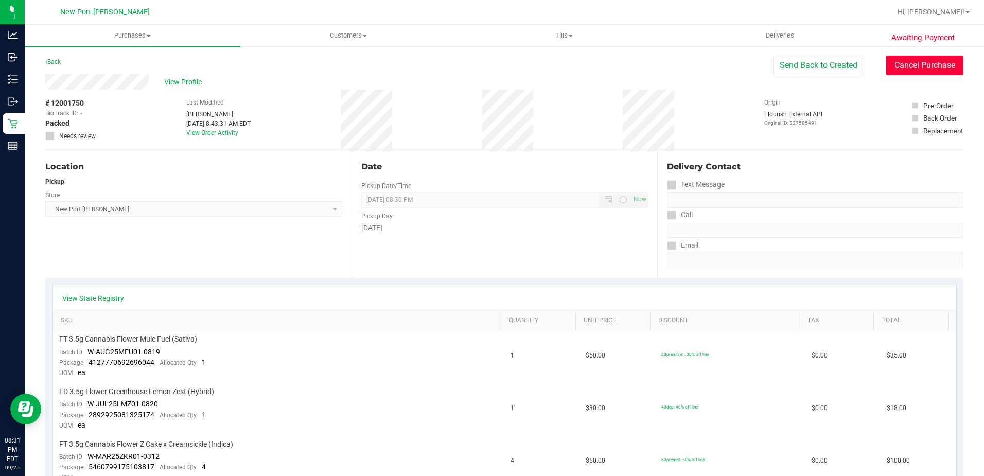
click at [909, 64] on button "Cancel Purchase" at bounding box center [924, 66] width 77 height 20
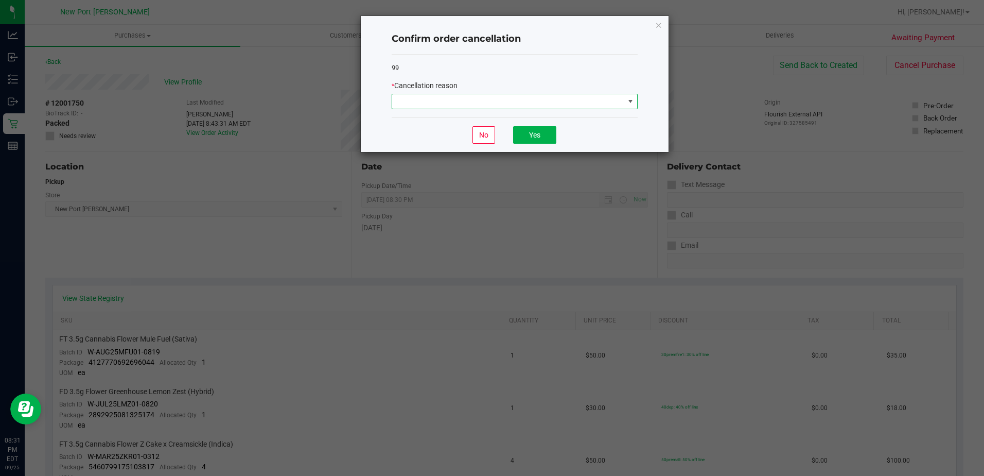
click at [625, 105] on span at bounding box center [630, 101] width 13 height 14
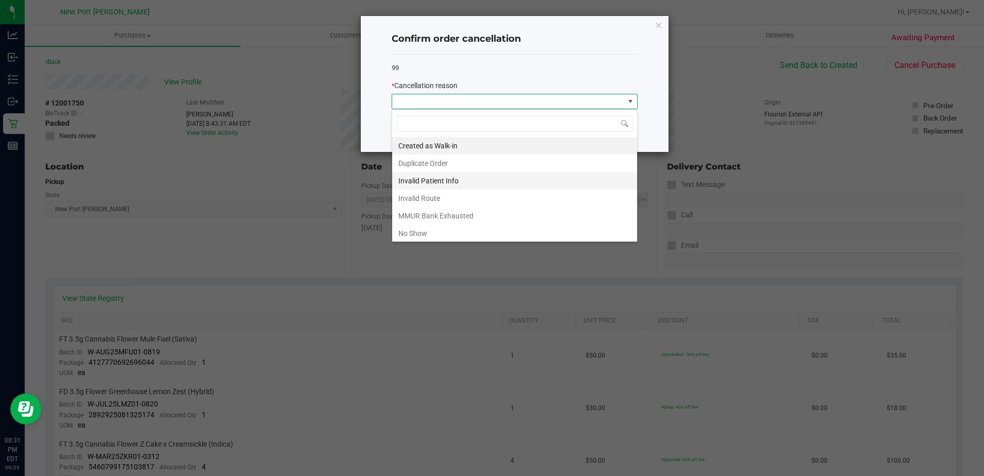
scroll to position [15, 246]
click at [468, 232] on li "No Show" at bounding box center [514, 233] width 245 height 18
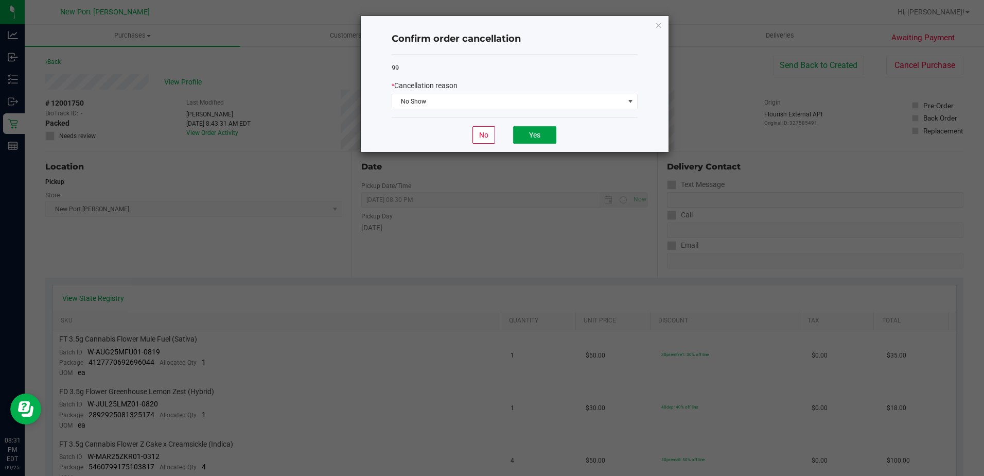
click at [538, 139] on button "Yes" at bounding box center [534, 135] width 43 height 18
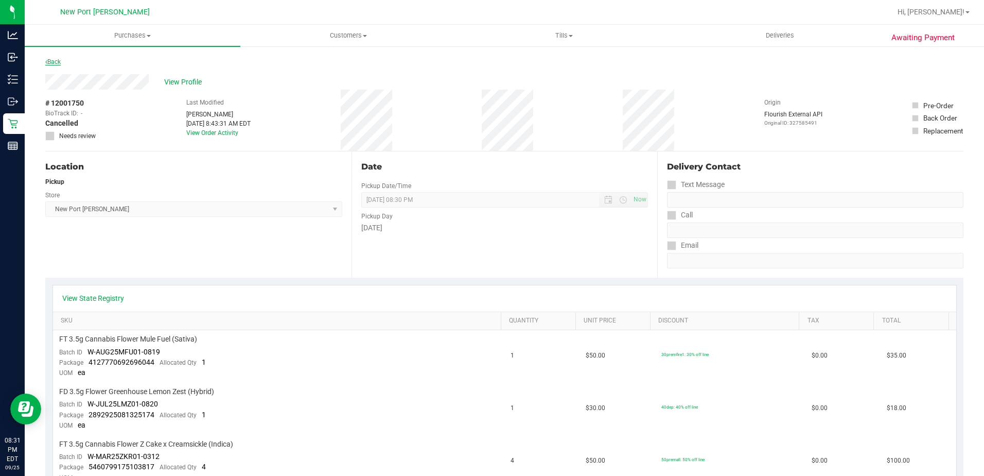
click at [53, 61] on link "Back" at bounding box center [52, 61] width 15 height 7
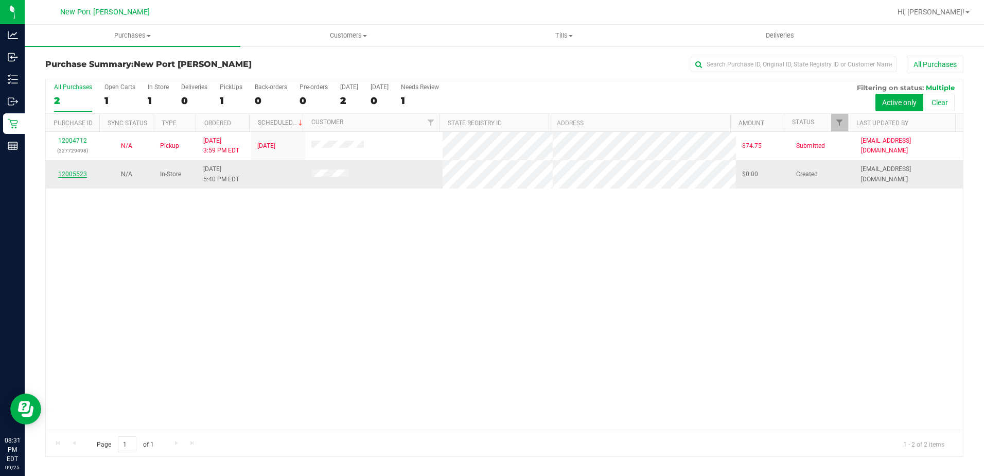
click at [82, 174] on link "12005523" at bounding box center [72, 173] width 29 height 7
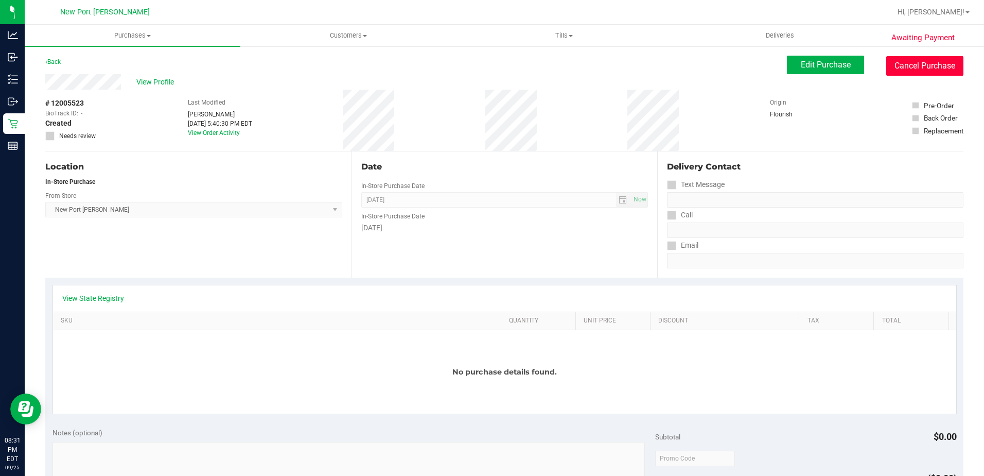
click at [910, 63] on button "Cancel Purchase" at bounding box center [924, 66] width 77 height 20
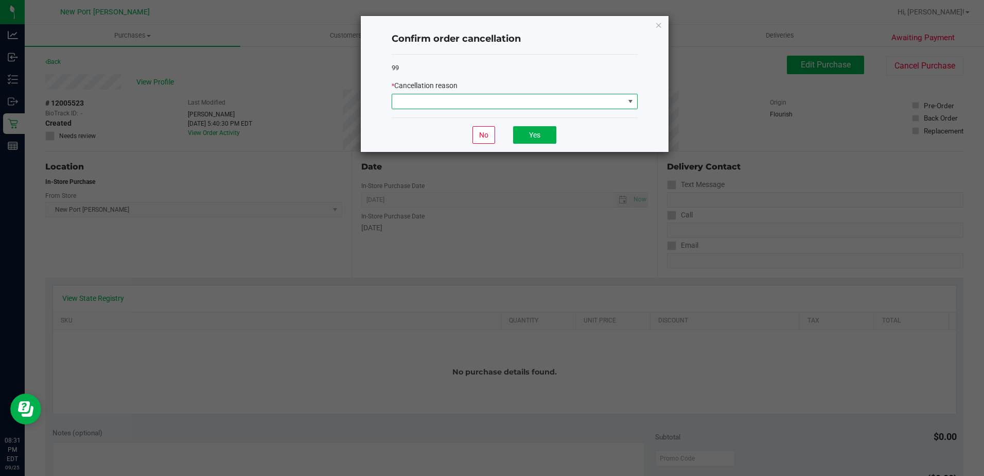
click at [615, 100] on span at bounding box center [508, 101] width 232 height 14
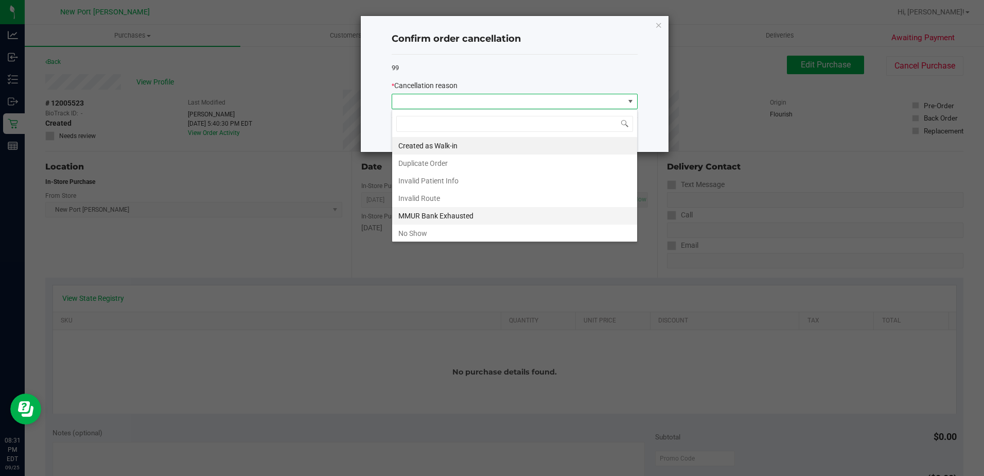
scroll to position [51, 0]
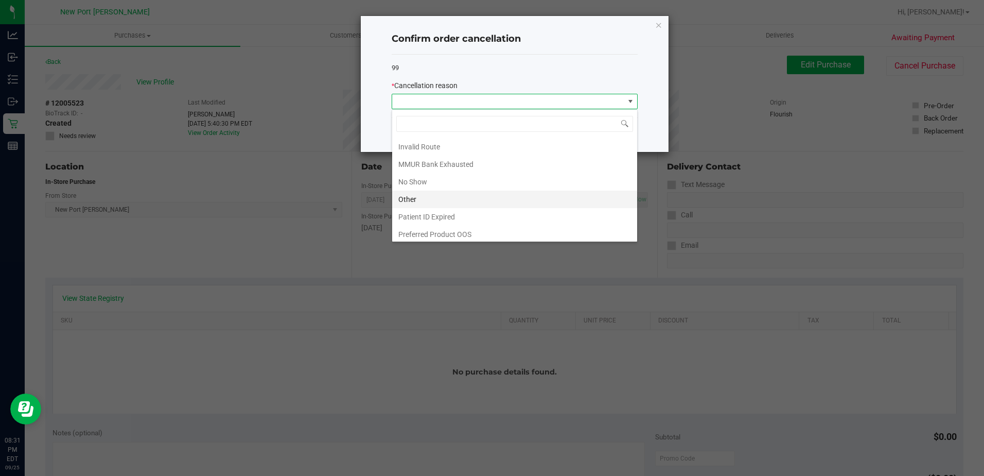
click at [422, 199] on li "Other" at bounding box center [514, 199] width 245 height 18
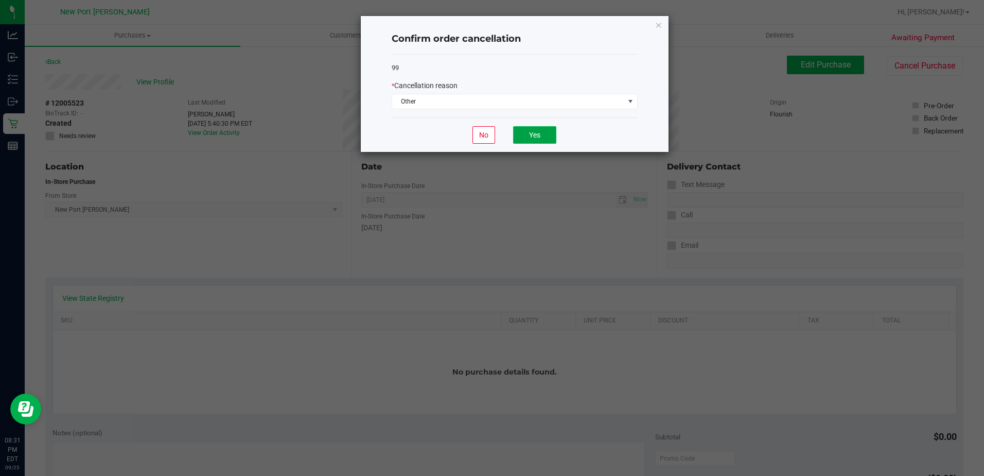
click at [535, 136] on button "Yes" at bounding box center [534, 135] width 43 height 18
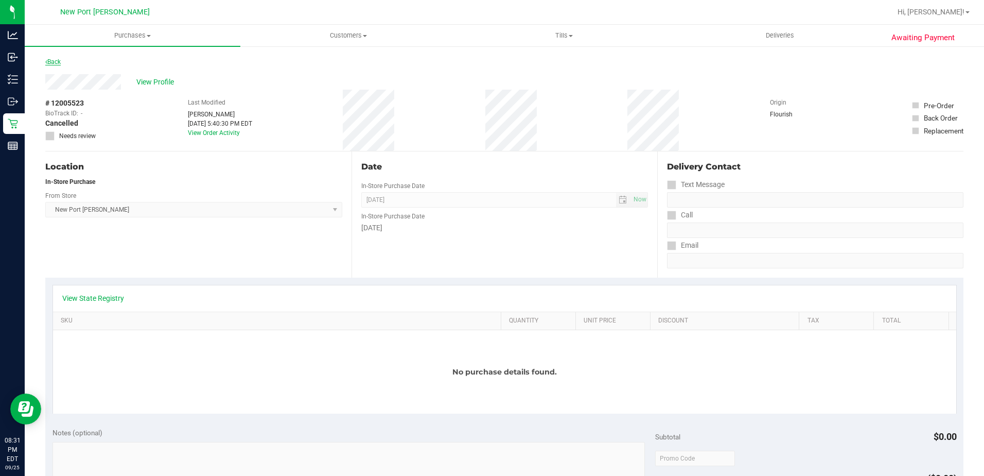
click at [58, 60] on link "Back" at bounding box center [52, 61] width 15 height 7
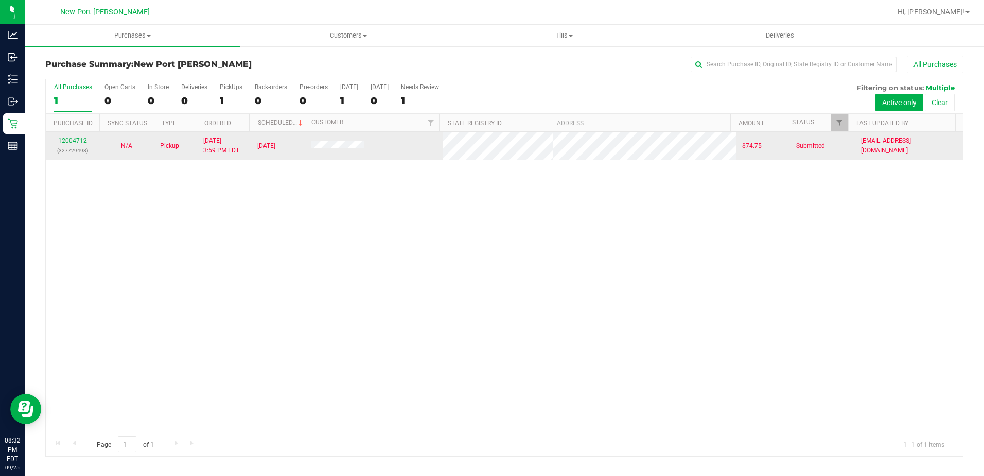
click at [82, 142] on link "12004712" at bounding box center [72, 140] width 29 height 7
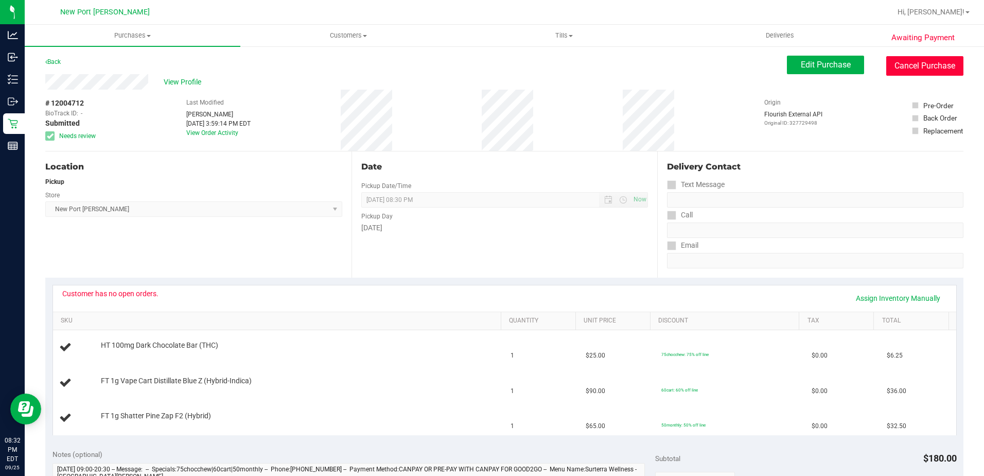
click at [900, 67] on button "Cancel Purchase" at bounding box center [924, 66] width 77 height 20
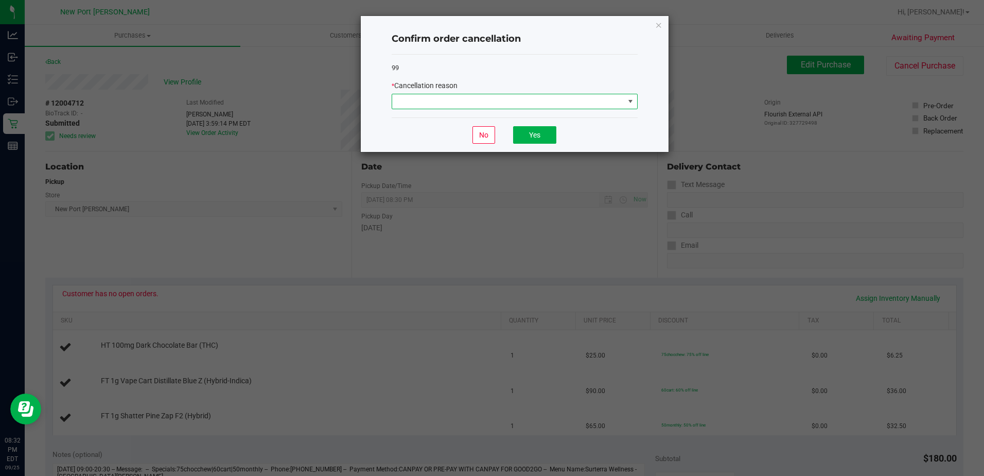
click at [632, 103] on span at bounding box center [630, 101] width 8 height 8
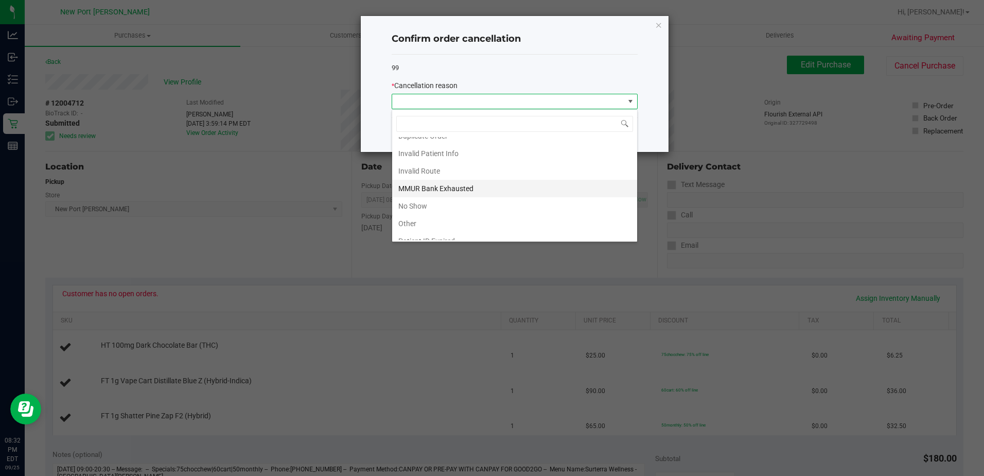
scroll to position [51, 0]
click at [452, 201] on li "Other" at bounding box center [514, 199] width 245 height 18
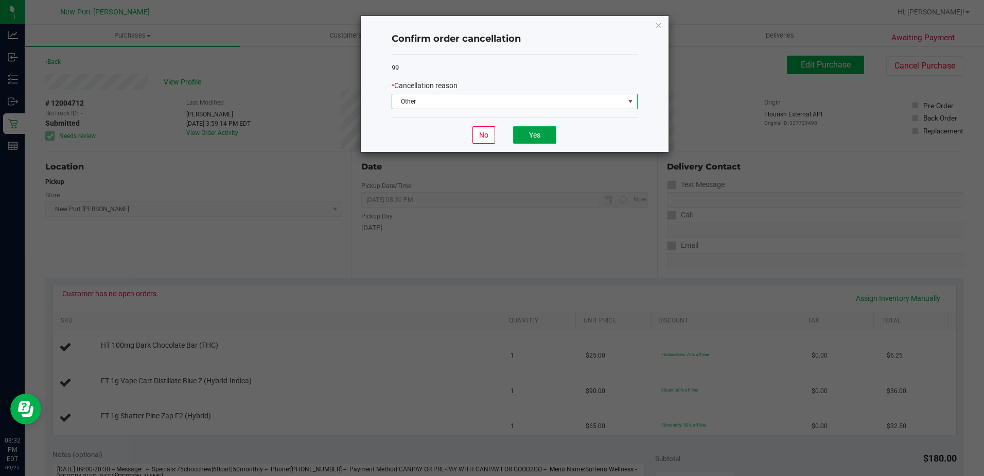
click at [531, 134] on button "Yes" at bounding box center [534, 135] width 43 height 18
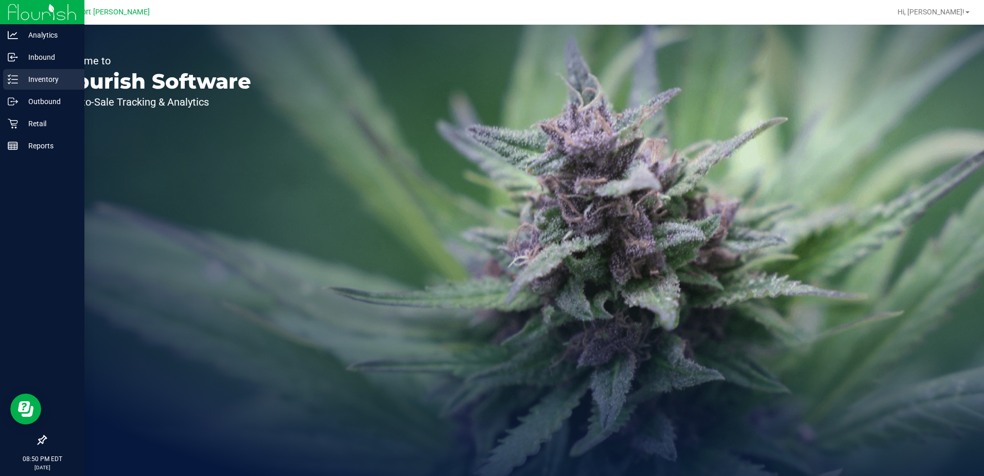
click at [15, 79] on icon at bounding box center [13, 79] width 10 height 10
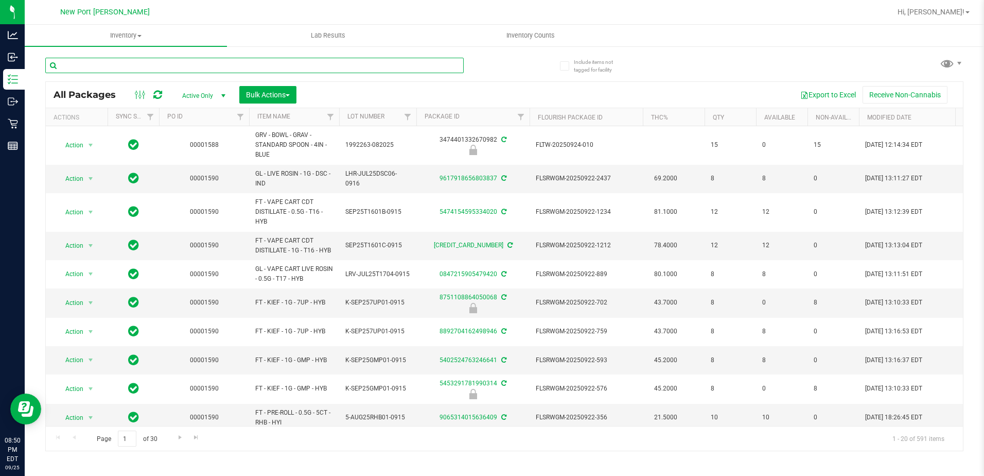
click at [190, 64] on input "text" at bounding box center [254, 65] width 418 height 15
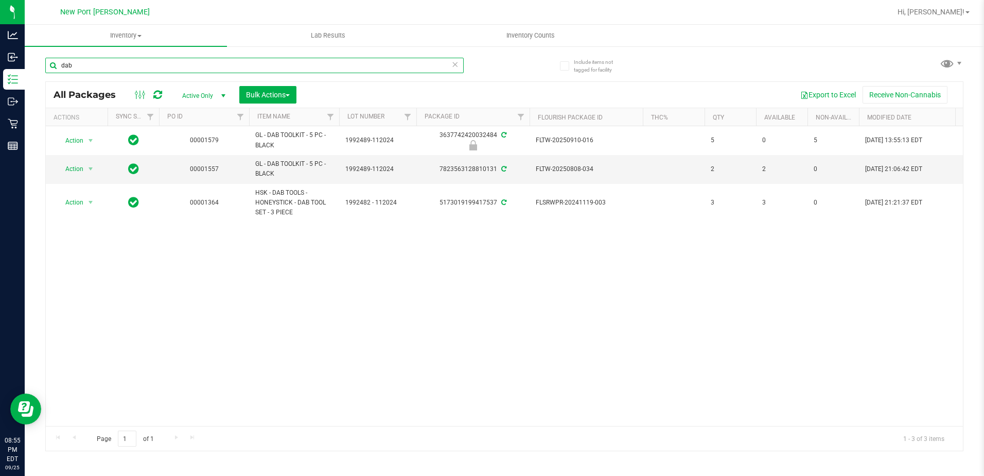
click at [111, 63] on input "dab" at bounding box center [254, 65] width 418 height 15
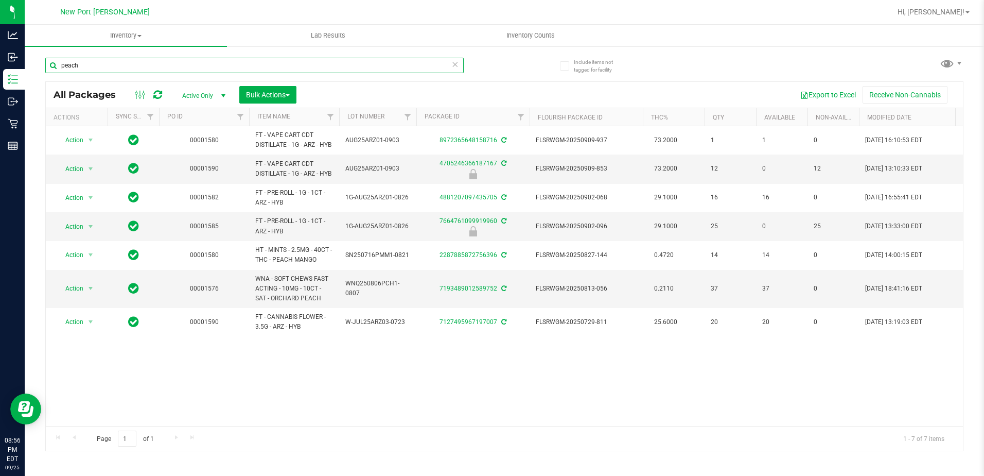
click at [155, 65] on input "peach" at bounding box center [254, 65] width 418 height 15
paste input "SN250707PMM1-0714"
type input "SN250707PMM1-0714"
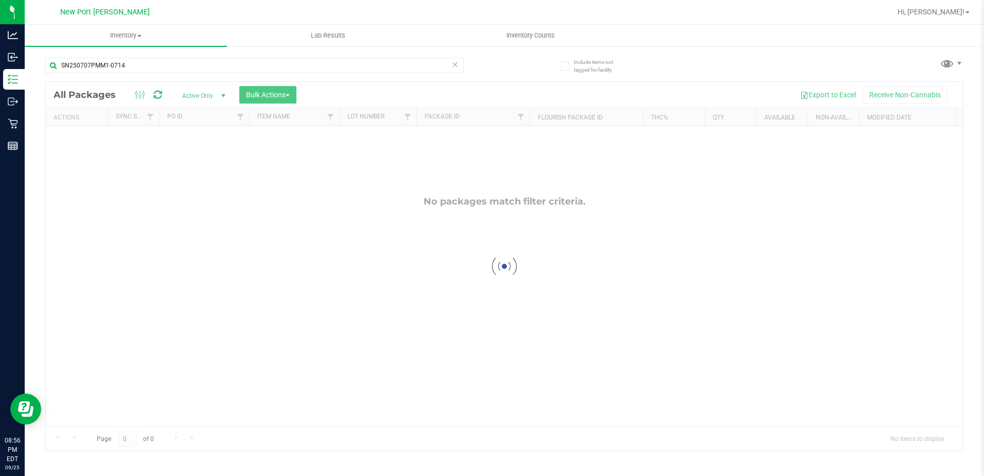
click at [210, 94] on div at bounding box center [504, 266] width 917 height 369
click at [214, 95] on div at bounding box center [504, 266] width 917 height 369
click at [216, 95] on span "Active Only" at bounding box center [201, 96] width 57 height 14
click at [210, 153] on li "All" at bounding box center [201, 157] width 56 height 15
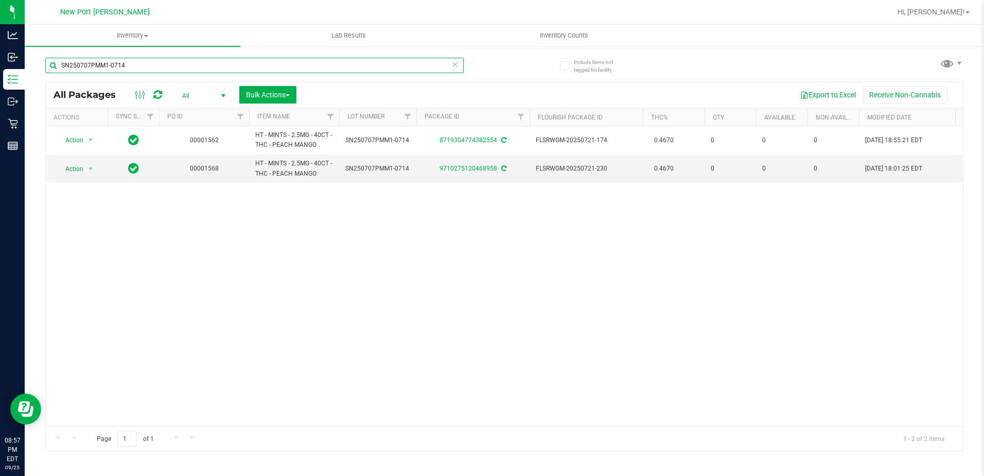
click at [139, 68] on input "SN250707PMM1-0714" at bounding box center [254, 65] width 418 height 15
paste input "16PMM1-0821"
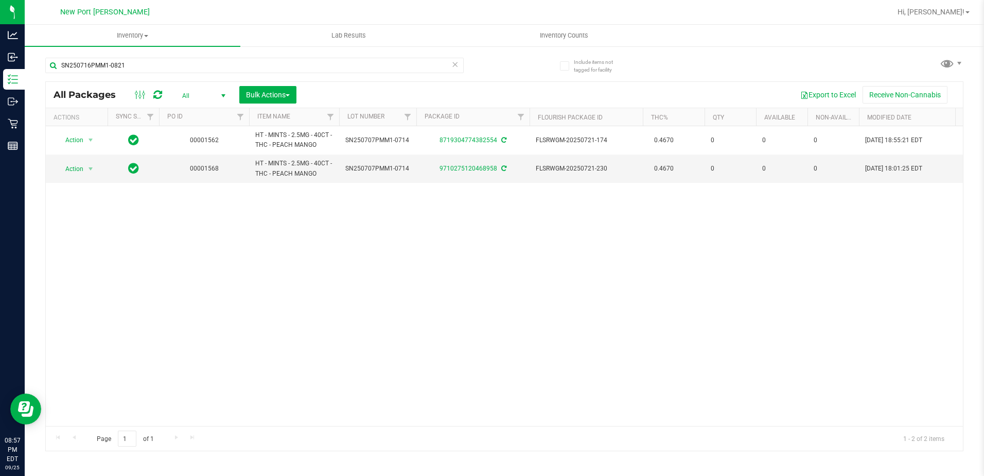
click at [179, 217] on div "Action Action Adjust qty Edit attributes Global inventory Locate package Packag…" at bounding box center [504, 276] width 917 height 300
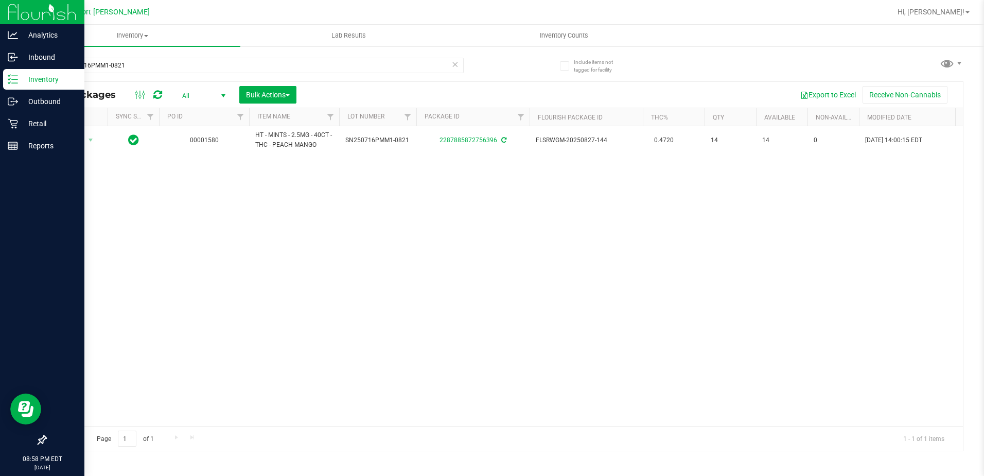
click at [27, 83] on p "Inventory" at bounding box center [49, 79] width 62 height 12
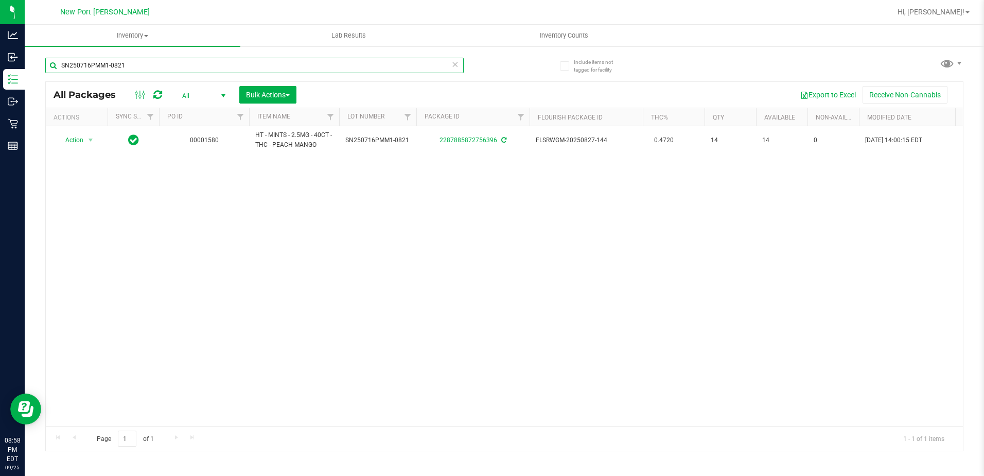
click at [132, 62] on input "SN250716PMM1-0821" at bounding box center [254, 65] width 418 height 15
type input "S"
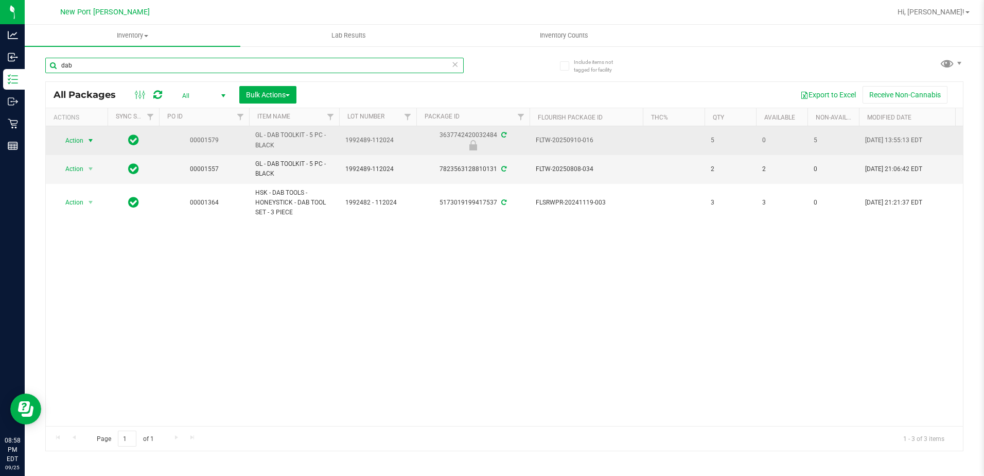
type input "dab"
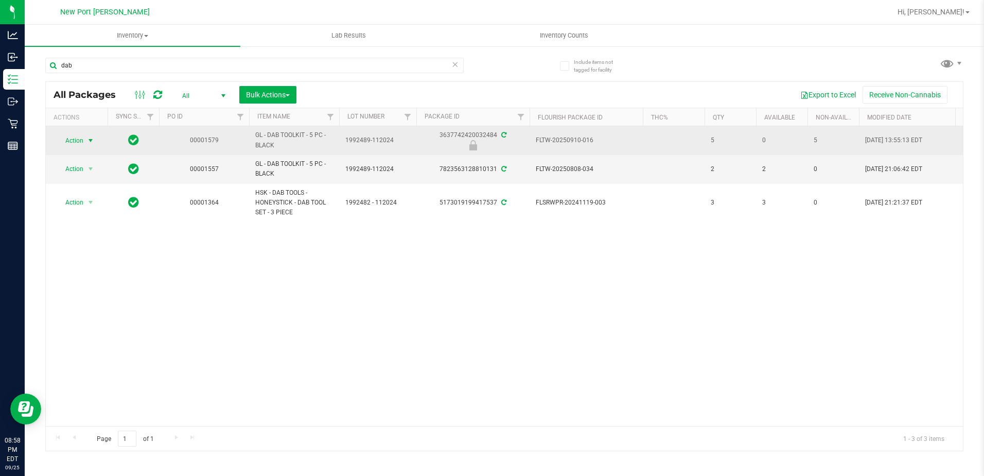
click at [88, 143] on span "select" at bounding box center [90, 140] width 8 height 8
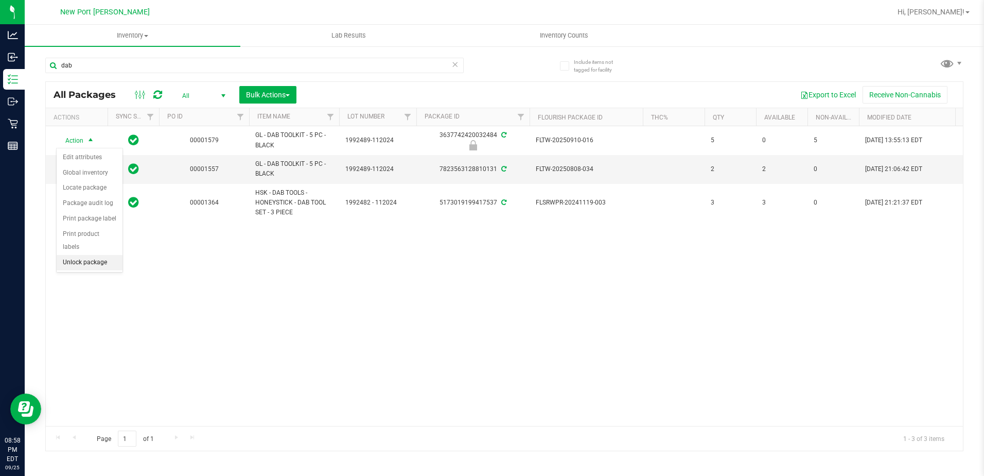
click at [76, 255] on li "Unlock package" at bounding box center [90, 262] width 66 height 15
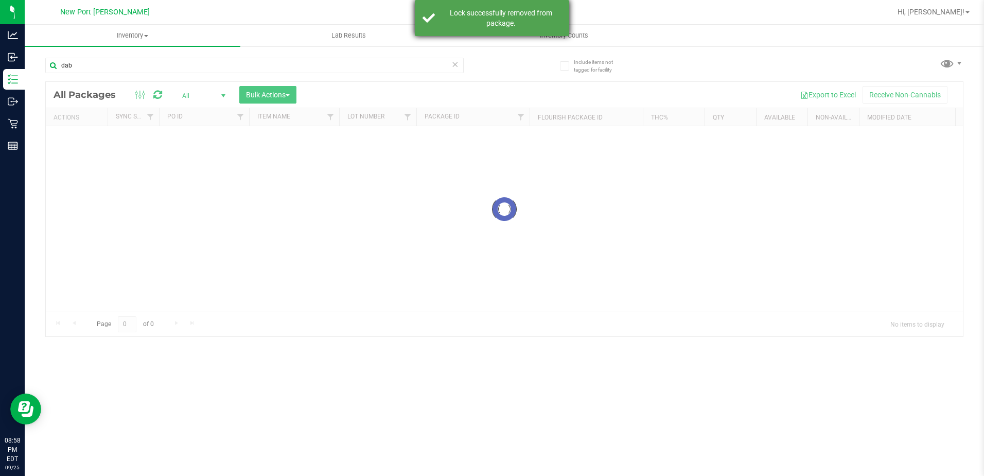
click at [531, 18] on div "Lock successfully removed from package." at bounding box center [501, 18] width 121 height 21
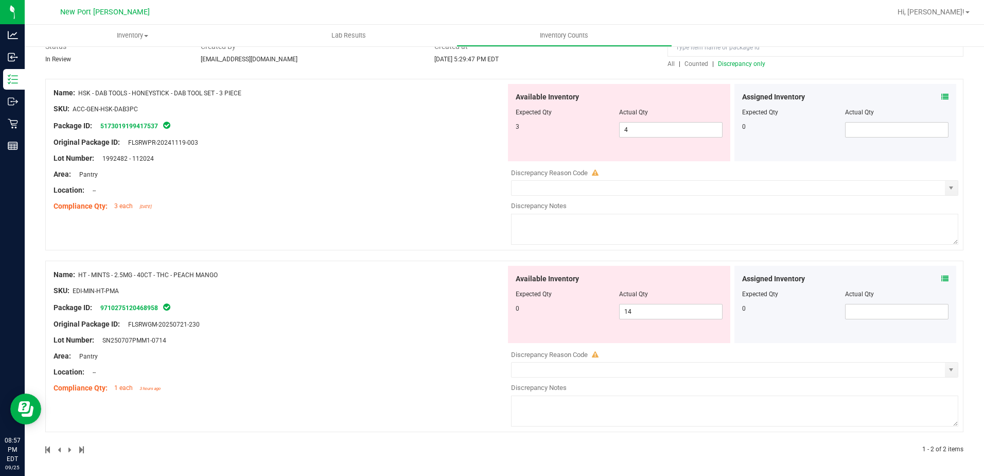
scroll to position [90, 0]
click at [642, 311] on span "14 14" at bounding box center [670, 309] width 103 height 15
click at [642, 311] on input "14" at bounding box center [671, 310] width 102 height 14
type input "0"
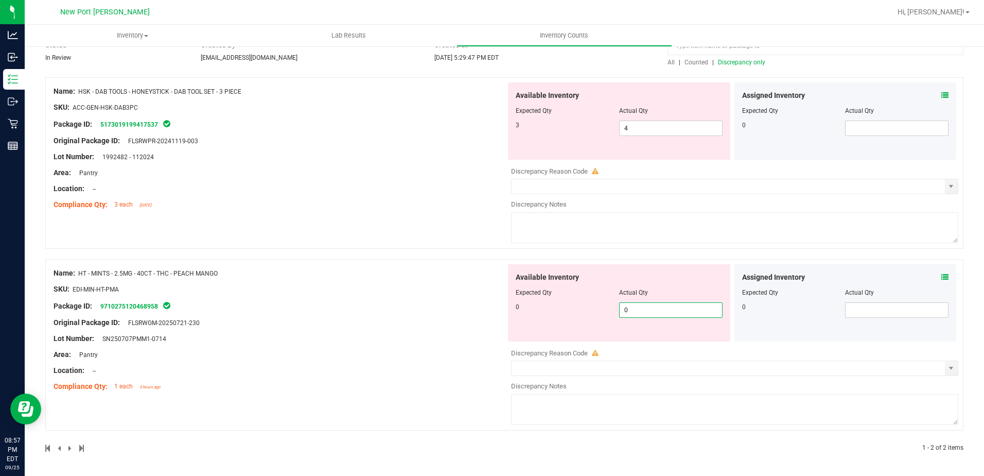
click at [435, 254] on div "Name: HSK - DAB TOOLS - HONEYSTICK - DAB TOOL SET - 3 PIECE SKU: ACC-GEN-HSK-DA…" at bounding box center [504, 168] width 918 height 182
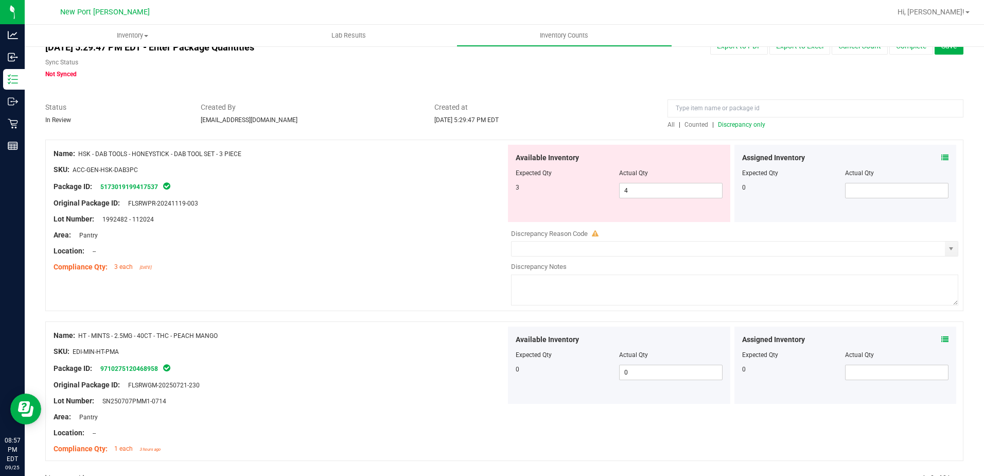
scroll to position [0, 0]
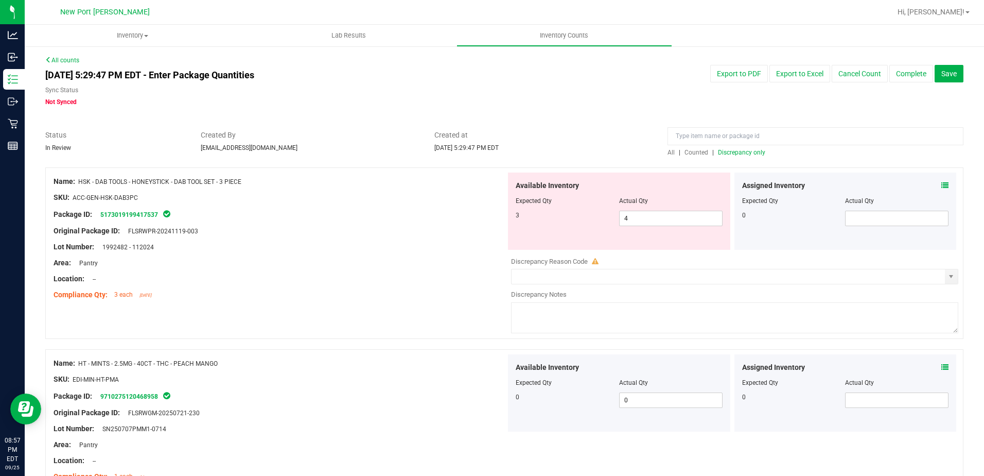
drag, startPoint x: 75, startPoint y: 378, endPoint x: 120, endPoint y: 380, distance: 45.3
click at [119, 380] on span "EDI-MIN-HT-PMA" at bounding box center [96, 379] width 46 height 7
copy span "EDI-MIN-HT-PMA"
click at [711, 135] on input at bounding box center [816, 136] width 296 height 18
paste input "EDI-MIN-HT-PMA"
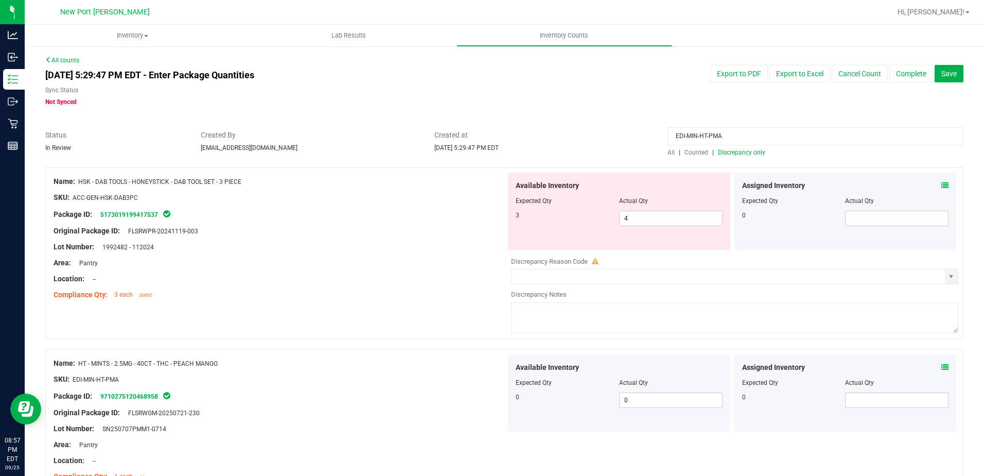
type input "EDI-MIN-HT-PMA"
click at [596, 147] on div "Created at [DATE] 5:29:47 PM EDT" at bounding box center [544, 141] width 234 height 23
click at [661, 152] on div "EDI-MIN-HT-PMA All | Counted | Discrepancy only" at bounding box center [815, 143] width 311 height 27
click at [668, 153] on span "All" at bounding box center [671, 152] width 7 height 7
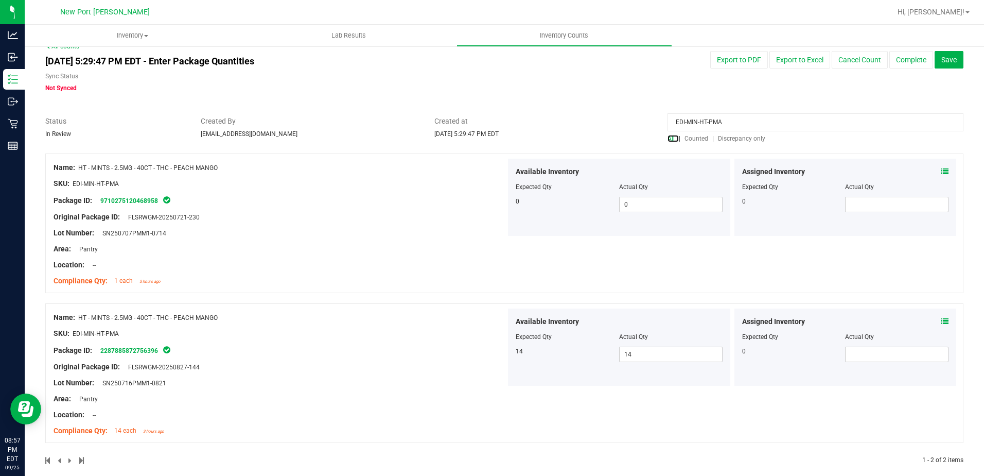
scroll to position [26, 0]
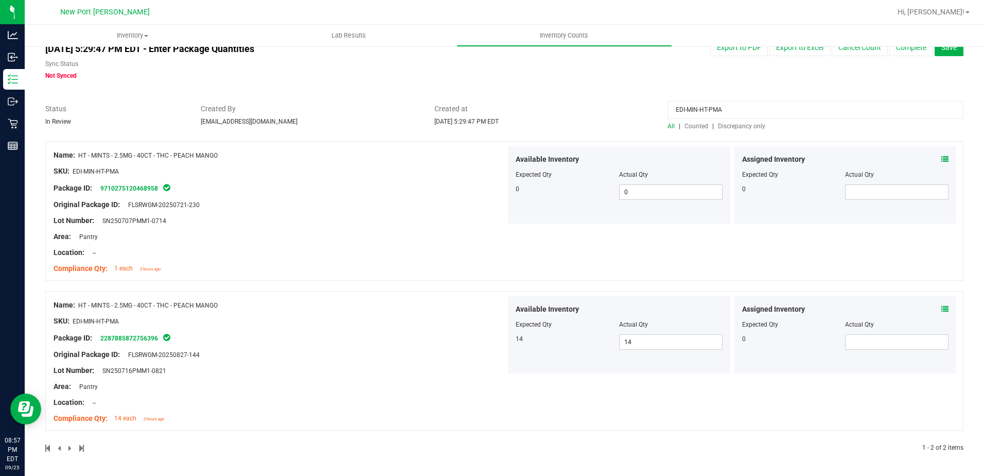
drag, startPoint x: 103, startPoint y: 372, endPoint x: 171, endPoint y: 370, distance: 67.5
click at [171, 370] on div "Lot Number: SN250716PMM1-0821" at bounding box center [280, 370] width 452 height 11
drag, startPoint x: 171, startPoint y: 370, endPoint x: 157, endPoint y: 373, distance: 14.4
copy span "SN250716PMM1-0821"
drag, startPoint x: 723, startPoint y: 108, endPoint x: 663, endPoint y: 111, distance: 59.8
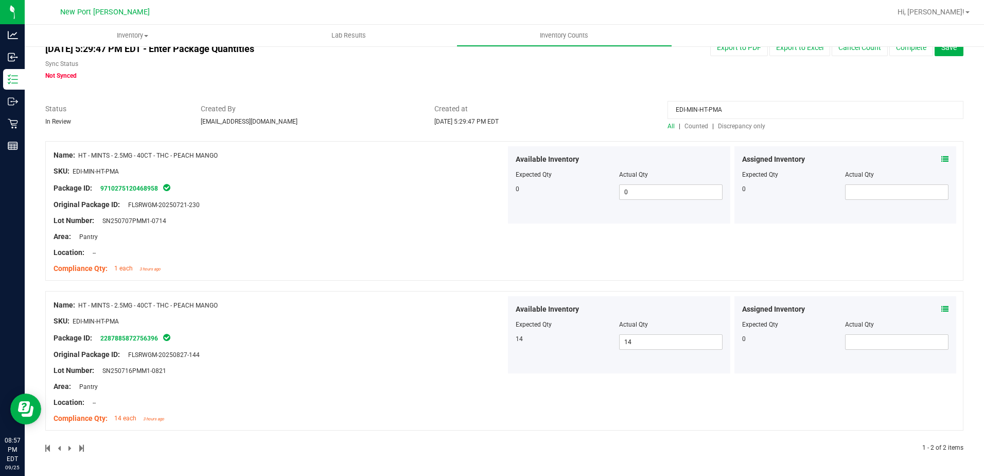
click at [668, 111] on input "EDI-MIN-HT-PMA" at bounding box center [816, 110] width 296 height 18
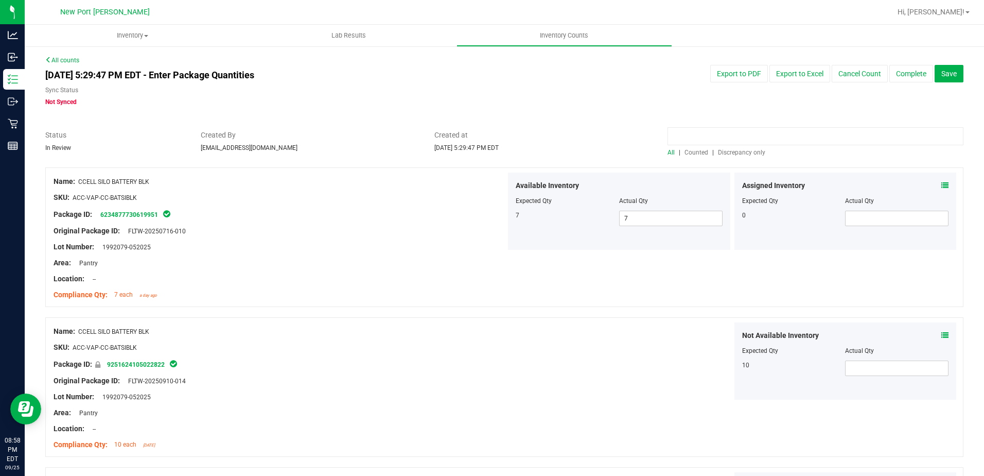
click at [728, 153] on span "Discrepancy only" at bounding box center [741, 152] width 47 height 7
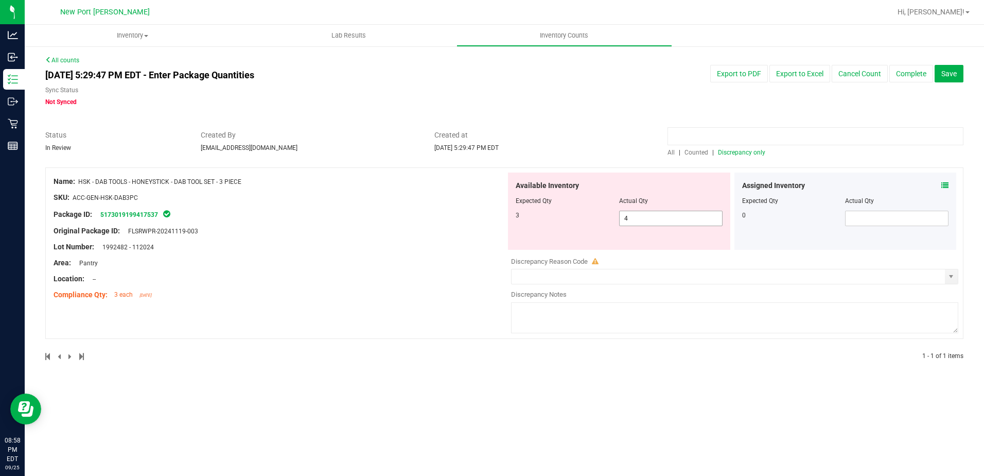
click at [666, 218] on span "4 4" at bounding box center [670, 218] width 103 height 15
click at [666, 218] on input "4" at bounding box center [671, 218] width 102 height 14
type input "3"
click at [484, 274] on div "Location: --" at bounding box center [280, 278] width 452 height 11
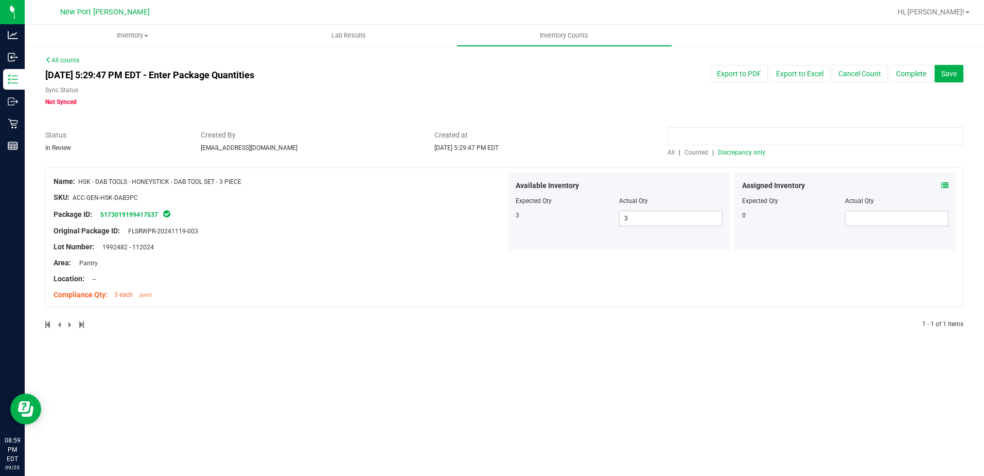
click at [751, 154] on span "Discrepancy only" at bounding box center [741, 152] width 47 height 7
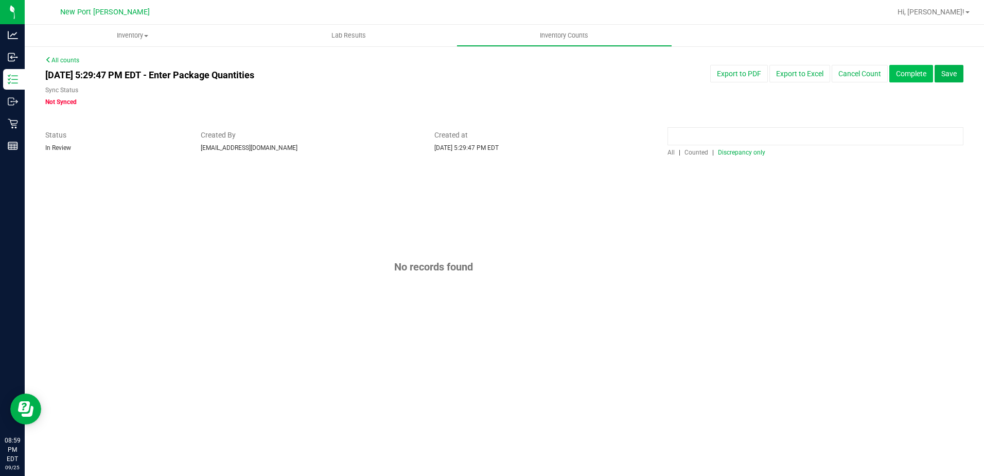
click at [912, 77] on button "Complete" at bounding box center [911, 74] width 44 height 18
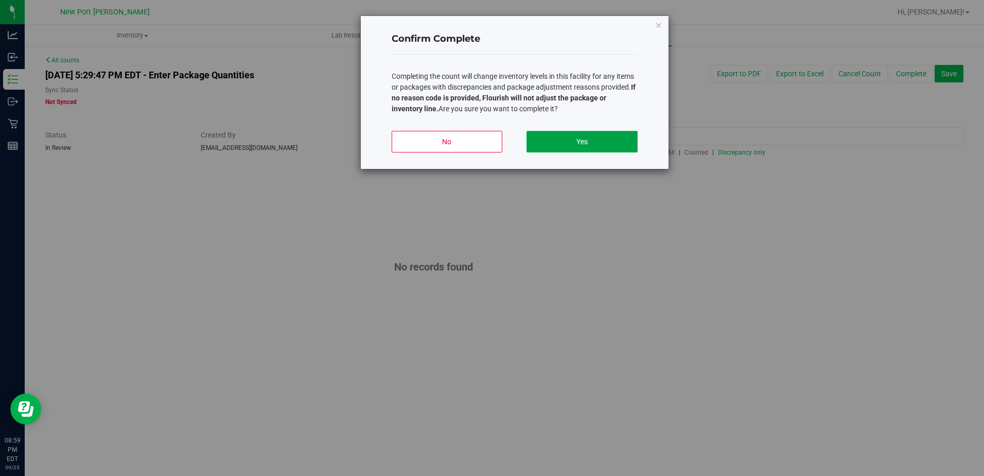
click at [578, 141] on button "Yes" at bounding box center [582, 142] width 111 height 22
